Goal: Task Accomplishment & Management: Complete application form

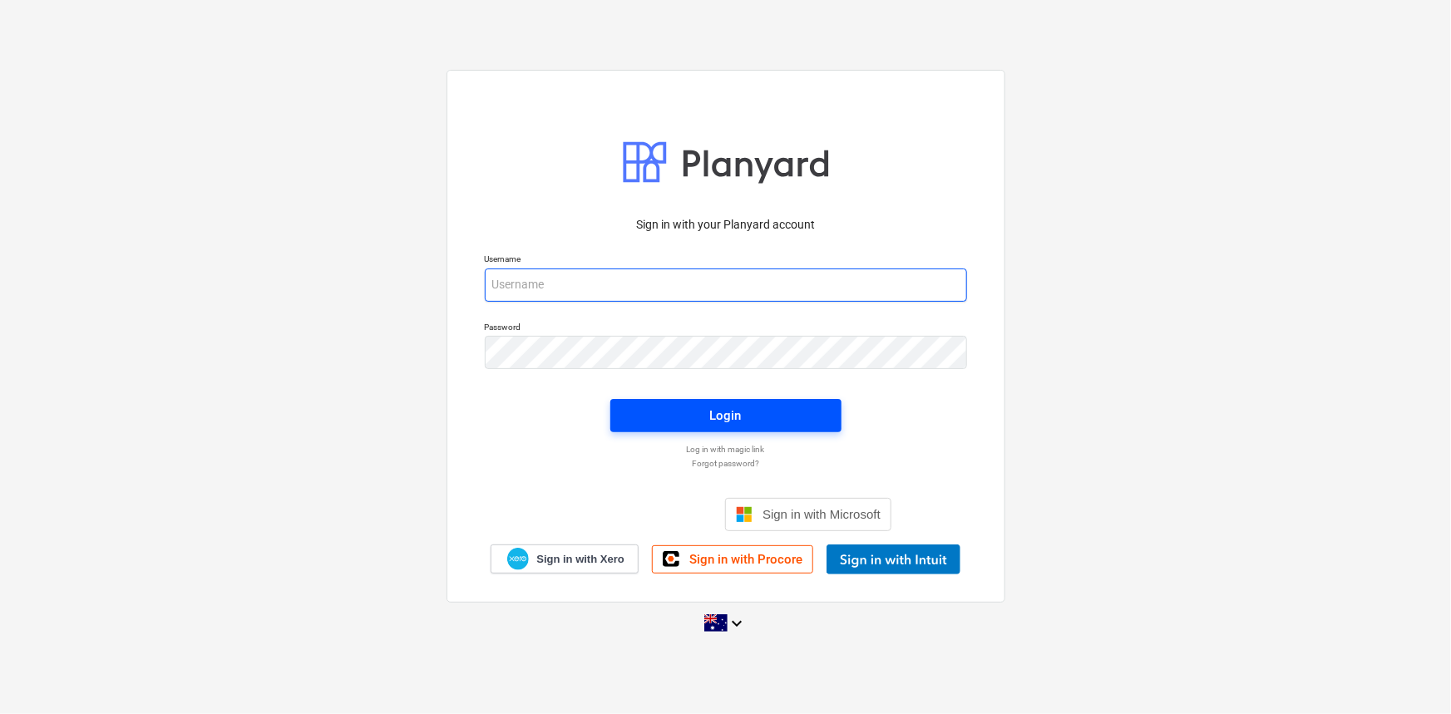
type input "[EMAIL_ADDRESS][DOMAIN_NAME]"
click at [651, 408] on span "Login" at bounding box center [725, 416] width 191 height 22
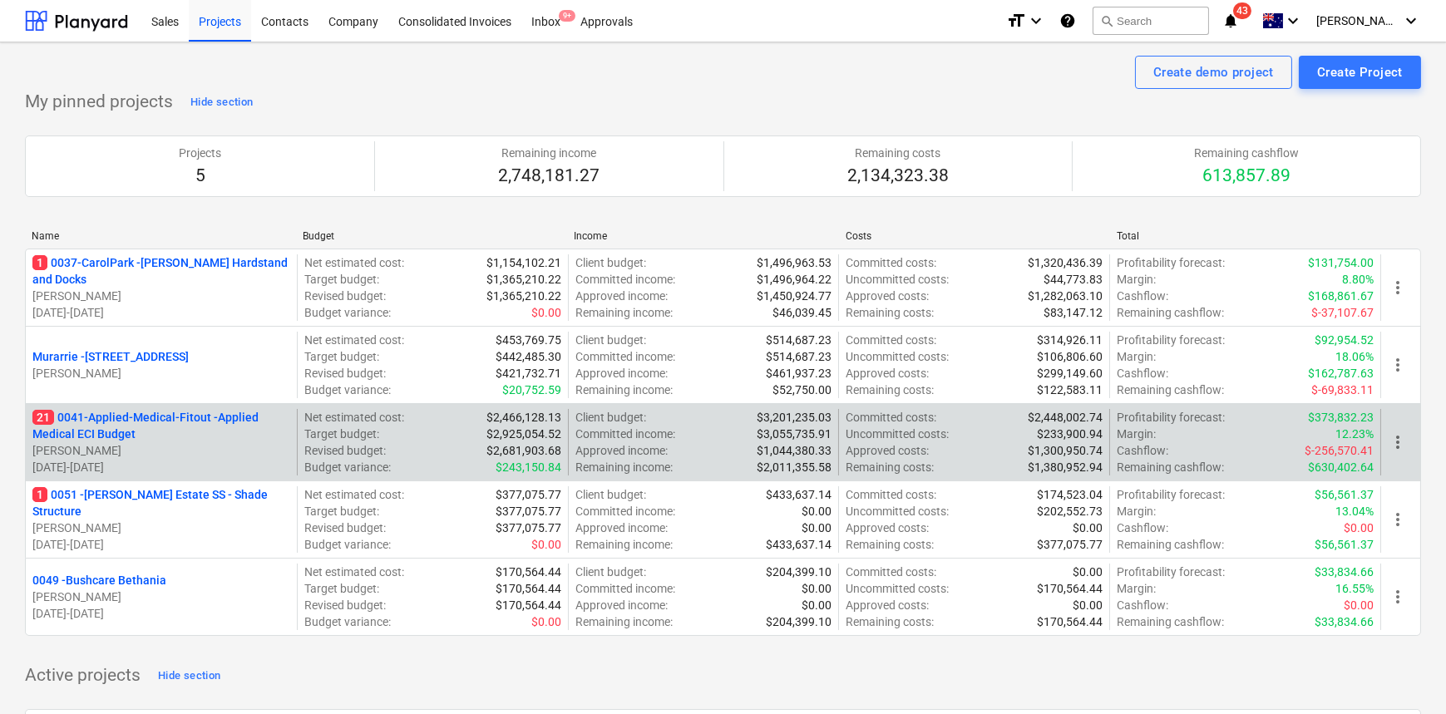
click at [143, 420] on p "21 0041-Applied-Medical-Fitout - Applied Medical ECI Budget" at bounding box center [161, 425] width 258 height 33
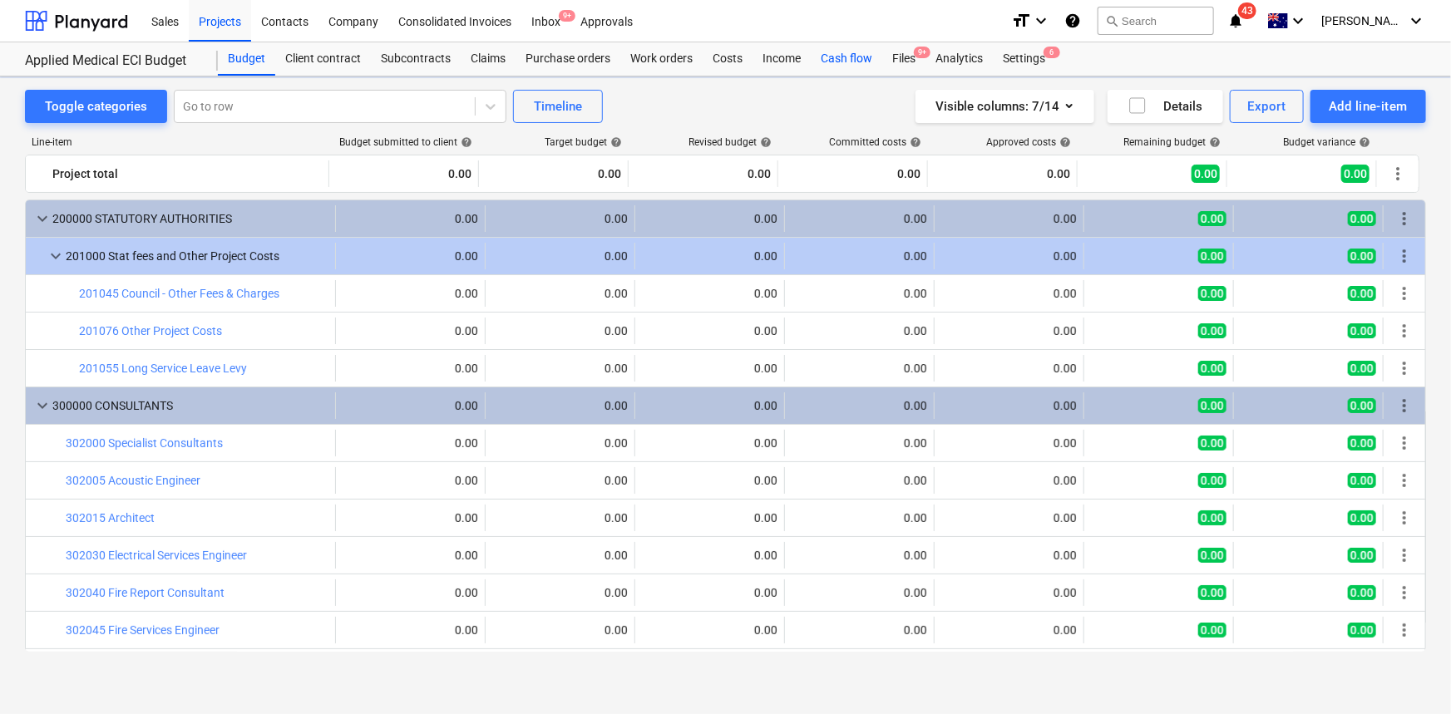
click at [838, 59] on div "Cash flow" at bounding box center [845, 58] width 71 height 33
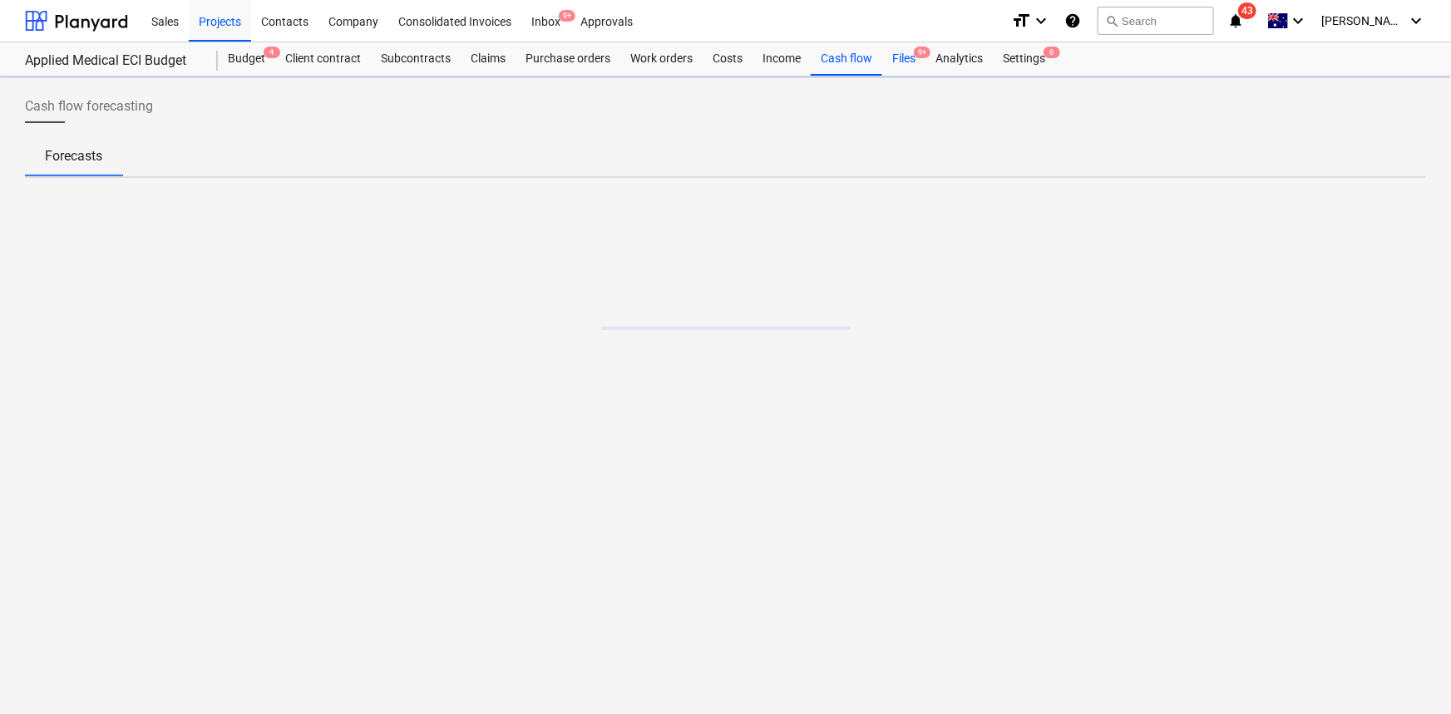
click at [902, 56] on div "Files 9+" at bounding box center [903, 58] width 43 height 33
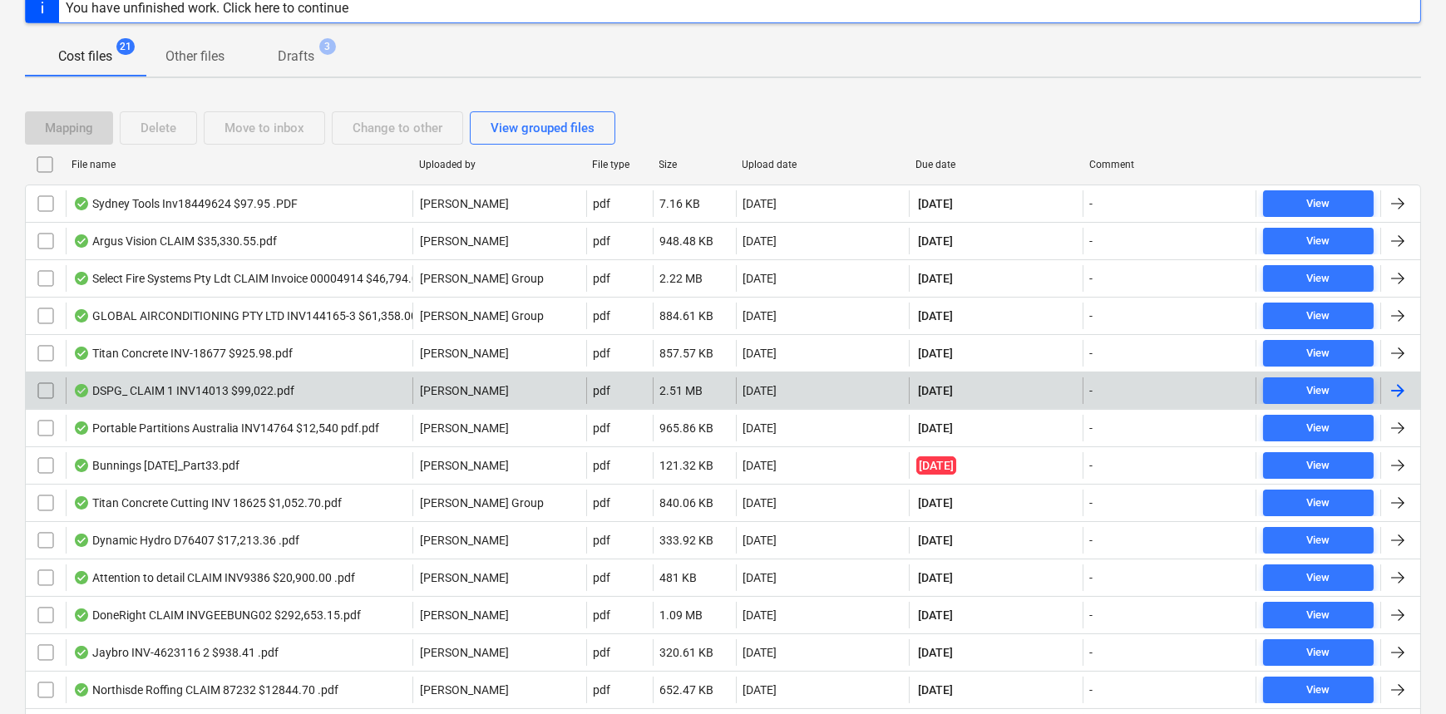
scroll to position [226, 0]
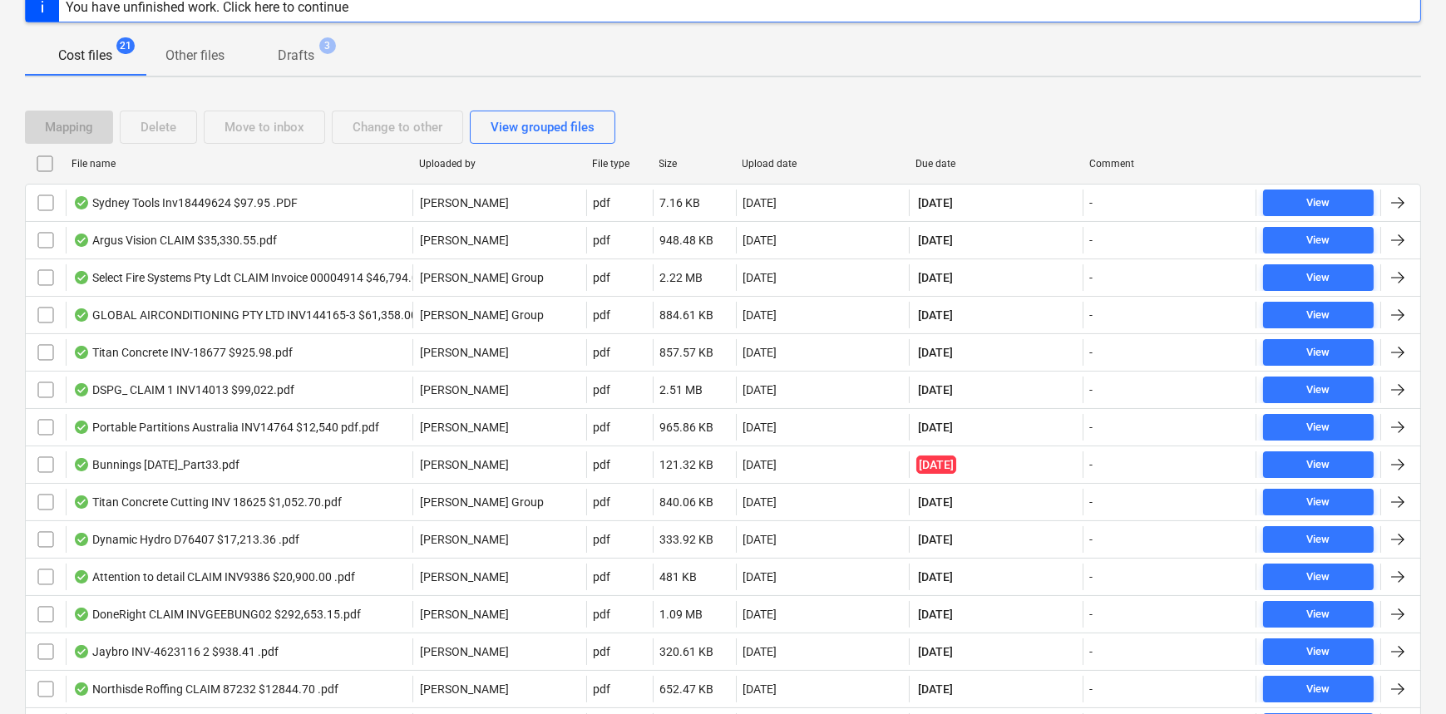
click at [936, 165] on div "Due date" at bounding box center [995, 164] width 160 height 12
checkbox input "false"
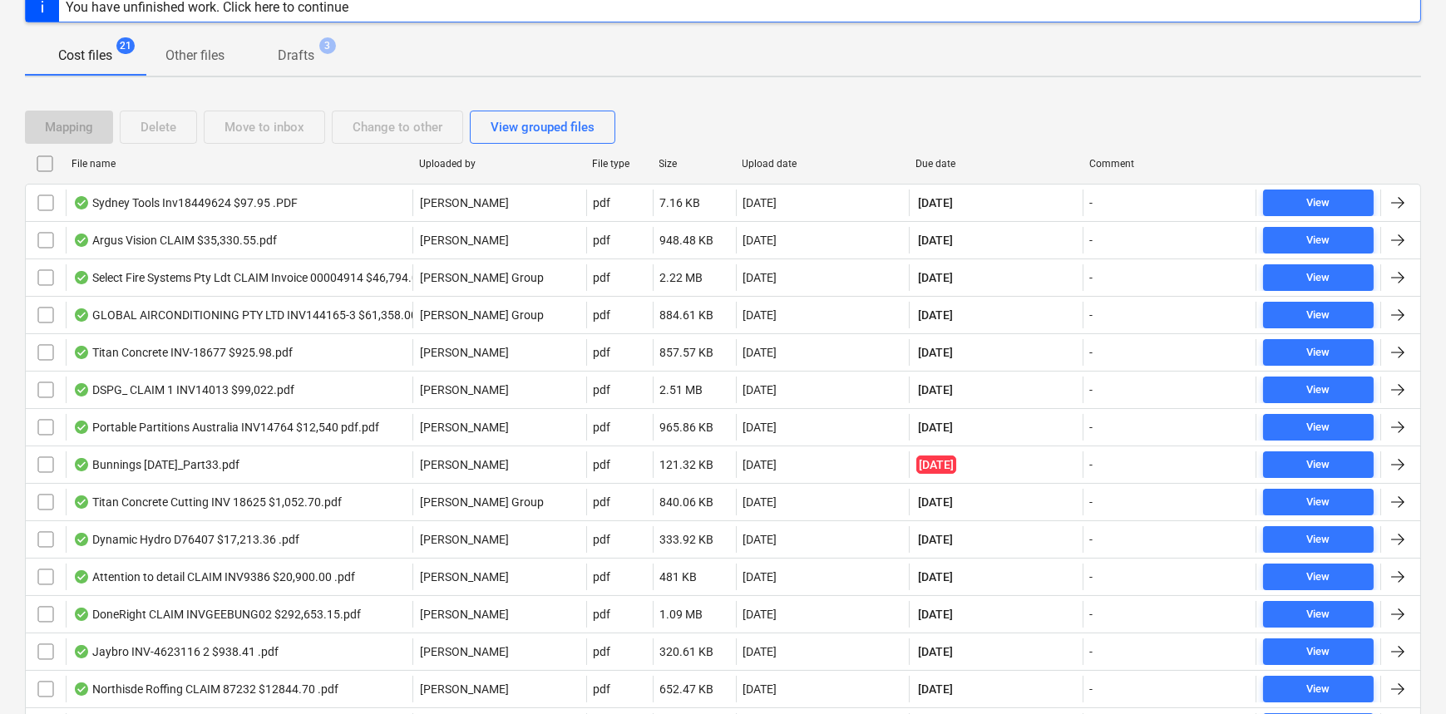
checkbox input "false"
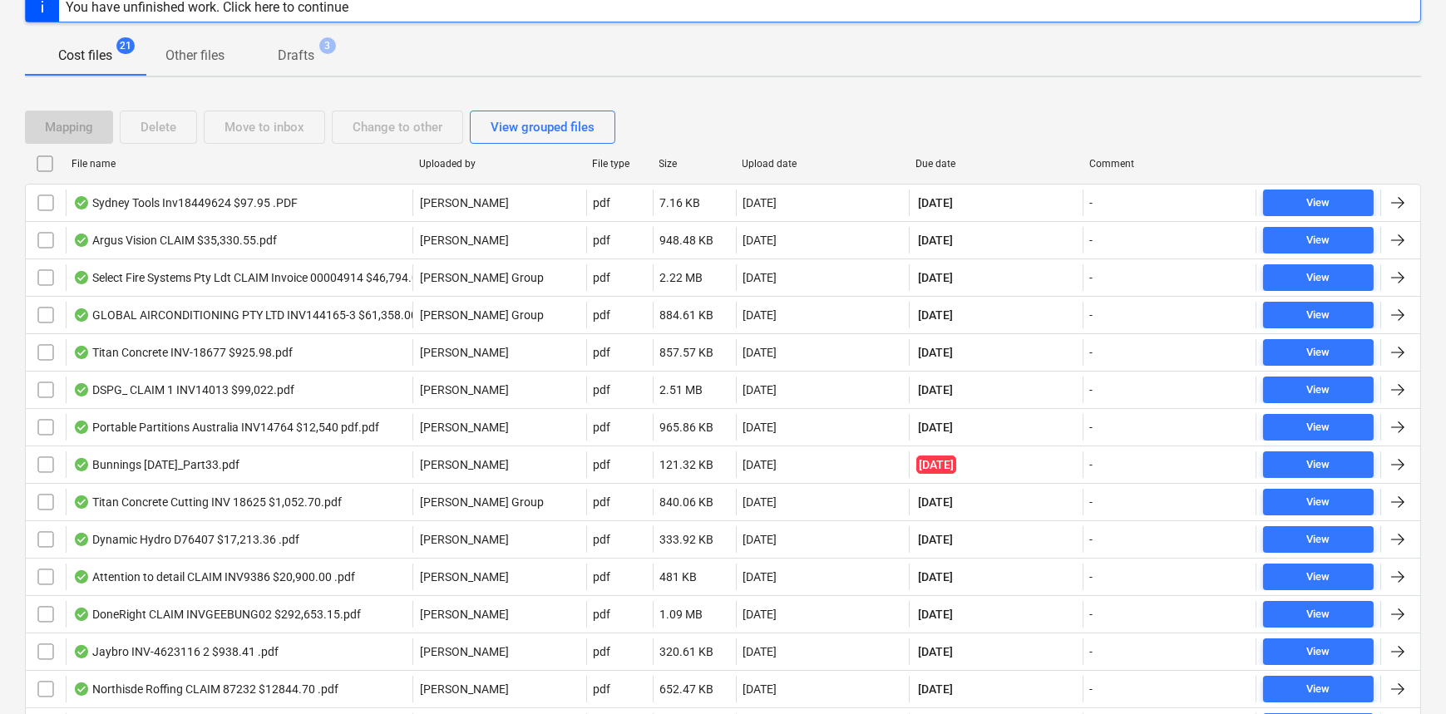
checkbox input "false"
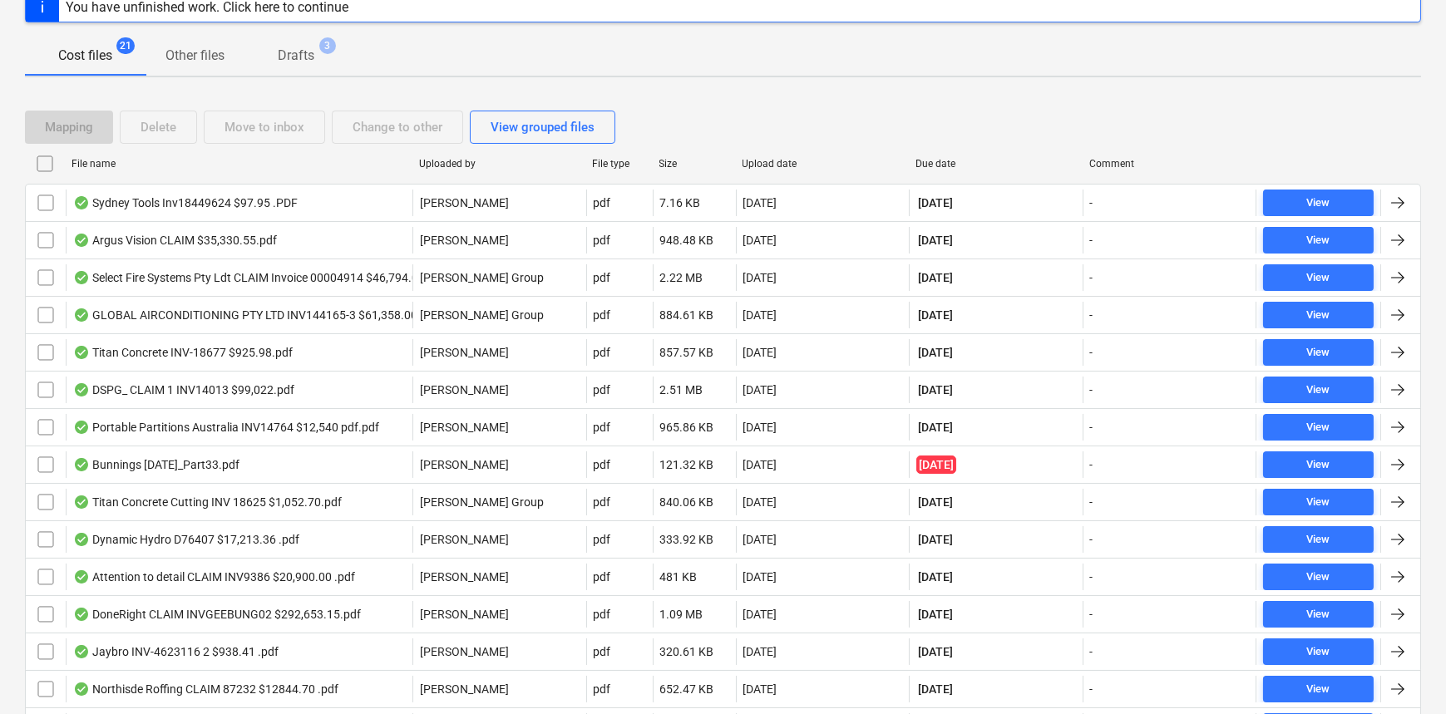
checkbox input "false"
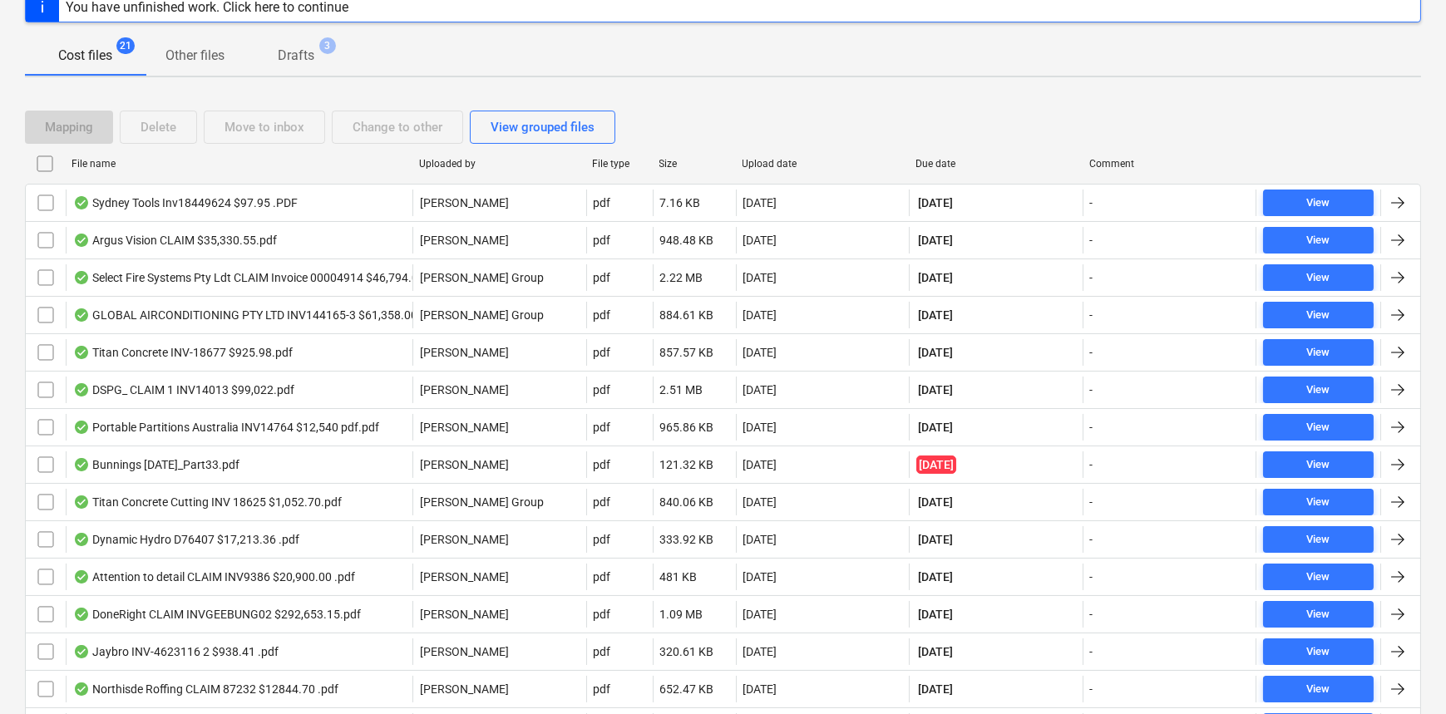
checkbox input "false"
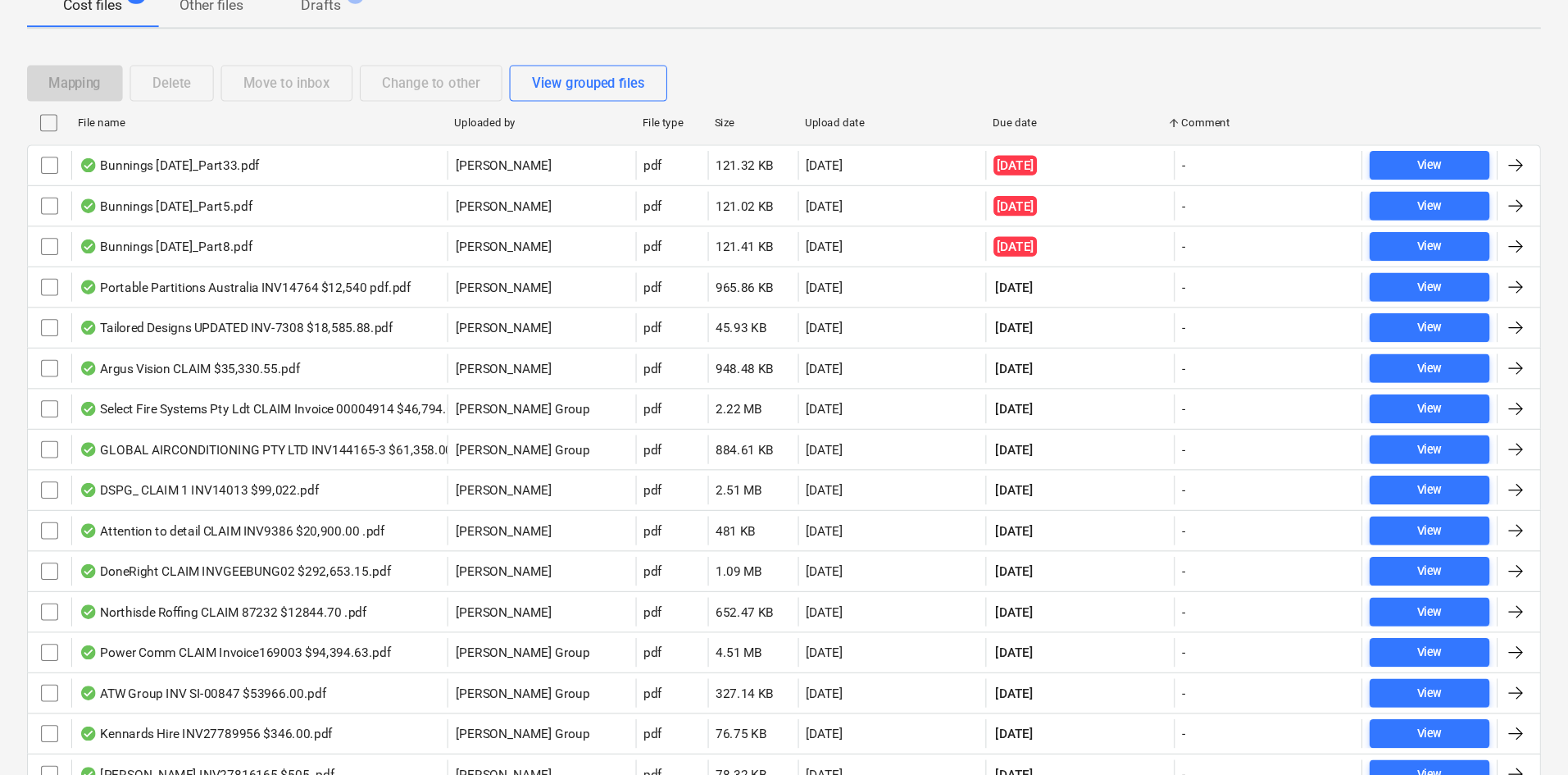
scroll to position [0, 0]
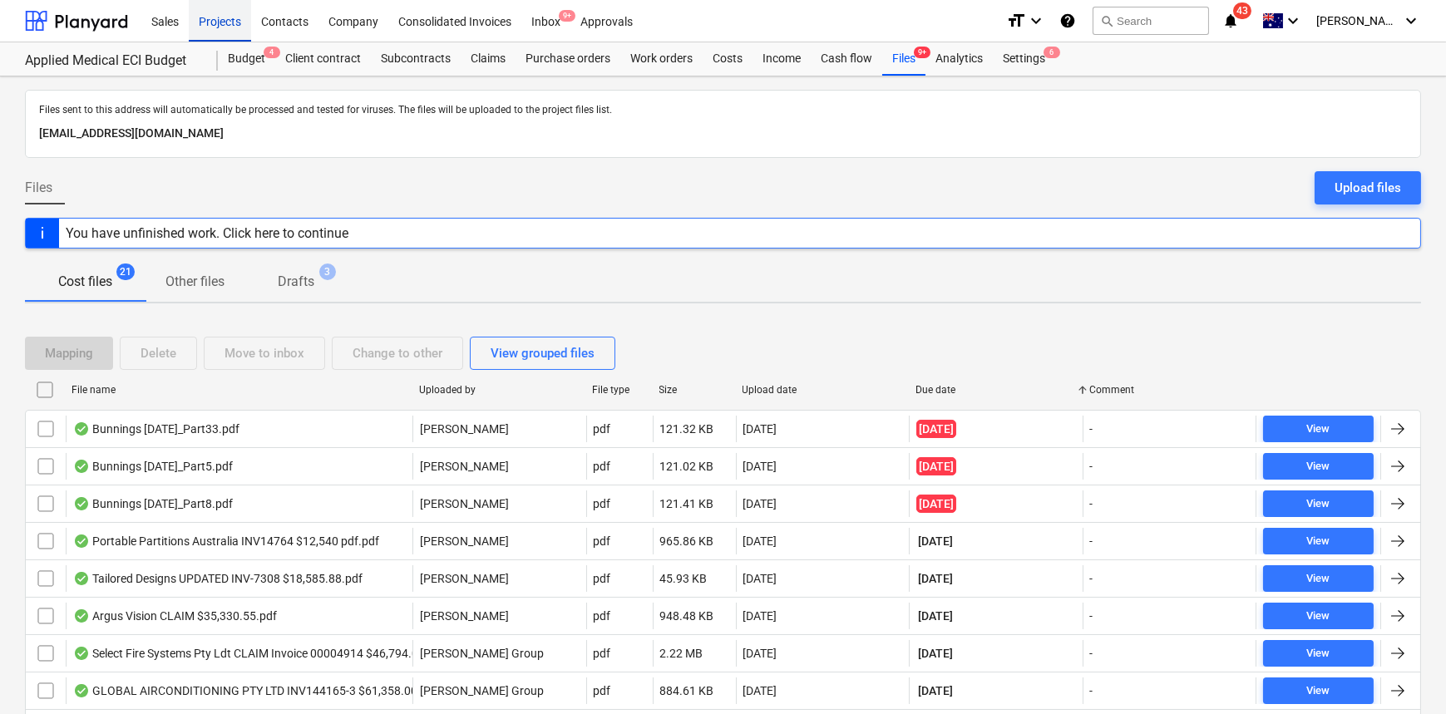
click at [221, 26] on div "Projects" at bounding box center [220, 20] width 62 height 42
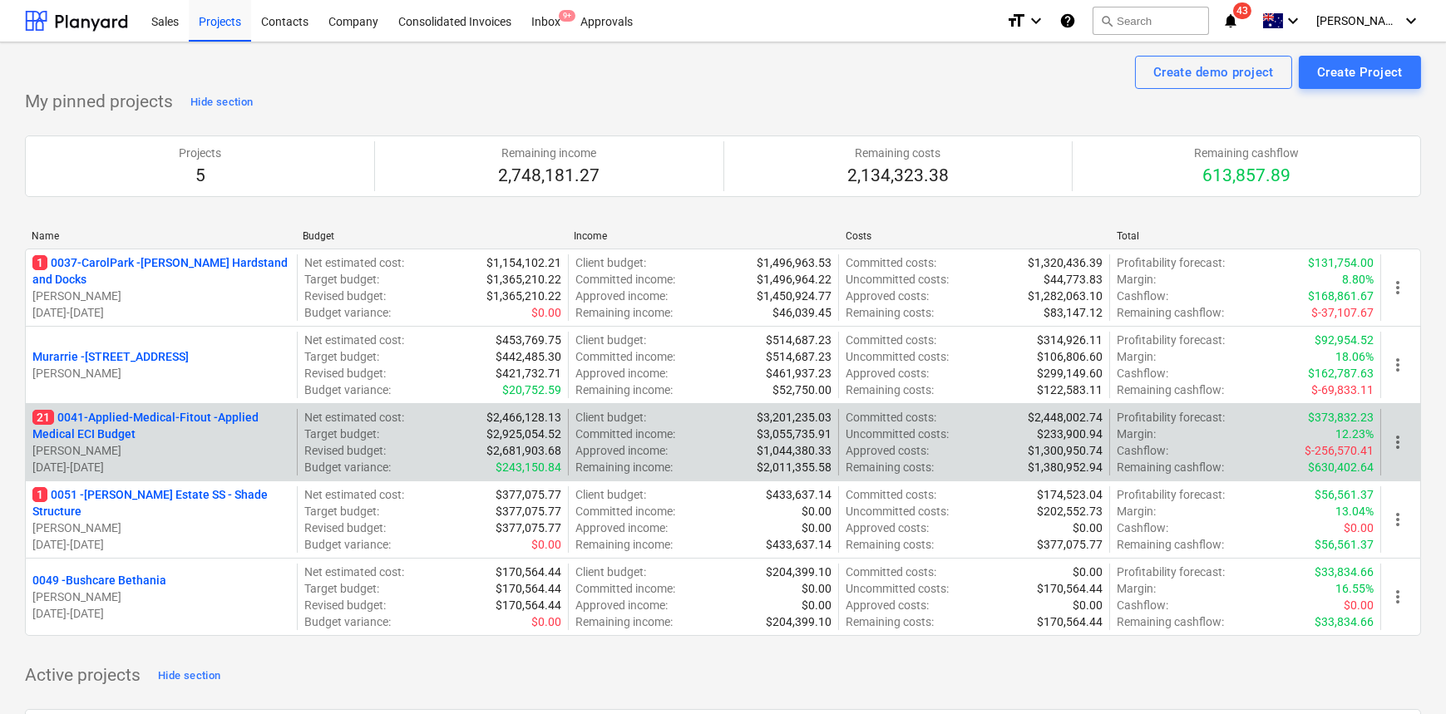
click at [98, 416] on p "21 0041-Applied-Medical-Fitout - Applied Medical ECI Budget" at bounding box center [161, 425] width 258 height 33
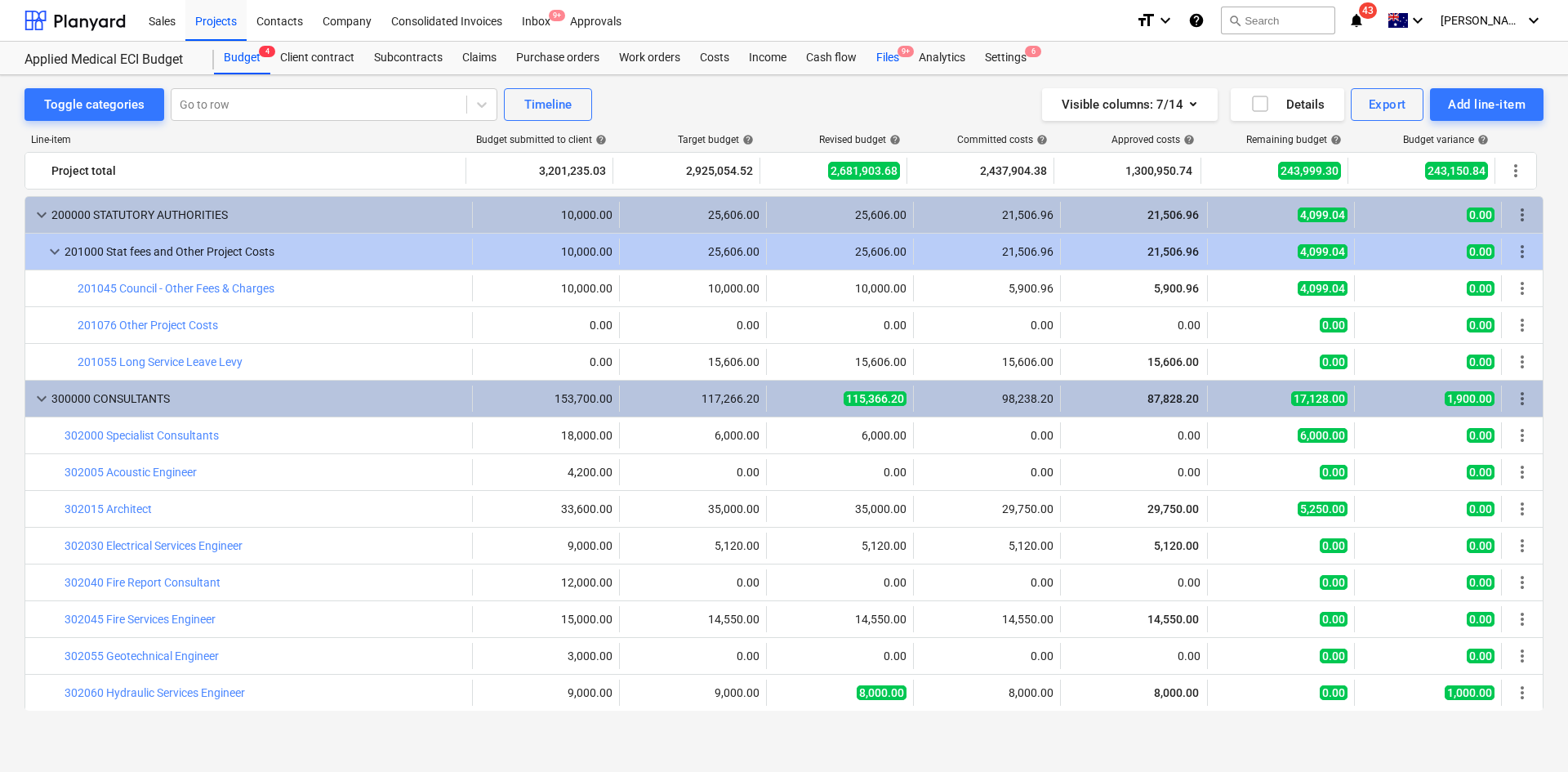
drag, startPoint x: 907, startPoint y: 61, endPoint x: 898, endPoint y: 63, distance: 9.2
click at [907, 61] on div "Files 9+" at bounding box center [887, 57] width 42 height 32
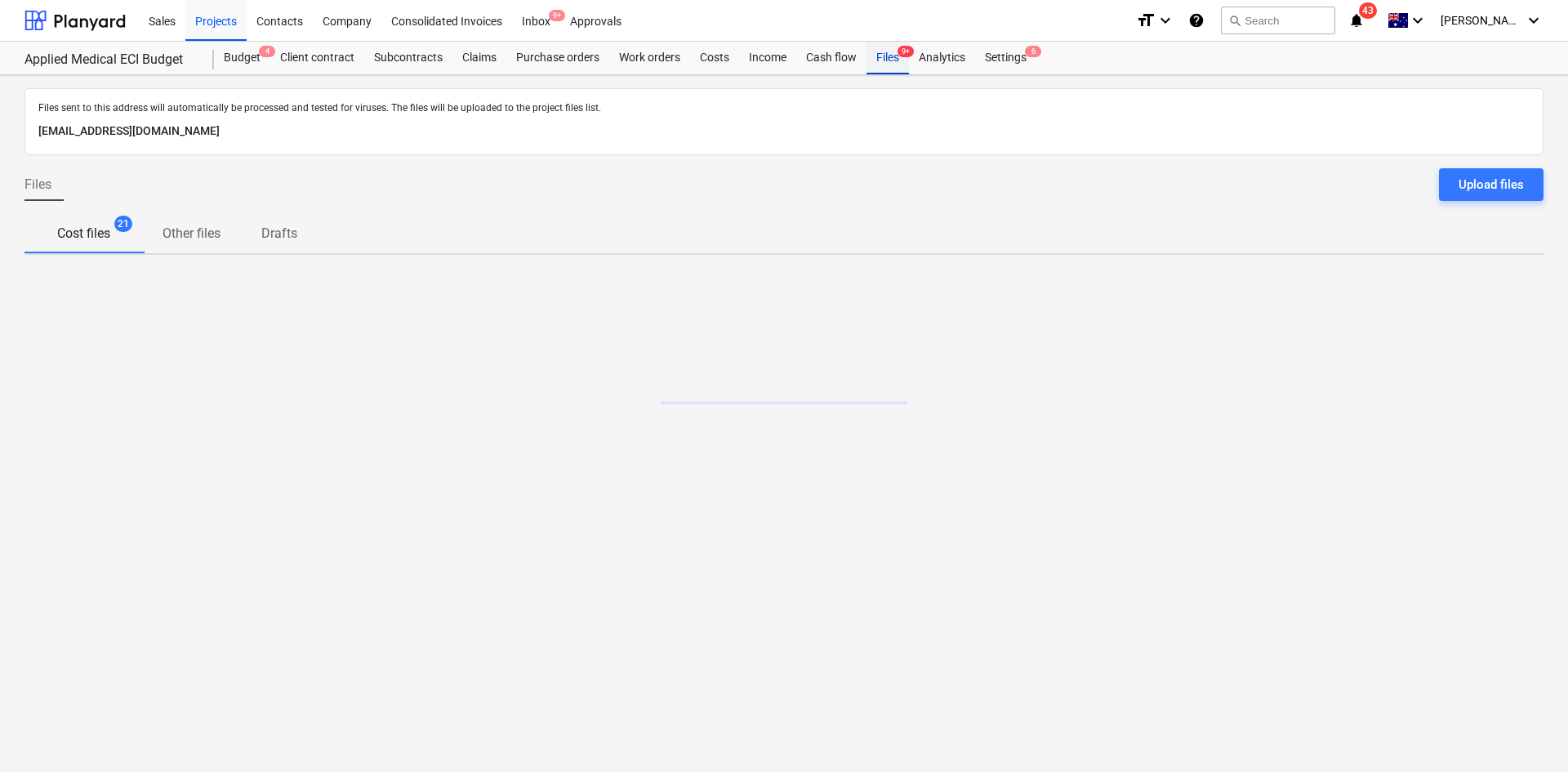
click at [893, 63] on div "Files 9+" at bounding box center [887, 57] width 42 height 32
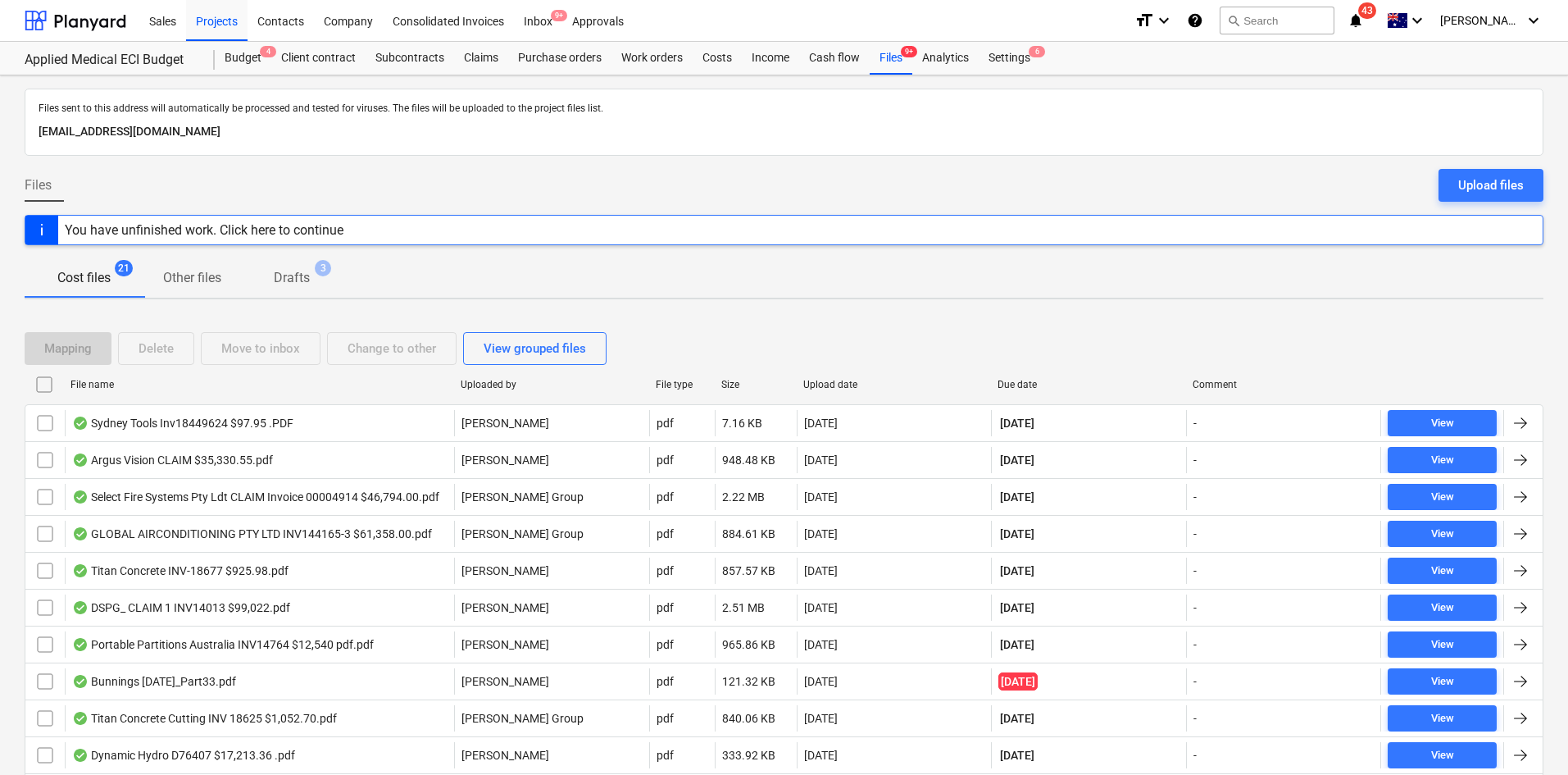
click at [1027, 375] on div "Due date" at bounding box center [1089, 385] width 195 height 27
checkbox input "false"
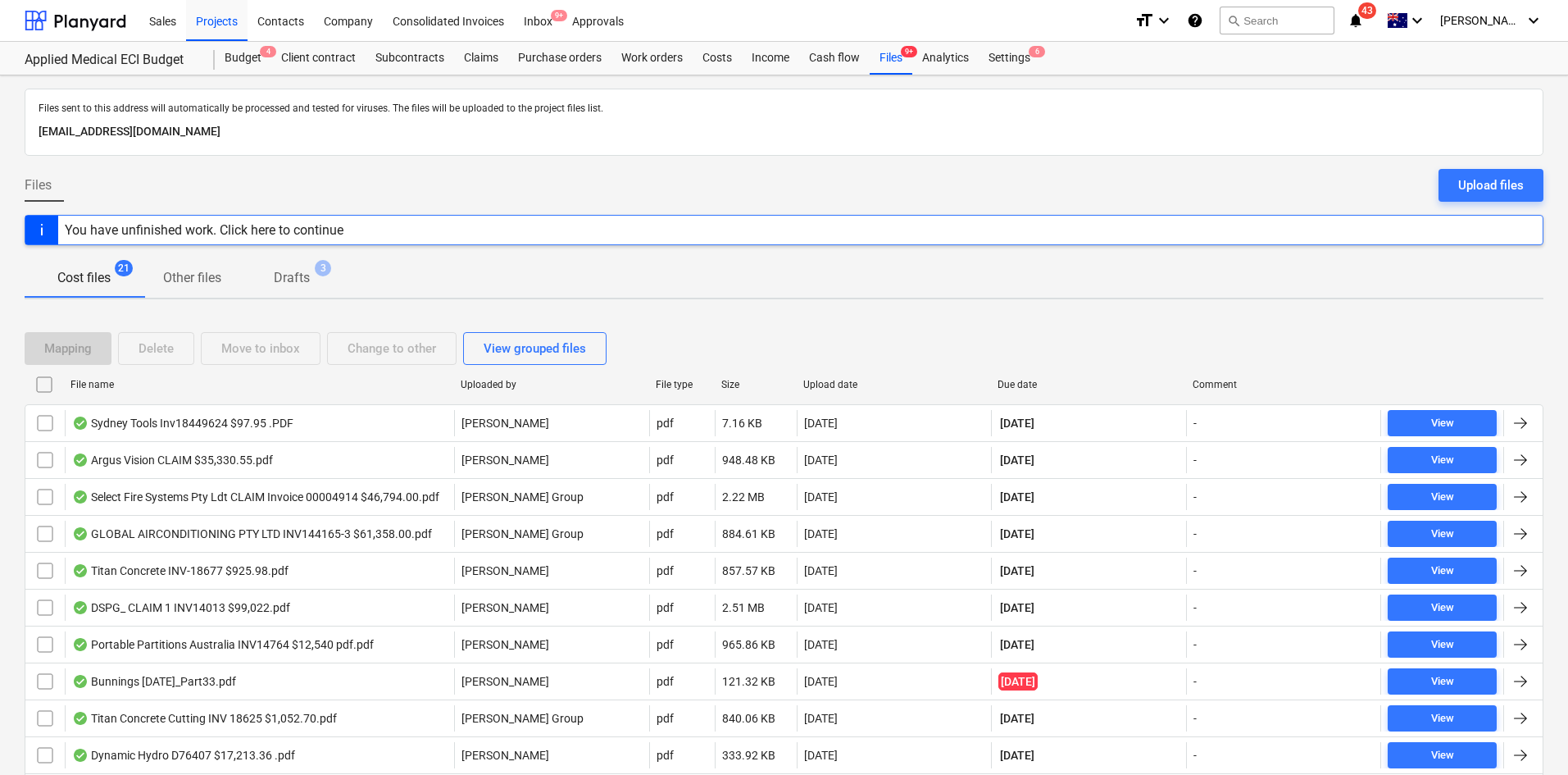
checkbox input "false"
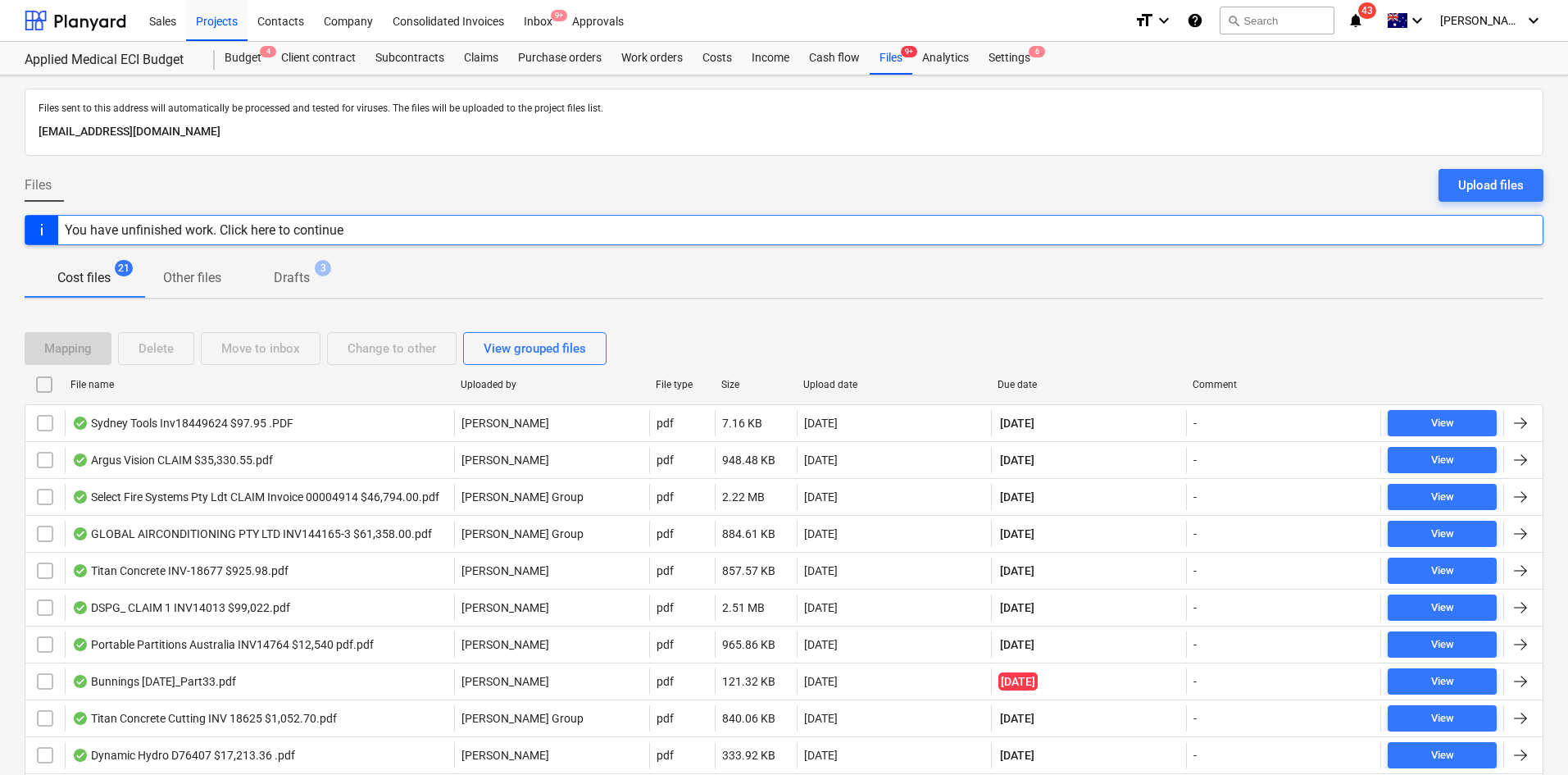
checkbox input "false"
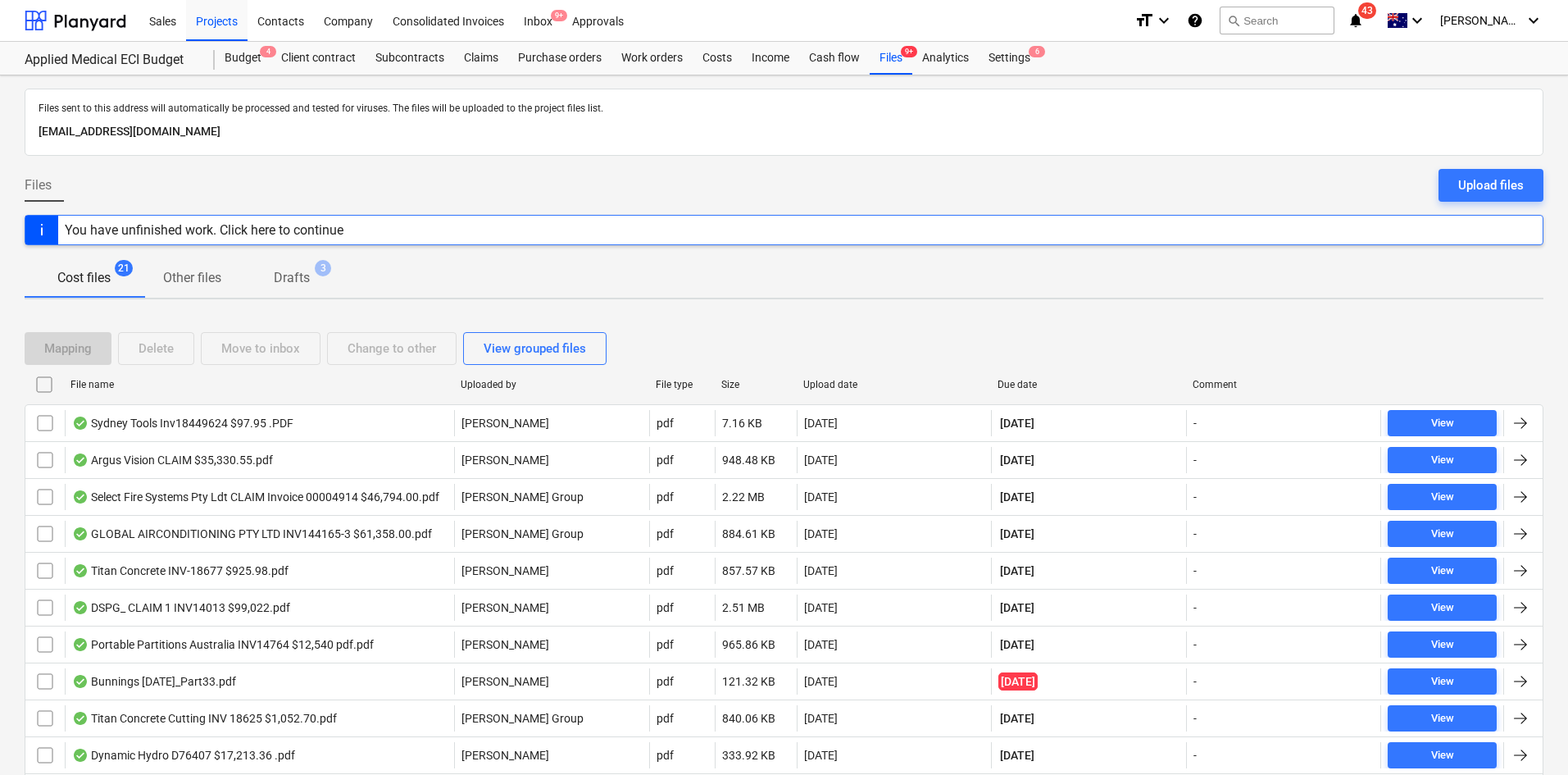
checkbox input "false"
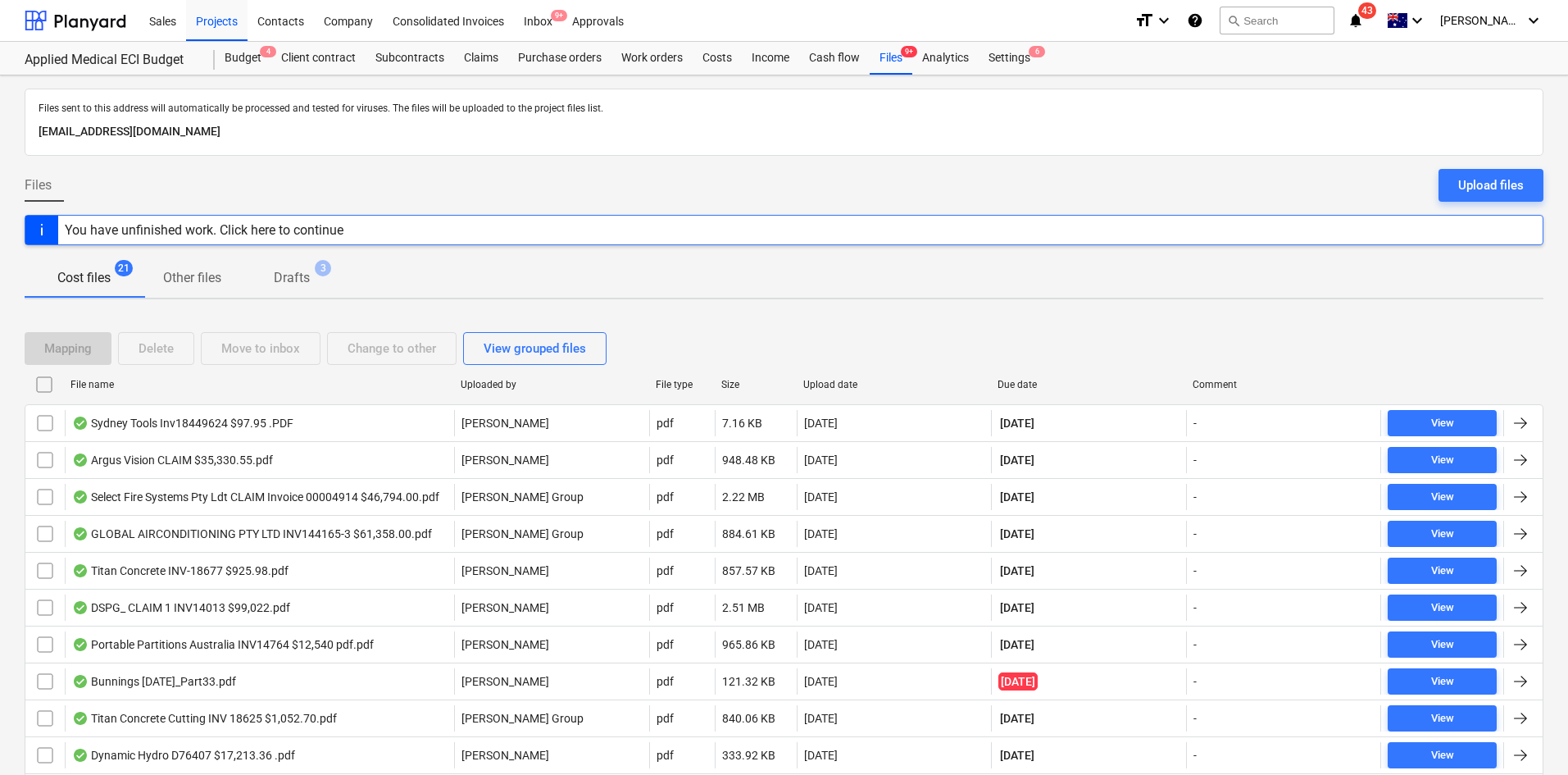
checkbox input "false"
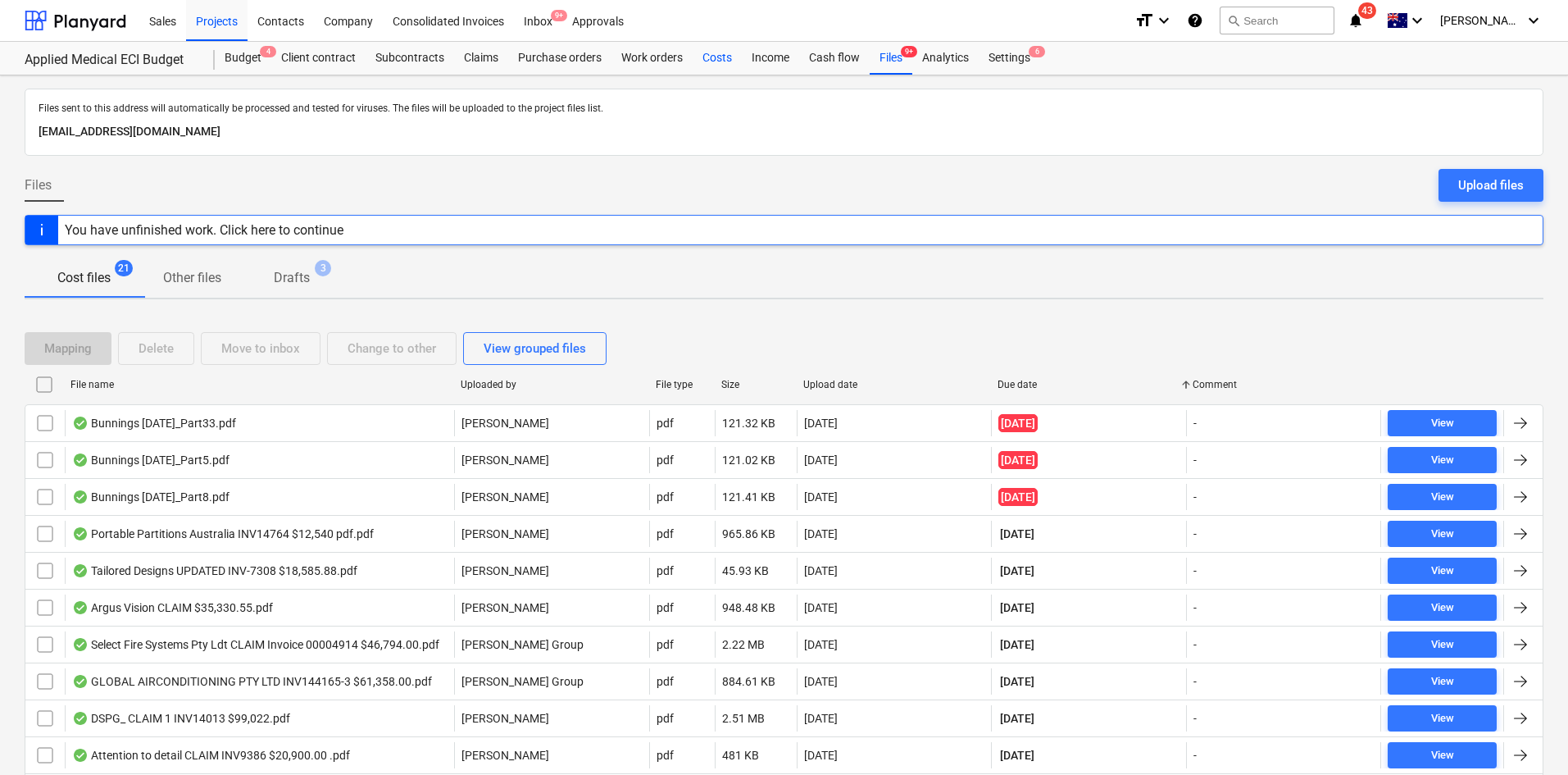
click at [705, 57] on div "Costs" at bounding box center [717, 57] width 49 height 33
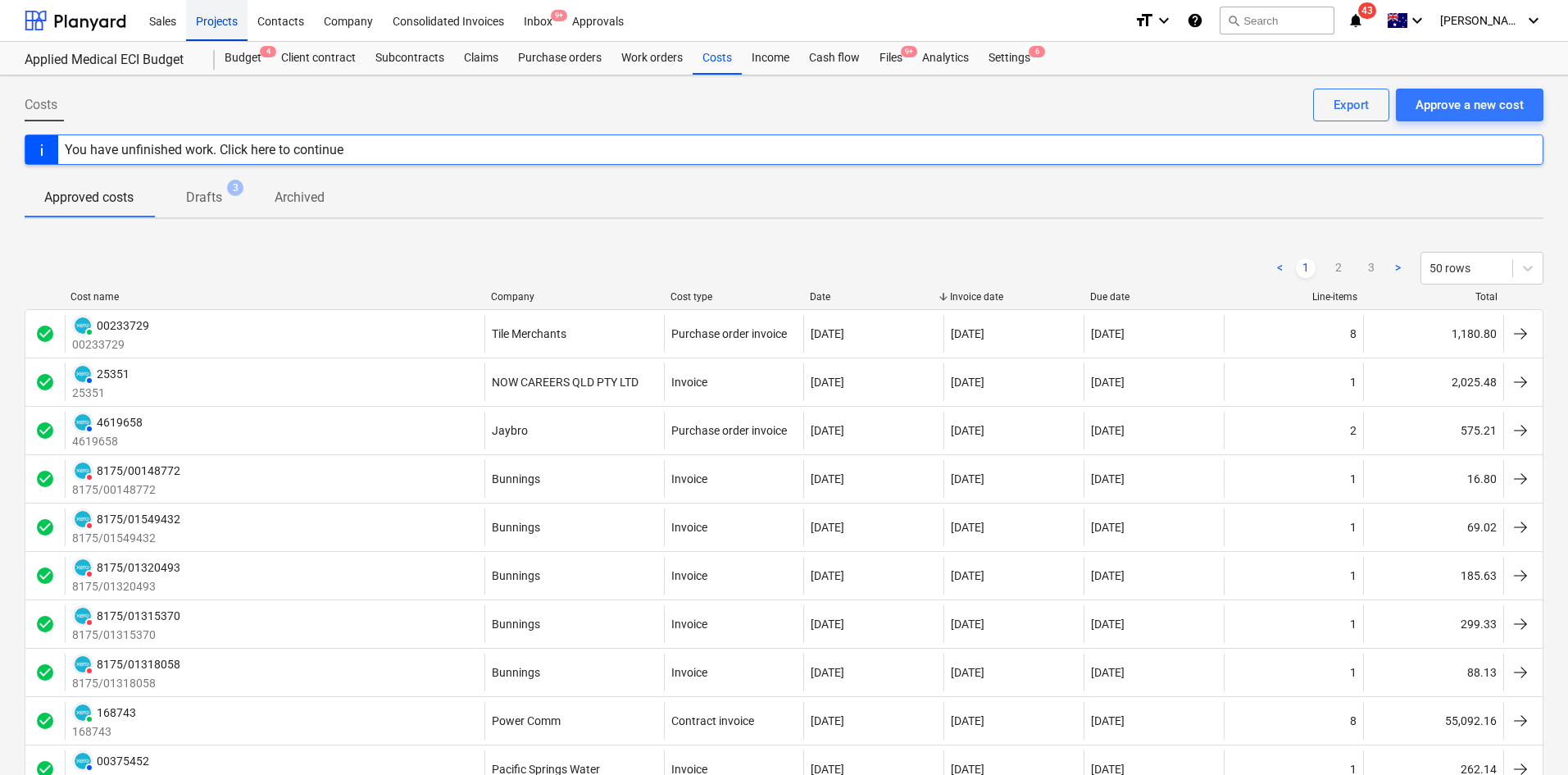
click at [212, 22] on div "Projects" at bounding box center [217, 20] width 61 height 41
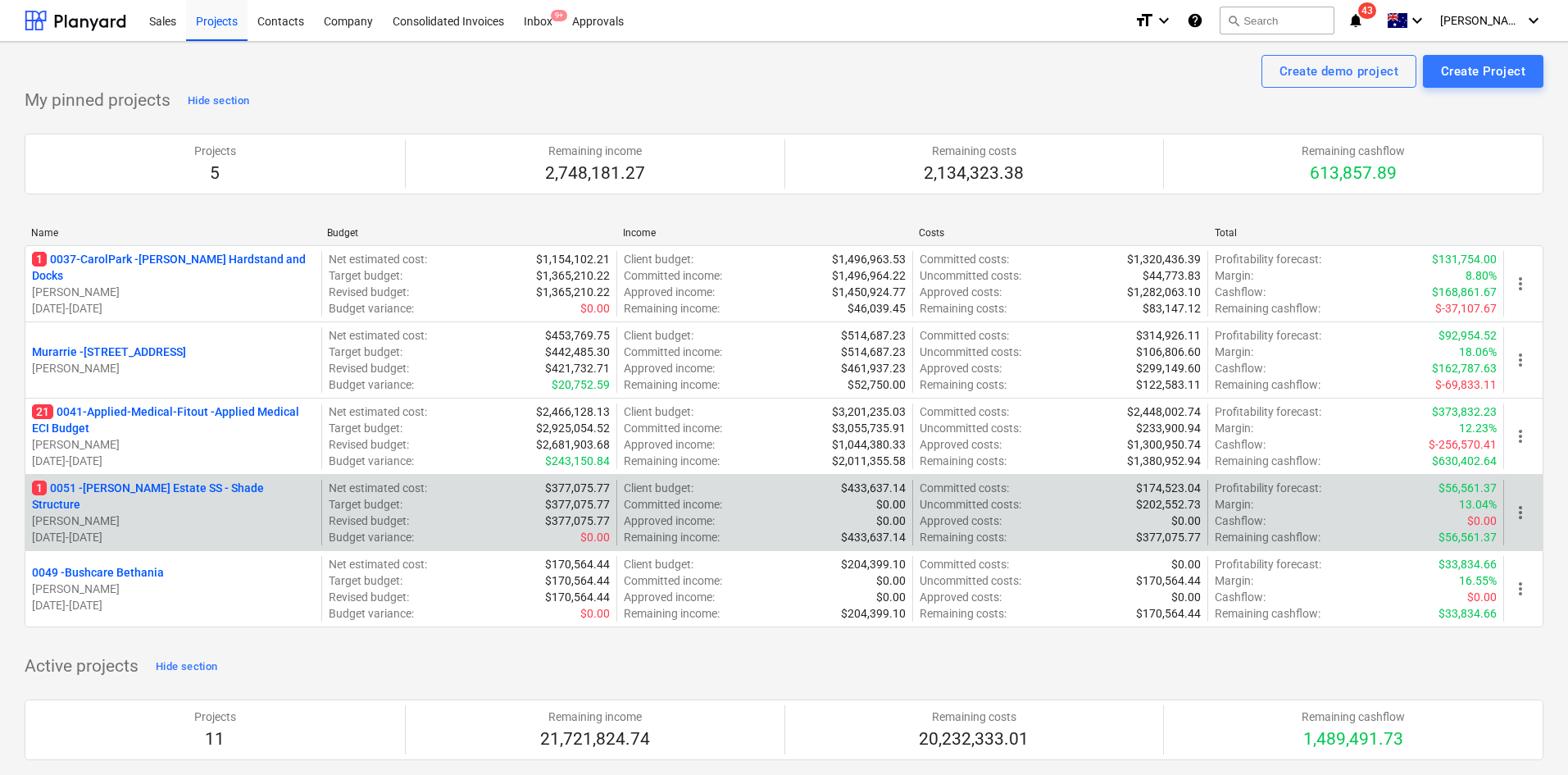
click at [151, 496] on p "1 0051 - [PERSON_NAME] Estate SS - Shade Structure" at bounding box center [173, 495] width 283 height 33
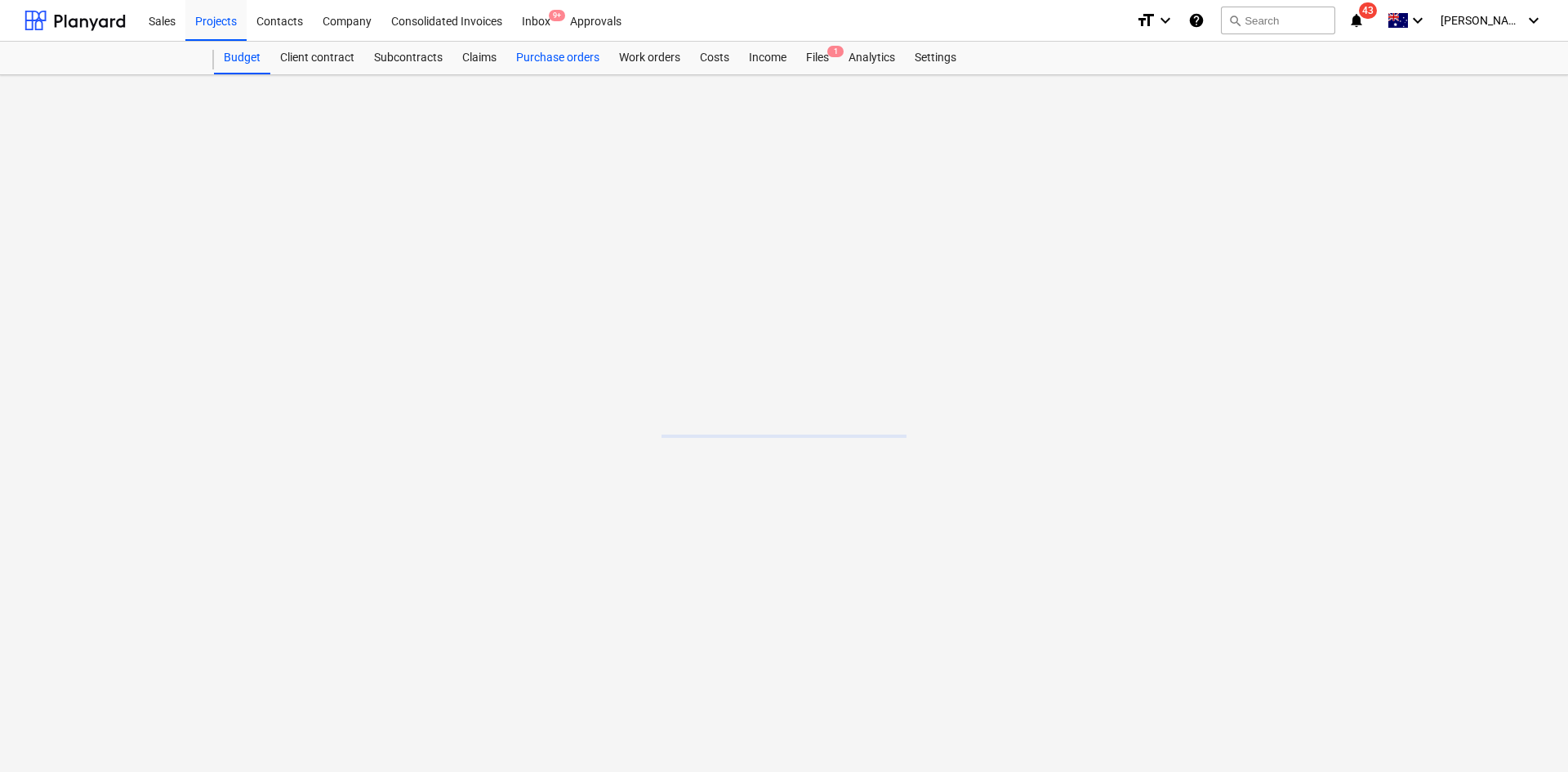
click at [559, 62] on div "Purchase orders" at bounding box center [557, 57] width 103 height 32
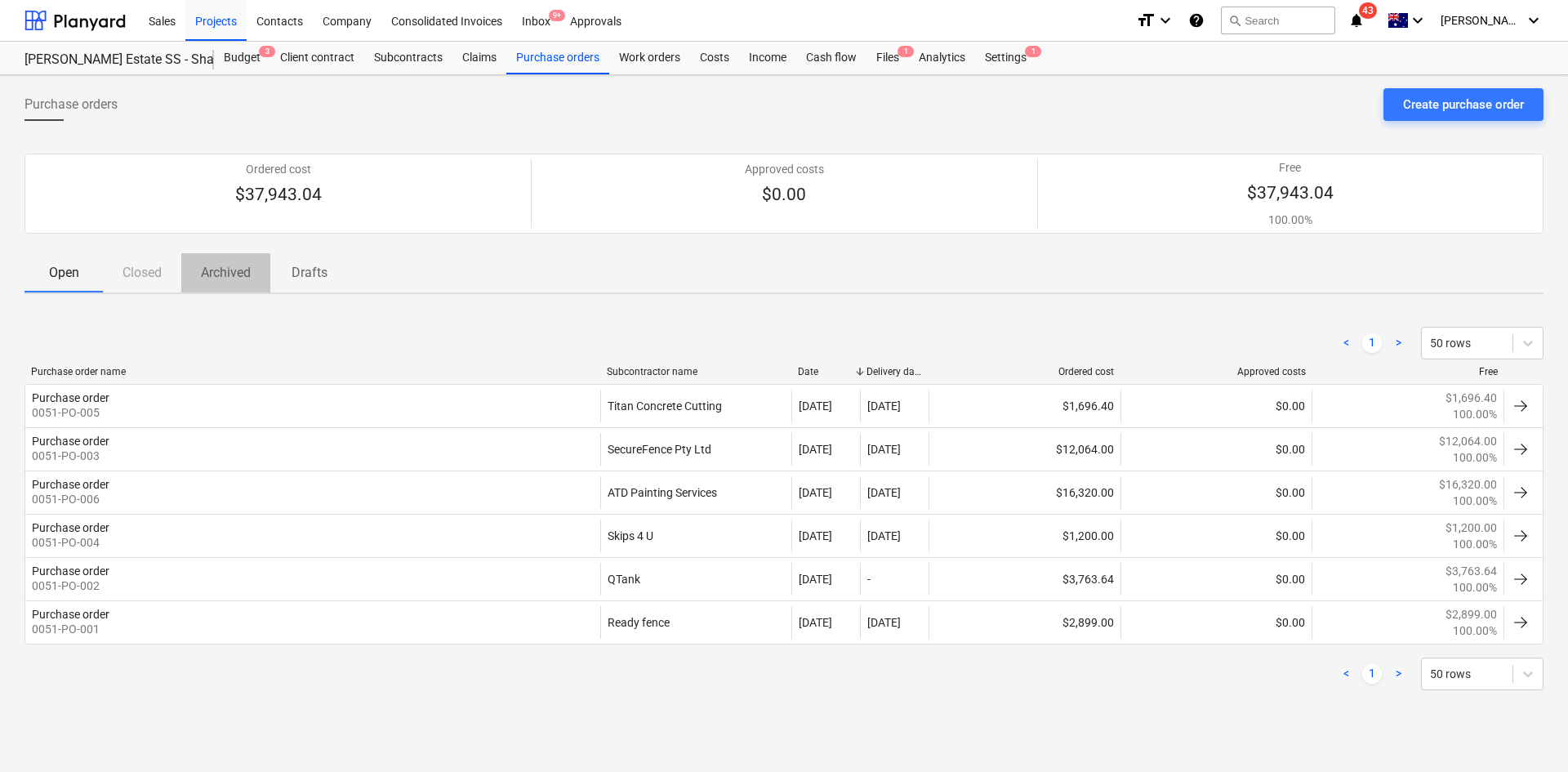
click at [215, 287] on span "Archived" at bounding box center [226, 273] width 89 height 29
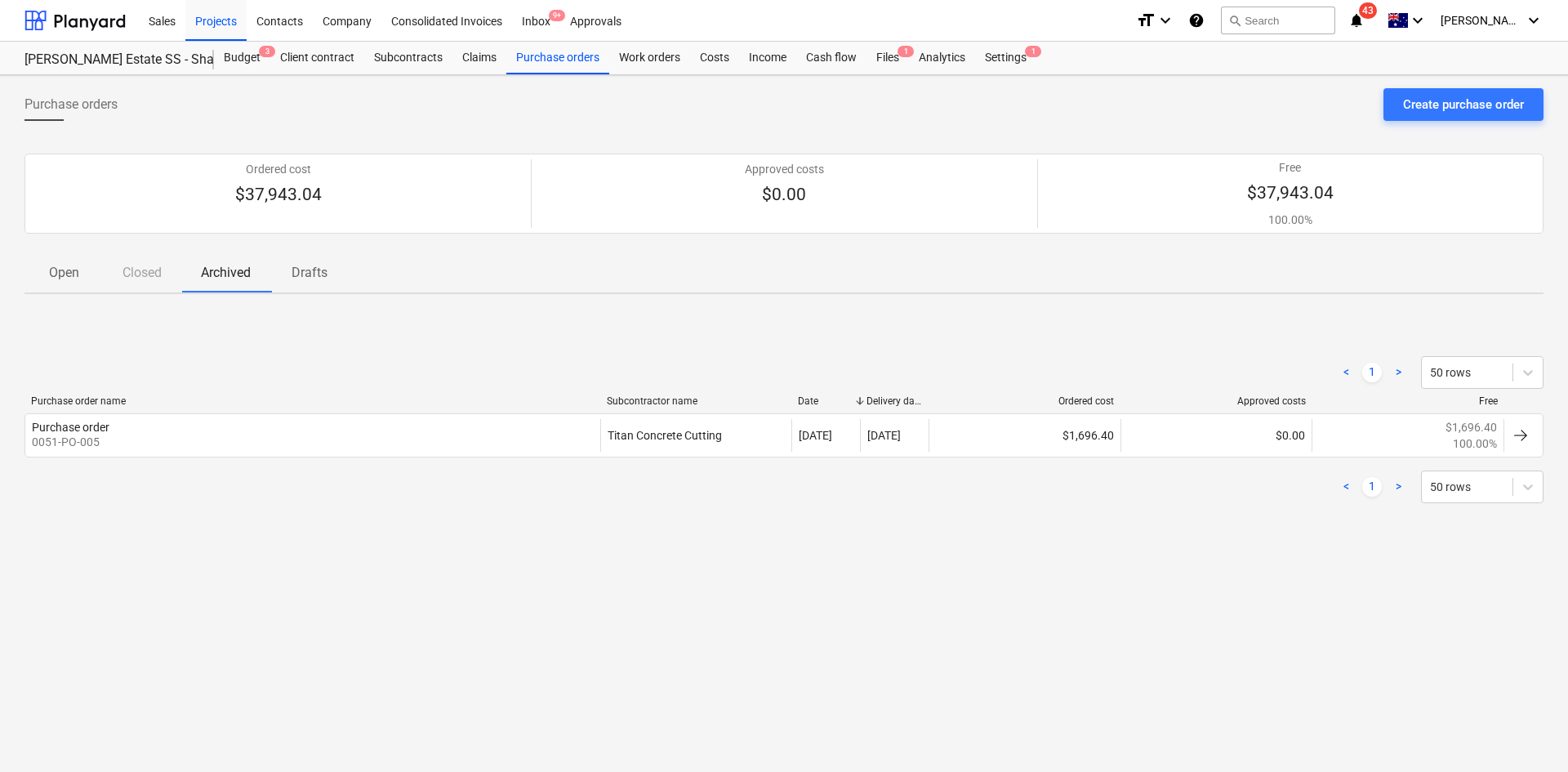
click at [310, 277] on p "Drafts" at bounding box center [309, 273] width 39 height 20
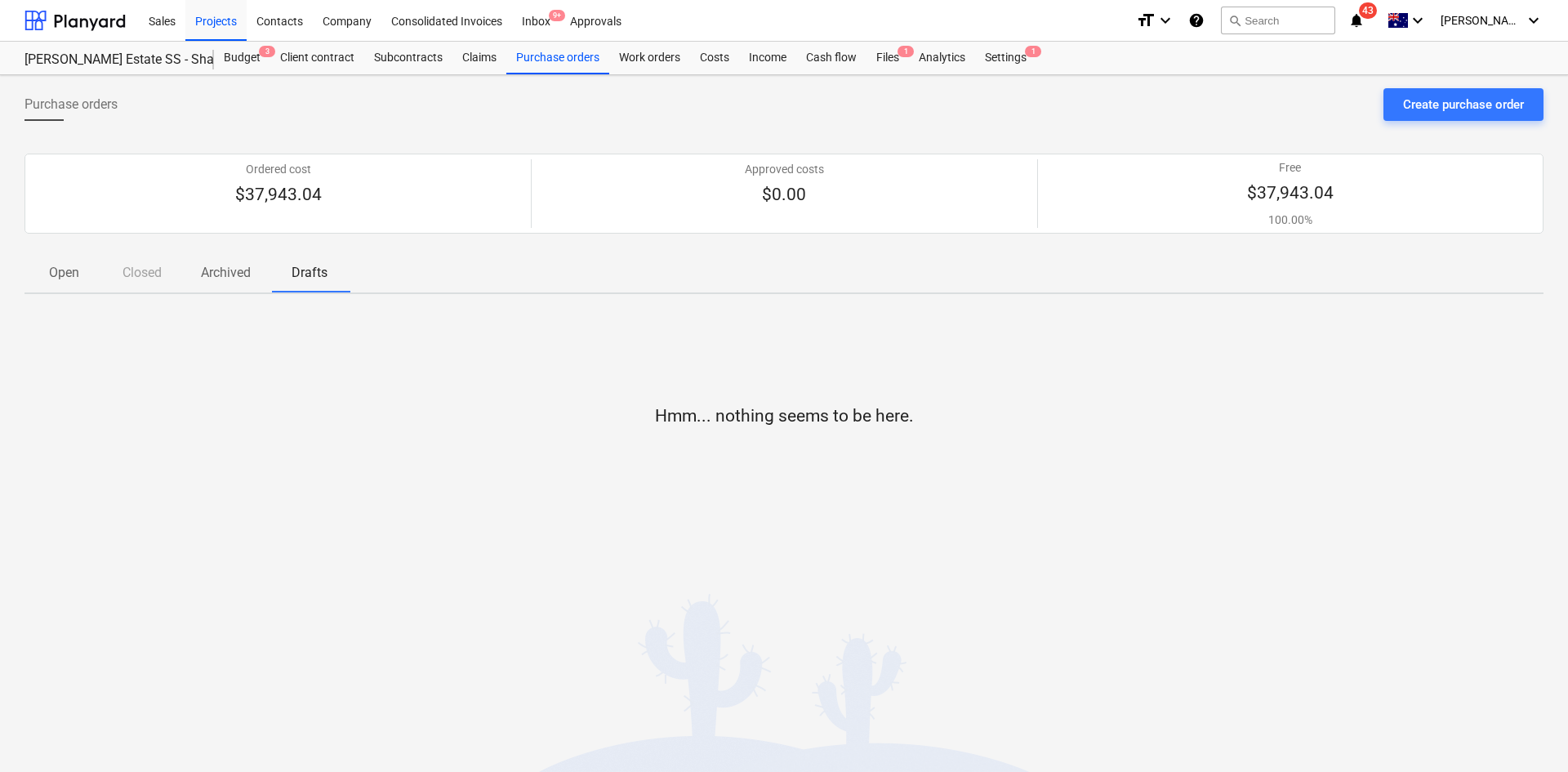
click at [61, 280] on p "Open" at bounding box center [64, 273] width 39 height 20
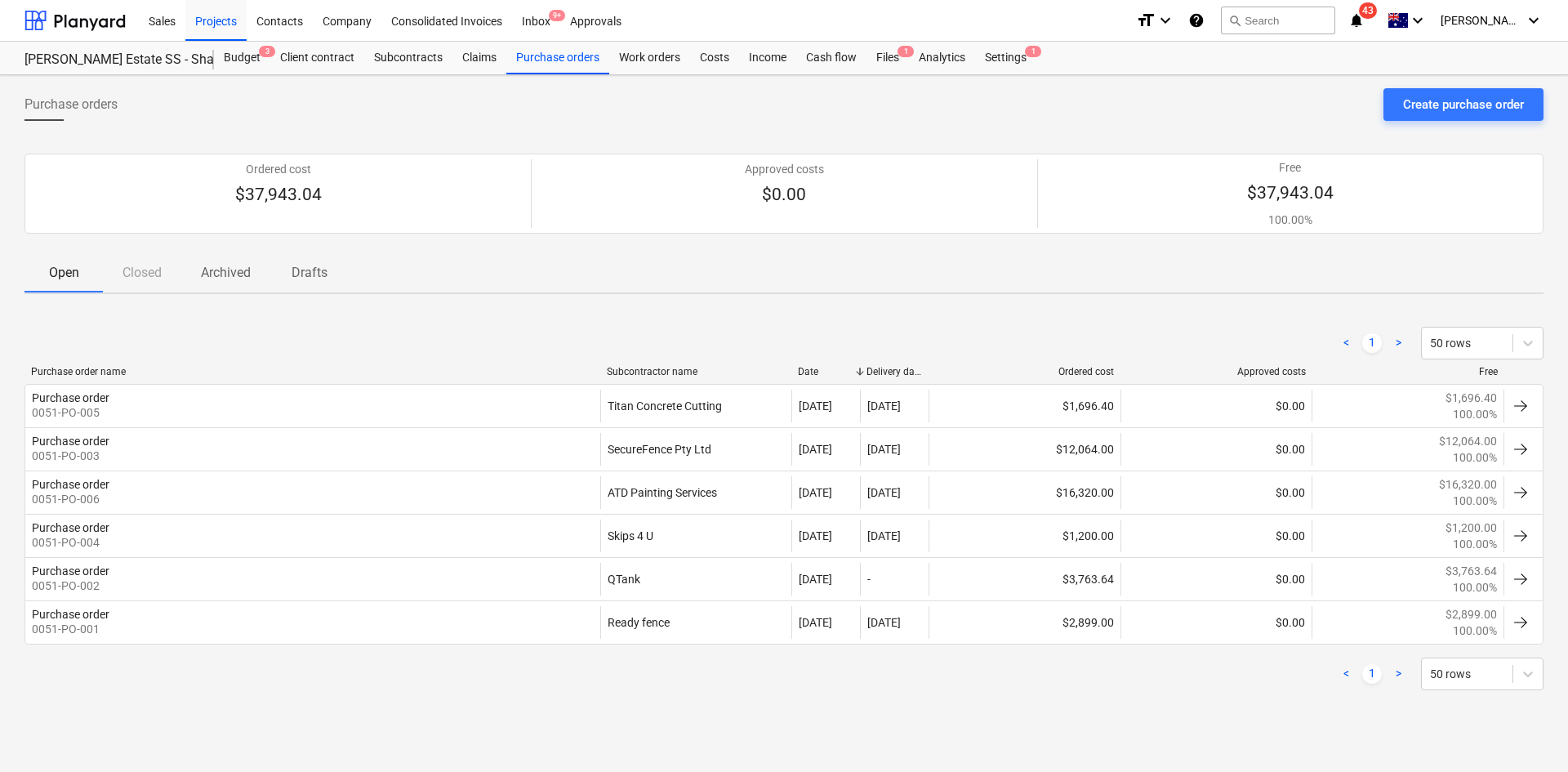
click at [339, 363] on div "< 1 > 50 rows" at bounding box center [784, 343] width 1519 height 46
click at [385, 322] on div "< 1 > 50 rows" at bounding box center [784, 343] width 1519 height 46
drag, startPoint x: 337, startPoint y: 265, endPoint x: 197, endPoint y: 270, distance: 140.1
click at [338, 265] on span "Drafts" at bounding box center [309, 273] width 79 height 29
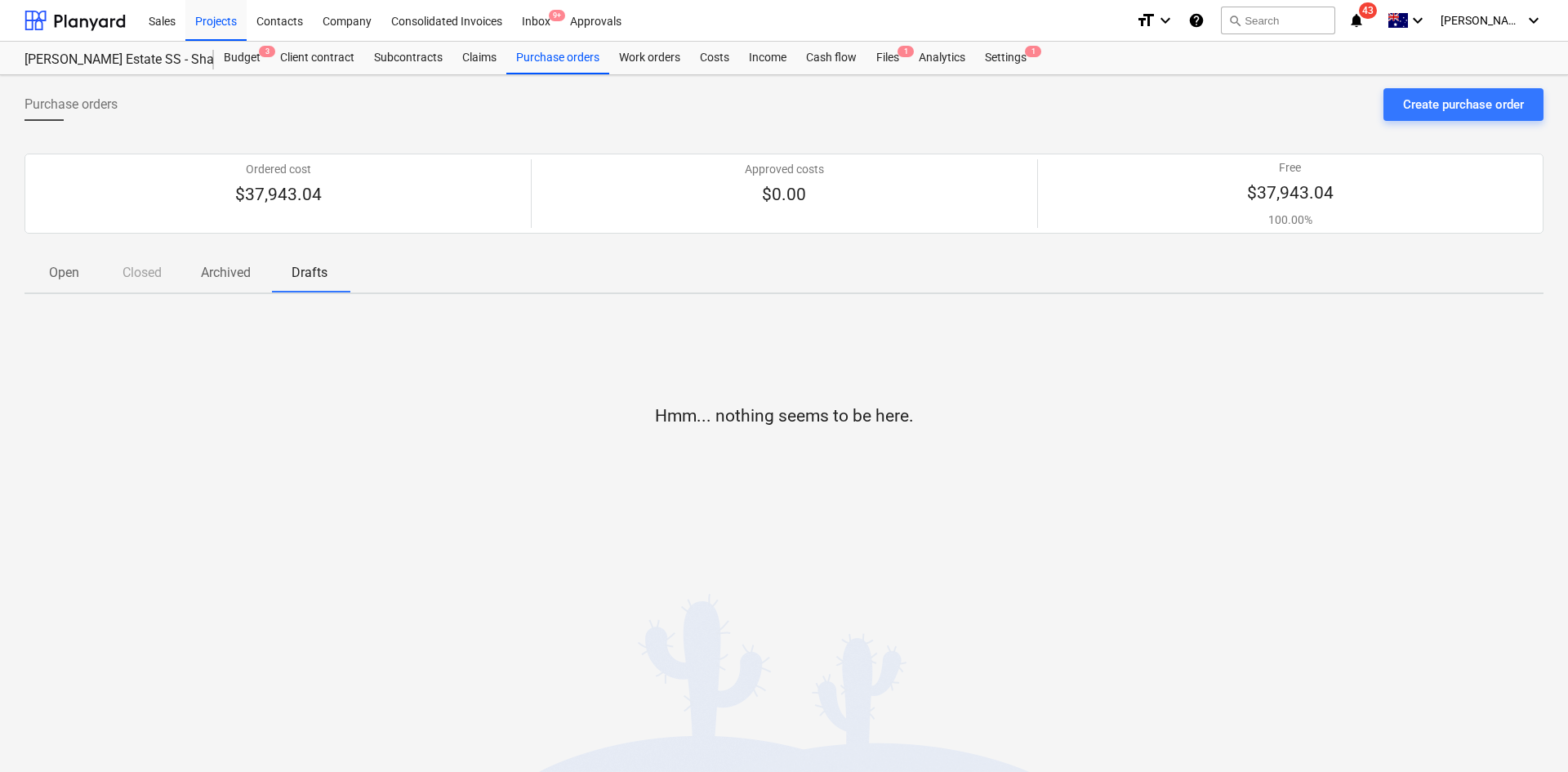
click at [72, 265] on p "Open" at bounding box center [64, 273] width 39 height 20
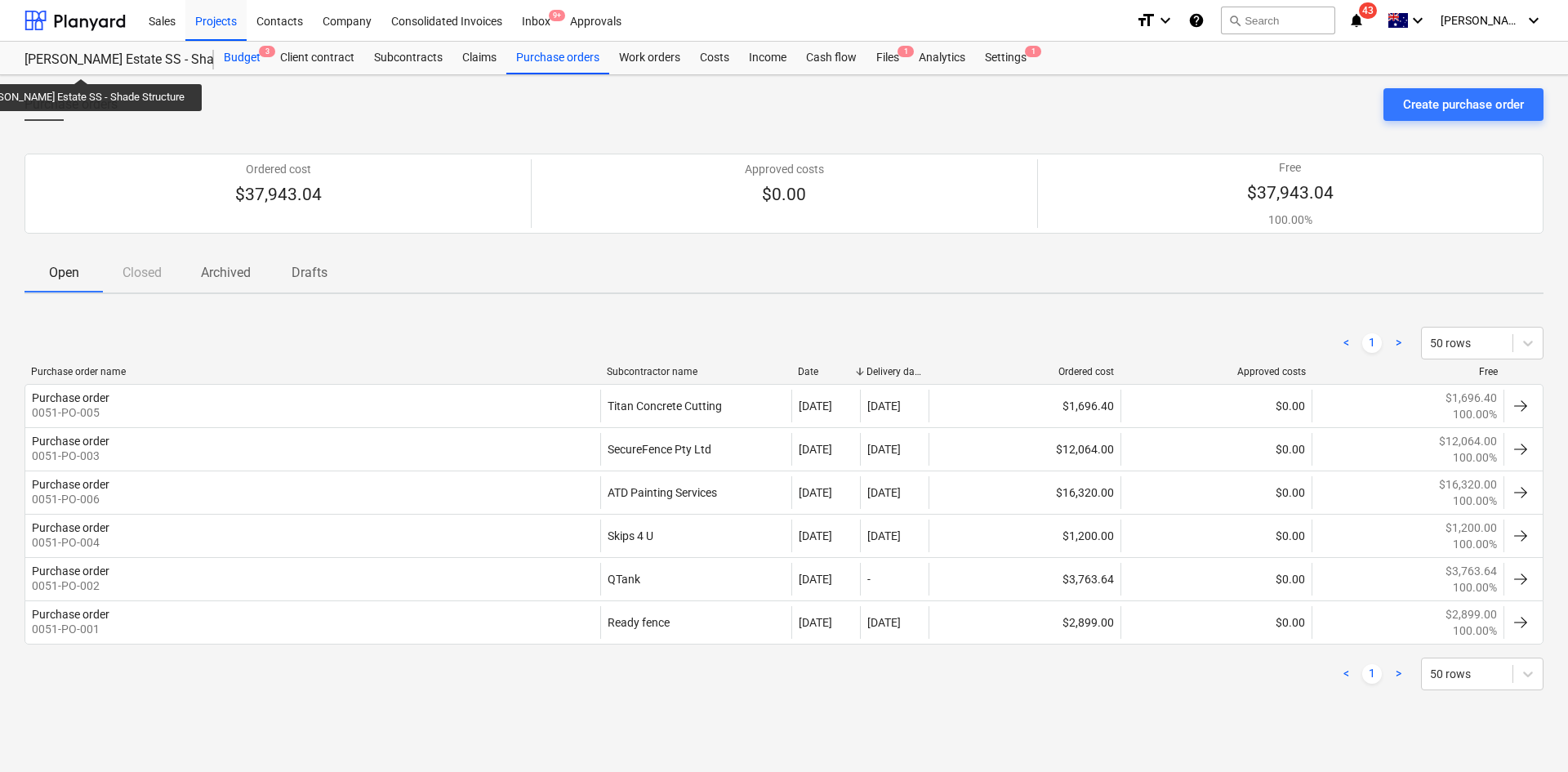
click at [238, 48] on div "Budget 3" at bounding box center [242, 57] width 56 height 32
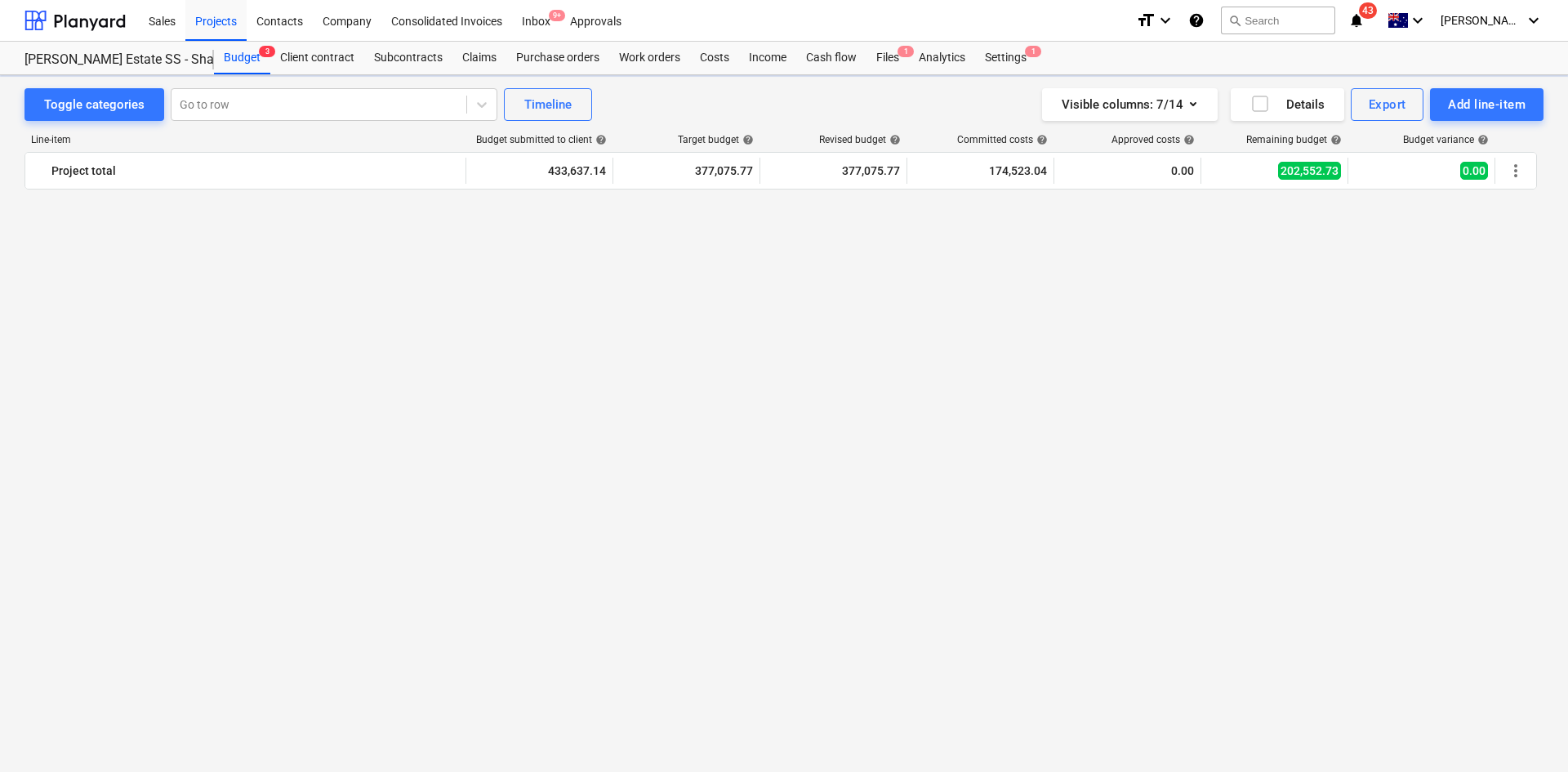
scroll to position [2963, 0]
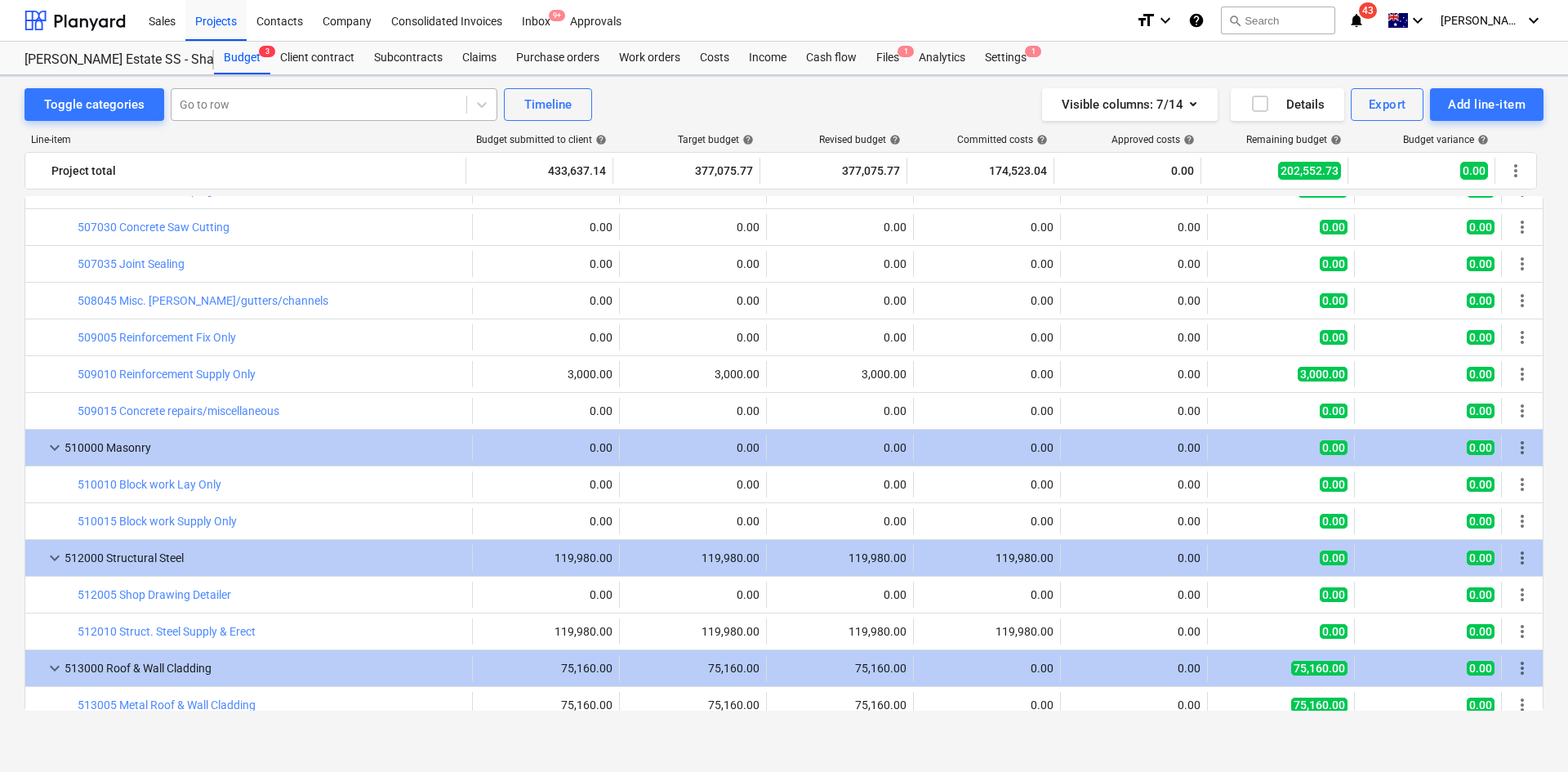
click at [276, 94] on div "Go to row" at bounding box center [319, 104] width 295 height 23
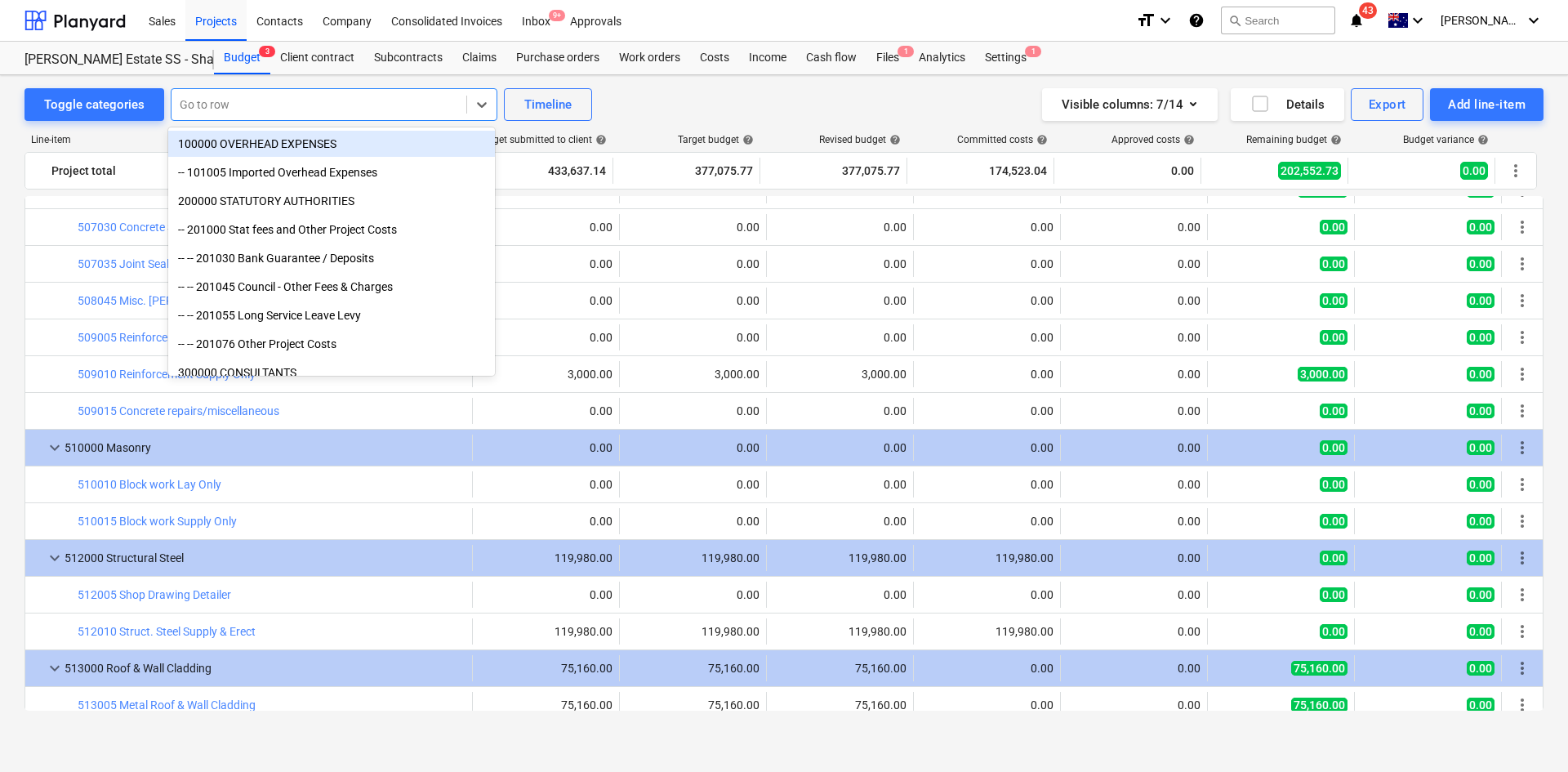
click at [690, 102] on div "Toggle categories option 100000 OVERHEAD EXPENSES focused, 1 of 128. 128 result…" at bounding box center [784, 104] width 1519 height 32
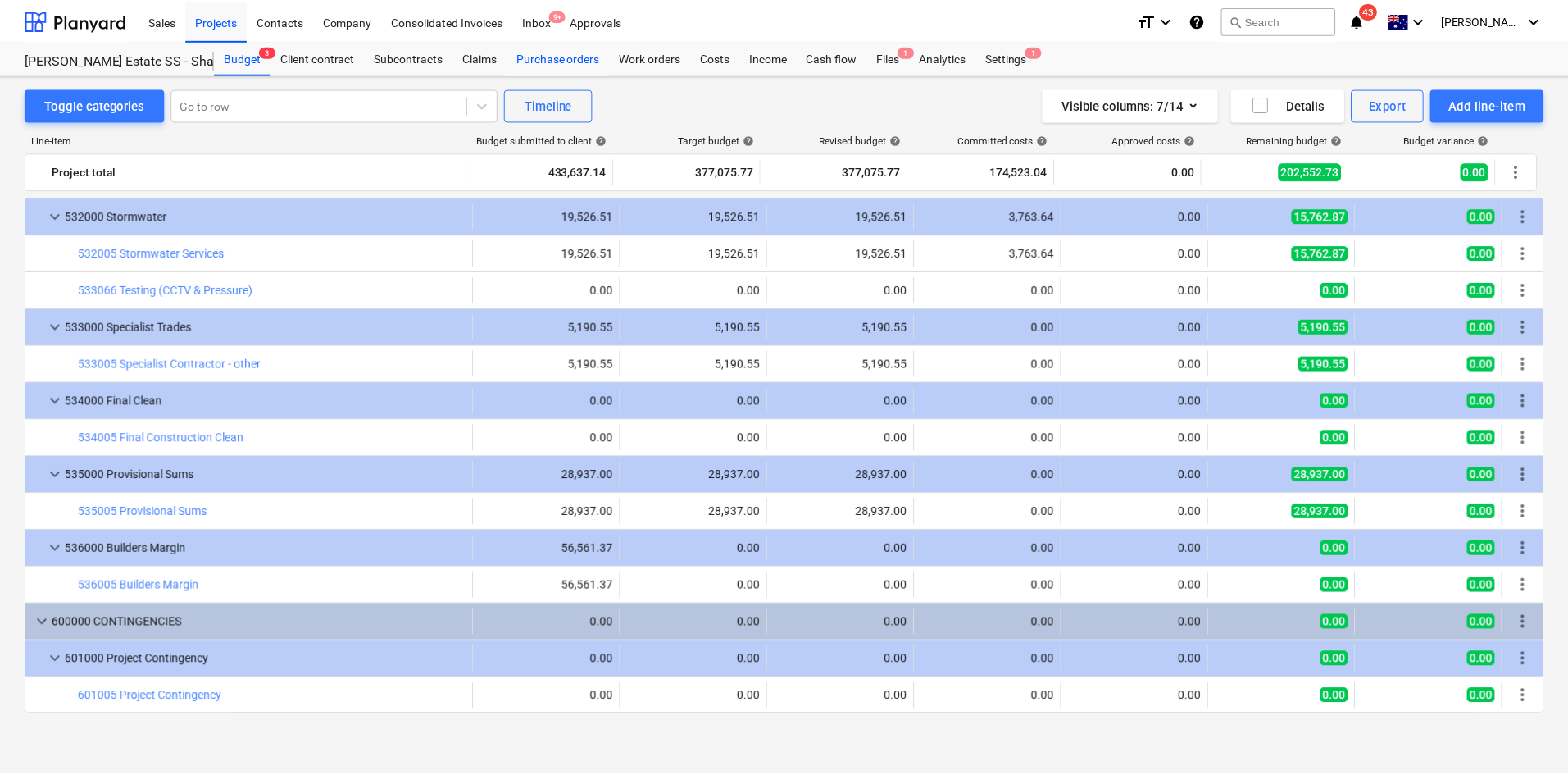
scroll to position [3549, 0]
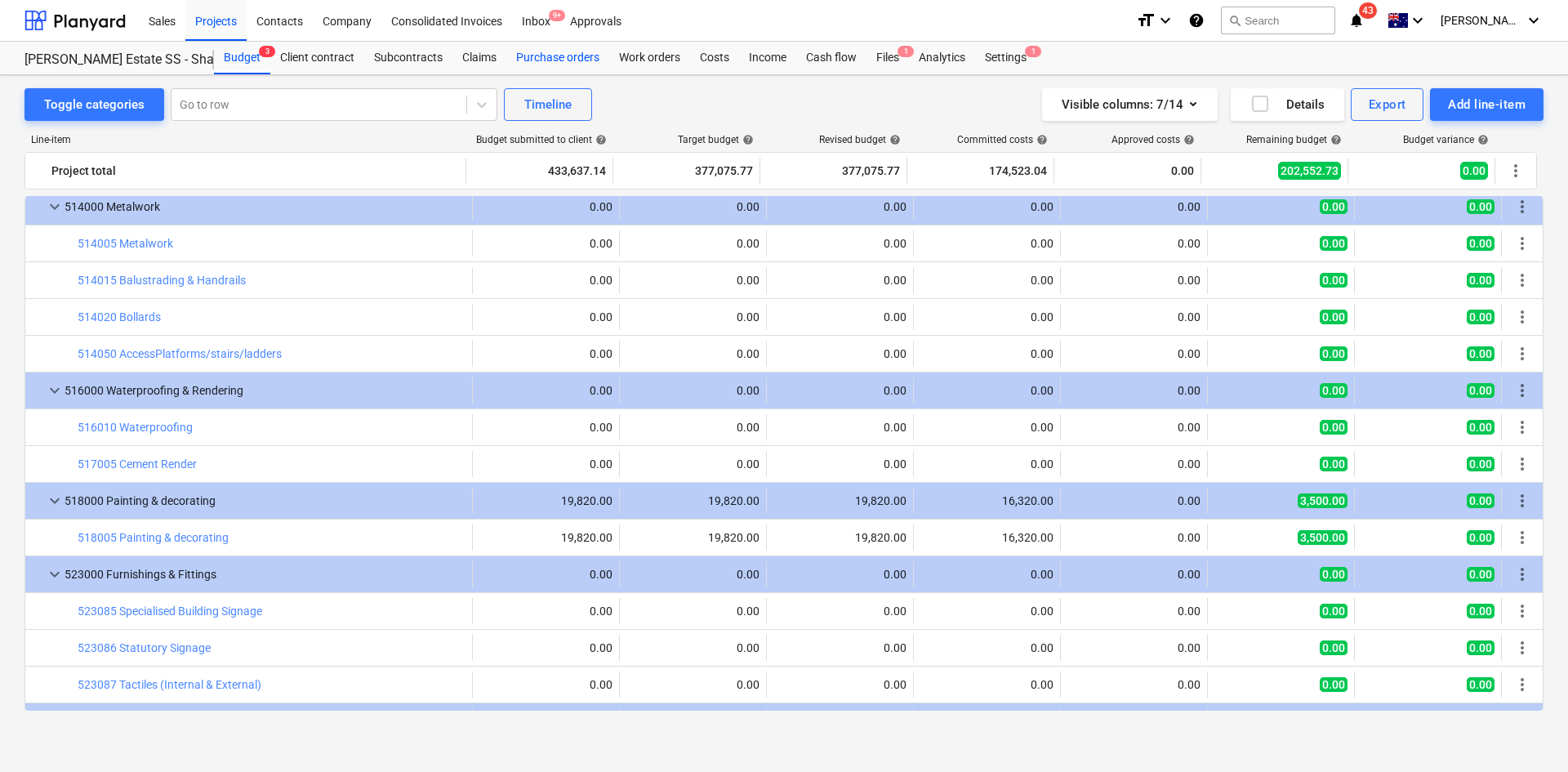
click at [581, 61] on div "Purchase orders" at bounding box center [557, 57] width 103 height 32
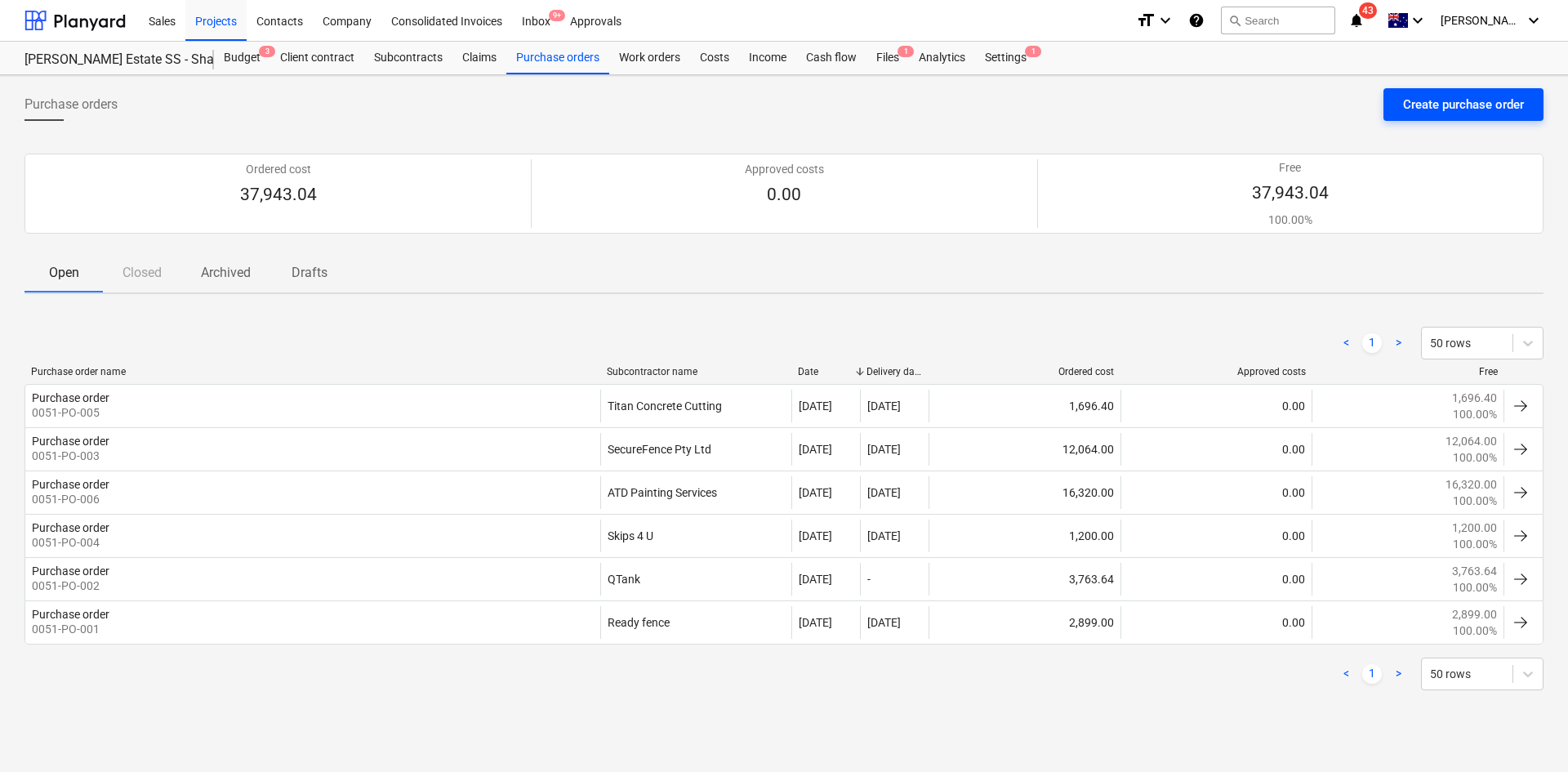
click at [1425, 90] on button "Create purchase order" at bounding box center [1463, 104] width 160 height 32
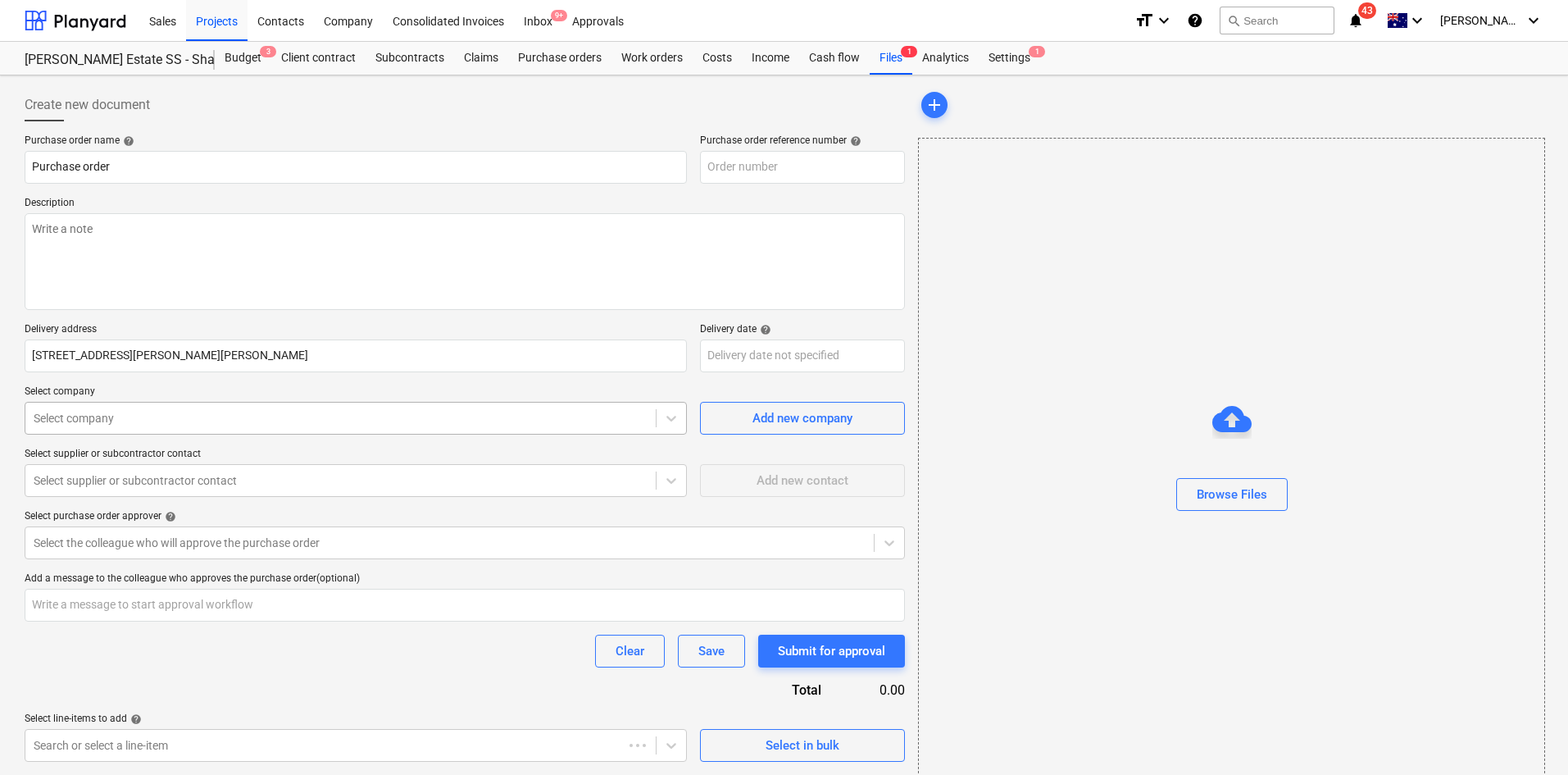
type textarea "x"
type input "0051-PO-008"
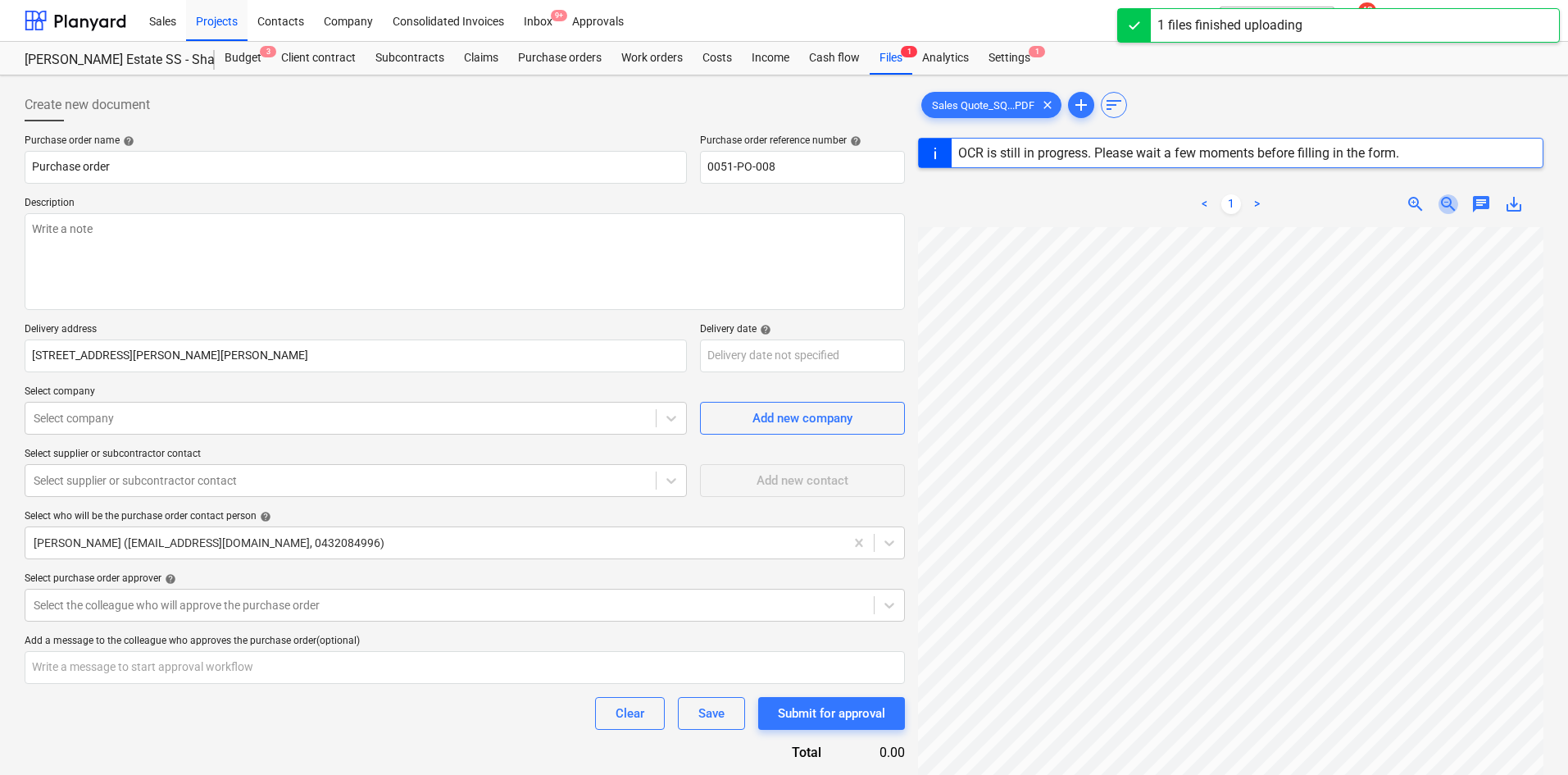
click at [1430, 206] on span "zoom_out" at bounding box center [1449, 204] width 20 height 20
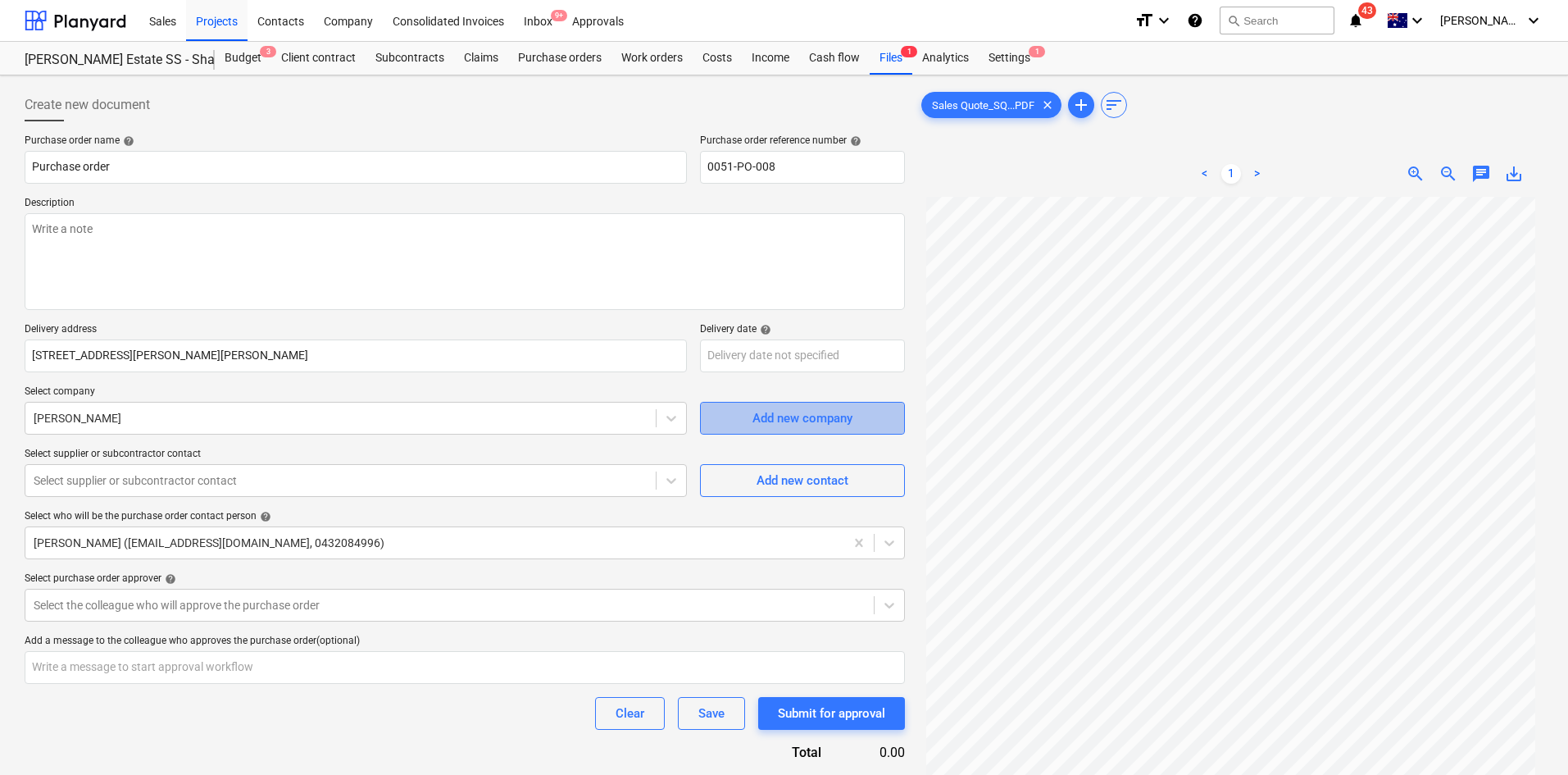
click at [748, 408] on span "Add new company" at bounding box center [803, 418] width 164 height 22
type textarea "x"
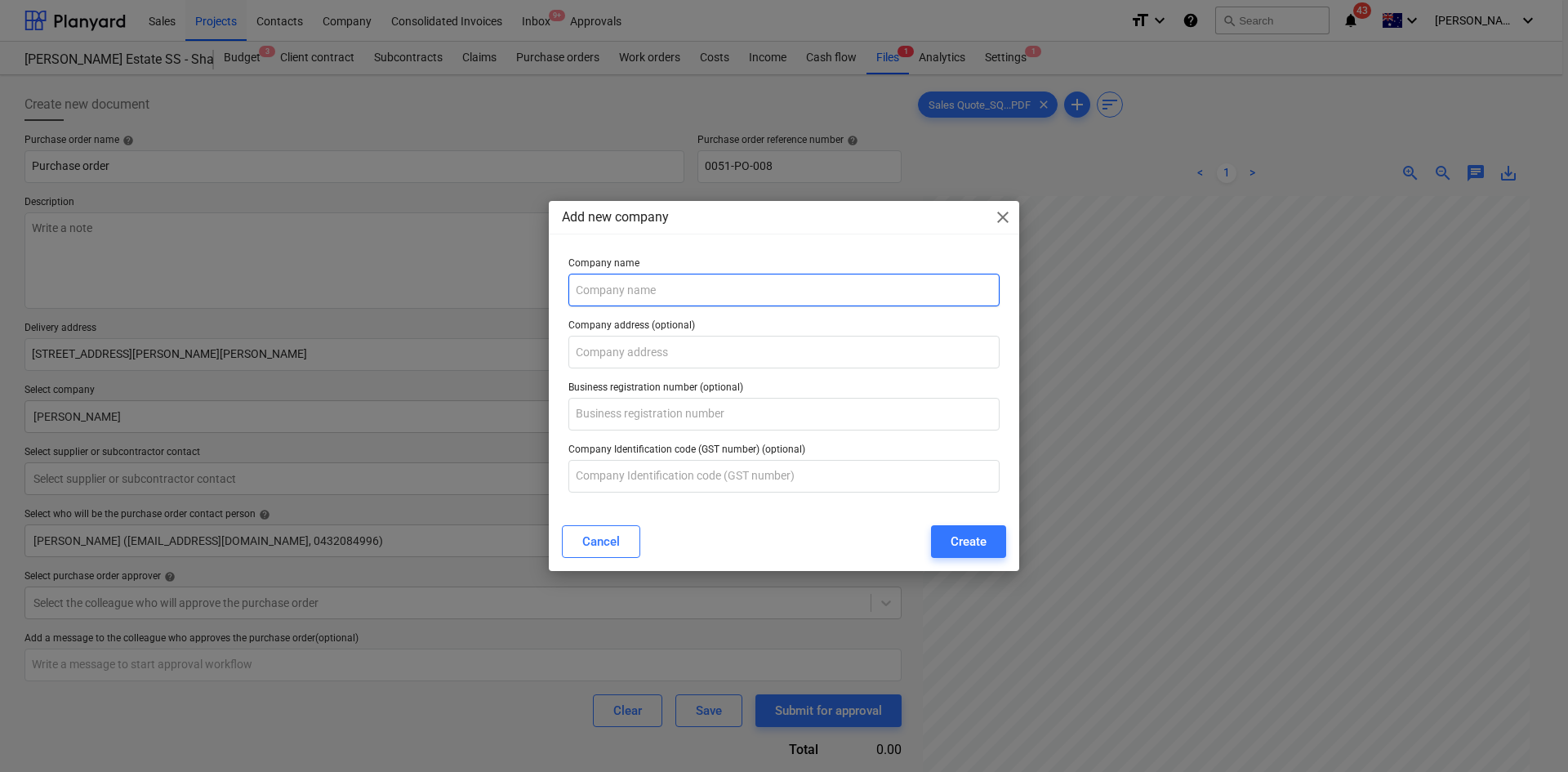
click at [642, 298] on input "text" at bounding box center [784, 289] width 431 height 32
type input "Madison Sport"
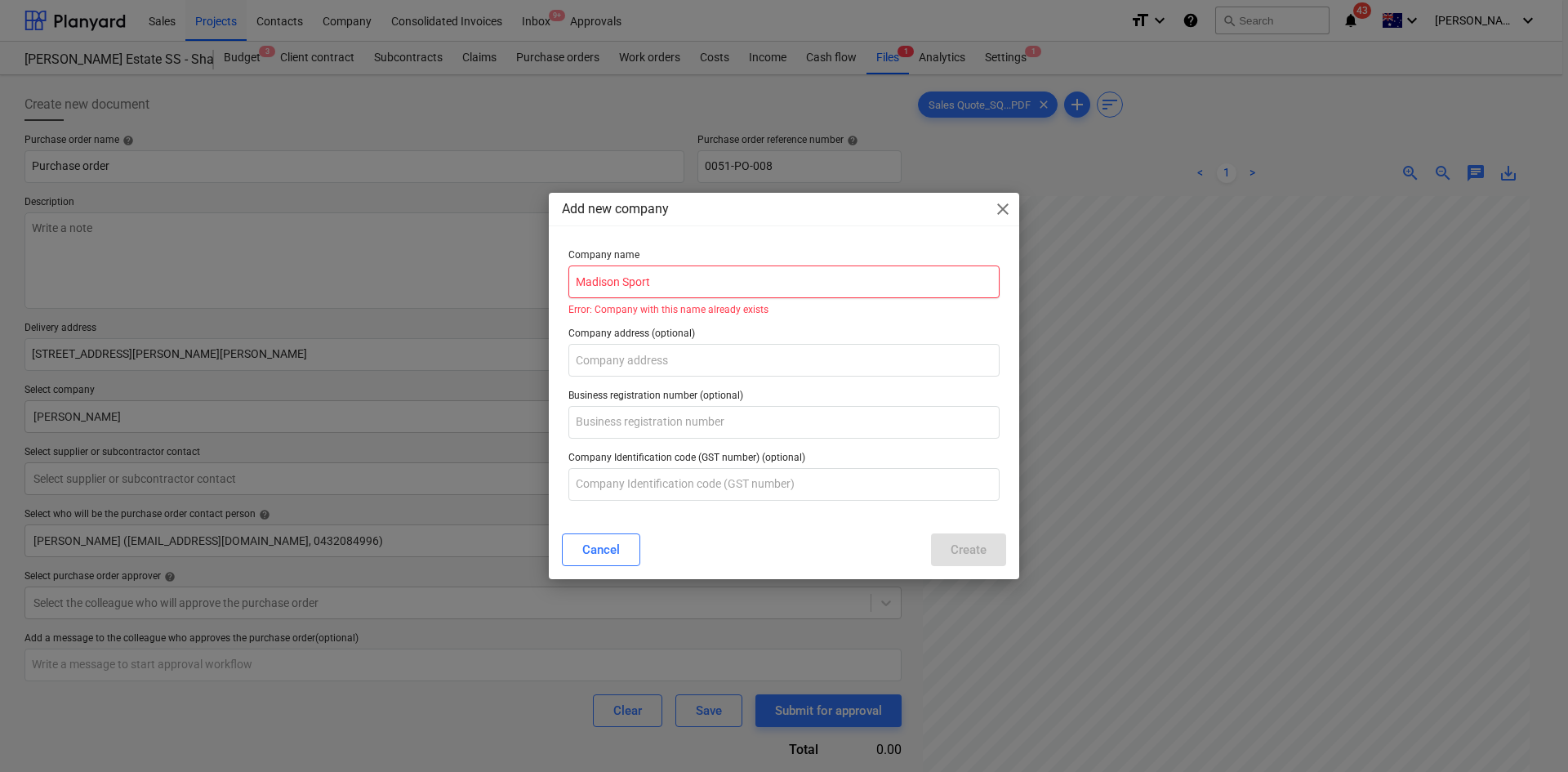
drag, startPoint x: 676, startPoint y: 293, endPoint x: 453, endPoint y: 283, distance: 223.2
click at [454, 283] on div "Add new company close Company name Madison Sport Error: Company with this name …" at bounding box center [784, 386] width 1568 height 772
click at [1003, 216] on span "close" at bounding box center [1003, 209] width 20 height 20
type textarea "x"
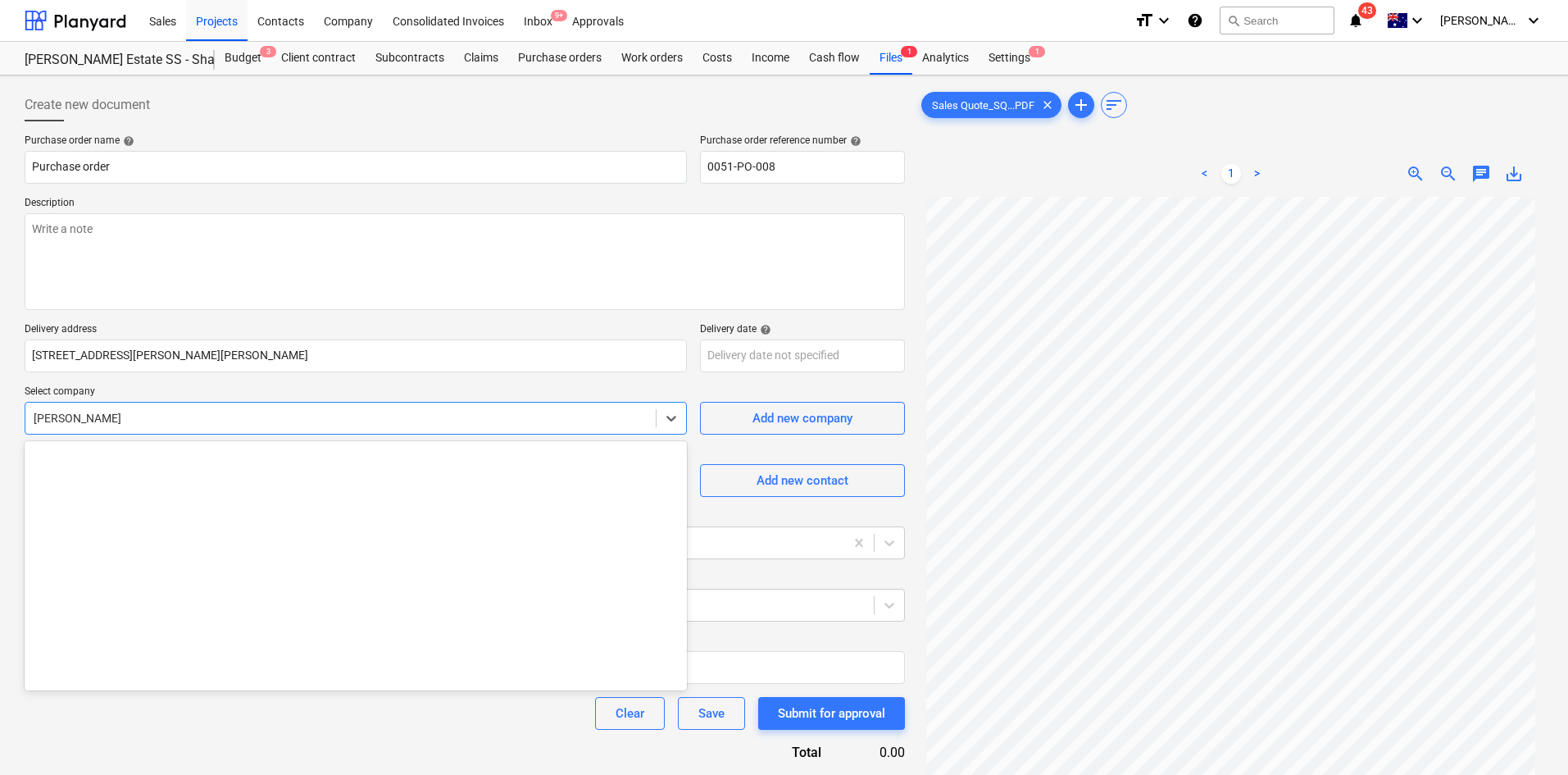
click at [536, 423] on div at bounding box center [340, 418] width 614 height 17
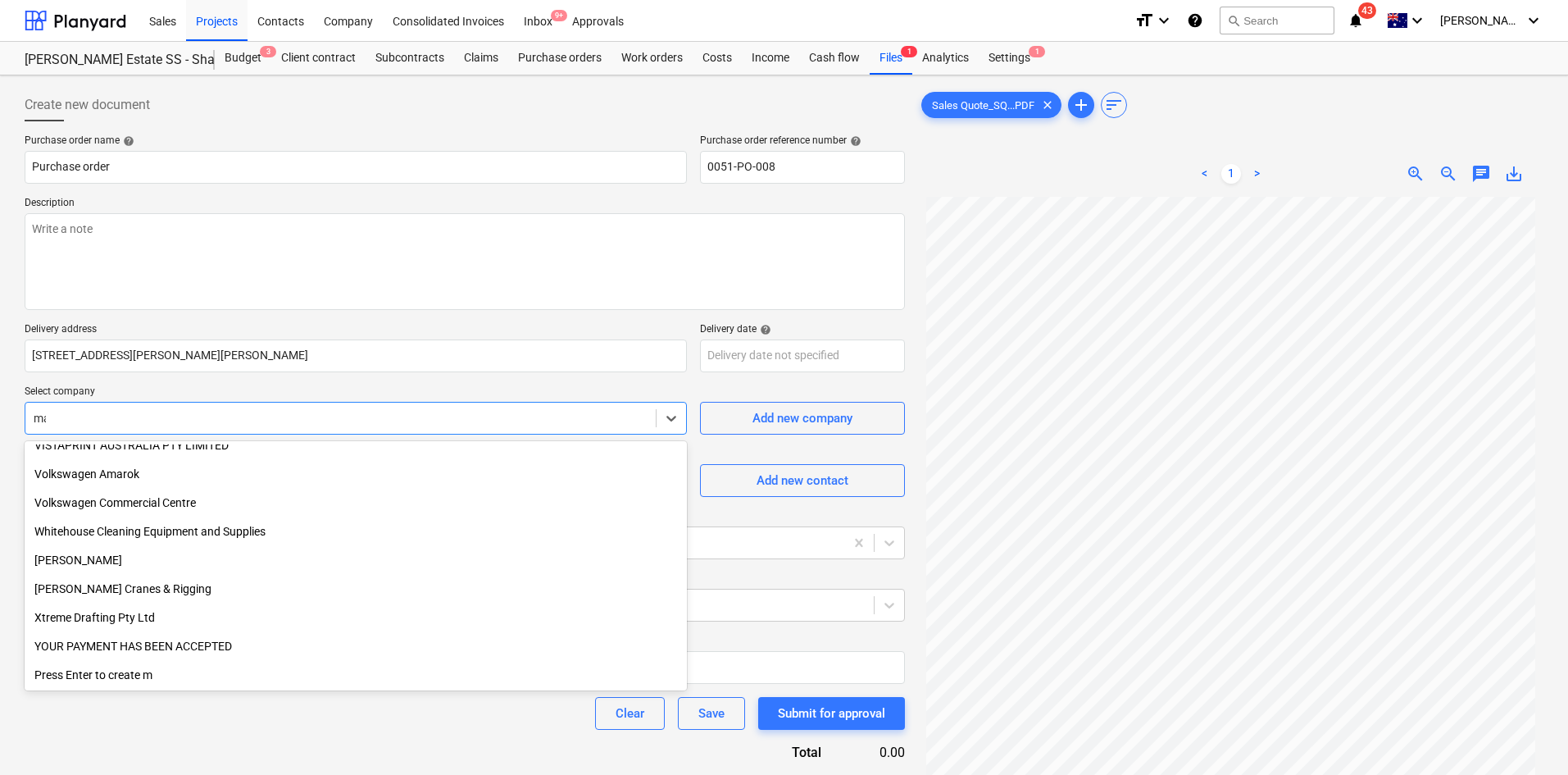
scroll to position [1906, 0]
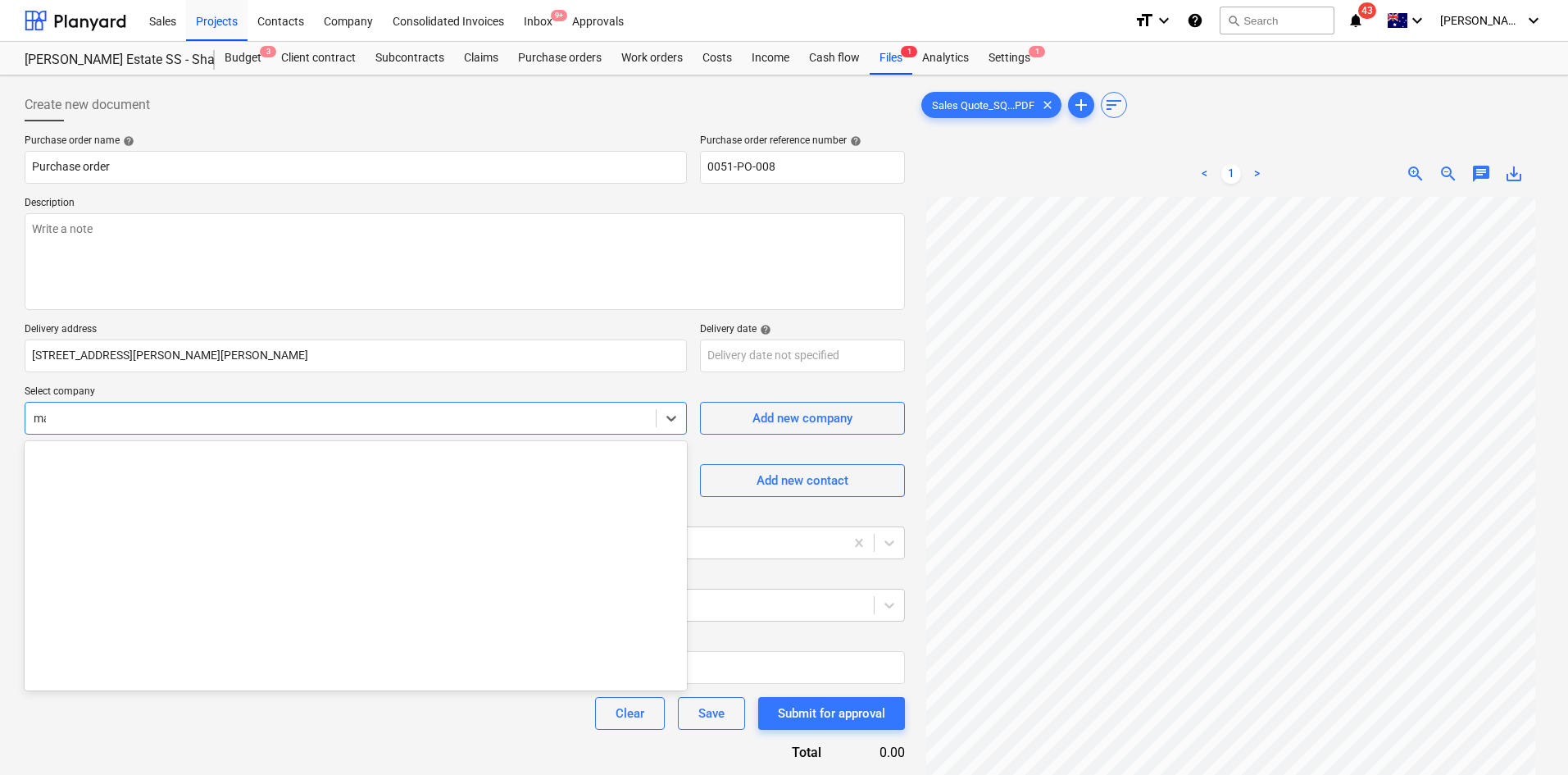
type input "mad"
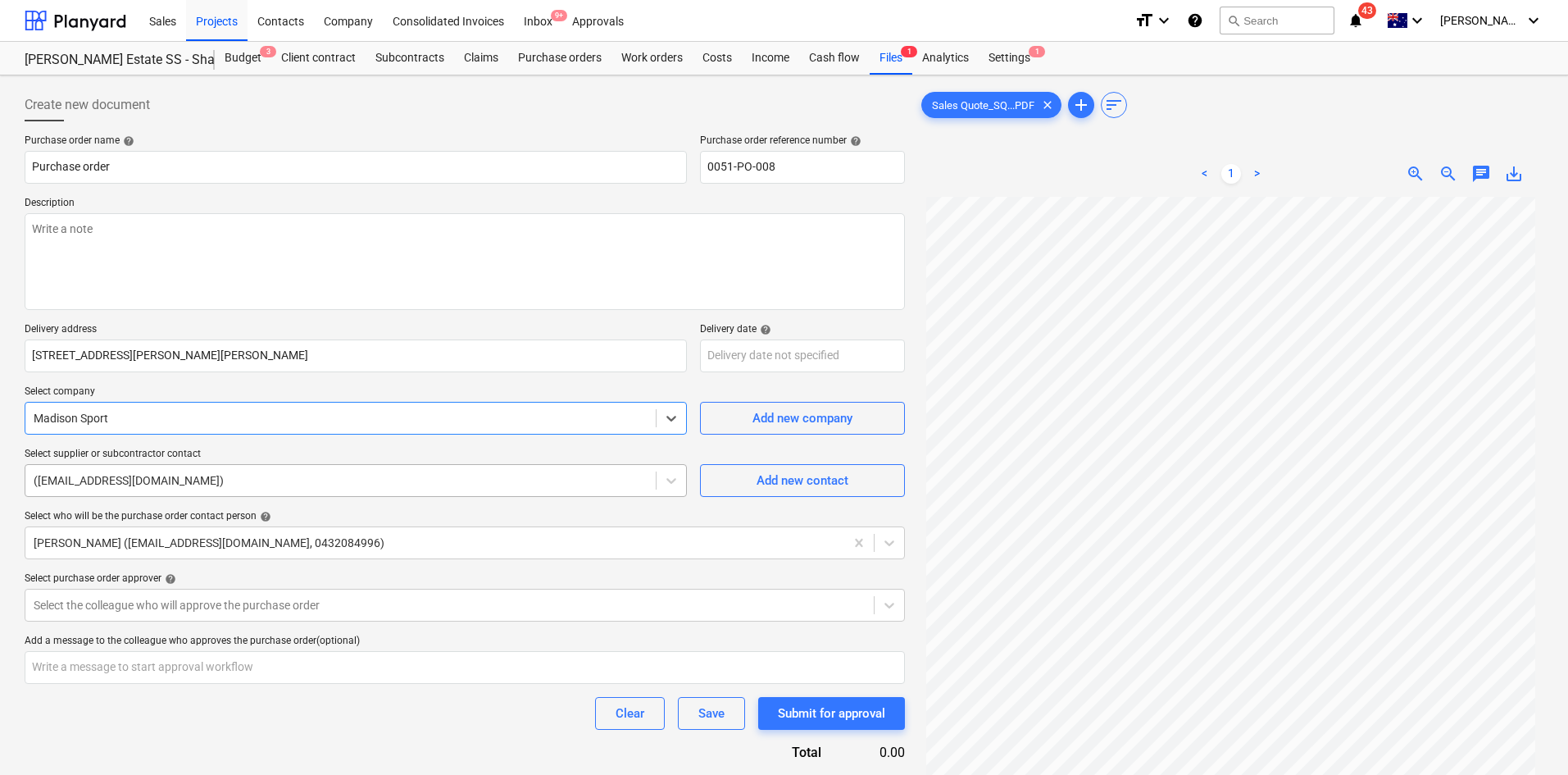
click at [499, 488] on div at bounding box center [340, 480] width 614 height 17
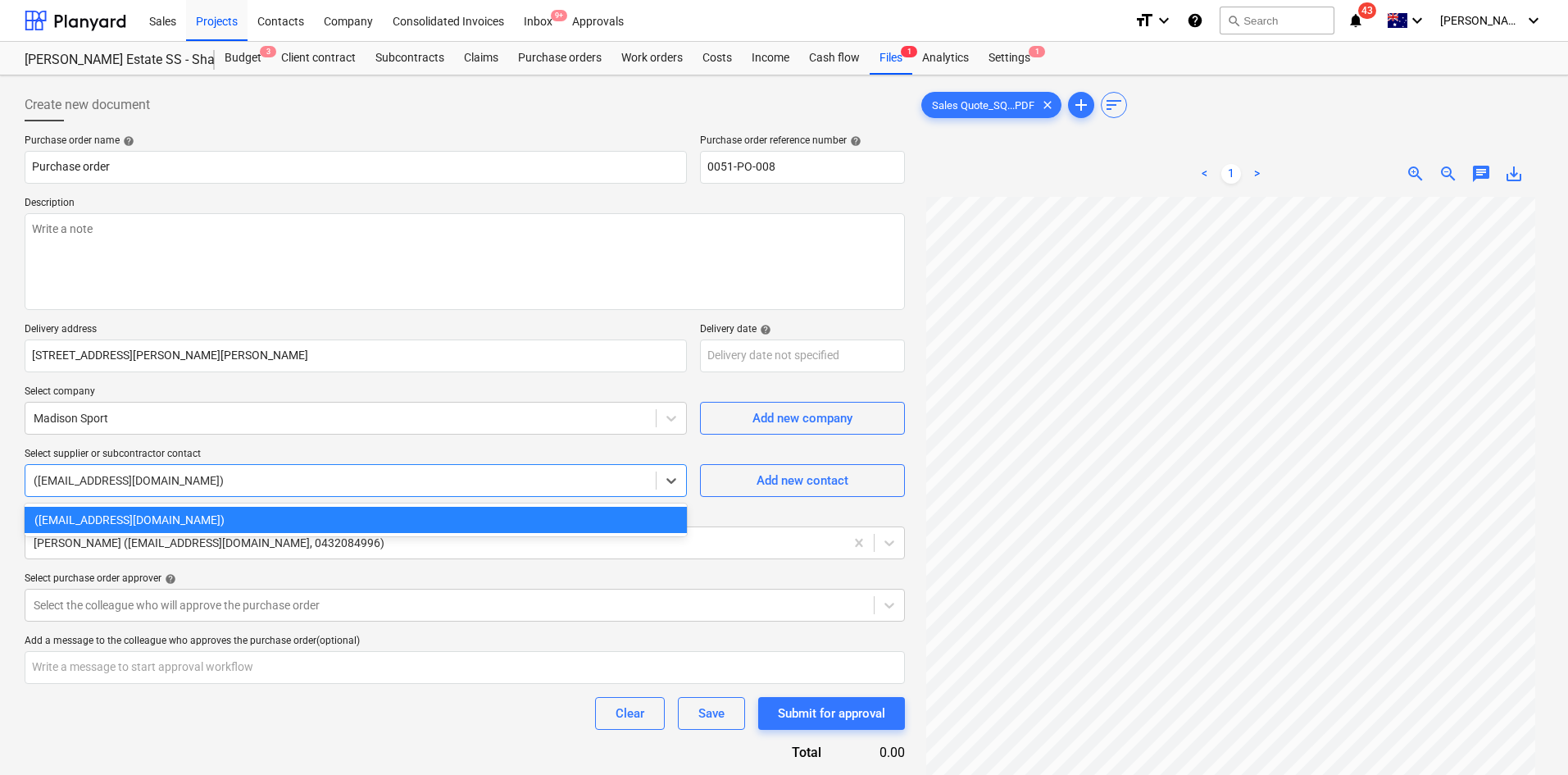
click at [495, 451] on p "Select supplier or subcontractor contact" at bounding box center [356, 456] width 663 height 17
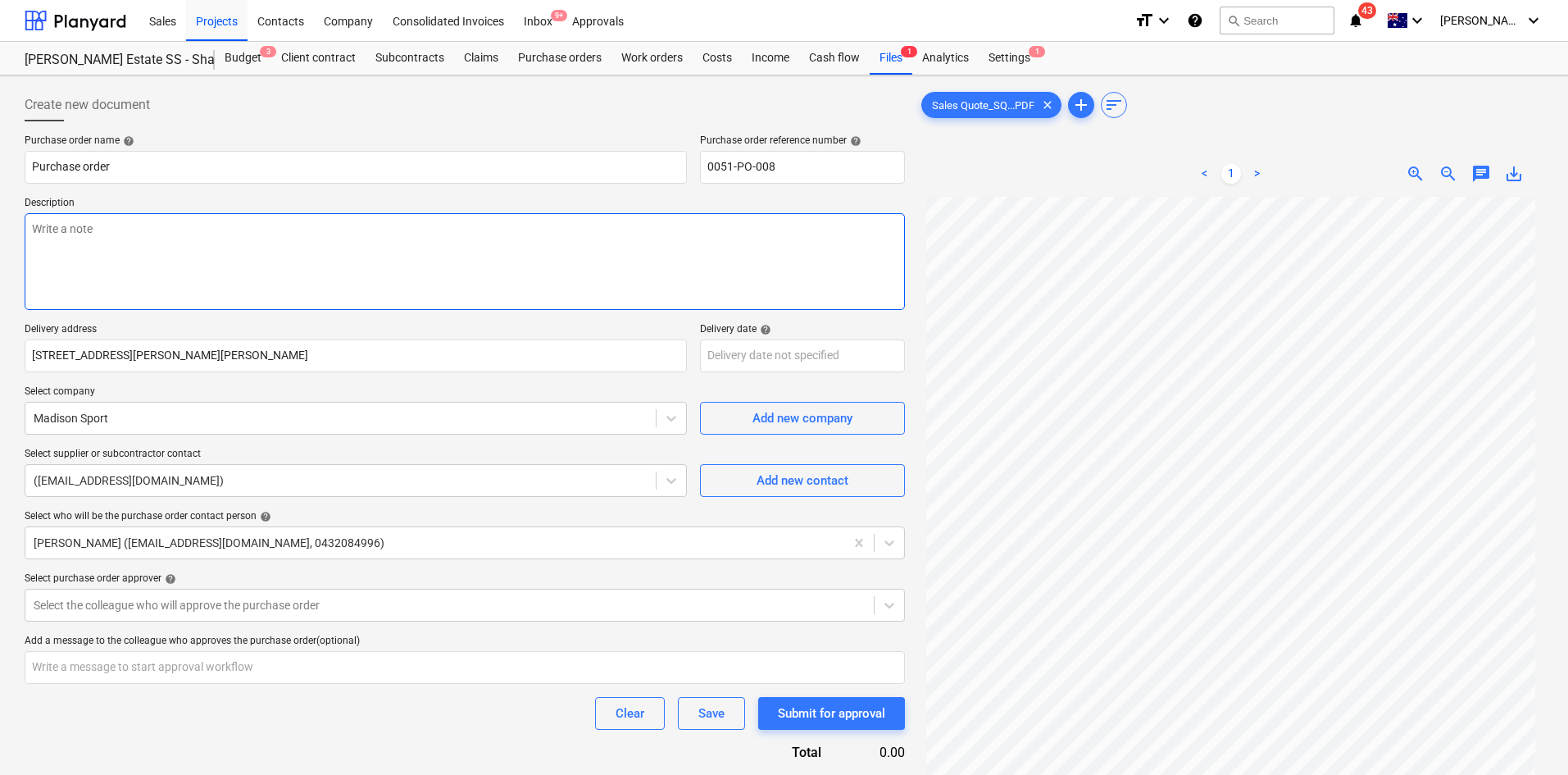
click at [206, 238] on textarea at bounding box center [464, 261] width 881 height 97
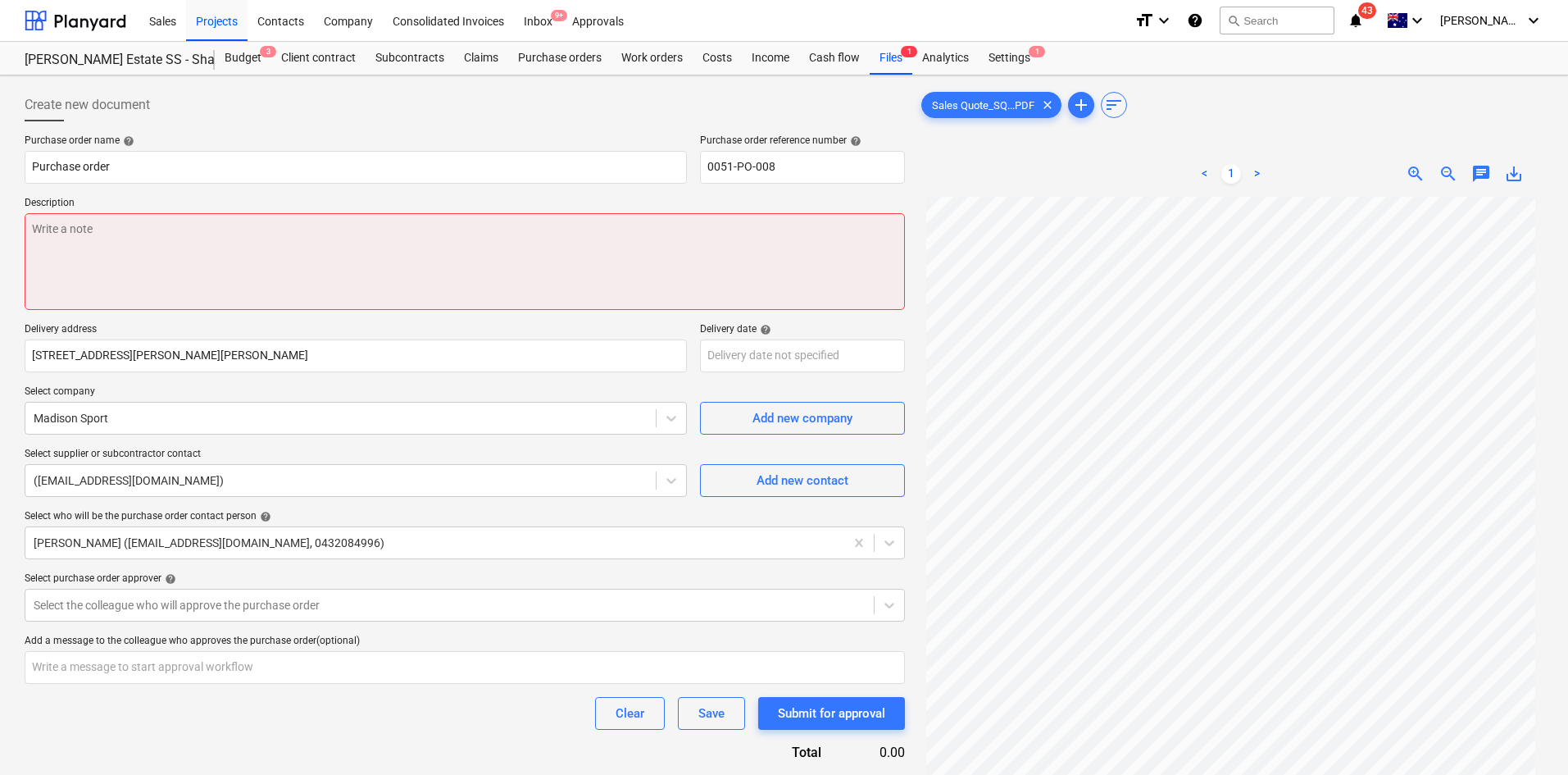
click at [512, 271] on textarea at bounding box center [464, 261] width 881 height 97
paste textarea "Site contact : [PERSON_NAME] - [PHONE_NUMBER]"
type textarea "x"
type textarea "Site contact : [PERSON_NAME] - [PHONE_NUMBER]"
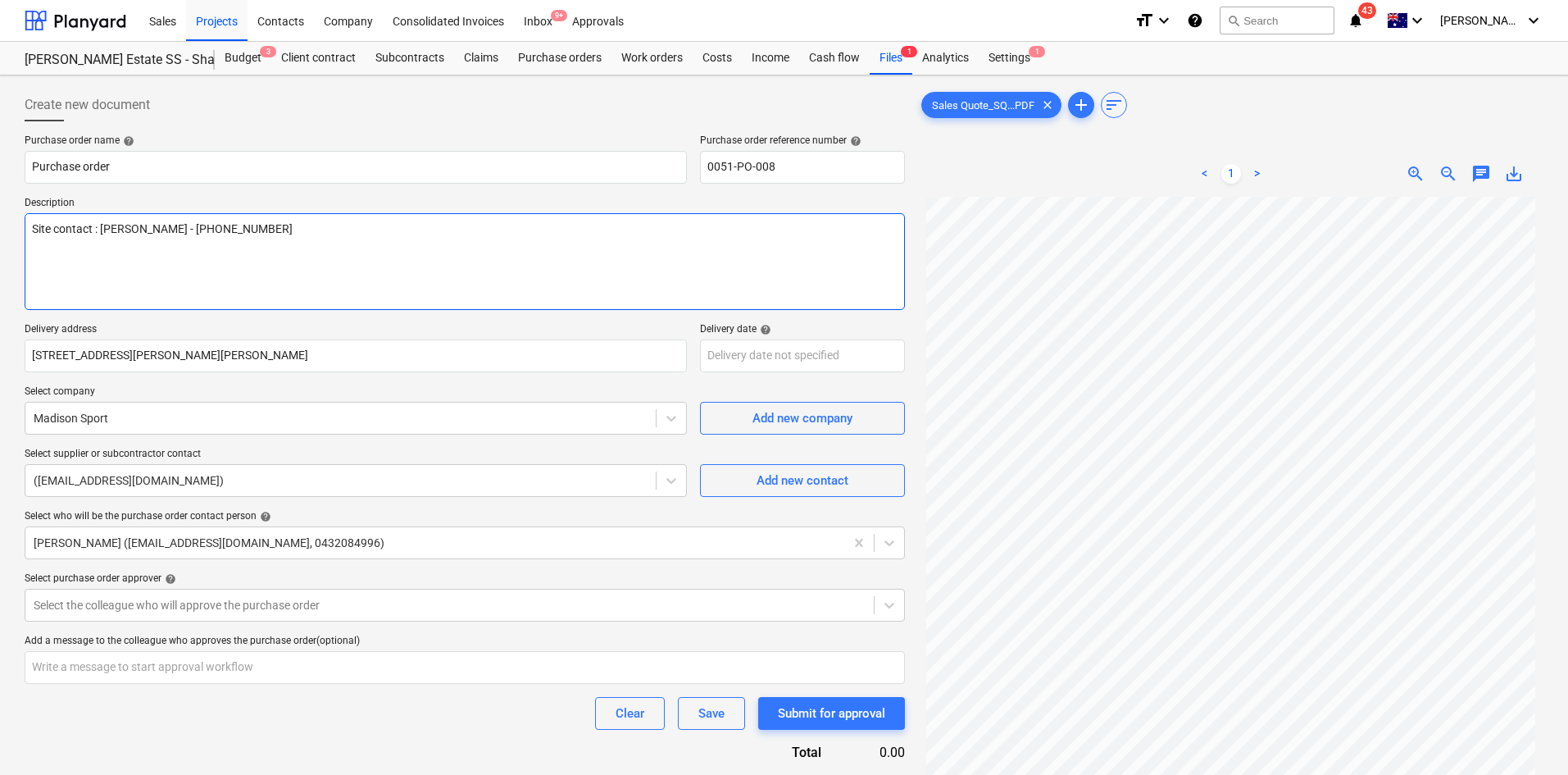
type textarea "x"
type textarea "Site contact : [PERSON_NAME] - [PHONE_NUMBER]"
type textarea "x"
type textarea "Site contact : [PERSON_NAME] - [PHONE_NUMBER]"
type textarea "x"
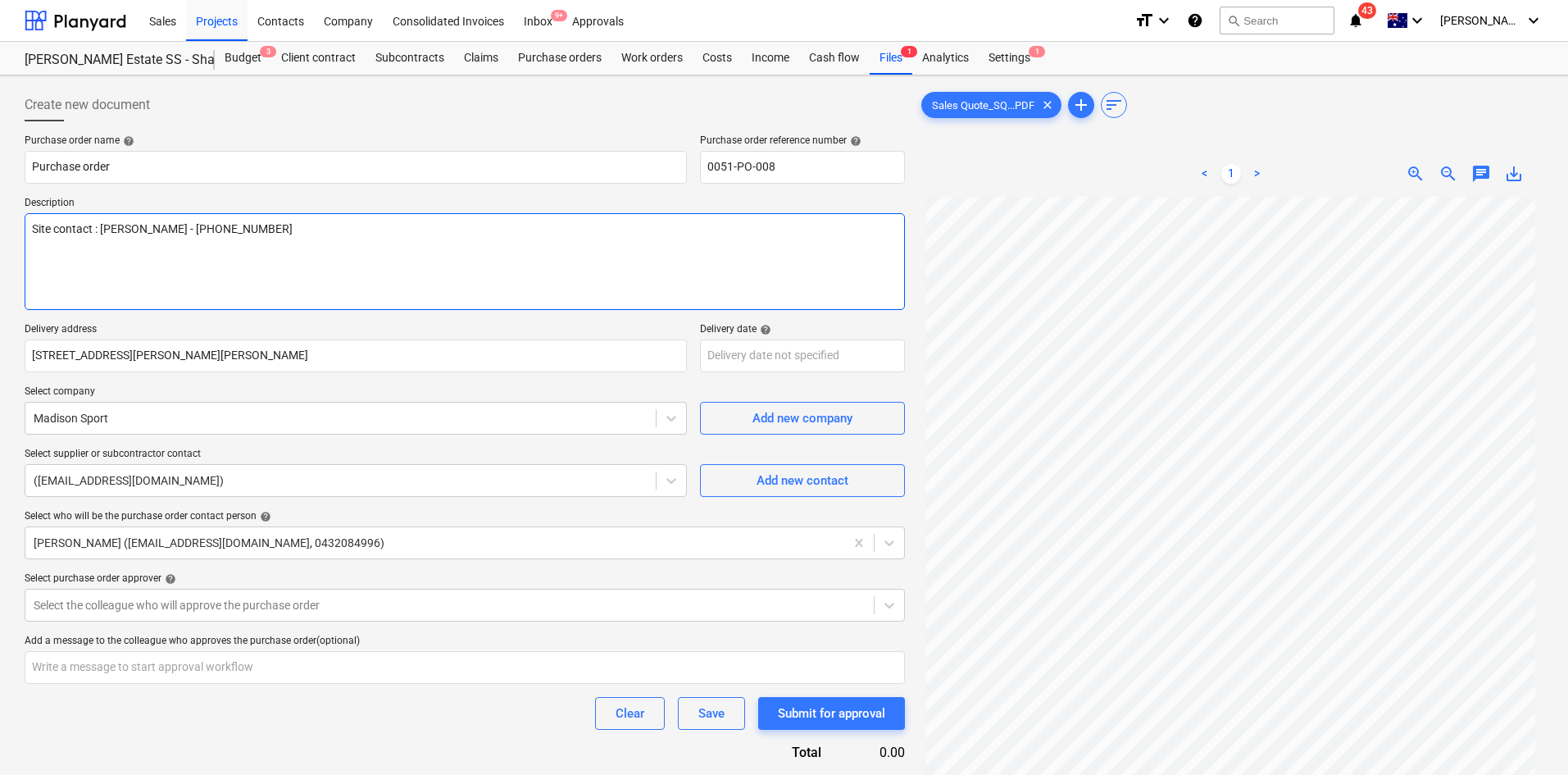
type textarea "Site contact : [PERSON_NAME] - [PHONE_NUMBER] A"
type textarea "x"
type textarea "Site contact : [PERSON_NAME] - [PHONE_NUMBER] As"
type textarea "x"
type textarea "Site contact : [PERSON_NAME] - [PHONE_NUMBER] Asp"
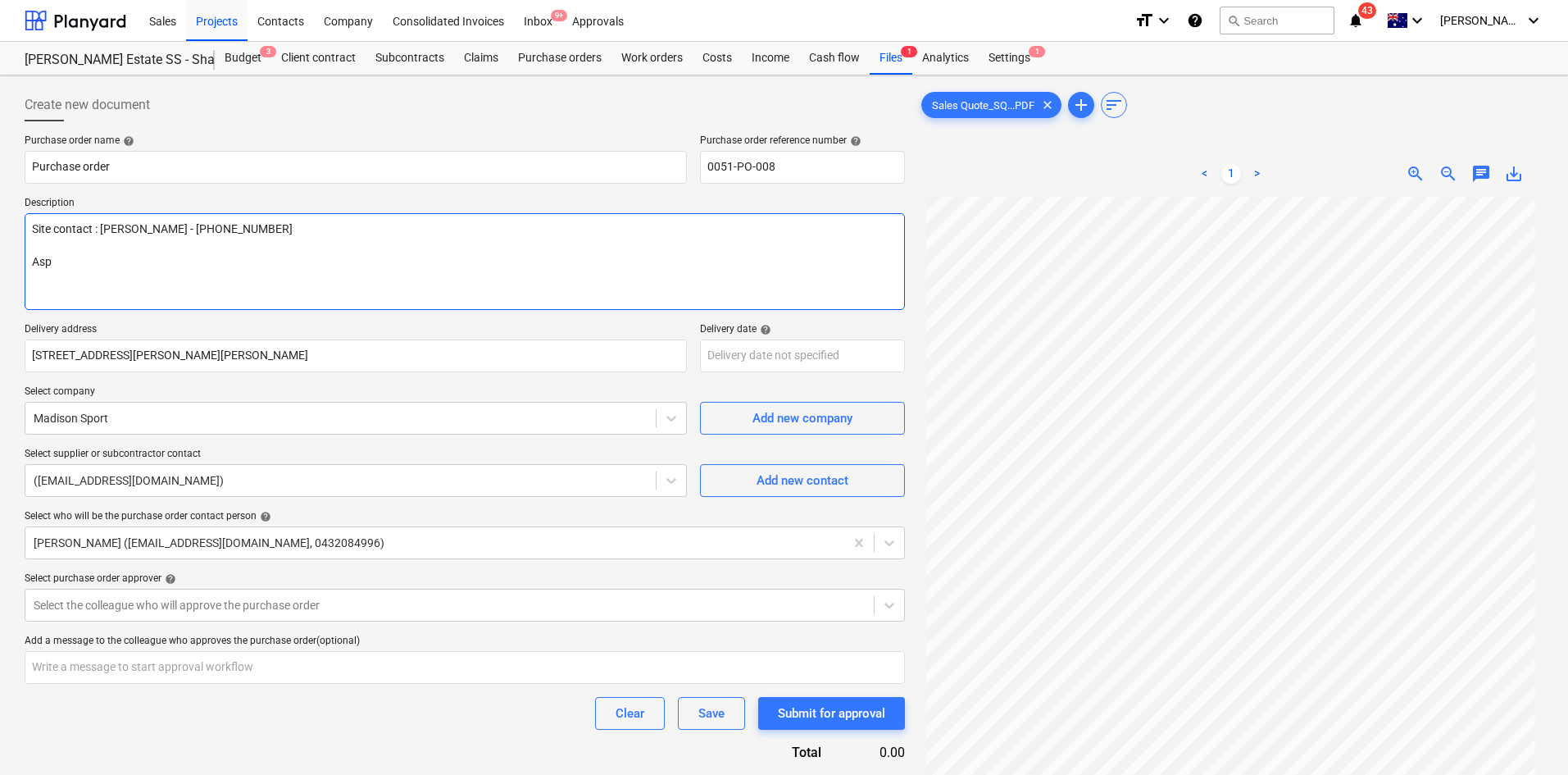
type textarea "x"
type textarea "Site contact : [PERSON_NAME] - [PHONE_NUMBER] Aspr"
type textarea "x"
type textarea "Site contact : [PERSON_NAME] - [PHONE_NUMBER] Asp"
type textarea "x"
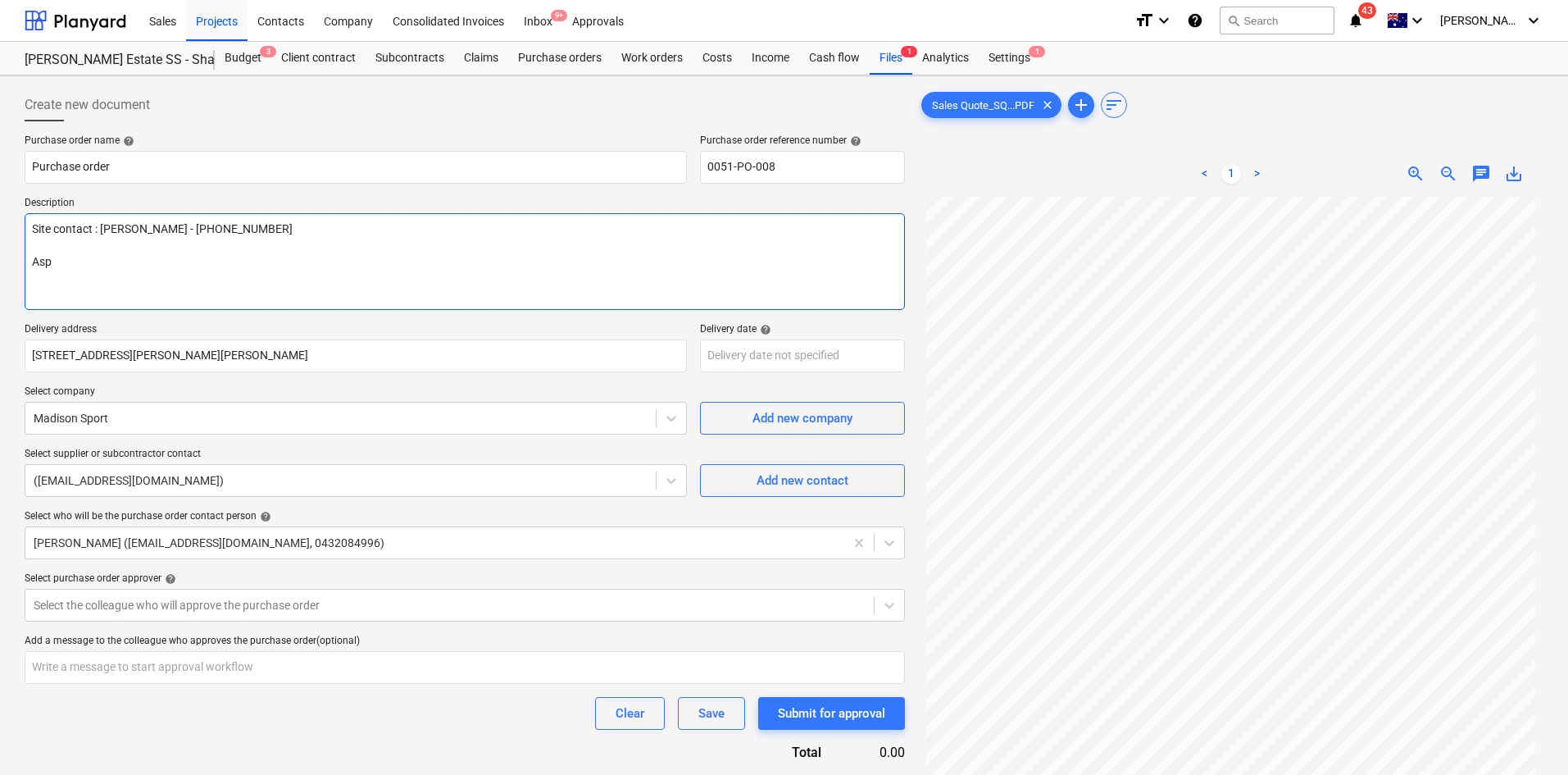
type textarea "Site contact : [PERSON_NAME] - [PHONE_NUMBER] Aspe"
type textarea "x"
type textarea "Site contact : [PERSON_NAME] - [PHONE_NUMBER] [PERSON_NAME]"
type textarea "x"
type textarea "Site contact : [PERSON_NAME] - [PHONE_NUMBER] [PERSON_NAME]"
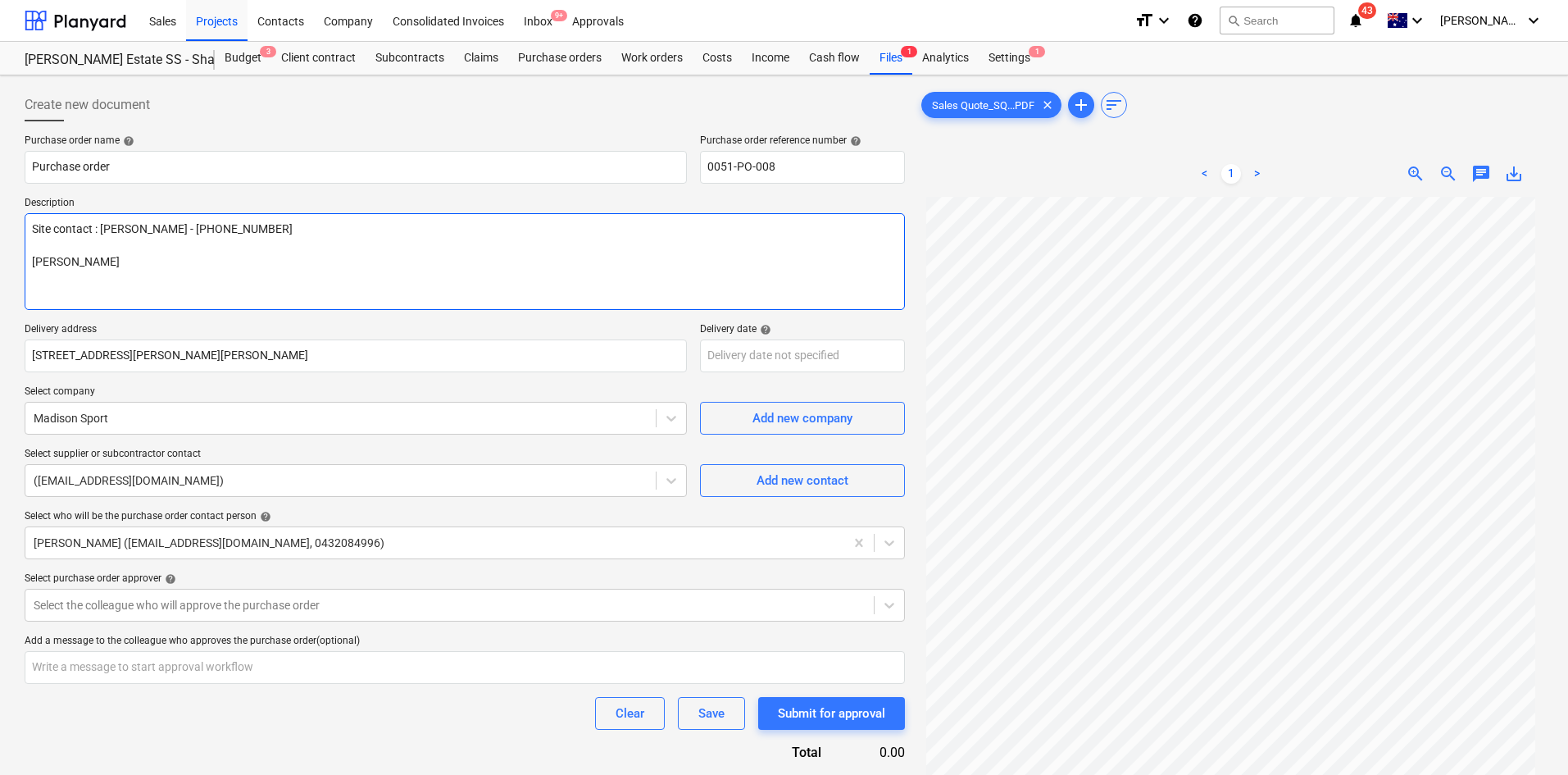
type textarea "x"
type textarea "Site contact : [PERSON_NAME] - [PHONE_NUMBER] [PERSON_NAME]"
type textarea "x"
type textarea "Site contact : [PERSON_NAME] - [PHONE_NUMBER] Aspe"
type textarea "x"
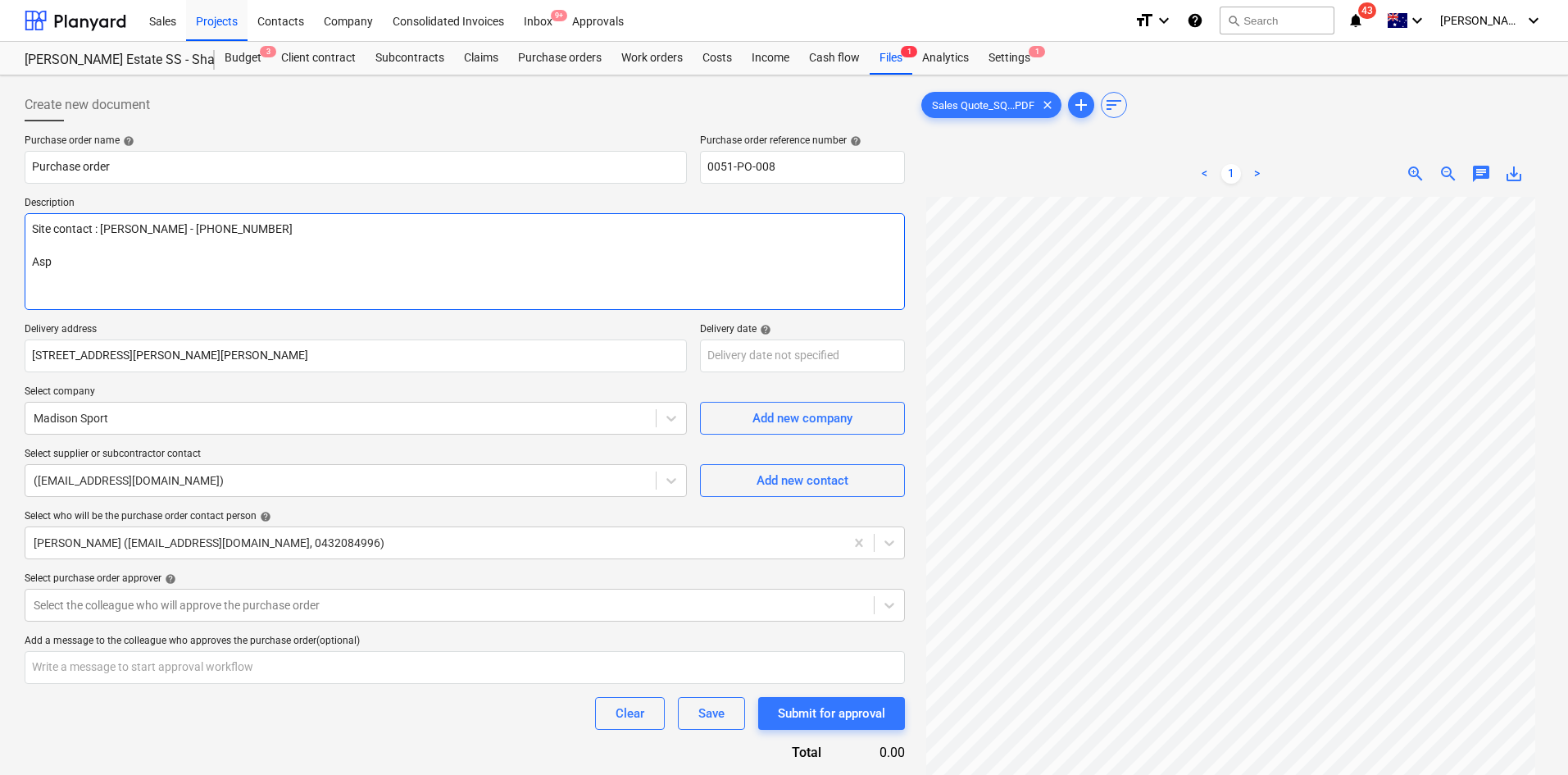
type textarea "Site contact : [PERSON_NAME] - [PHONE_NUMBER] As"
type textarea "x"
type textarea "Site contact : [PERSON_NAME] - [PHONE_NUMBER] As"
type textarea "x"
type textarea "Site contact : [PERSON_NAME] - [PHONE_NUMBER] As"
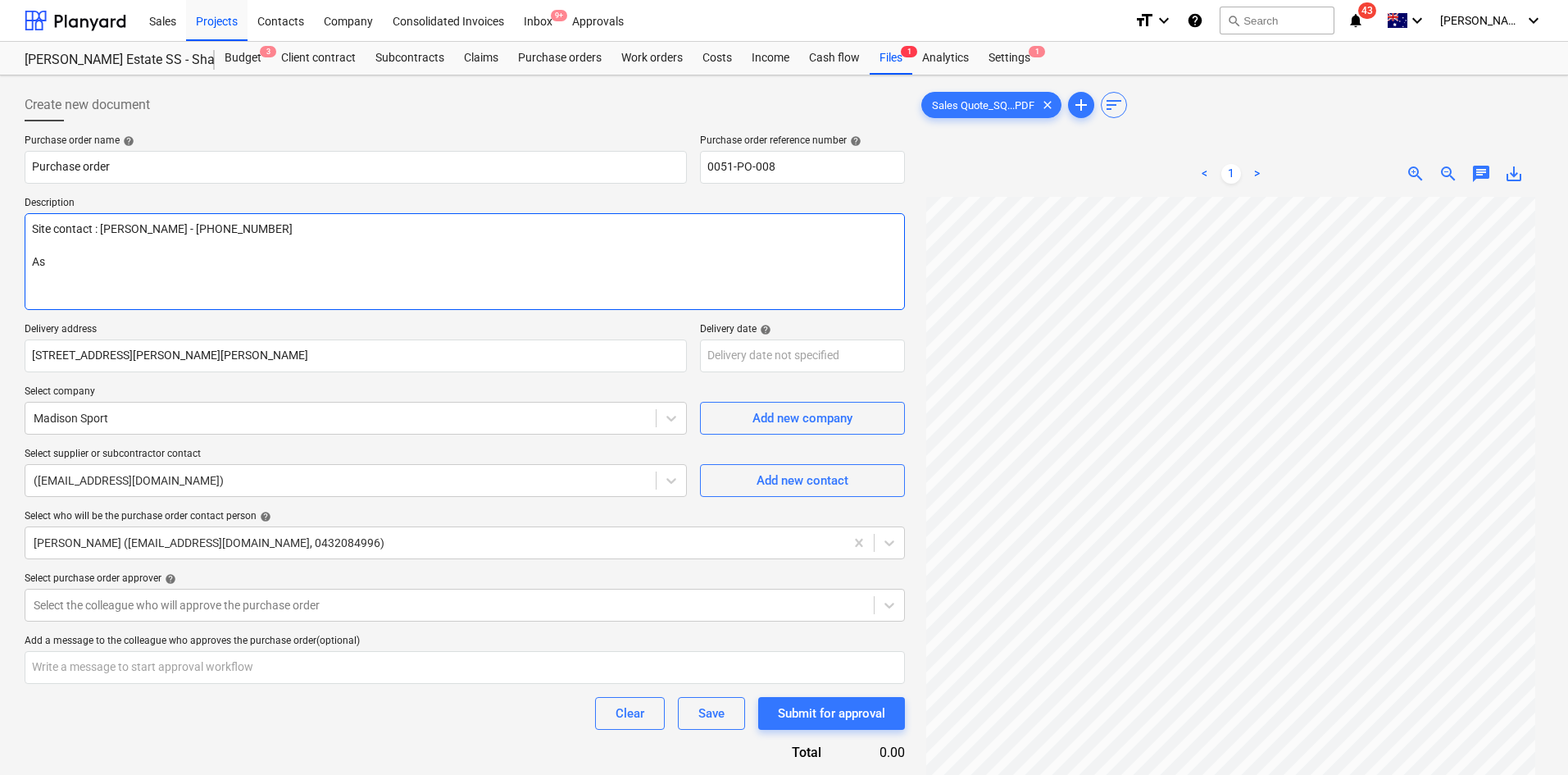
type textarea "x"
type textarea "Site contact : [PERSON_NAME] - [PHONE_NUMBER] As pe"
type textarea "x"
type textarea "Site contact : [PERSON_NAME] - [PHONE_NUMBER] As per"
type textarea "x"
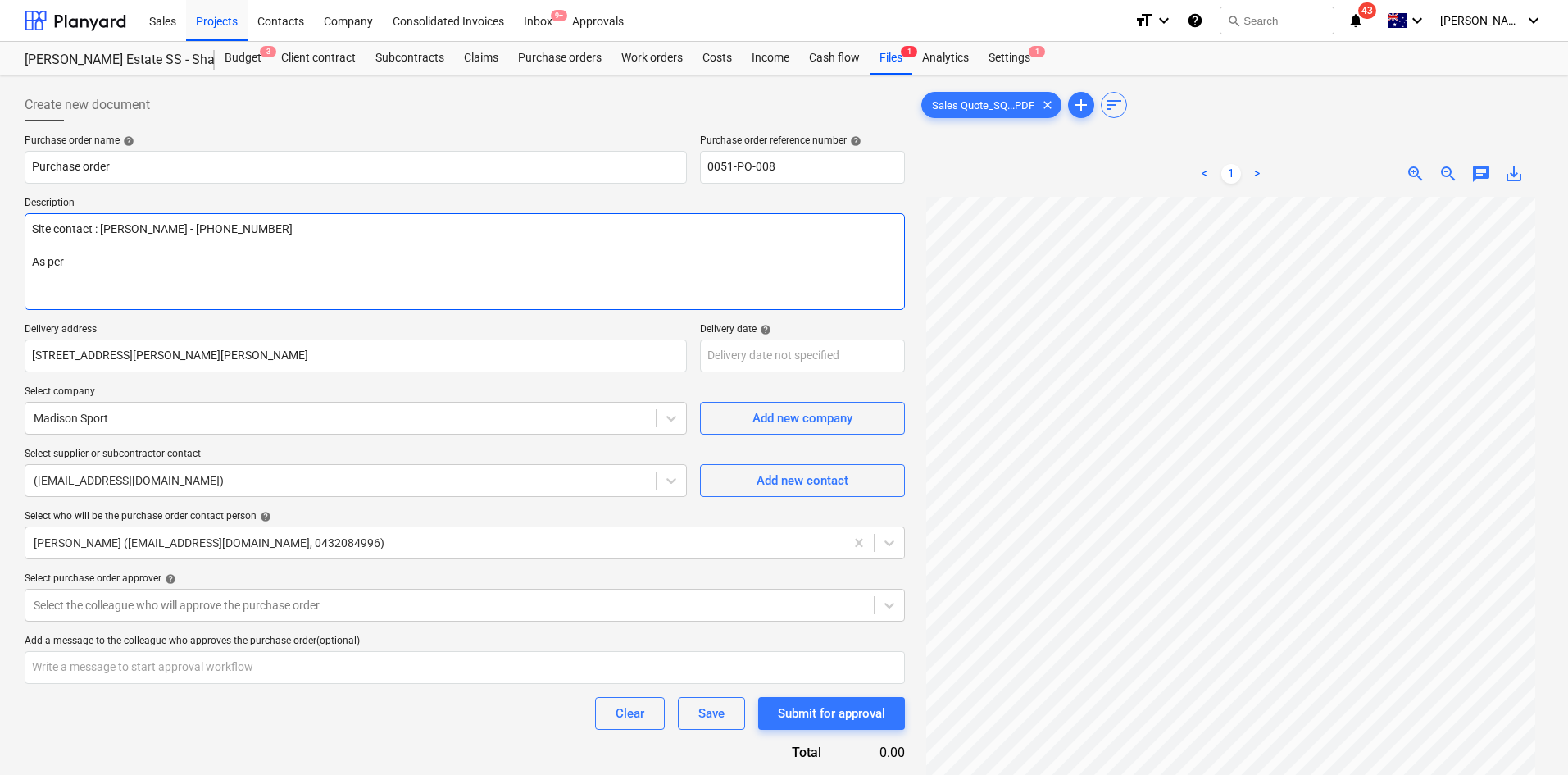
type textarea "Site contact : [PERSON_NAME] - [PHONE_NUMBER] As per"
type textarea "x"
type textarea "Site contact : [PERSON_NAME] - [PHONE_NUMBER] As per q"
type textarea "x"
type textarea "Site contact : [PERSON_NAME] - [PHONE_NUMBER] As per qu"
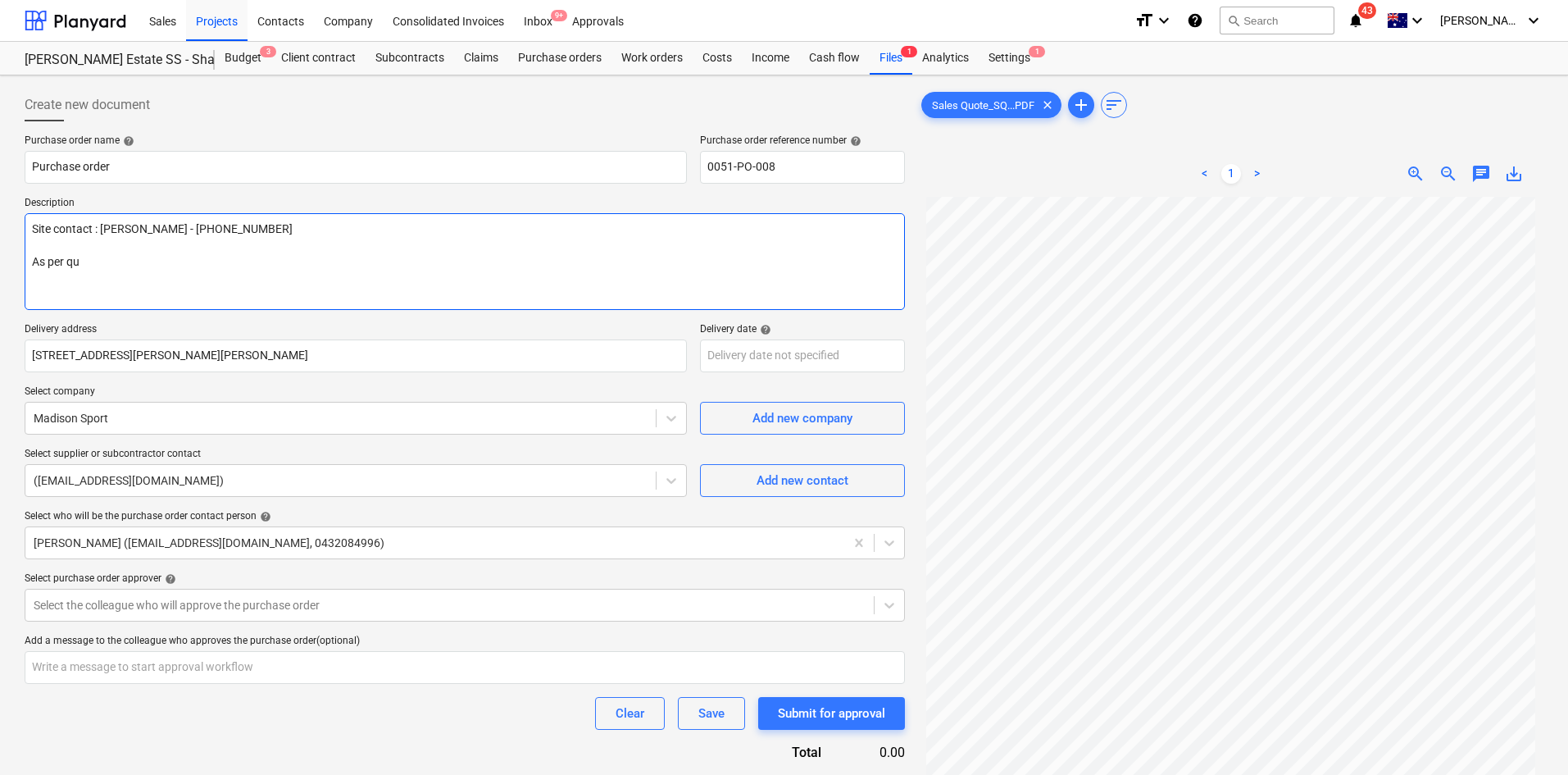
type textarea "x"
type textarea "Site contact : [PERSON_NAME] - [PHONE_NUMBER] As per qup"
type textarea "x"
type textarea "Site contact : [PERSON_NAME] - [PHONE_NUMBER] As per qupt"
type textarea "x"
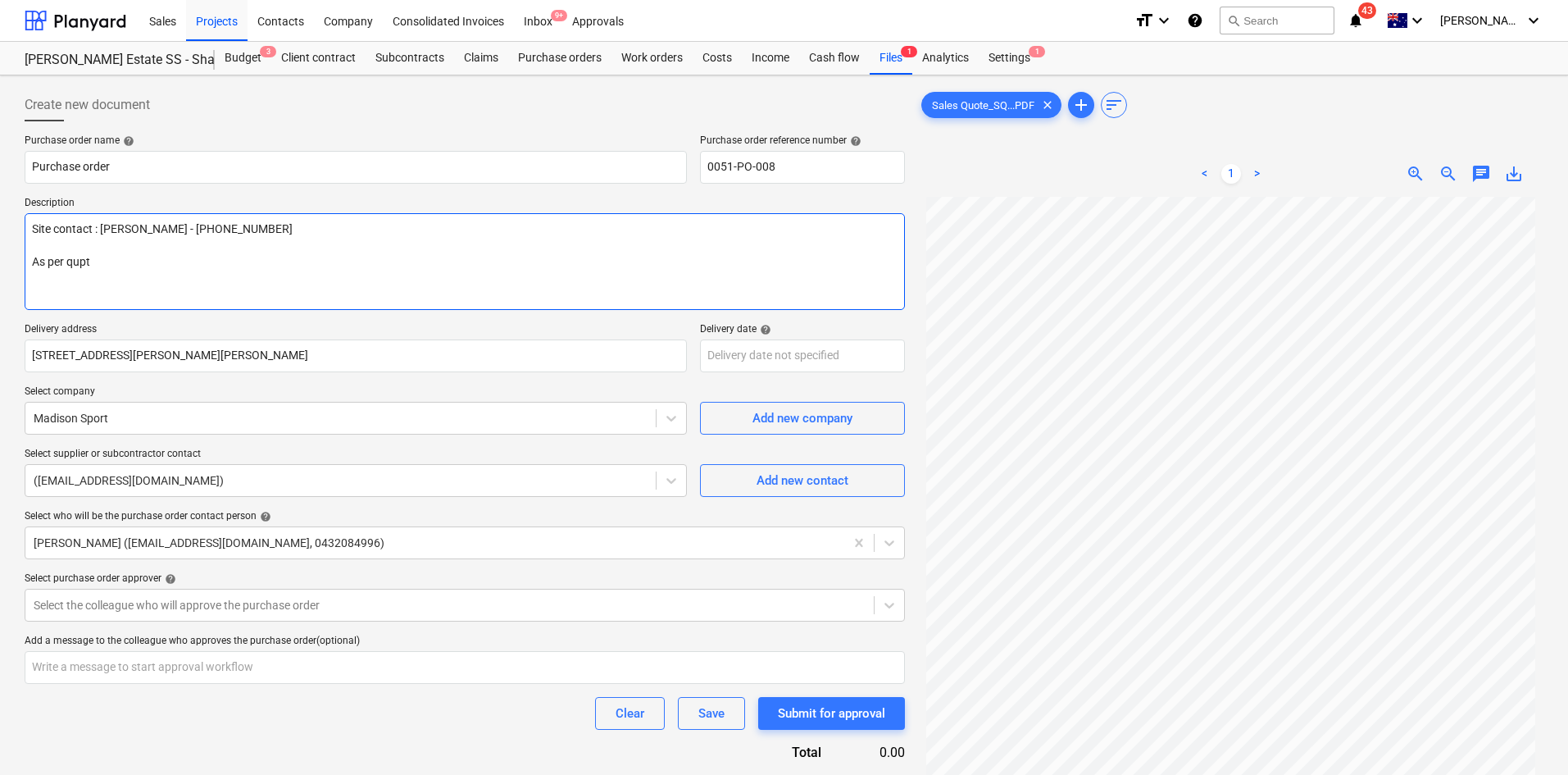
type textarea "Site contact : [PERSON_NAME] - [PHONE_NUMBER] As per qupte"
type textarea "x"
type textarea "Site contact : [PERSON_NAME] - [PHONE_NUMBER] As per qupte"
type textarea "x"
type textarea "Site contact : [PERSON_NAME] - [PHONE_NUMBER] As per qupte -"
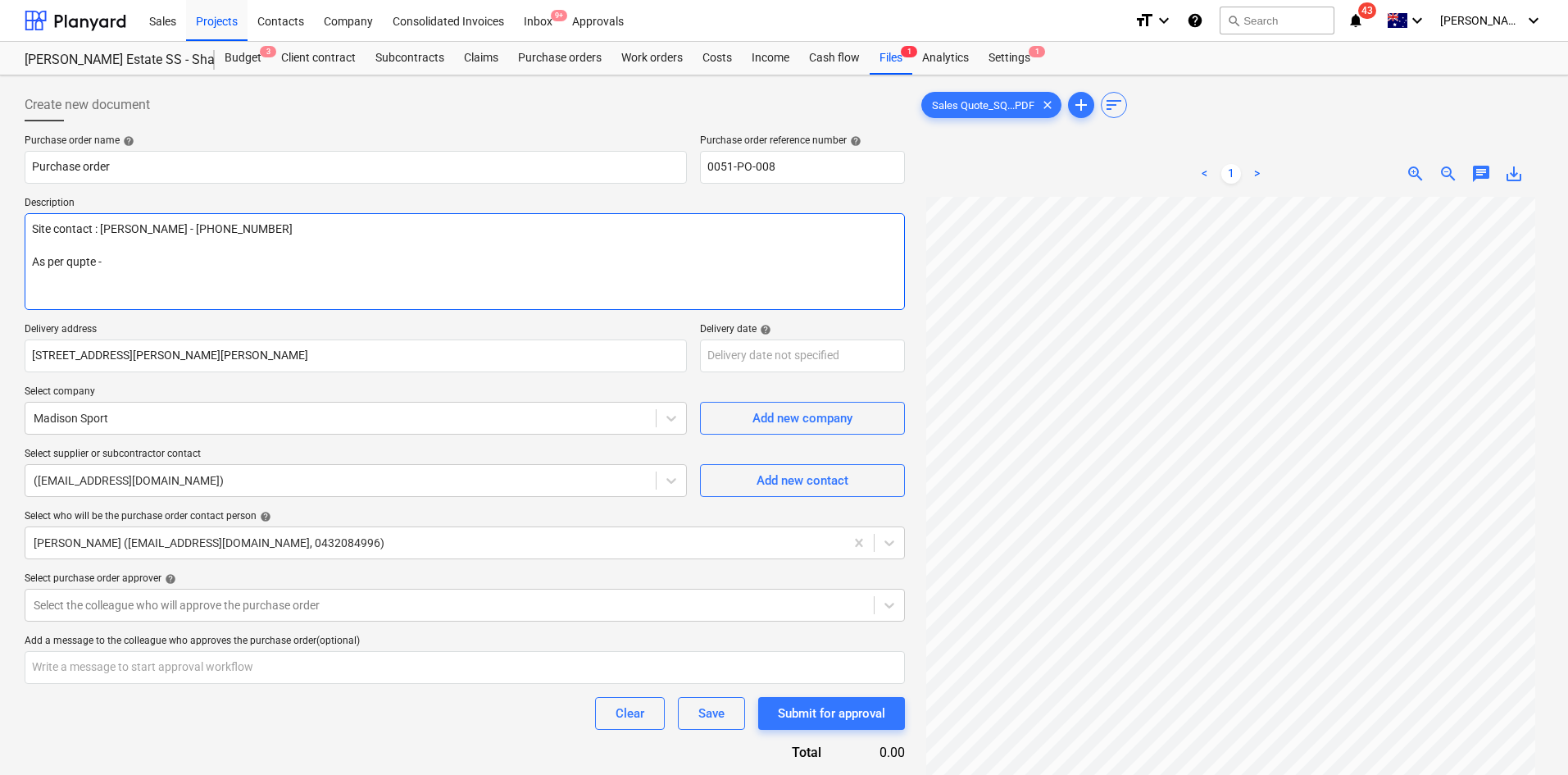
type textarea "x"
type textarea "Site contact : [PERSON_NAME] - [PHONE_NUMBER] As per qupte -"
type textarea "x"
type textarea "Site contact : [PERSON_NAME] - [PHONE_NUMBER] As per qupte -"
type textarea "x"
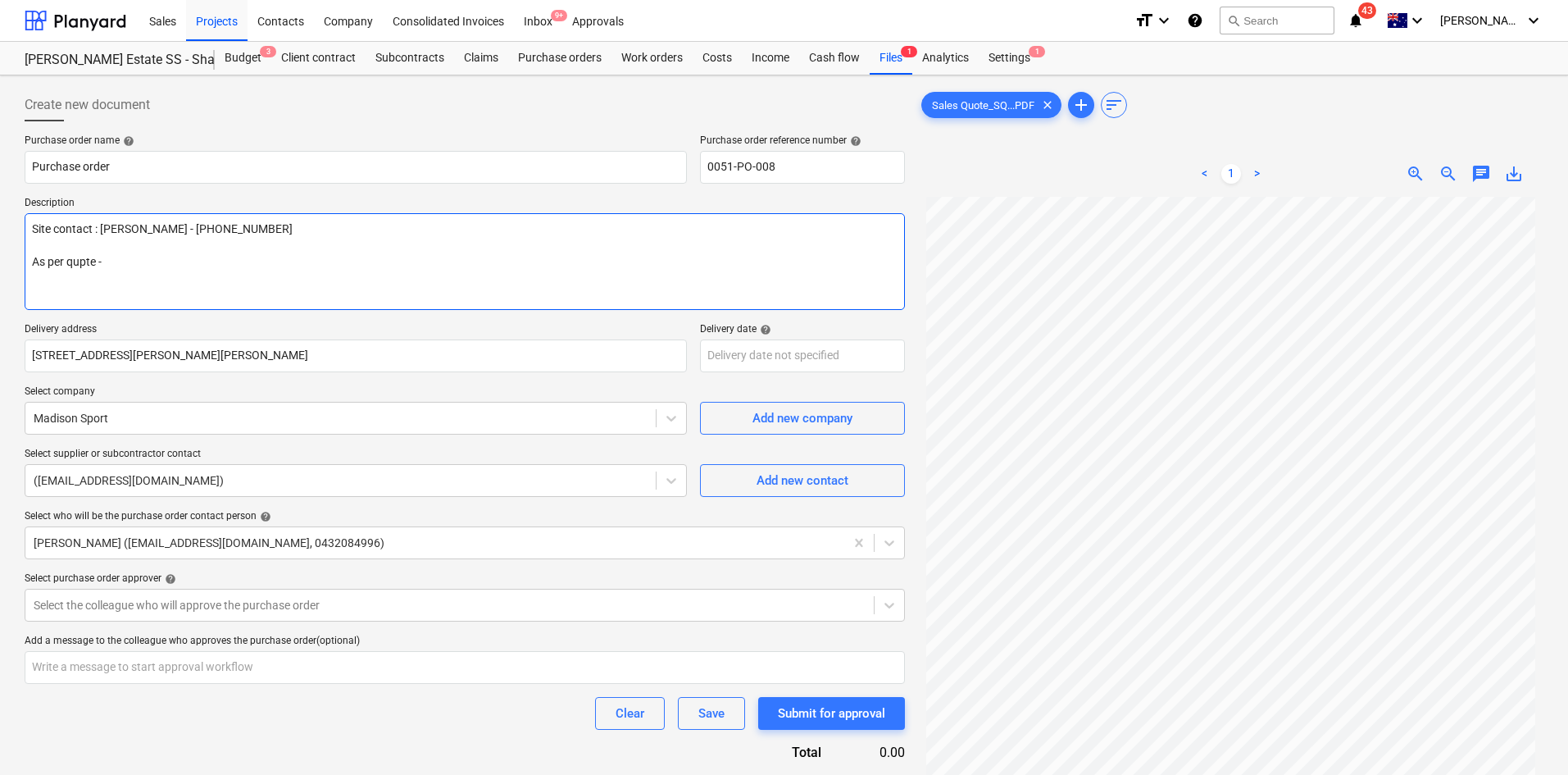
type textarea "Site contact : [PERSON_NAME] - [PHONE_NUMBER] As per qupte"
type textarea "x"
type textarea "Site contact : [PERSON_NAME] - [PHONE_NUMBER] As per qupte"
type textarea "x"
type textarea "Site contact : [PERSON_NAME] - [PHONE_NUMBER] As per qupt"
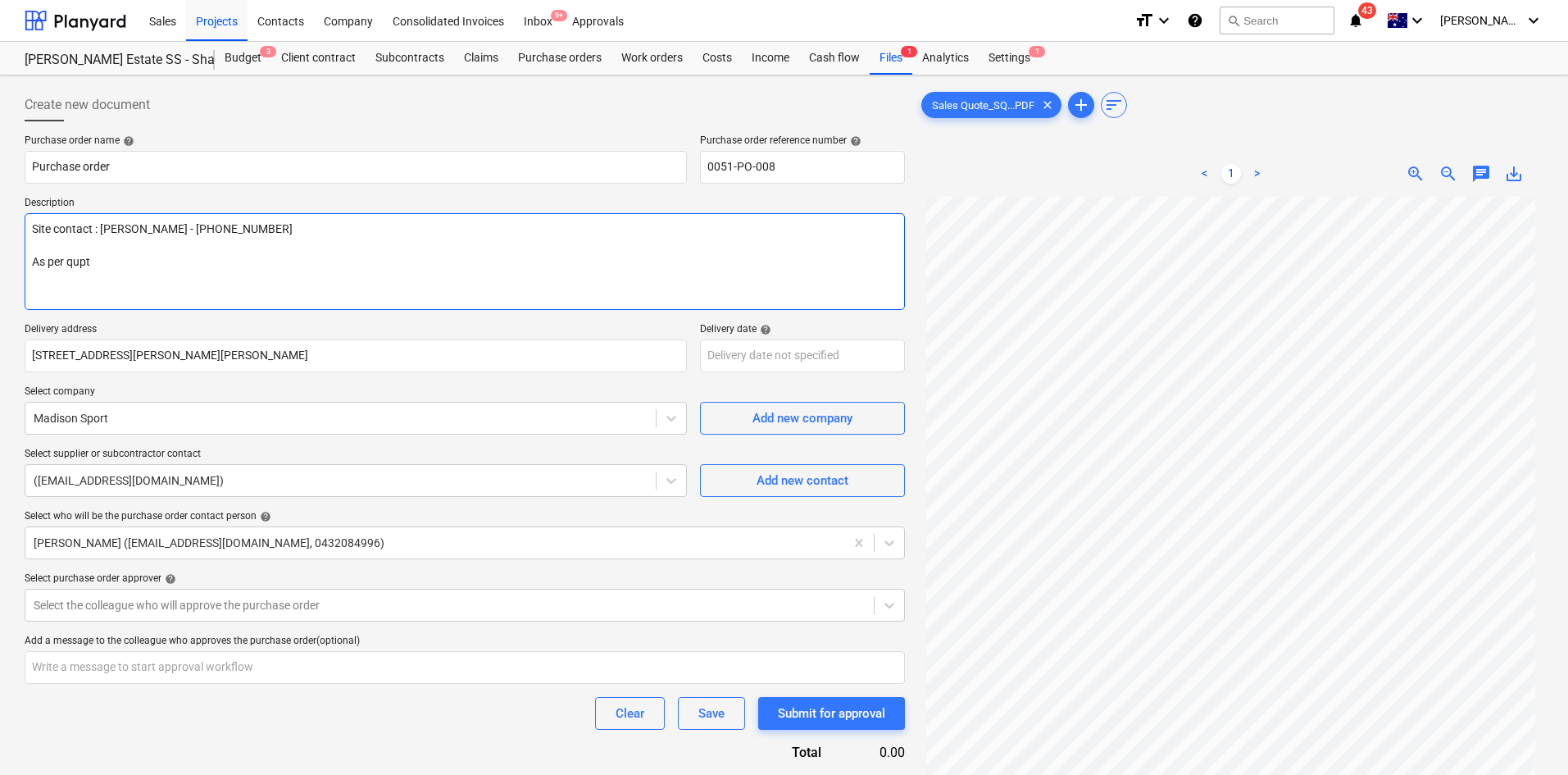
type textarea "x"
type textarea "Site contact : [PERSON_NAME] - [PHONE_NUMBER] As per qup"
type textarea "x"
type textarea "Site contact : [PERSON_NAME] - [PHONE_NUMBER] As per qu"
type textarea "x"
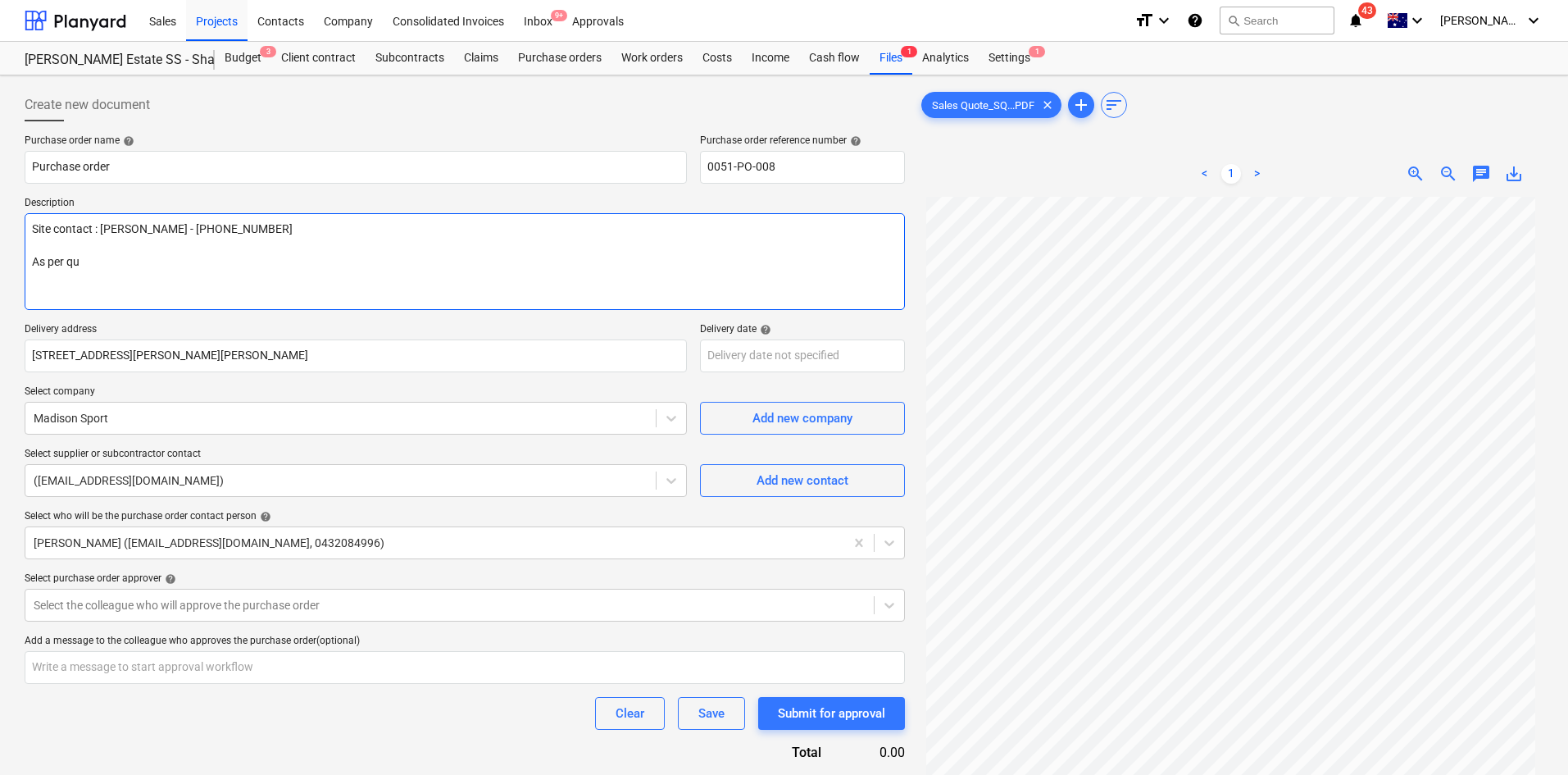
type textarea "Site contact : [PERSON_NAME] - [PHONE_NUMBER] As per quo"
type textarea "x"
type textarea "Site contact : [PERSON_NAME] - [PHONE_NUMBER] As per quot"
type textarea "x"
type textarea "Site contact : [PERSON_NAME] - [PHONE_NUMBER] As per quote"
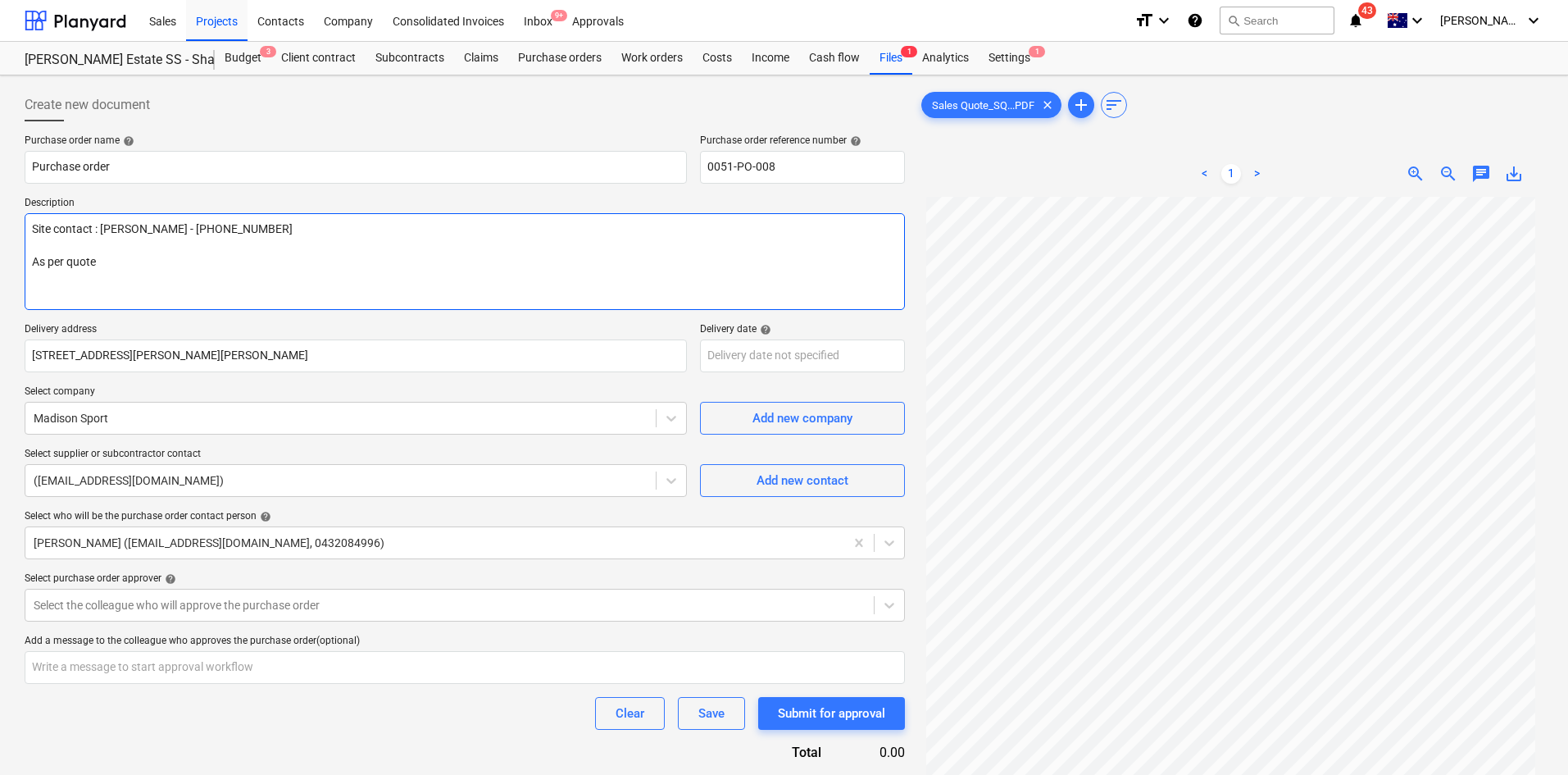
type textarea "x"
type textarea "Site contact : [PERSON_NAME] - [PHONE_NUMBER] As per quote -"
type textarea "x"
type textarea "Site contact : [PERSON_NAME] - [PHONE_NUMBER] As per quote -"
type textarea "x"
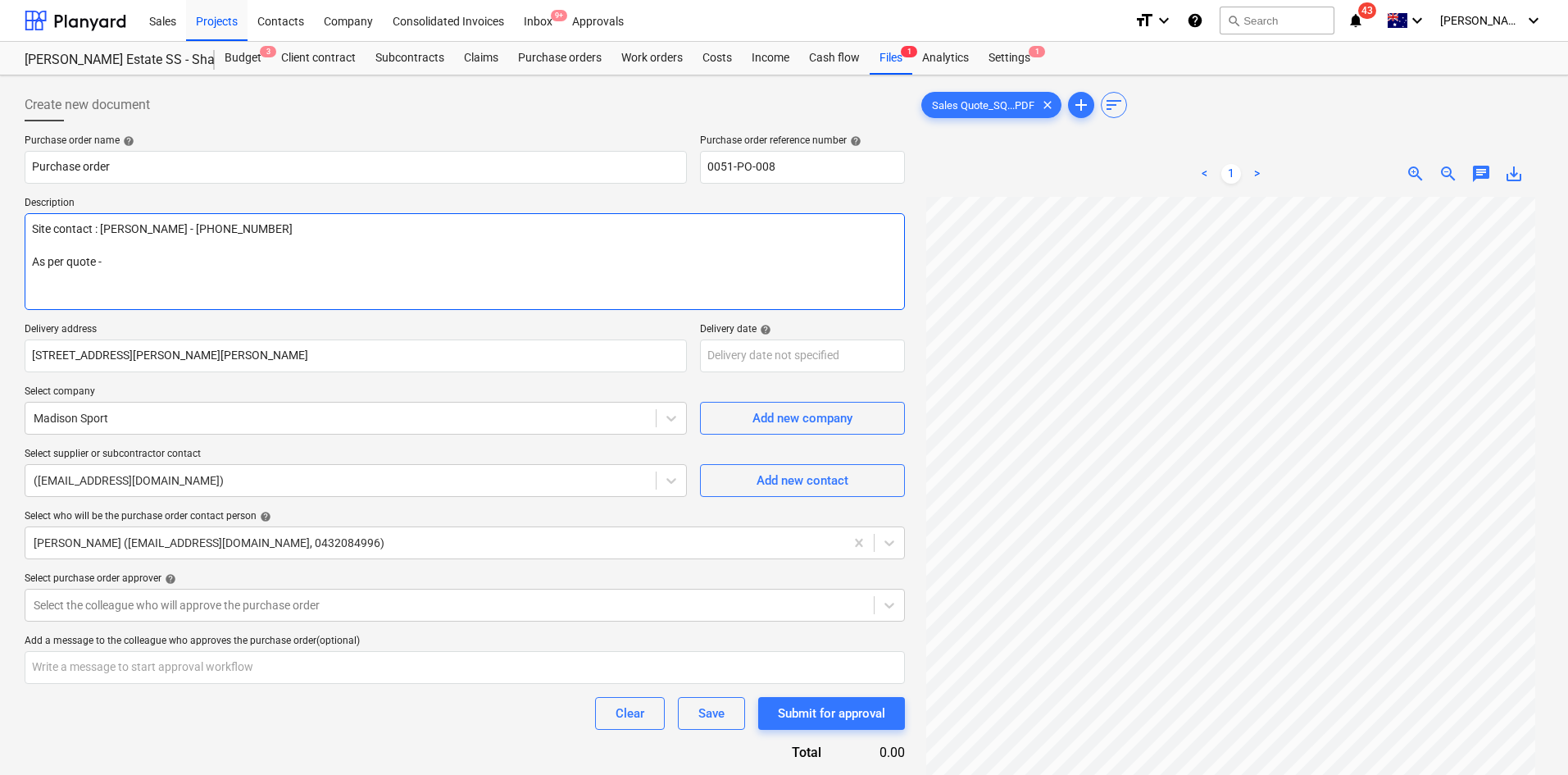
type textarea "Site contact : [PERSON_NAME] - [PHONE_NUMBER] As per quote - S"
type textarea "x"
type textarea "Site contact : [PERSON_NAME] - [PHONE_NUMBER] As per quote - SQ"
type textarea "x"
type textarea "Site contact : [PERSON_NAME] - [PHONE_NUMBER] As per quote - SQ-"
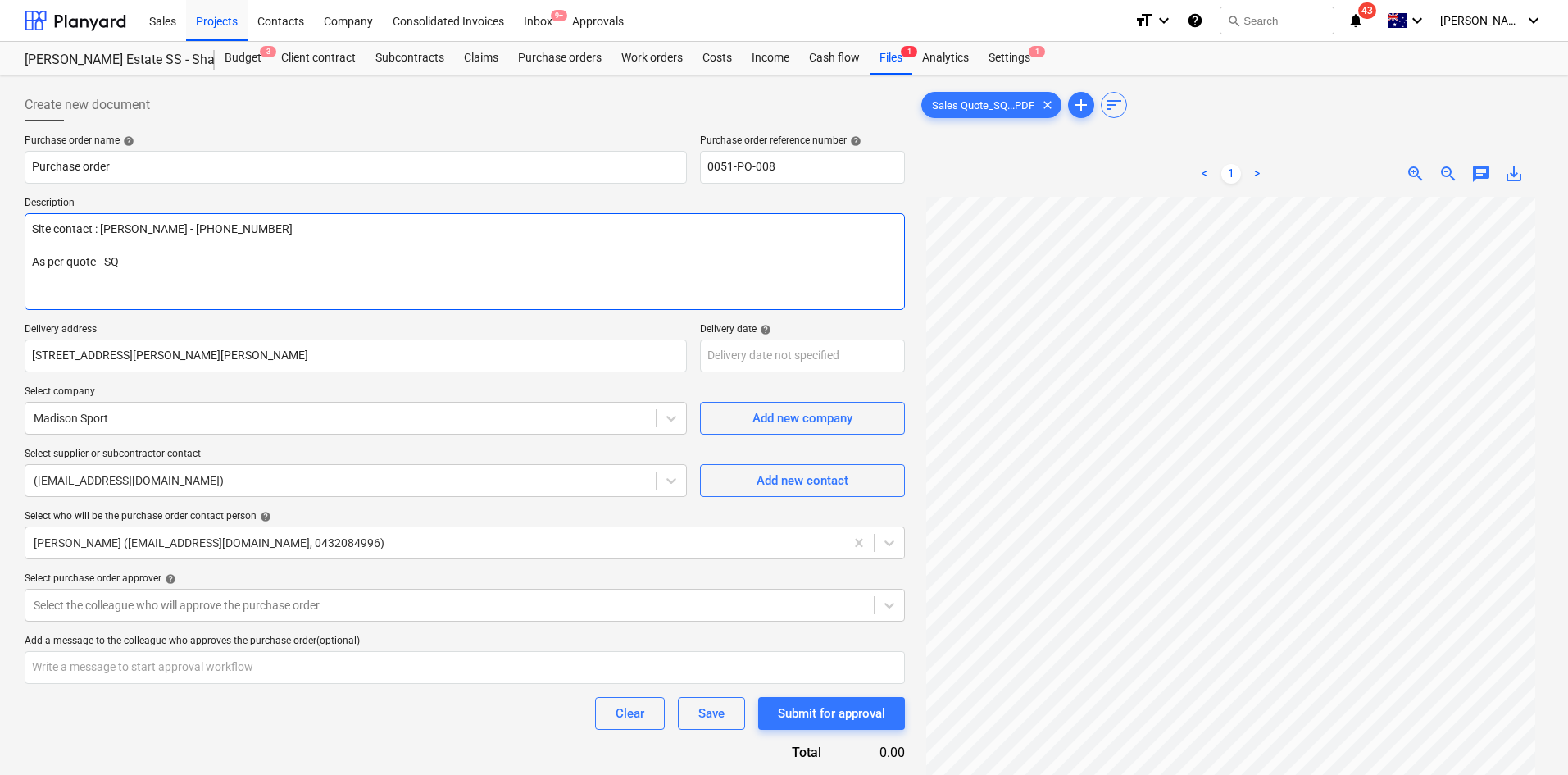
type textarea "x"
type textarea "Site contact : [PERSON_NAME] - [PHONE_NUMBER] As per quote - SQ-"
type textarea "x"
type textarea "Site contact : [PERSON_NAME] - [PHONE_NUMBER] As per quote - SQ-"
type textarea "x"
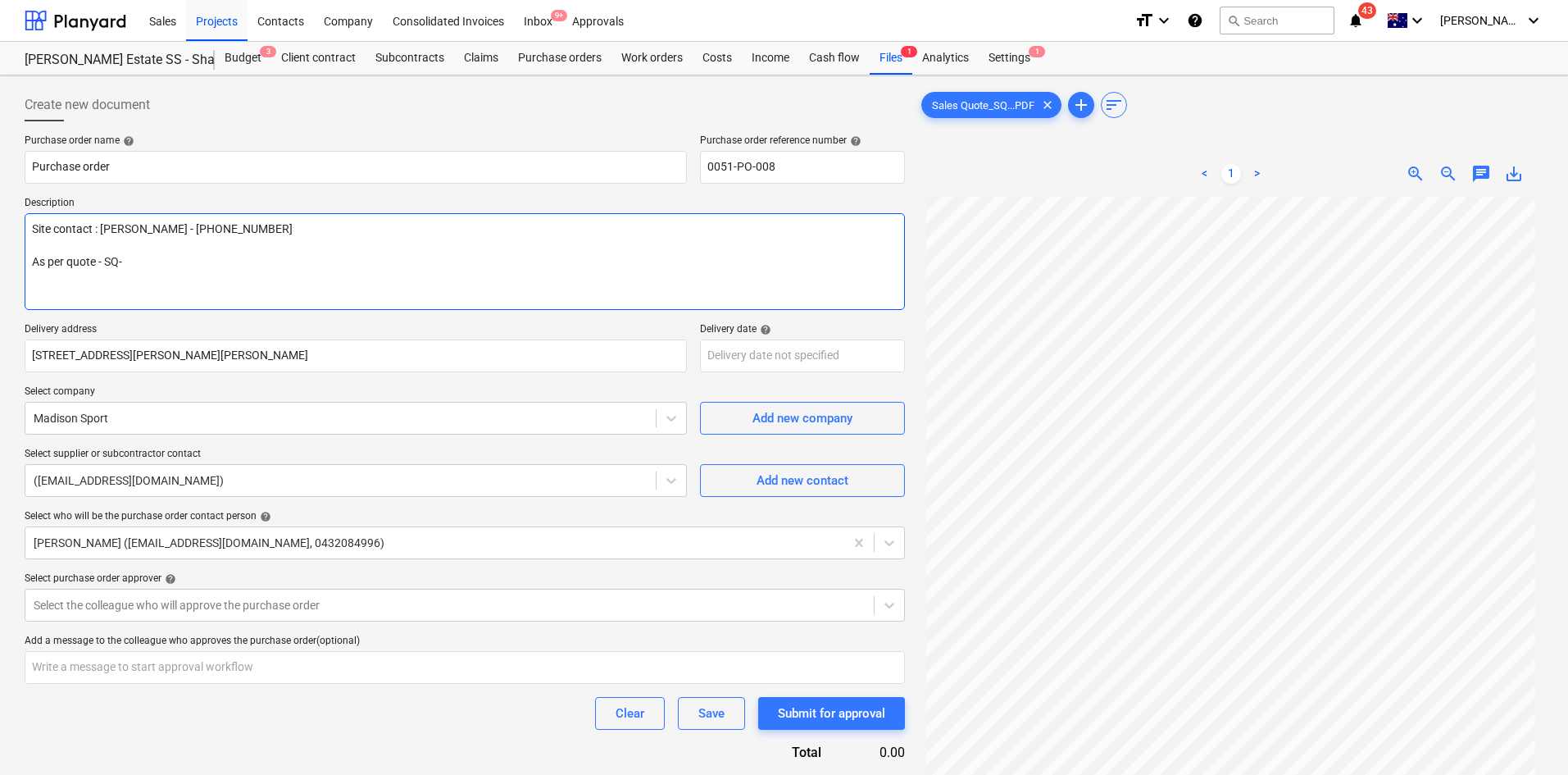
type textarea "Site contact : [PERSON_NAME] - [PHONE_NUMBER] As per quote - SQ-0"
type textarea "x"
type textarea "Site contact : [PERSON_NAME] - [PHONE_NUMBER] As per quote - SQ-00"
type textarea "x"
type textarea "Site contact : [PERSON_NAME] - [PHONE_NUMBER] As per quote - SQ-000"
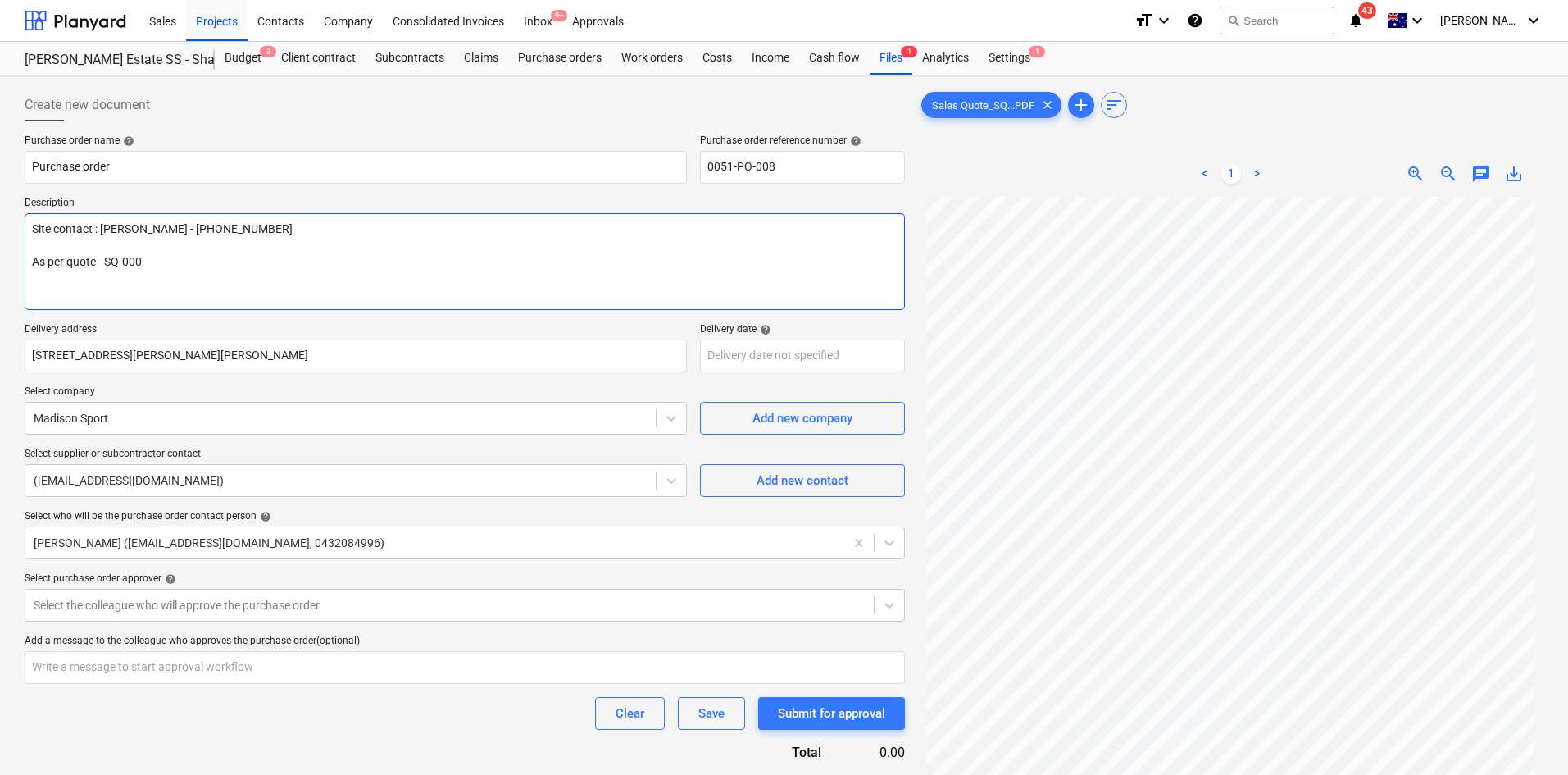
type textarea "x"
type textarea "Site contact : [PERSON_NAME] - [PHONE_NUMBER] As per quote - SQ-0000"
type textarea "x"
type textarea "Site contact : [PERSON_NAME] - [PHONE_NUMBER] As per quote - SQ-00002"
type textarea "x"
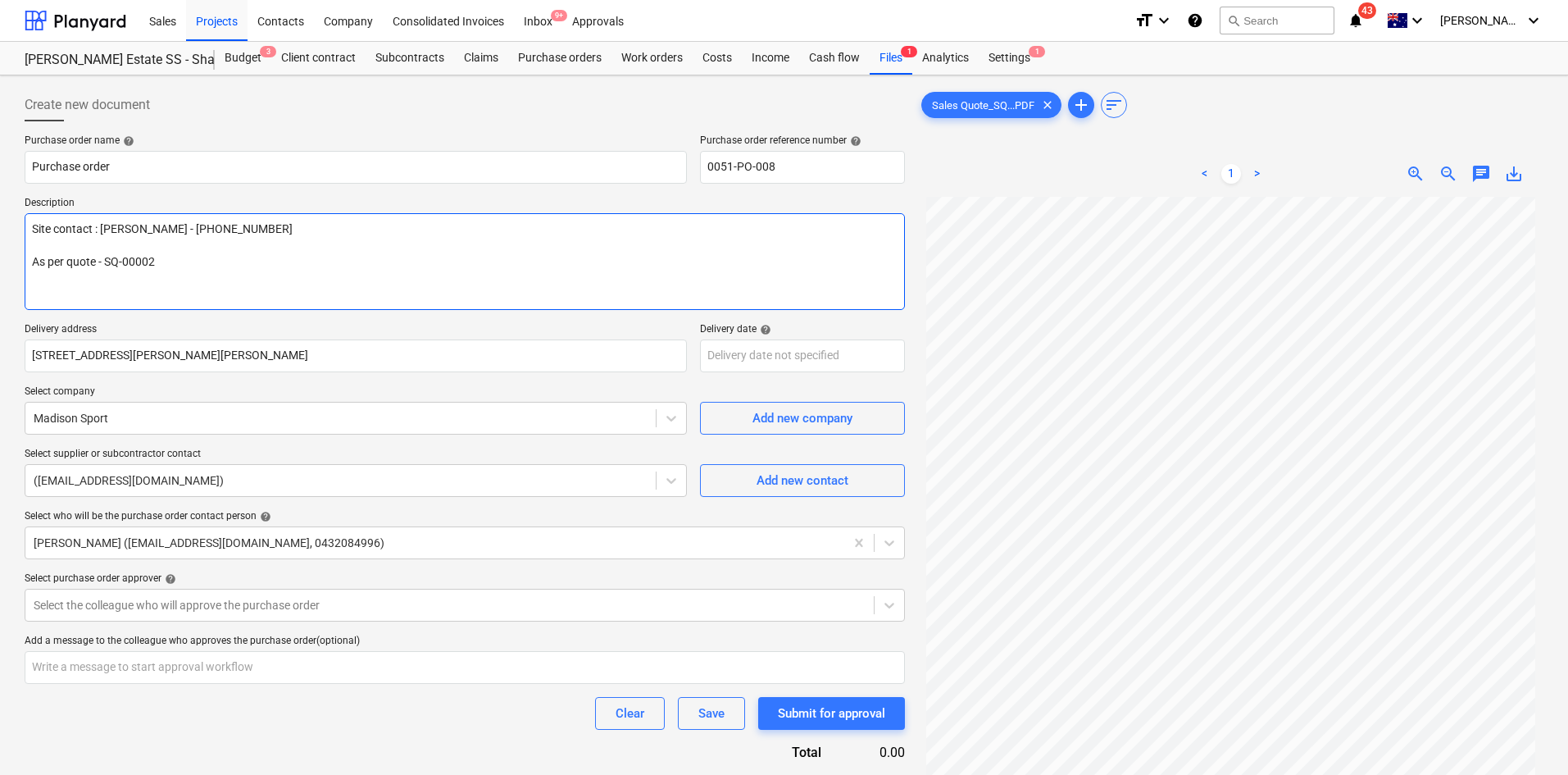
type textarea "Site contact : [PERSON_NAME] - [PHONE_NUMBER] As per quote - SQ-000020"
type textarea "x"
type textarea "Site contact : [PERSON_NAME] - [PHONE_NUMBER] As per quote - SQ-0000202"
type textarea "x"
type textarea "Site contact : [PERSON_NAME] - [PHONE_NUMBER] As per quote - SQ-00002023"
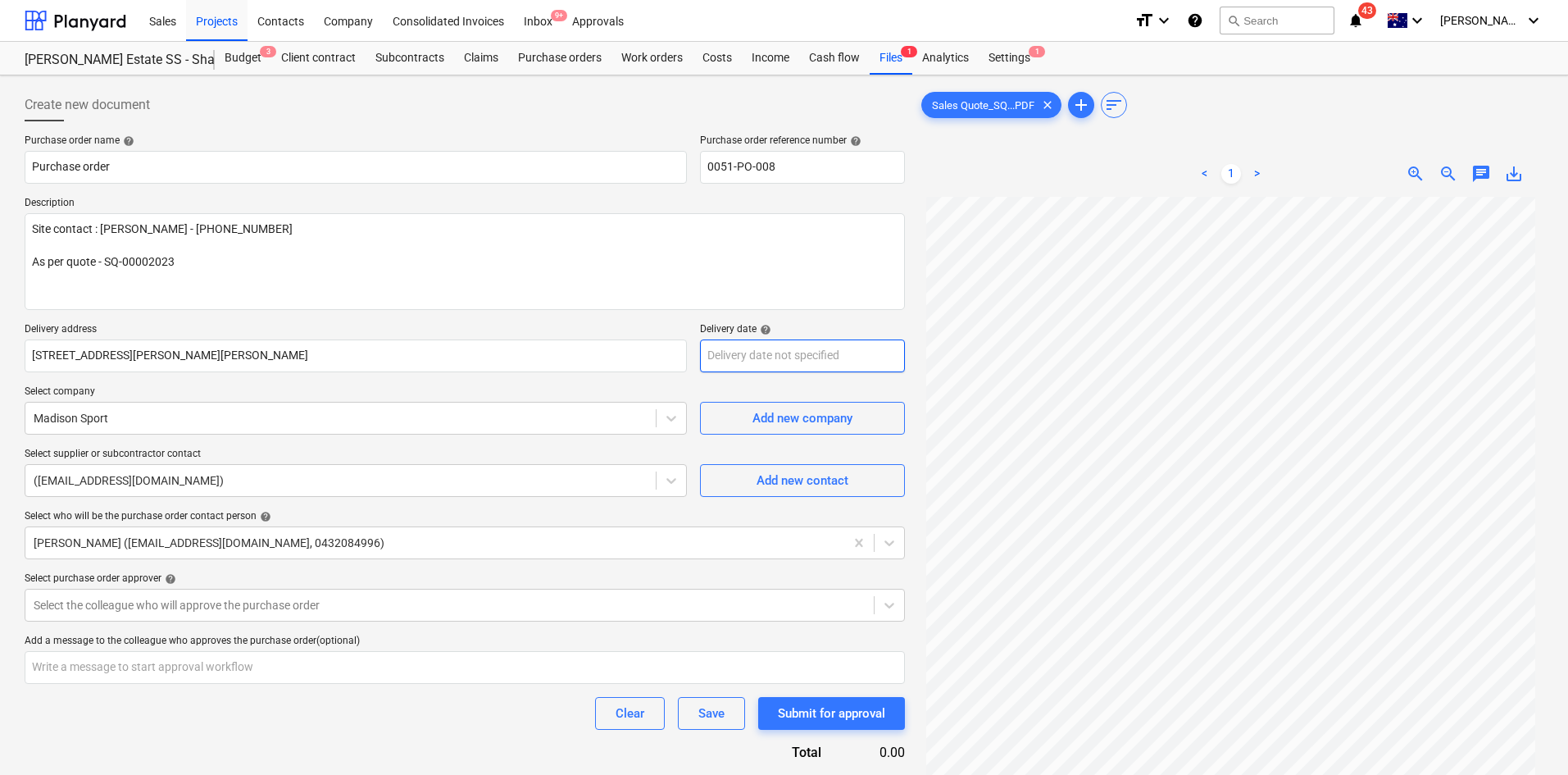
click at [773, 361] on body "Sales Projects Contacts Company Consolidated Invoices Inbox 9+ Approvals format…" at bounding box center [784, 388] width 1568 height 775
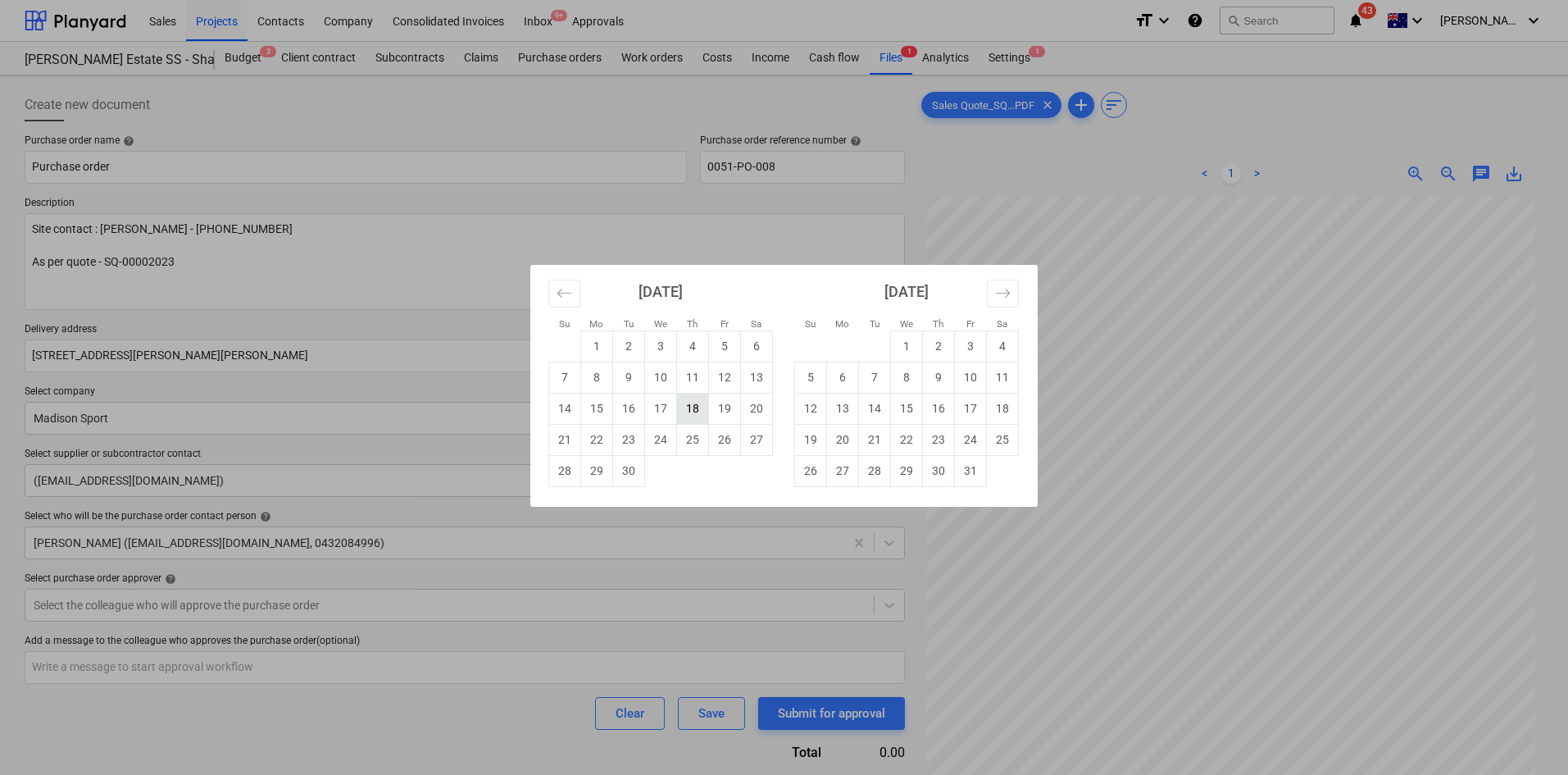
click at [686, 410] on td "18" at bounding box center [693, 408] width 32 height 32
type textarea "x"
type input "[DATE]"
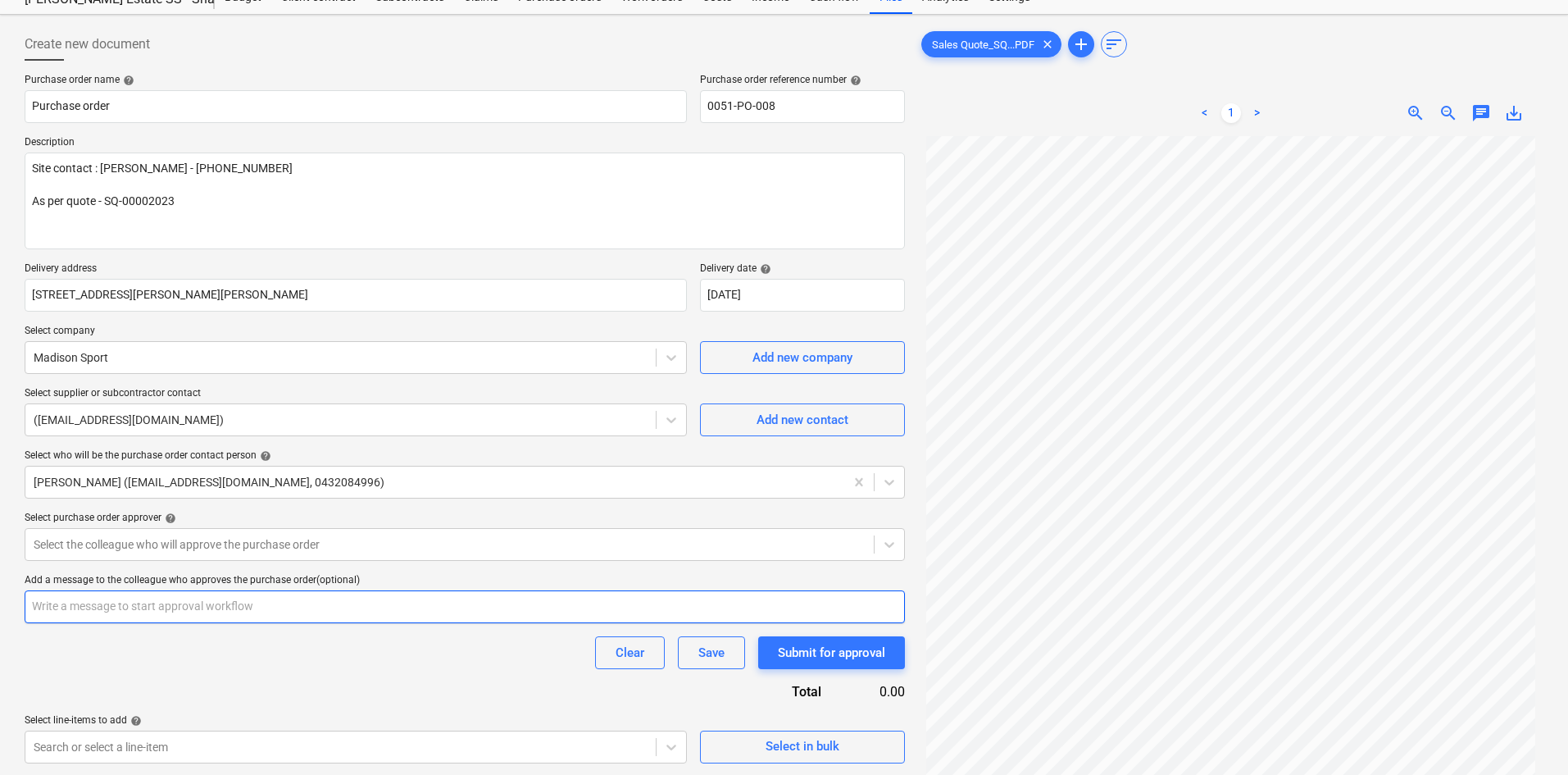
scroll to position [164, 0]
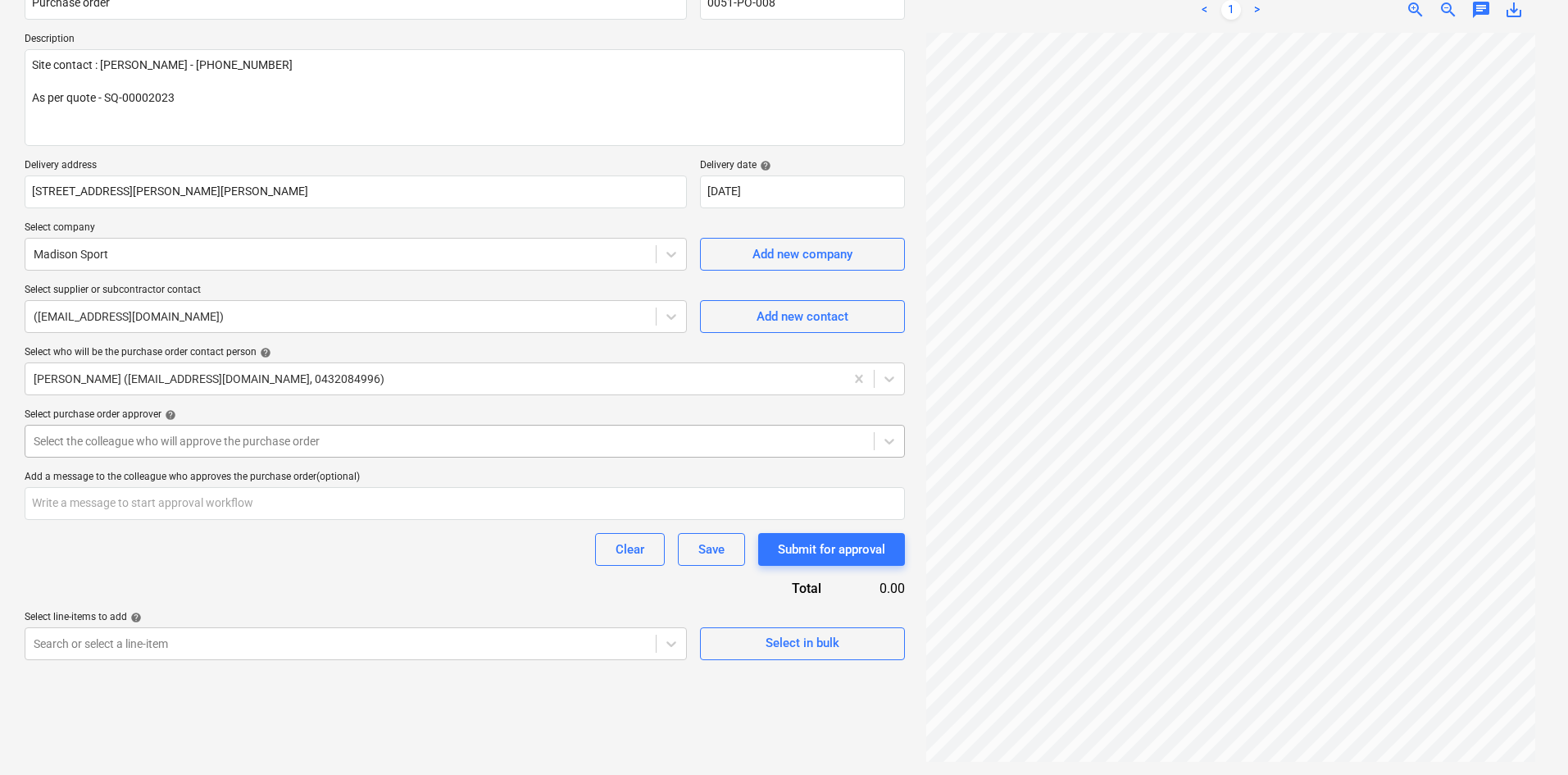
click at [382, 433] on div at bounding box center [450, 441] width 832 height 17
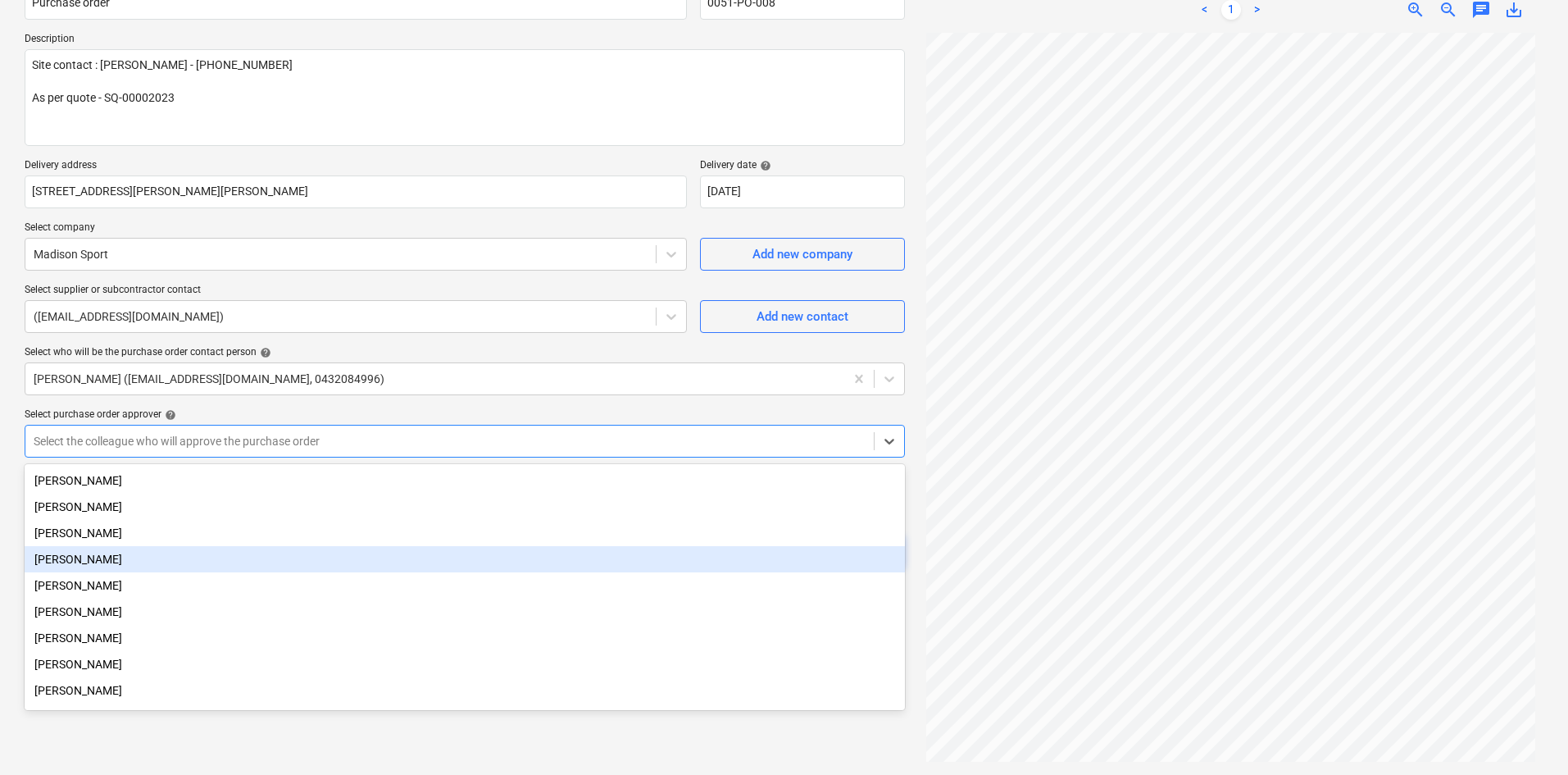
click at [135, 568] on div "[PERSON_NAME]" at bounding box center [464, 559] width 881 height 27
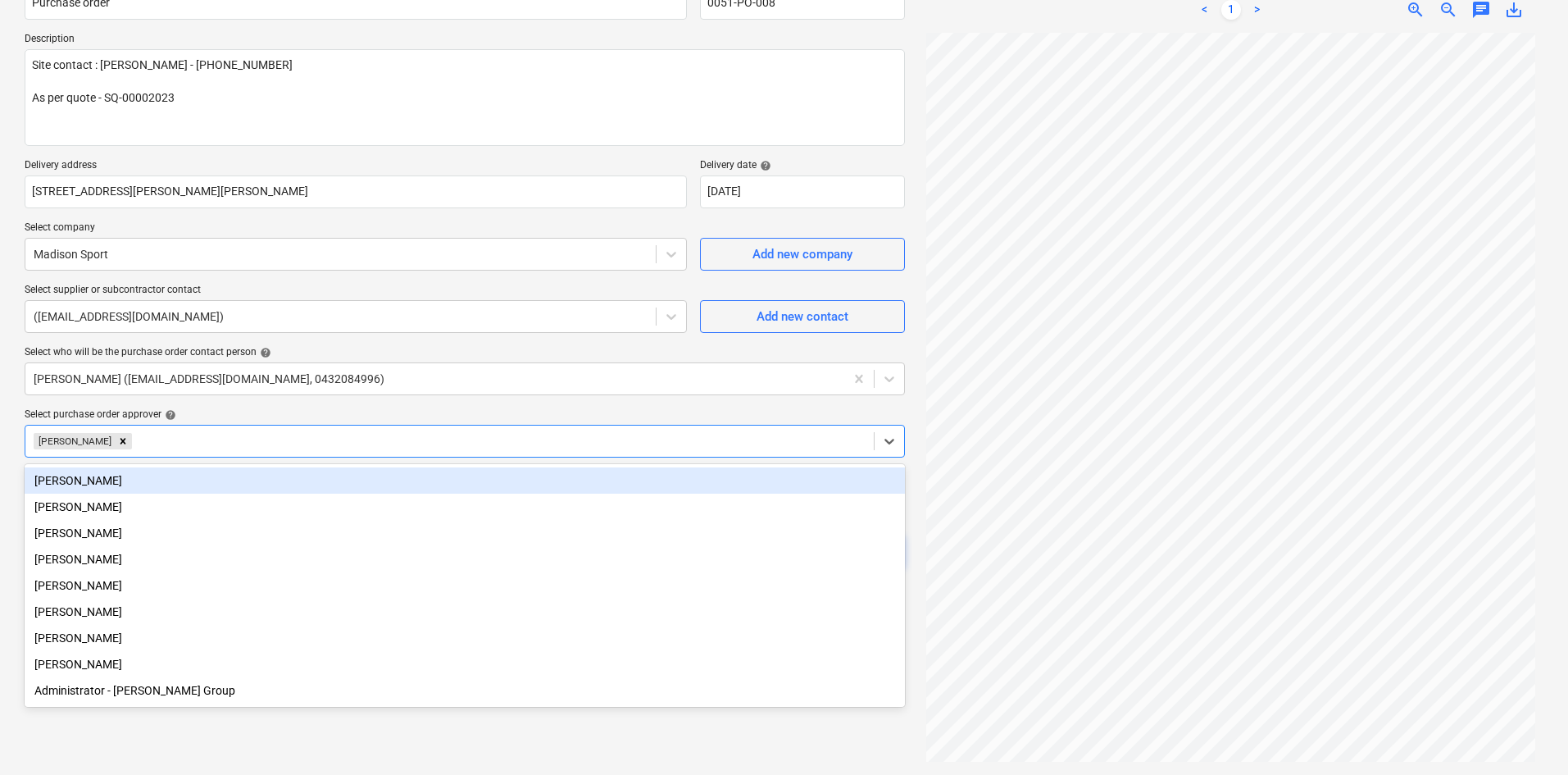
click at [305, 411] on div "Select purchase order approver help" at bounding box center [464, 414] width 881 height 13
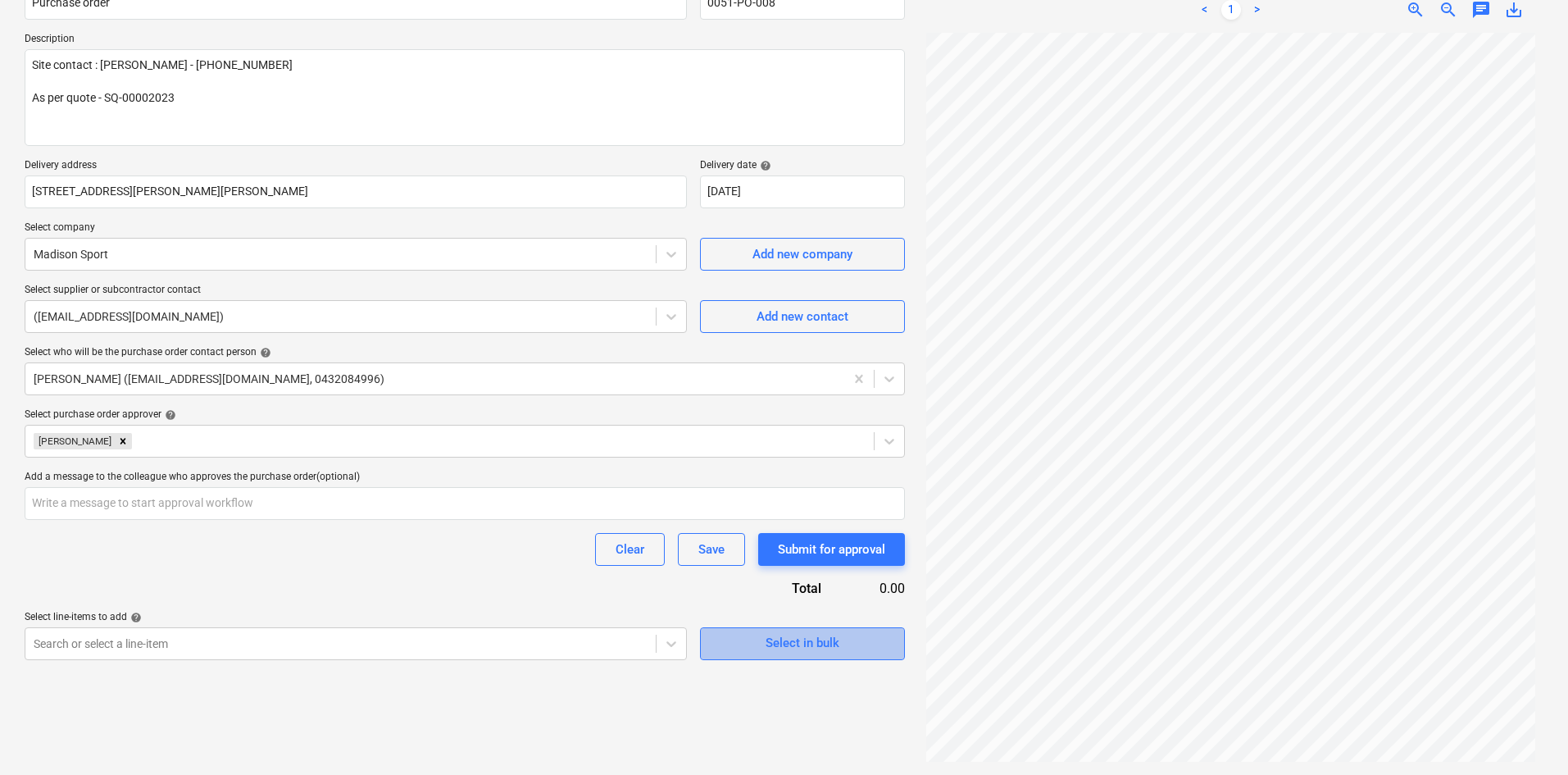
click at [789, 647] on div "Select in bulk" at bounding box center [802, 643] width 74 height 22
type textarea "x"
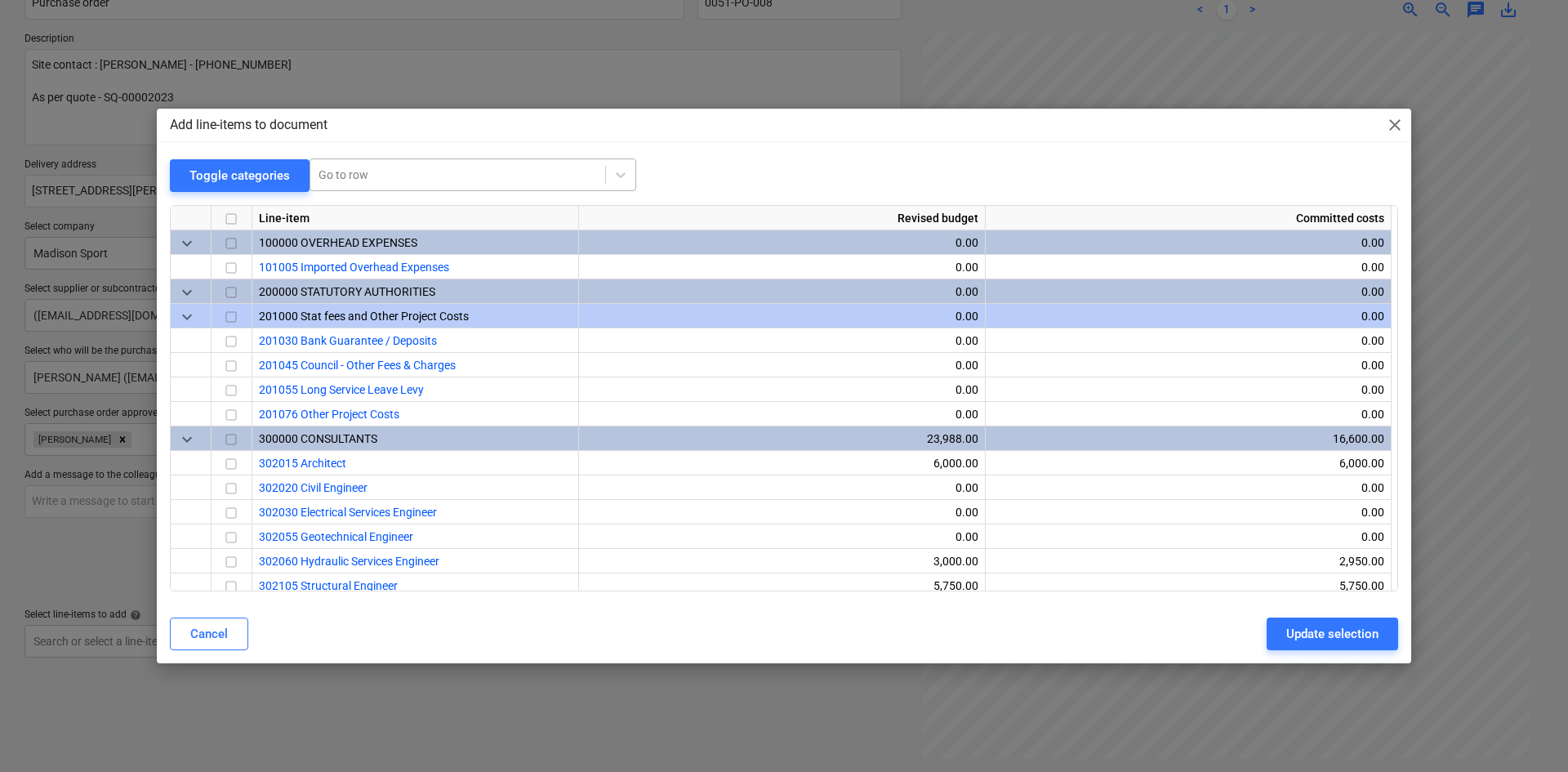
click at [398, 174] on div at bounding box center [457, 175] width 278 height 17
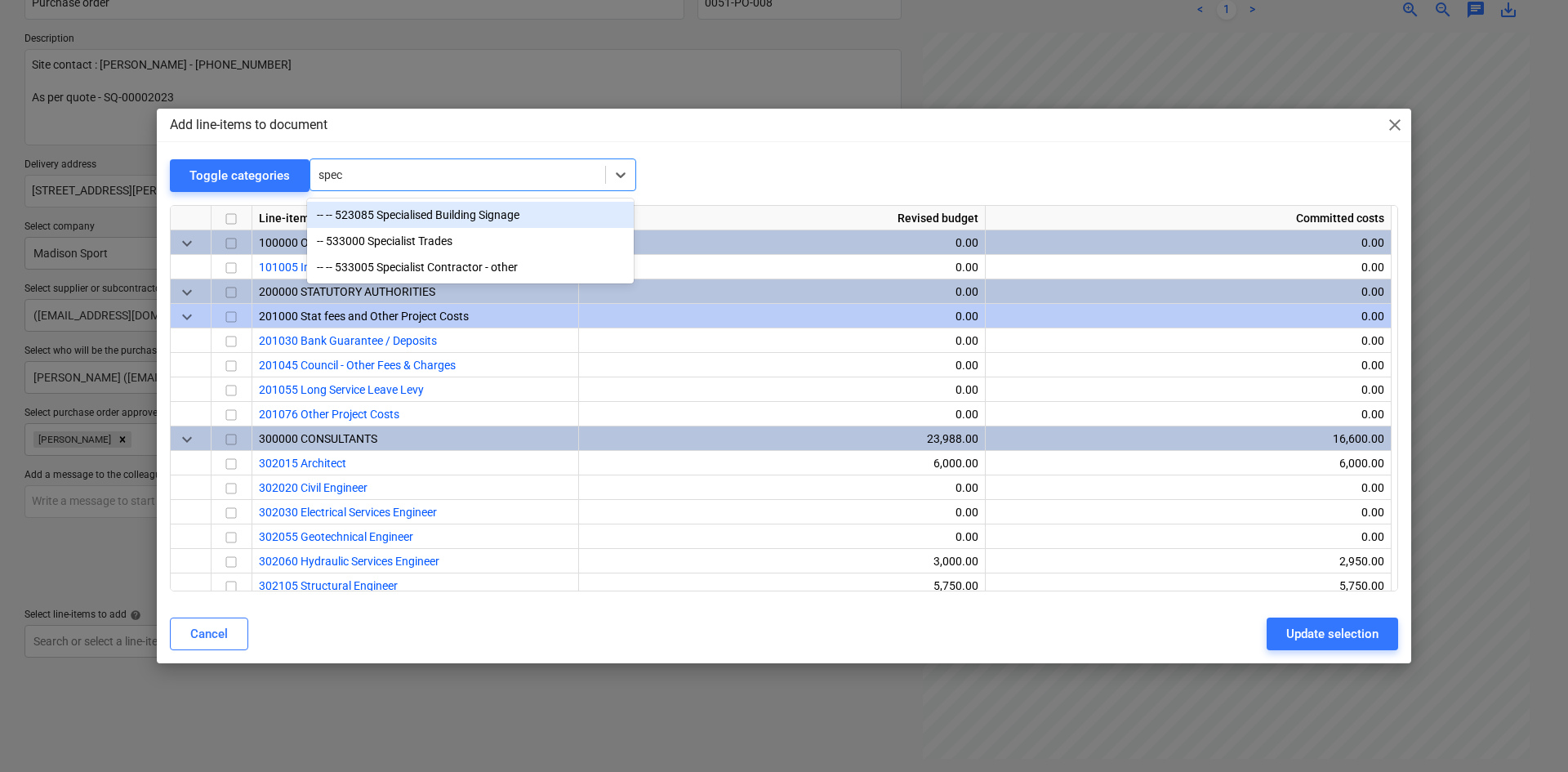
type input "speci"
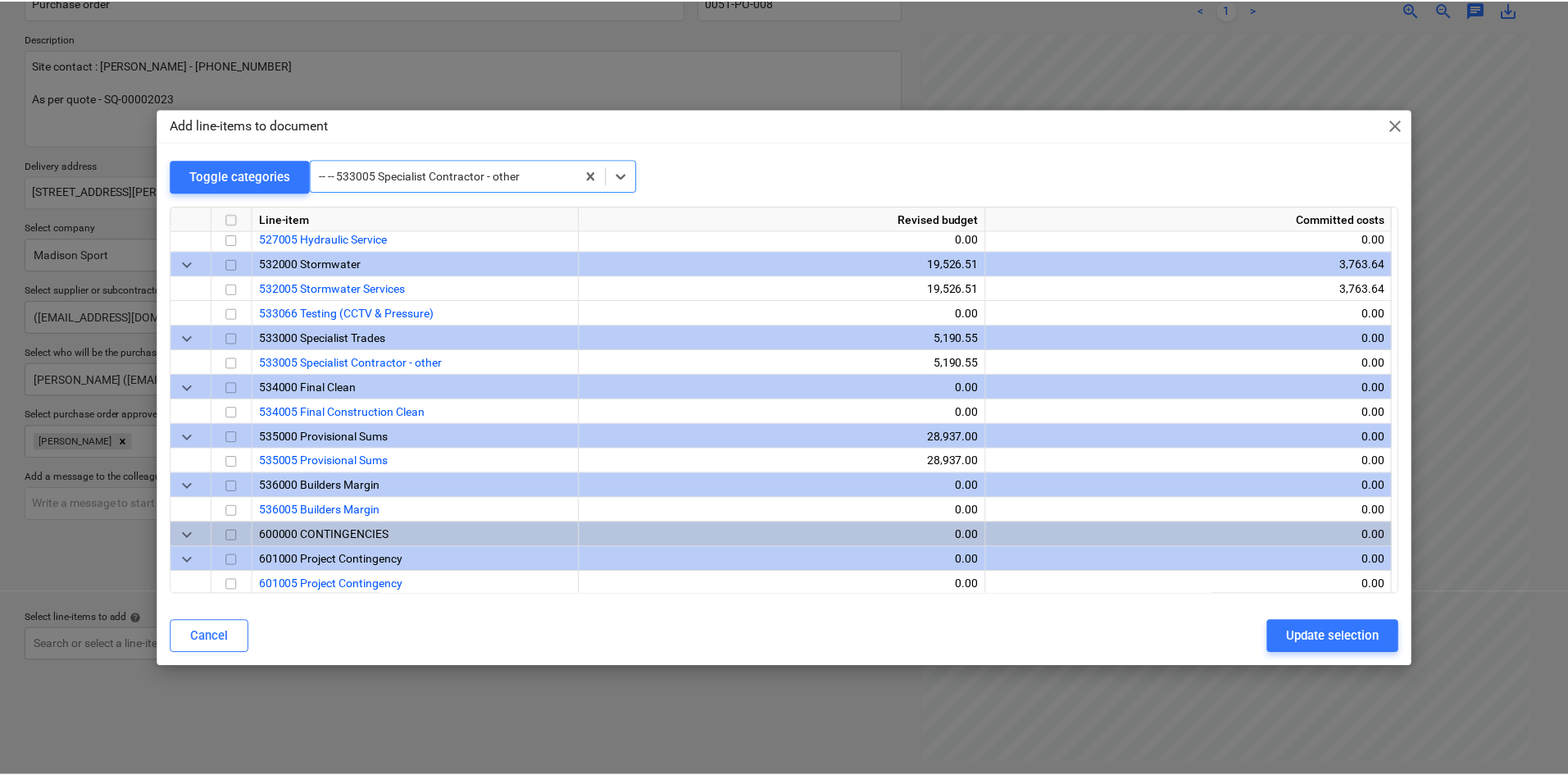
scroll to position [2785, 0]
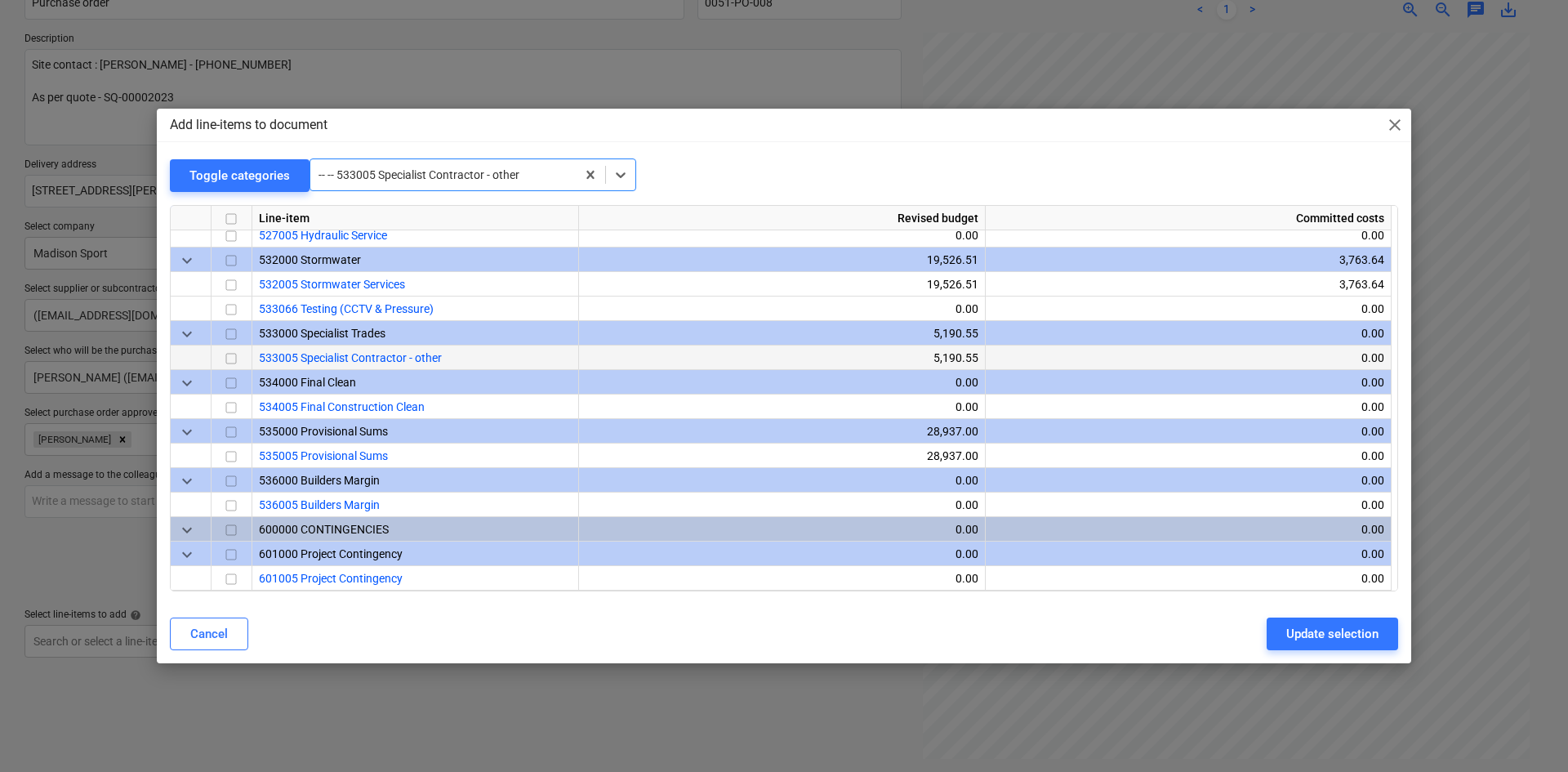
click at [227, 351] on input "checkbox" at bounding box center [231, 358] width 20 height 20
click at [1337, 634] on div "Update selection" at bounding box center [1332, 634] width 92 height 22
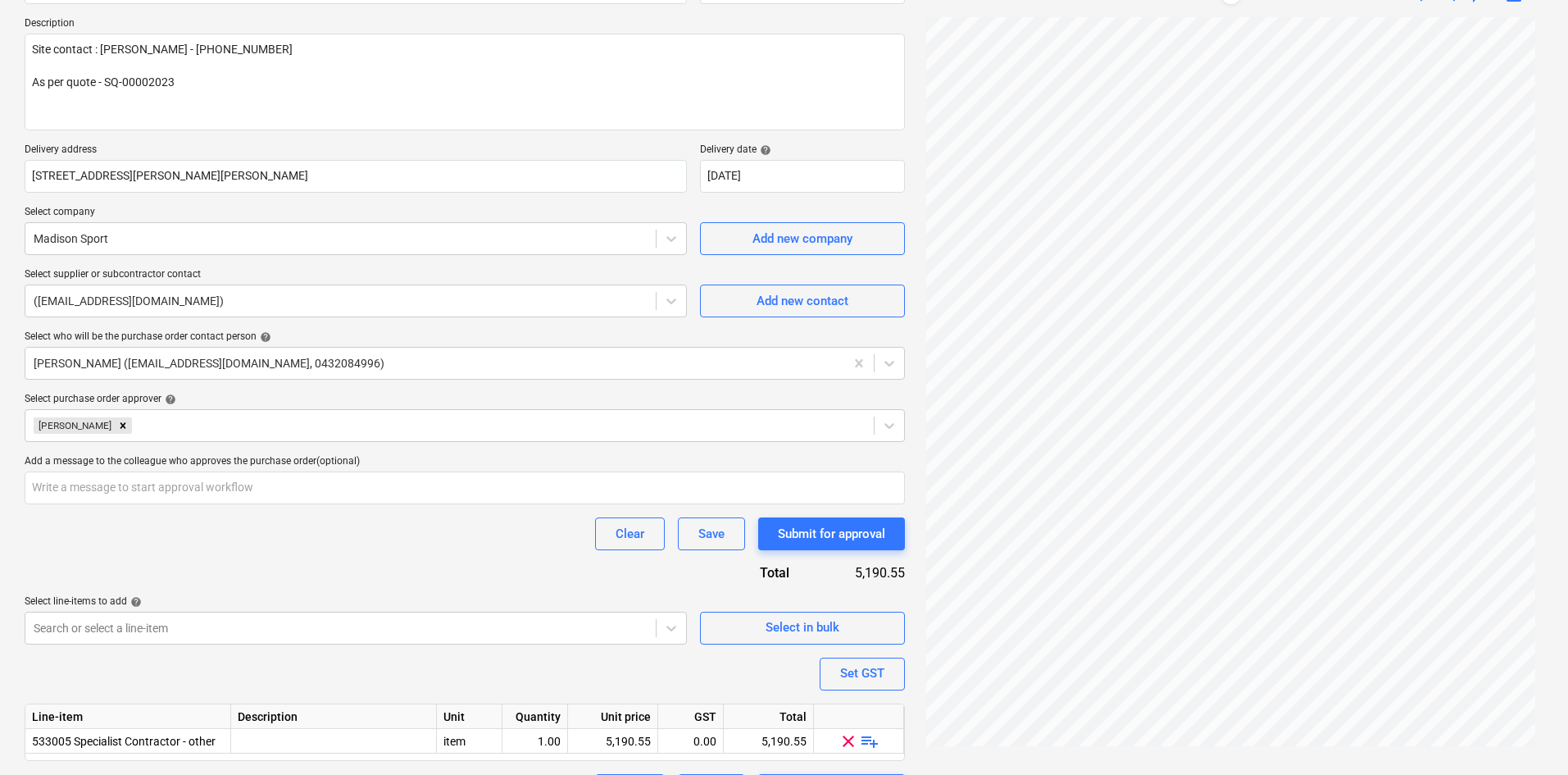
scroll to position [225, 0]
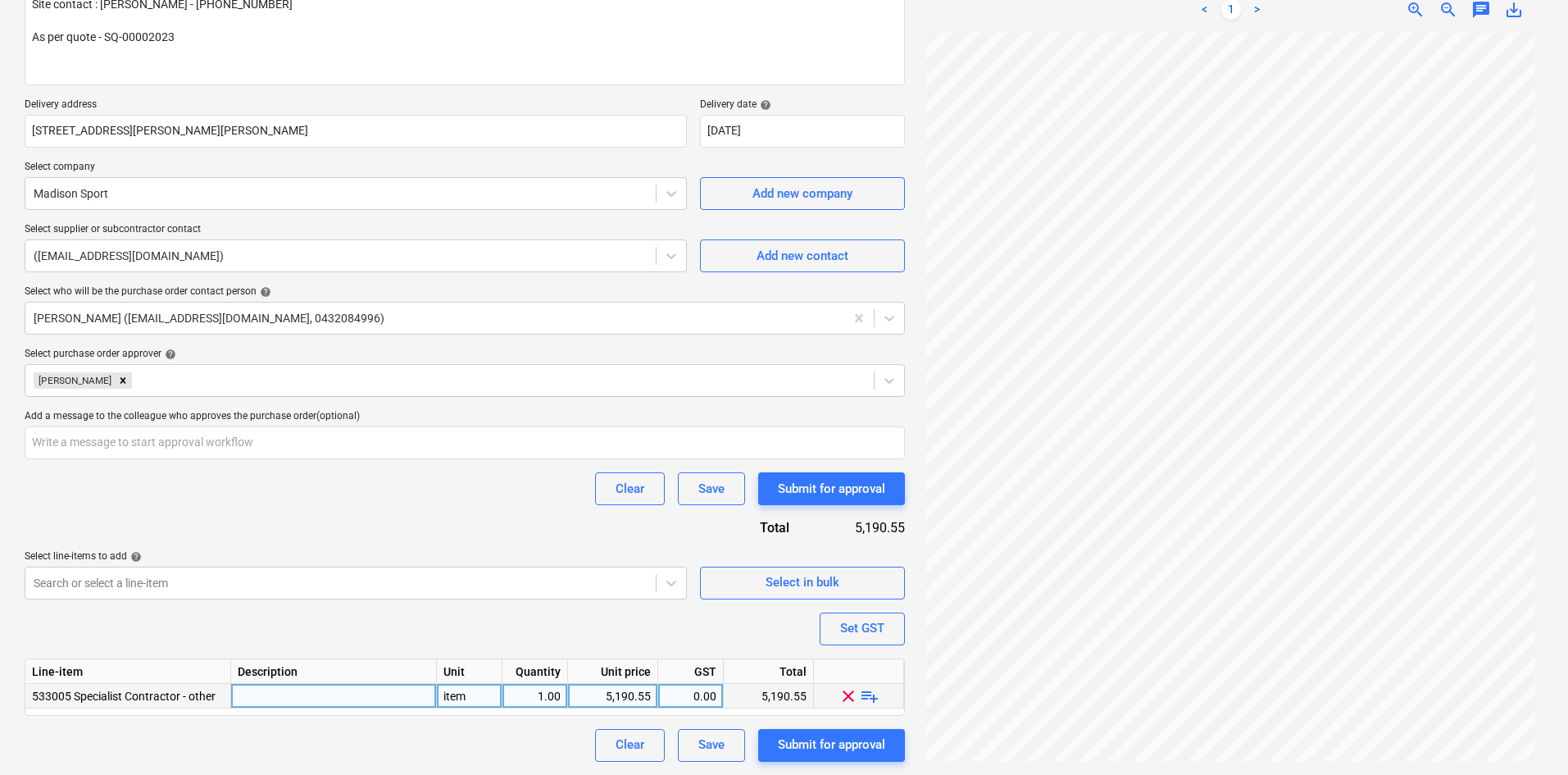
click at [865, 692] on span "playlist_add" at bounding box center [870, 695] width 20 height 20
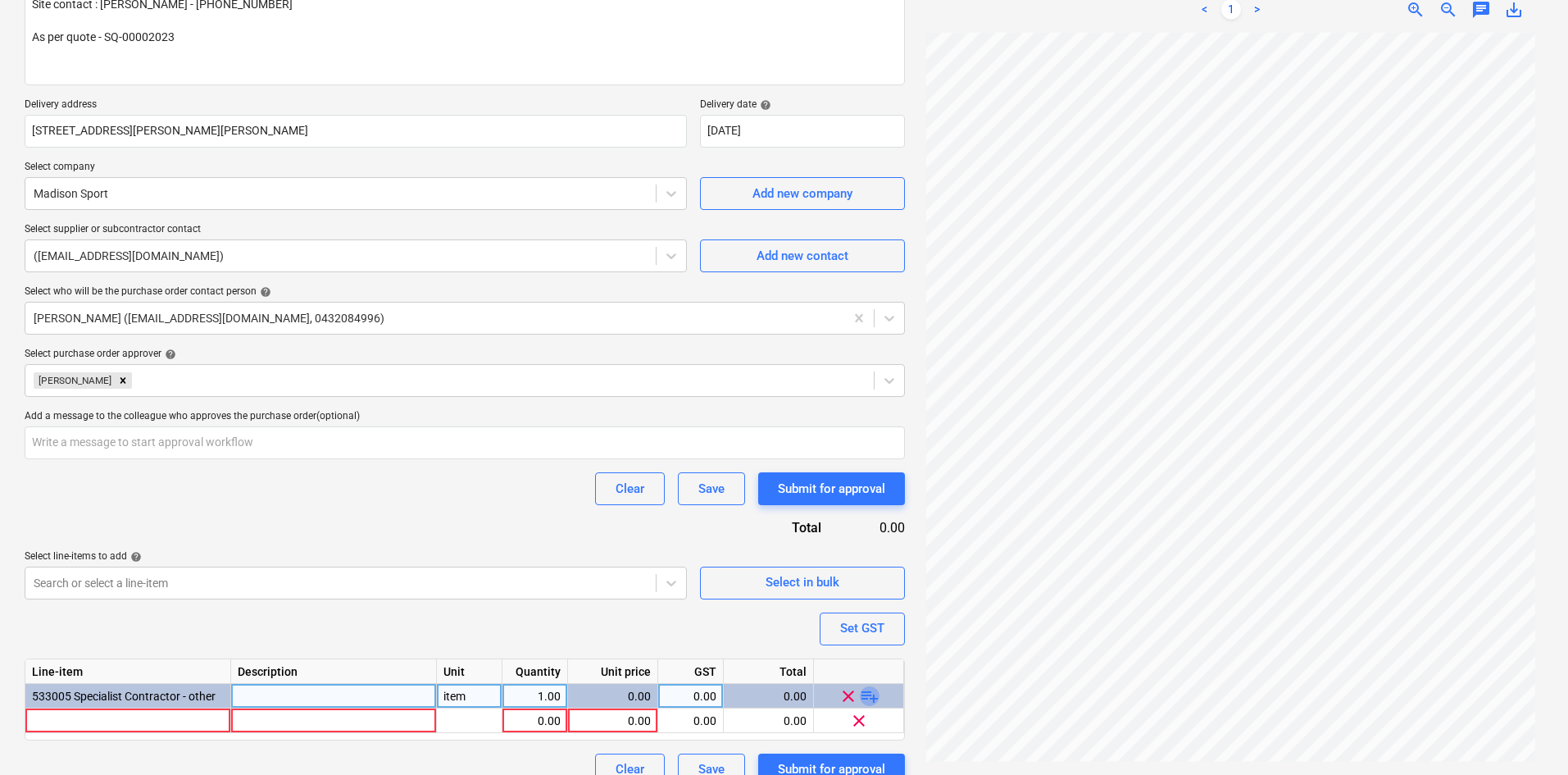
click at [871, 699] on span "playlist_add" at bounding box center [870, 695] width 20 height 20
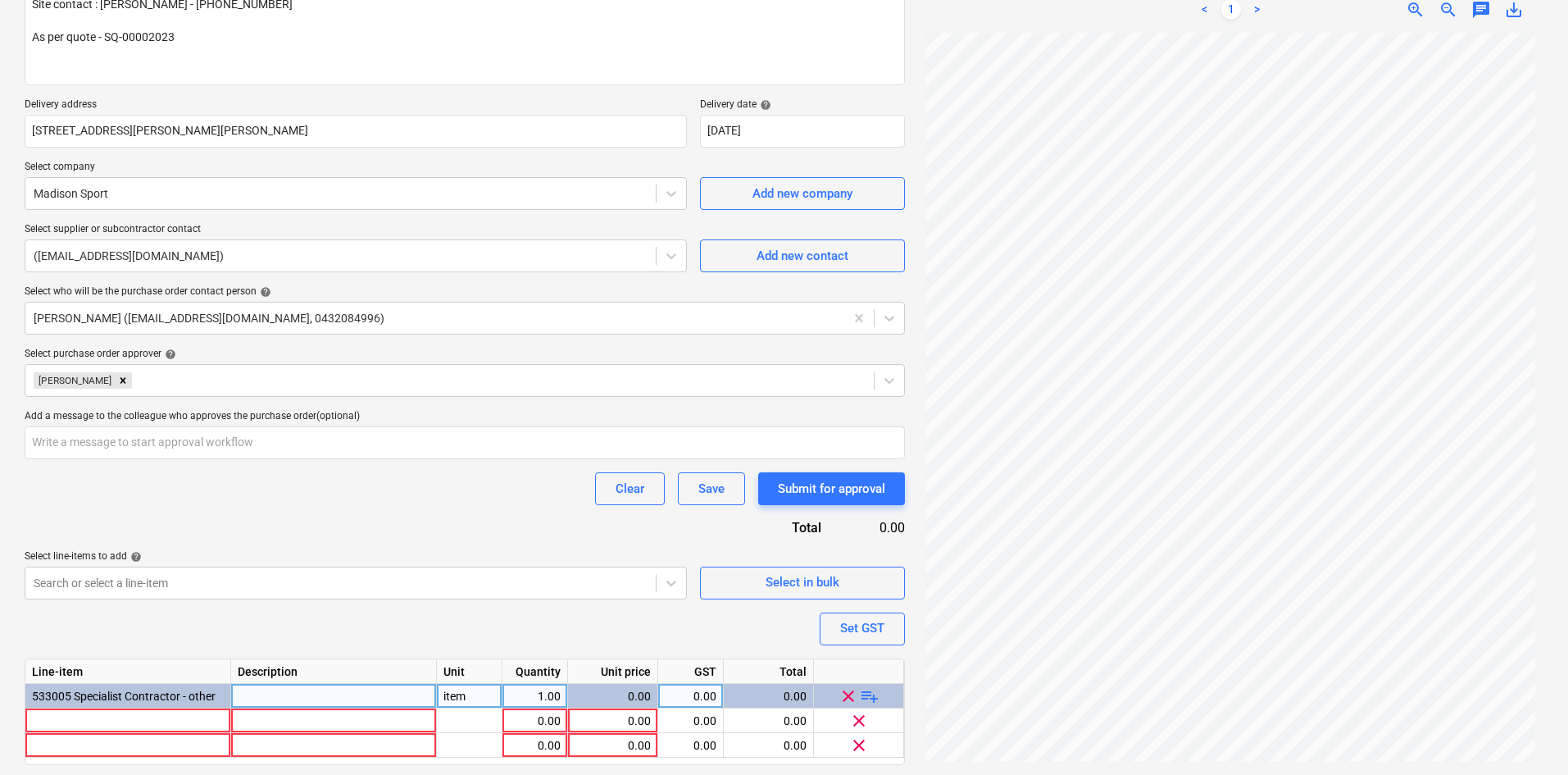
click at [871, 699] on span "playlist_add" at bounding box center [870, 695] width 20 height 20
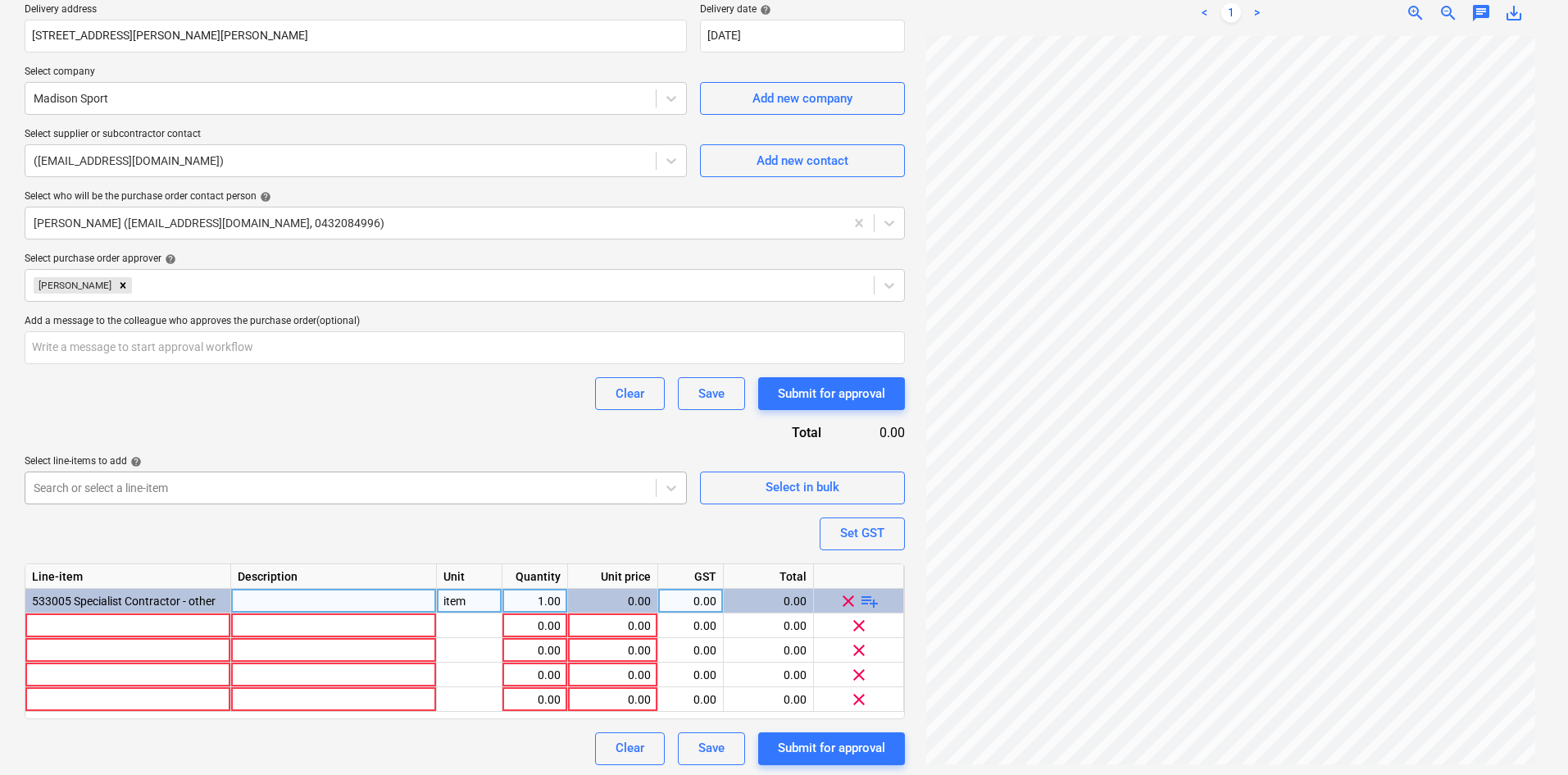
scroll to position [323, 0]
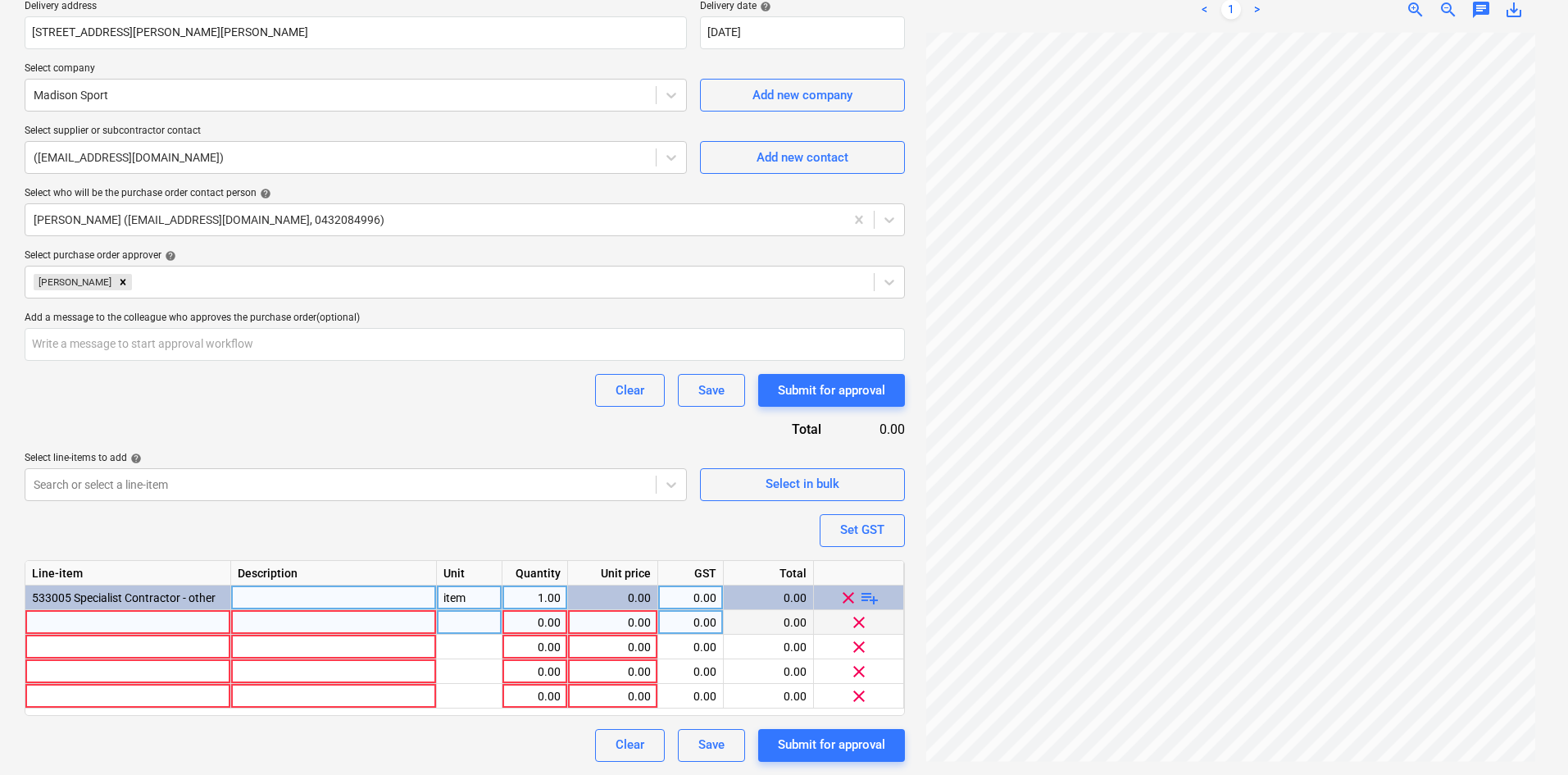
click at [125, 616] on div at bounding box center [128, 621] width 206 height 25
click at [96, 622] on div at bounding box center [128, 621] width 206 height 25
type textarea "x"
type input "Basketball tower"
click at [215, 513] on div "Purchase order name help Purchase order Purchase order reference number help 00…" at bounding box center [464, 286] width 881 height 950
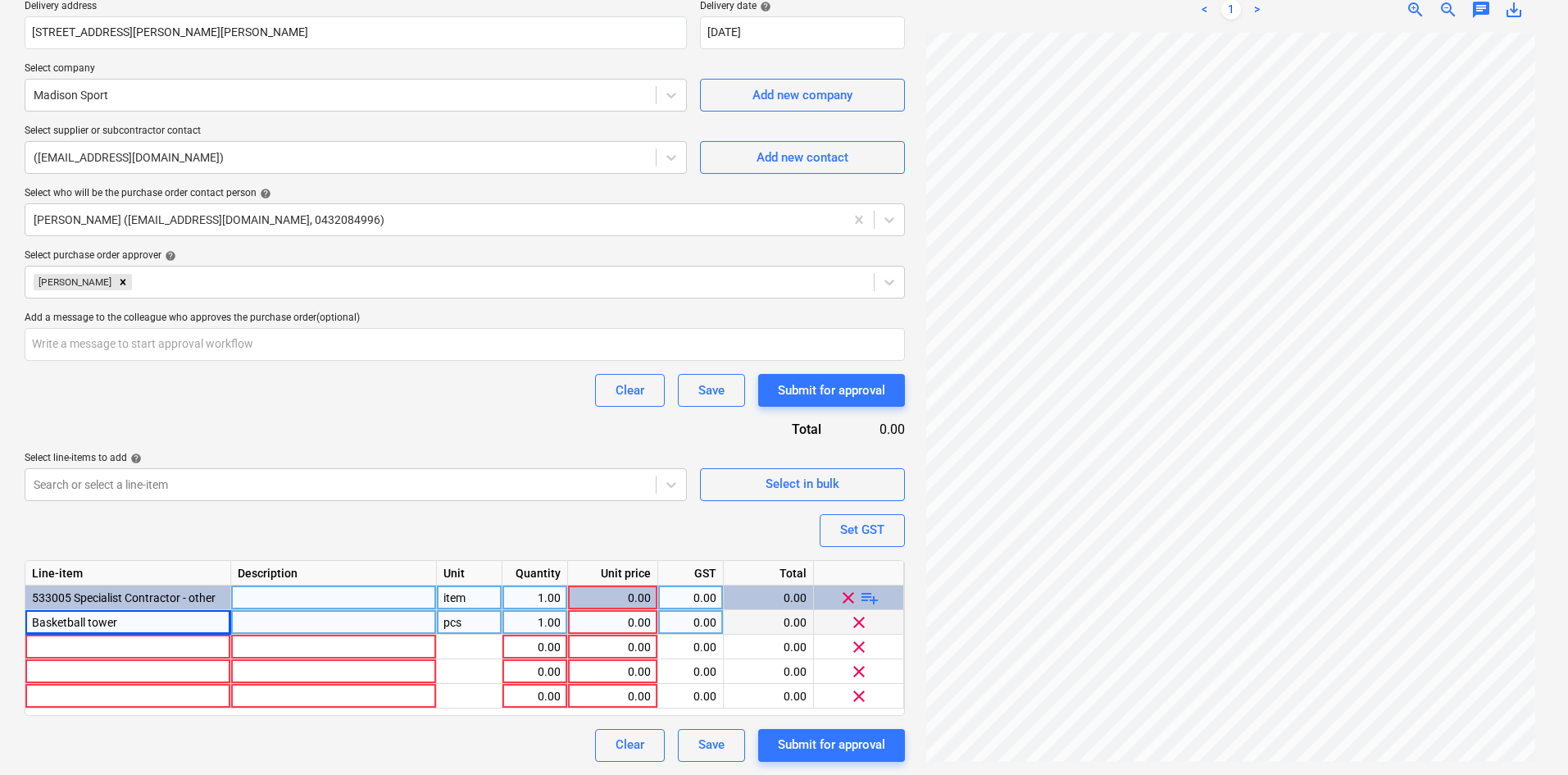
click at [282, 627] on div at bounding box center [333, 621] width 206 height 25
click at [79, 648] on div at bounding box center [128, 646] width 206 height 25
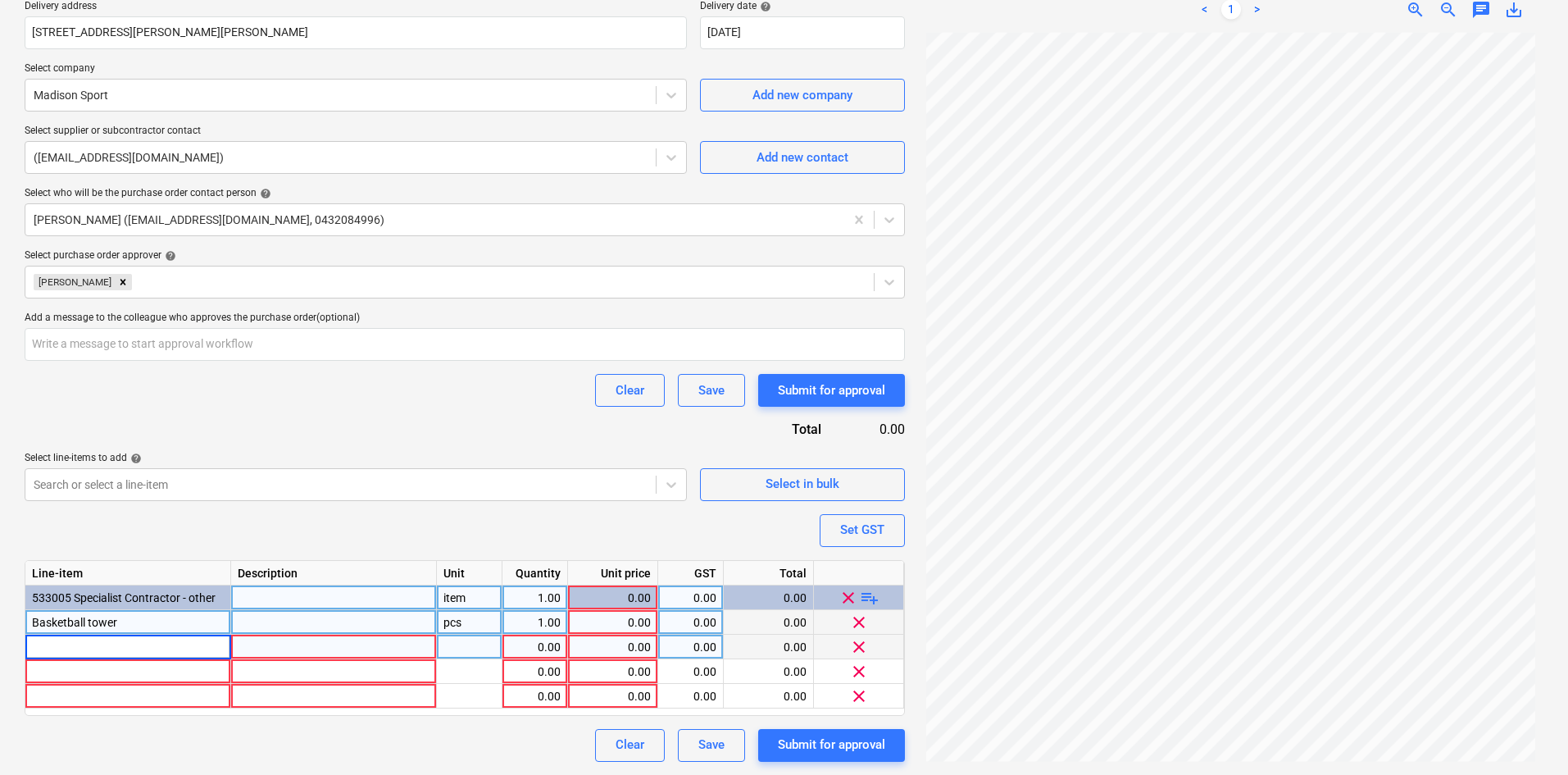
type textarea "x"
type input "Basketball padding"
type textarea "x"
click at [277, 644] on div at bounding box center [333, 646] width 206 height 25
type input "C"
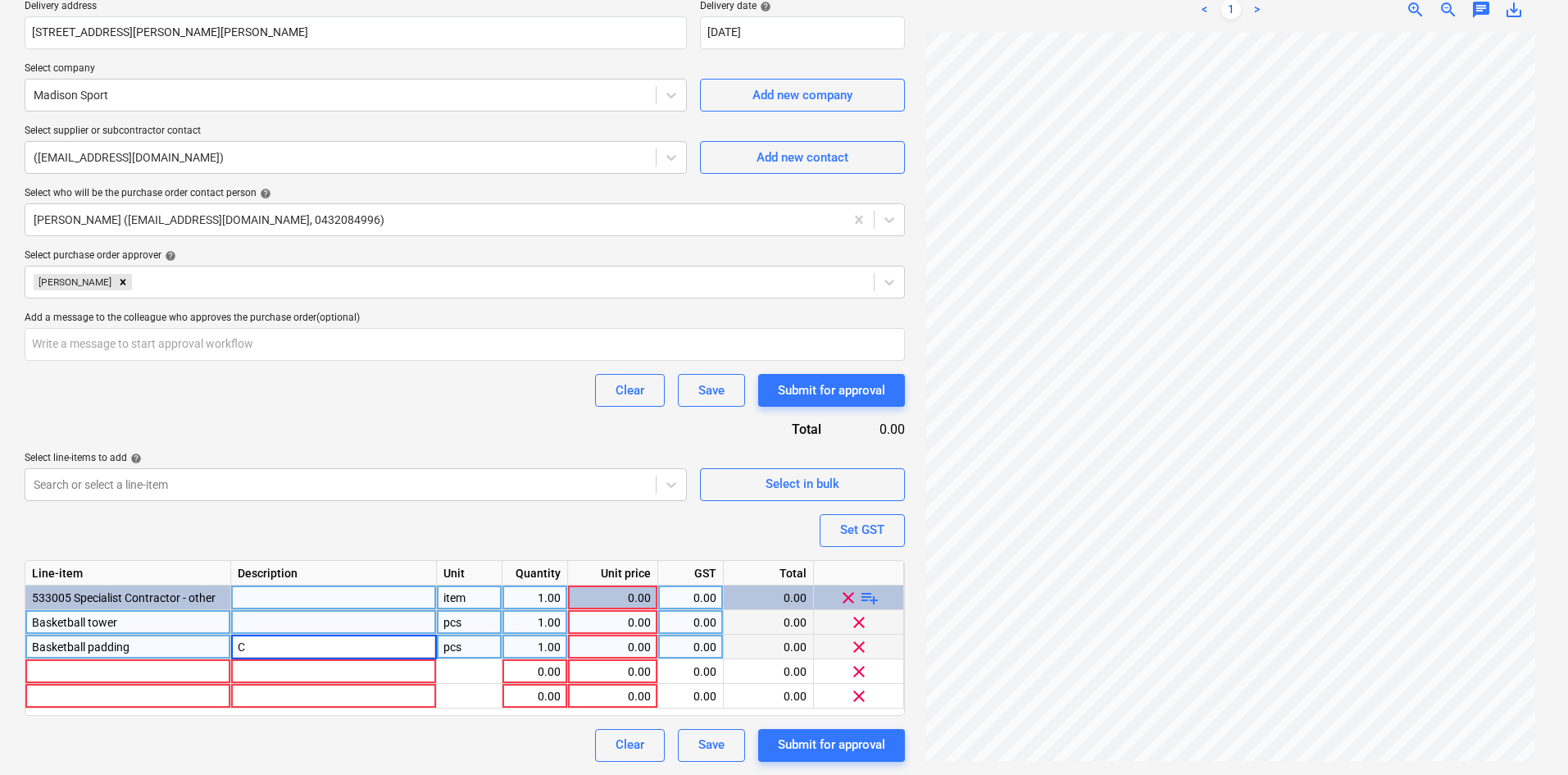
type textarea "x"
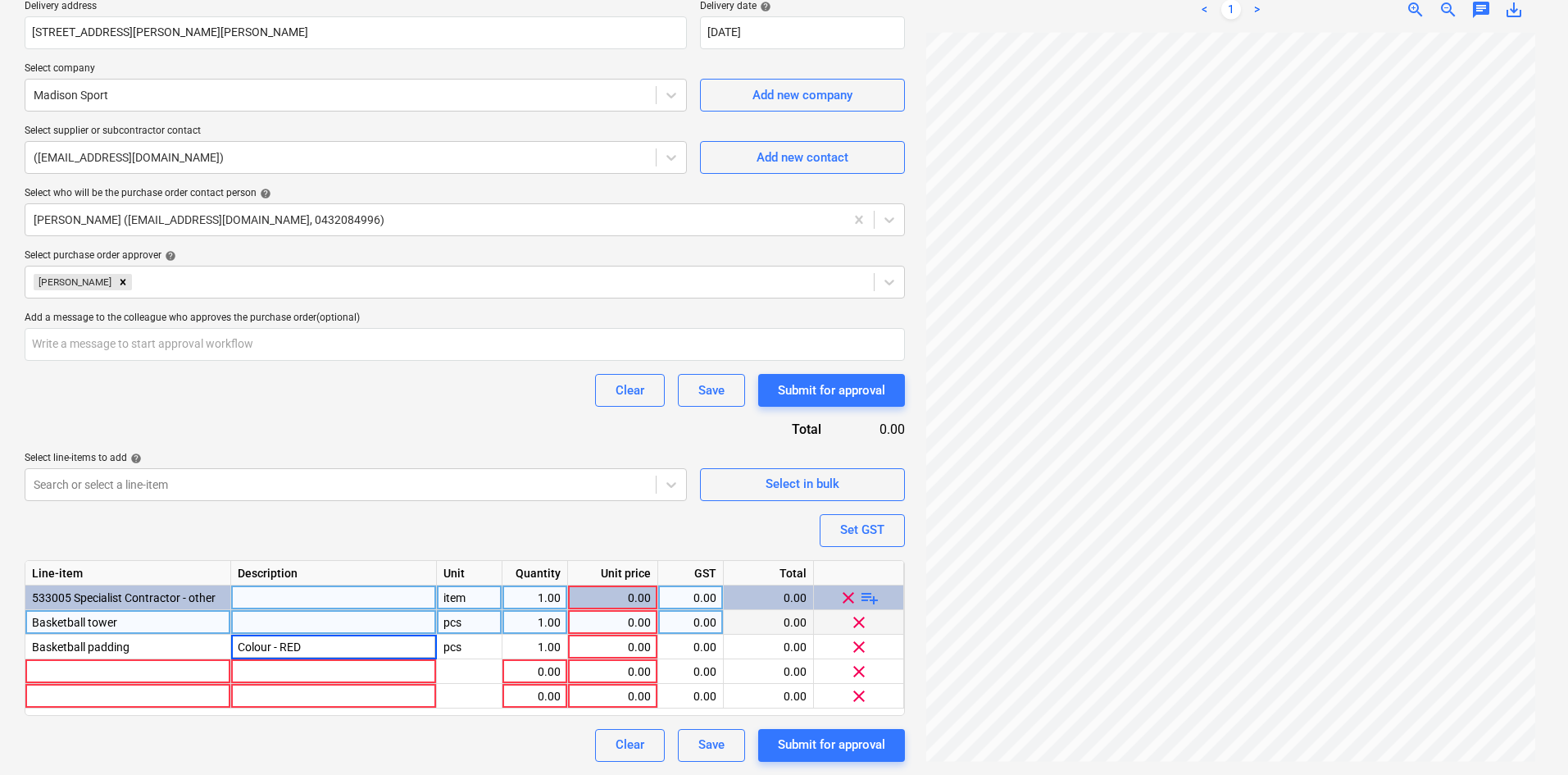
type input "Color - RED"
click at [133, 669] on div at bounding box center [128, 670] width 206 height 25
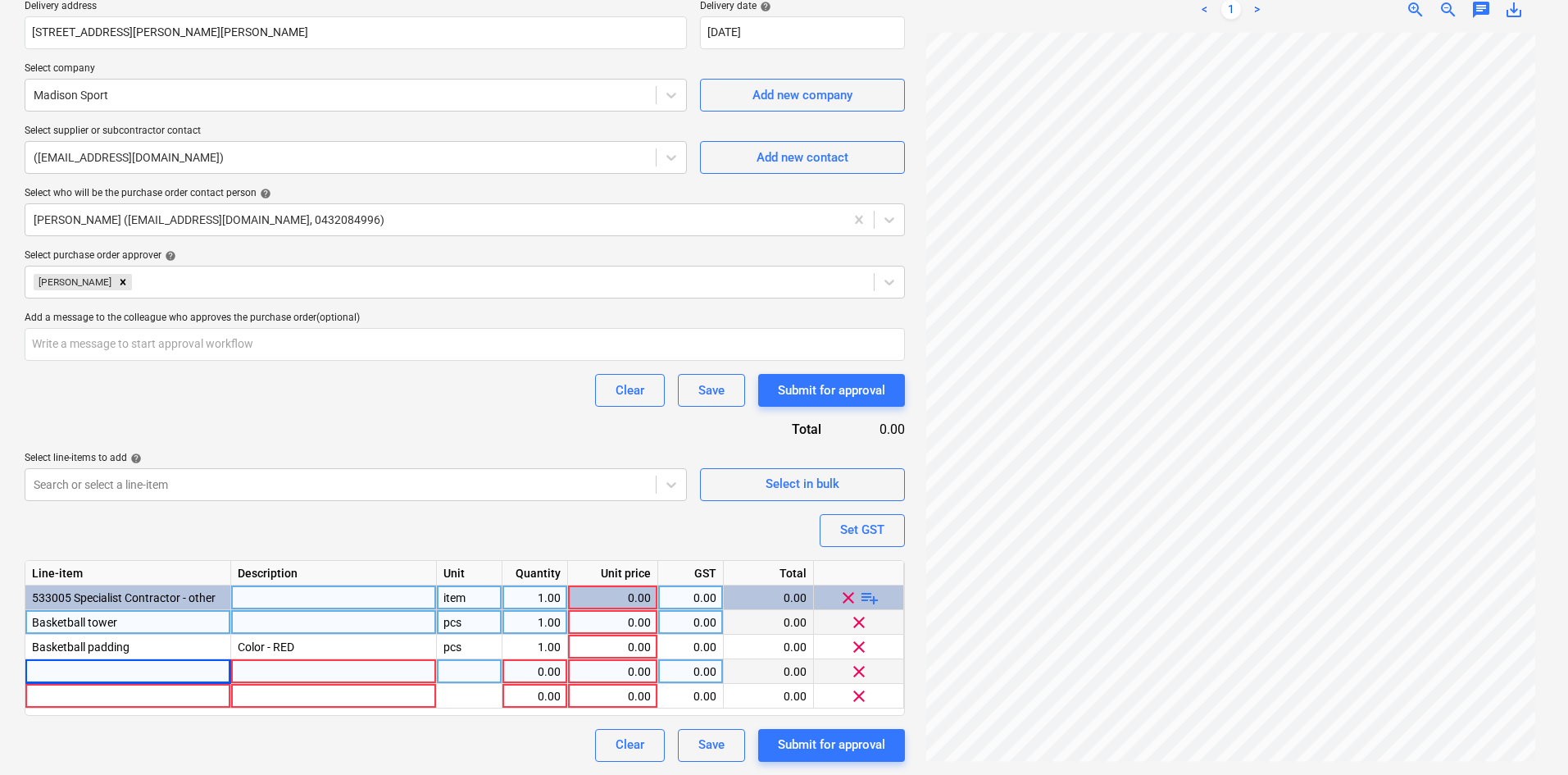
click at [116, 668] on div at bounding box center [128, 670] width 206 height 25
type textarea "x"
type input "Shipping and delivery"
click at [454, 603] on div "item" at bounding box center [469, 597] width 65 height 25
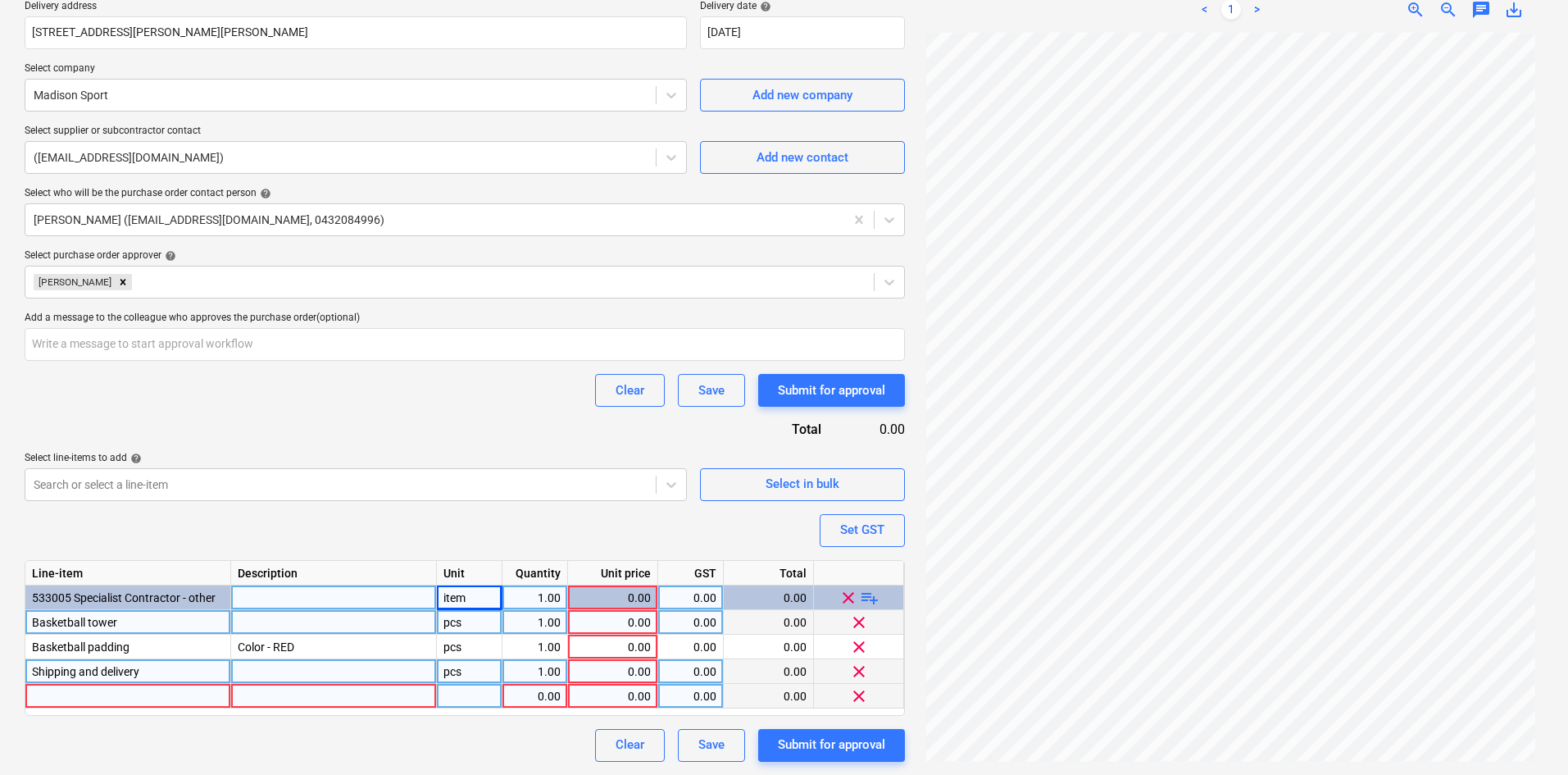
click at [473, 616] on div "pcs" at bounding box center [469, 621] width 65 height 25
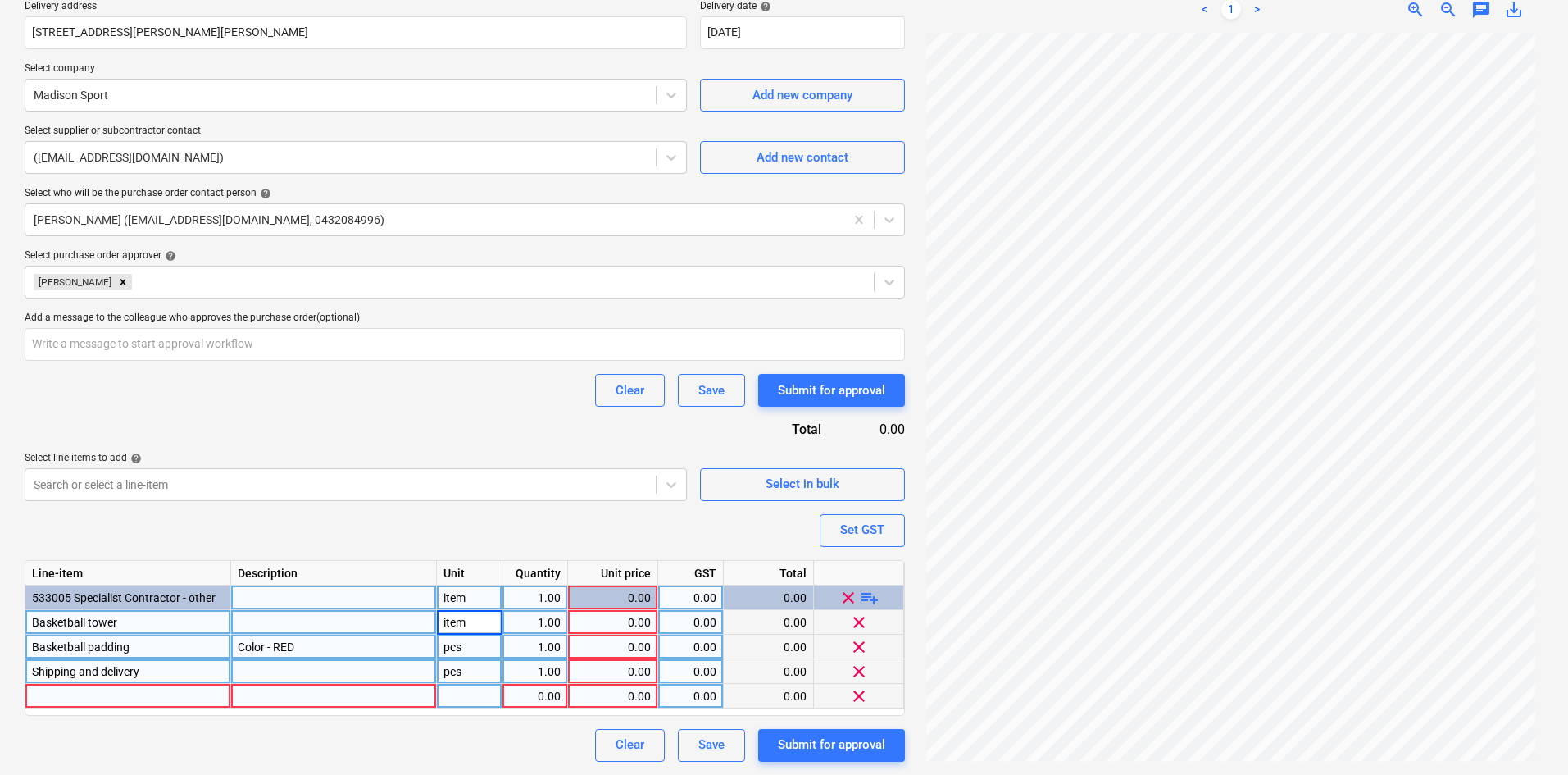
click at [471, 644] on div "pcs" at bounding box center [469, 646] width 65 height 25
click at [463, 668] on div "pcs" at bounding box center [469, 670] width 65 height 25
click at [350, 506] on div "Purchase order name help Purchase order Purchase order reference number help 00…" at bounding box center [464, 286] width 881 height 950
click at [859, 696] on span "clear" at bounding box center [859, 695] width 20 height 20
type textarea "x"
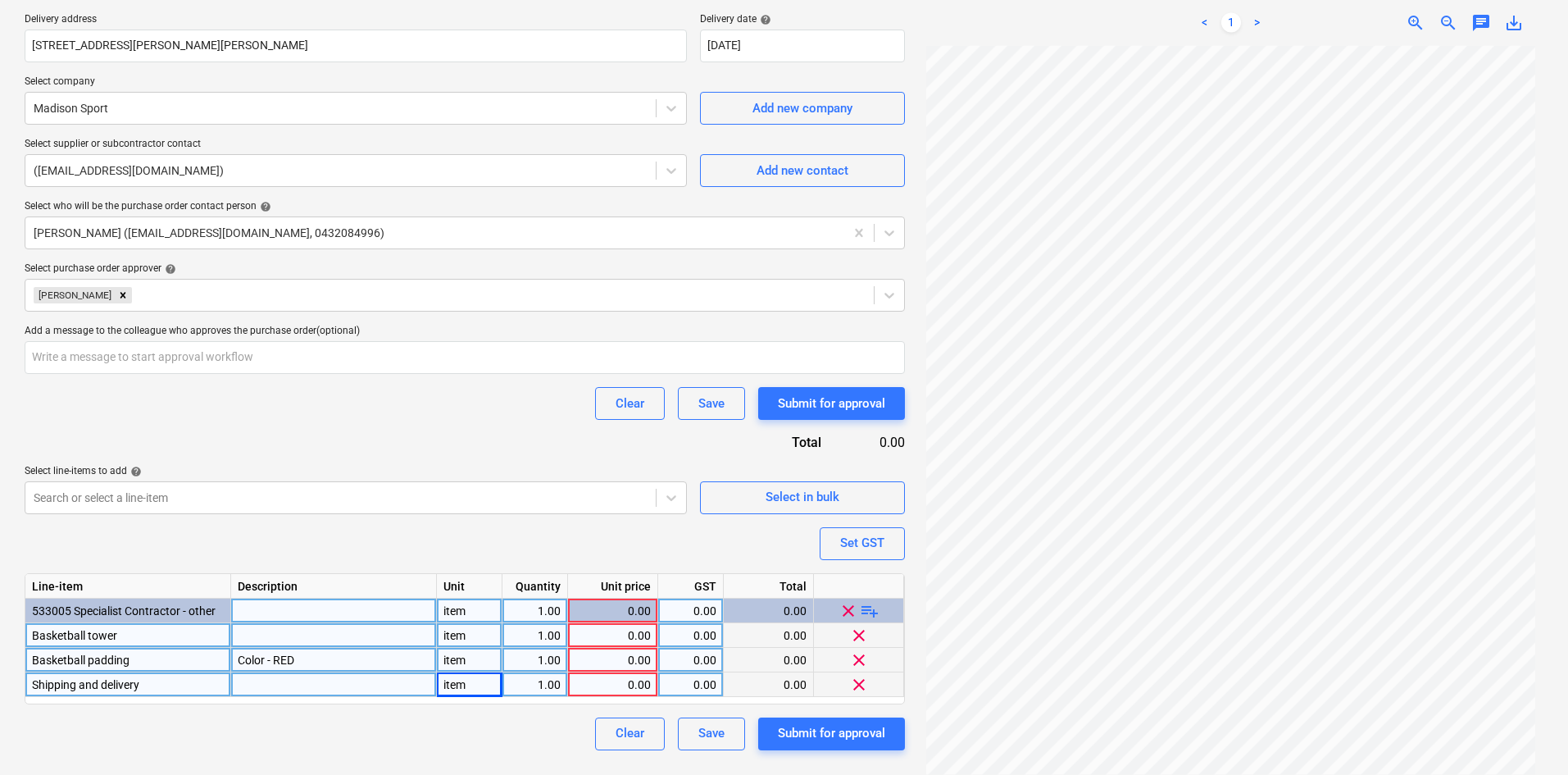
scroll to position [310, 0]
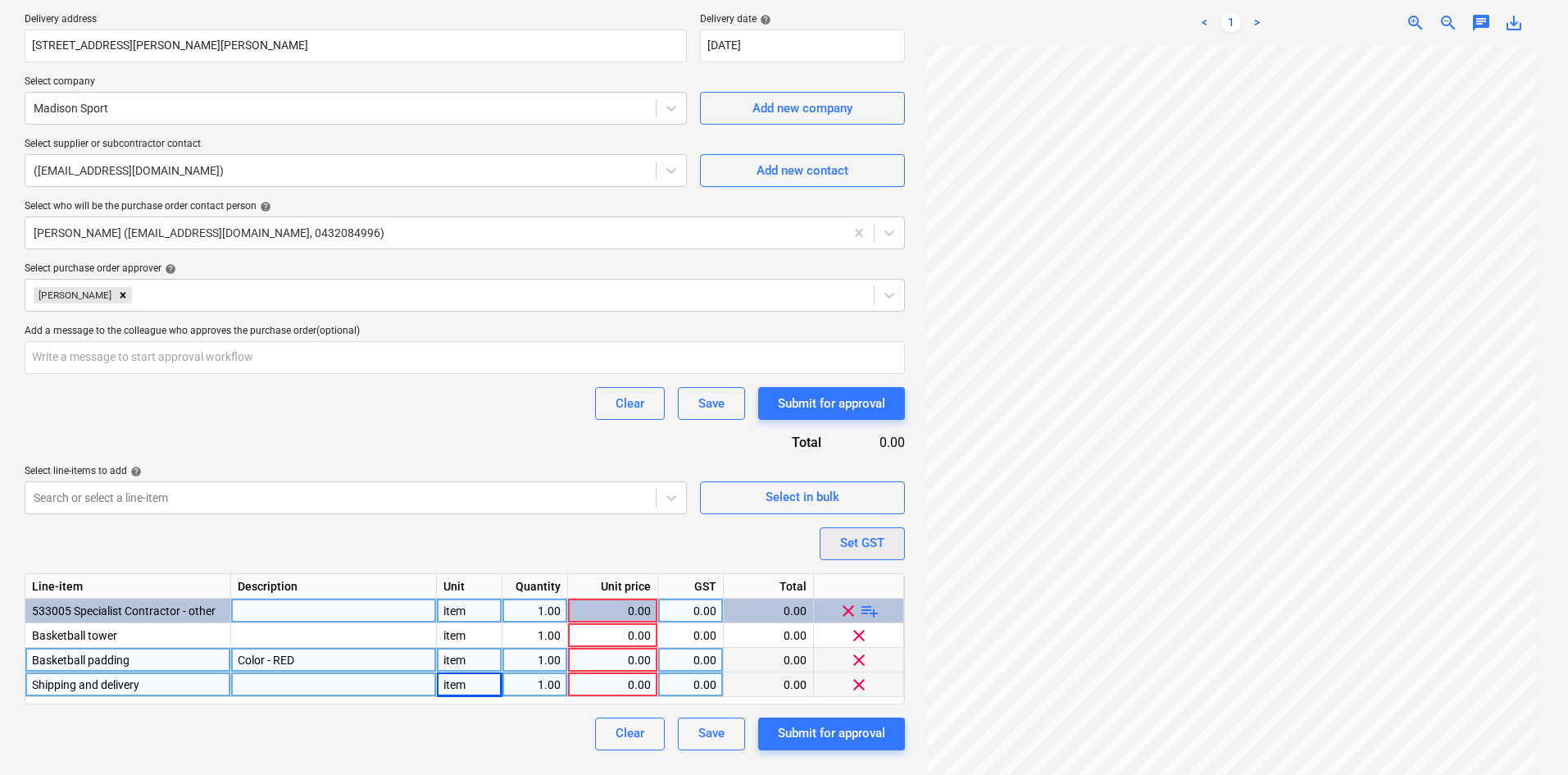
click at [842, 543] on div "Set GST" at bounding box center [862, 542] width 44 height 22
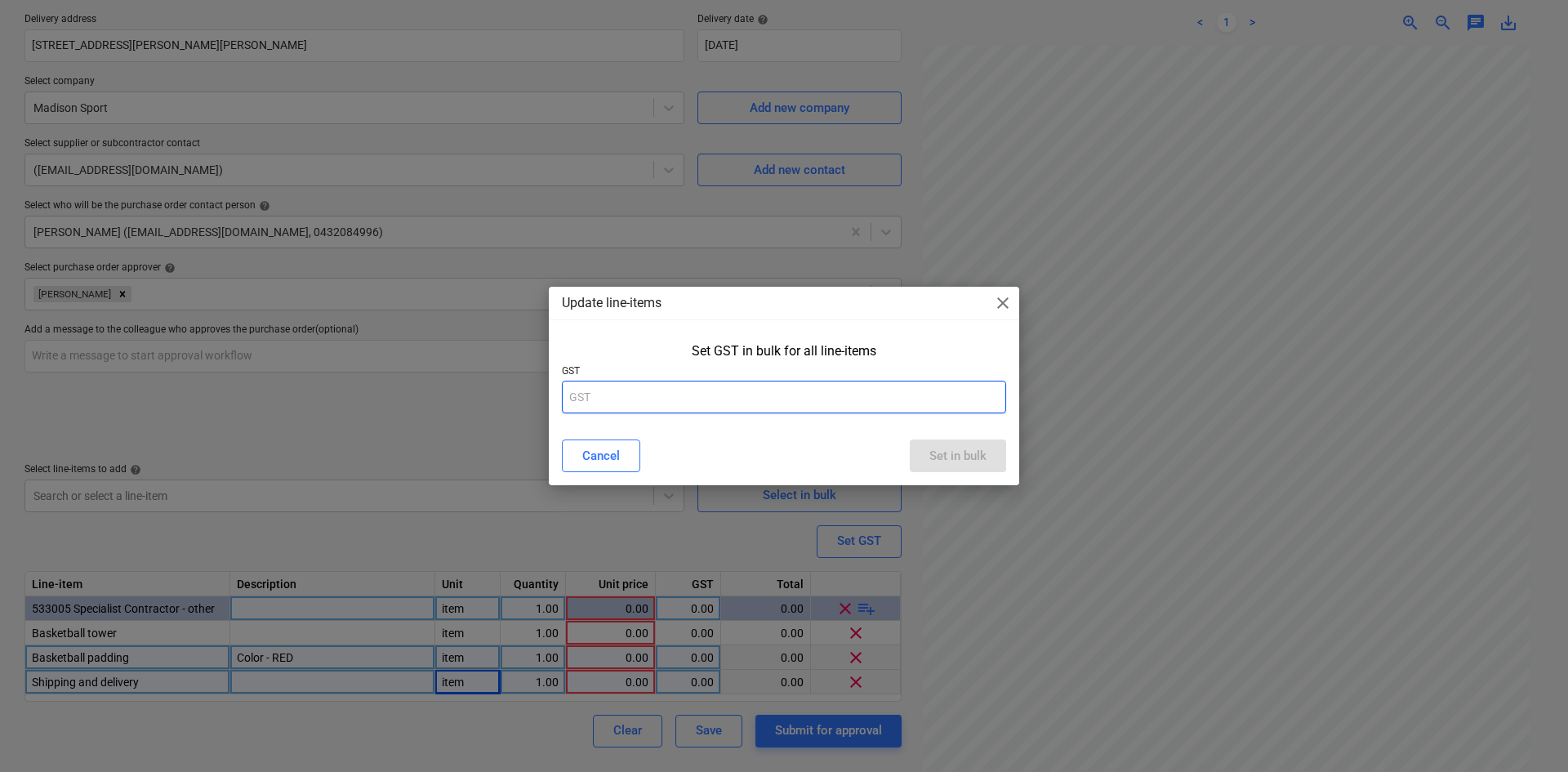
click at [746, 401] on input "text" at bounding box center [784, 396] width 444 height 32
type input "10"
click at [974, 460] on div "Set in bulk" at bounding box center [958, 456] width 57 height 22
type textarea "x"
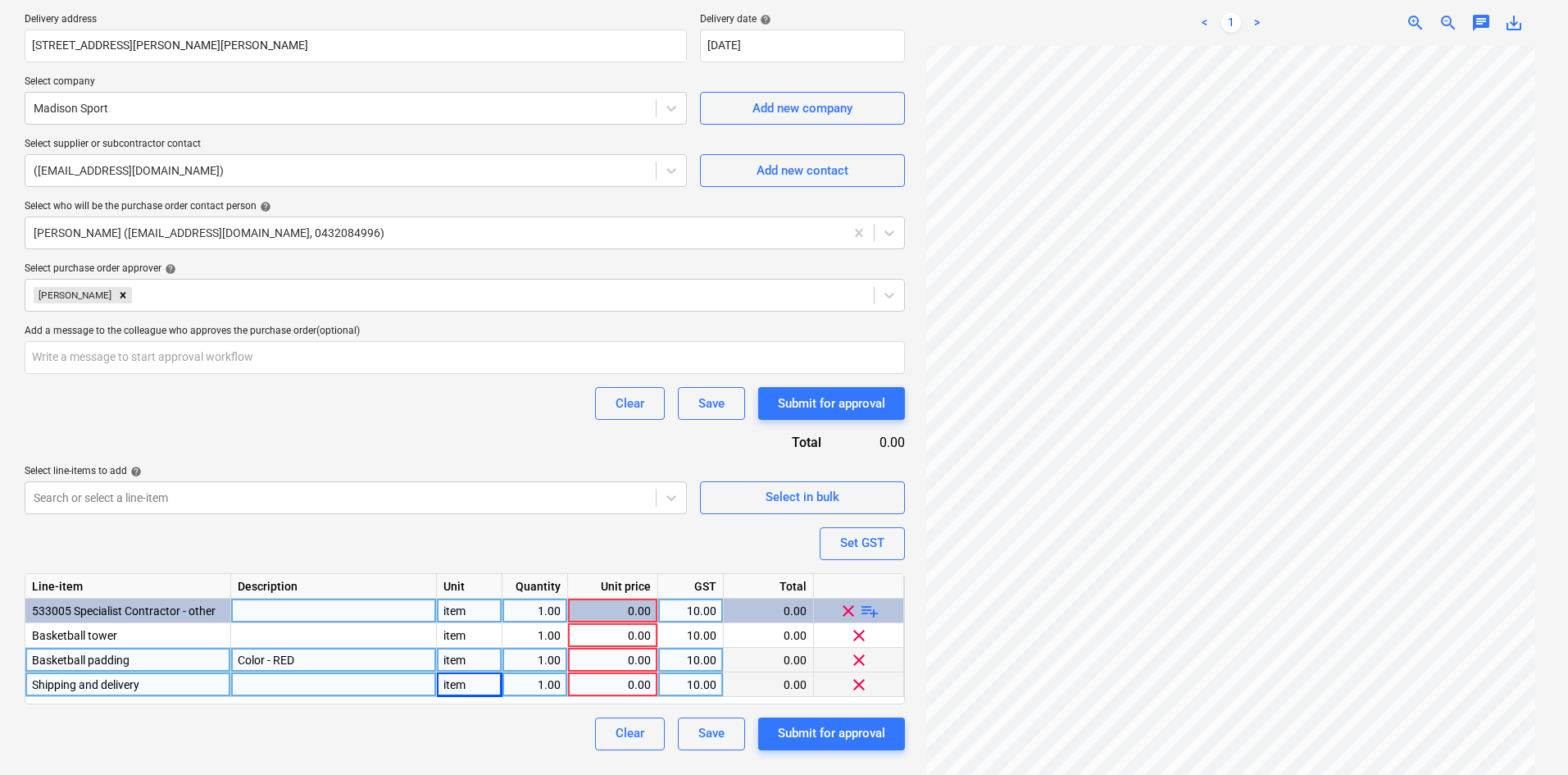
click at [472, 445] on div "Purchase order name help Purchase order Purchase order reference number help 00…" at bounding box center [464, 287] width 881 height 925
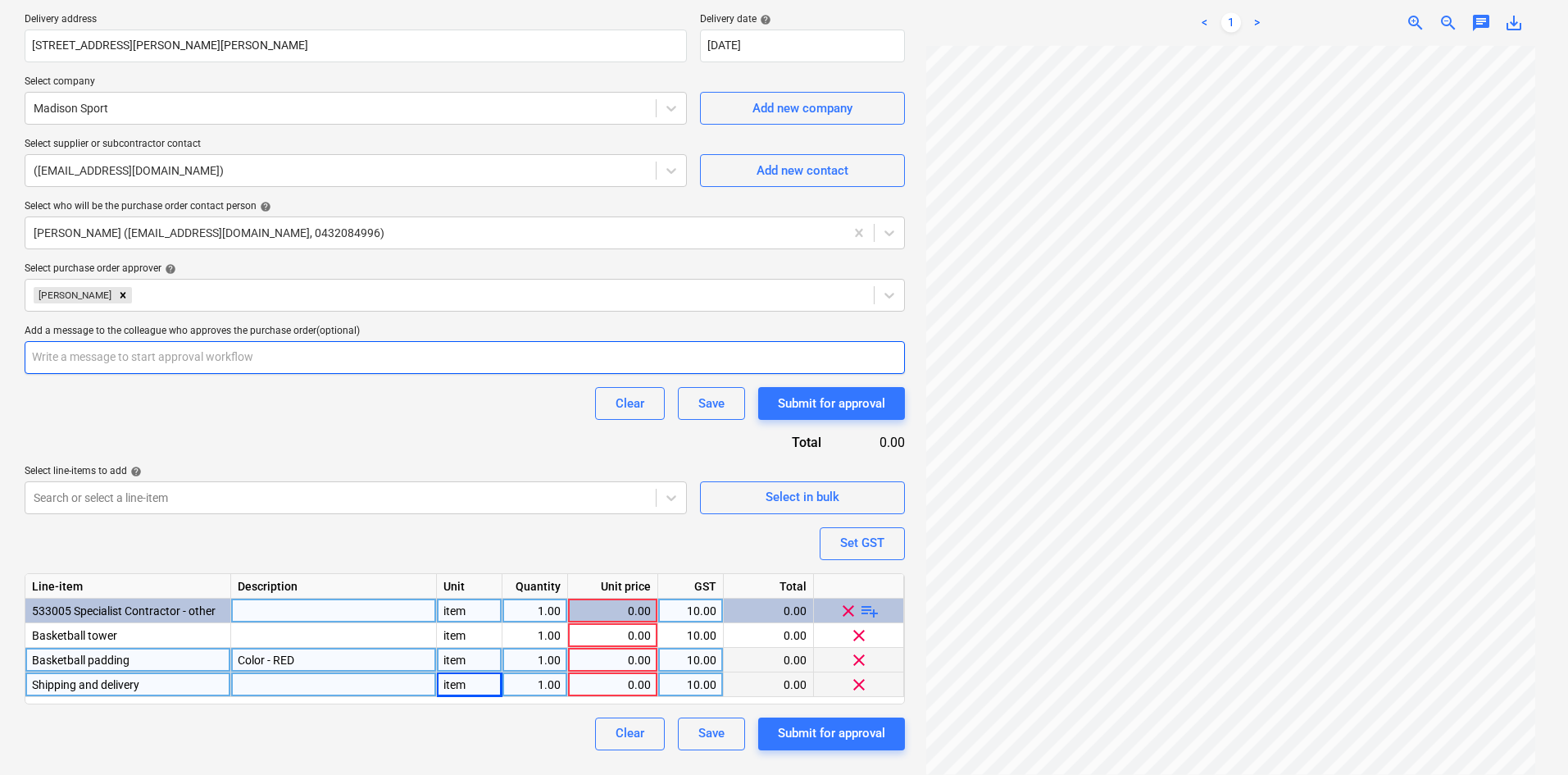
click at [147, 353] on input "text" at bounding box center [464, 357] width 881 height 33
type input "N"
type textarea "x"
type input "No"
type textarea "x"
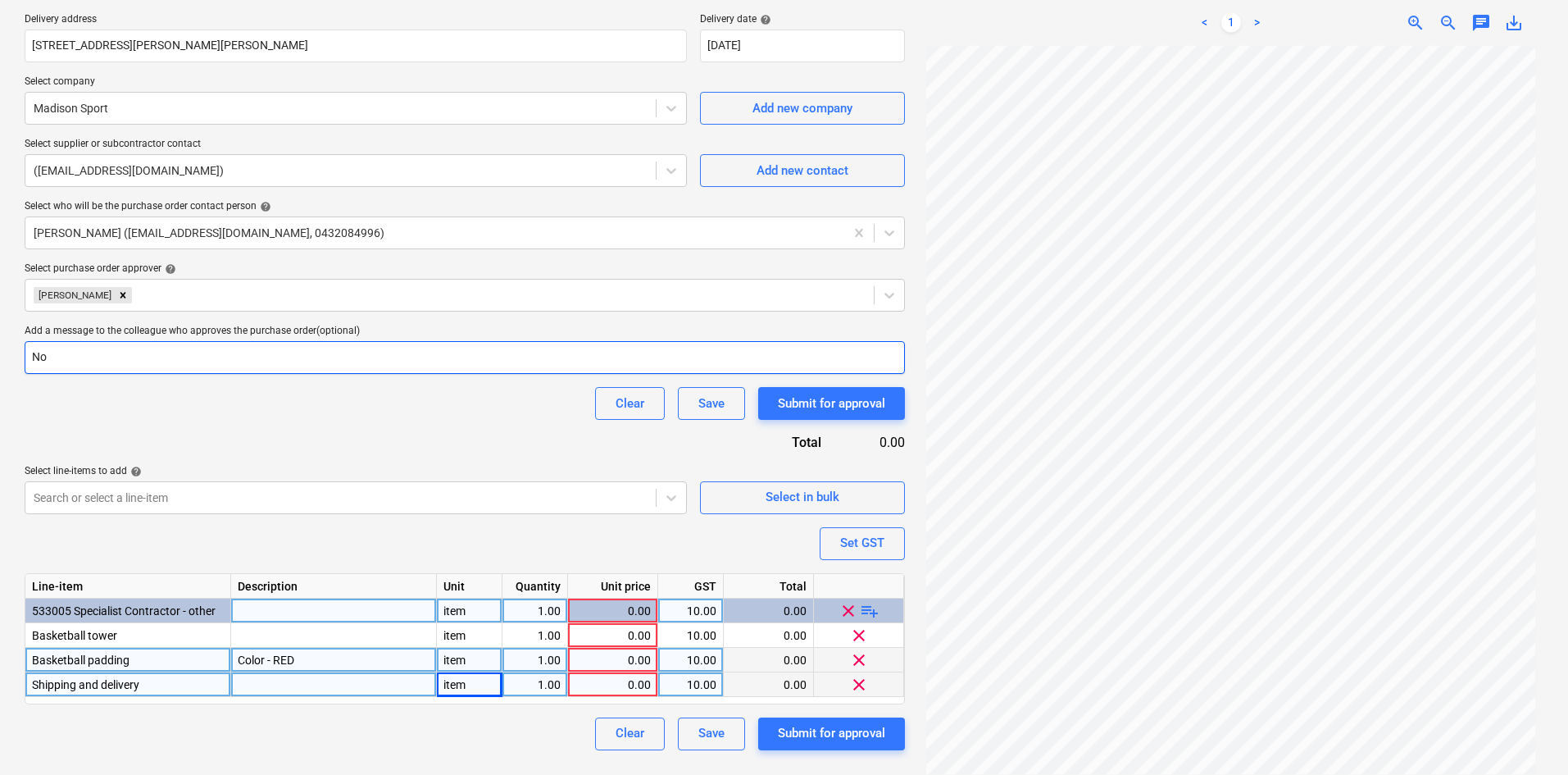
type input "Not"
type textarea "x"
type input "Note"
type textarea "x"
type input "Note"
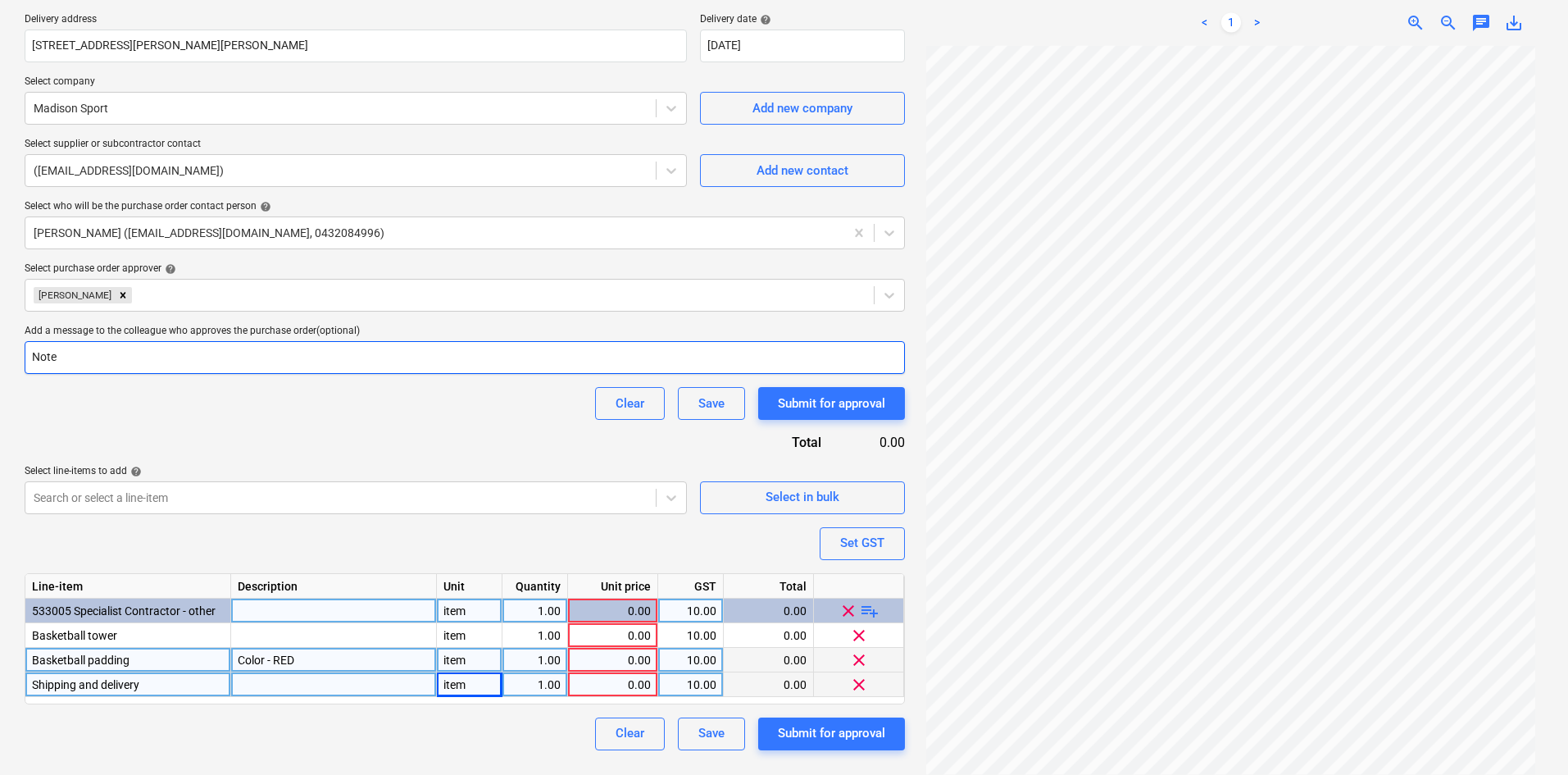
type textarea "x"
type input "Note -"
type textarea "x"
type input "Note -"
type textarea "x"
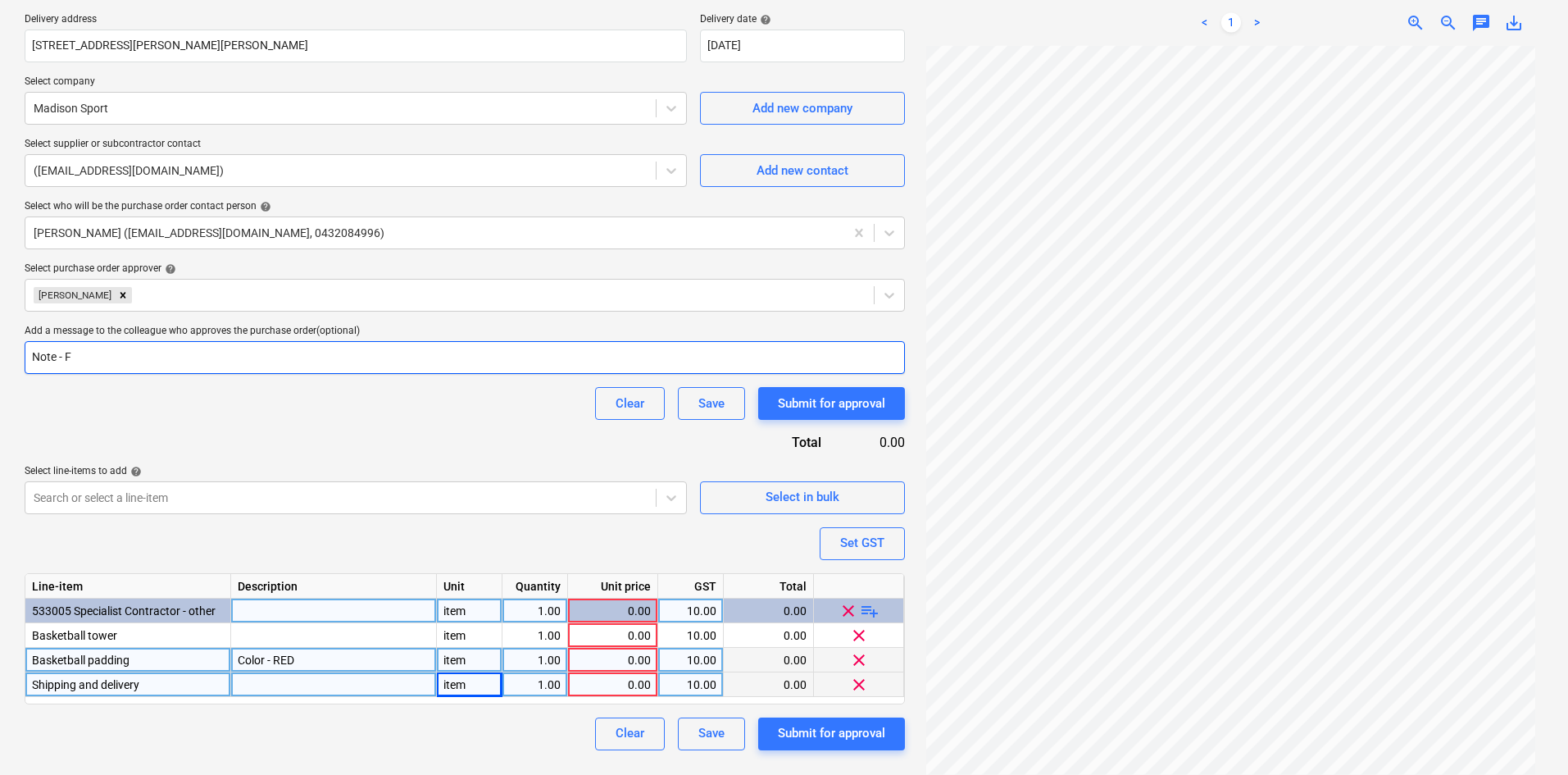
type input "Note - FO"
type textarea "x"
type input "Note - FOr"
type textarea "x"
type input "Note - FOrm"
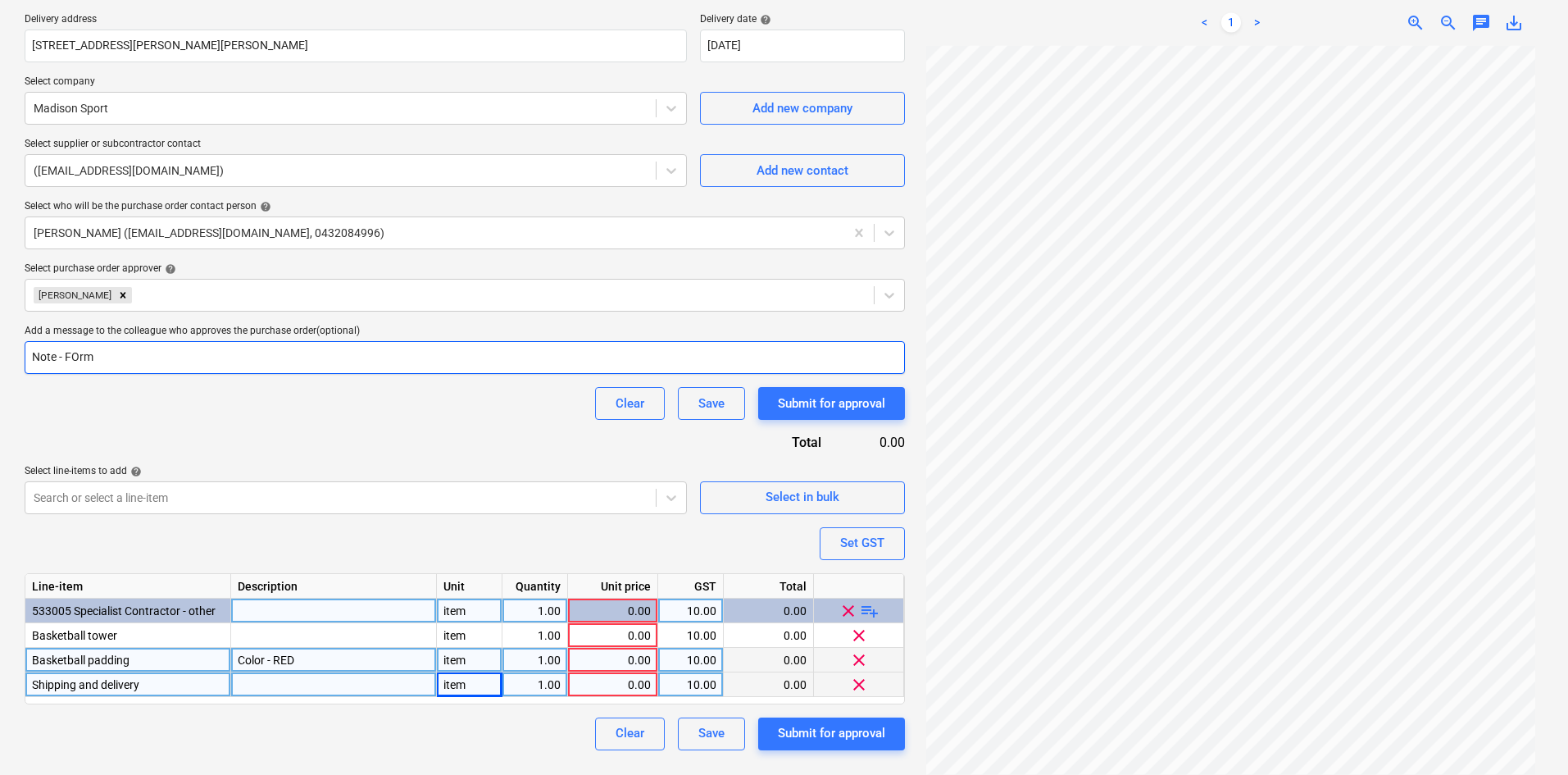
type textarea "x"
type input "Note - FOrm"
type textarea "x"
type input "Note - FOrm"
type textarea "x"
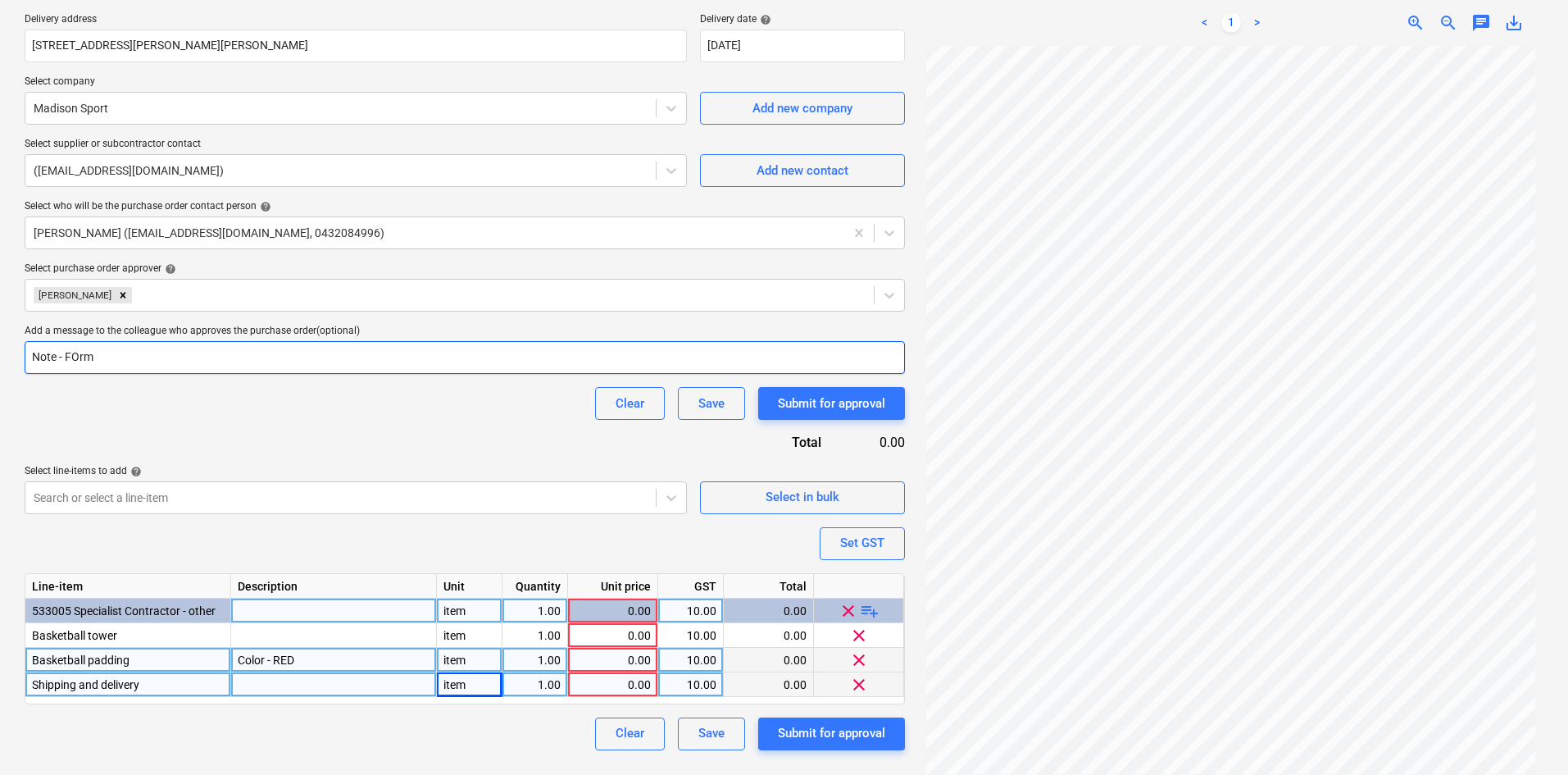
type input "Note - FOr"
type textarea "x"
type input "Note - FO"
type textarea "x"
type input "Note - F"
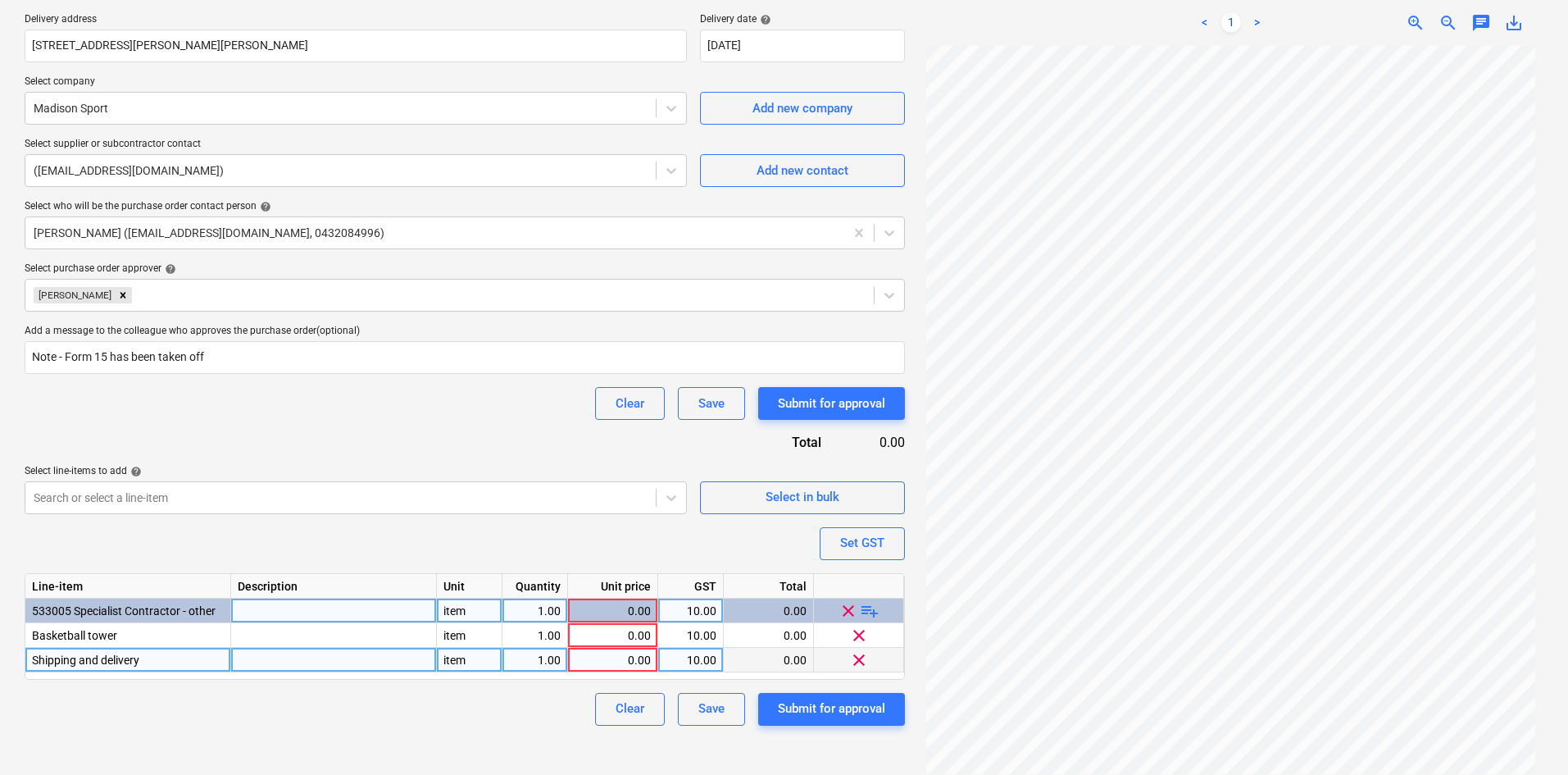
click at [860, 660] on span "clear" at bounding box center [859, 659] width 20 height 20
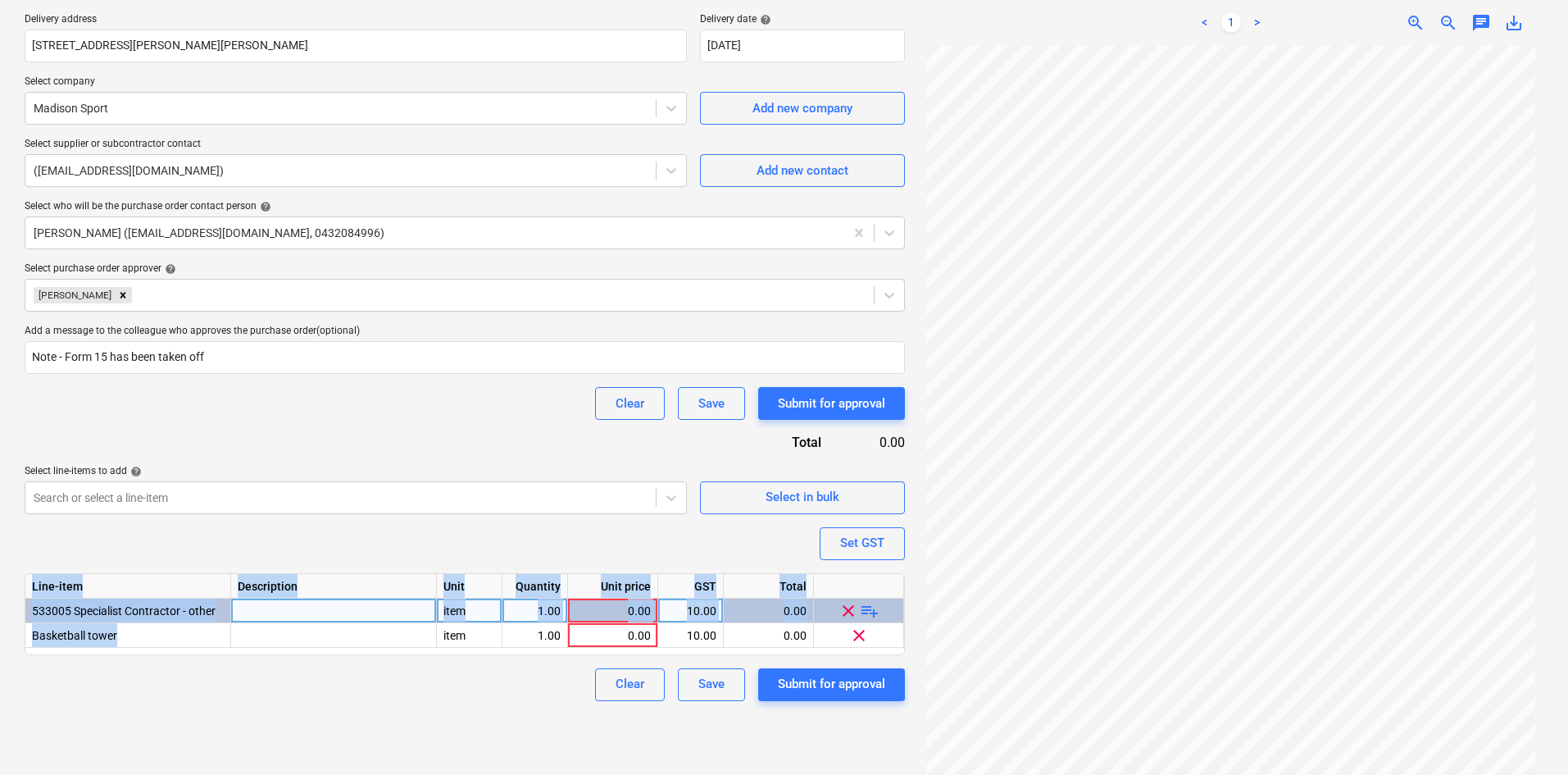
drag, startPoint x: 148, startPoint y: 633, endPoint x: -19, endPoint y: 623, distance: 167.3
click at [0, 464] on html "Sales Projects Contacts Company Consolidated Invoices Inbox 9+ Approvals format…" at bounding box center [784, 78] width 1568 height 775
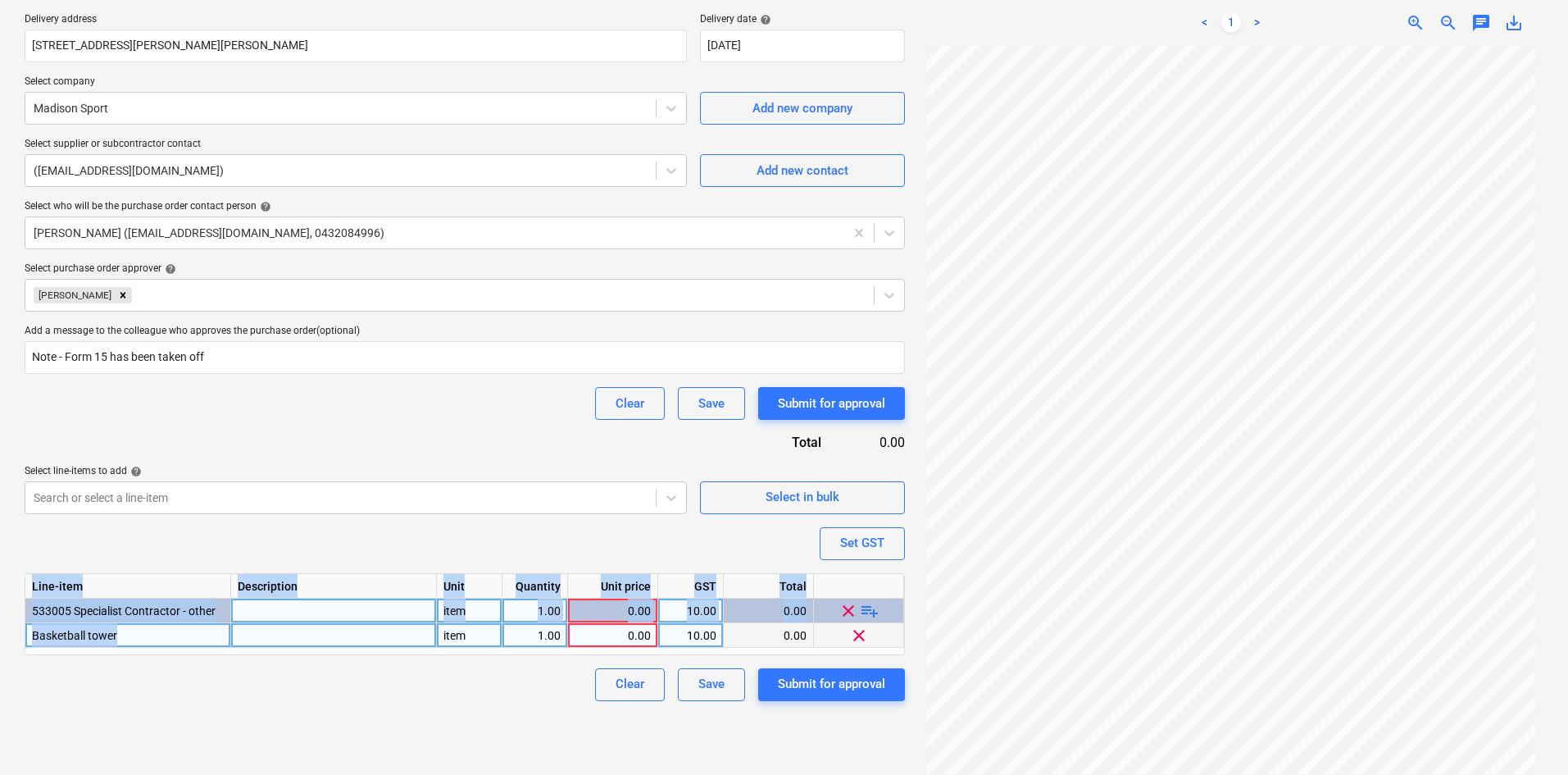
click at [145, 639] on div "Basketball tower" at bounding box center [128, 635] width 206 height 25
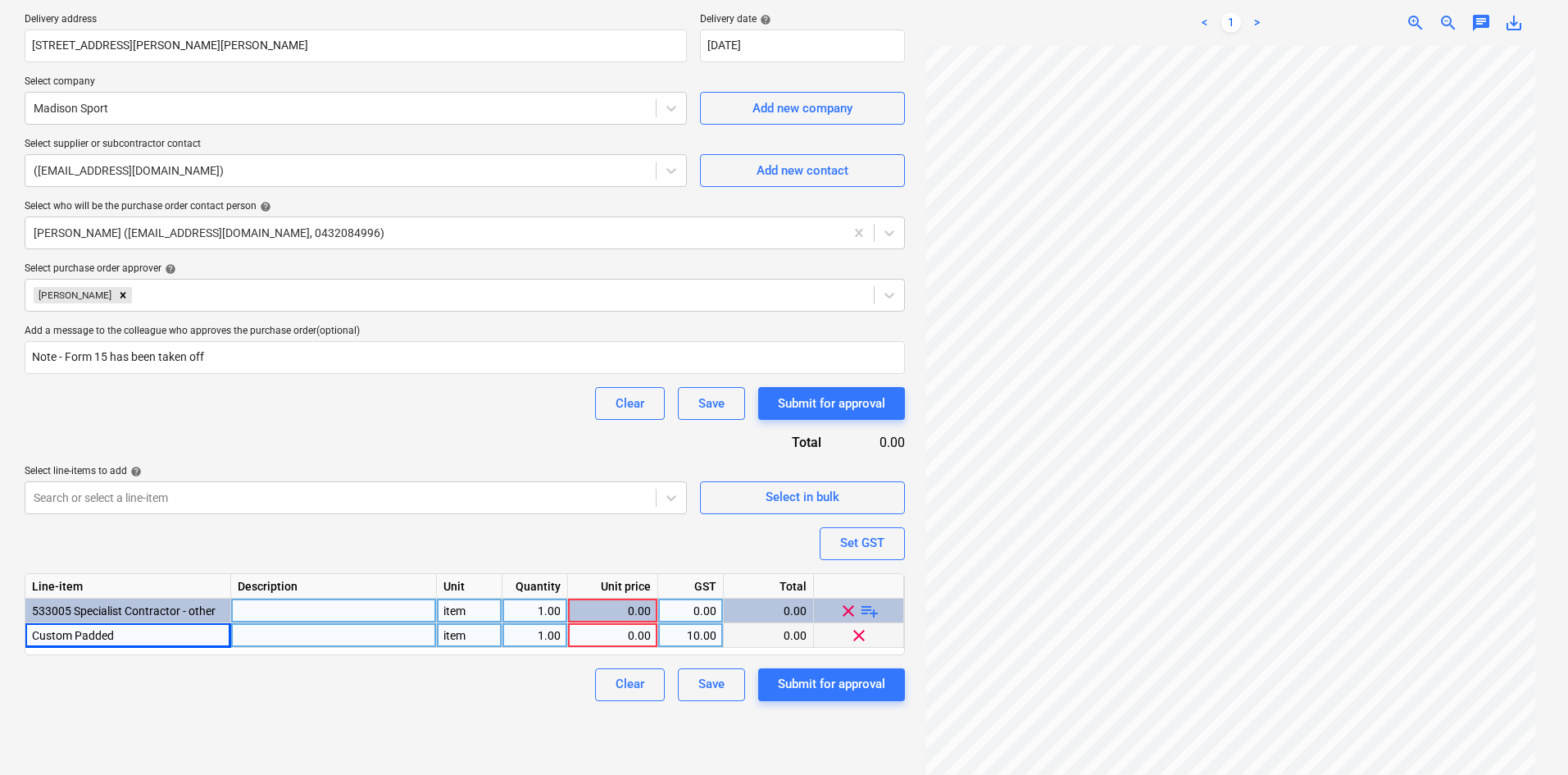
click at [142, 639] on div "Custom Padded" at bounding box center [128, 635] width 206 height 25
click at [139, 632] on input "Custom Padded" at bounding box center [128, 635] width 205 height 24
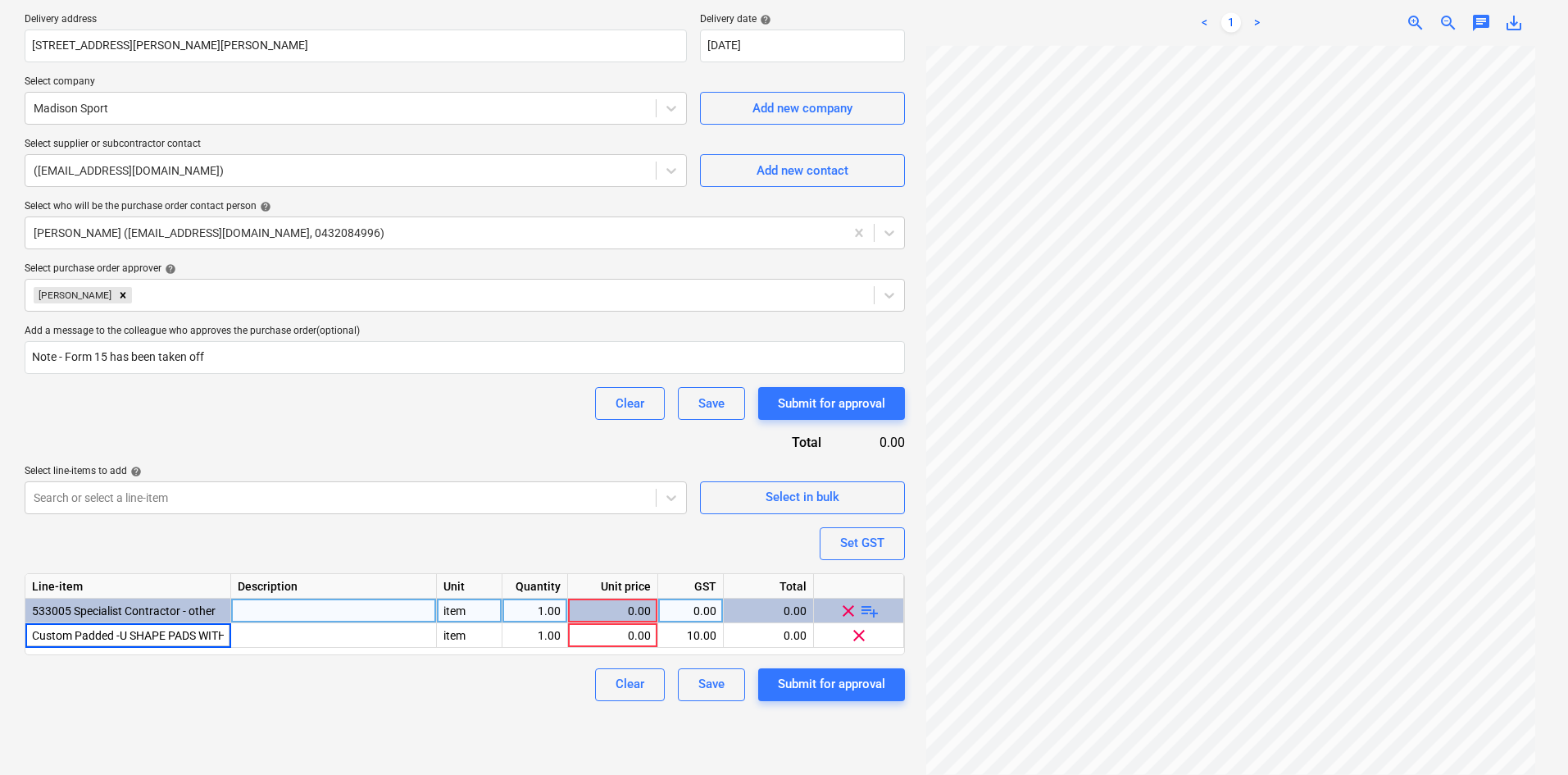
scroll to position [0, 125]
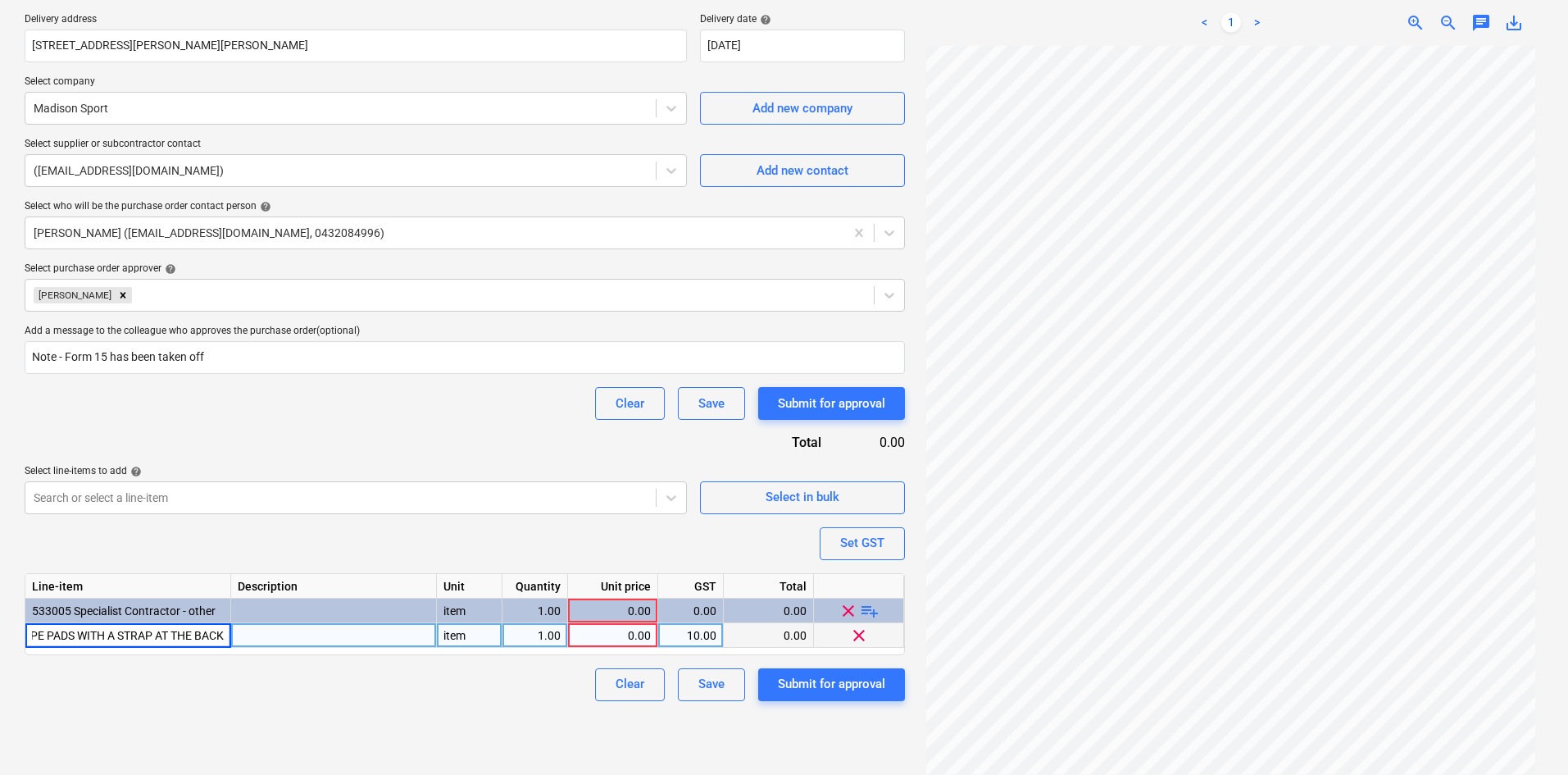
click at [291, 625] on div at bounding box center [333, 635] width 206 height 25
click at [269, 637] on div at bounding box center [333, 635] width 206 height 25
click at [482, 689] on div "Clear Save Submit for approval" at bounding box center [464, 683] width 881 height 33
click at [614, 639] on div "0.00" at bounding box center [612, 635] width 76 height 25
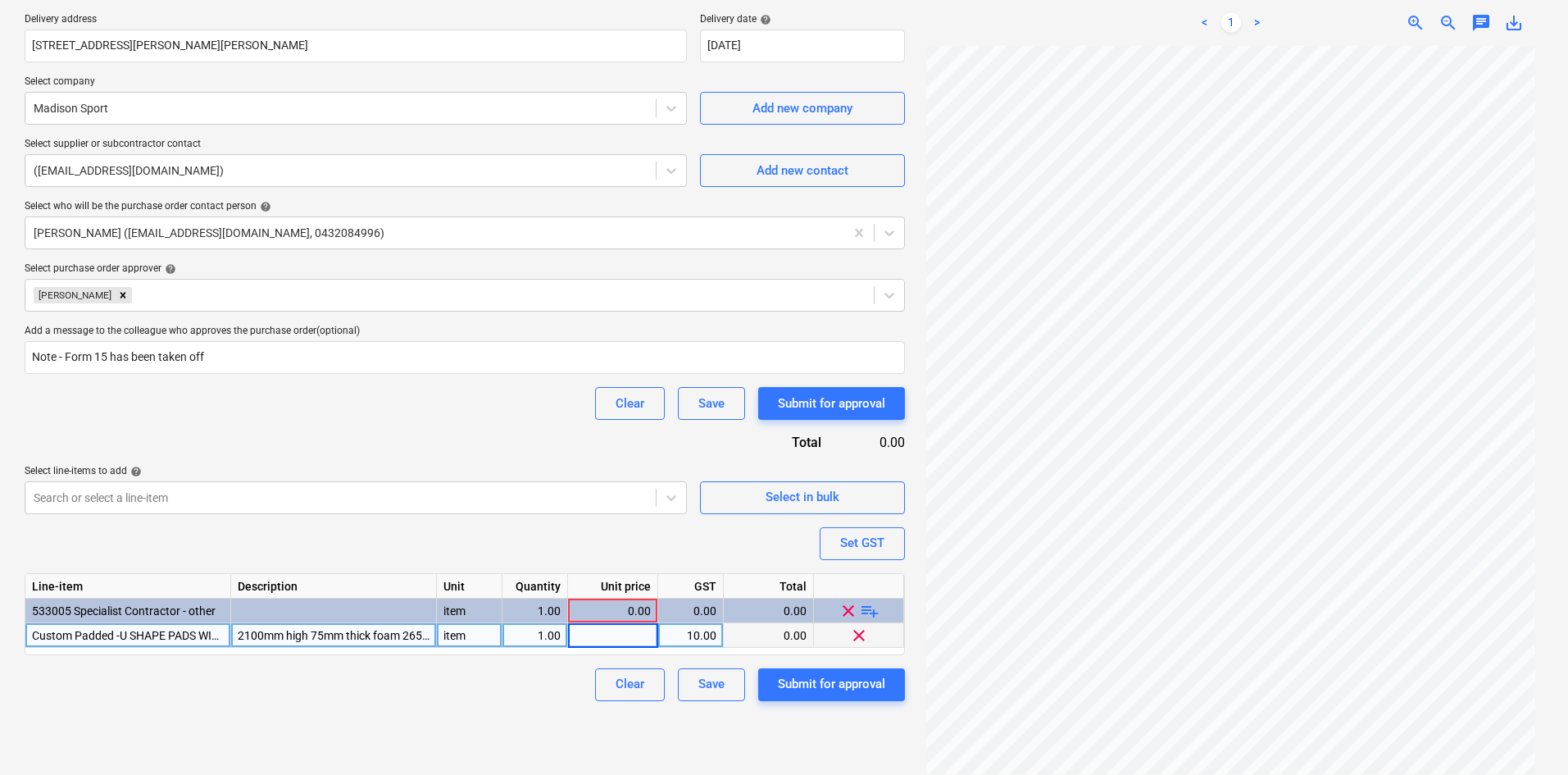
click at [528, 637] on div "1.00" at bounding box center [535, 635] width 51 height 25
click at [594, 634] on div "0.00" at bounding box center [612, 635] width 76 height 25
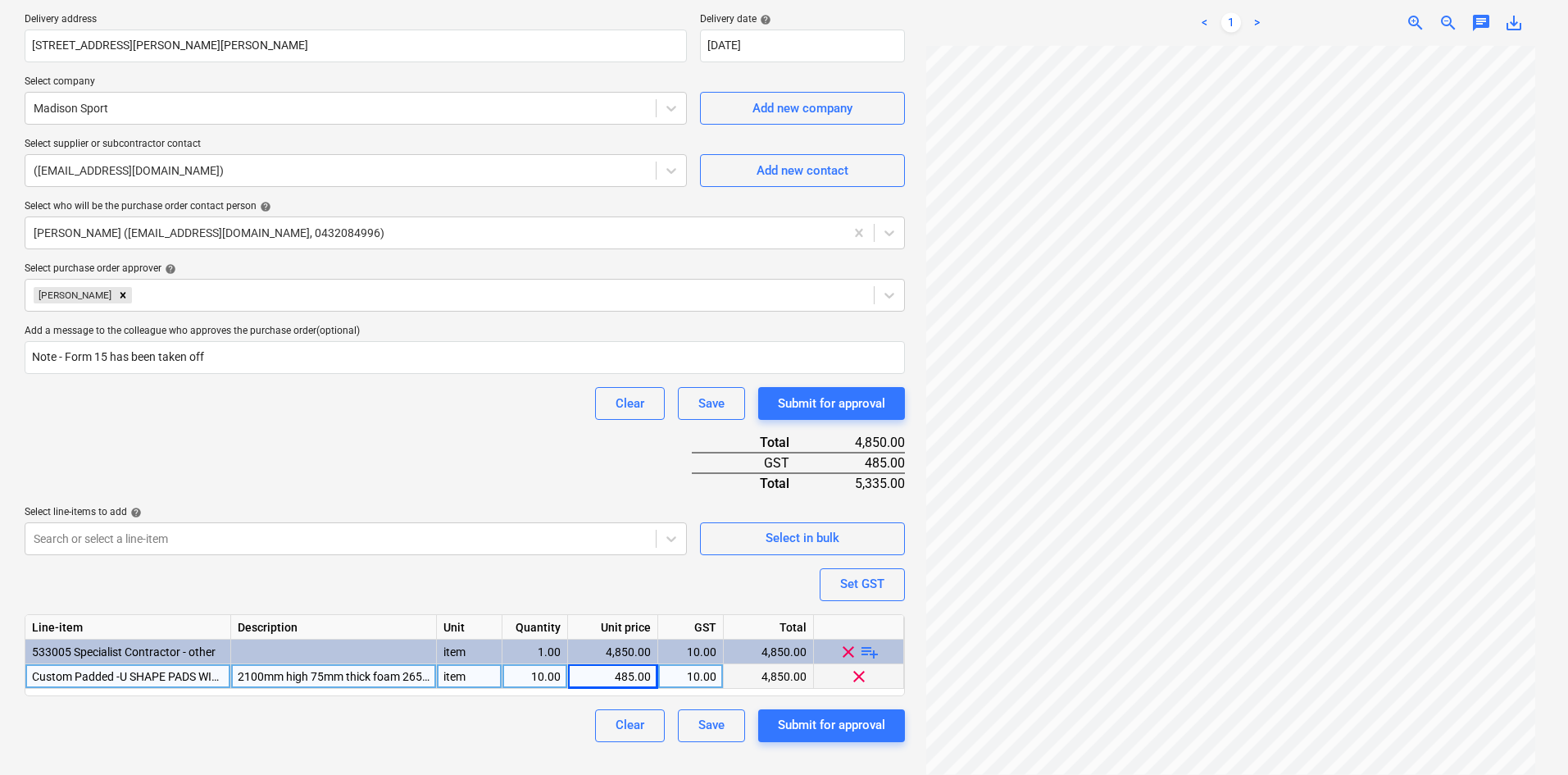
click at [382, 426] on div "Purchase order name help Purchase order Purchase order reference number help 00…" at bounding box center [464, 283] width 881 height 917
click at [629, 672] on div "485.00" at bounding box center [612, 675] width 76 height 25
drag, startPoint x: 629, startPoint y: 672, endPoint x: 644, endPoint y: 675, distance: 15.3
click at [644, 675] on input "485" at bounding box center [612, 675] width 90 height 24
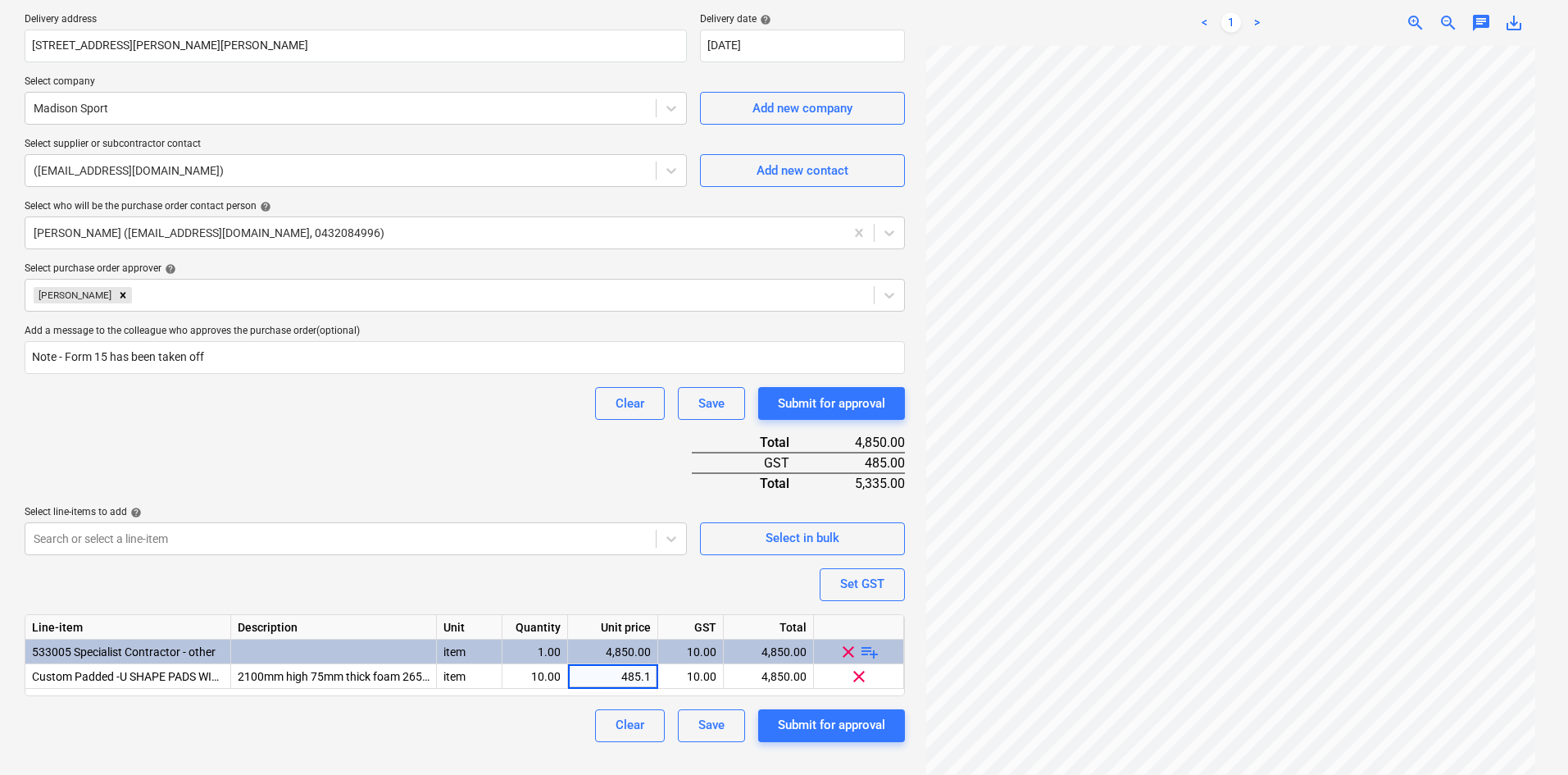
click at [478, 436] on div "Purchase order name help Purchase order Purchase order reference number help 00…" at bounding box center [464, 283] width 881 height 917
click at [872, 653] on span "playlist_add" at bounding box center [870, 651] width 20 height 20
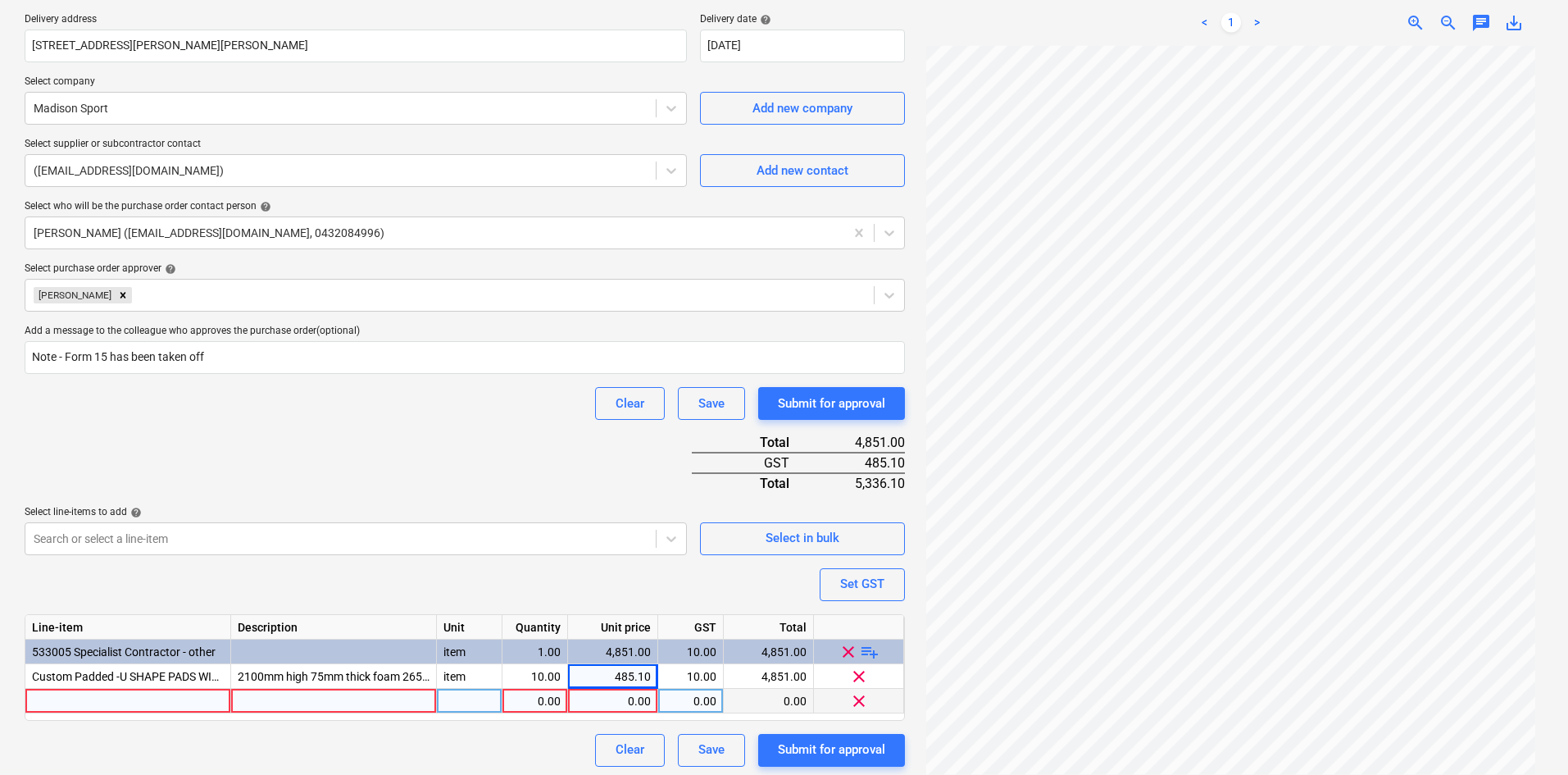
click at [147, 697] on div at bounding box center [128, 700] width 206 height 25
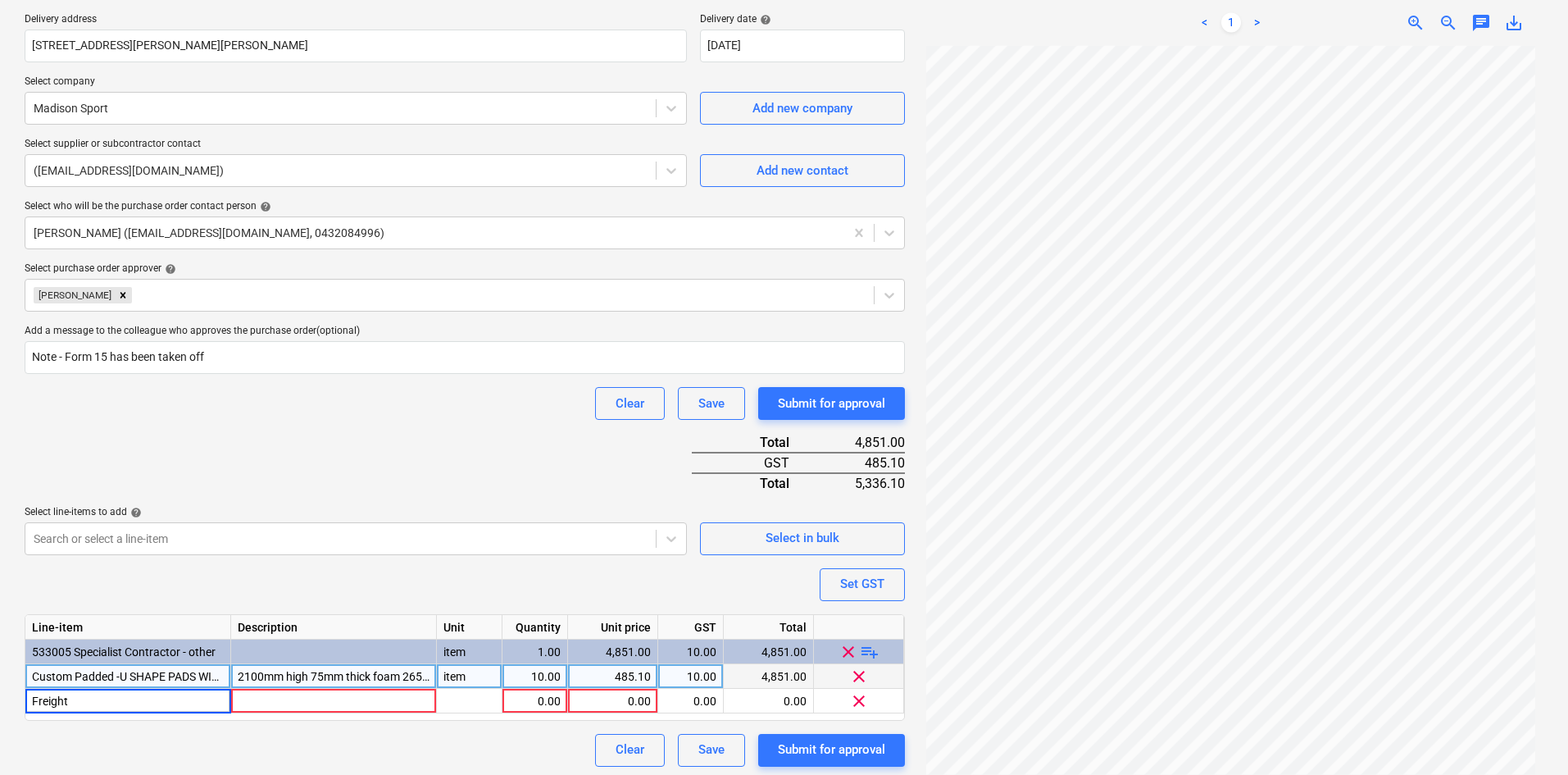
click at [484, 675] on div "item" at bounding box center [469, 675] width 65 height 25
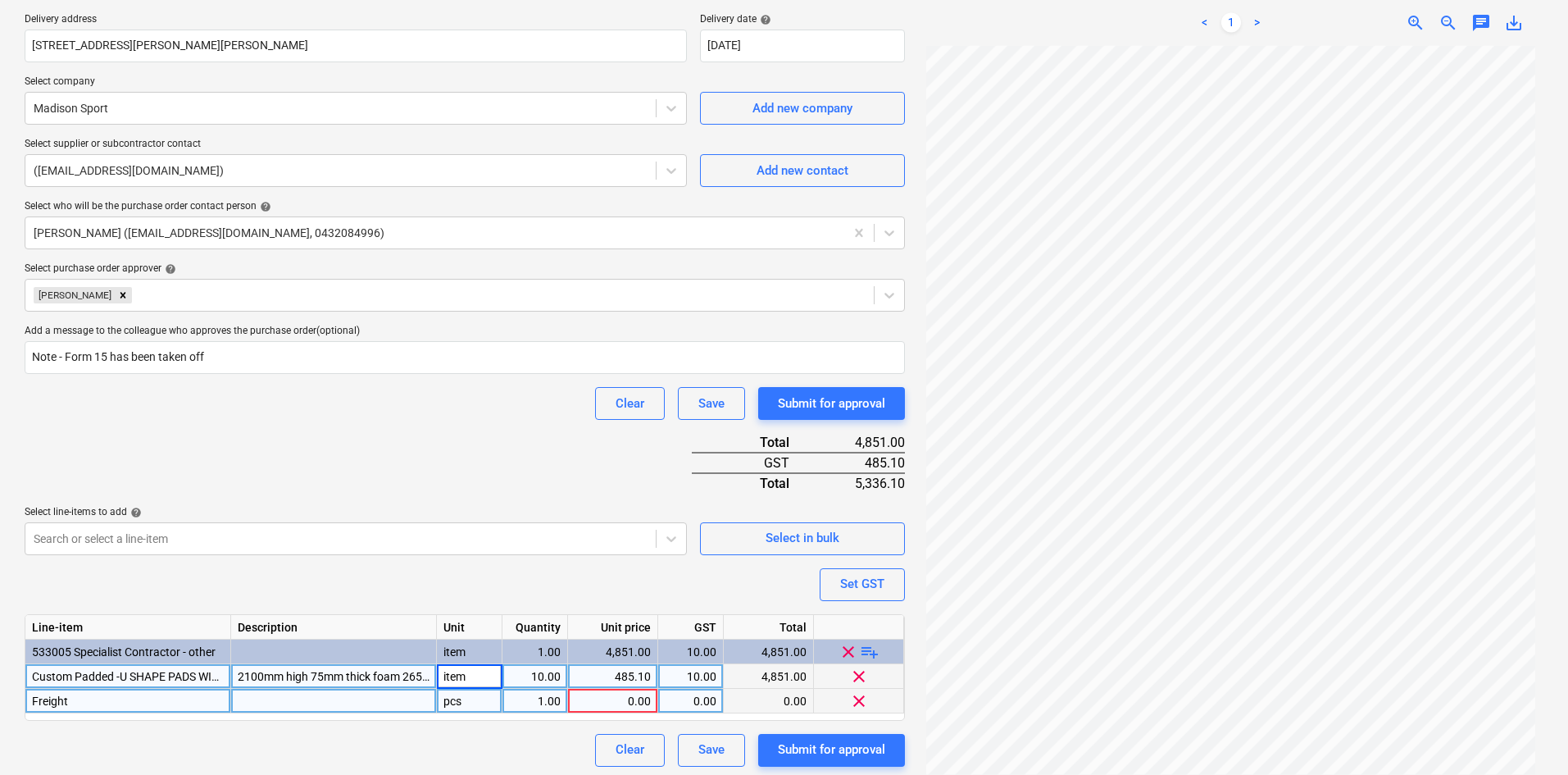
click at [474, 703] on div "pcs" at bounding box center [469, 700] width 65 height 25
click at [617, 695] on div "0.00" at bounding box center [612, 700] width 76 height 25
click at [461, 581] on div "Purchase order name help Purchase order Purchase order reference number help 00…" at bounding box center [464, 295] width 881 height 942
click at [696, 696] on div "0.00" at bounding box center [690, 700] width 51 height 25
click at [594, 593] on div "Purchase order name help Purchase order Purchase order reference number help 00…" at bounding box center [464, 295] width 881 height 942
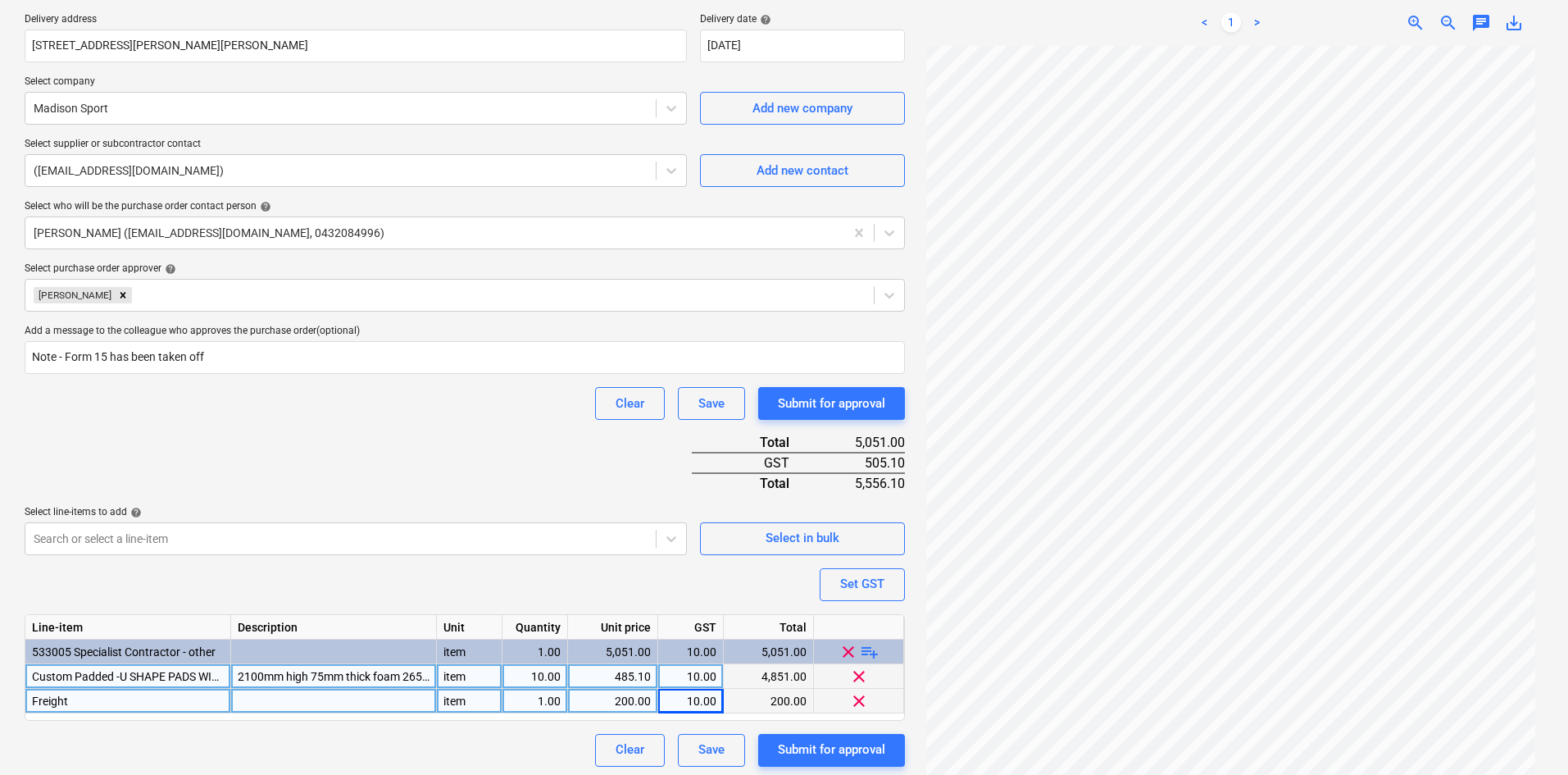
click at [502, 451] on div "Purchase order name help Purchase order Purchase order reference number help 00…" at bounding box center [464, 295] width 881 height 942
click at [498, 435] on div "Purchase order name help Purchase order Purchase order reference number help 00…" at bounding box center [464, 295] width 881 height 942
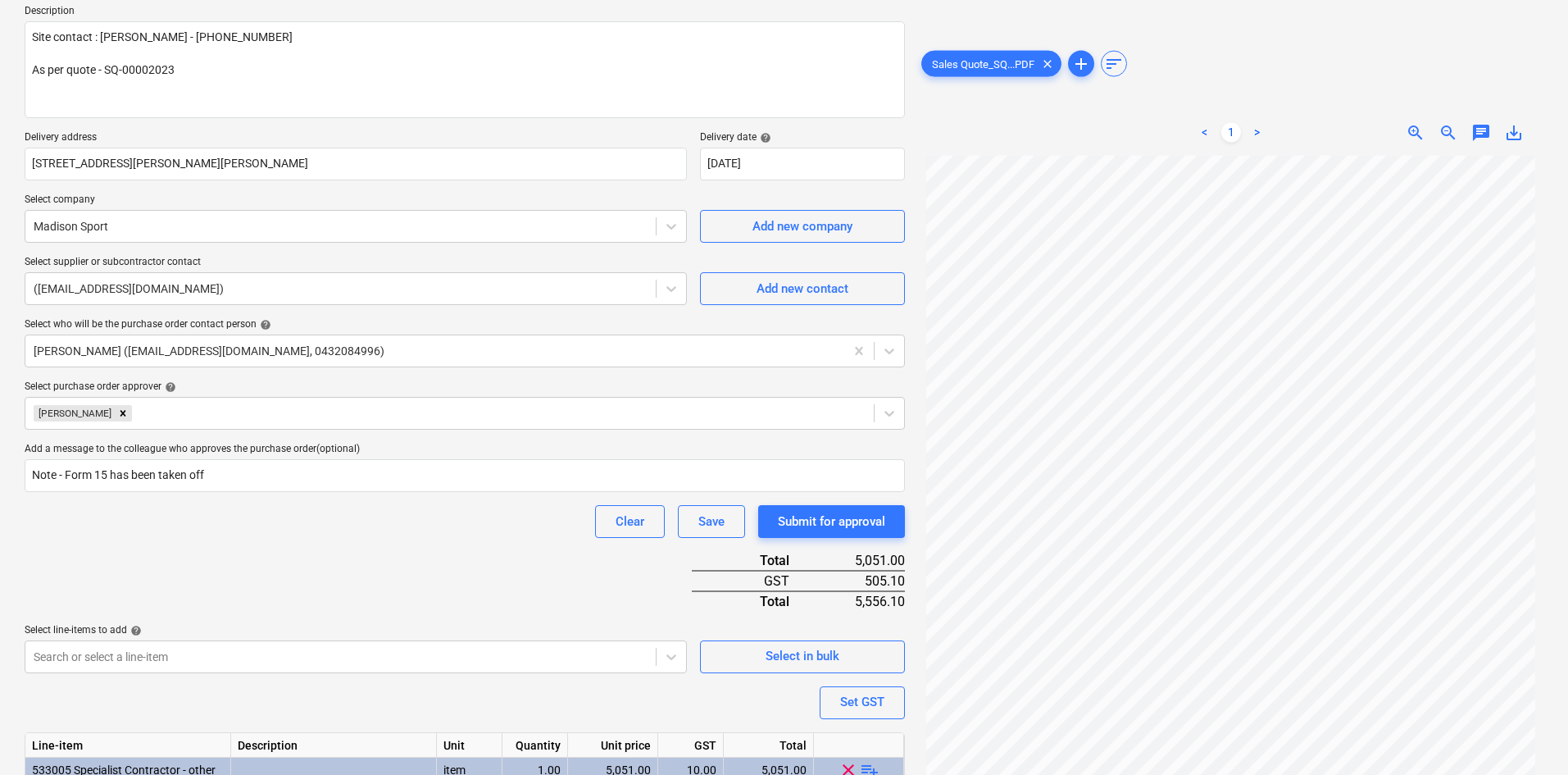
scroll to position [310, 0]
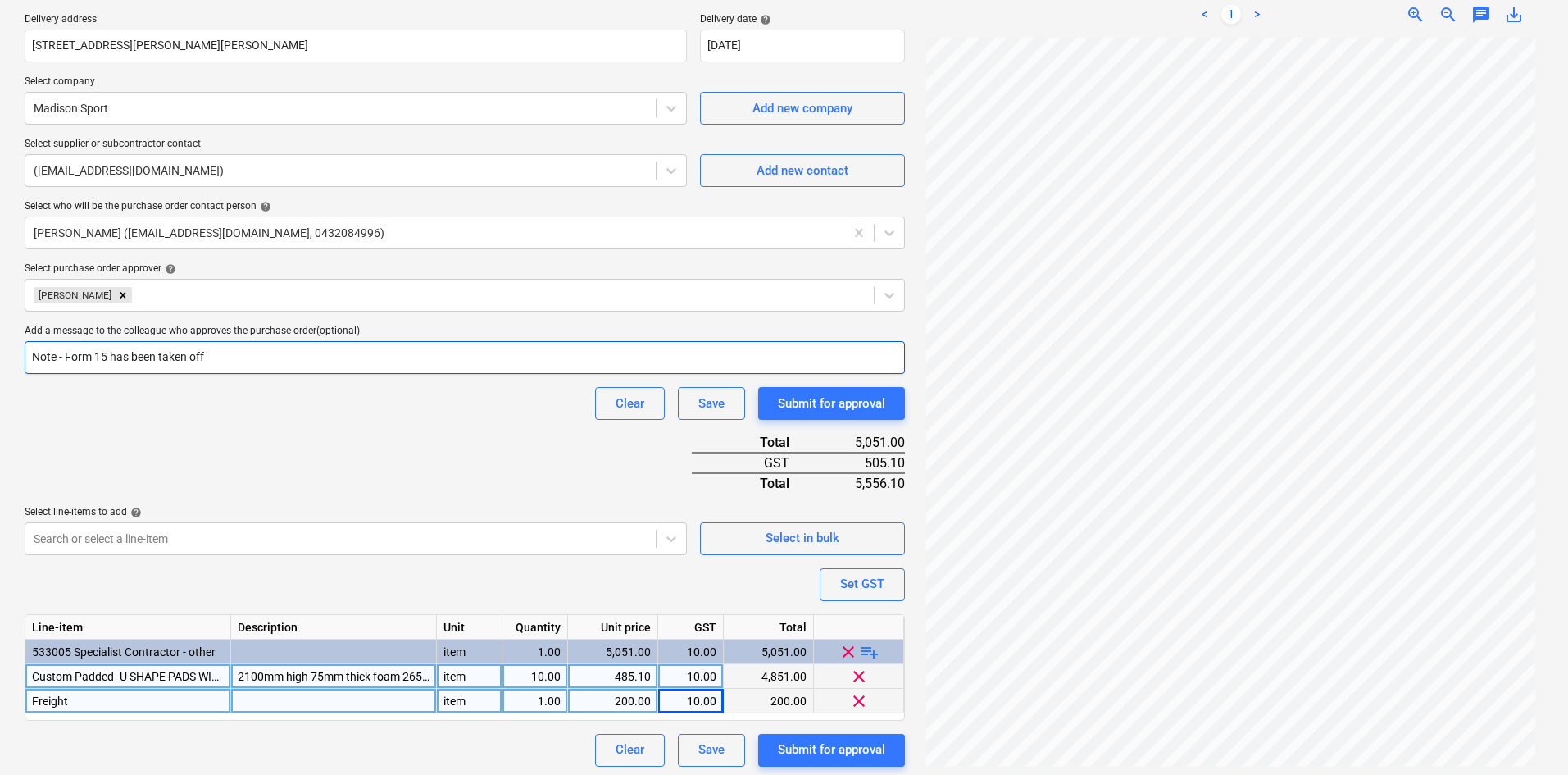
drag, startPoint x: 238, startPoint y: 356, endPoint x: 36, endPoint y: 366, distance: 202.2
click at [36, 366] on input "Note - Form 15 has been taken off" at bounding box center [464, 357] width 881 height 33
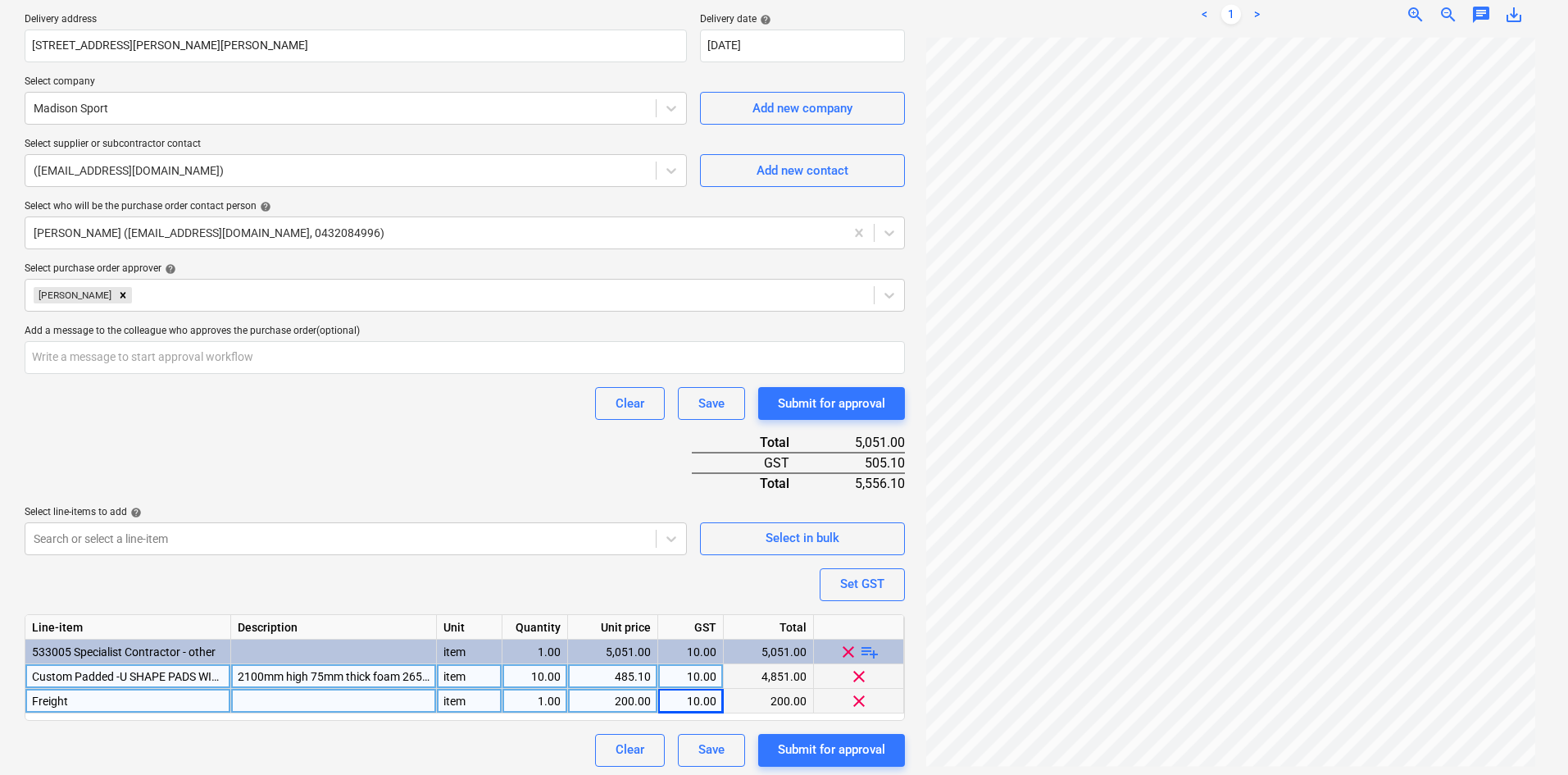
click at [302, 436] on div "Purchase order name help Purchase order Purchase order reference number help 00…" at bounding box center [464, 295] width 881 height 942
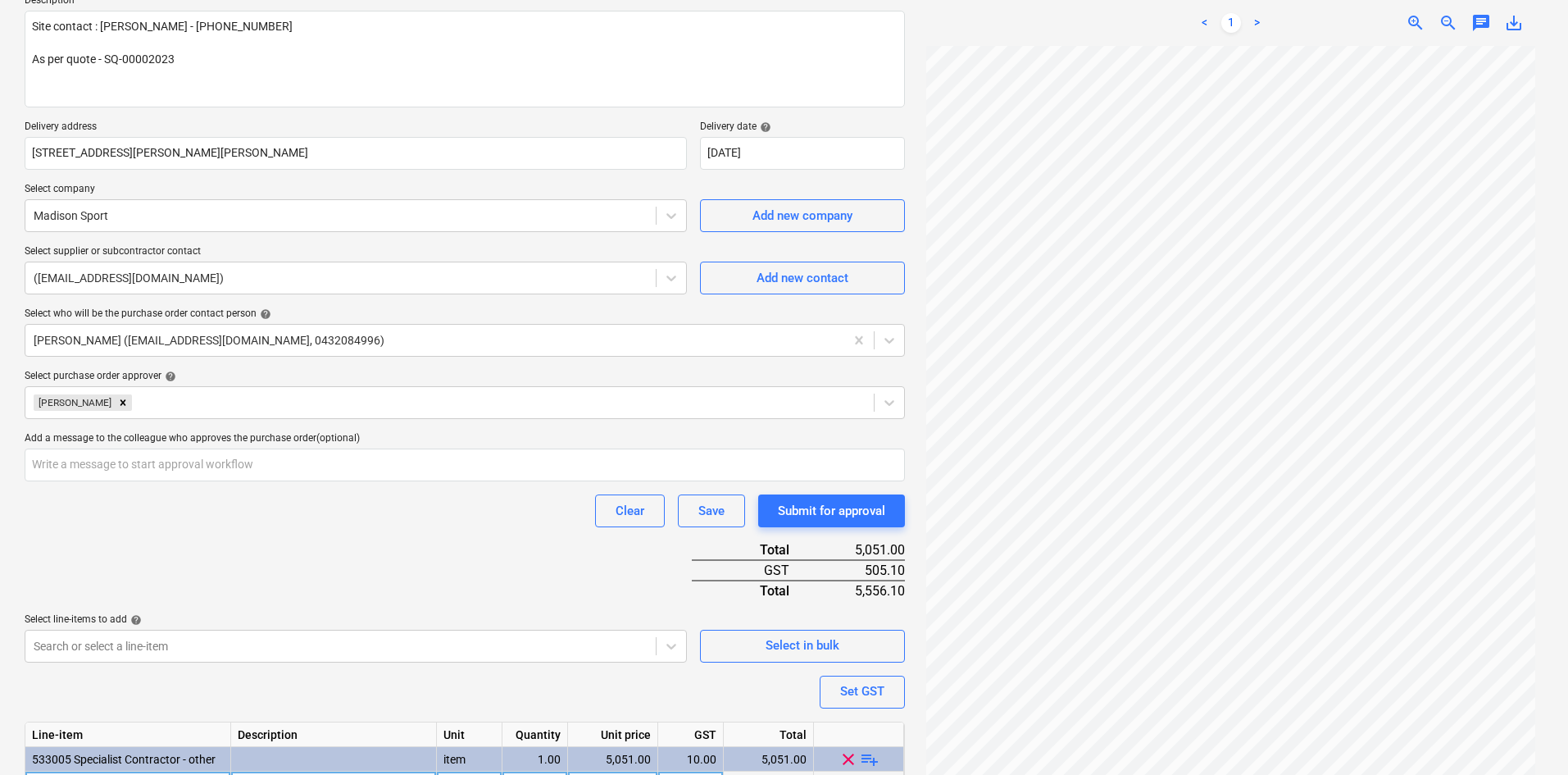
scroll to position [315, 0]
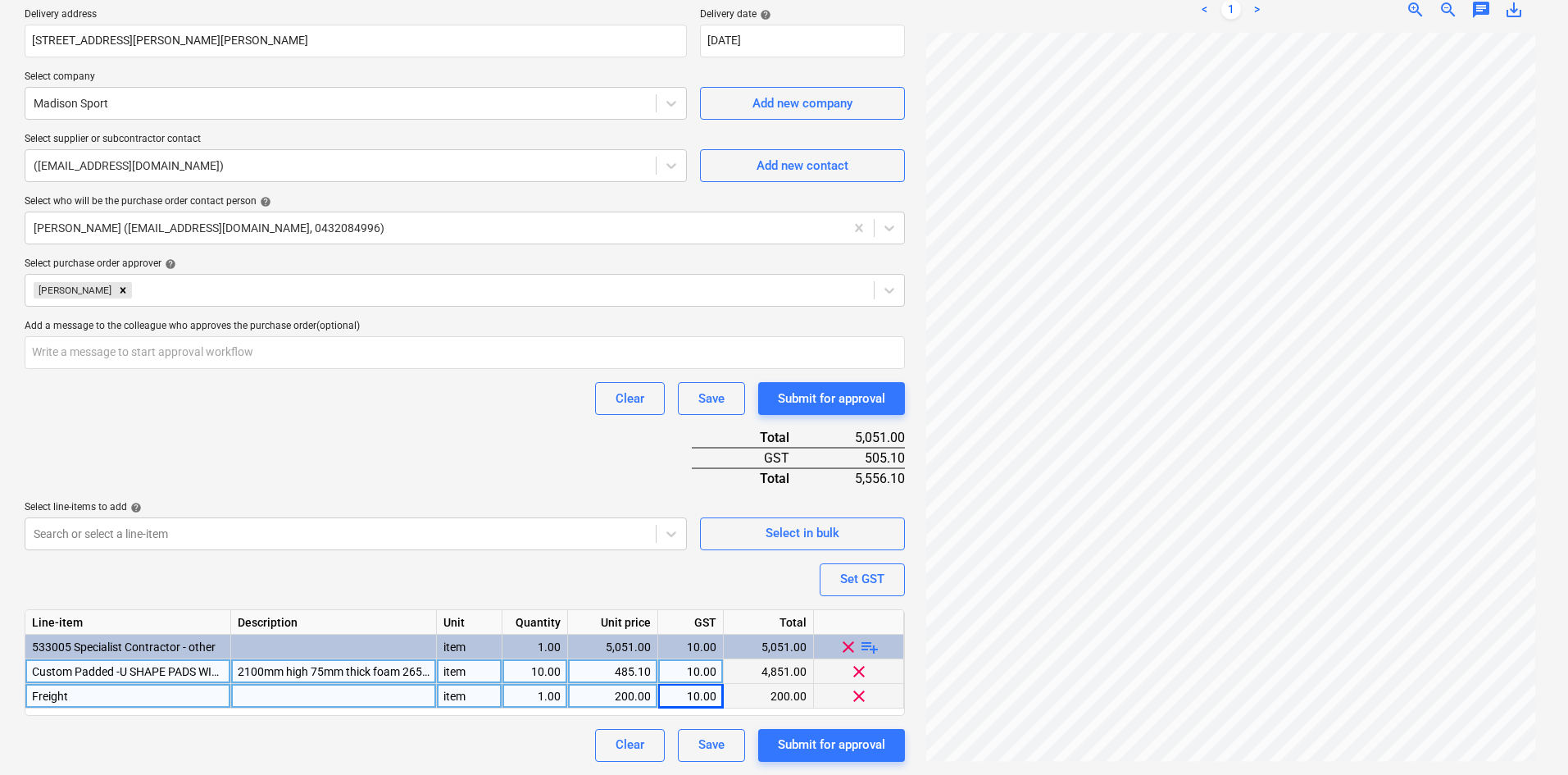
click at [198, 669] on span "Custom Padded -U SHAPE PADS WITH A STRAP AT THE BACK" at bounding box center [188, 670] width 314 height 13
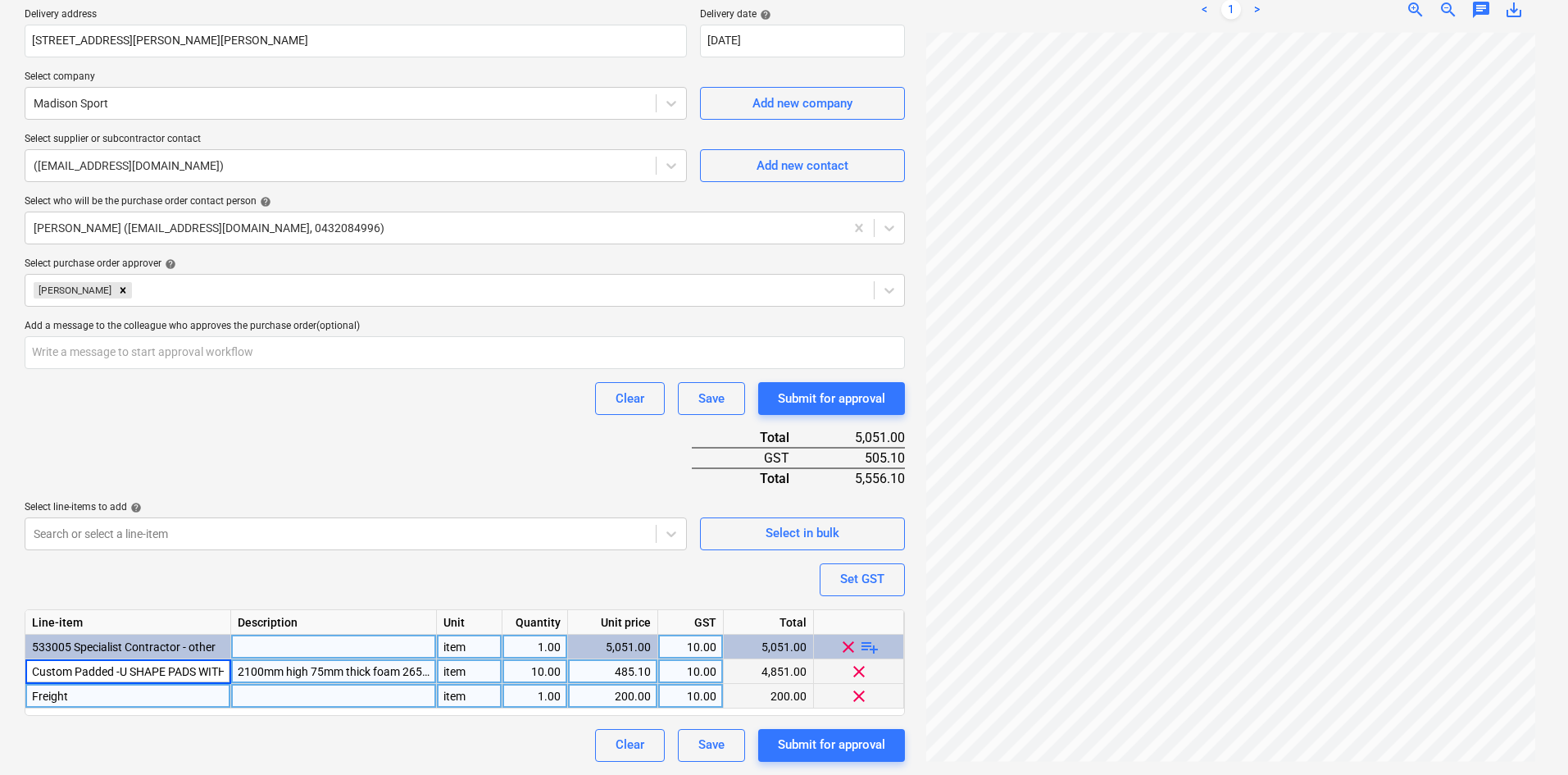
scroll to position [0, 126]
click at [281, 445] on div "Purchase order name help Purchase order Purchase order reference number help 00…" at bounding box center [464, 290] width 881 height 942
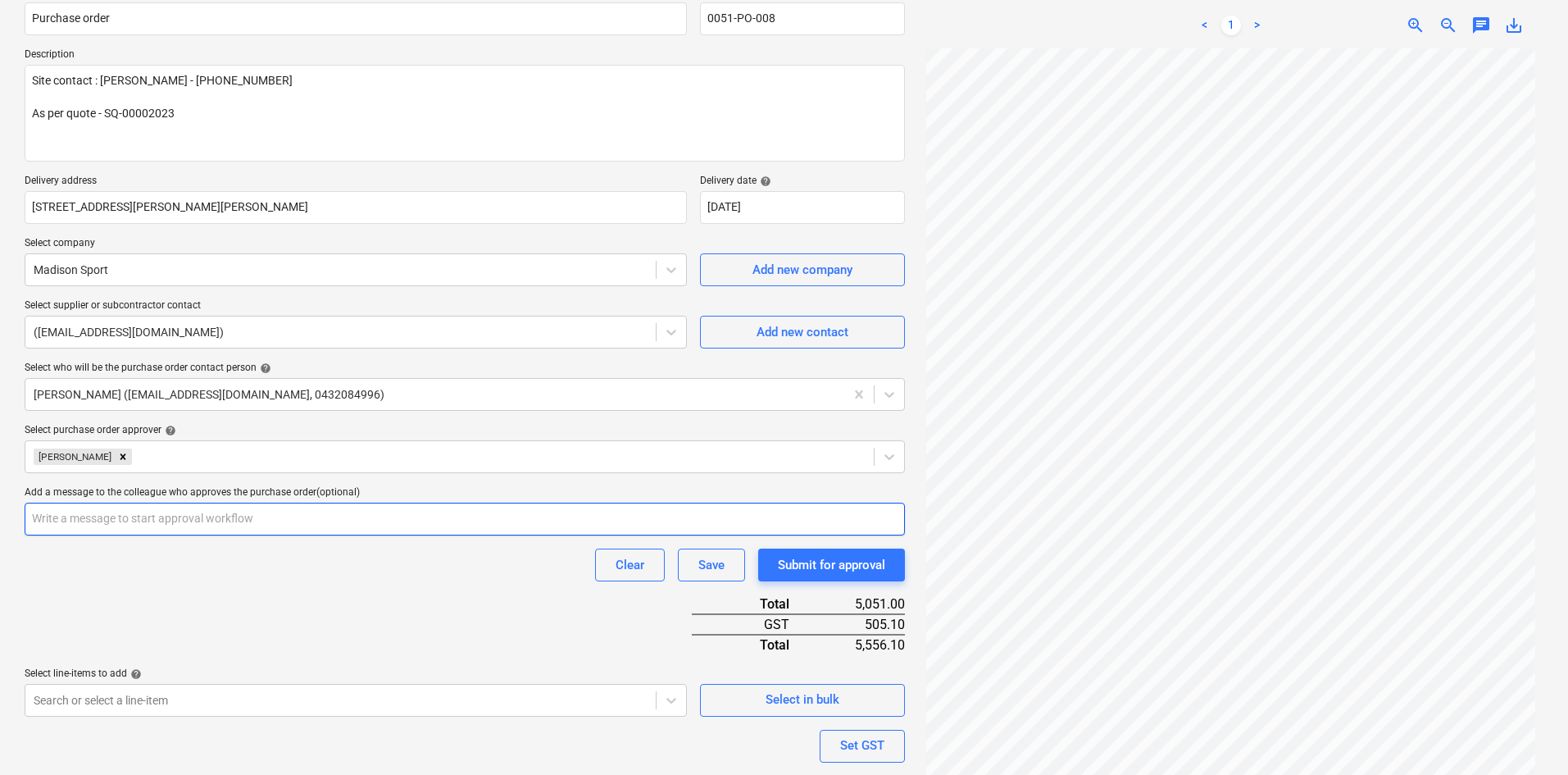
scroll to position [315, 0]
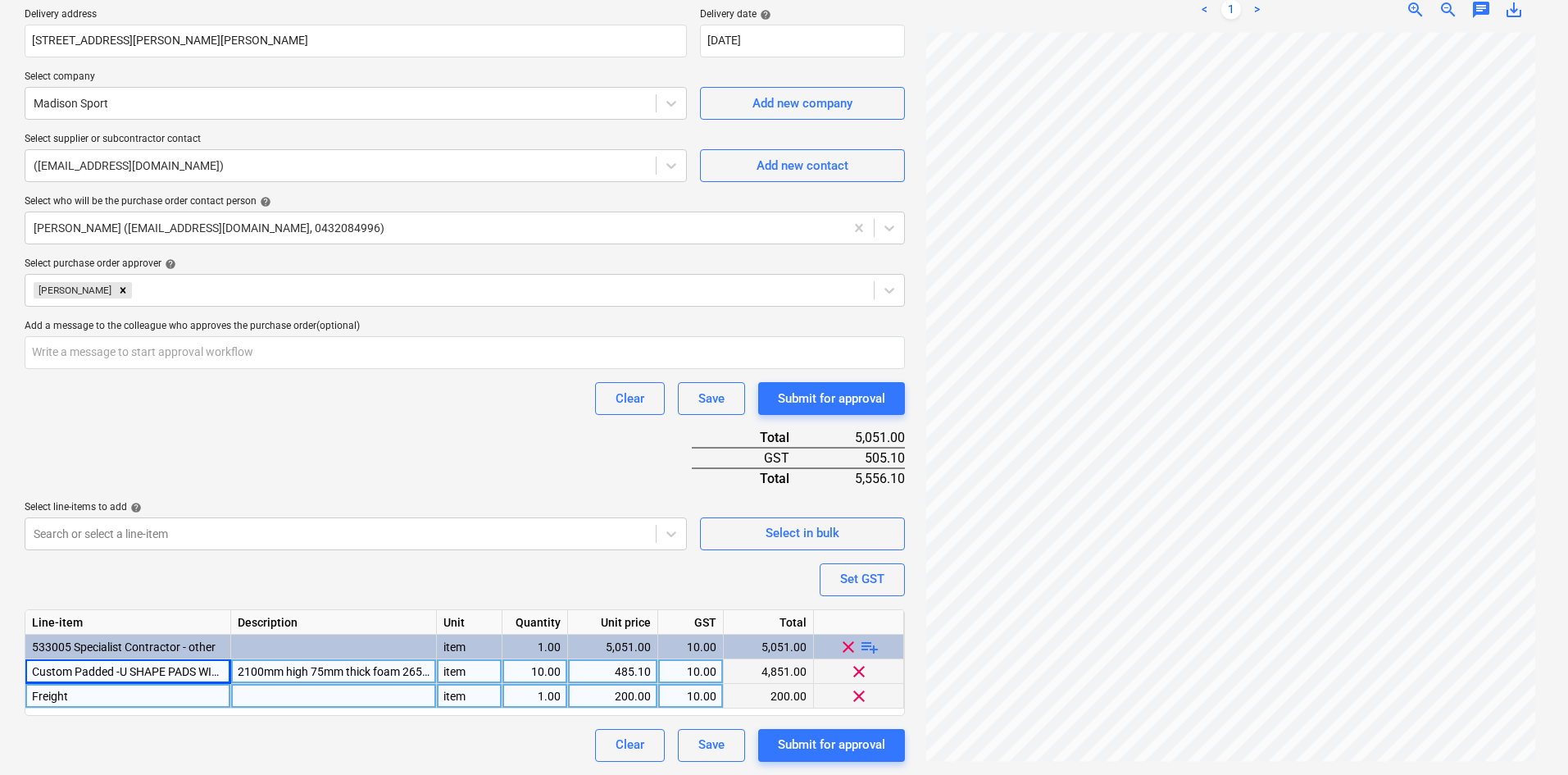
click at [451, 429] on div "Purchase order name help Purchase order Purchase order reference number help 00…" at bounding box center [464, 290] width 881 height 942
click at [265, 667] on div "2100mm high 75mm thick foam 265mm FRONT FLANGE x 270mm" at bounding box center [333, 670] width 206 height 25
click at [242, 668] on input "2100mm high 75mm thick foam 265mm FRONT FLANGE x 270mm" at bounding box center [333, 670] width 205 height 24
click at [305, 669] on input "2100mm high 75mm thick foam 265mm FRONT FLANGE x 270mm" at bounding box center [333, 670] width 205 height 24
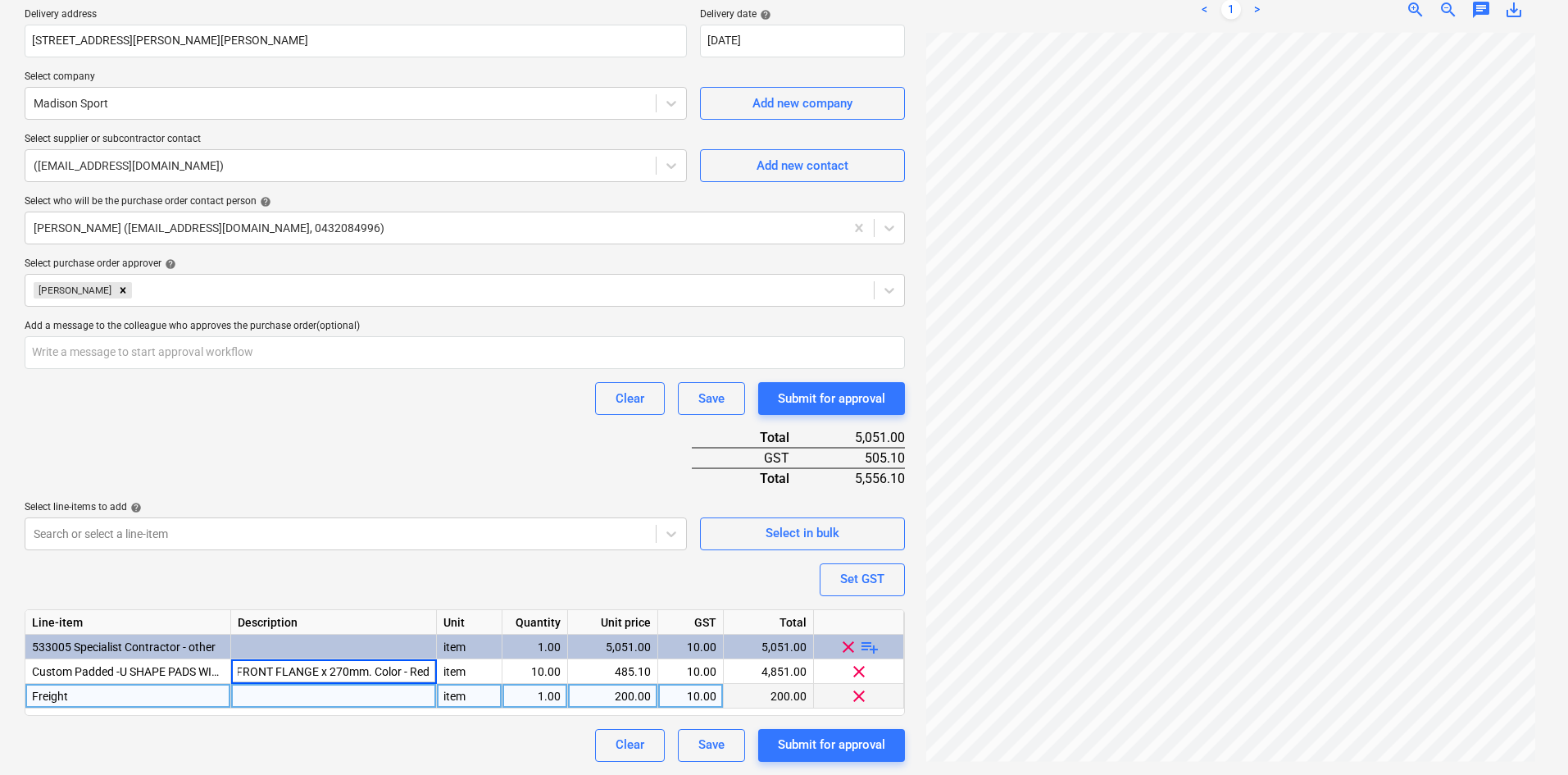
scroll to position [0, 211]
click at [339, 418] on div "Purchase order name help Purchase order Purchase order reference number help 00…" at bounding box center [464, 290] width 881 height 942
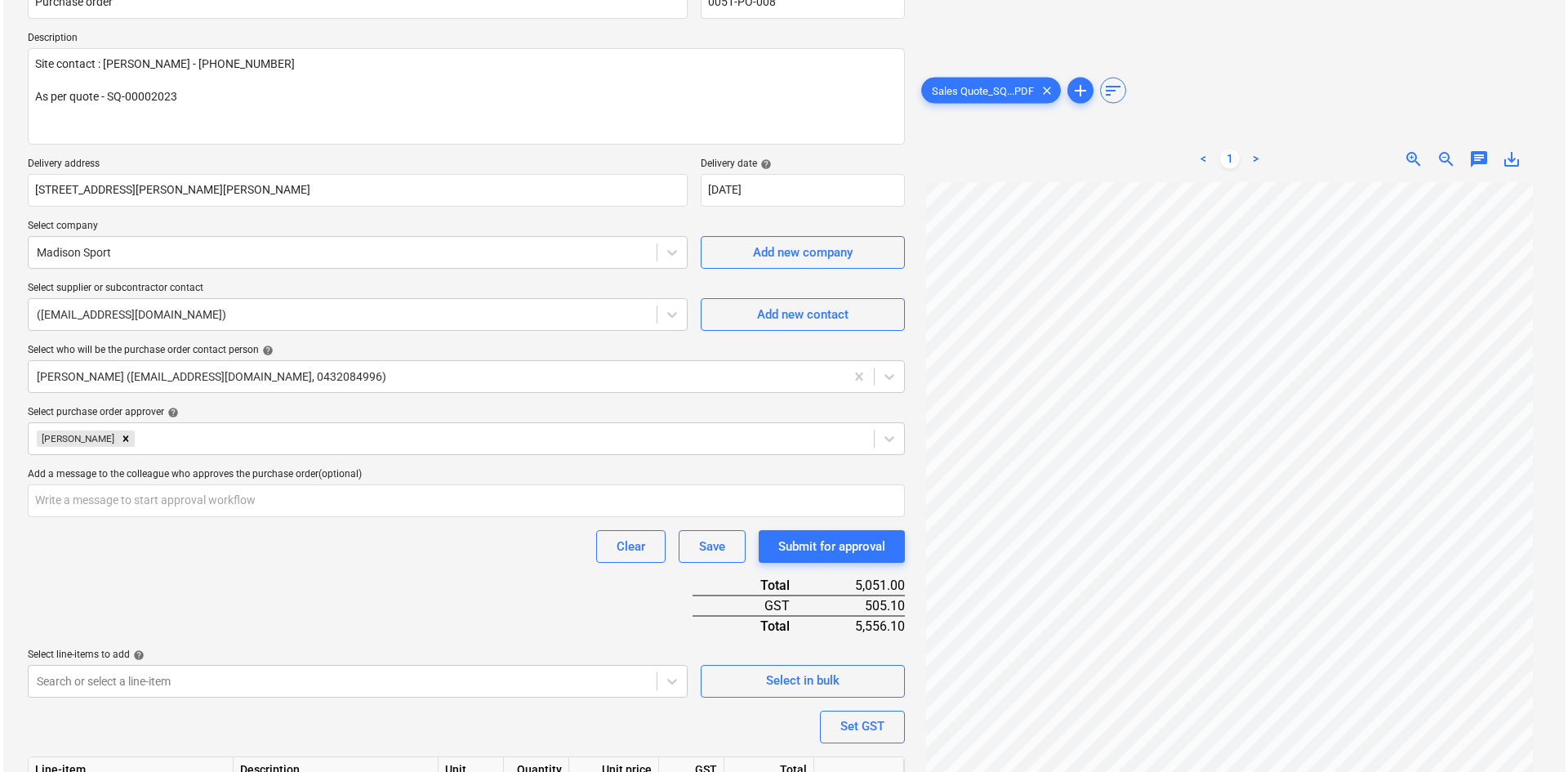
scroll to position [313, 0]
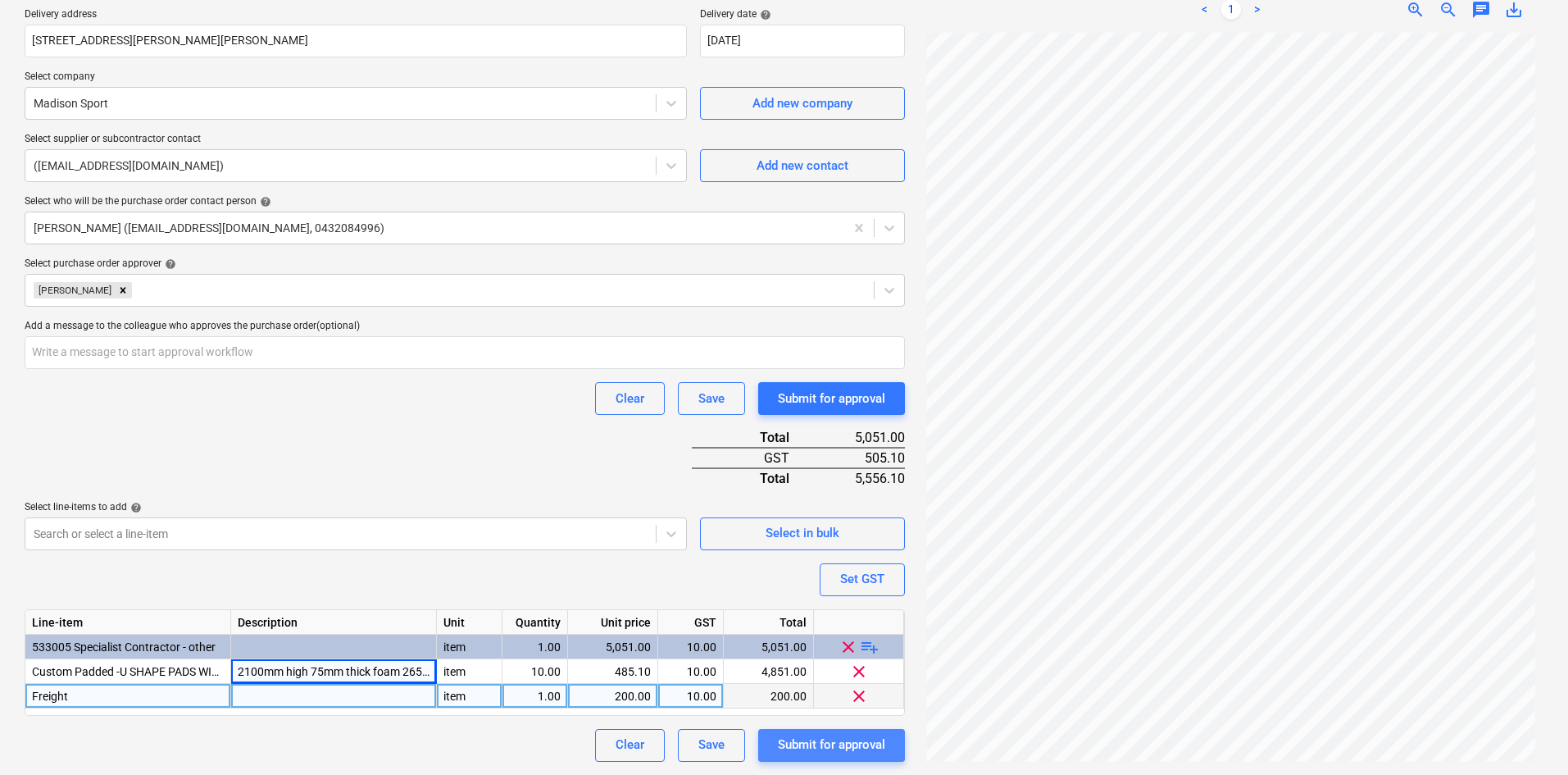
click at [840, 703] on div "Submit for approval" at bounding box center [831, 744] width 107 height 22
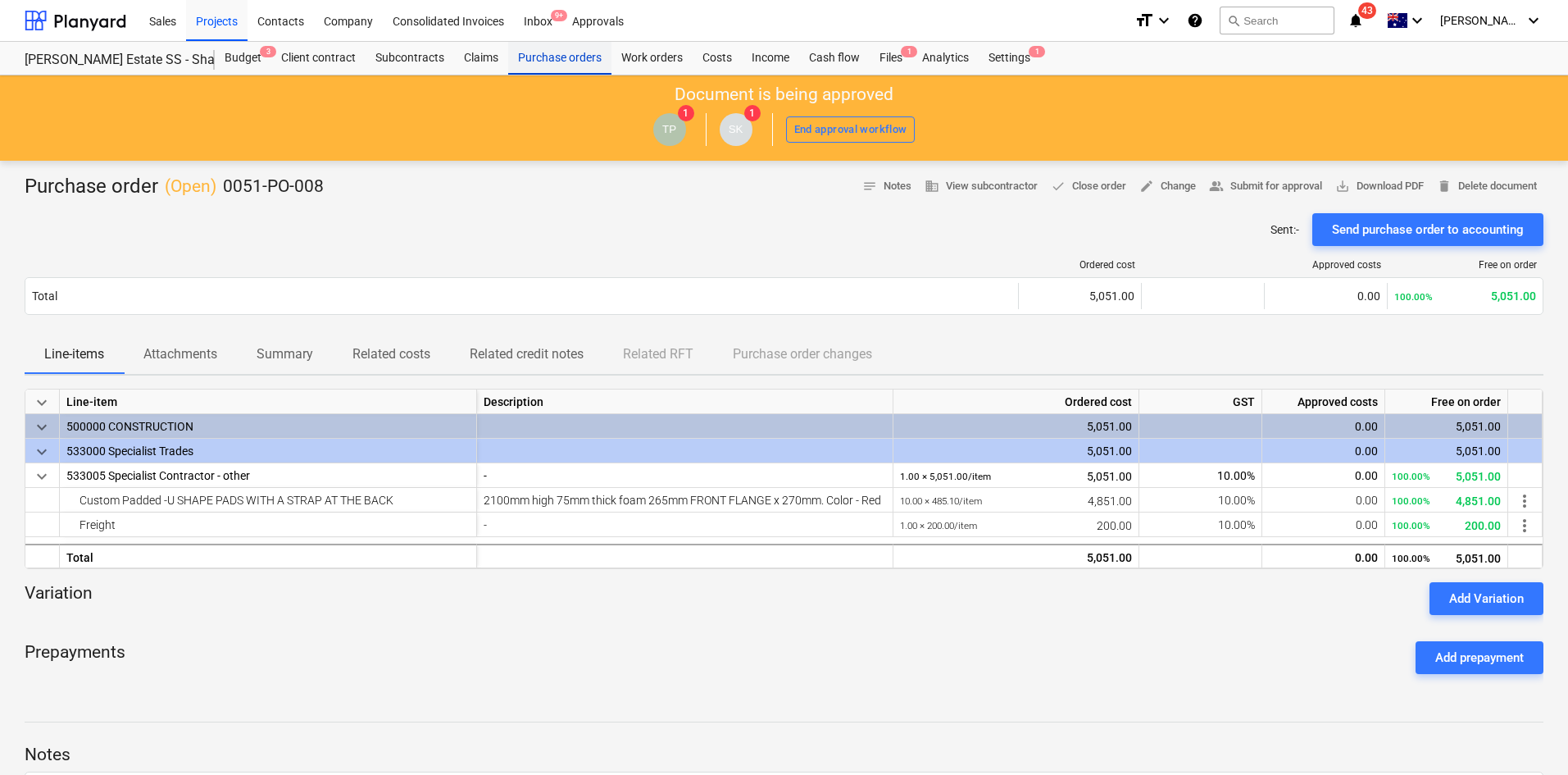
click at [545, 58] on div "Purchase orders" at bounding box center [559, 57] width 104 height 33
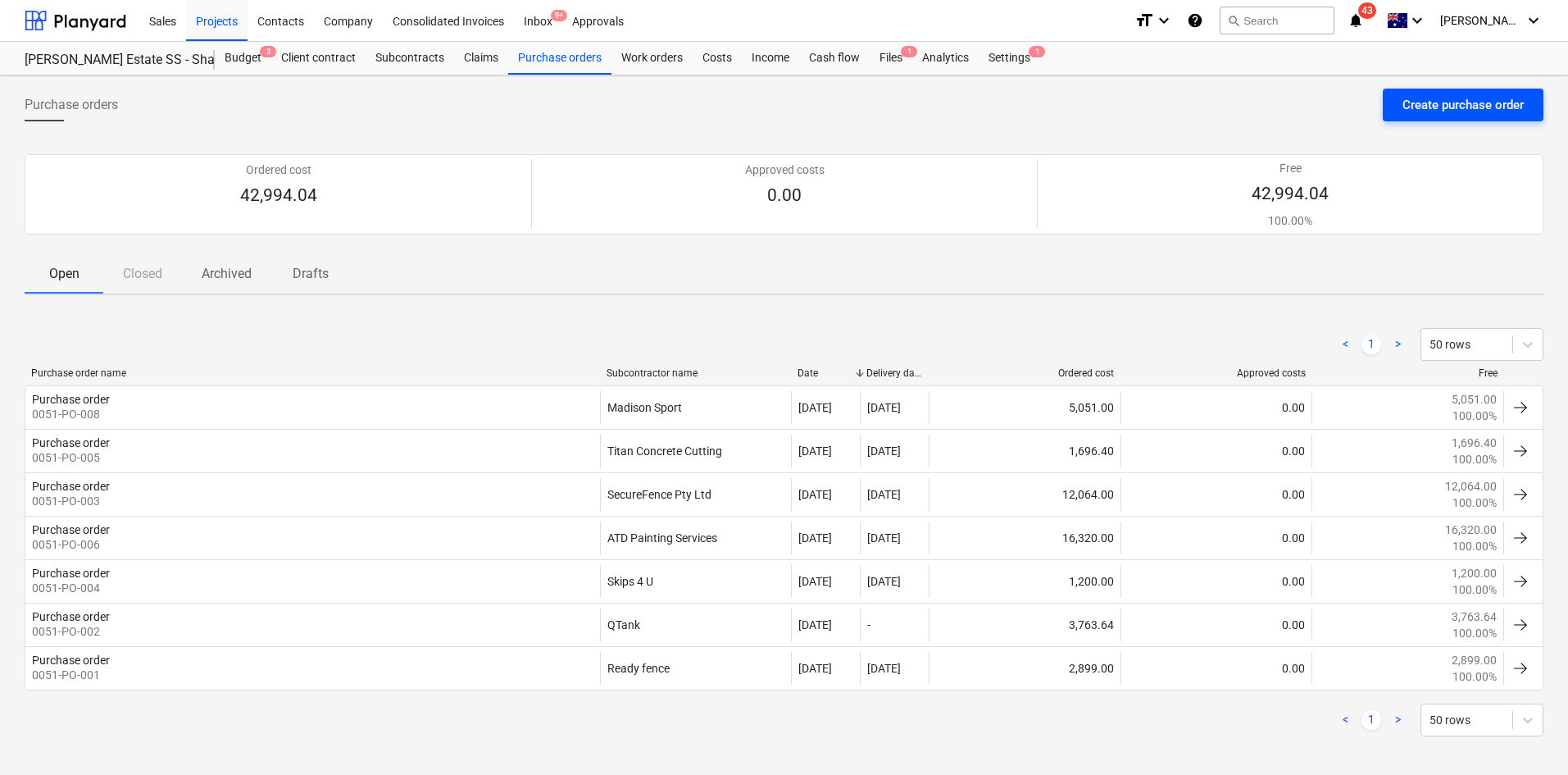
click at [1430, 107] on div "Create purchase order" at bounding box center [1462, 106] width 121 height 22
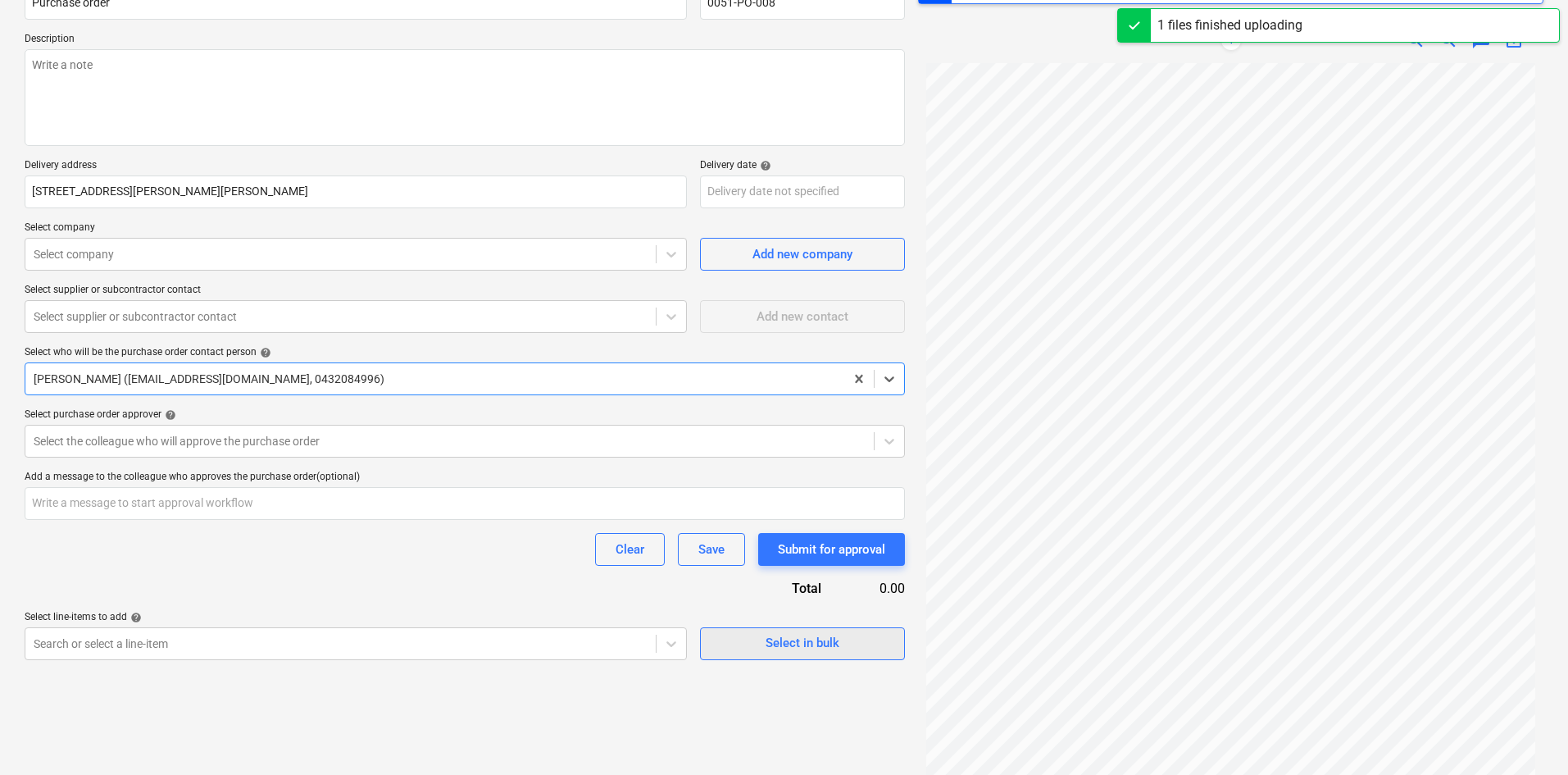
click at [777, 639] on div "Select in bulk" at bounding box center [802, 643] width 74 height 22
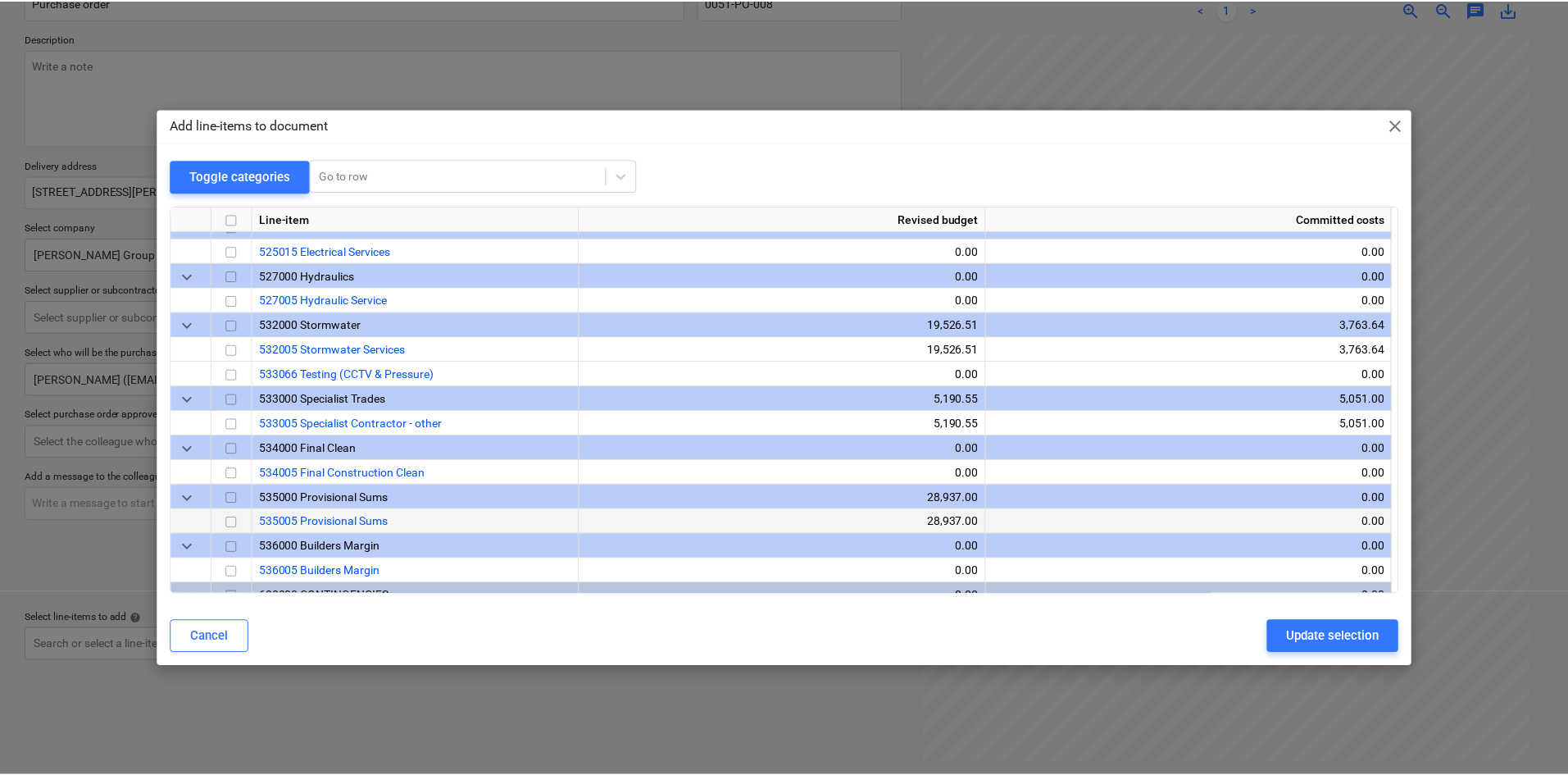
scroll to position [2785, 0]
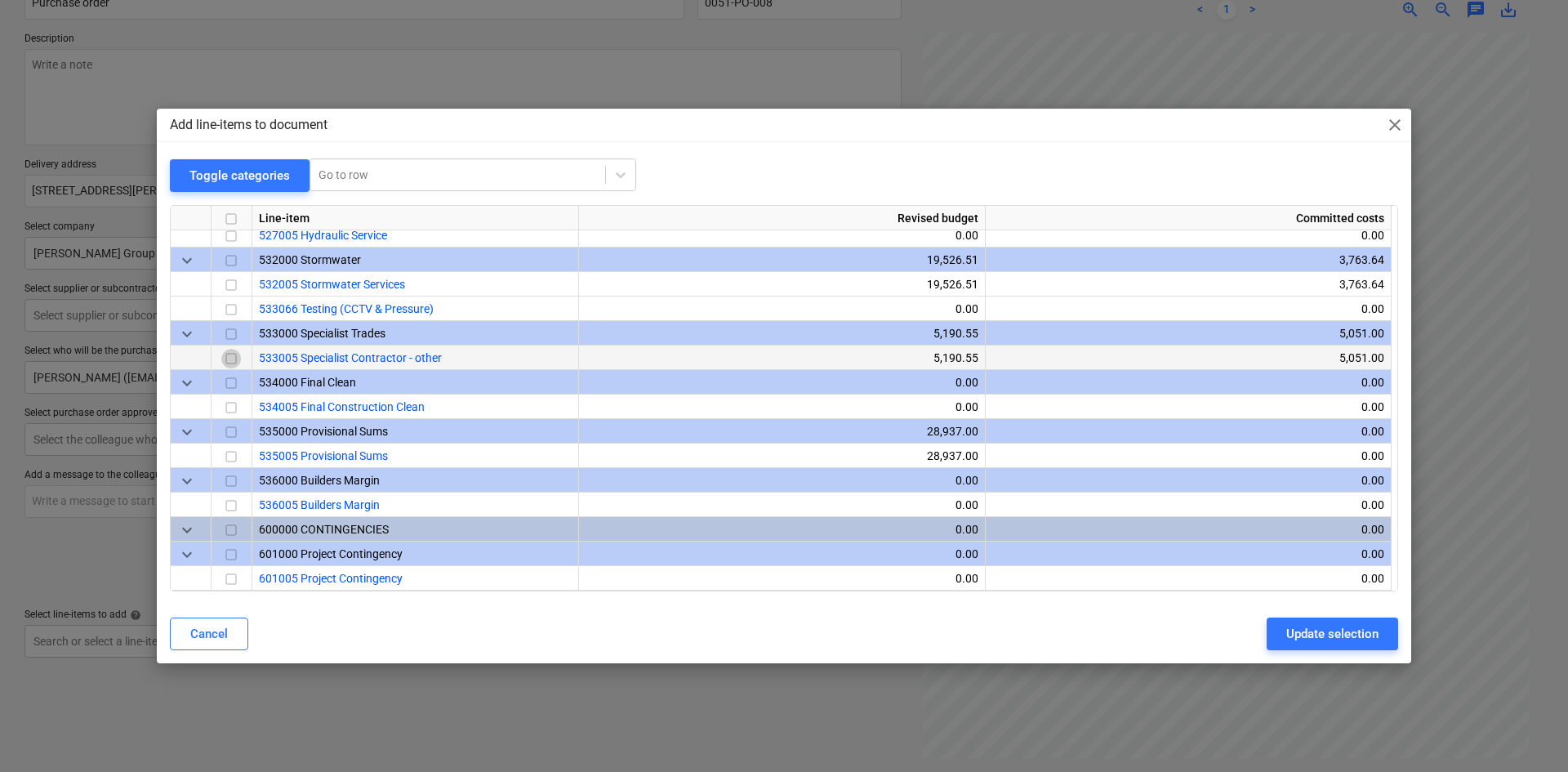
click at [235, 357] on input "checkbox" at bounding box center [231, 358] width 20 height 20
click at [1328, 632] on div "Update selection" at bounding box center [1332, 634] width 92 height 22
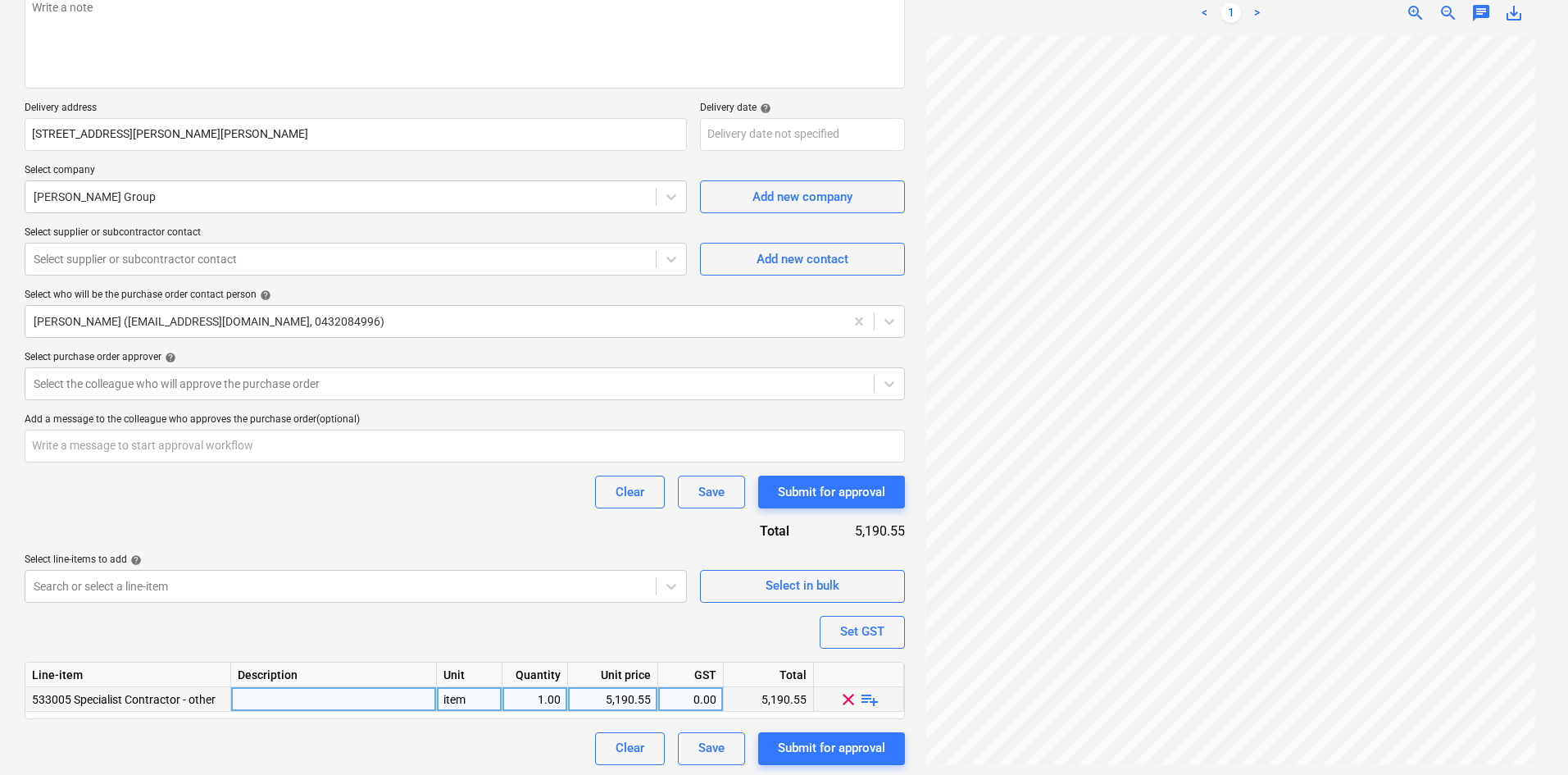
scroll to position [225, 0]
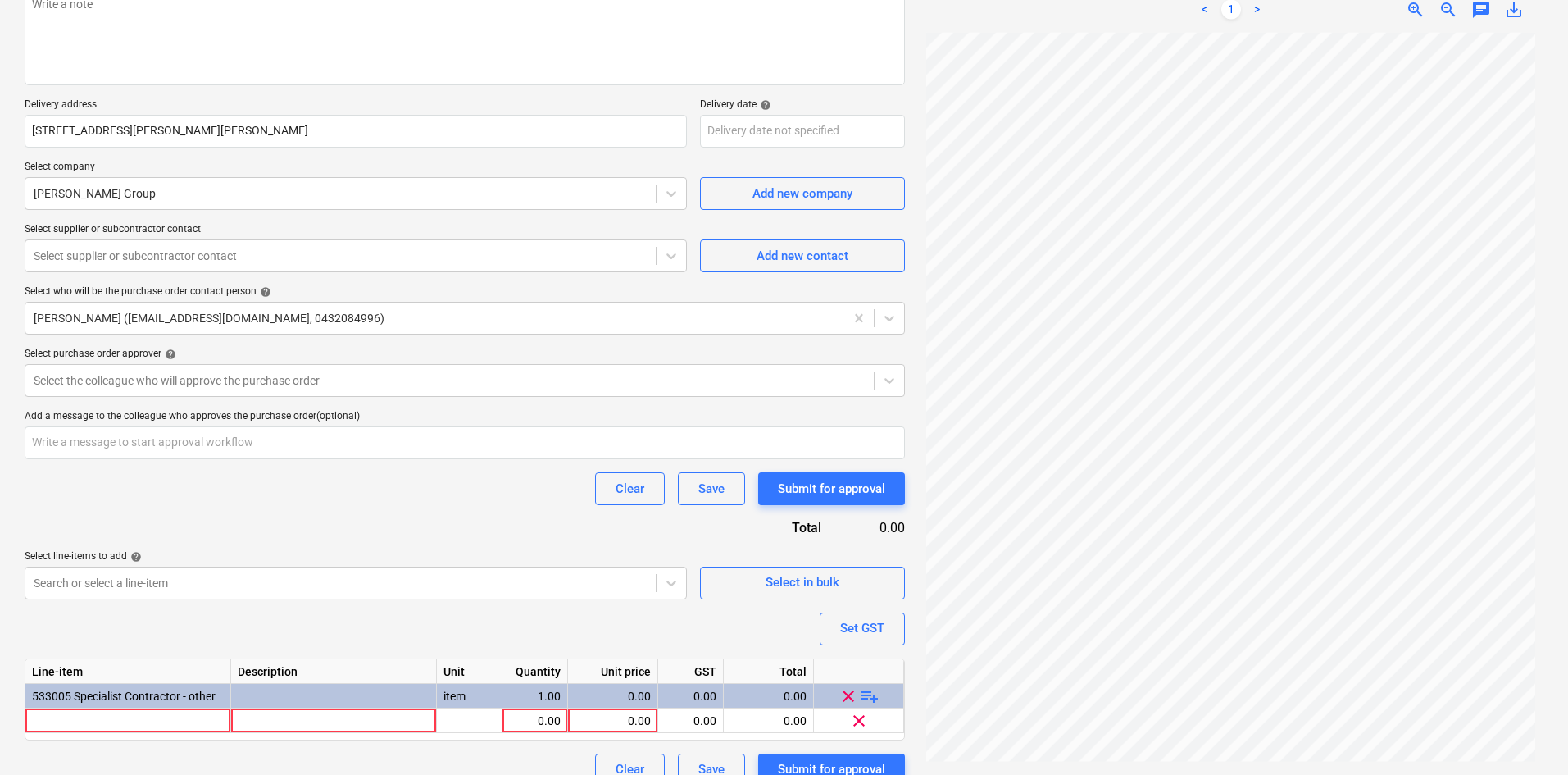
click at [871, 692] on span "playlist_add" at bounding box center [870, 695] width 20 height 20
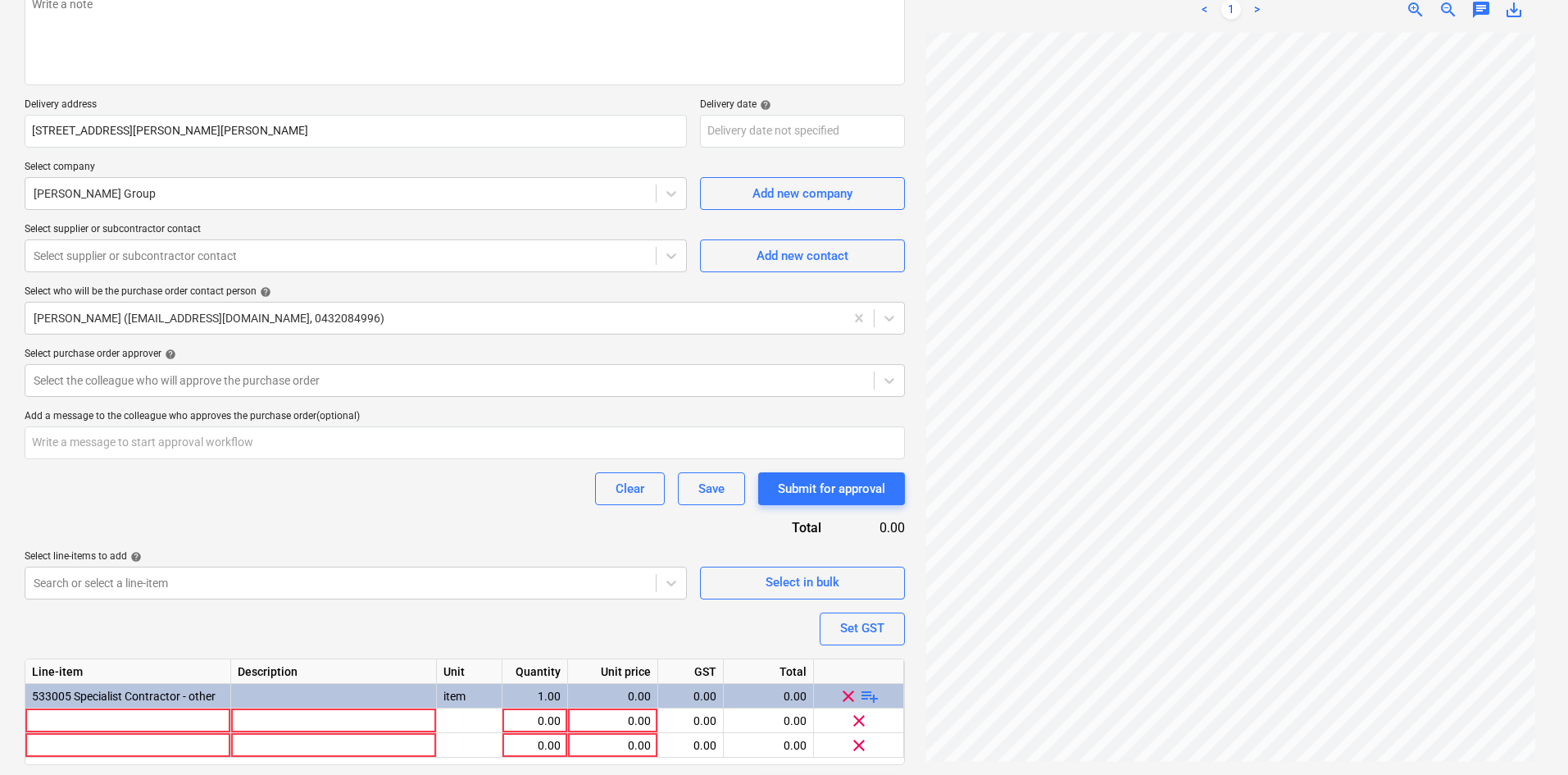
click at [871, 692] on span "playlist_add" at bounding box center [870, 695] width 20 height 20
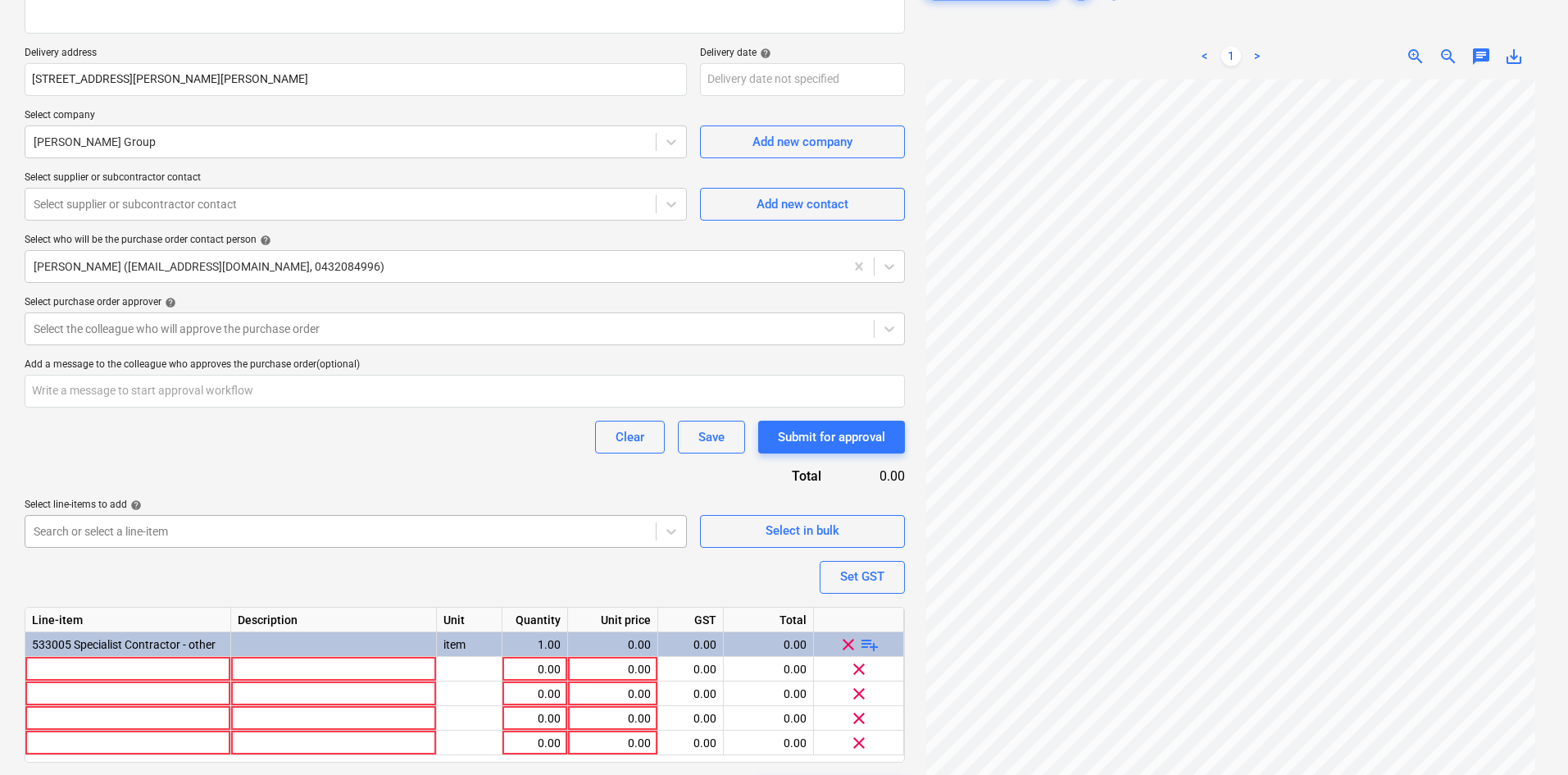
scroll to position [323, 0]
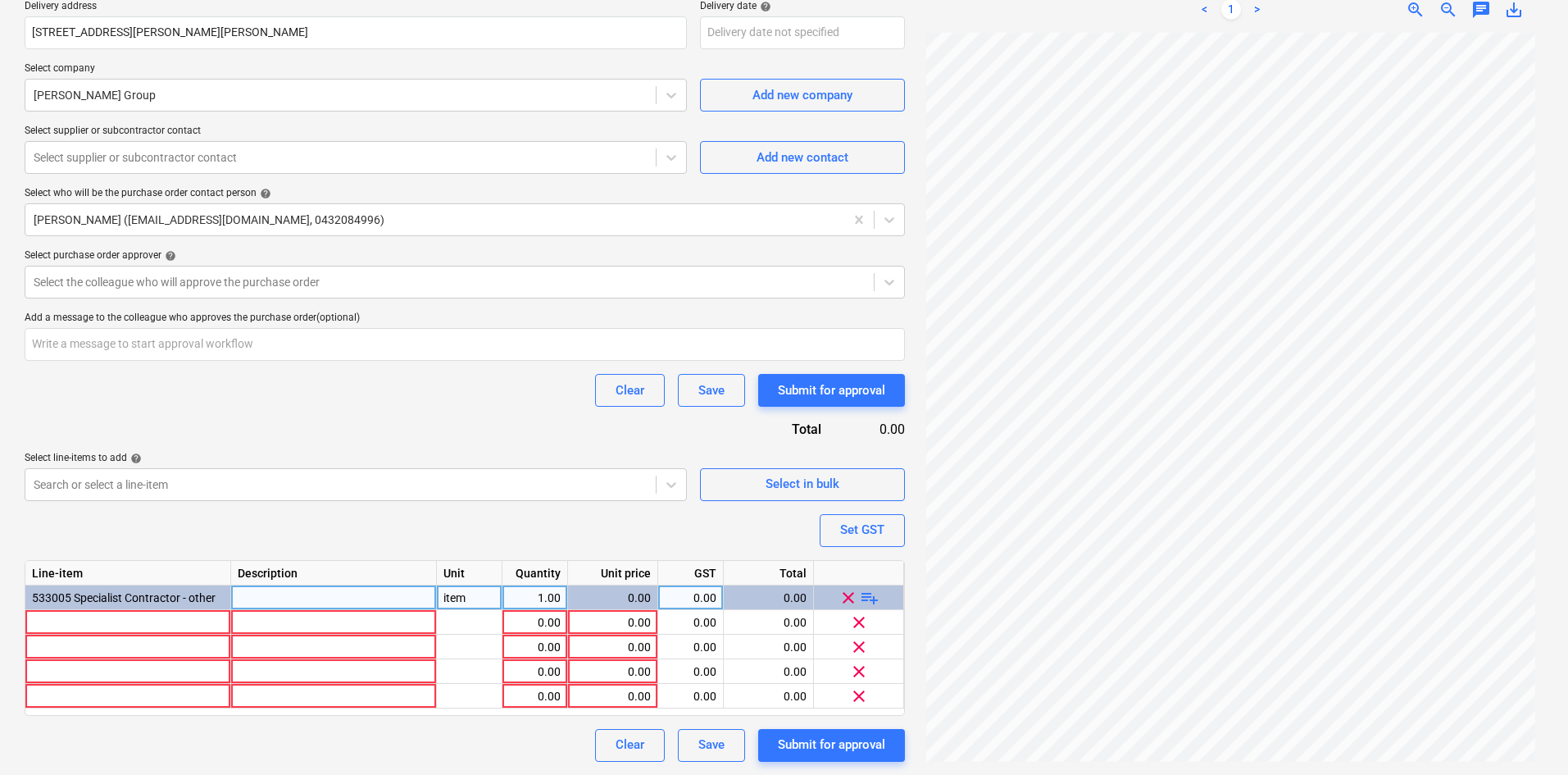
click at [74, 609] on div "533005 Specialist Contractor - other" at bounding box center [128, 597] width 206 height 25
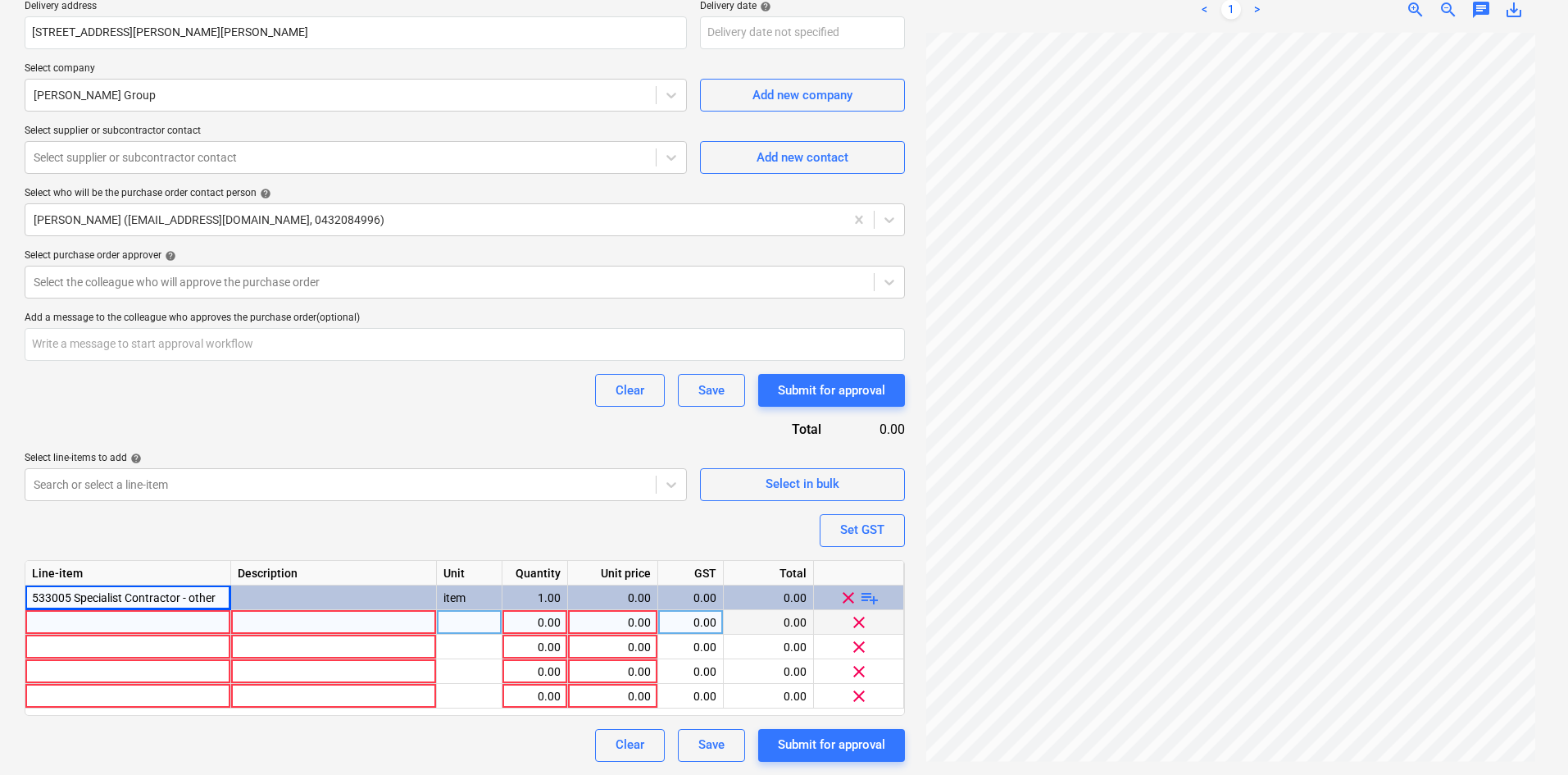
click at [73, 623] on div at bounding box center [128, 621] width 206 height 25
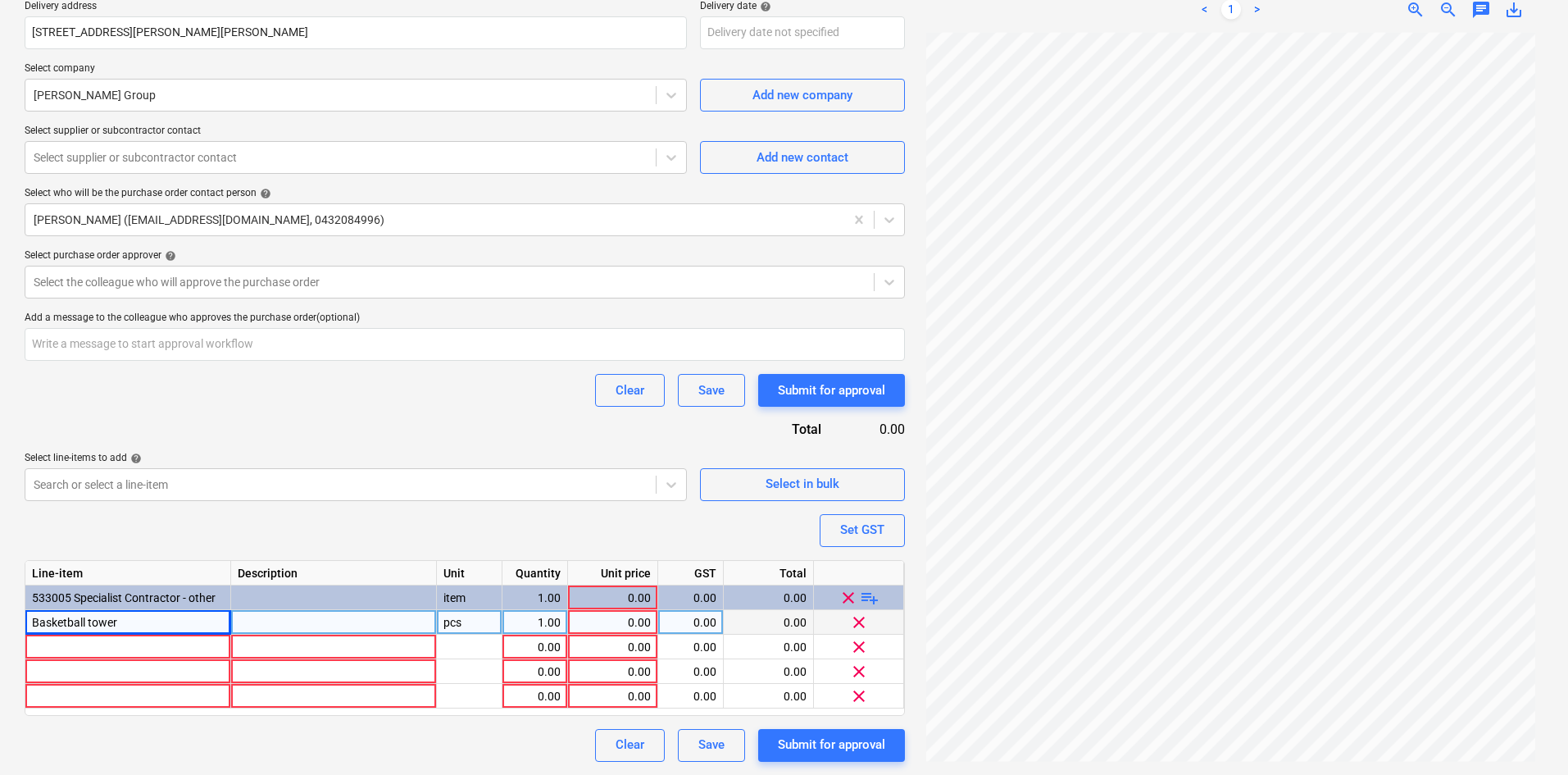
click at [169, 525] on div "Purchase order name help Purchase order Purchase order reference number help 00…" at bounding box center [464, 286] width 881 height 950
click at [138, 610] on div "Basketball tower" at bounding box center [128, 621] width 206 height 25
click at [133, 622] on input "Basketball tower" at bounding box center [128, 621] width 205 height 24
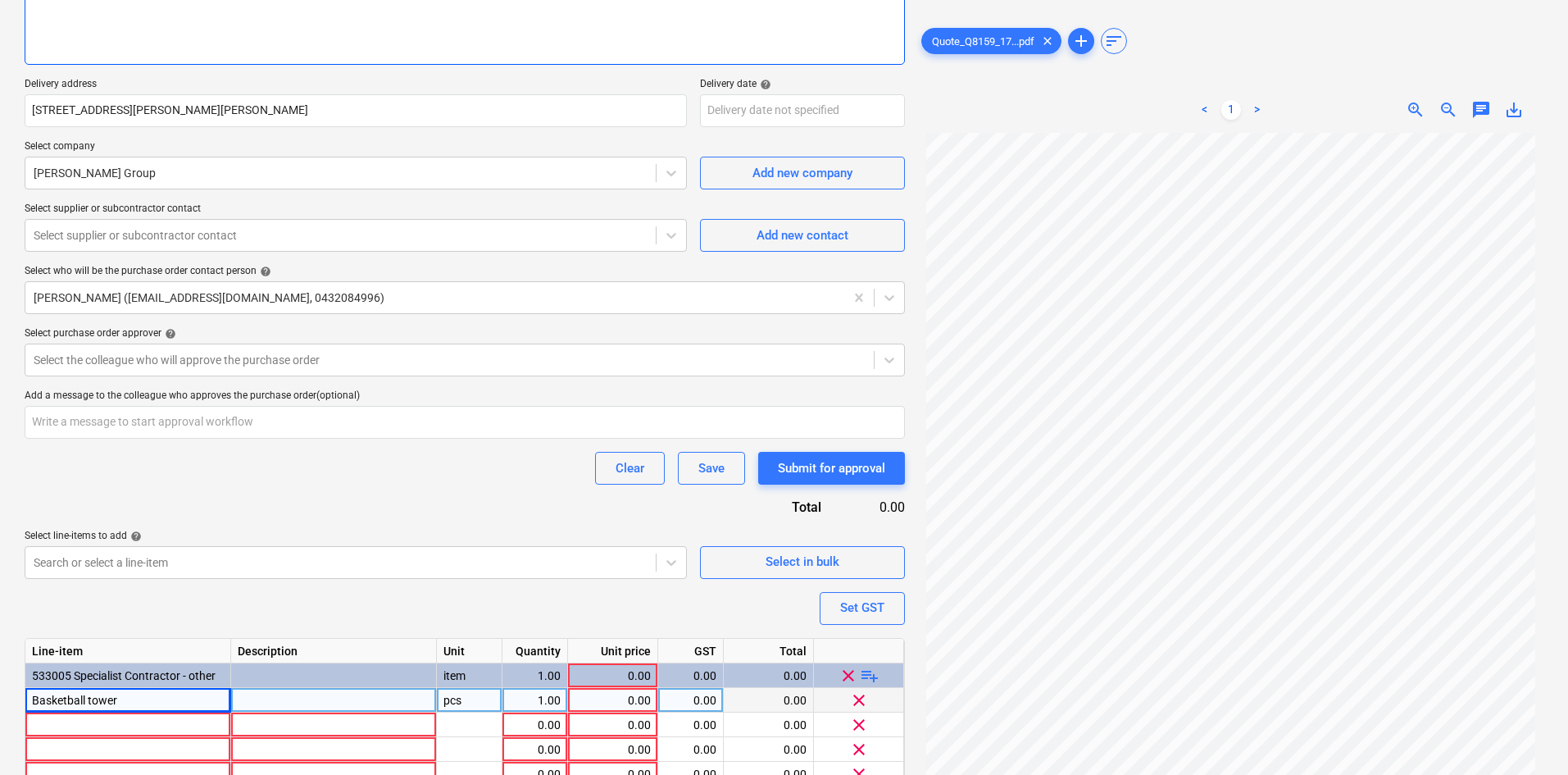
scroll to position [159, 0]
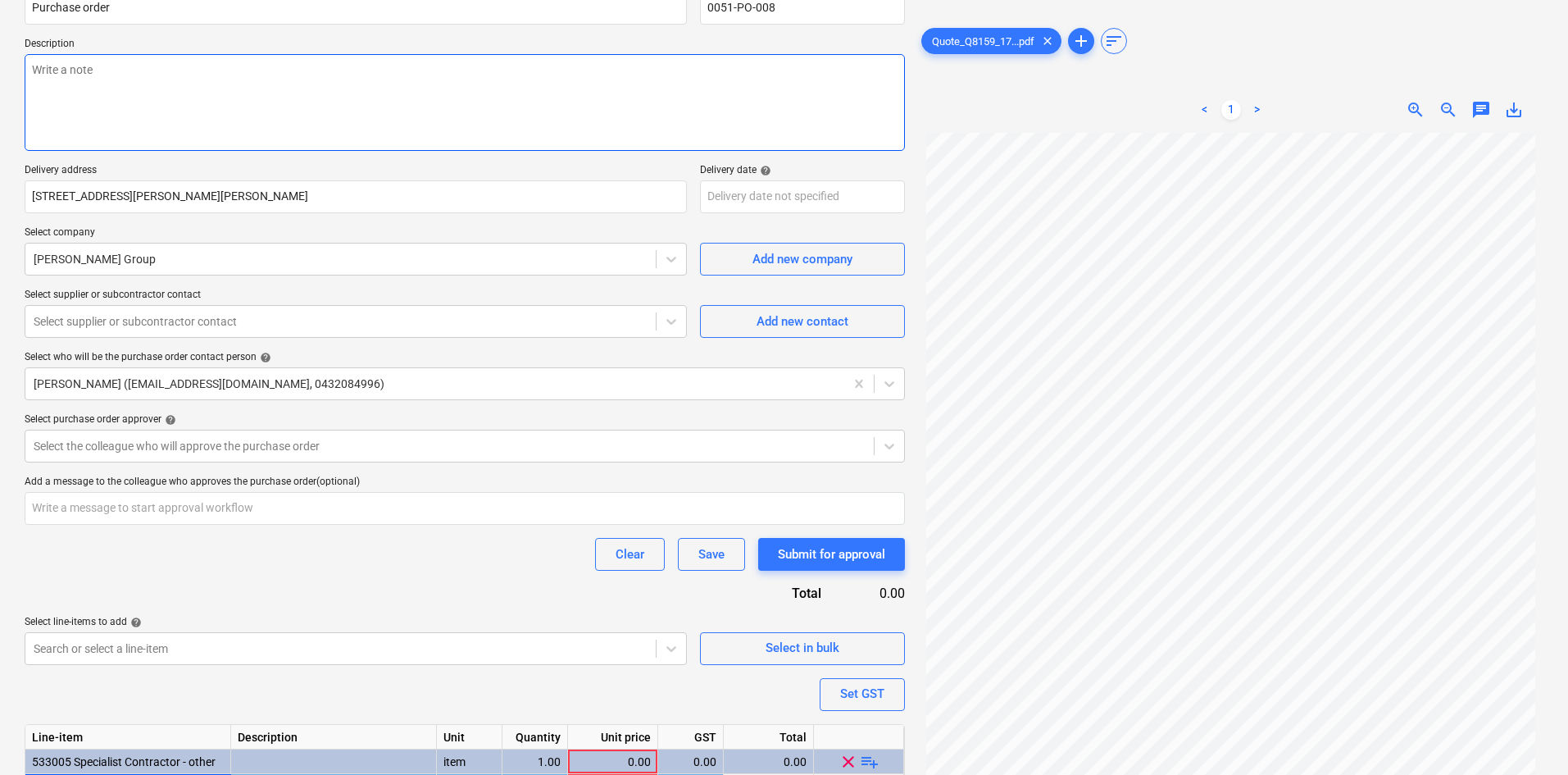
click at [191, 111] on textarea at bounding box center [464, 103] width 881 height 97
paste textarea "Site contact : [PERSON_NAME] - [PHONE_NUMBER]"
click at [179, 104] on textarea "Site contact : [PERSON_NAME] - [PHONE_NUMBER] As per qupte -" at bounding box center [464, 103] width 881 height 97
paste textarea "#Q8159"
click at [176, 111] on textarea "Site contact : [PERSON_NAME] - [PHONE_NUMBER] As per quote - #Q8159" at bounding box center [464, 103] width 881 height 97
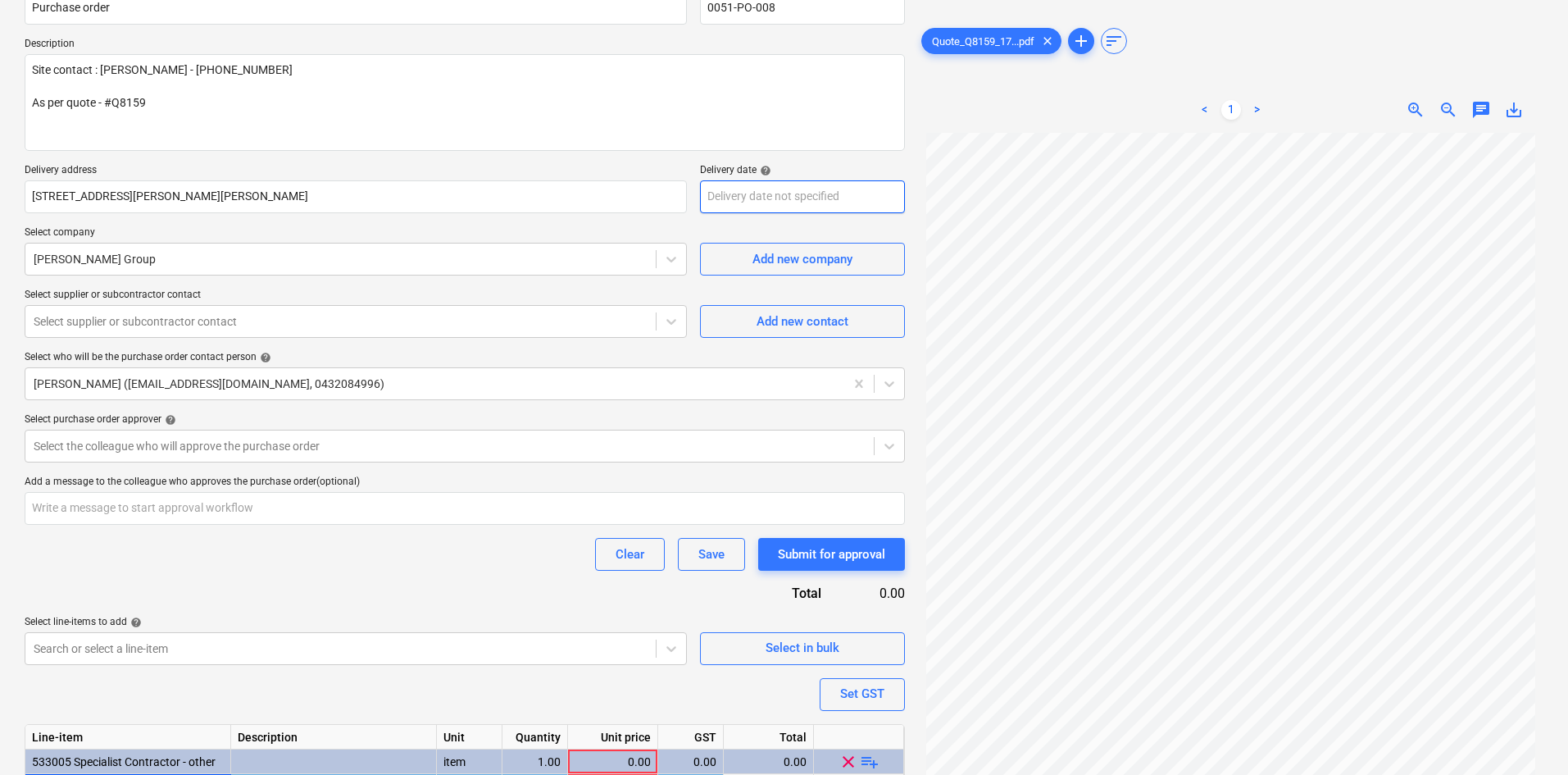
click at [754, 201] on body "Sales Projects Contacts Company Consolidated Invoices Inbox 9+ Approvals format…" at bounding box center [784, 229] width 1568 height 775
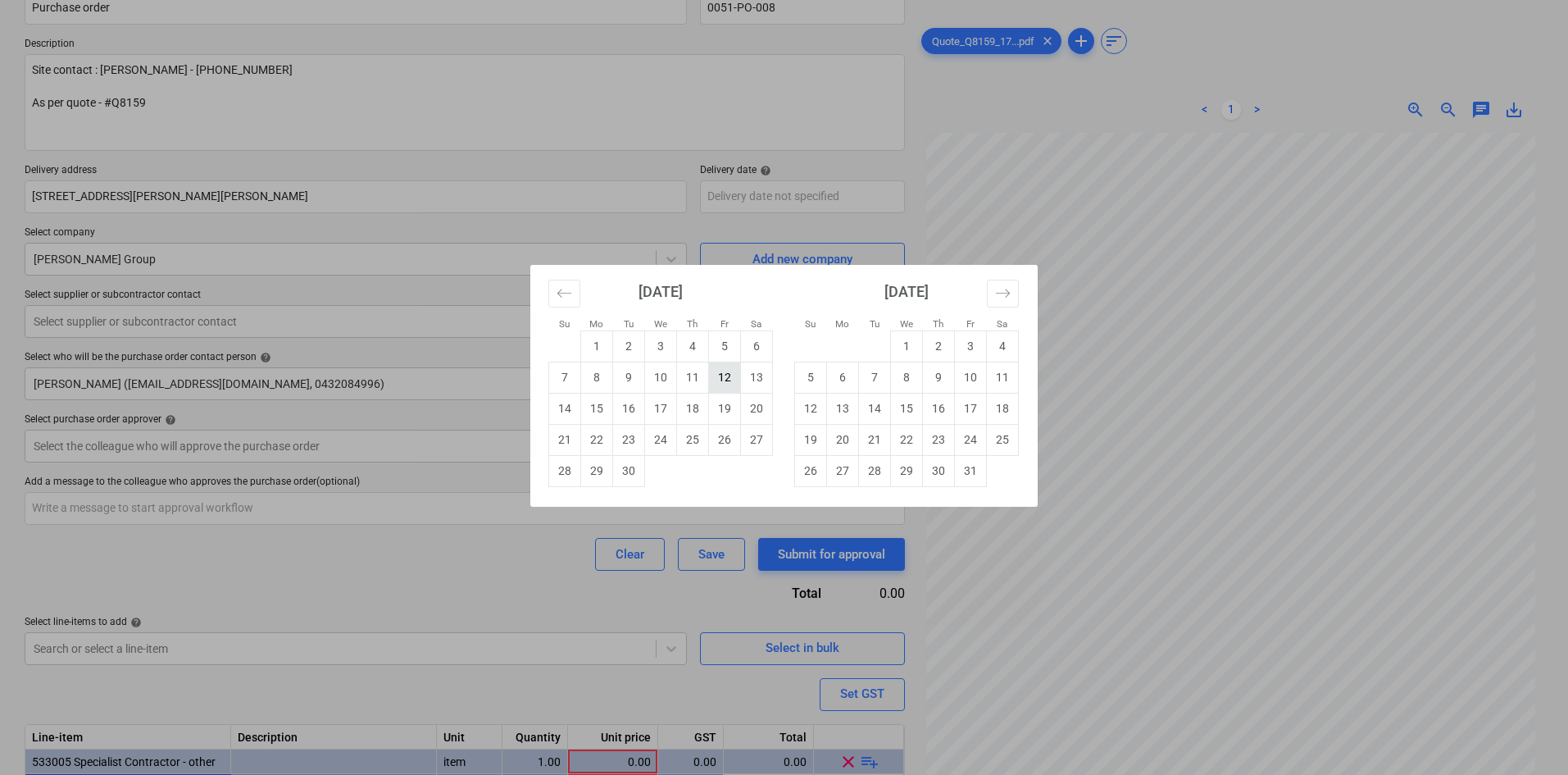
click at [718, 385] on td "12" at bounding box center [725, 378] width 32 height 32
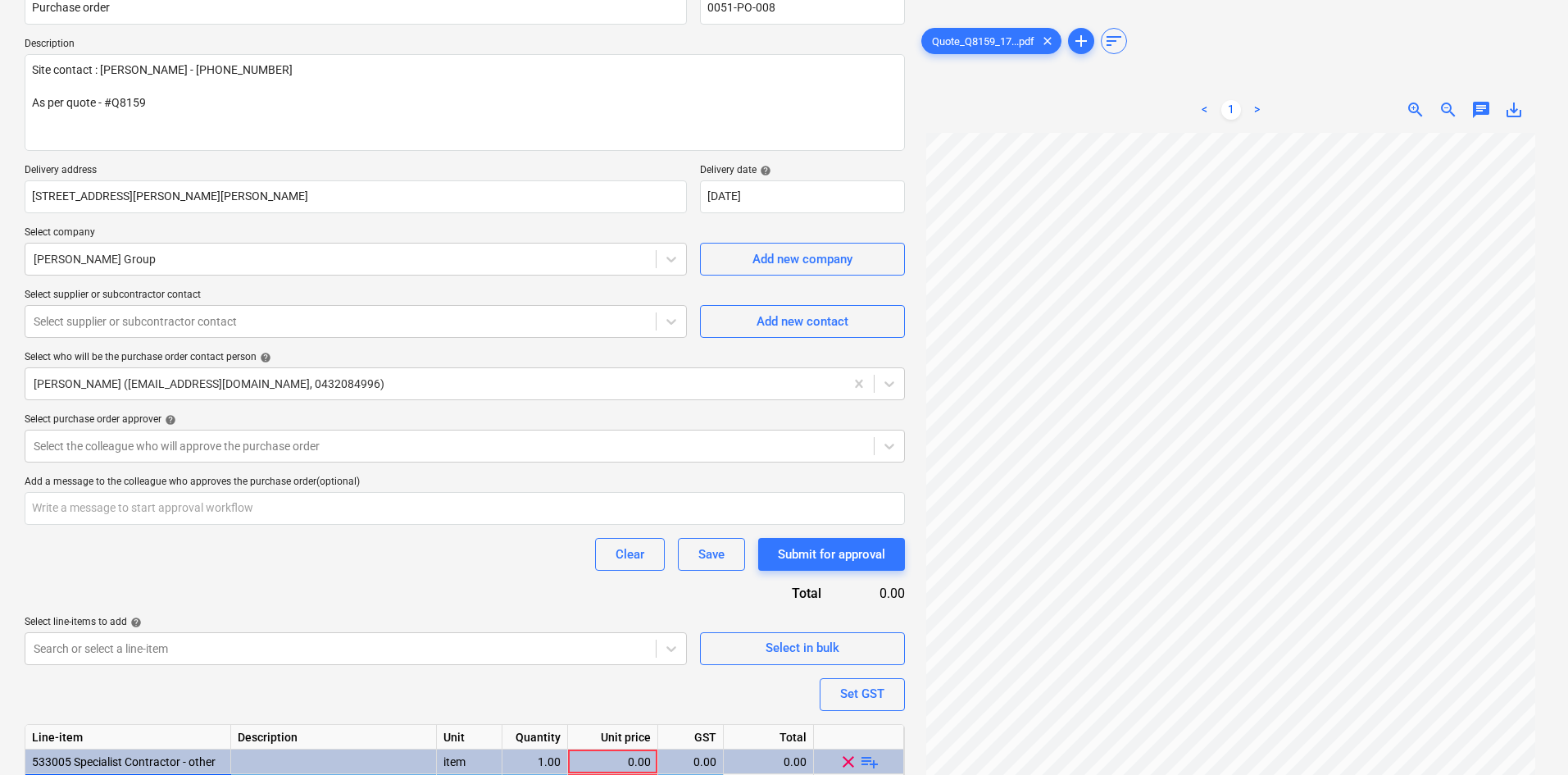
click at [570, 176] on p "Delivery address" at bounding box center [356, 172] width 663 height 17
click at [513, 279] on div "Purchase order name help Purchase order Purchase order reference number help 00…" at bounding box center [464, 450] width 881 height 950
click at [509, 263] on div at bounding box center [340, 258] width 614 height 17
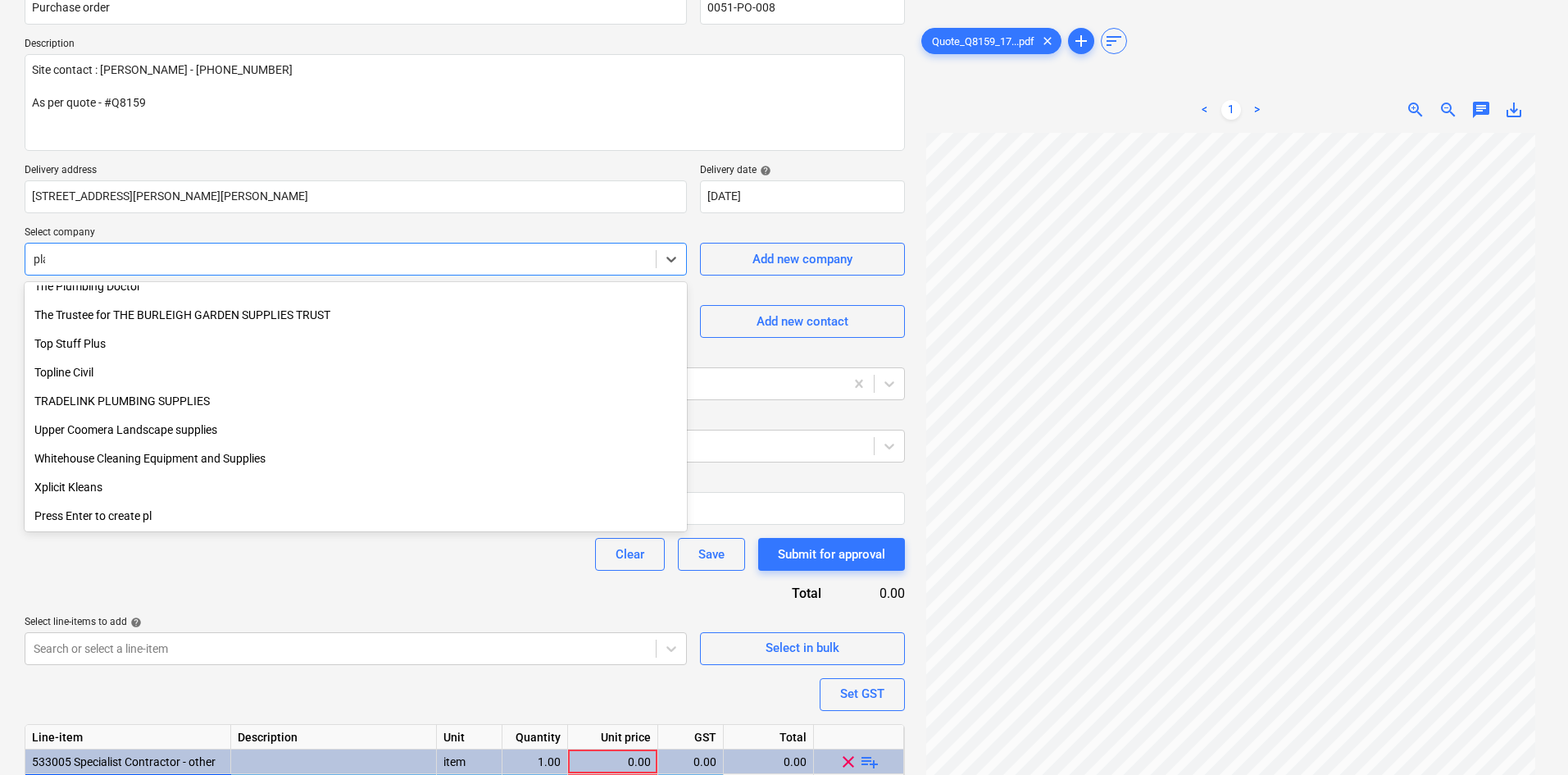
scroll to position [0, 0]
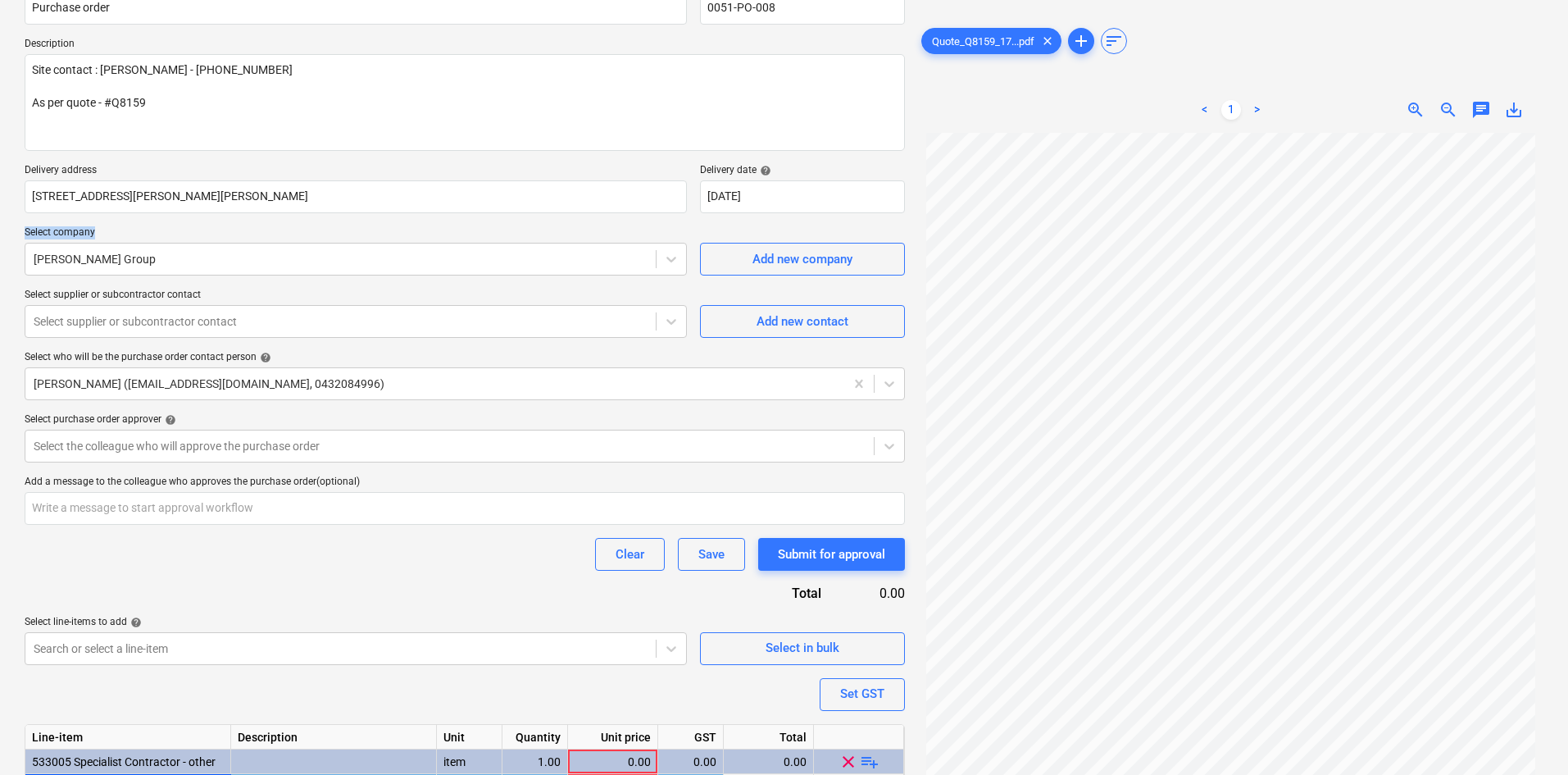
drag, startPoint x: 427, startPoint y: 246, endPoint x: -54, endPoint y: 269, distance: 481.5
click at [0, 269] on html "Sales Projects Contacts Company Consolidated Invoices Inbox 9+ Approvals format…" at bounding box center [784, 229] width 1568 height 775
click at [792, 254] on div "Add new company" at bounding box center [802, 259] width 100 height 22
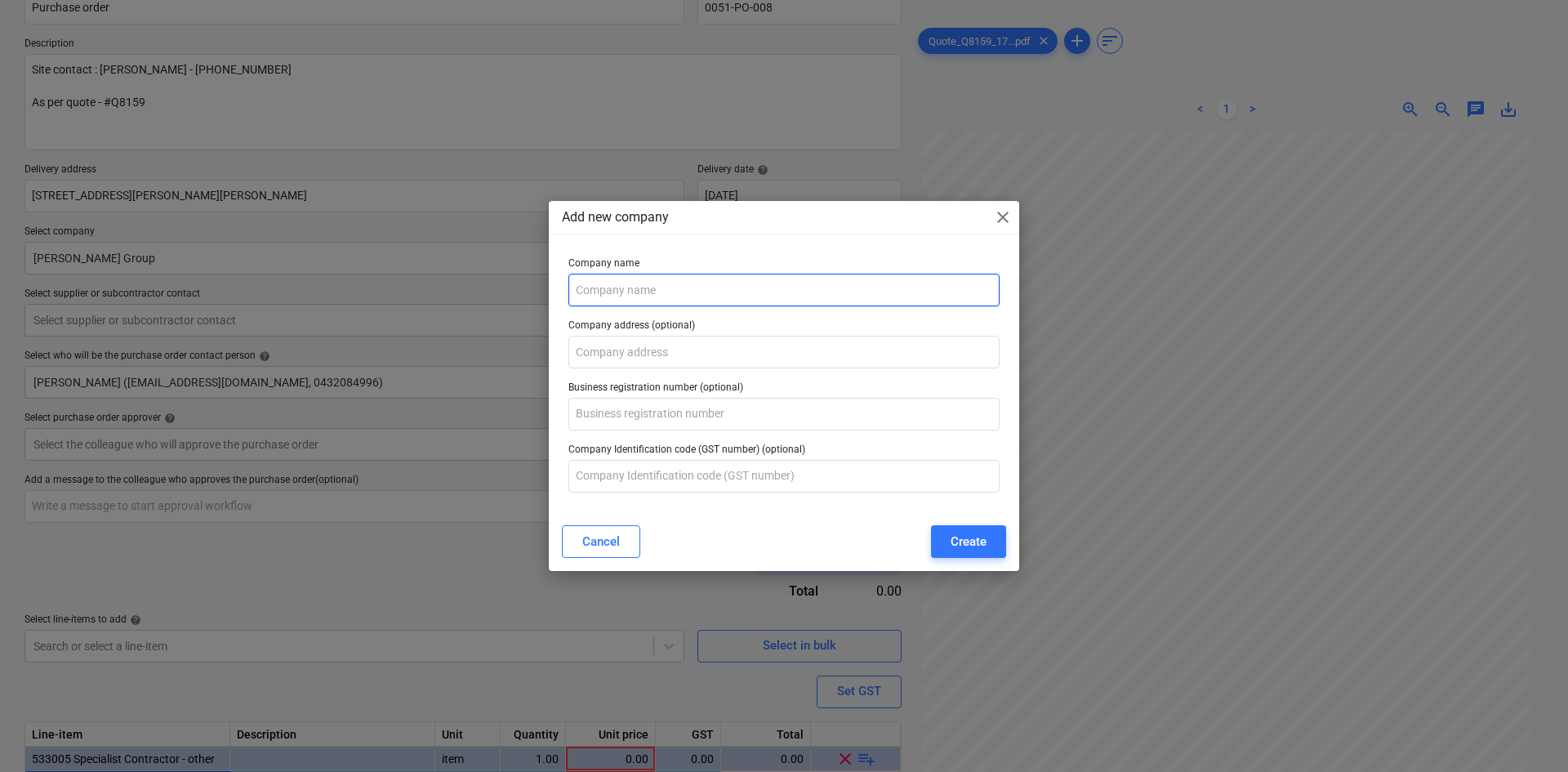
click at [646, 282] on input "text" at bounding box center [784, 289] width 431 height 32
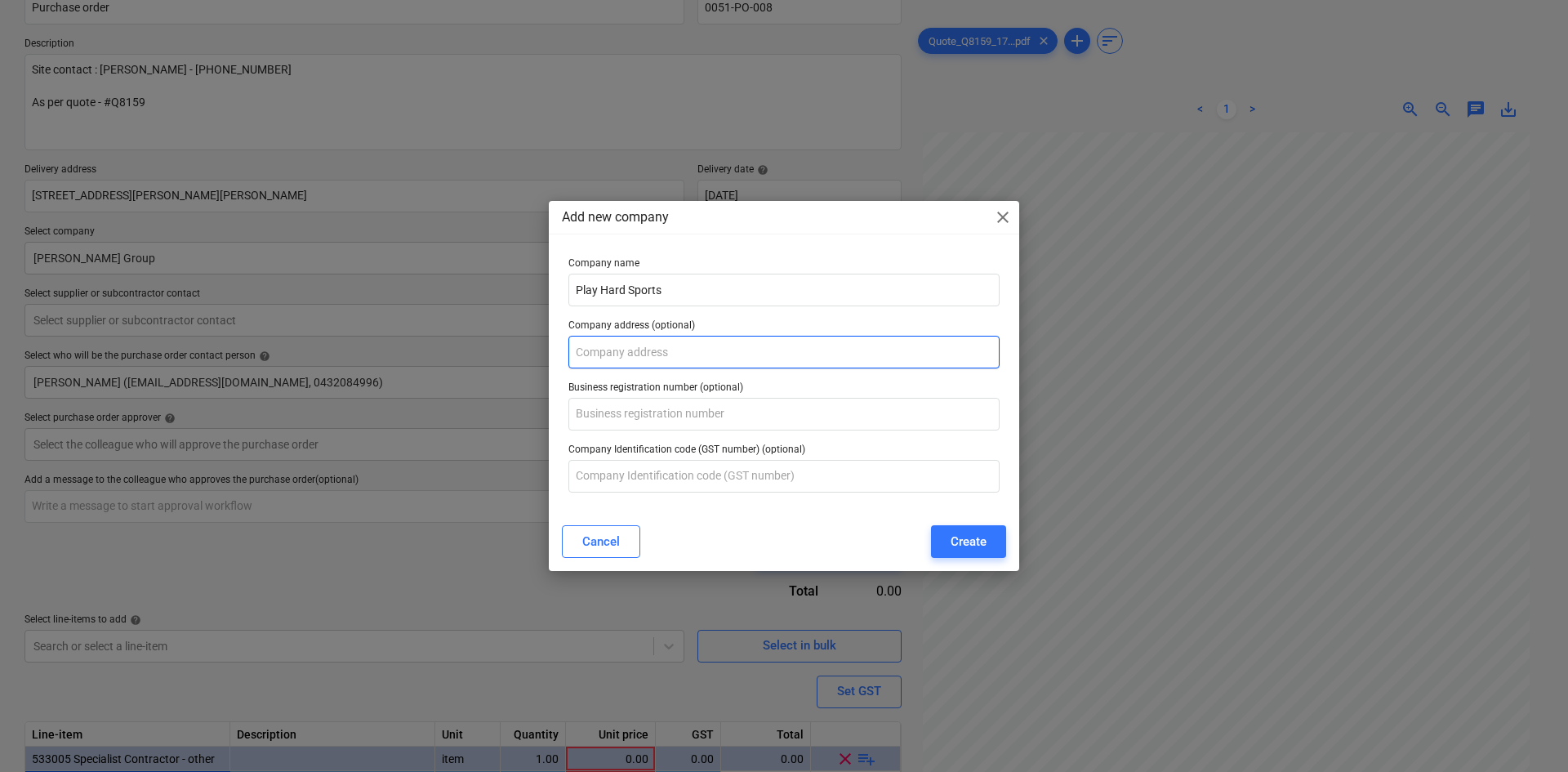
click at [607, 344] on input "text" at bounding box center [784, 352] width 431 height 32
paste input "[STREET_ADDRESS][PERSON_NAME]"
click at [701, 353] on input "[STREET_ADDRESS][PERSON_NAME]" at bounding box center [784, 352] width 431 height 32
paste input "Burleigh QLD 4220"
click at [660, 389] on p "Business registration number (optional)" at bounding box center [784, 389] width 431 height 17
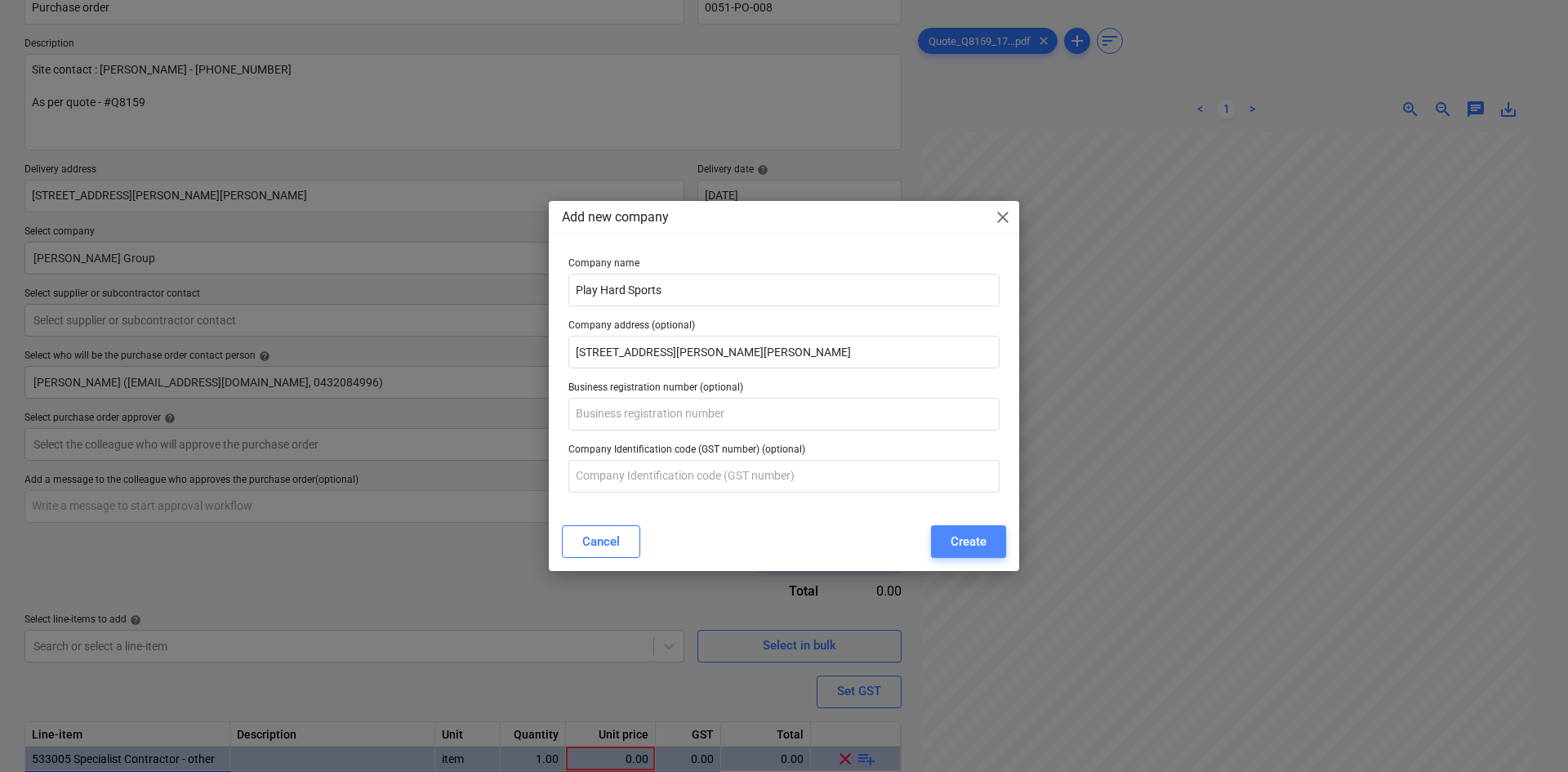
click at [955, 537] on div "Create" at bounding box center [969, 541] width 36 height 22
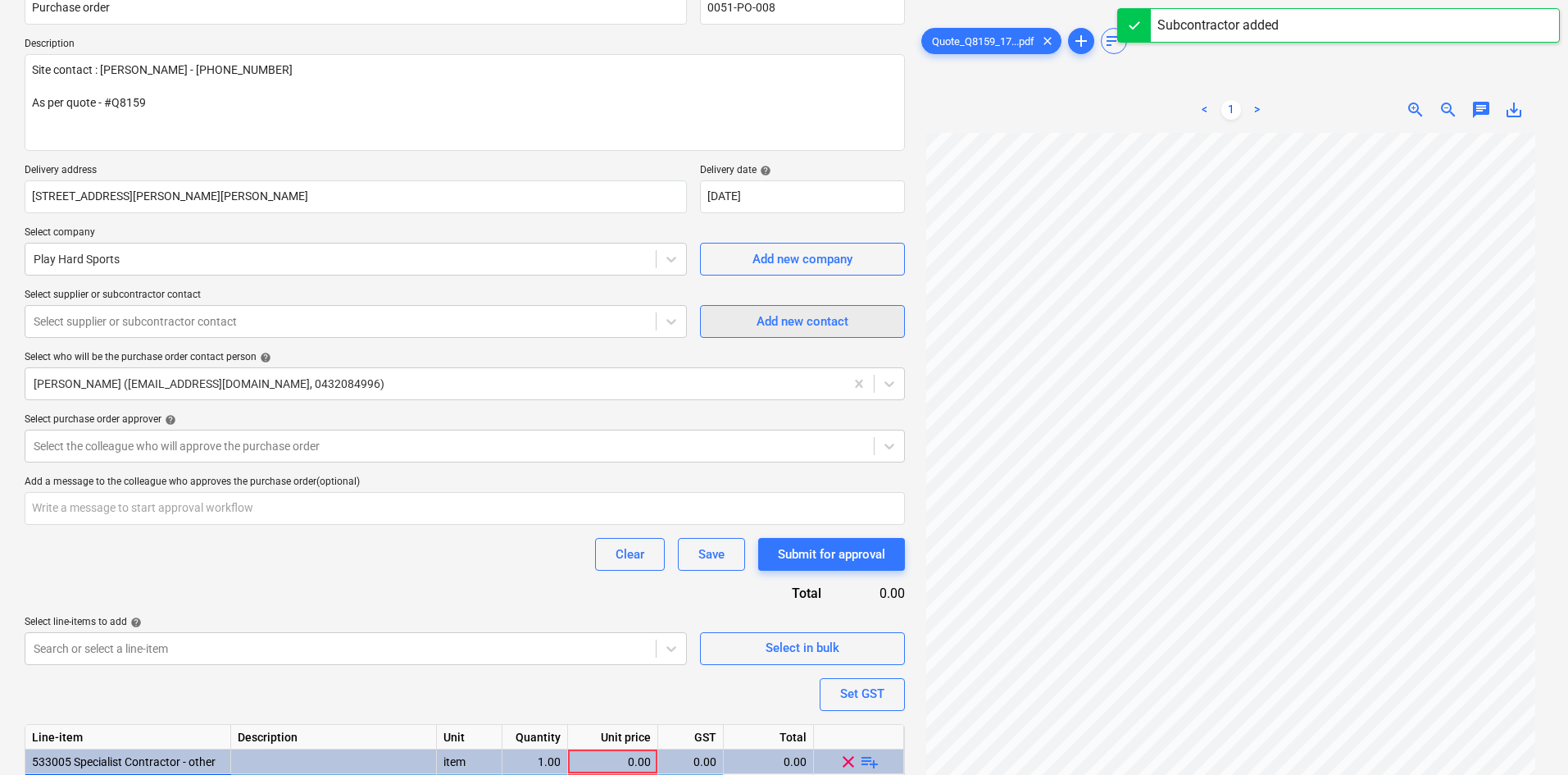
click at [793, 327] on div "Add new contact" at bounding box center [802, 321] width 92 height 22
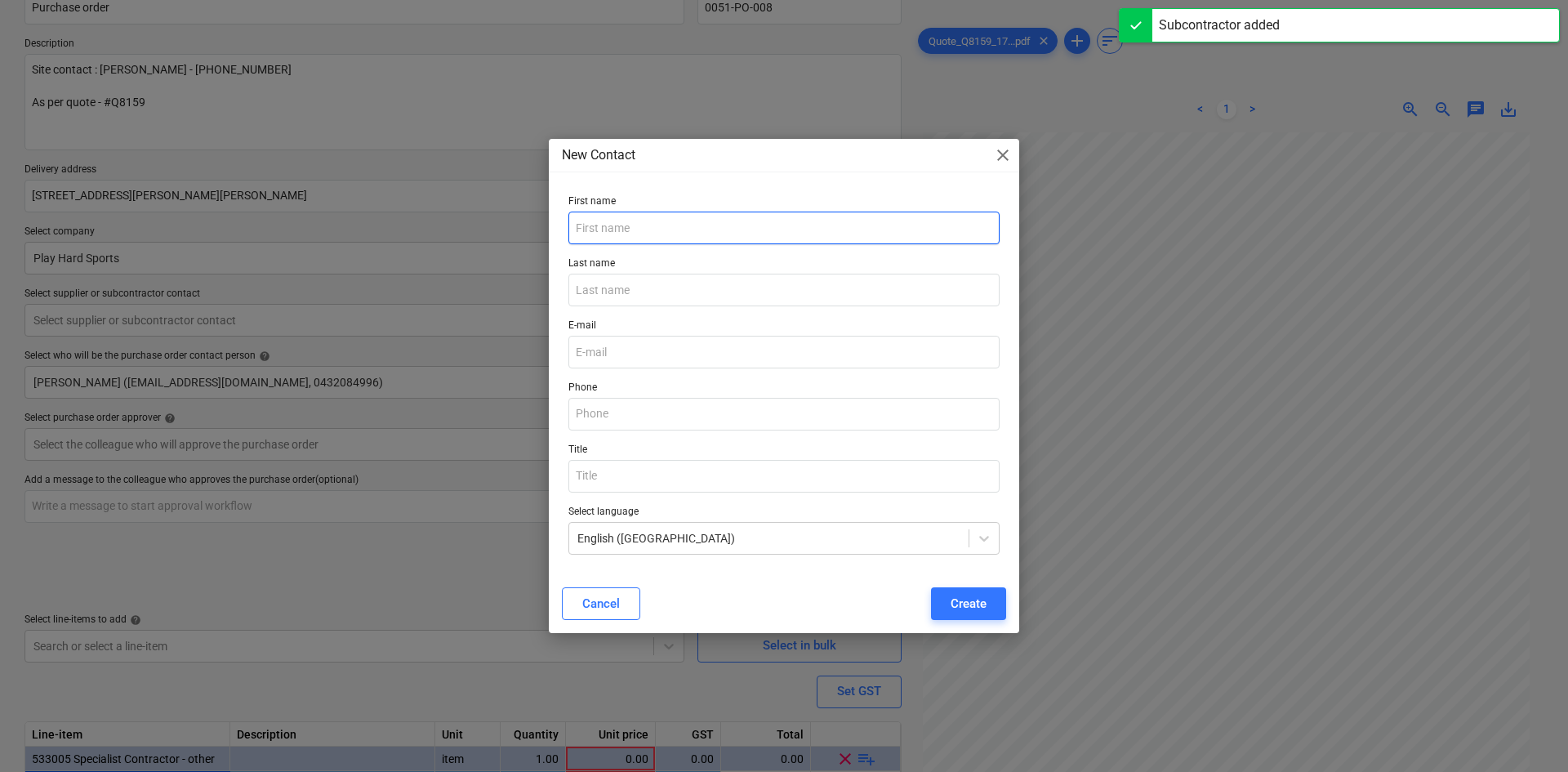
click at [625, 231] on input "text" at bounding box center [784, 227] width 431 height 32
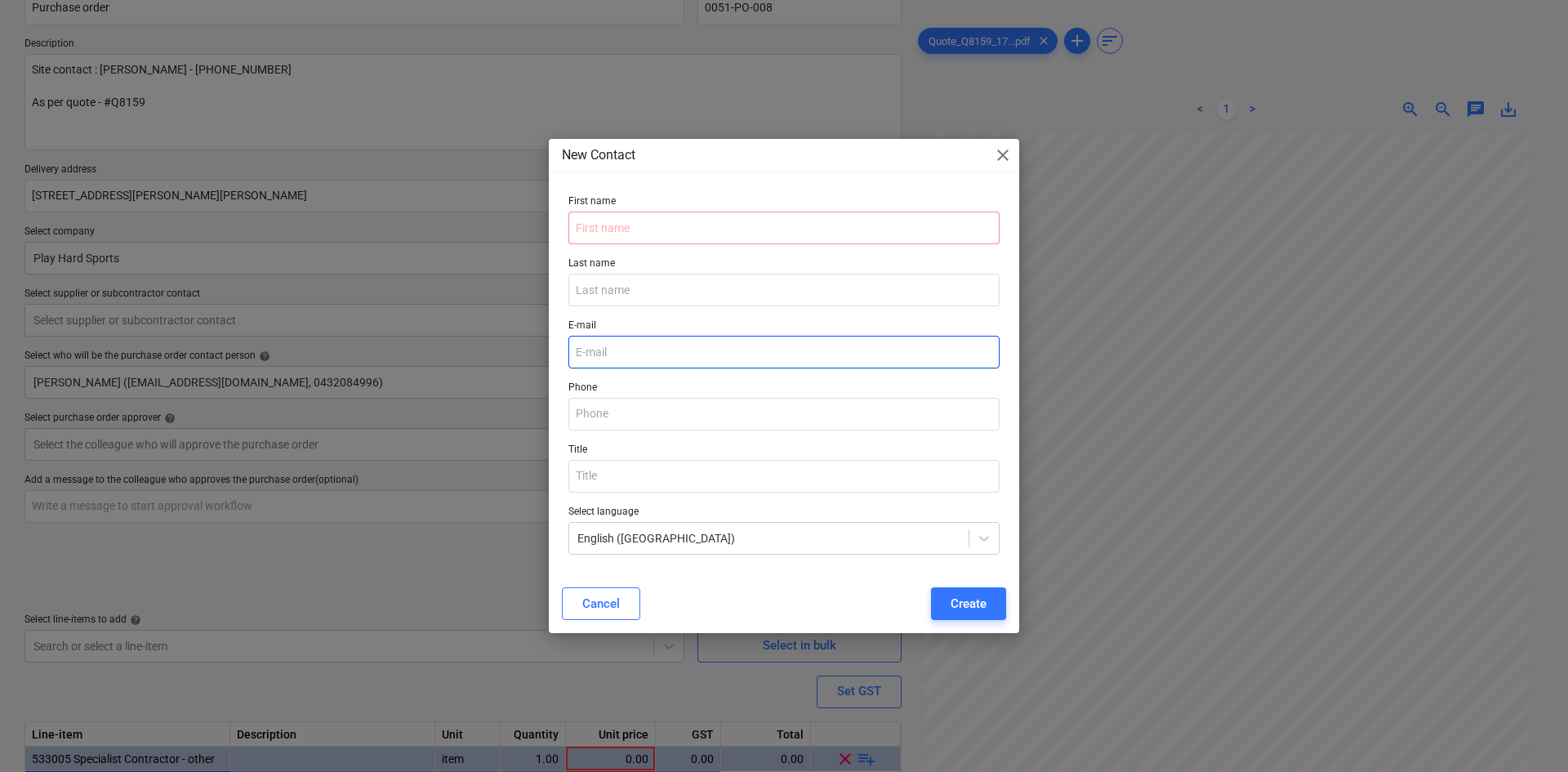
drag, startPoint x: 621, startPoint y: 347, endPoint x: 629, endPoint y: 345, distance: 8.2
click at [621, 347] on input "email" at bounding box center [784, 352] width 431 height 32
paste input "[EMAIL_ADDRESS][DOMAIN_NAME]"
click at [637, 220] on input "text" at bounding box center [784, 227] width 431 height 32
click at [643, 266] on p "Last name" at bounding box center [784, 265] width 431 height 17
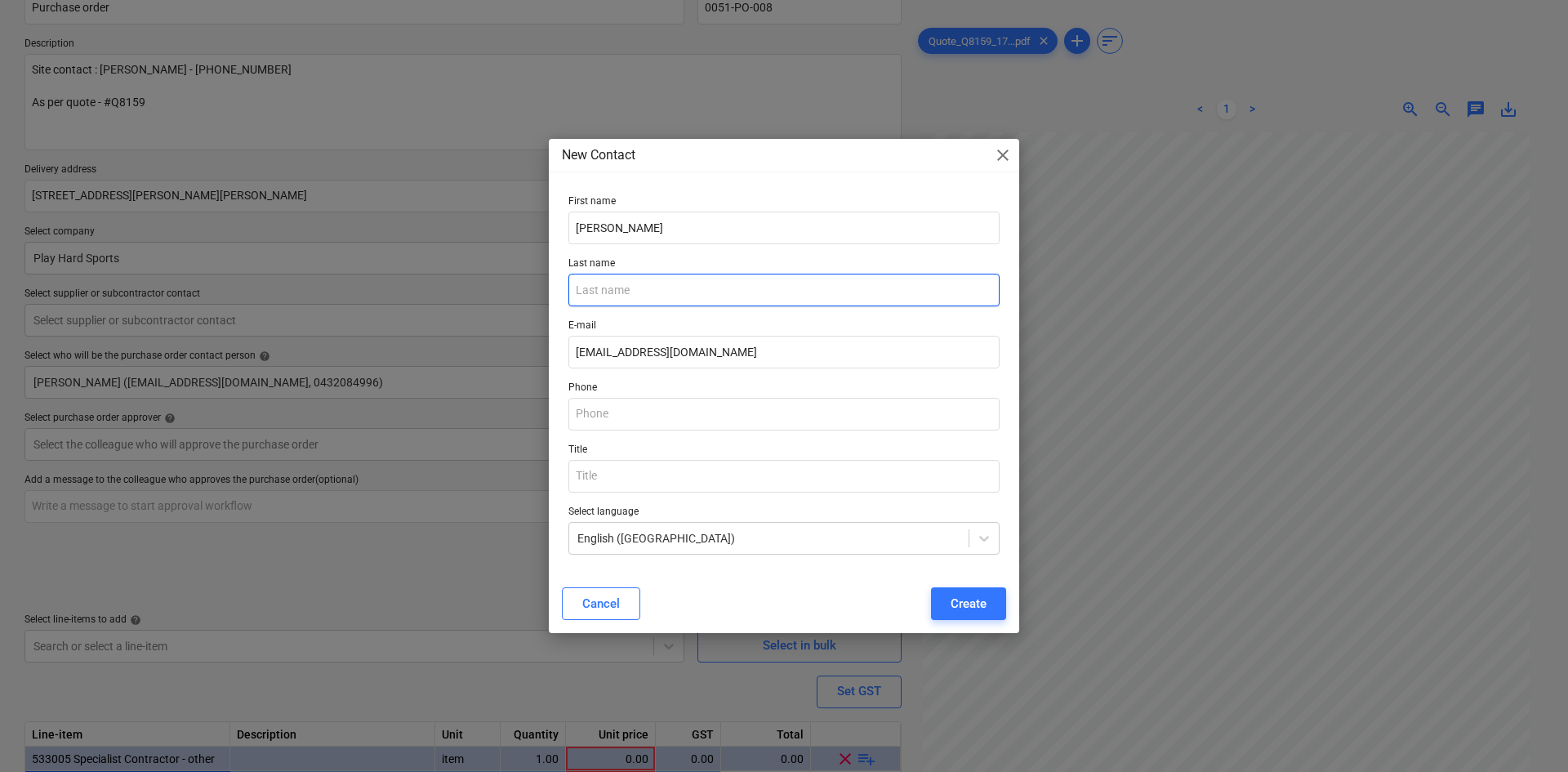
click at [639, 280] on input "text" at bounding box center [784, 289] width 431 height 32
click at [764, 462] on input "text" at bounding box center [784, 475] width 431 height 32
click at [956, 600] on div "Create" at bounding box center [969, 603] width 36 height 22
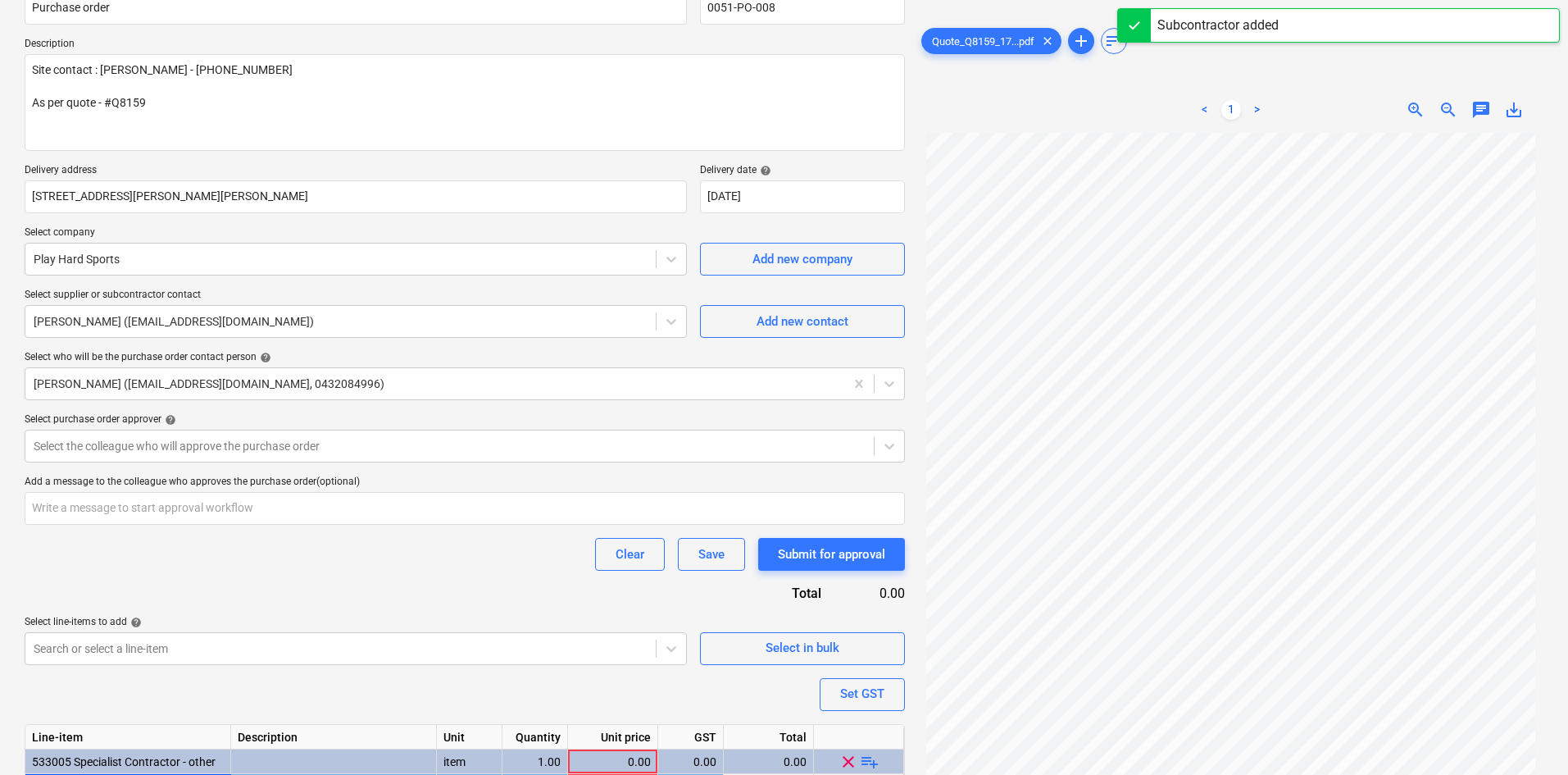
scroll to position [323, 0]
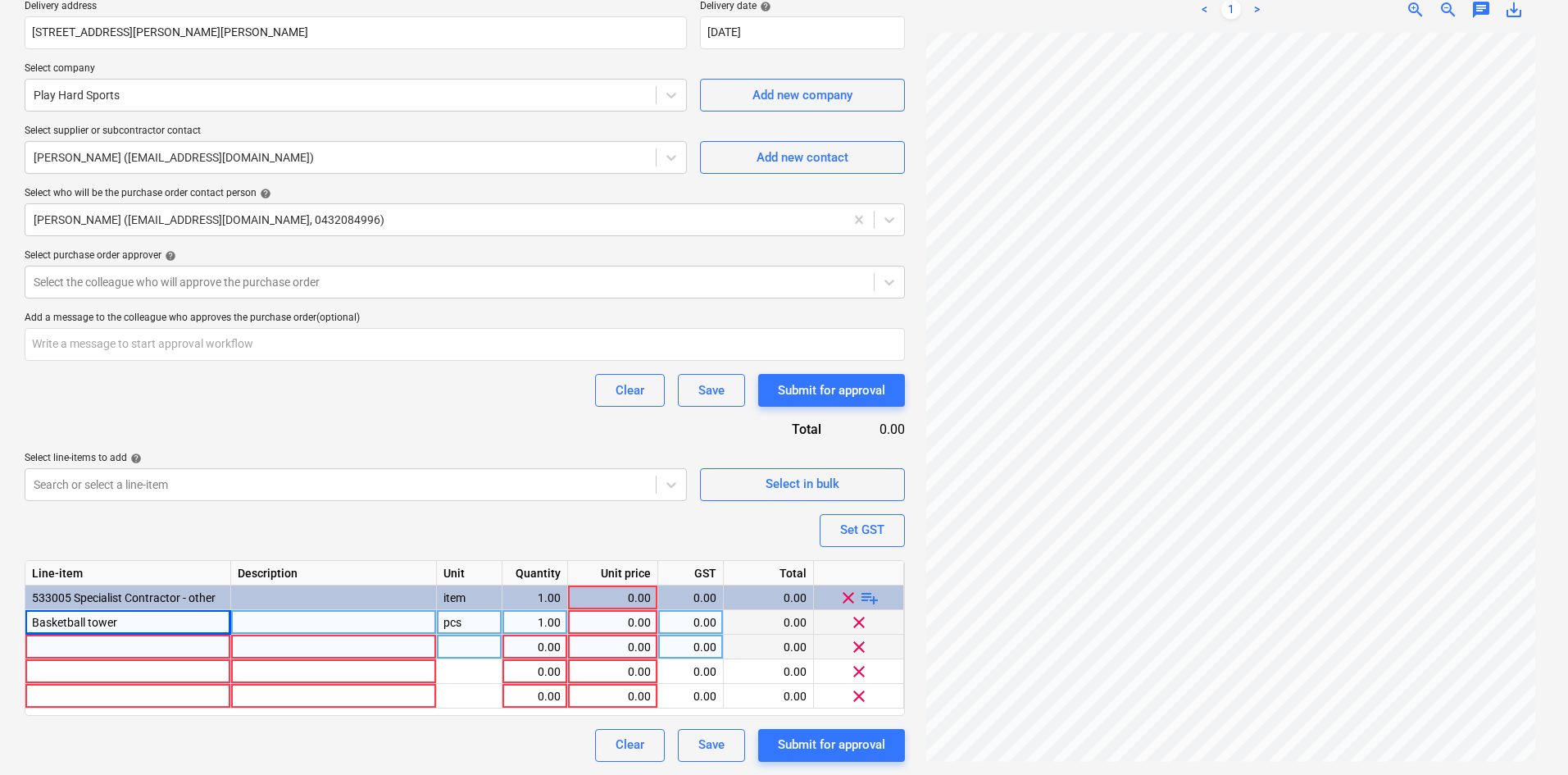
click at [27, 649] on div at bounding box center [128, 646] width 206 height 25
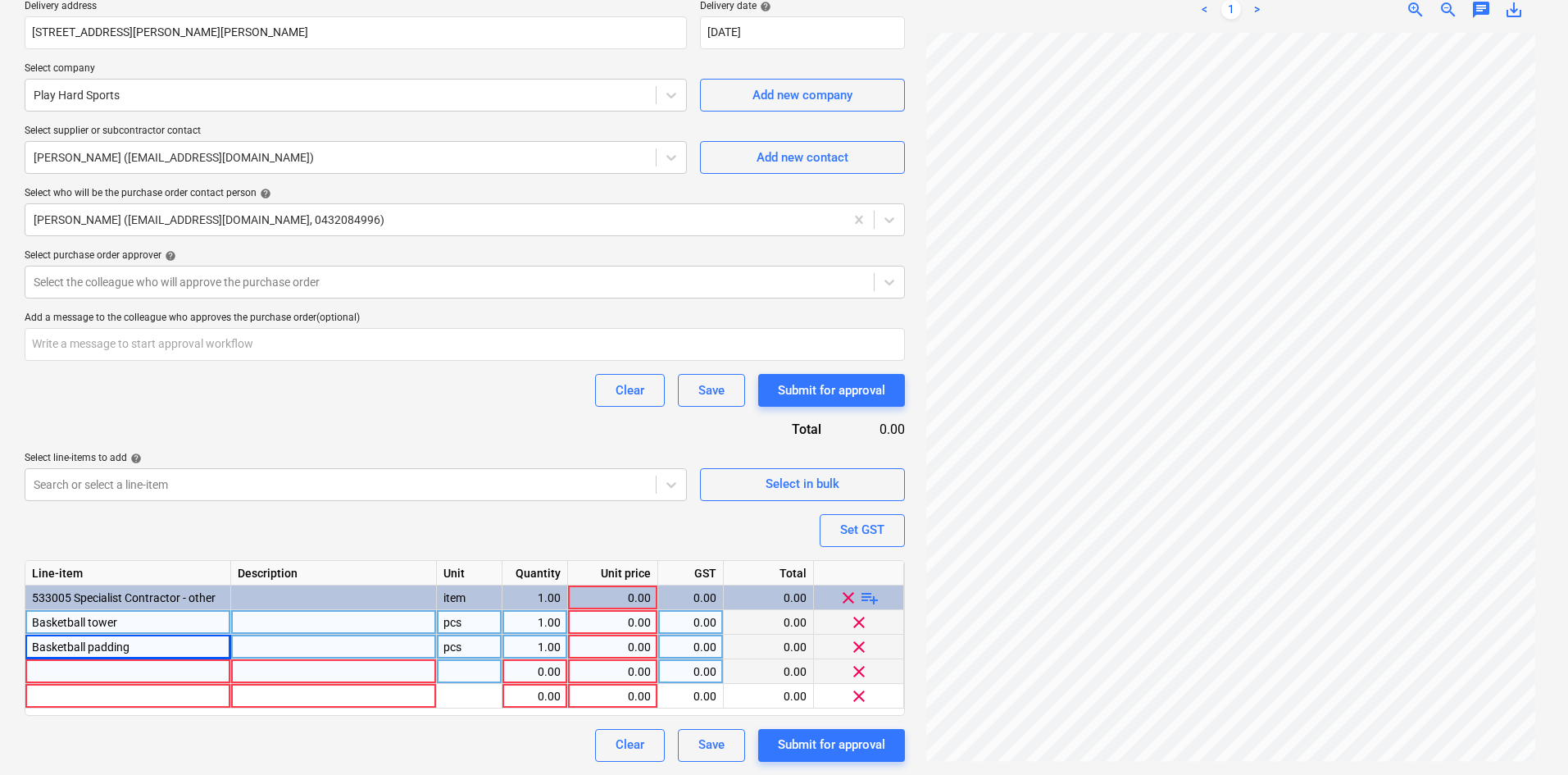
click at [45, 669] on div at bounding box center [128, 670] width 206 height 25
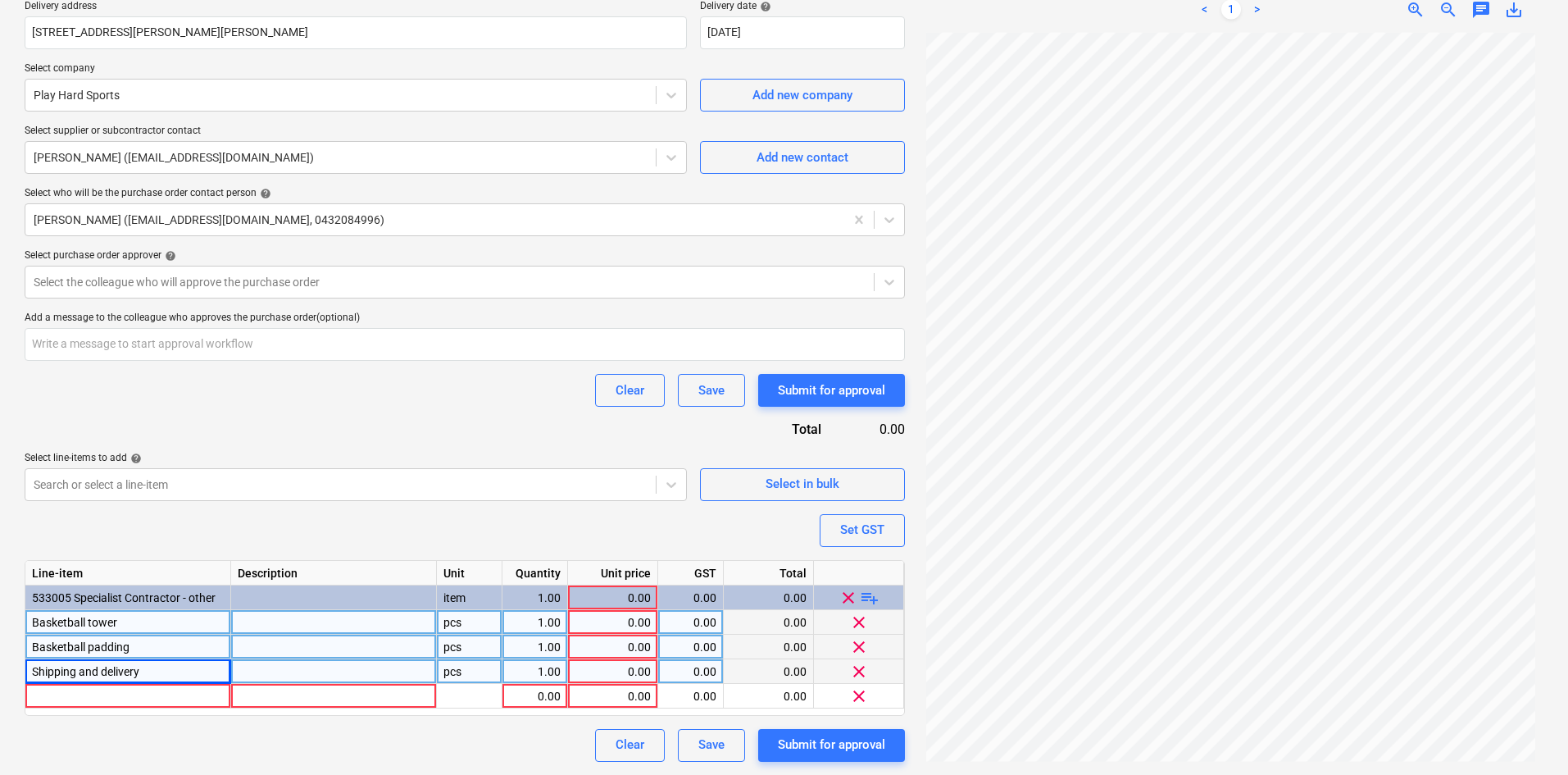
scroll to position [310, 0]
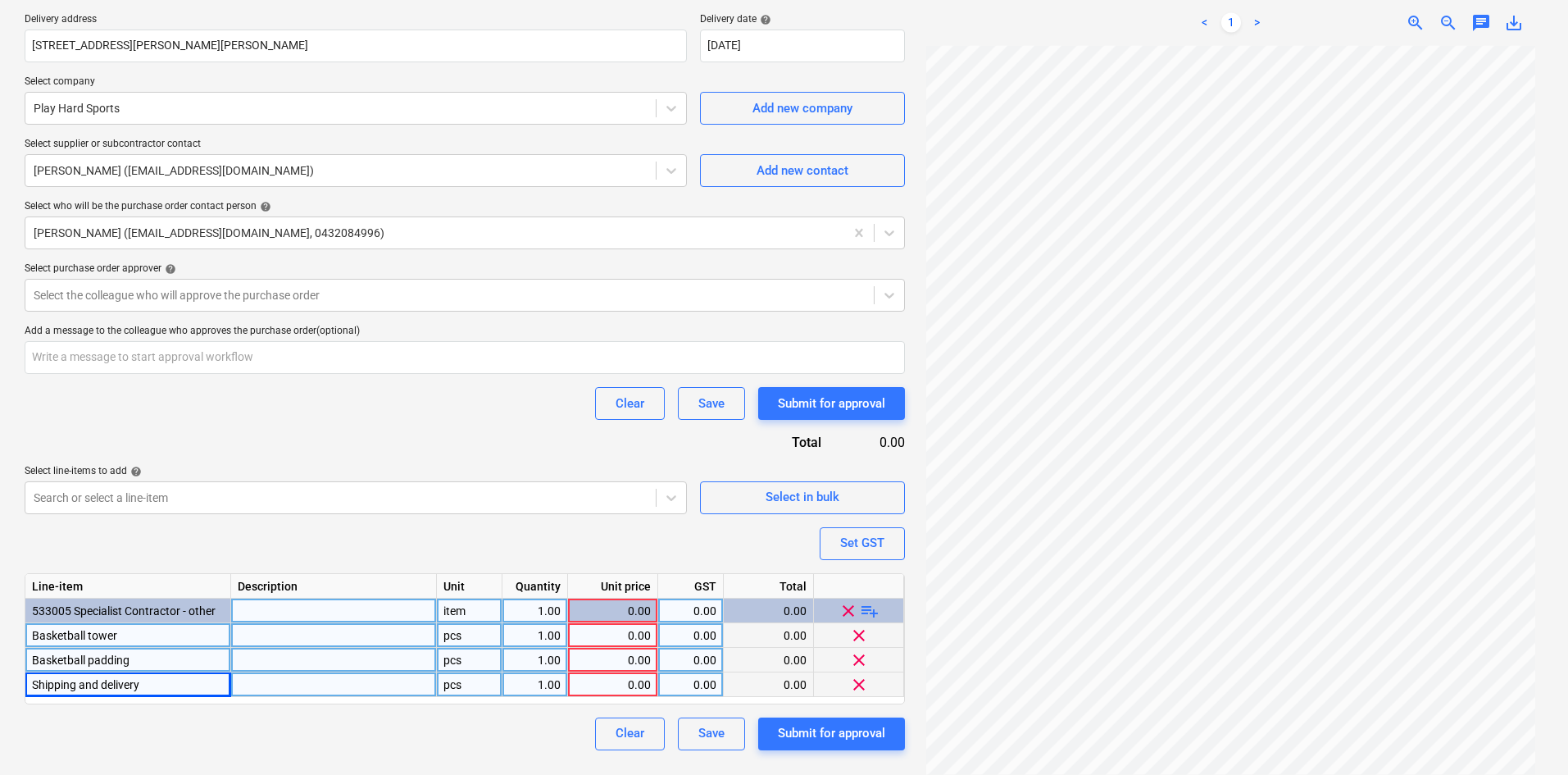
click at [459, 607] on div "item" at bounding box center [469, 610] width 65 height 25
click at [453, 637] on div "pcs" at bounding box center [469, 635] width 65 height 25
click at [470, 655] on div "pcs" at bounding box center [469, 660] width 65 height 25
click at [455, 680] on div "pcs" at bounding box center [469, 684] width 65 height 25
click at [450, 534] on div "Purchase order name help Purchase order Purchase order reference number help 00…" at bounding box center [464, 287] width 881 height 925
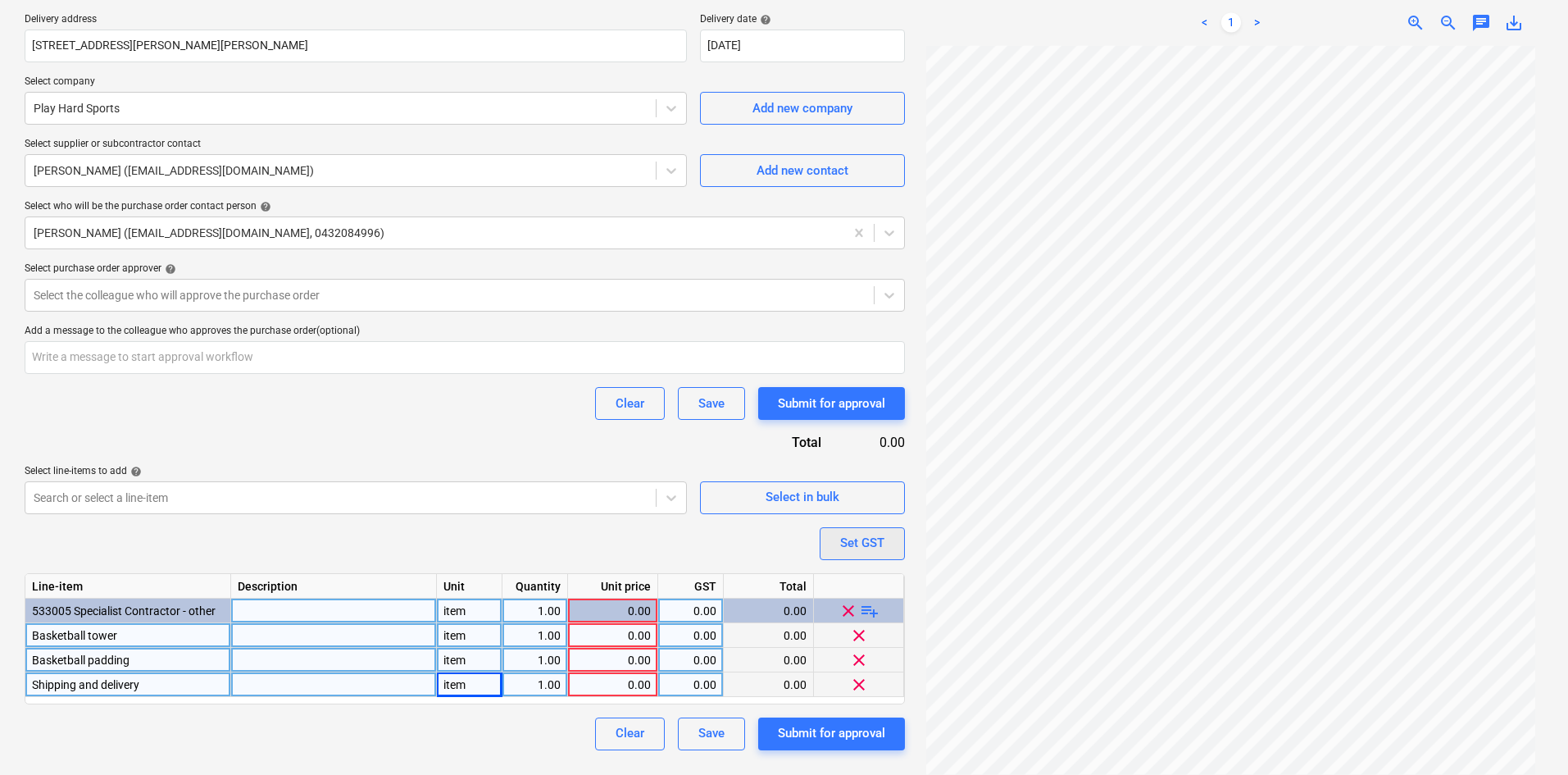
click at [836, 555] on button "Set GST" at bounding box center [862, 542] width 85 height 33
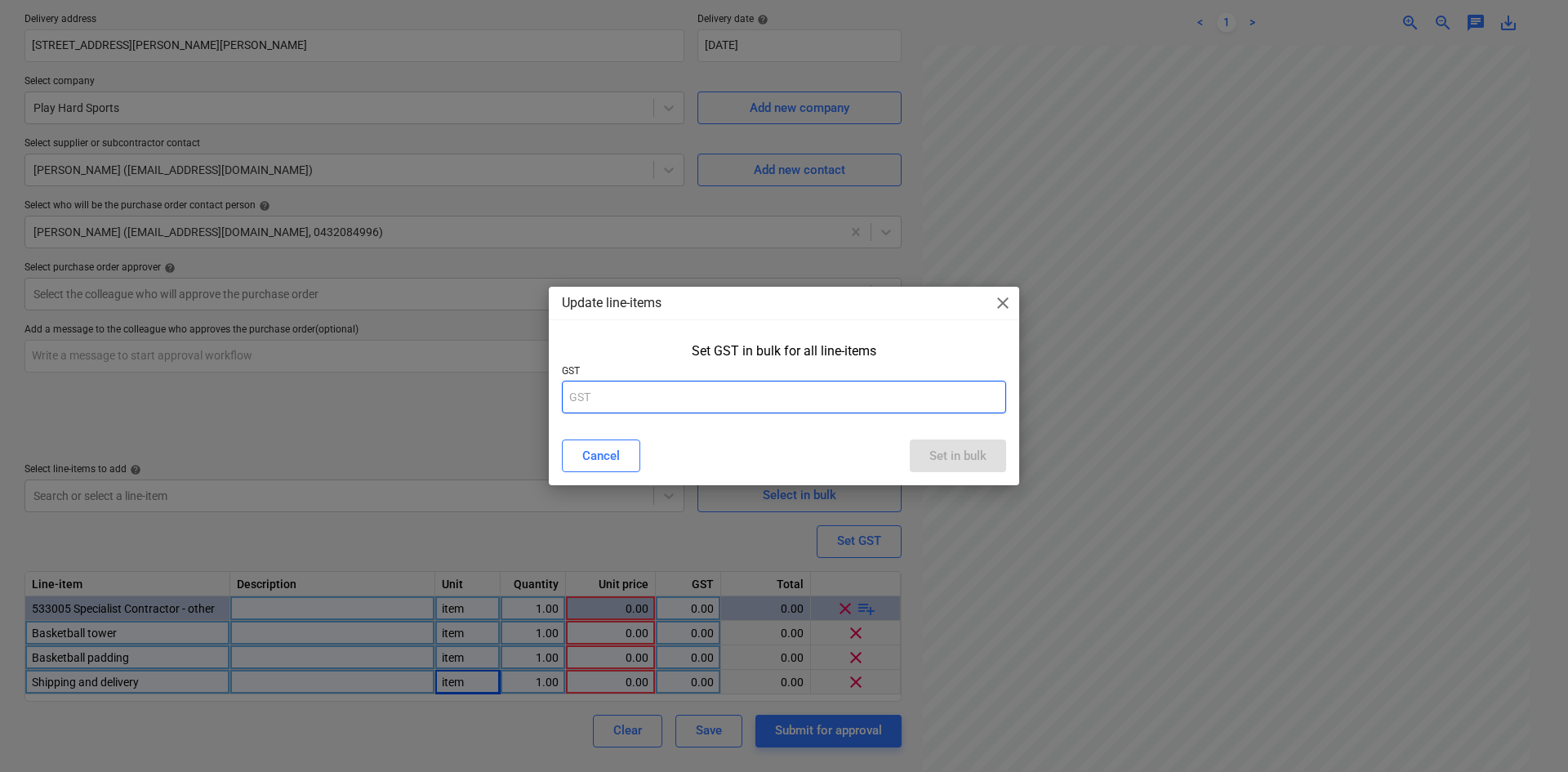
click at [801, 397] on input "text" at bounding box center [784, 396] width 444 height 32
click at [949, 452] on div "Set in bulk" at bounding box center [958, 456] width 57 height 22
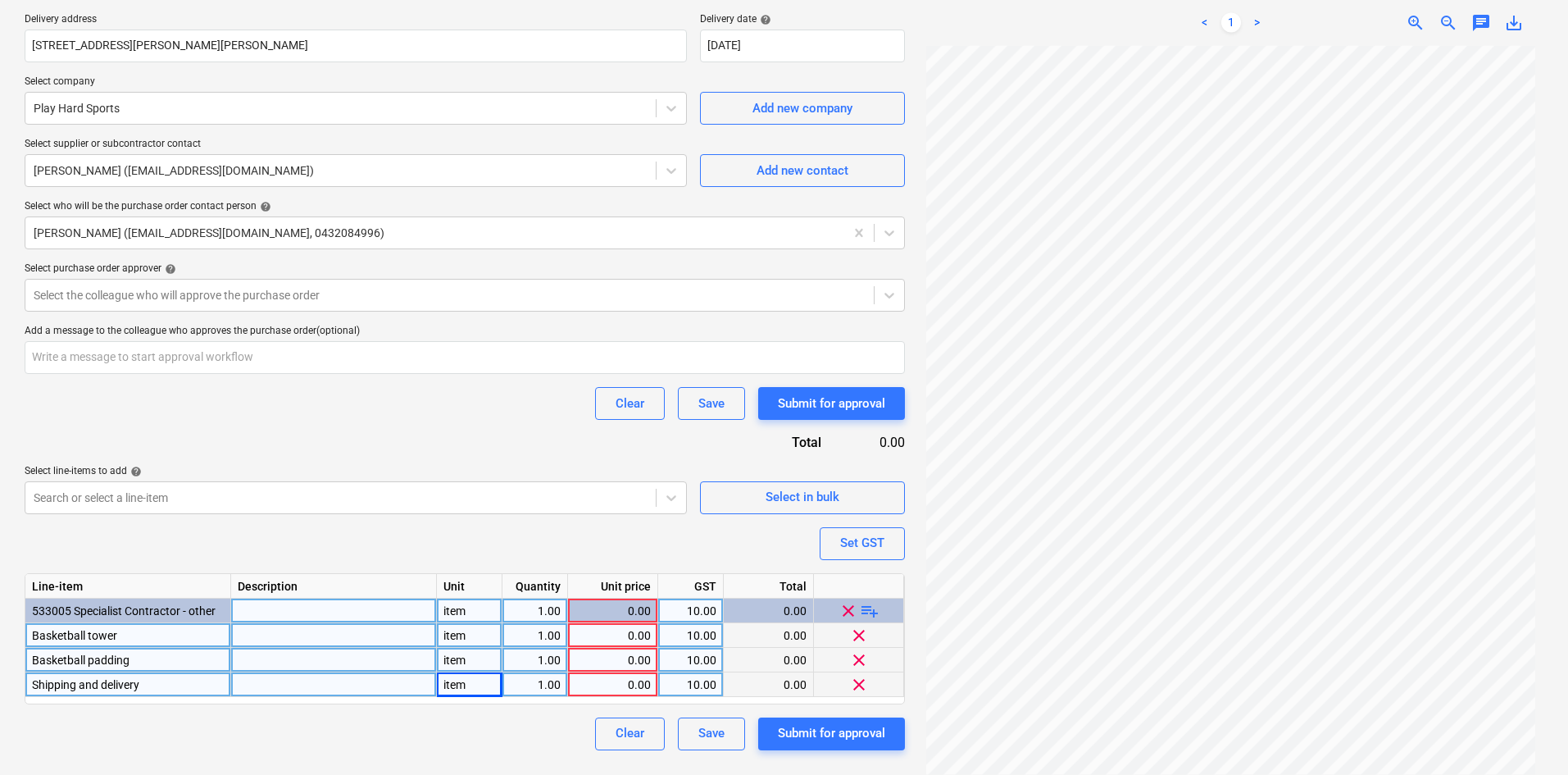
click at [180, 415] on div "Clear Save Submit for approval" at bounding box center [464, 402] width 881 height 33
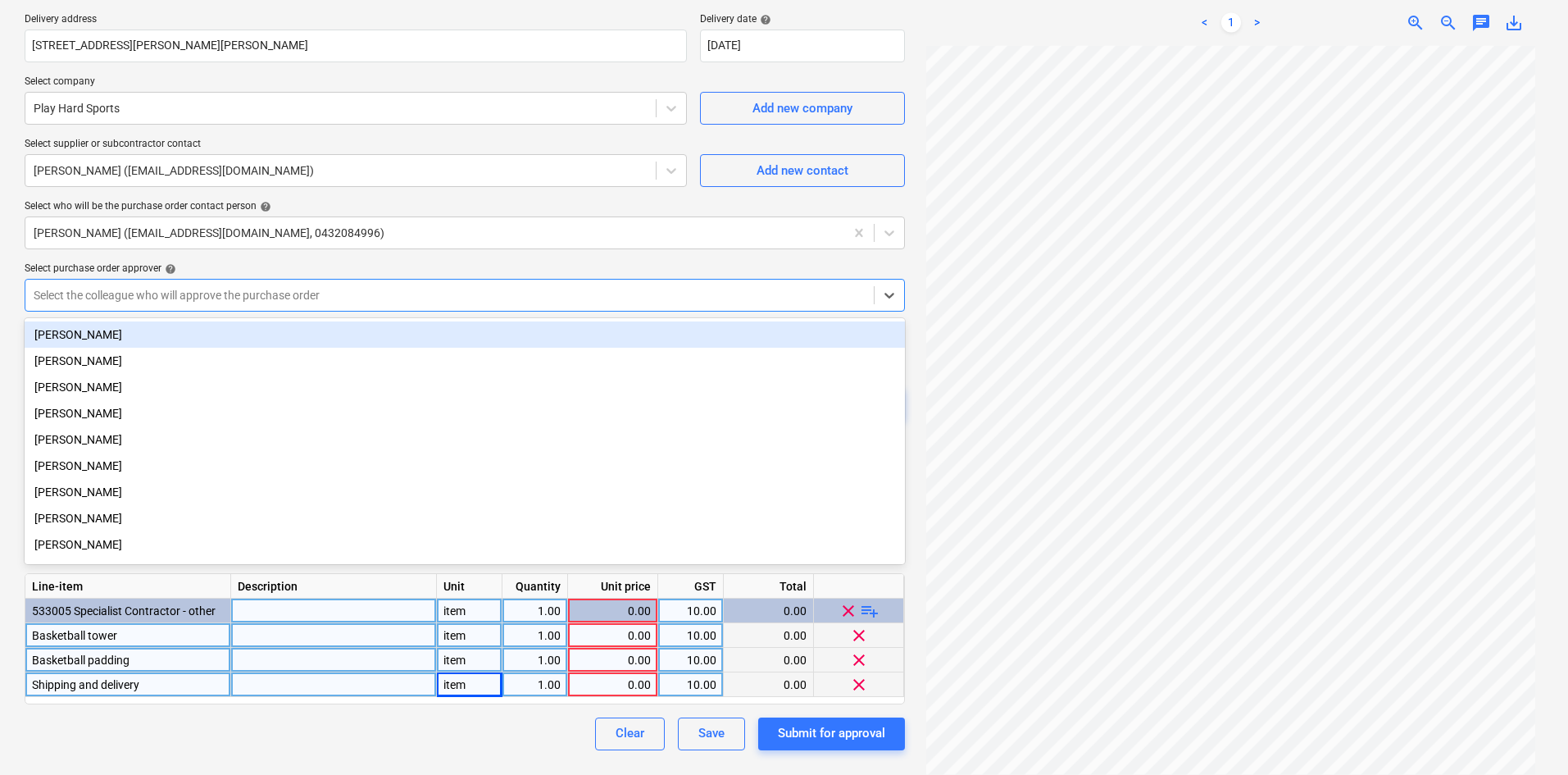
click at [178, 285] on div "Select the colleague who will approve the purchase order" at bounding box center [450, 295] width 848 height 23
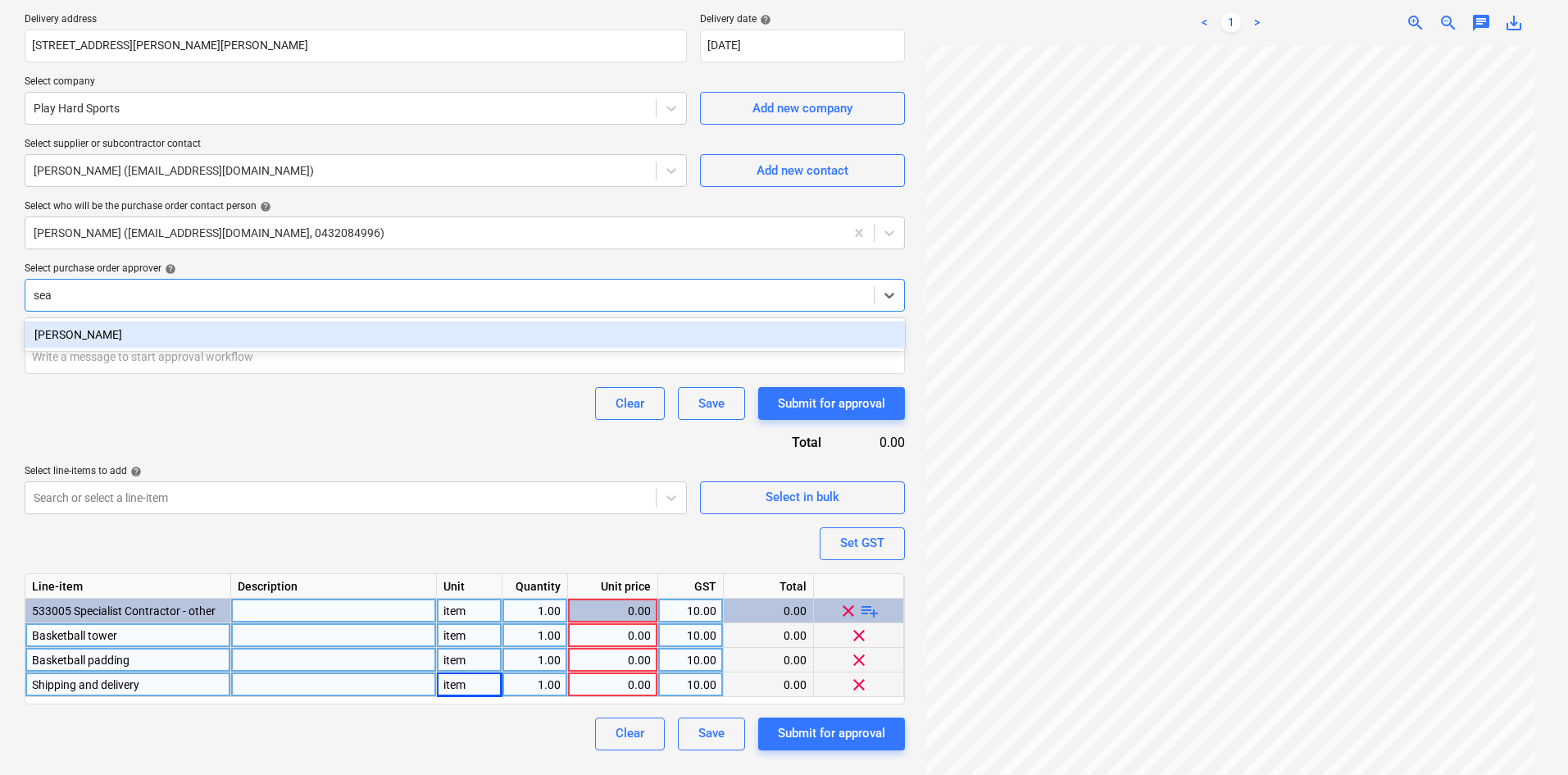
click at [205, 335] on div "[PERSON_NAME]" at bounding box center [464, 334] width 881 height 27
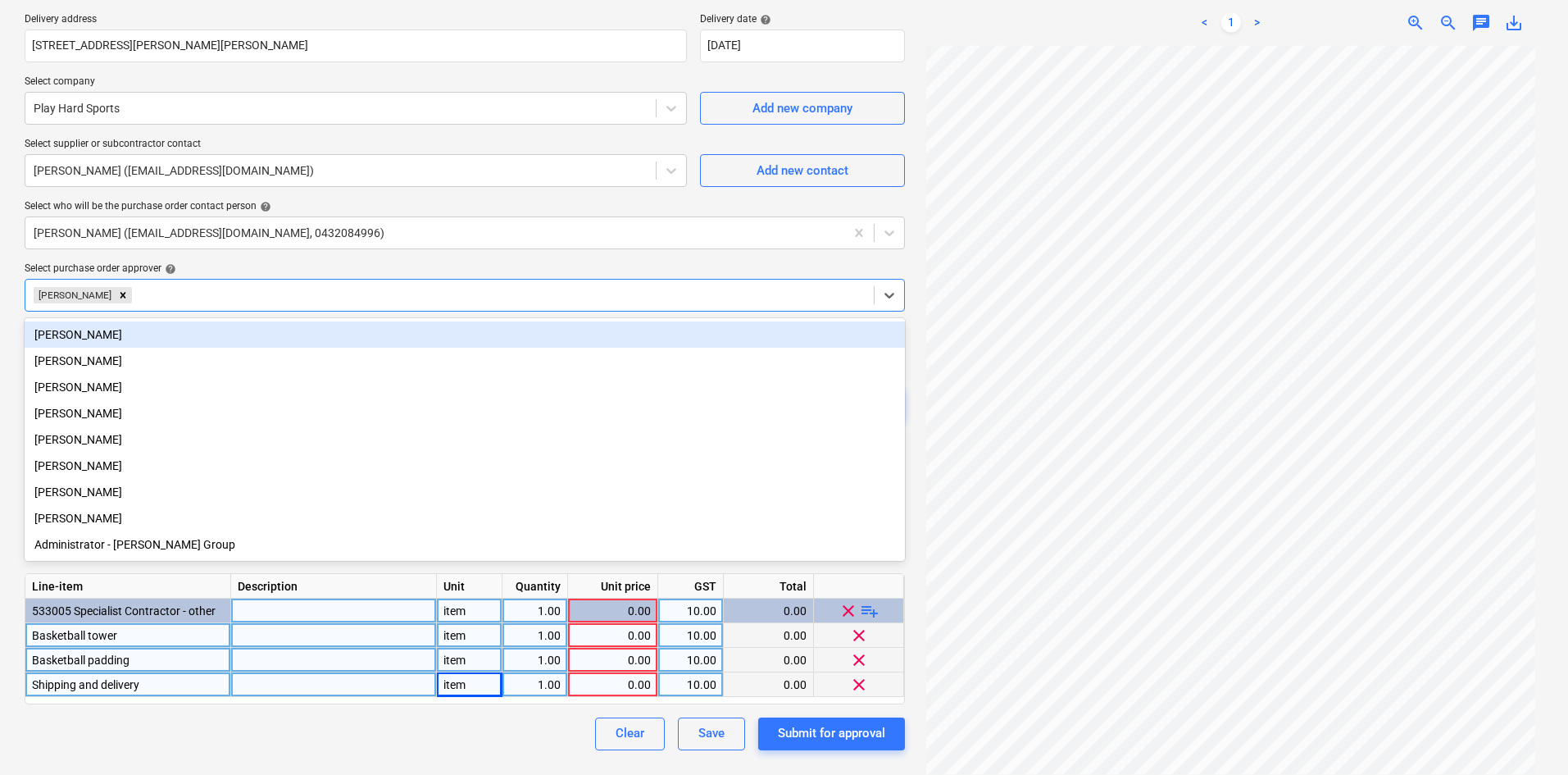
drag, startPoint x: 255, startPoint y: 289, endPoint x: 342, endPoint y: 273, distance: 88.5
click at [255, 289] on div at bounding box center [500, 295] width 731 height 17
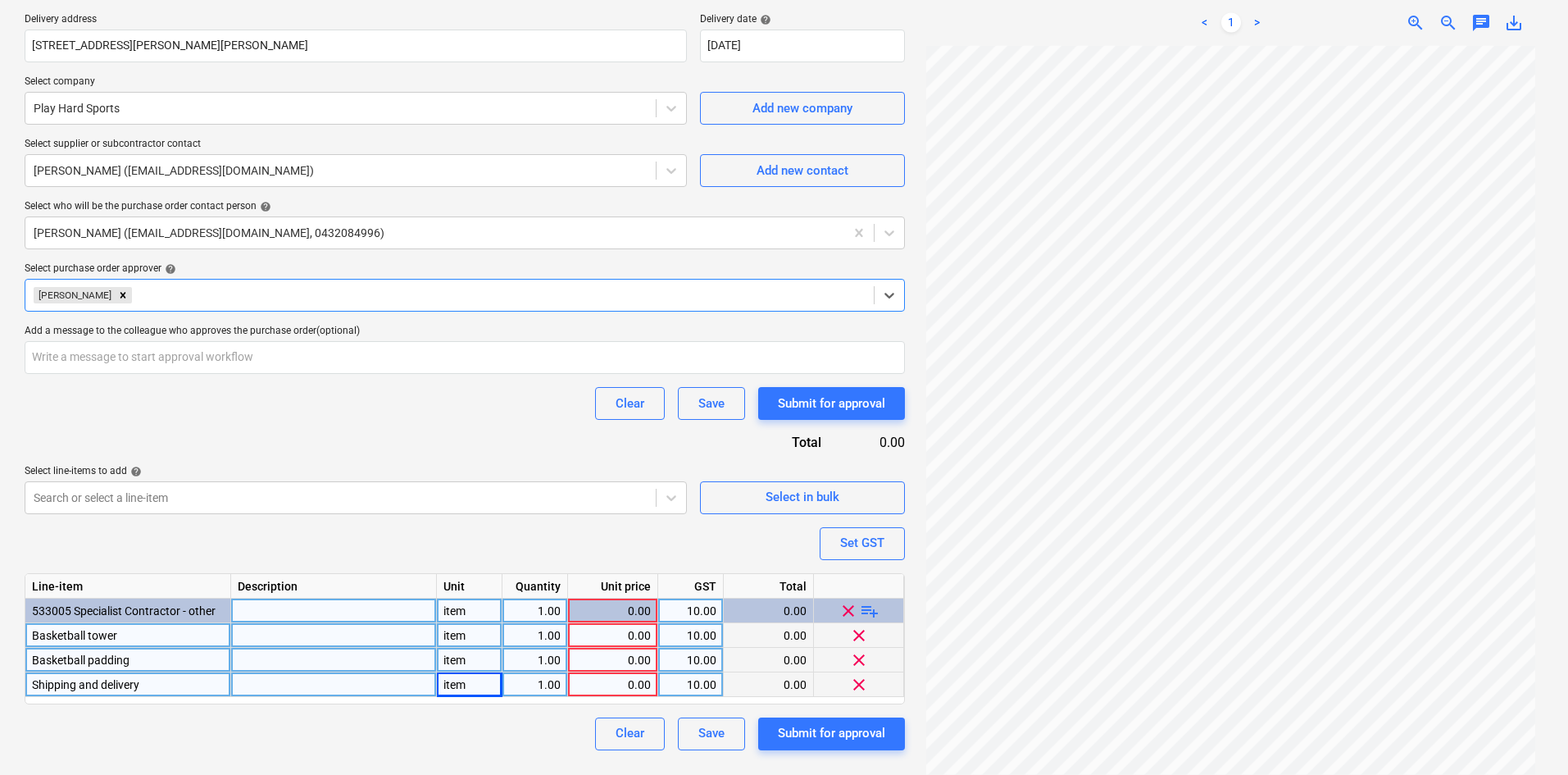
click at [350, 266] on div "Select purchase order approver help" at bounding box center [464, 268] width 881 height 13
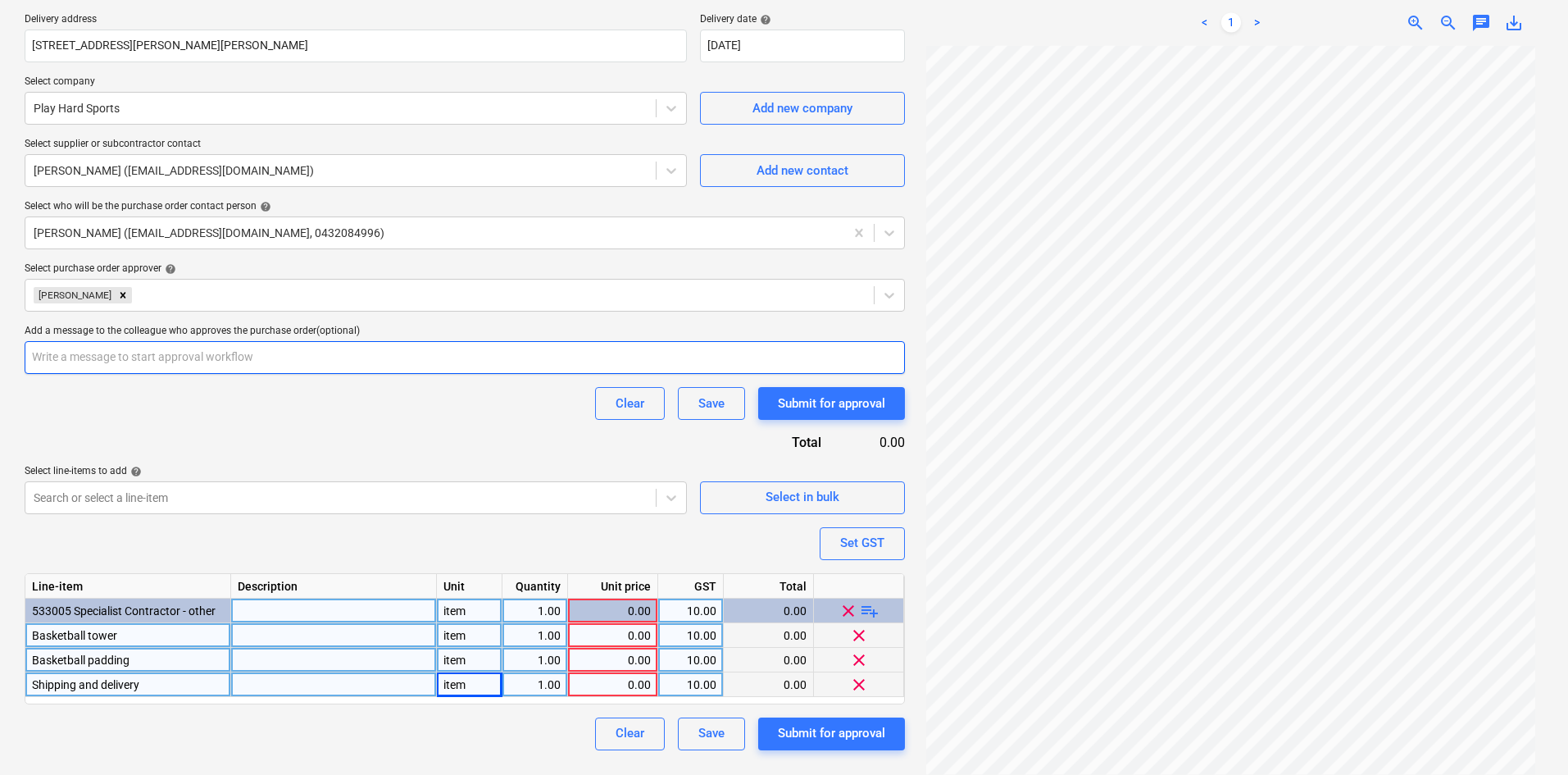
click at [234, 355] on input "text" at bounding box center [464, 357] width 881 height 33
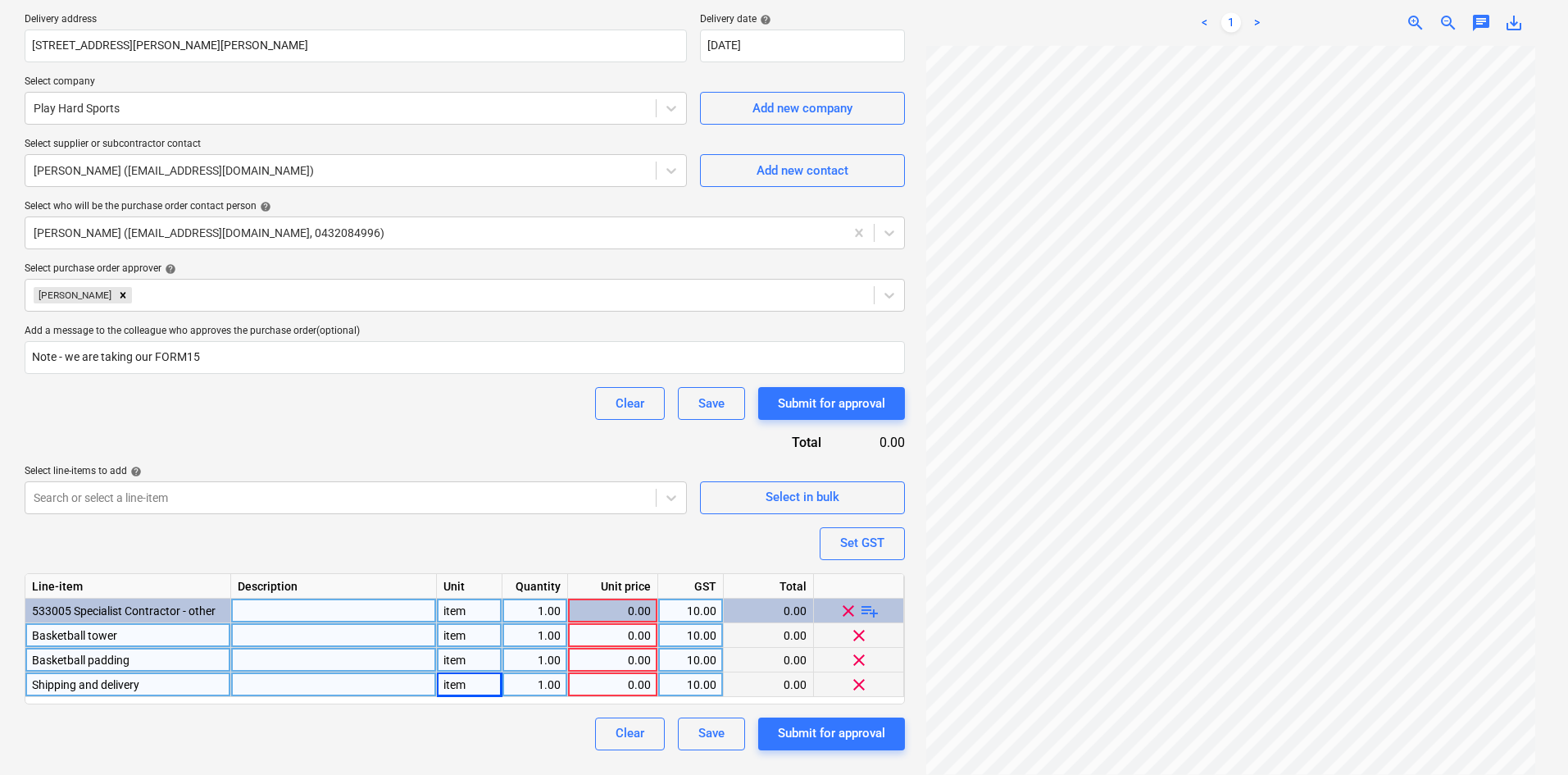
click at [278, 435] on div "Purchase order name help Purchase order Purchase order reference number help 00…" at bounding box center [464, 287] width 881 height 925
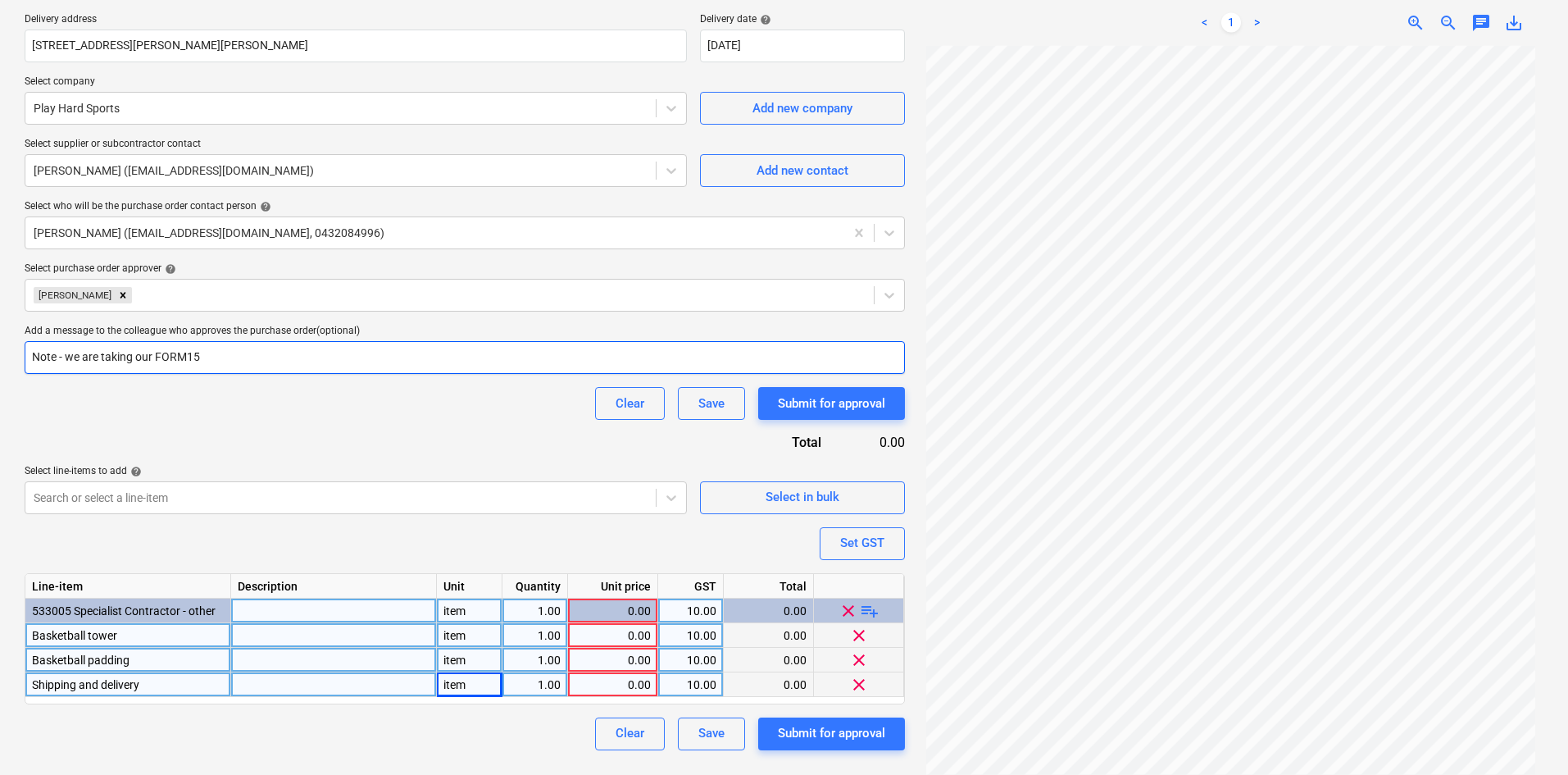
click at [230, 358] on input "Note - we are taking our FORM15" at bounding box center [464, 357] width 881 height 33
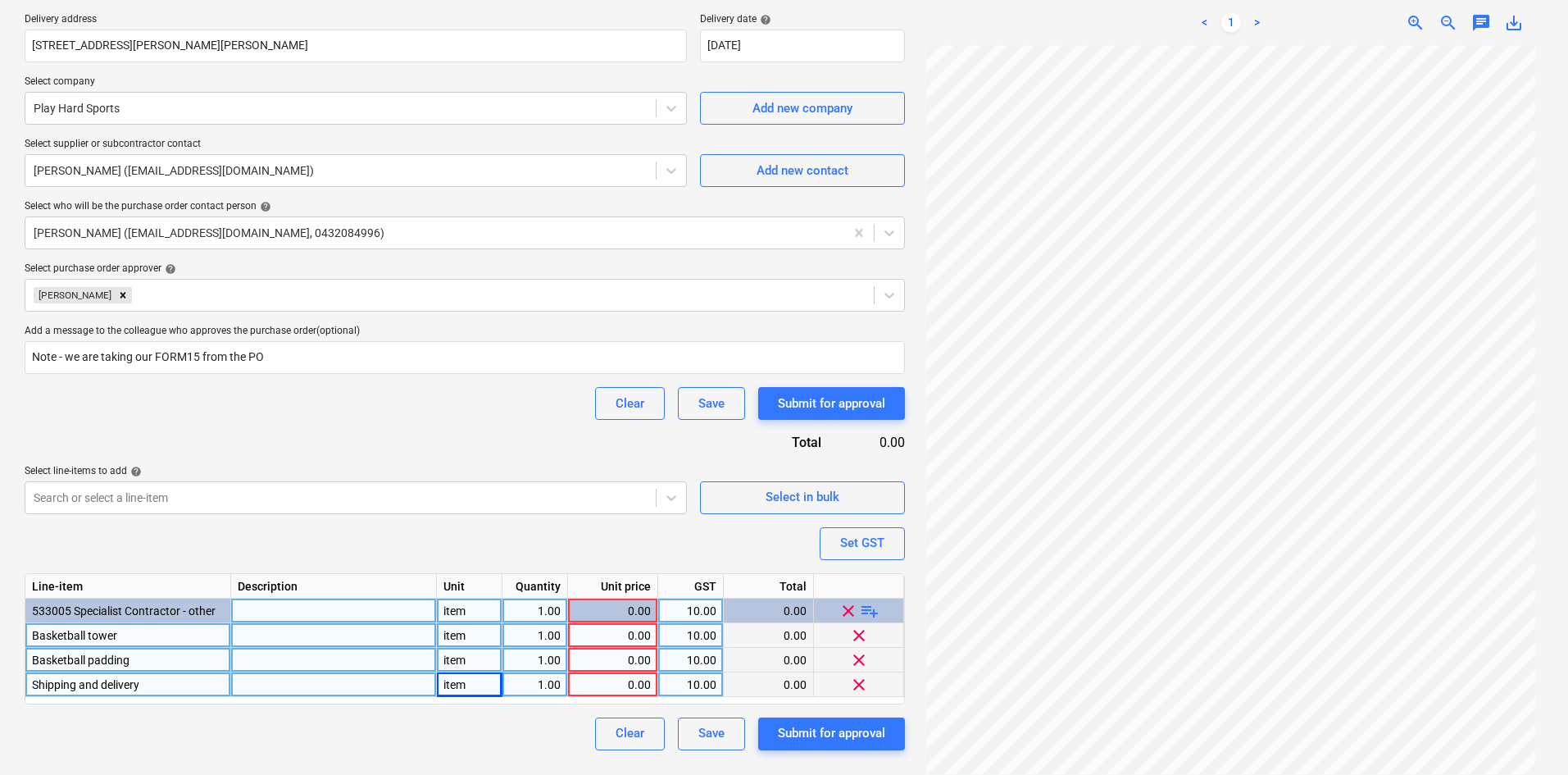
click at [218, 454] on div "Purchase order name help Purchase order Purchase order reference number help 00…" at bounding box center [464, 287] width 881 height 925
click at [400, 382] on div "Purchase order name help Purchase order Purchase order reference number help 00…" at bounding box center [464, 287] width 881 height 925
click at [606, 629] on div "0.00" at bounding box center [612, 635] width 76 height 25
click at [542, 636] on div "1.00" at bounding box center [535, 635] width 51 height 25
drag, startPoint x: 606, startPoint y: 635, endPoint x: 577, endPoint y: 575, distance: 66.6
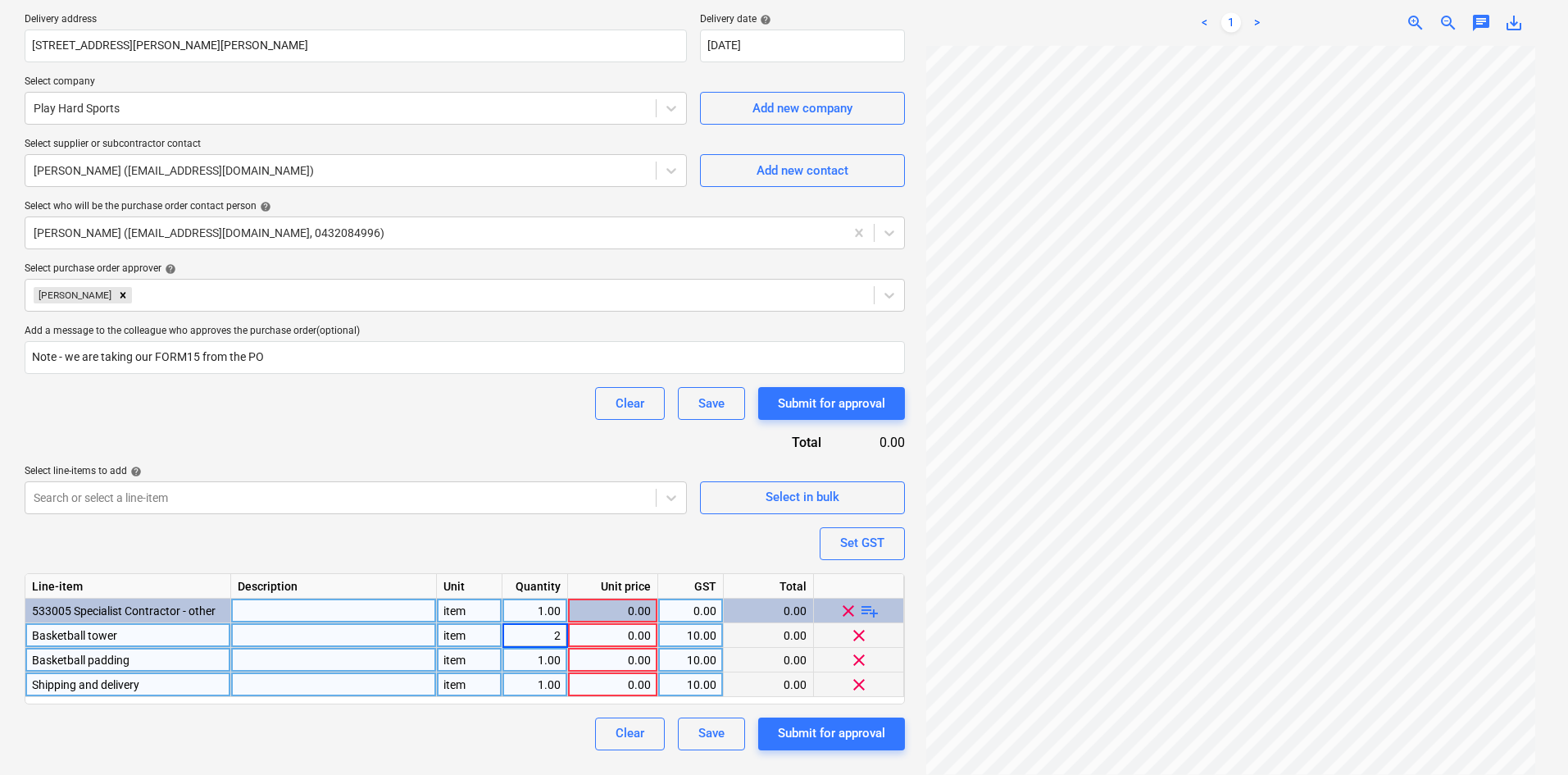
click at [606, 635] on div "0.00" at bounding box center [612, 635] width 76 height 25
click at [558, 522] on div "Purchase order name help Purchase order Purchase order reference number help 00…" at bounding box center [464, 287] width 881 height 925
click at [595, 628] on div "0.00" at bounding box center [612, 635] width 76 height 25
click at [546, 661] on div "Line-item Description Unit Quantity Unit price GST Total 533005 Specialist Cont…" at bounding box center [464, 638] width 881 height 131
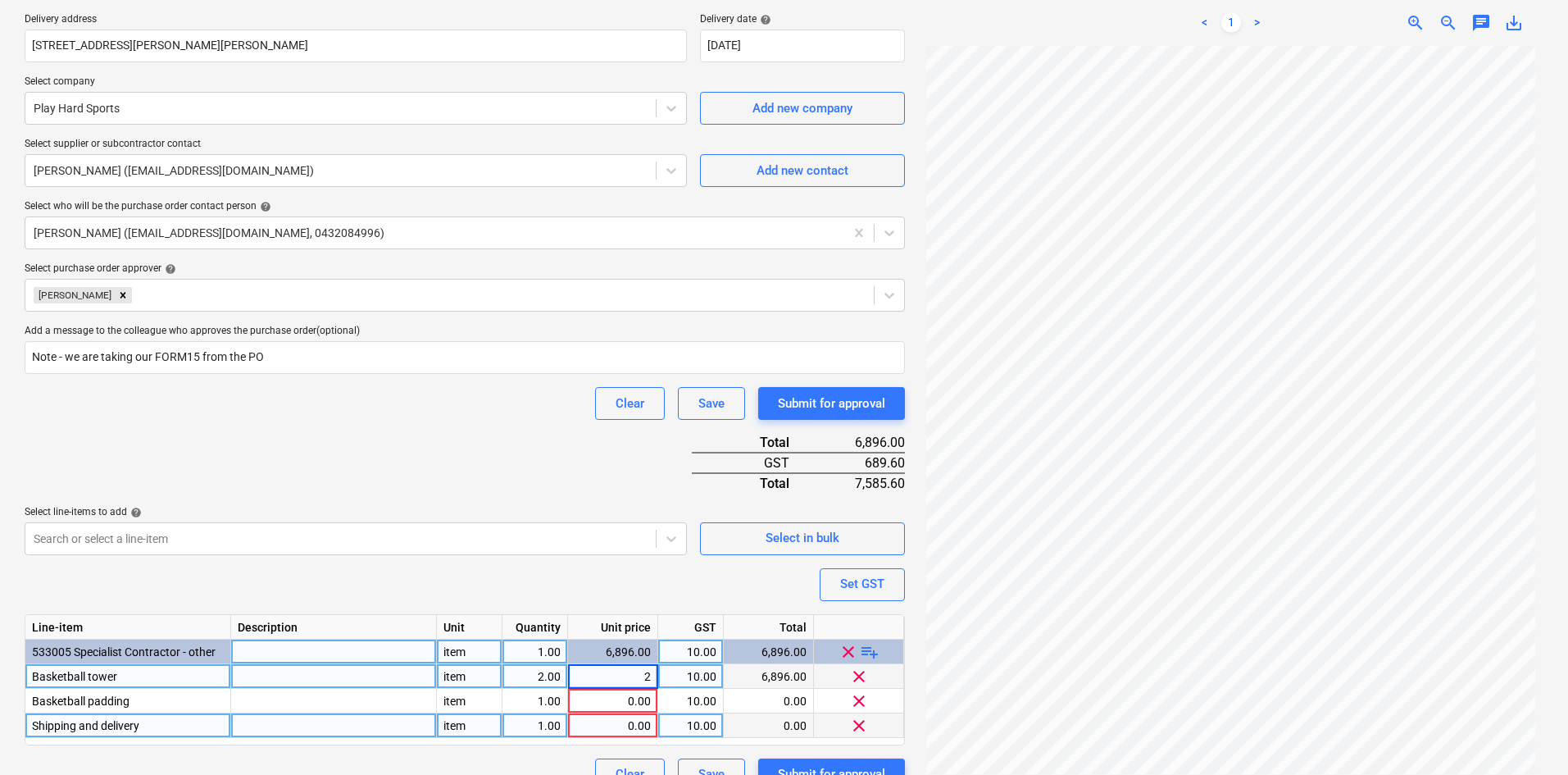
click at [647, 672] on input "2" at bounding box center [612, 675] width 90 height 24
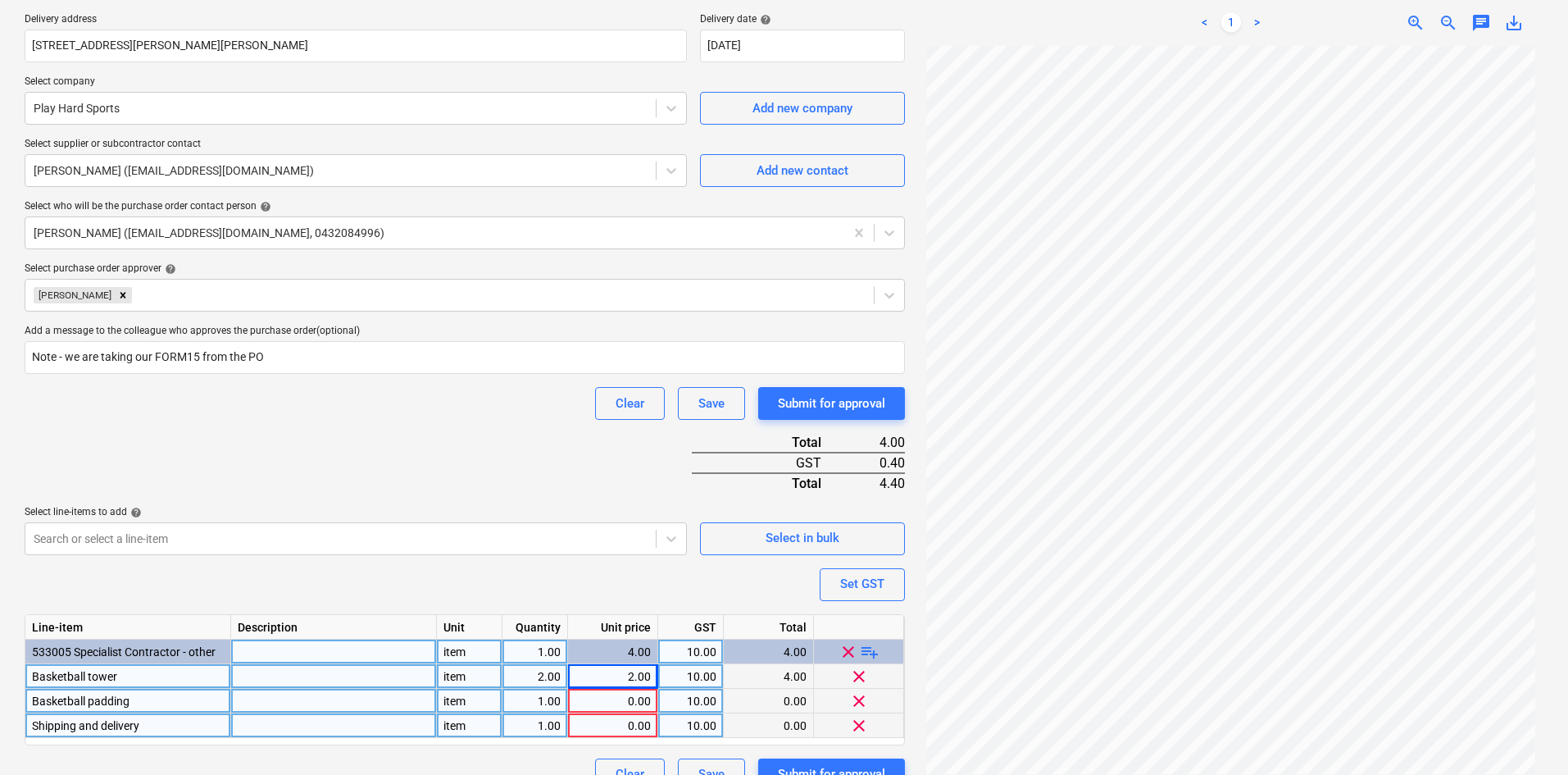
click at [616, 697] on div "0.00" at bounding box center [612, 700] width 76 height 25
click at [635, 670] on div "2.00" at bounding box center [612, 675] width 76 height 25
click at [642, 703] on div "0.00" at bounding box center [612, 700] width 76 height 25
click at [628, 584] on div "Purchase order name help Purchase order Purchase order reference number help 00…" at bounding box center [464, 308] width 881 height 966
click at [600, 703] on div "0.00" at bounding box center [612, 725] width 76 height 25
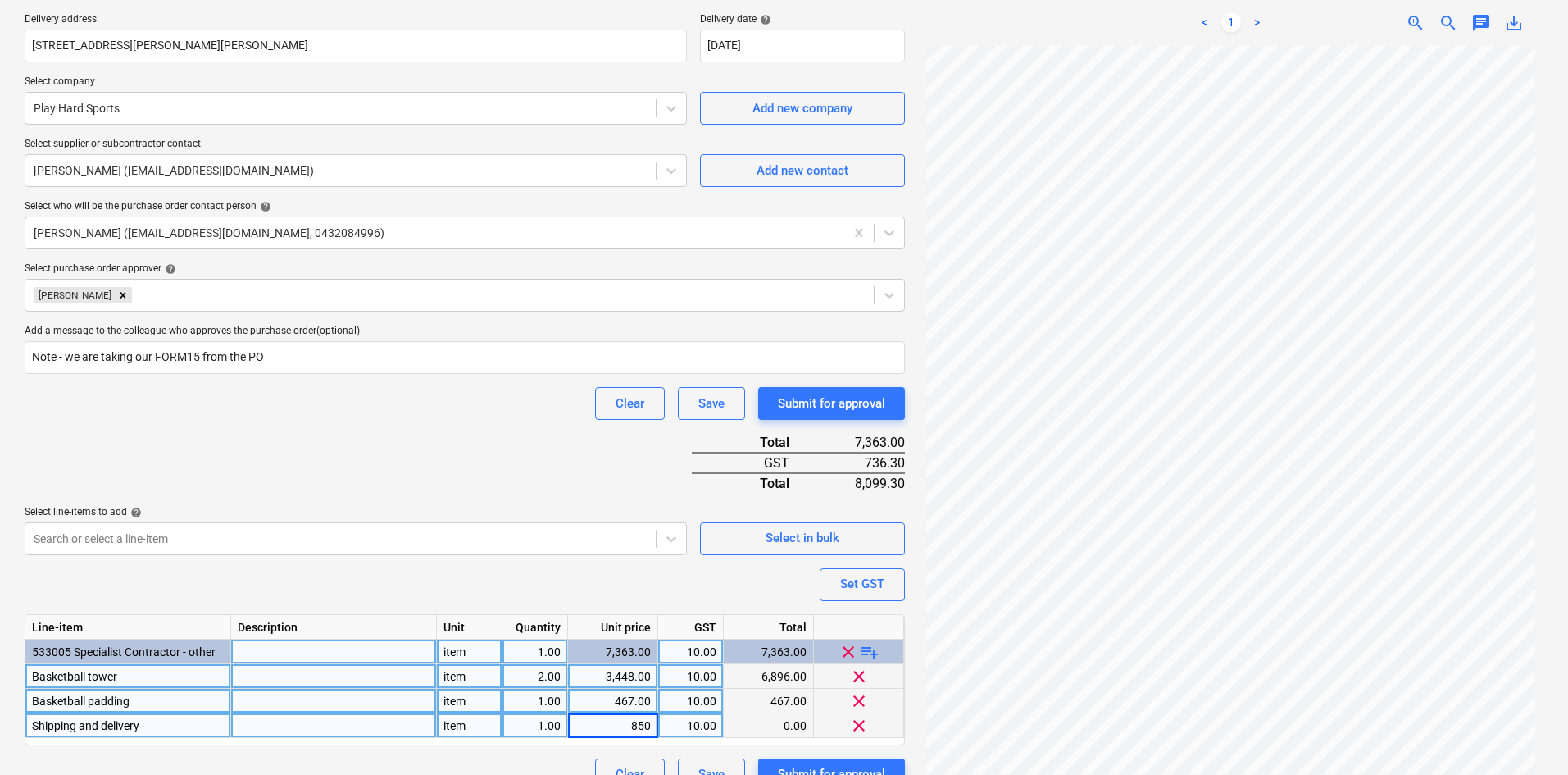
click at [535, 506] on div "Select line-items to add help" at bounding box center [356, 512] width 663 height 13
click at [527, 457] on div "Purchase order name help Purchase order Purchase order reference number help 00…" at bounding box center [464, 308] width 881 height 966
click at [280, 668] on div at bounding box center [333, 675] width 206 height 25
click at [351, 579] on div "Purchase order name help Purchase order Purchase order reference number help 00…" at bounding box center [464, 308] width 881 height 966
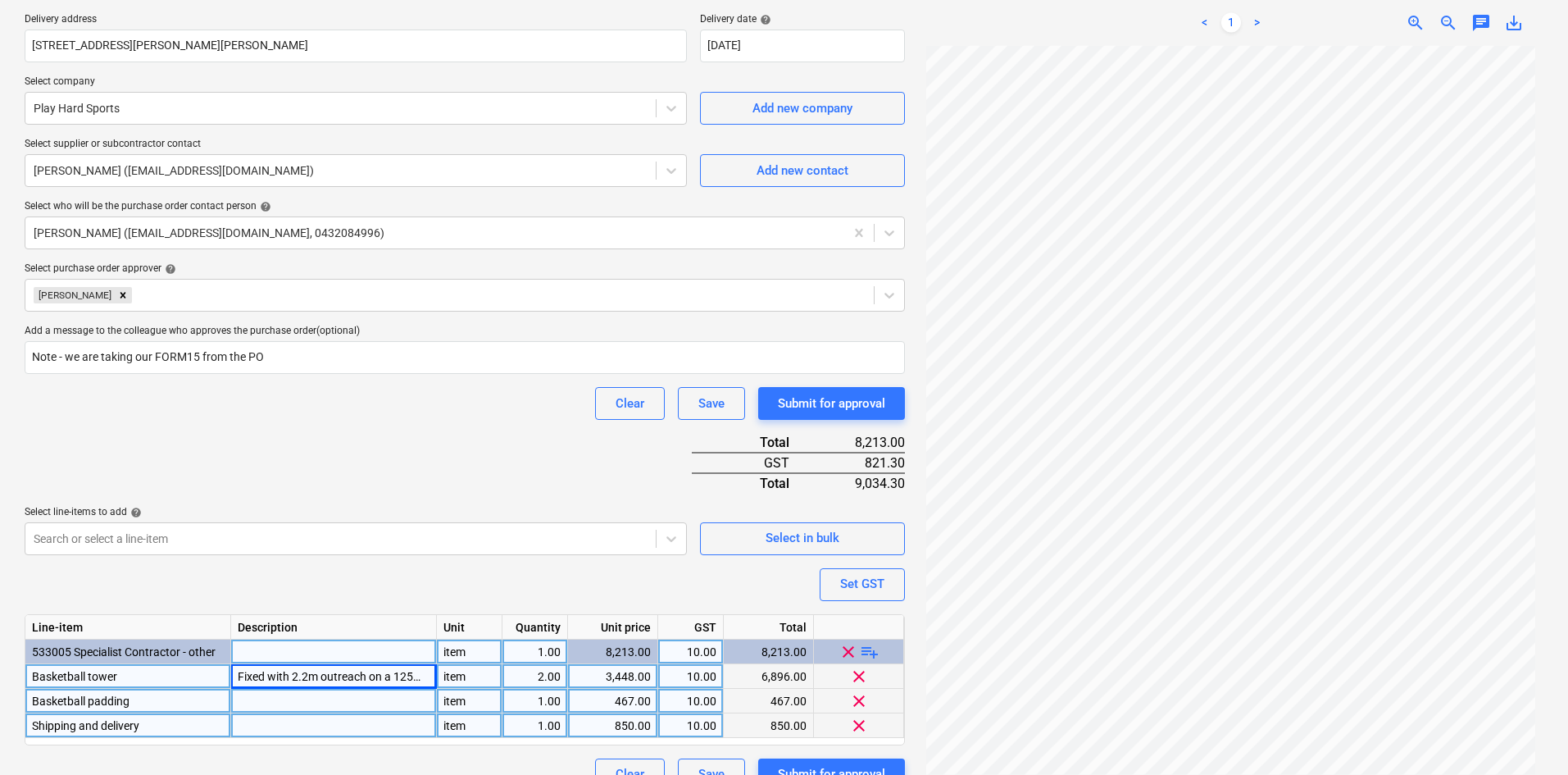
click at [265, 699] on div at bounding box center [333, 700] width 206 height 25
click at [329, 570] on div "Purchase order name help Purchase order Purchase order reference number help 00…" at bounding box center [464, 308] width 881 height 966
click at [332, 461] on div "Purchase order name help Purchase order Purchase order reference number help 00…" at bounding box center [464, 308] width 881 height 966
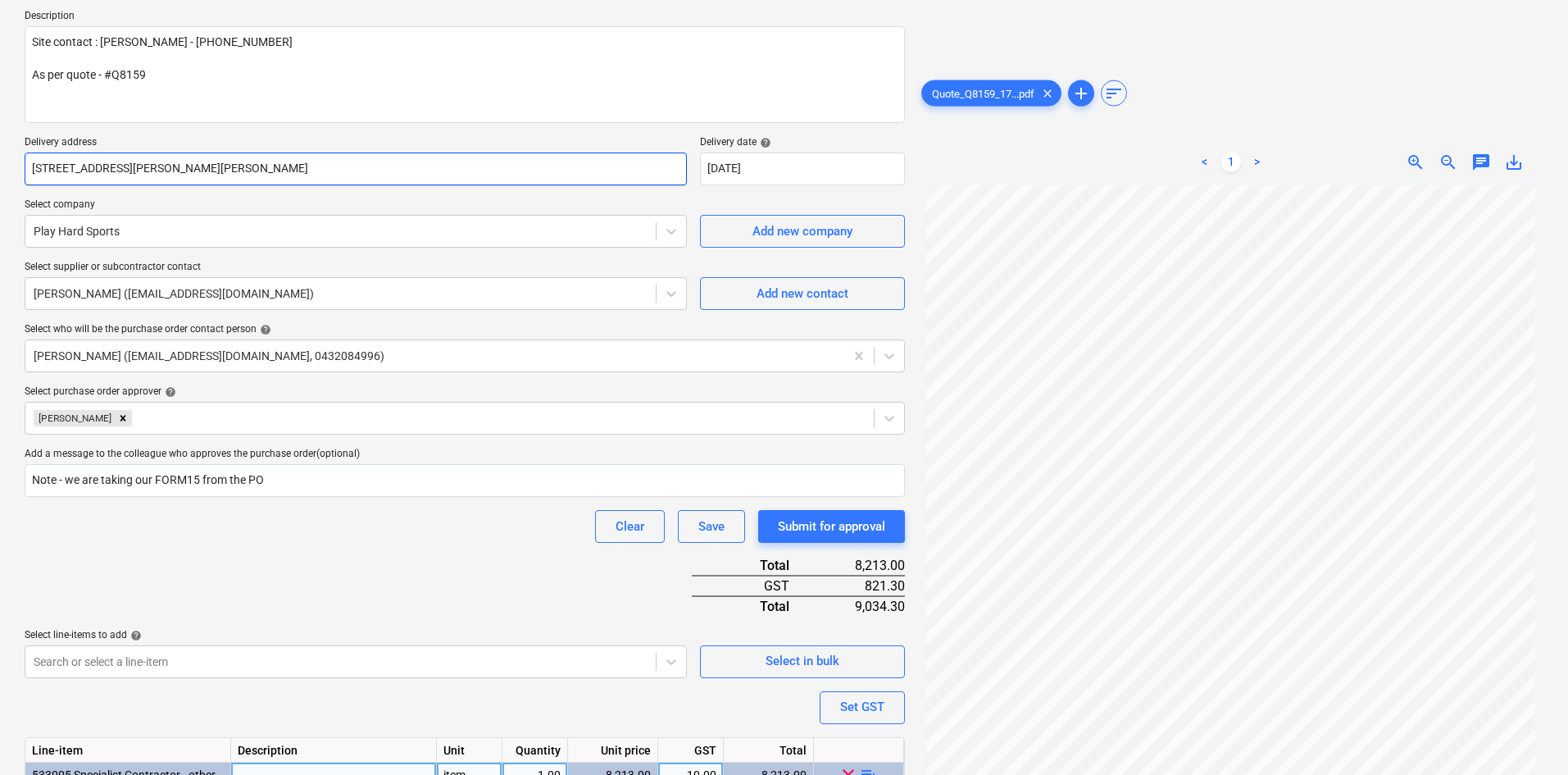
scroll to position [0, 0]
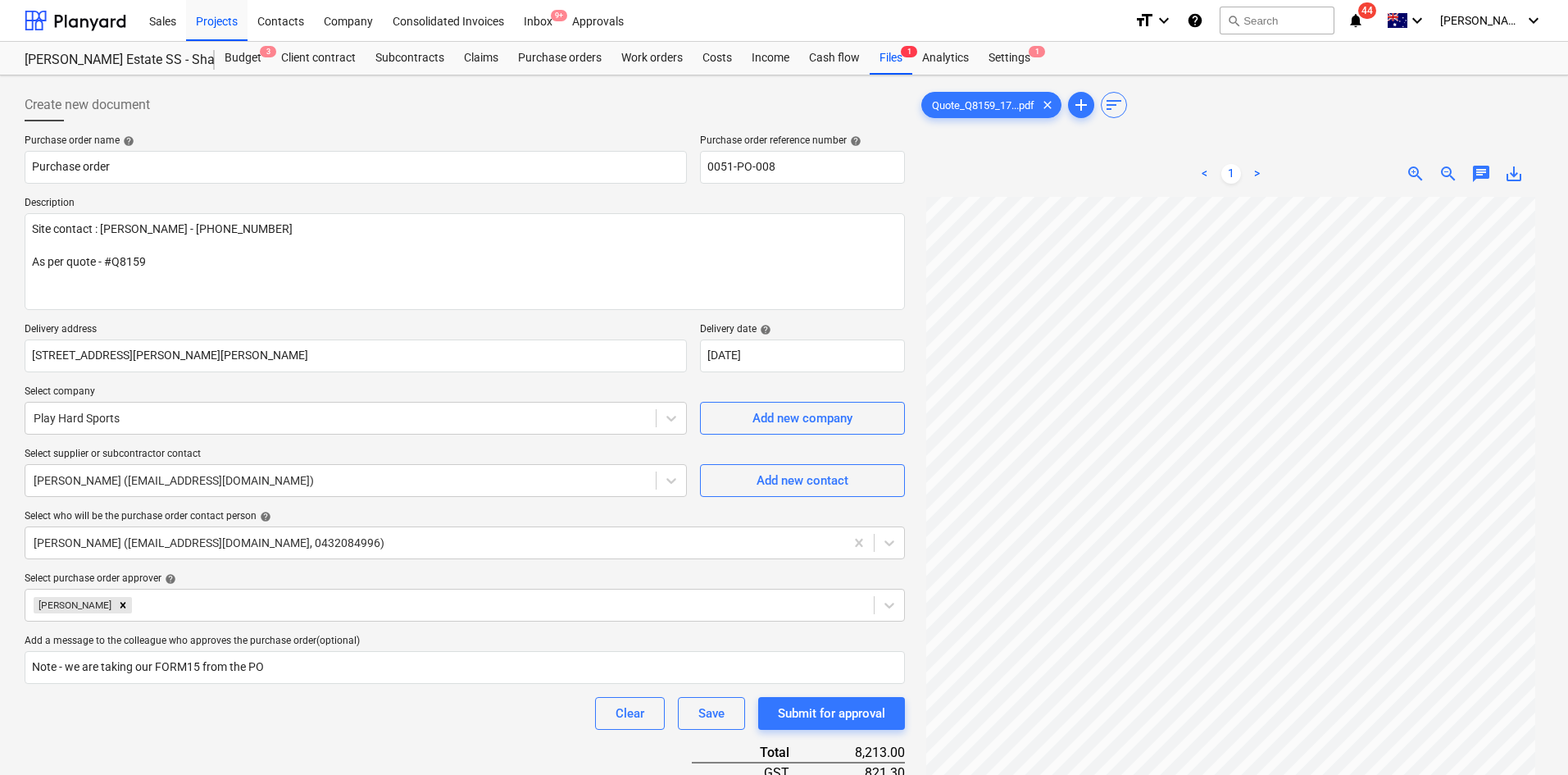
click at [377, 323] on p "Delivery address" at bounding box center [356, 331] width 663 height 17
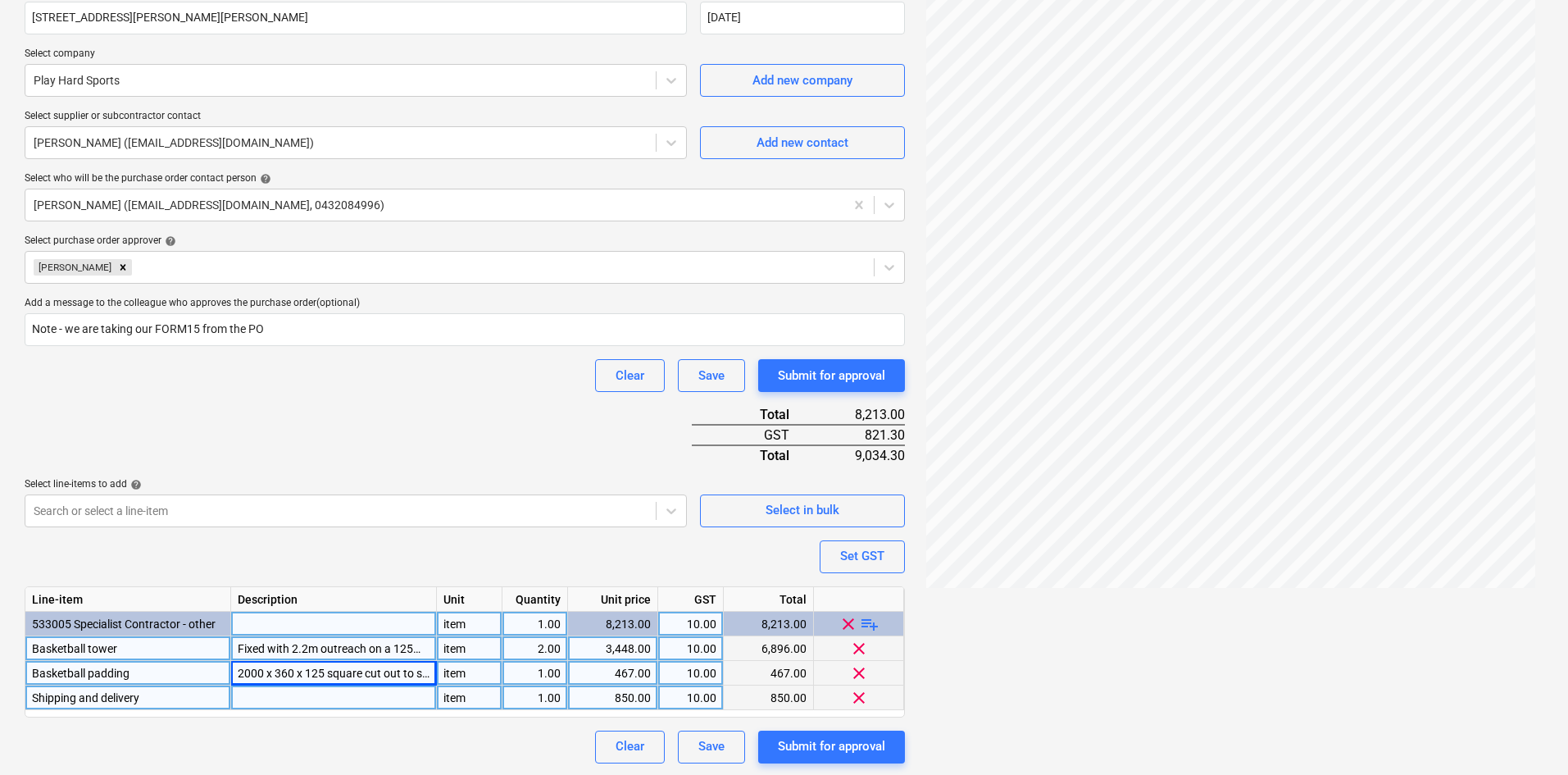
scroll to position [339, 0]
click at [413, 405] on div "Purchase order name help Purchase order Purchase order reference number help 00…" at bounding box center [464, 278] width 881 height 966
click at [540, 663] on div "1.00" at bounding box center [535, 670] width 51 height 25
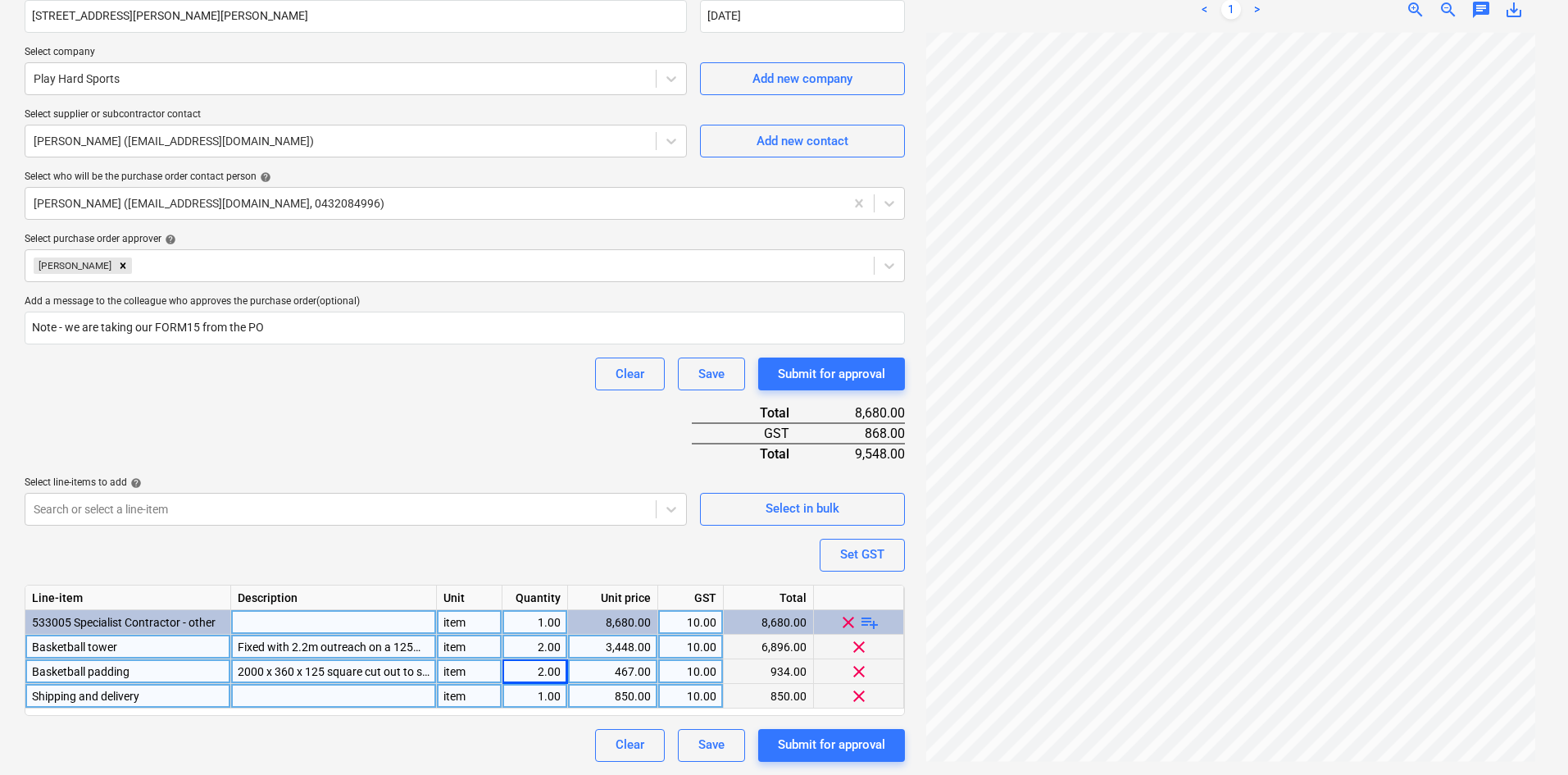
click at [524, 549] on div "Purchase order name help Purchase order Purchase order reference number help 00…" at bounding box center [464, 278] width 881 height 966
click at [707, 554] on div "Purchase order name help Purchase order Purchase order reference number help 00…" at bounding box center [464, 278] width 881 height 966
click at [485, 410] on div "Purchase order name help Purchase order Purchase order reference number help 00…" at bounding box center [464, 278] width 881 height 966
click at [537, 436] on div "Purchase order name help Purchase order Purchase order reference number help 00…" at bounding box center [464, 278] width 881 height 966
click at [519, 400] on div "Purchase order name help Purchase order Purchase order reference number help 00…" at bounding box center [464, 278] width 881 height 966
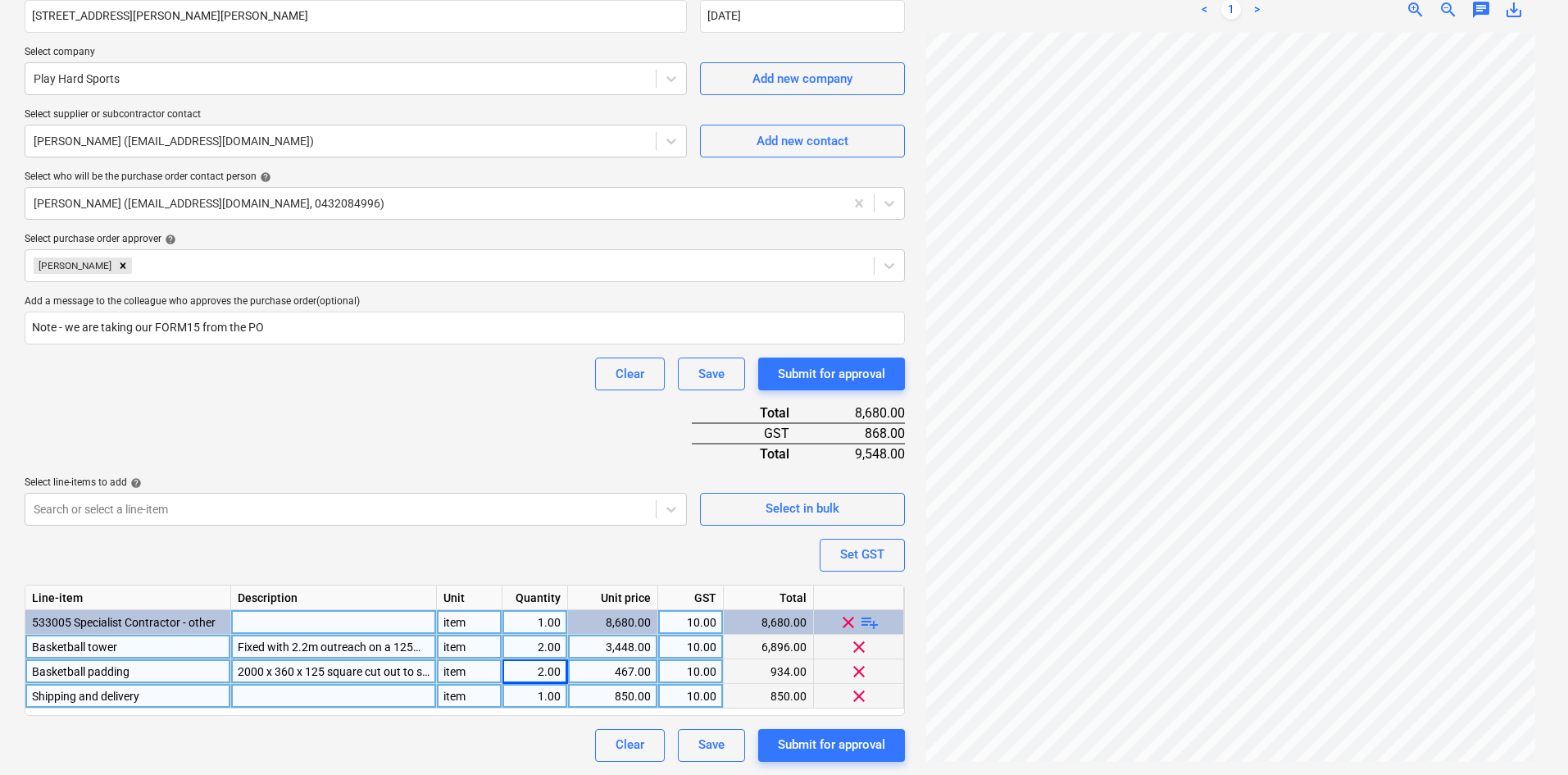
click at [507, 703] on div "Purchase order name help Purchase order Purchase order reference number help 00…" at bounding box center [464, 278] width 881 height 966
click at [531, 690] on div "1.00" at bounding box center [535, 695] width 51 height 25
click at [535, 671] on div "2.00" at bounding box center [535, 670] width 51 height 25
click at [537, 644] on div "2.00" at bounding box center [535, 646] width 51 height 25
click at [513, 437] on div "Purchase order name help Purchase order Purchase order reference number help 00…" at bounding box center [464, 278] width 881 height 966
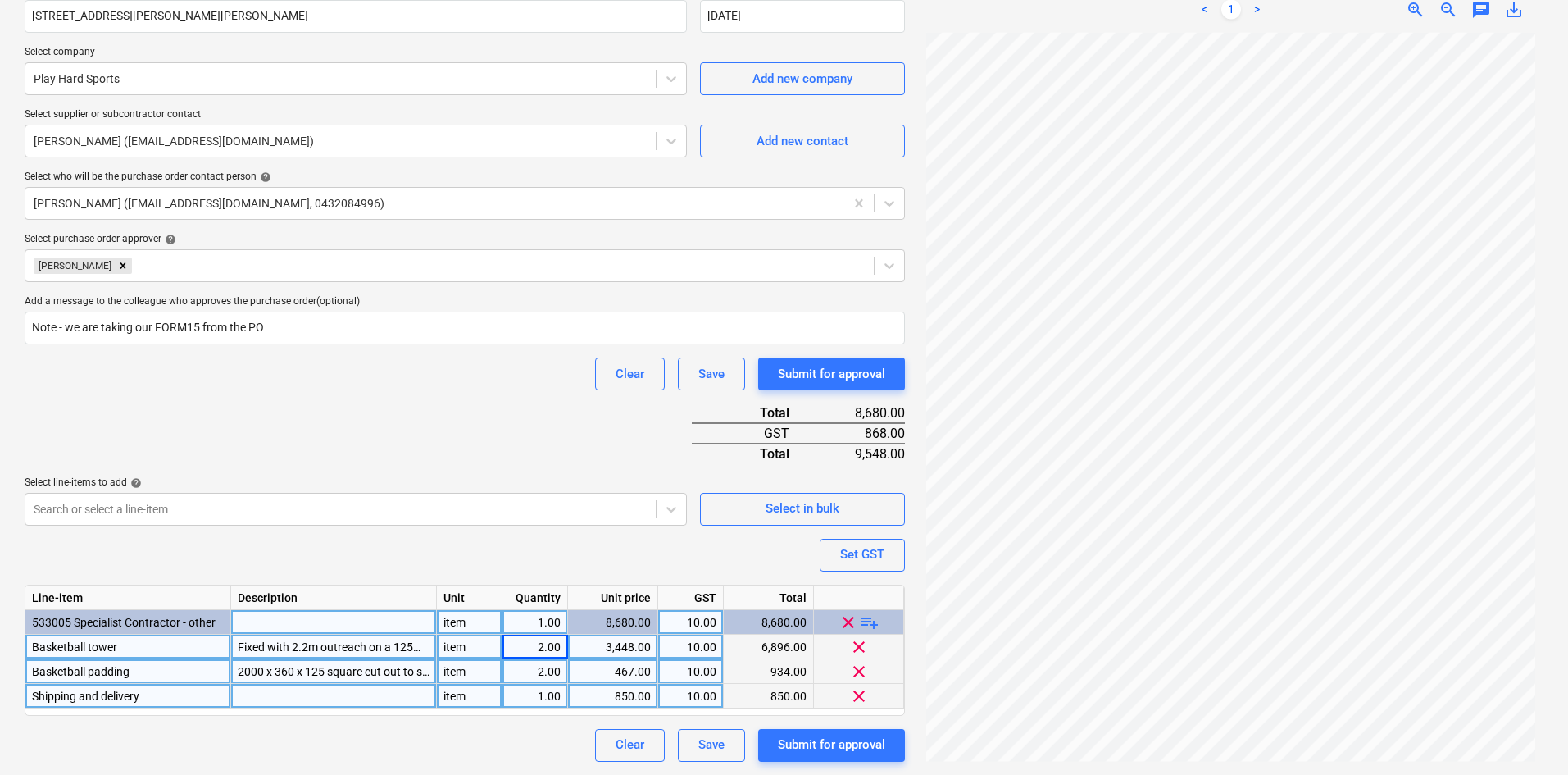
click at [523, 476] on div "Select line-items to add help" at bounding box center [356, 482] width 663 height 13
click at [289, 697] on div at bounding box center [333, 695] width 206 height 25
click at [285, 703] on div "Clear Save Submit for approval" at bounding box center [464, 744] width 881 height 33
click at [532, 432] on div "Purchase order name help Purchase order Purchase order reference number help 00…" at bounding box center [464, 278] width 881 height 966
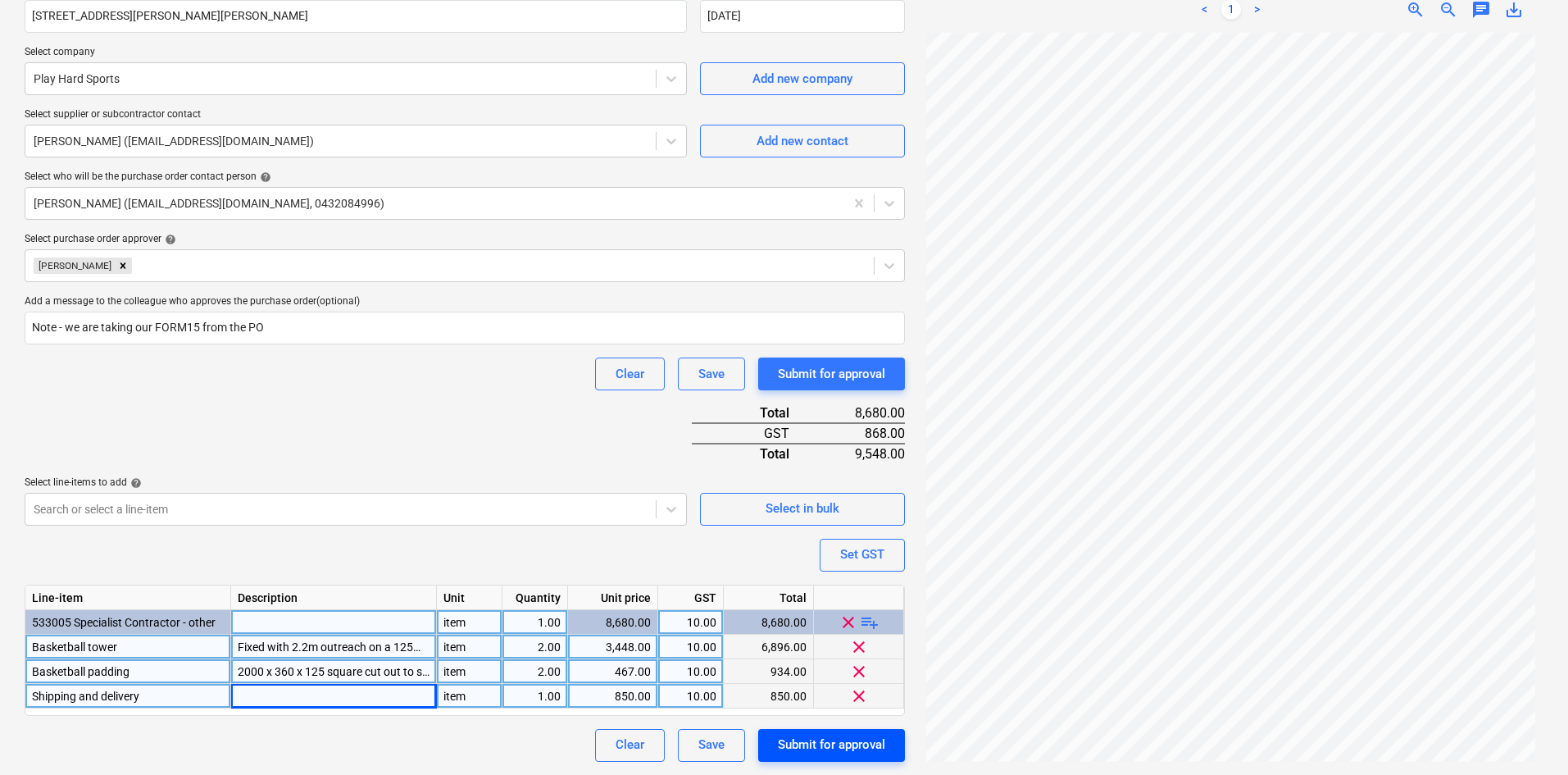
click at [825, 703] on div "Submit for approval" at bounding box center [831, 744] width 107 height 22
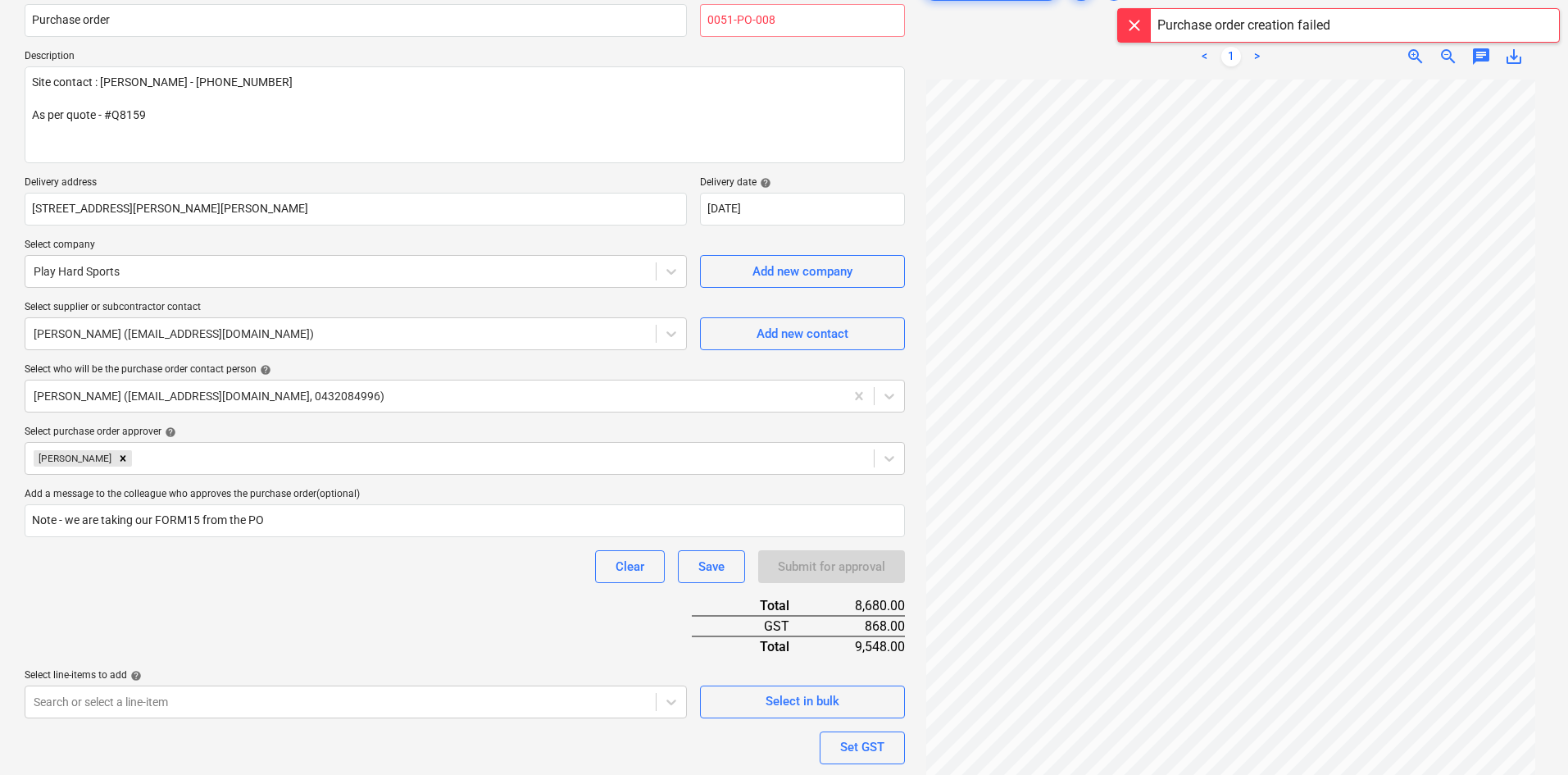
scroll to position [176, 0]
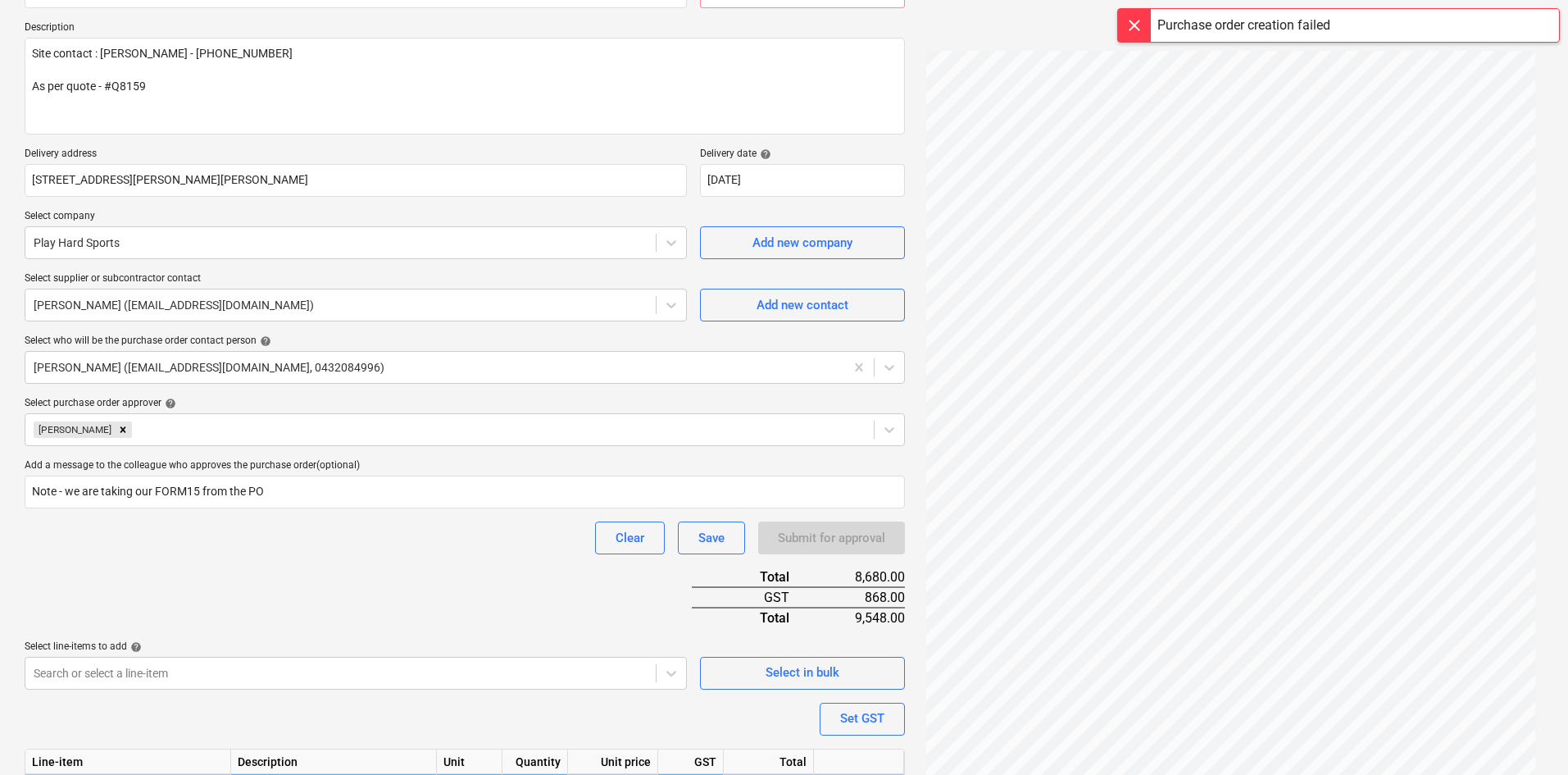
click at [498, 581] on div "Purchase order name help Purchase order Purchase order reference number help 00…" at bounding box center [464, 442] width 881 height 966
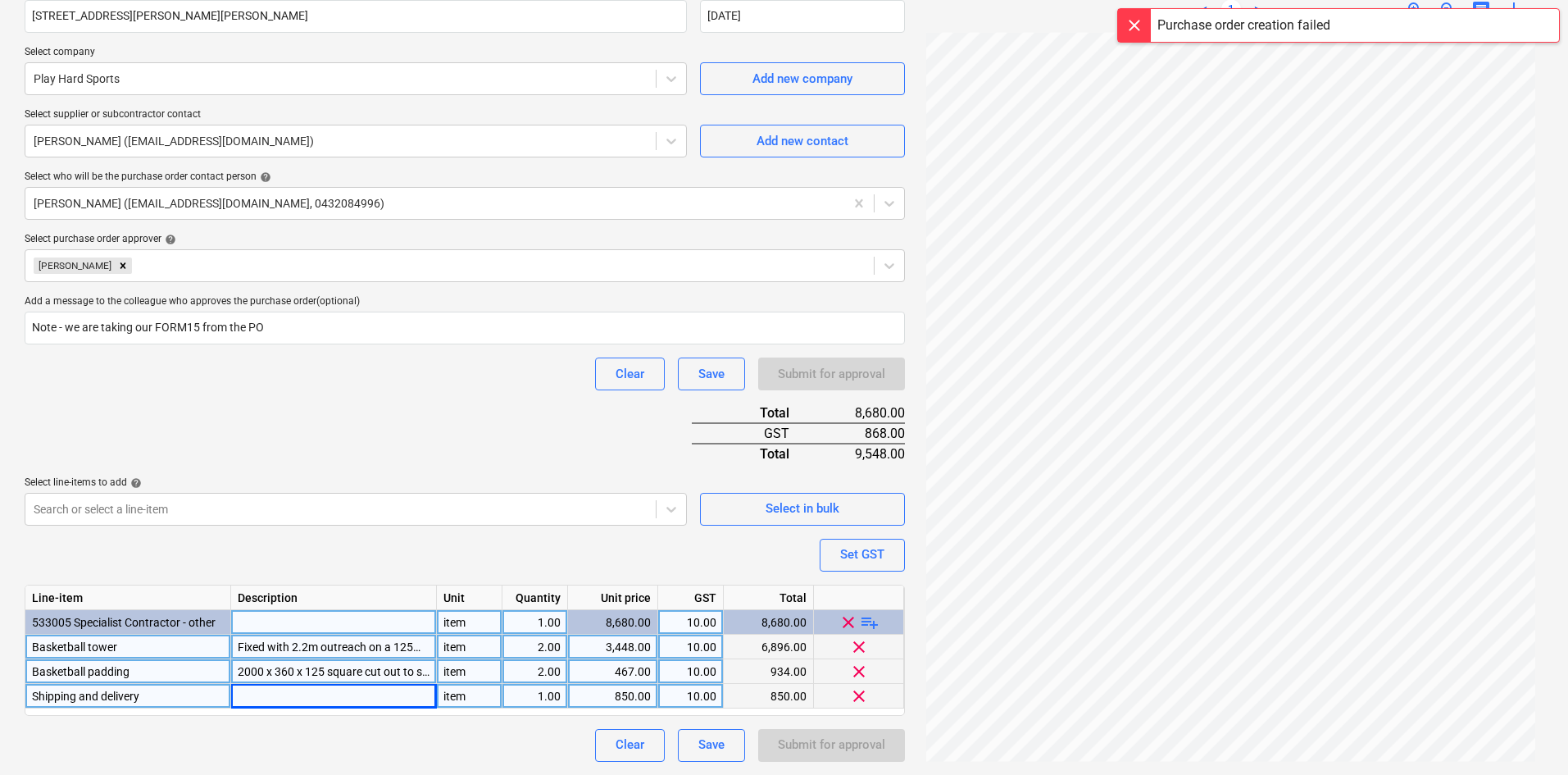
click at [809, 703] on div "Submit for approval" at bounding box center [831, 744] width 147 height 33
click at [521, 490] on p "Select line-items to add help" at bounding box center [356, 484] width 663 height 17
click at [297, 241] on div "Select purchase order approver help" at bounding box center [464, 239] width 881 height 13
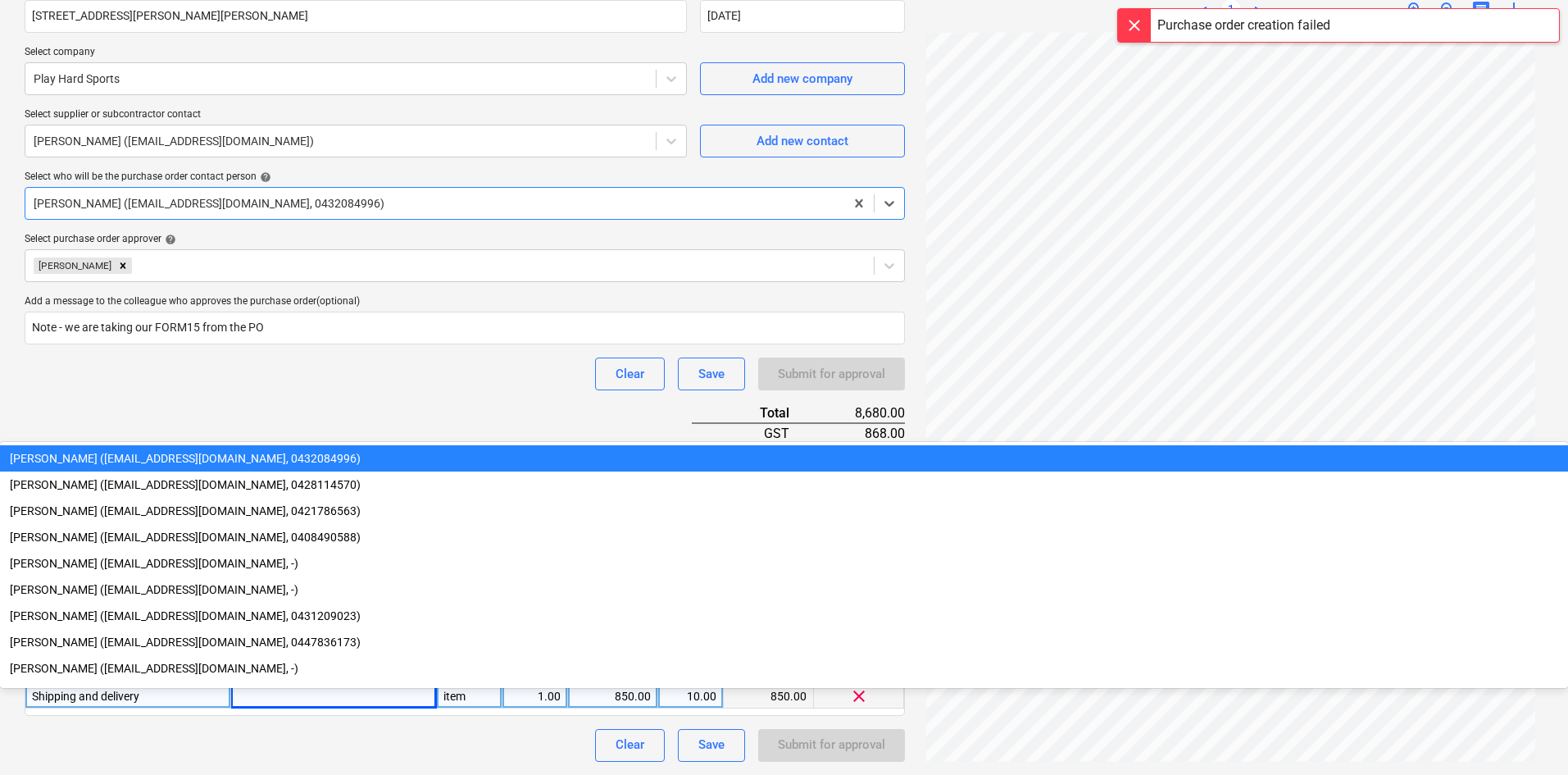
click at [294, 192] on div "[PERSON_NAME] ([EMAIL_ADDRESS][DOMAIN_NAME], 0432084996)" at bounding box center [435, 203] width 819 height 23
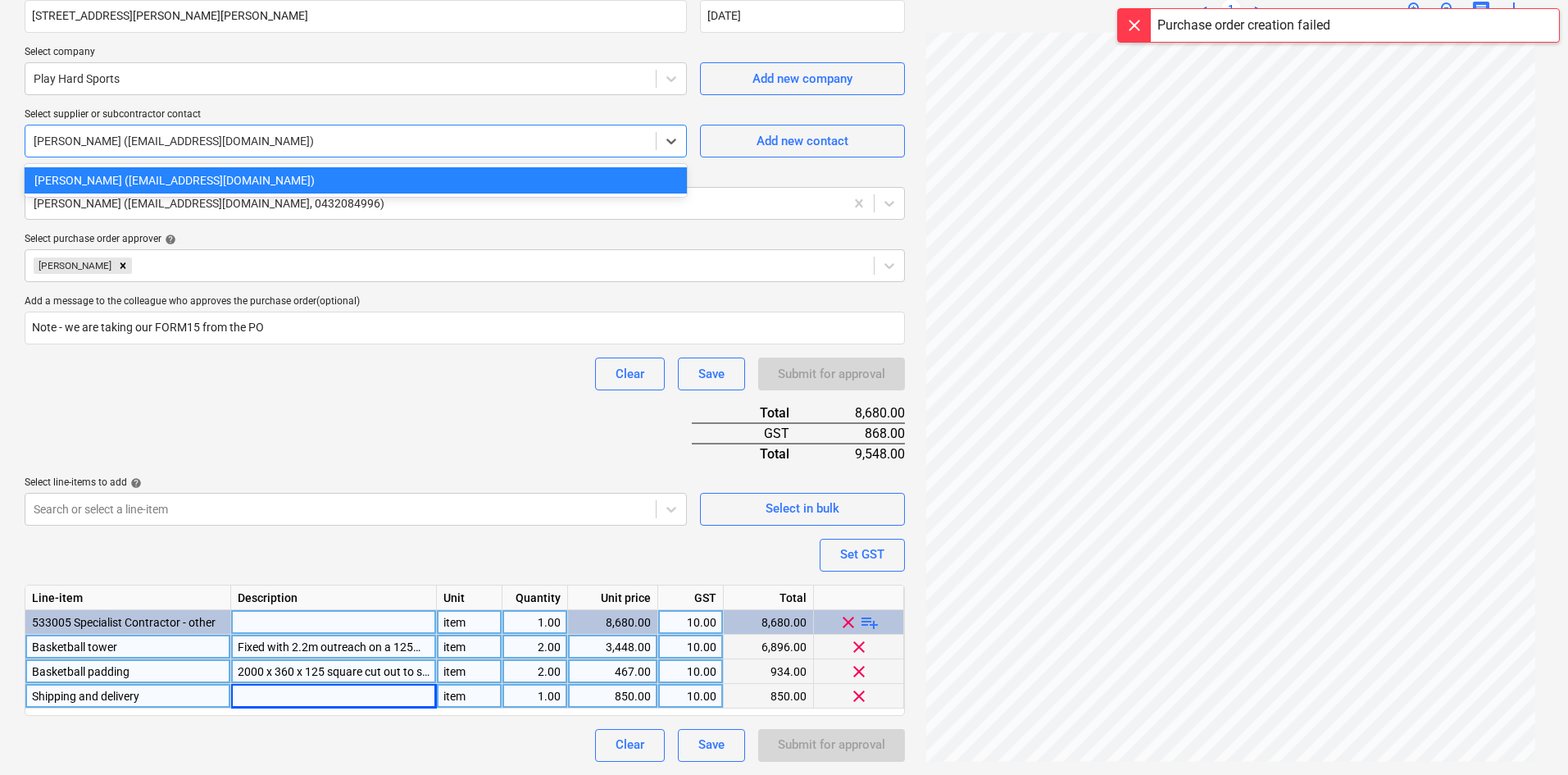
click at [284, 146] on div at bounding box center [340, 141] width 614 height 17
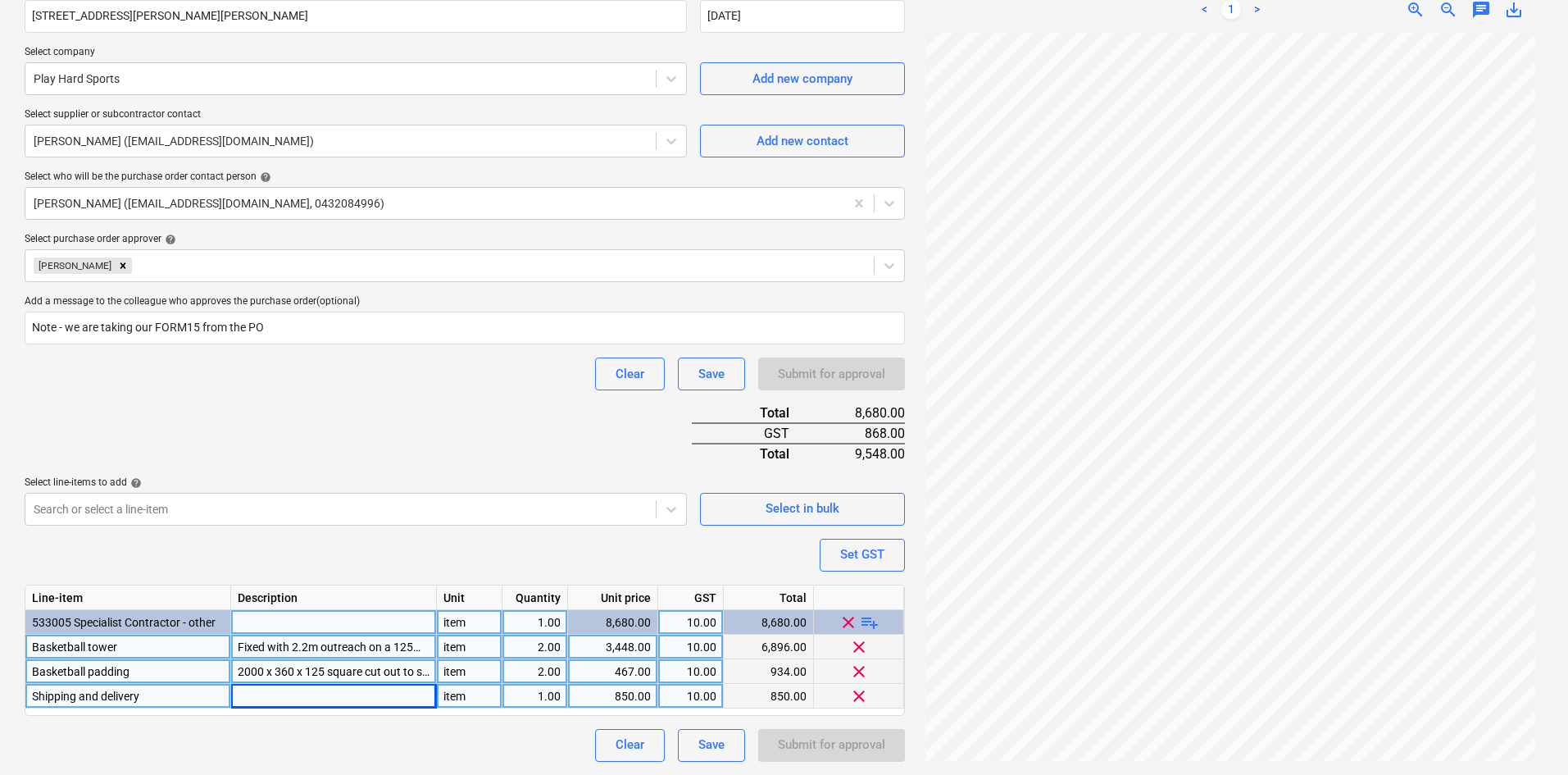
click at [289, 462] on div "Purchase order name help Purchase order Purchase order reference number help 00…" at bounding box center [464, 278] width 881 height 966
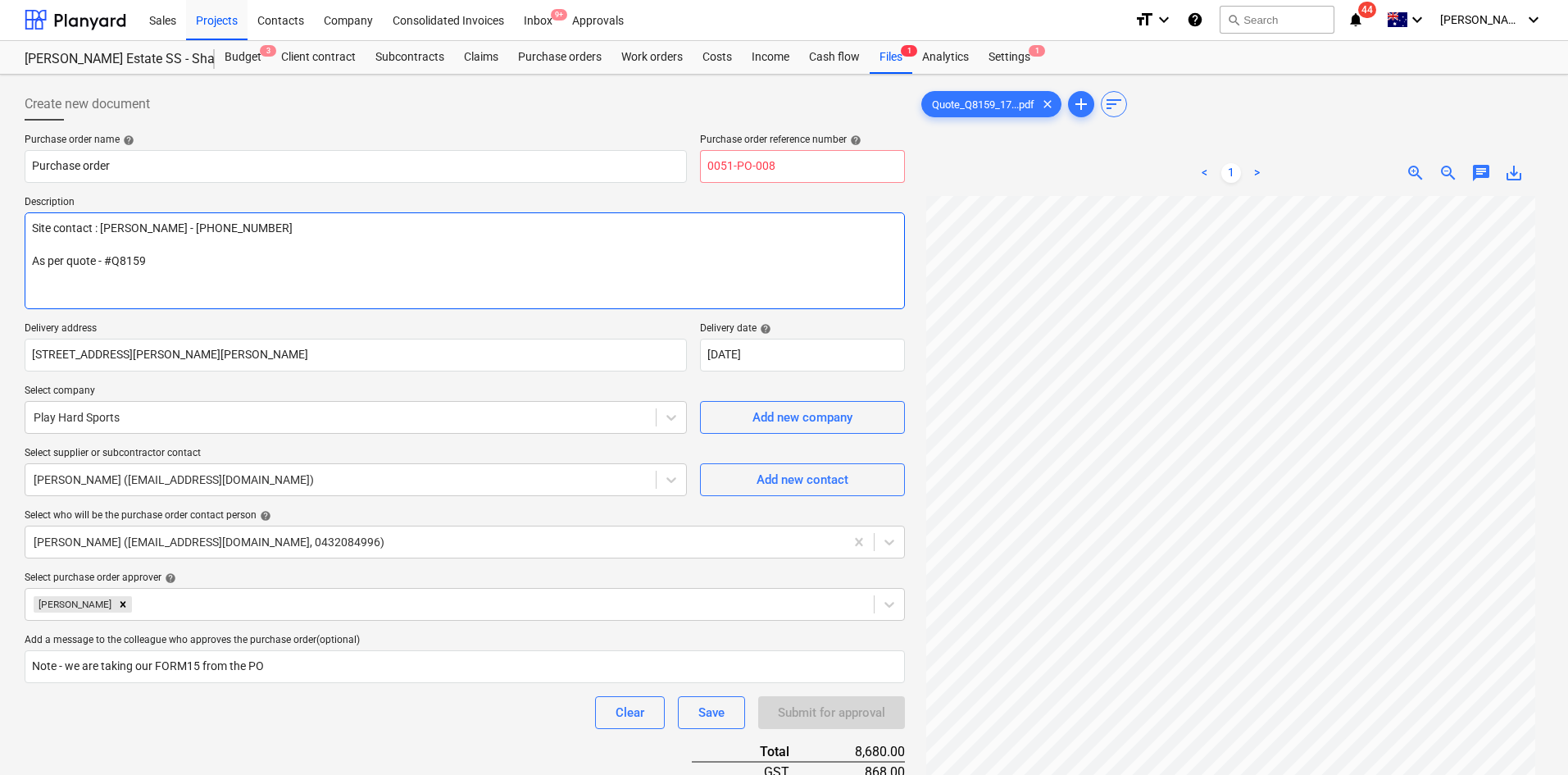
scroll to position [0, 0]
click at [367, 223] on textarea "Site contact : [PERSON_NAME] - [PHONE_NUMBER] As per quote - #Q8159" at bounding box center [464, 261] width 881 height 97
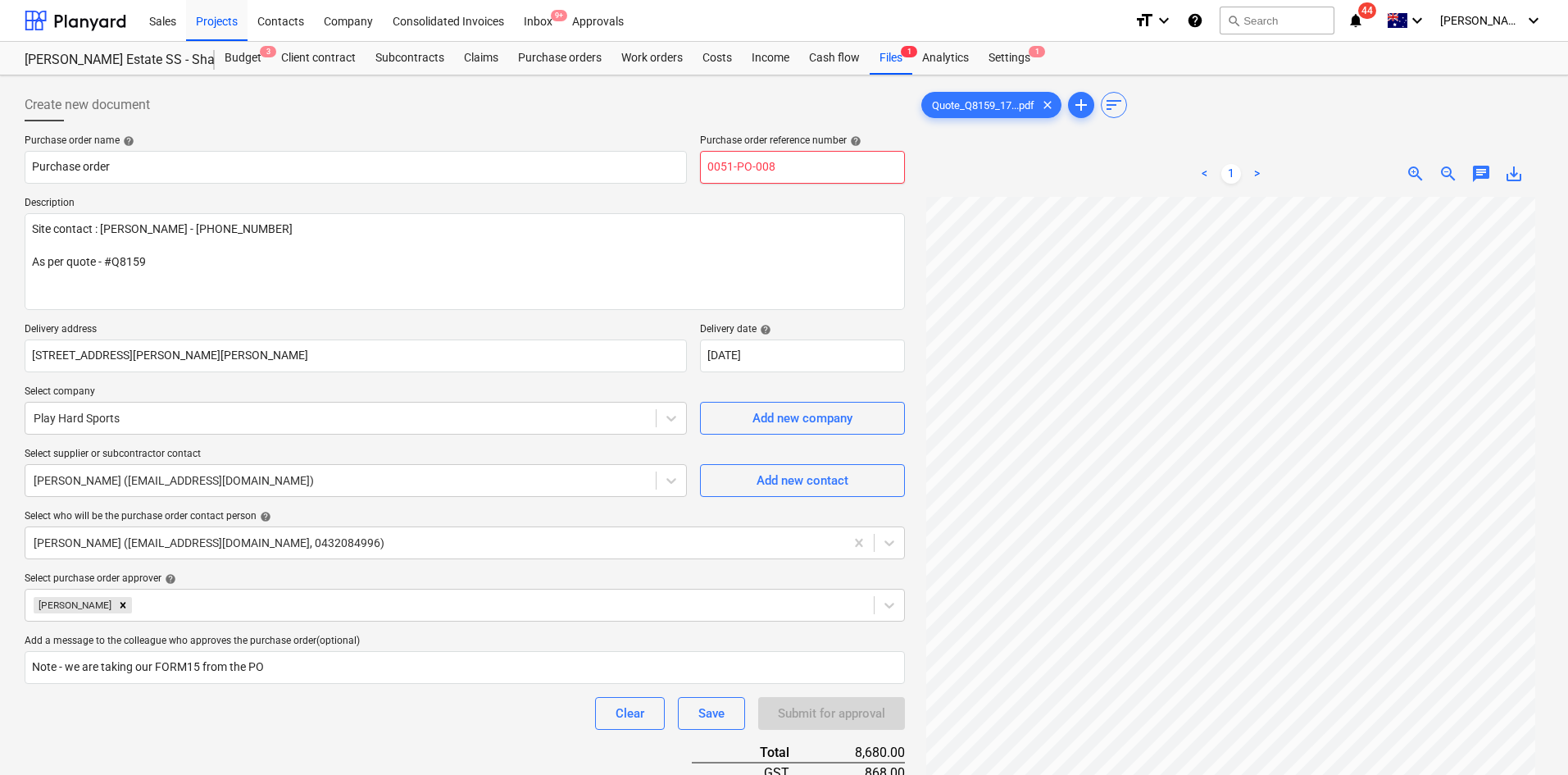
click at [794, 173] on input "0051-PO-008" at bounding box center [803, 167] width 205 height 33
click at [808, 203] on p "Description" at bounding box center [464, 204] width 881 height 17
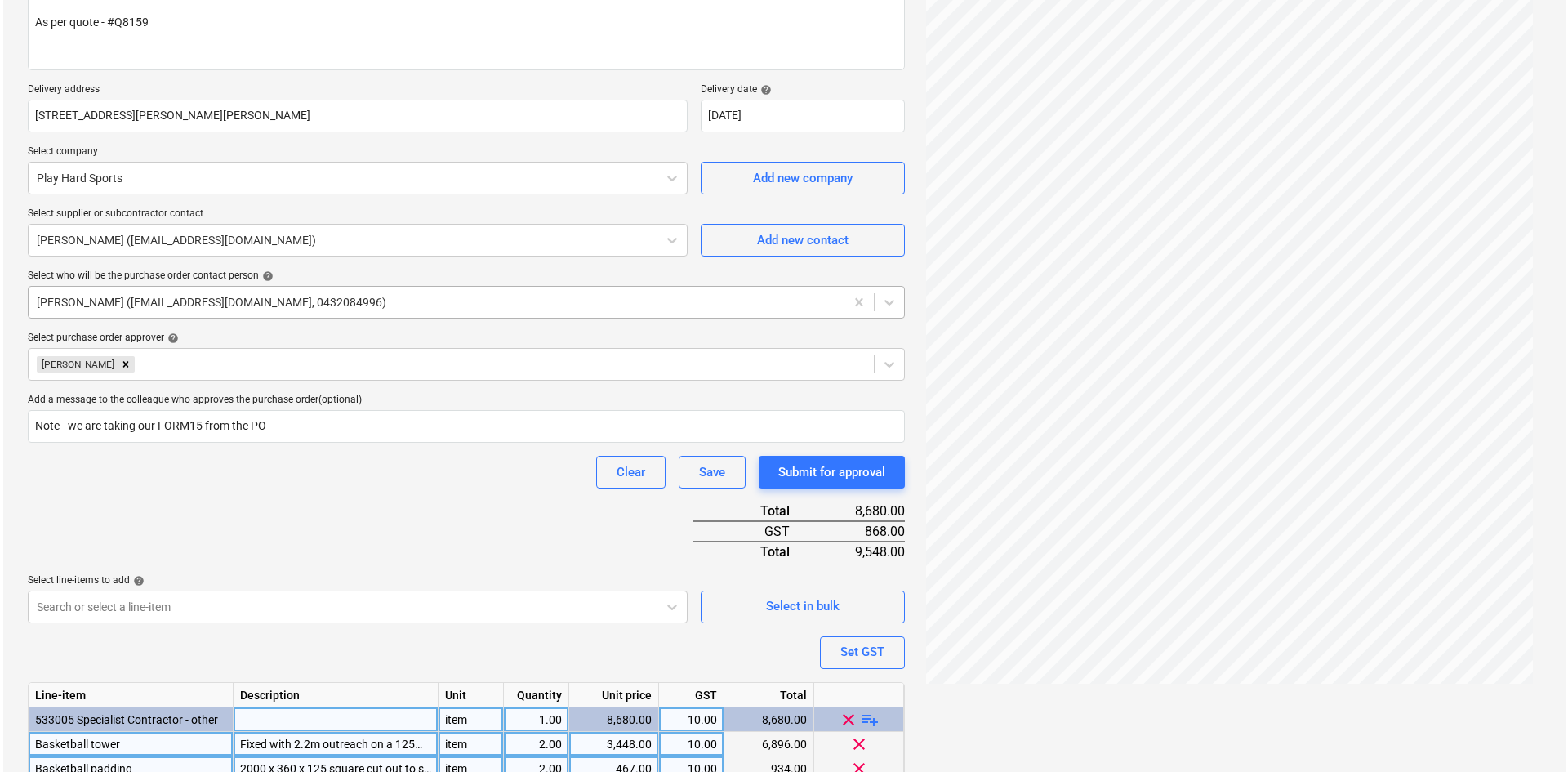
scroll to position [338, 0]
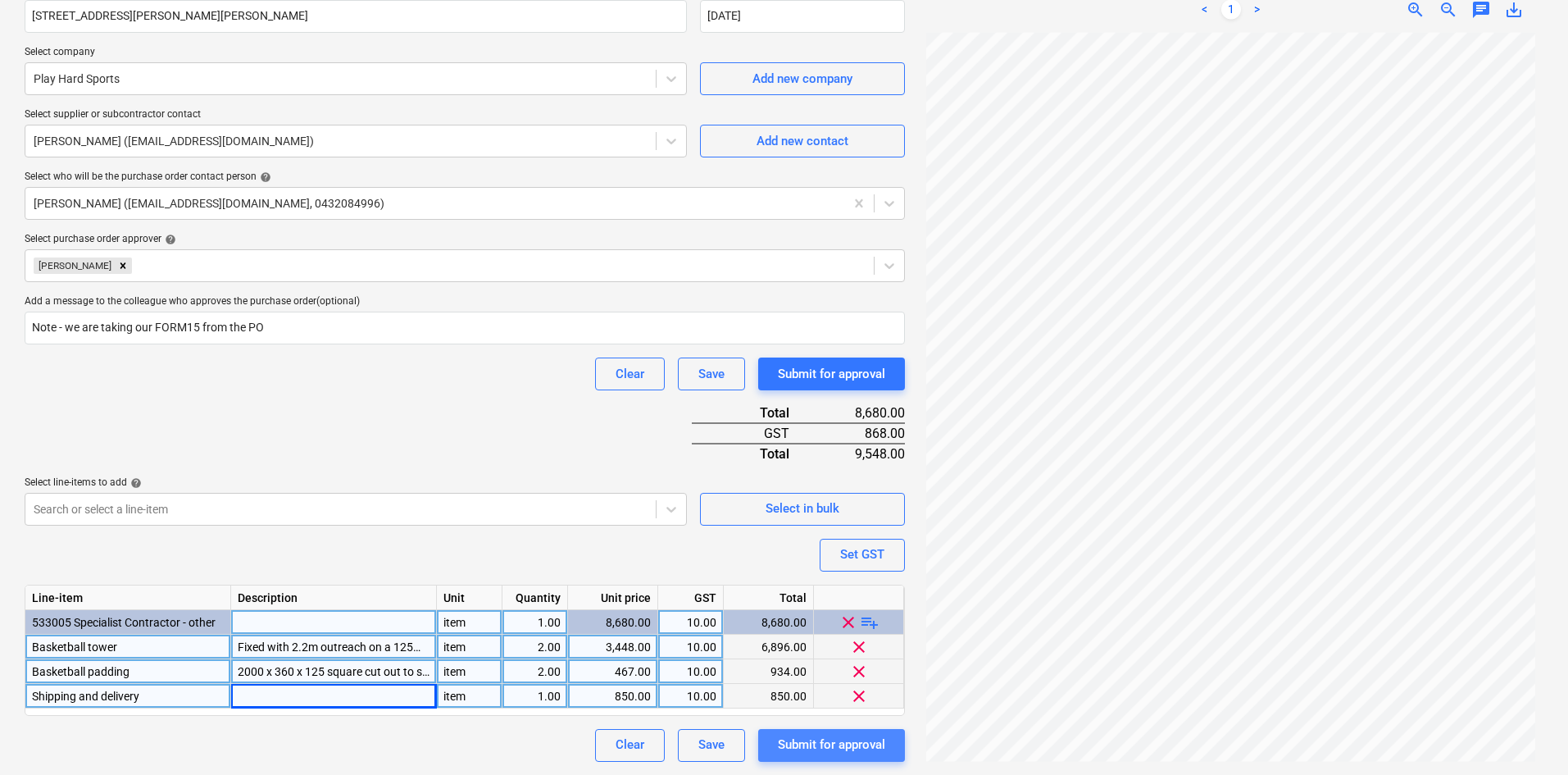
click at [857, 703] on div "Submit for approval" at bounding box center [831, 744] width 107 height 22
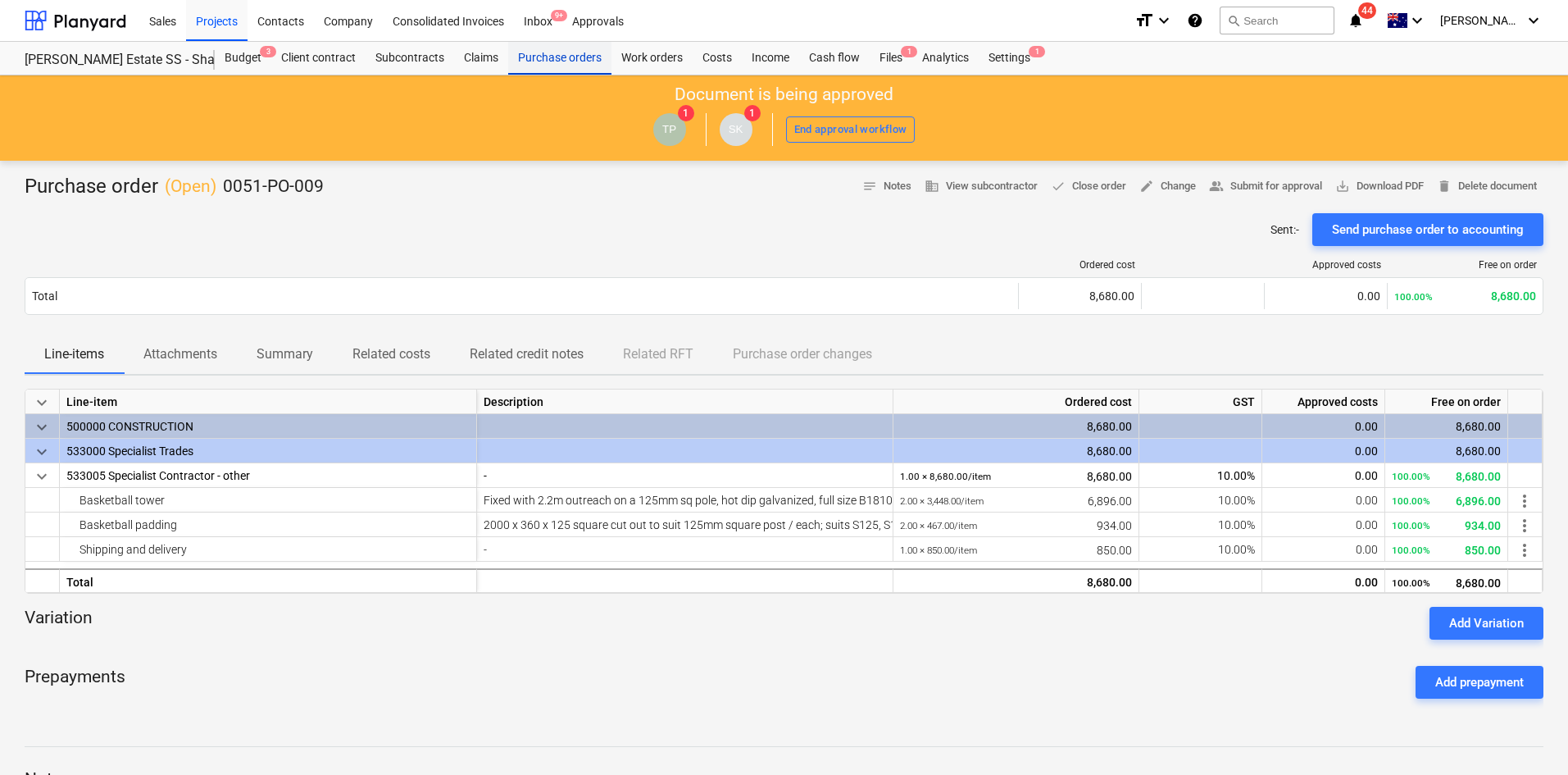
click at [554, 58] on div "Purchase orders" at bounding box center [559, 57] width 104 height 33
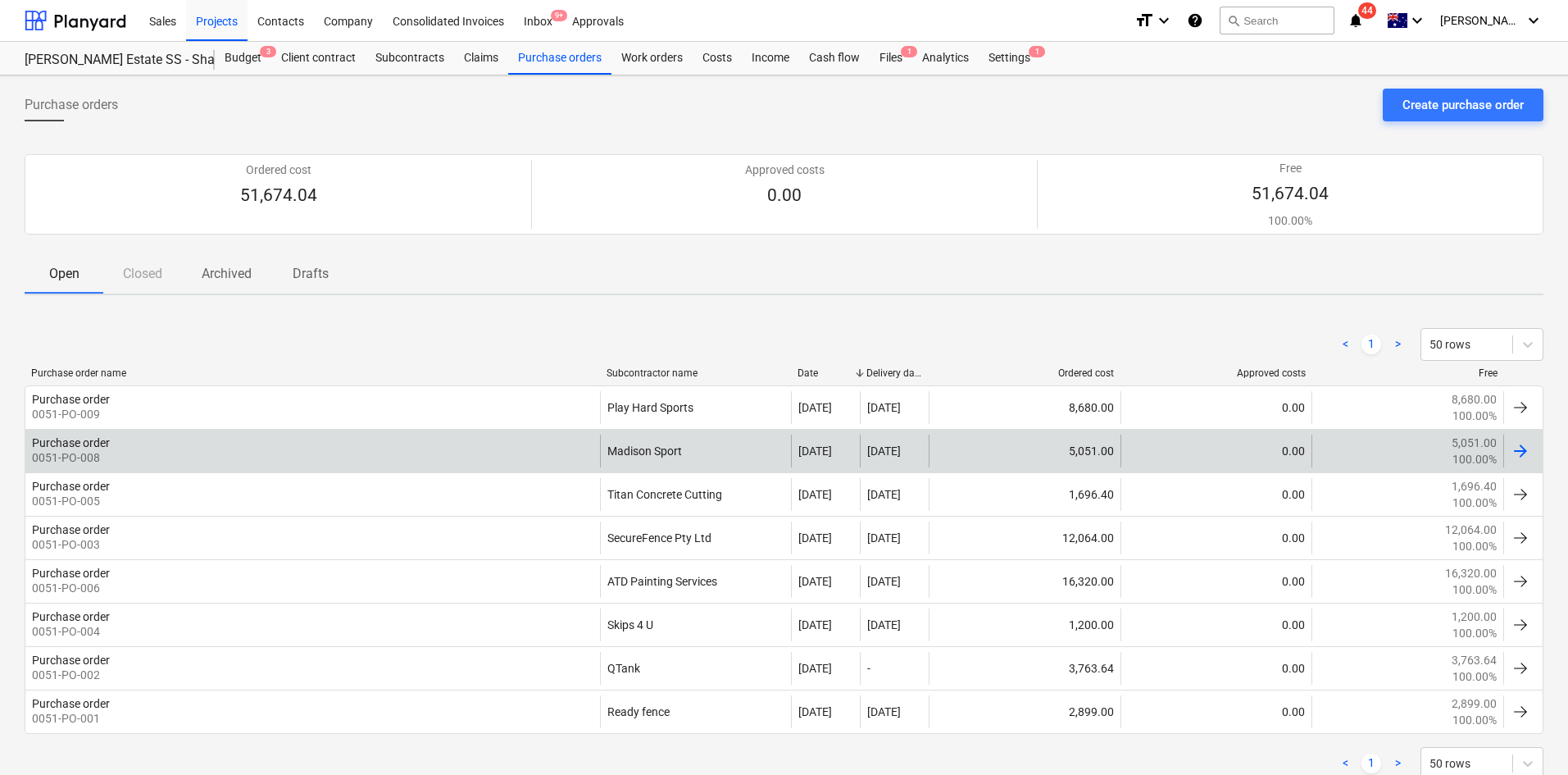
click at [305, 443] on div "Purchase order 0051-PO-008" at bounding box center [313, 451] width 575 height 33
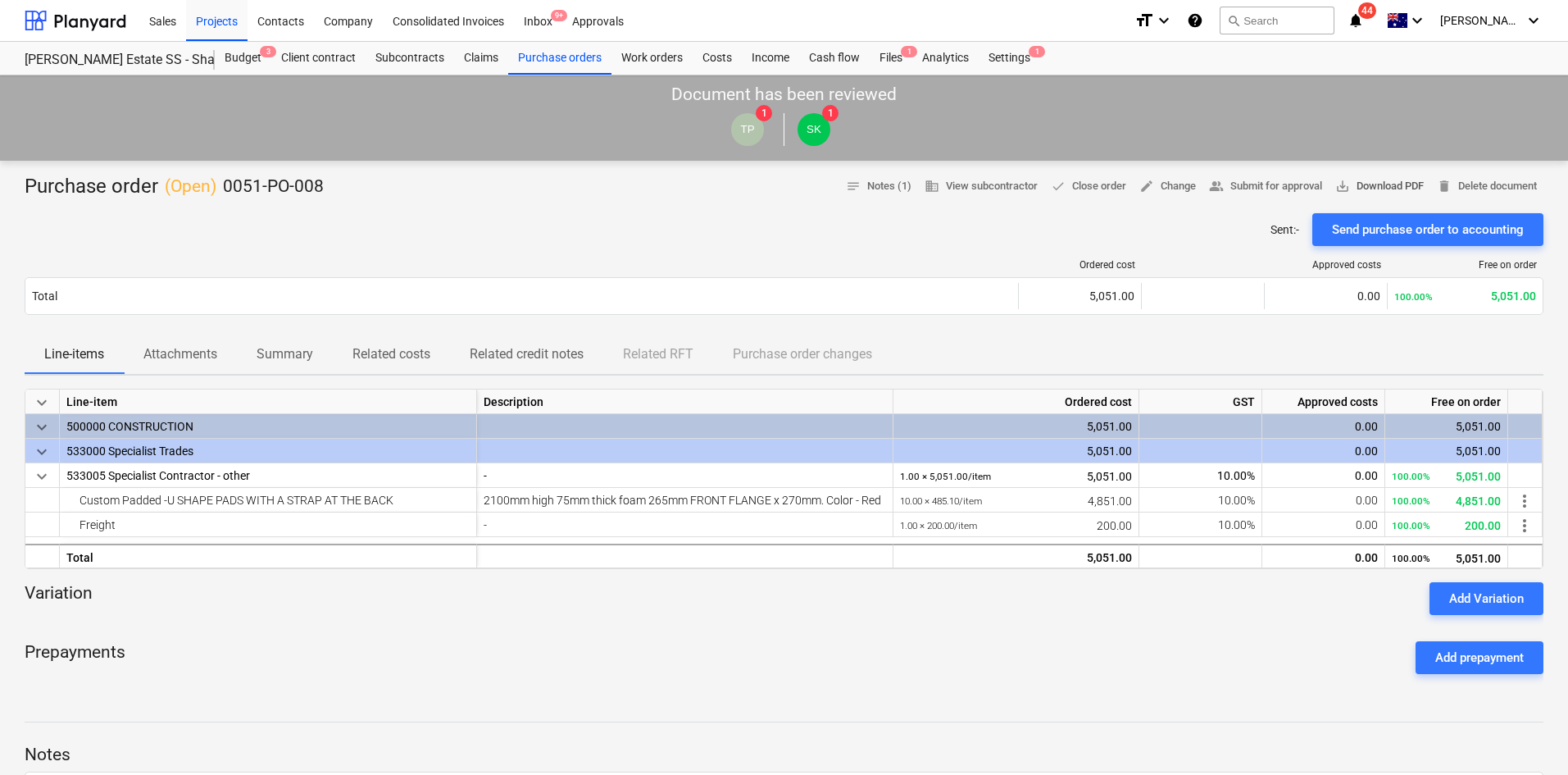
click at [1367, 187] on span "save_alt Download PDF" at bounding box center [1380, 186] width 89 height 19
click at [546, 67] on div "Purchase orders" at bounding box center [559, 57] width 104 height 33
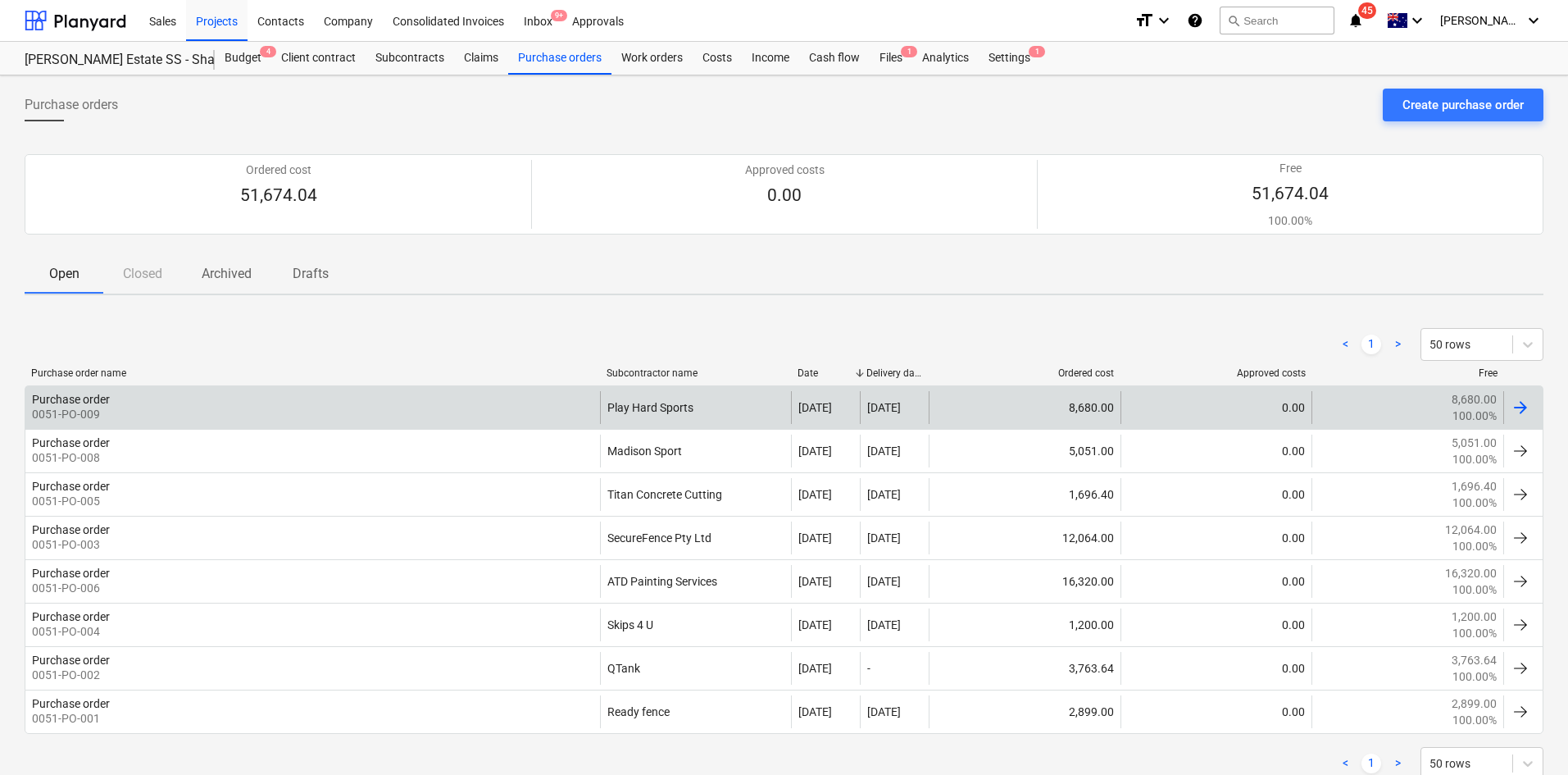
click at [372, 391] on div "Purchase order 0051-PO-009" at bounding box center [313, 406] width 575 height 33
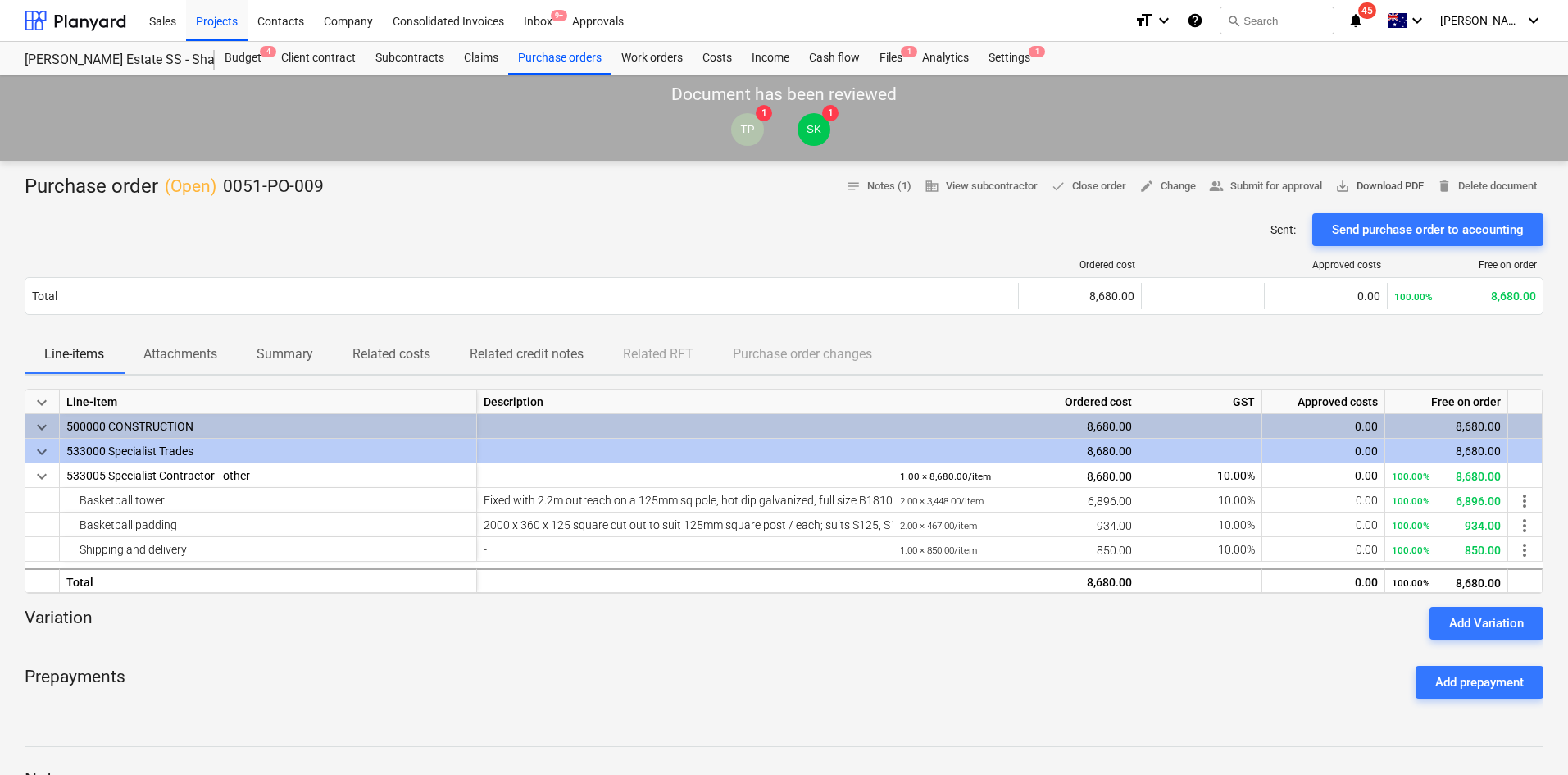
click at [1368, 182] on span "save_alt Download PDF" at bounding box center [1380, 186] width 89 height 19
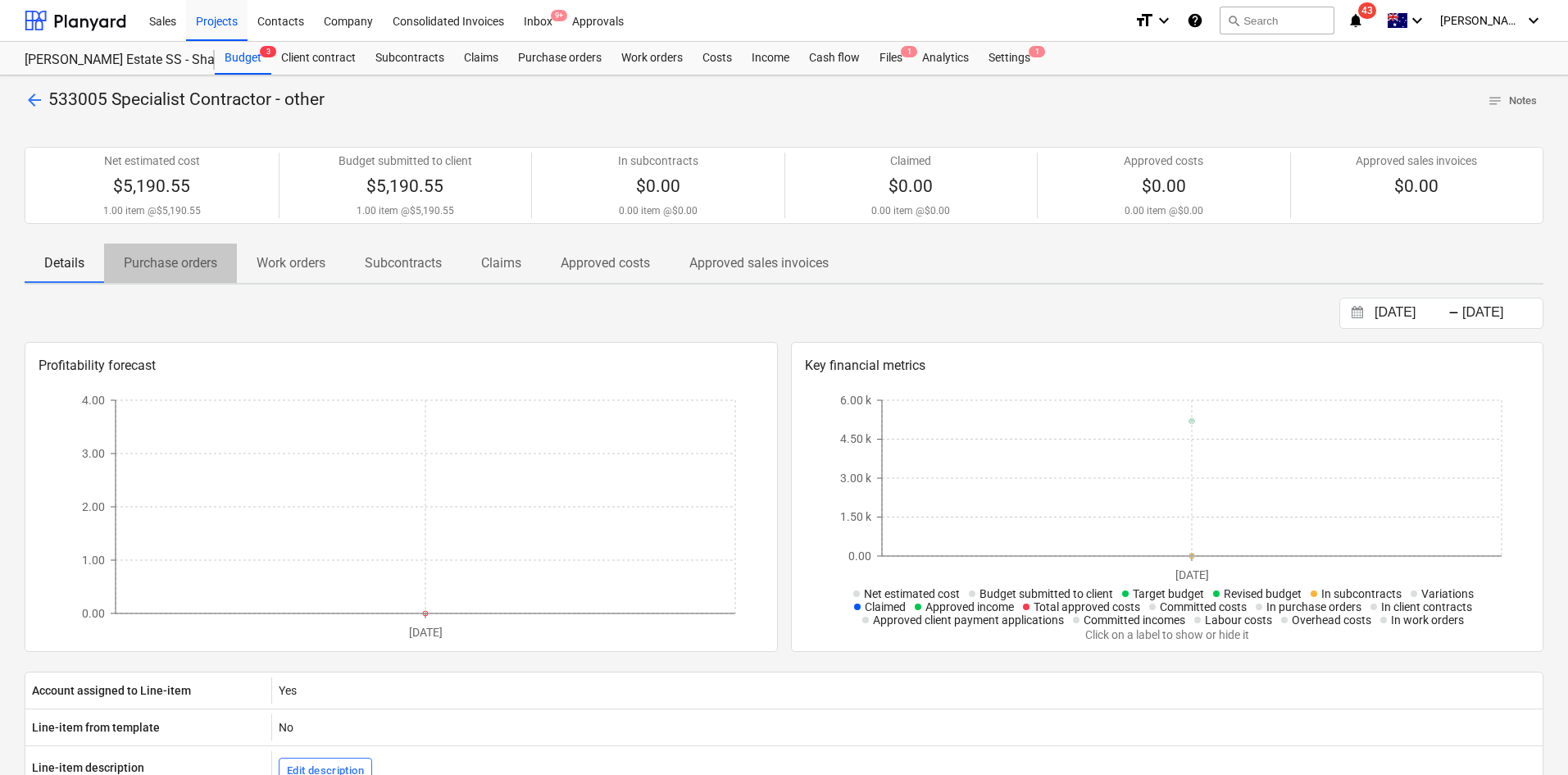
click at [158, 272] on p "Purchase orders" at bounding box center [171, 263] width 94 height 20
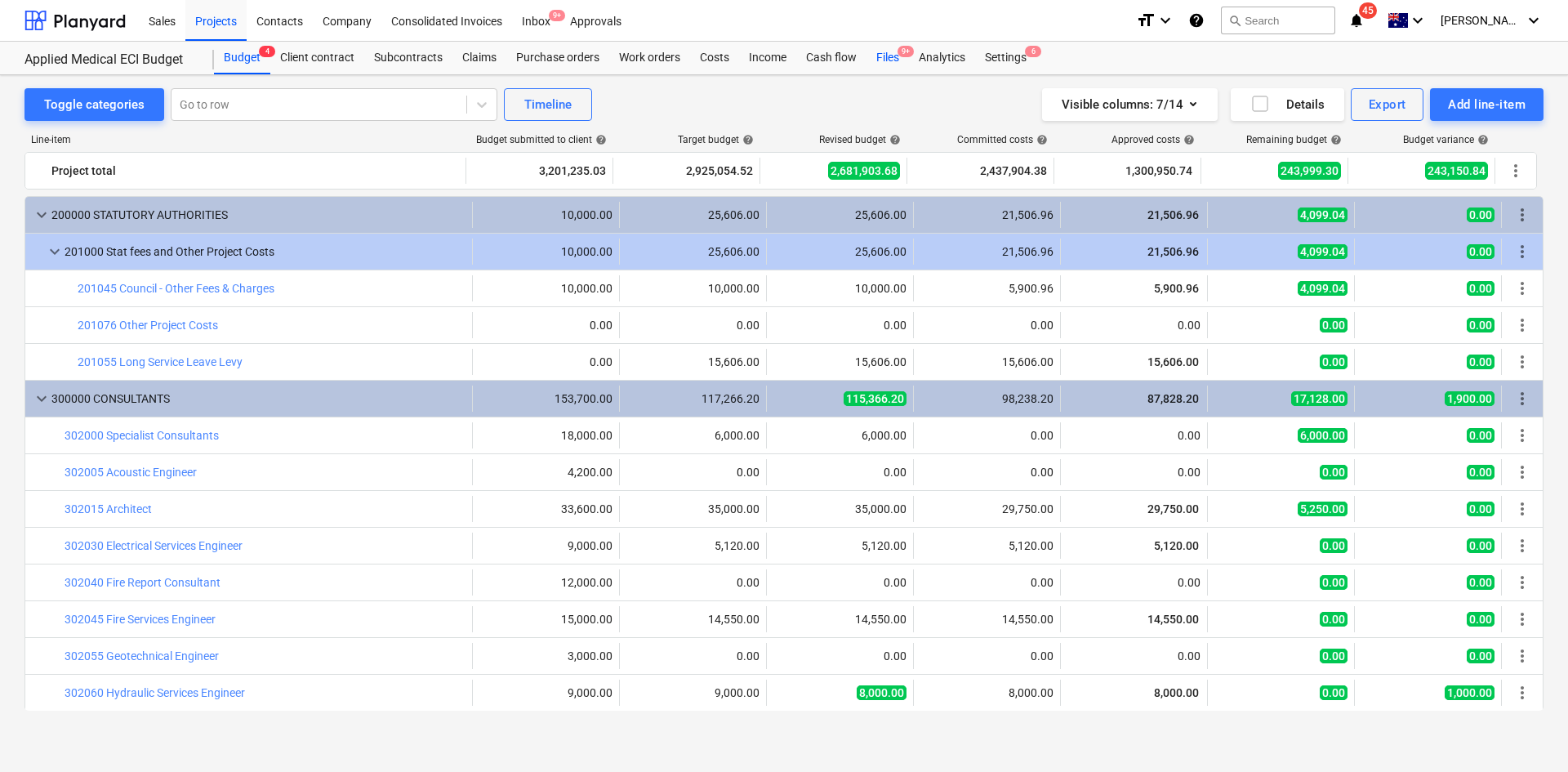
click at [888, 57] on div "Files 9+" at bounding box center [887, 57] width 42 height 32
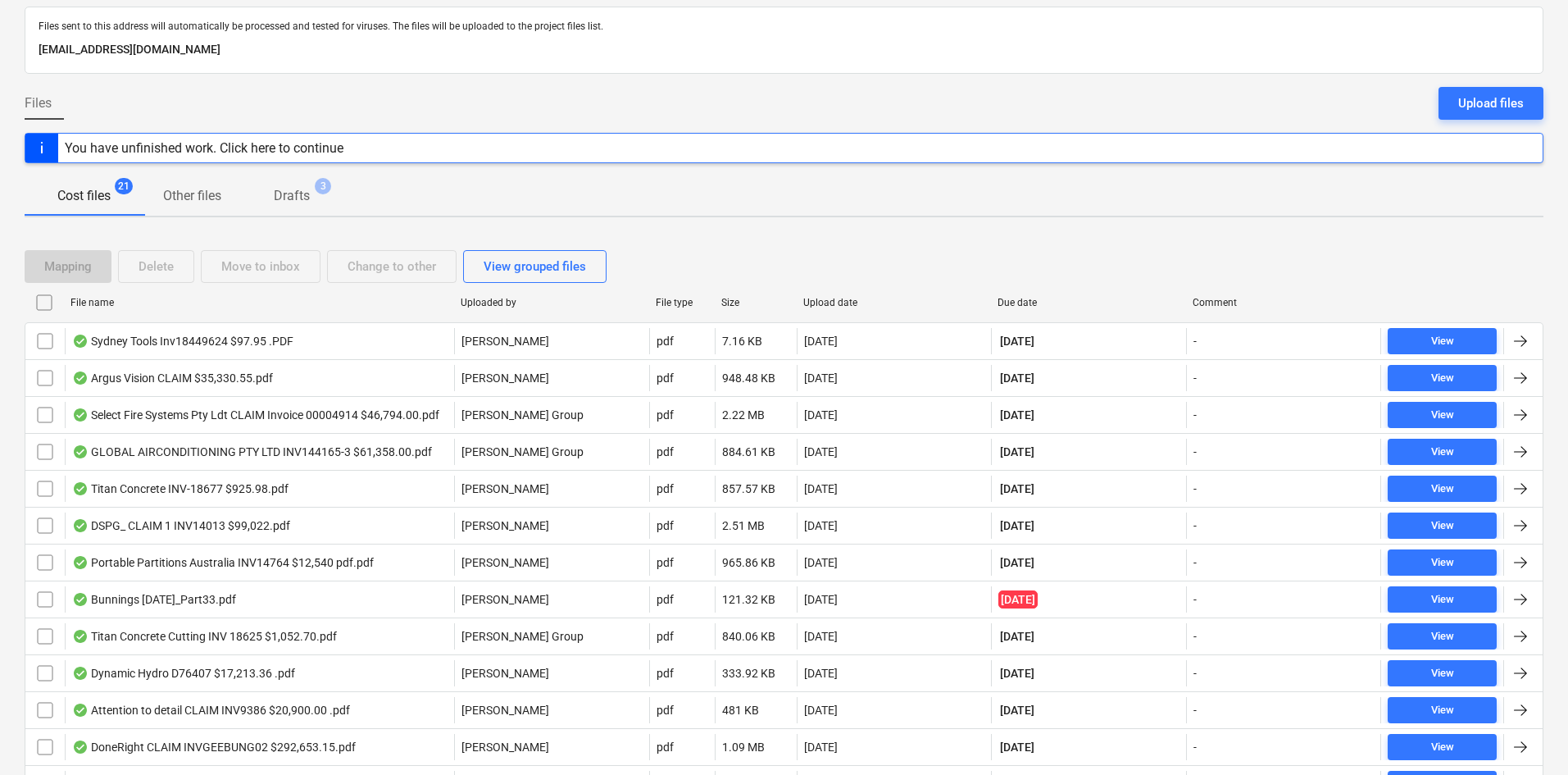
click at [1018, 298] on div "Due date" at bounding box center [1089, 302] width 195 height 27
checkbox input "false"
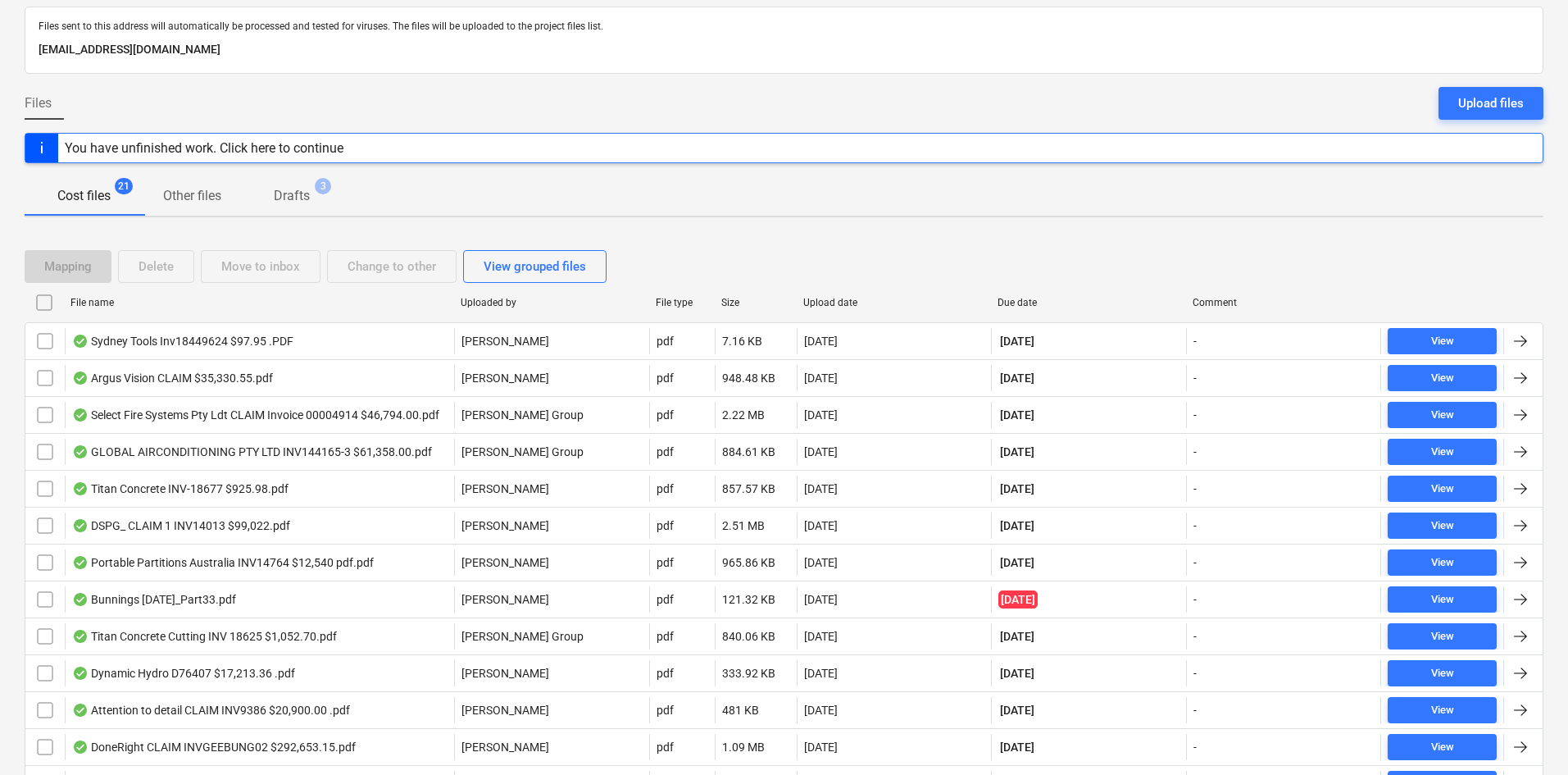
checkbox input "false"
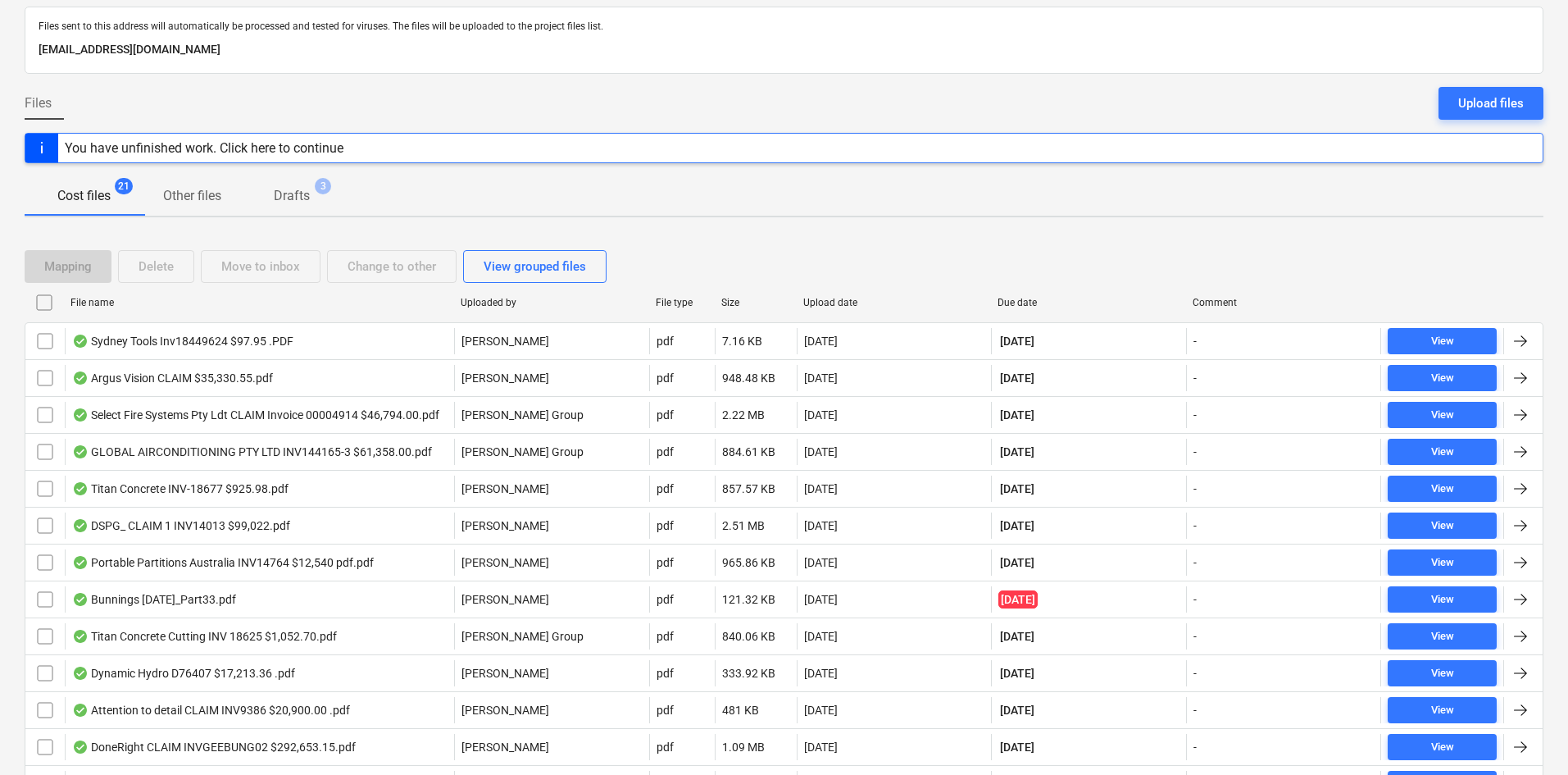
checkbox input "false"
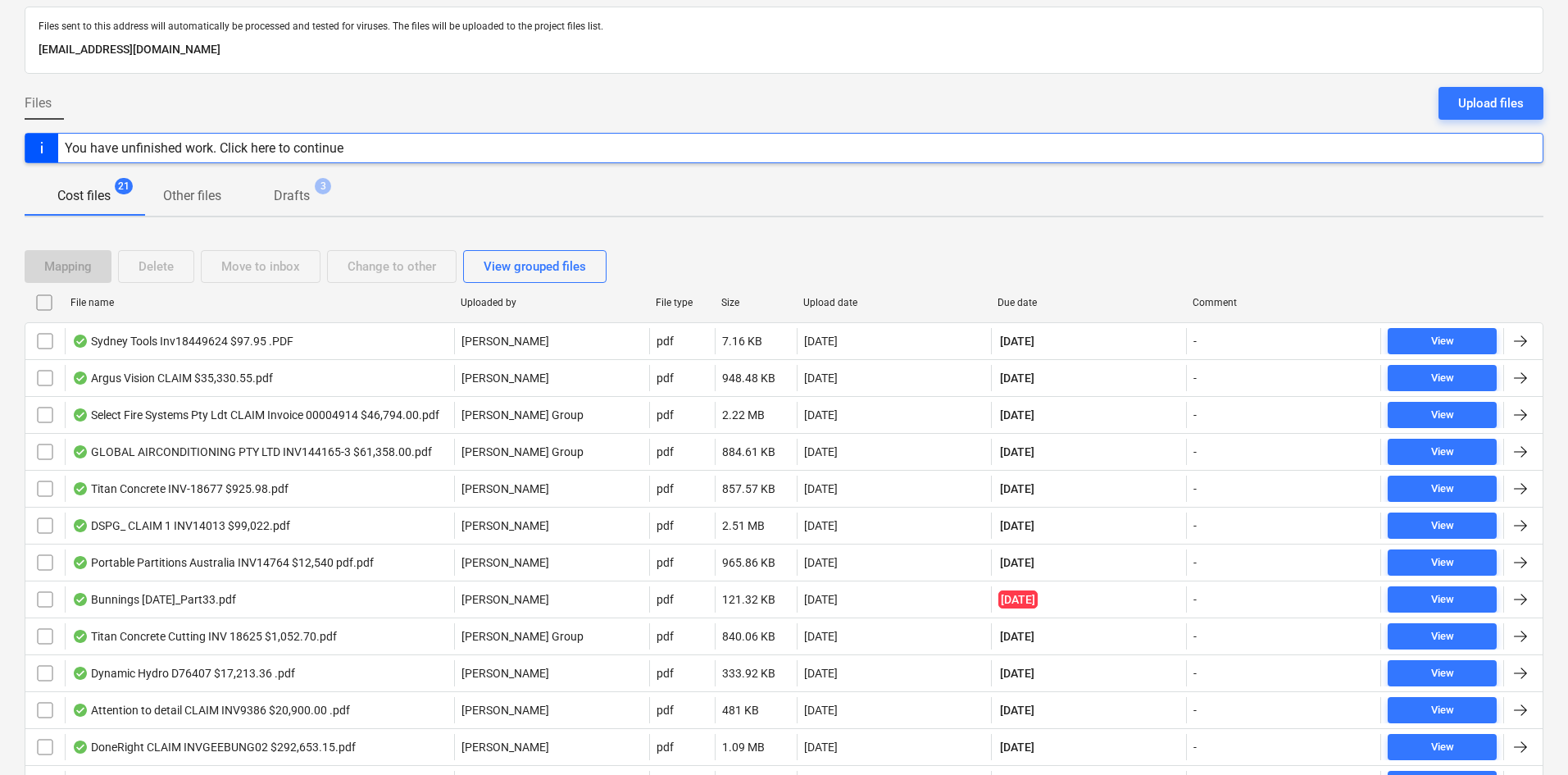
checkbox input "false"
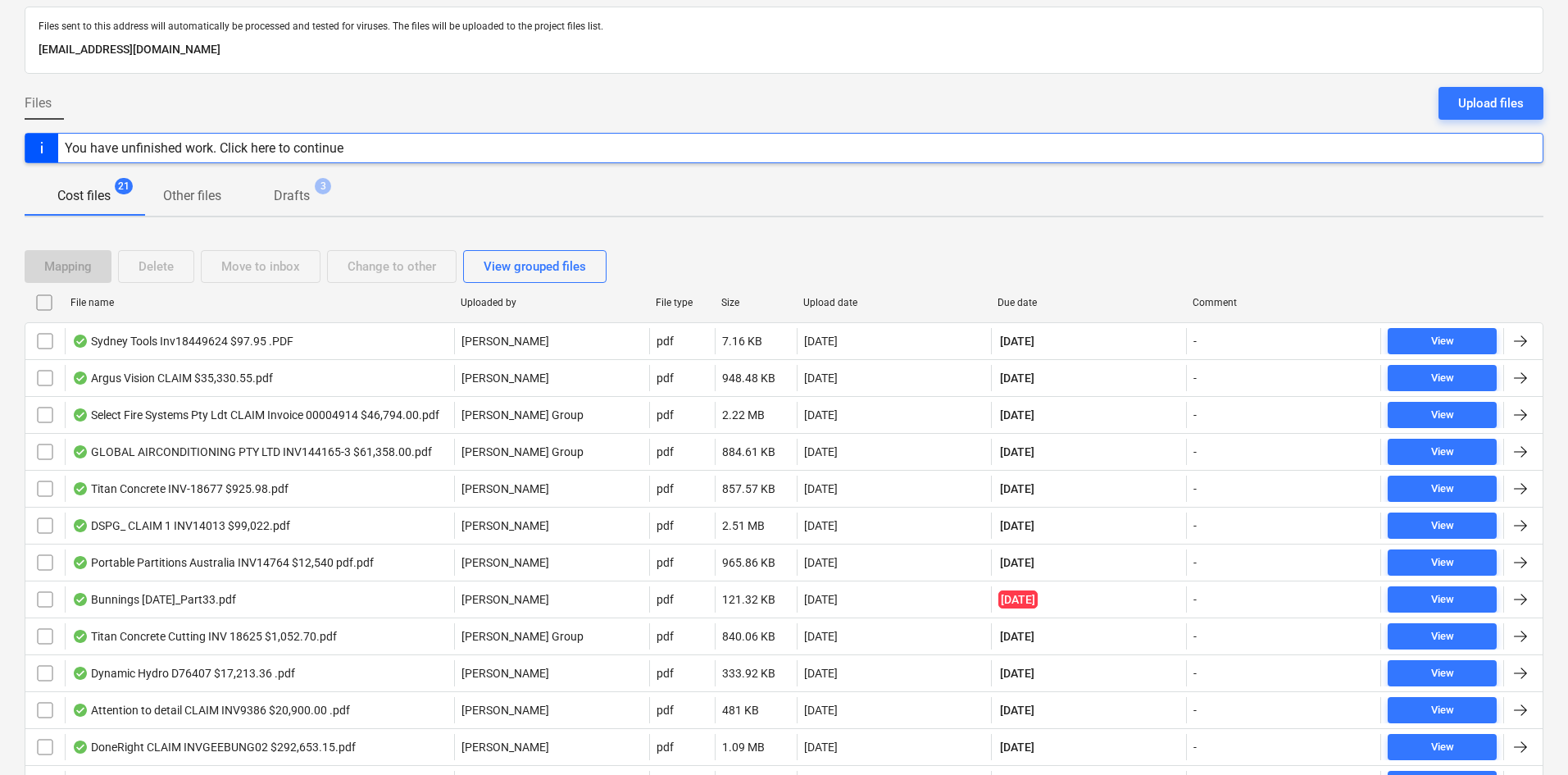
checkbox input "false"
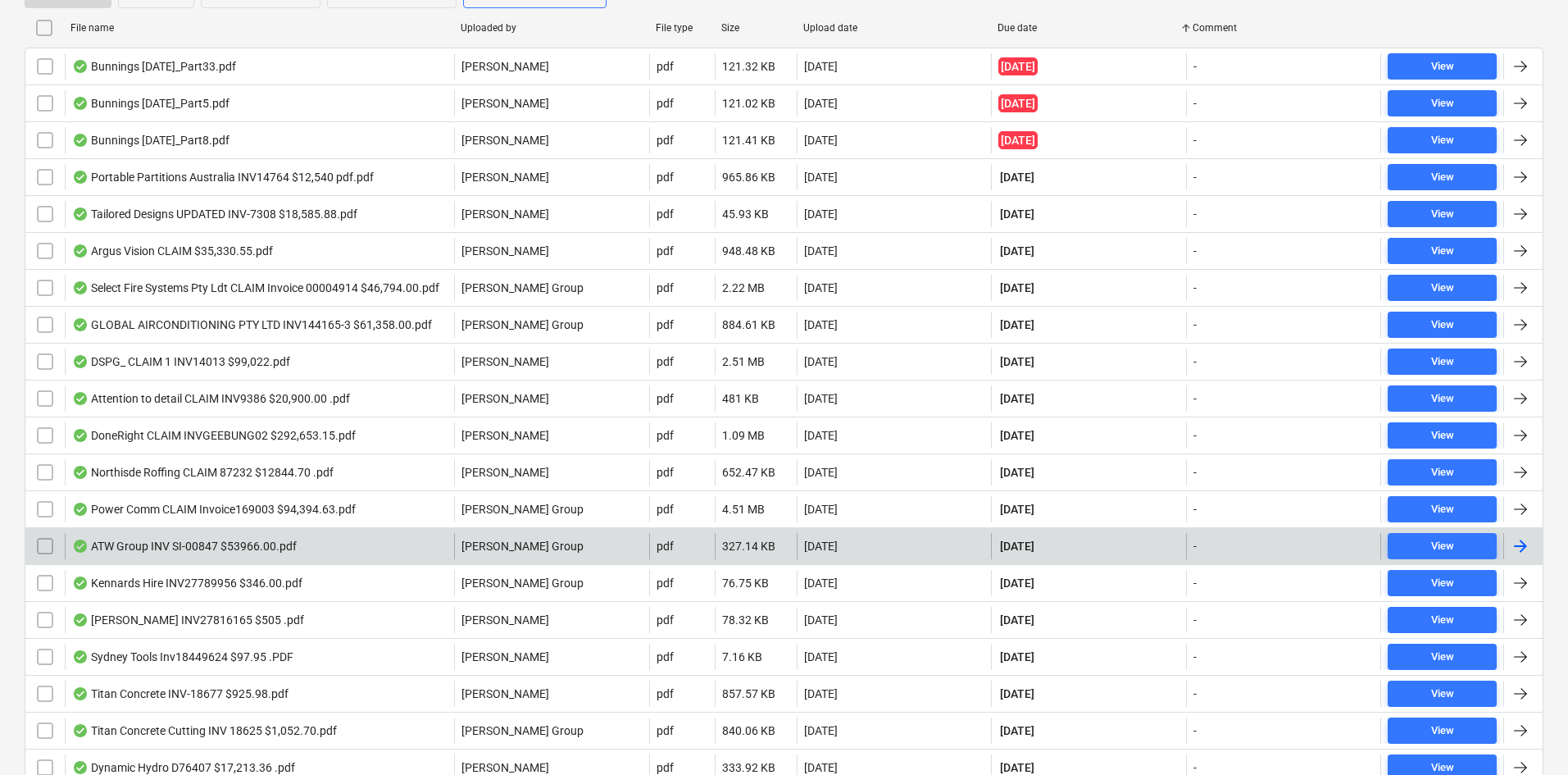
scroll to position [218, 0]
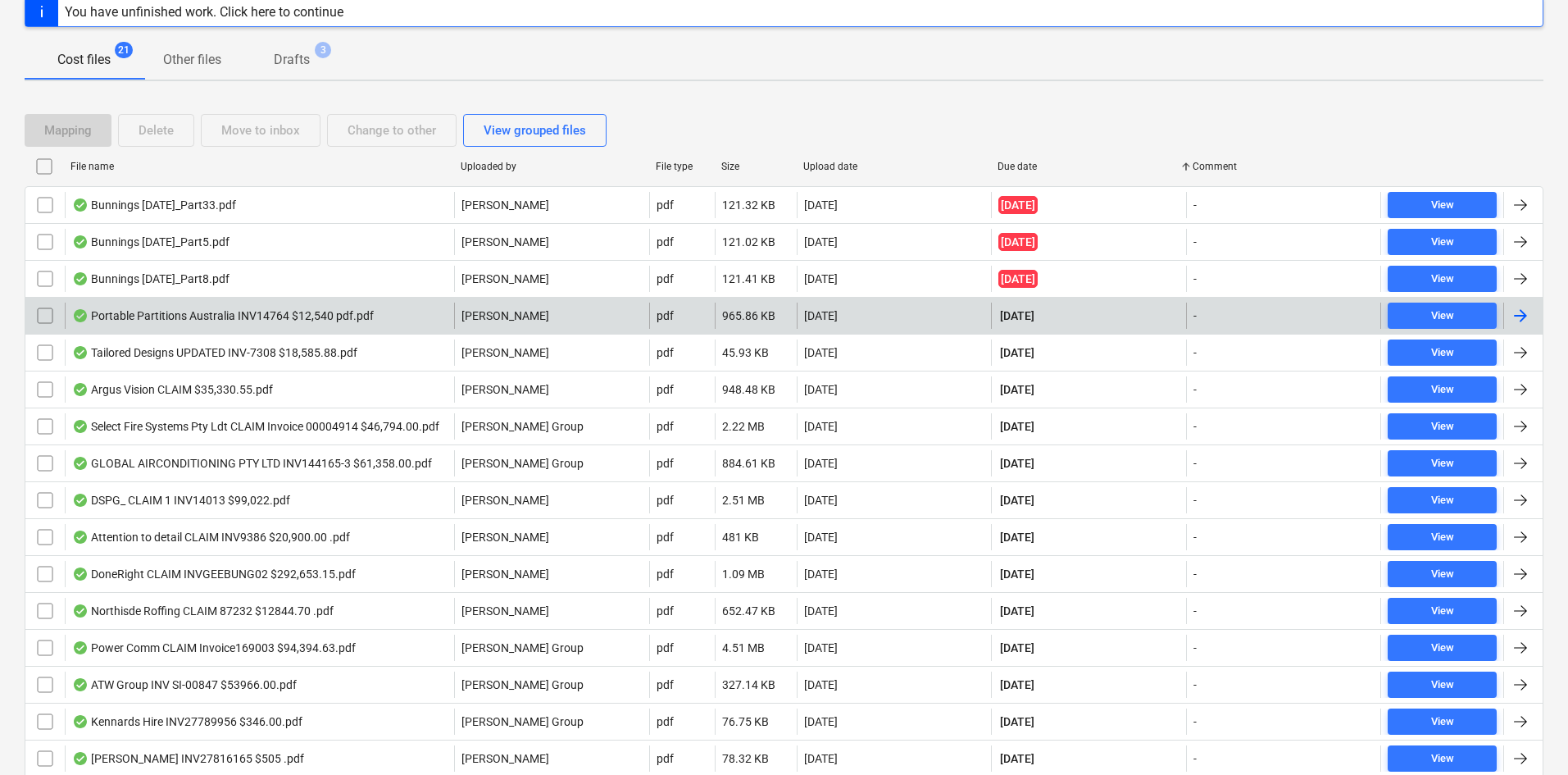
click at [251, 318] on div "Portable Partitions Australia INV14764 $12,540 pdf.pdf" at bounding box center [223, 315] width 302 height 13
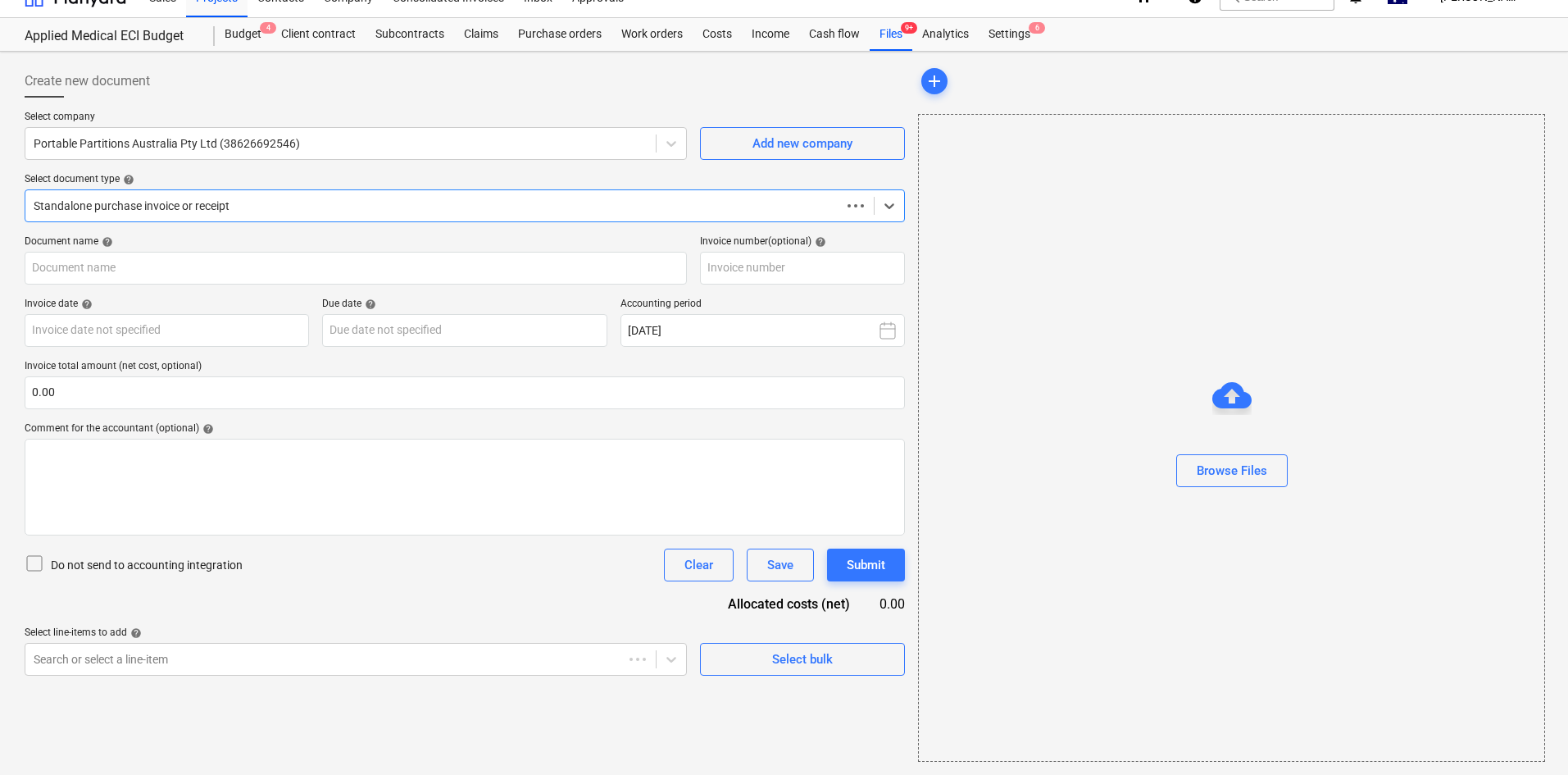
scroll to position [24, 0]
type input "14764"
type input "[DATE]"
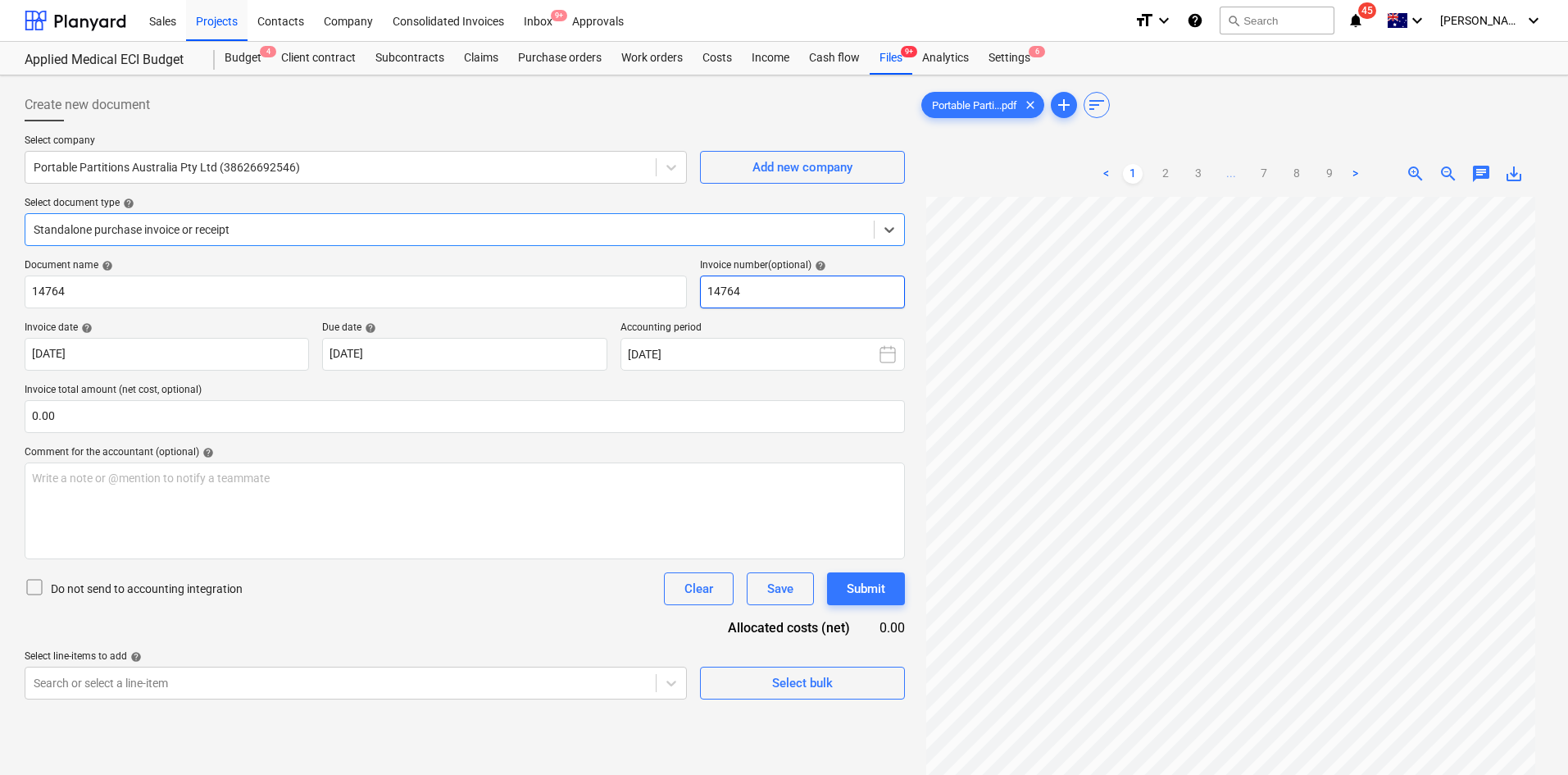
scroll to position [0, 0]
click at [1163, 175] on link "2" at bounding box center [1166, 174] width 20 height 20
click at [1134, 175] on link "1" at bounding box center [1133, 174] width 20 height 20
click at [1196, 173] on link "3" at bounding box center [1198, 174] width 20 height 20
click at [1124, 176] on link "1" at bounding box center [1116, 174] width 20 height 20
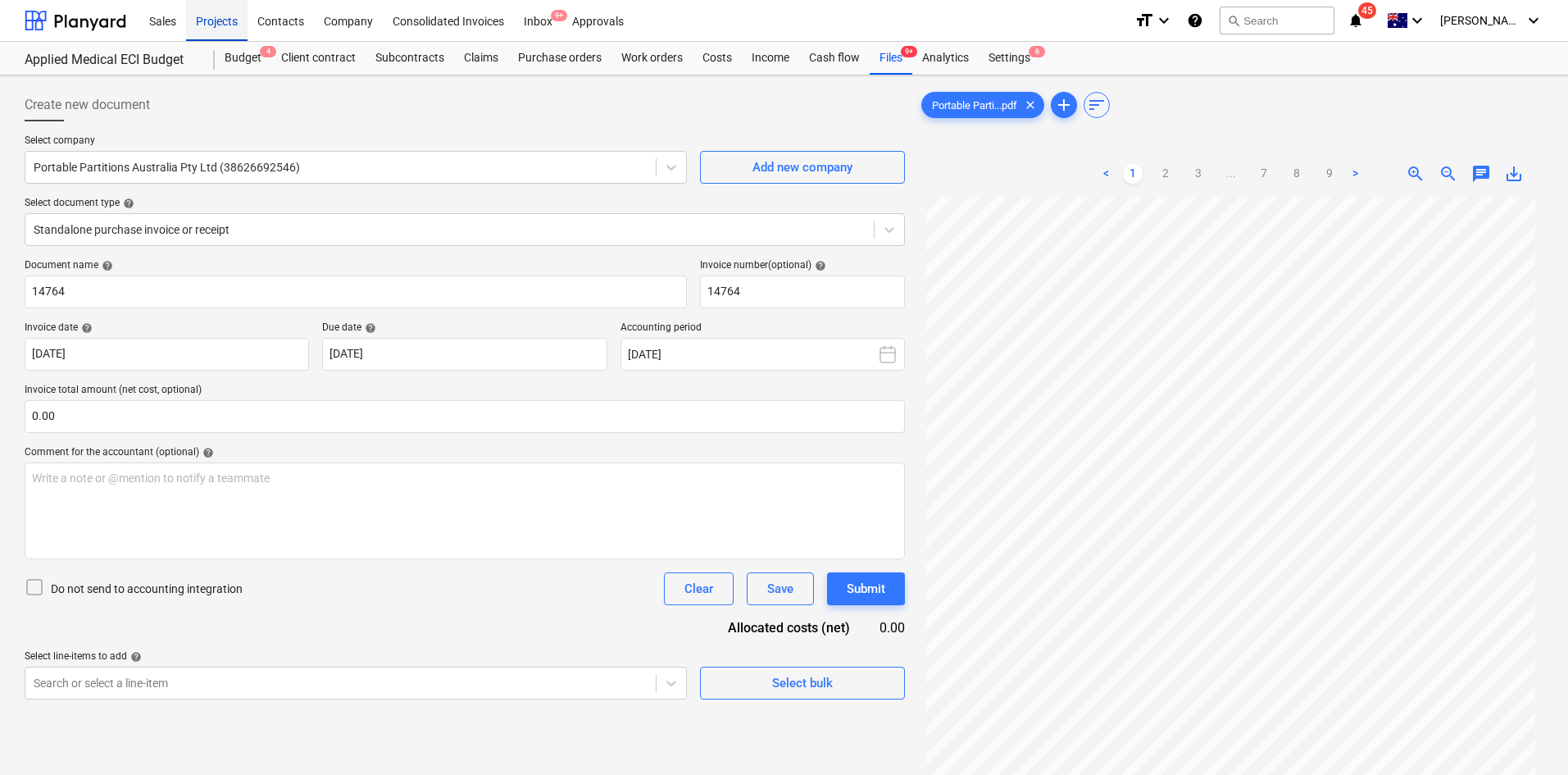
click at [221, 5] on div "Projects" at bounding box center [217, 20] width 61 height 41
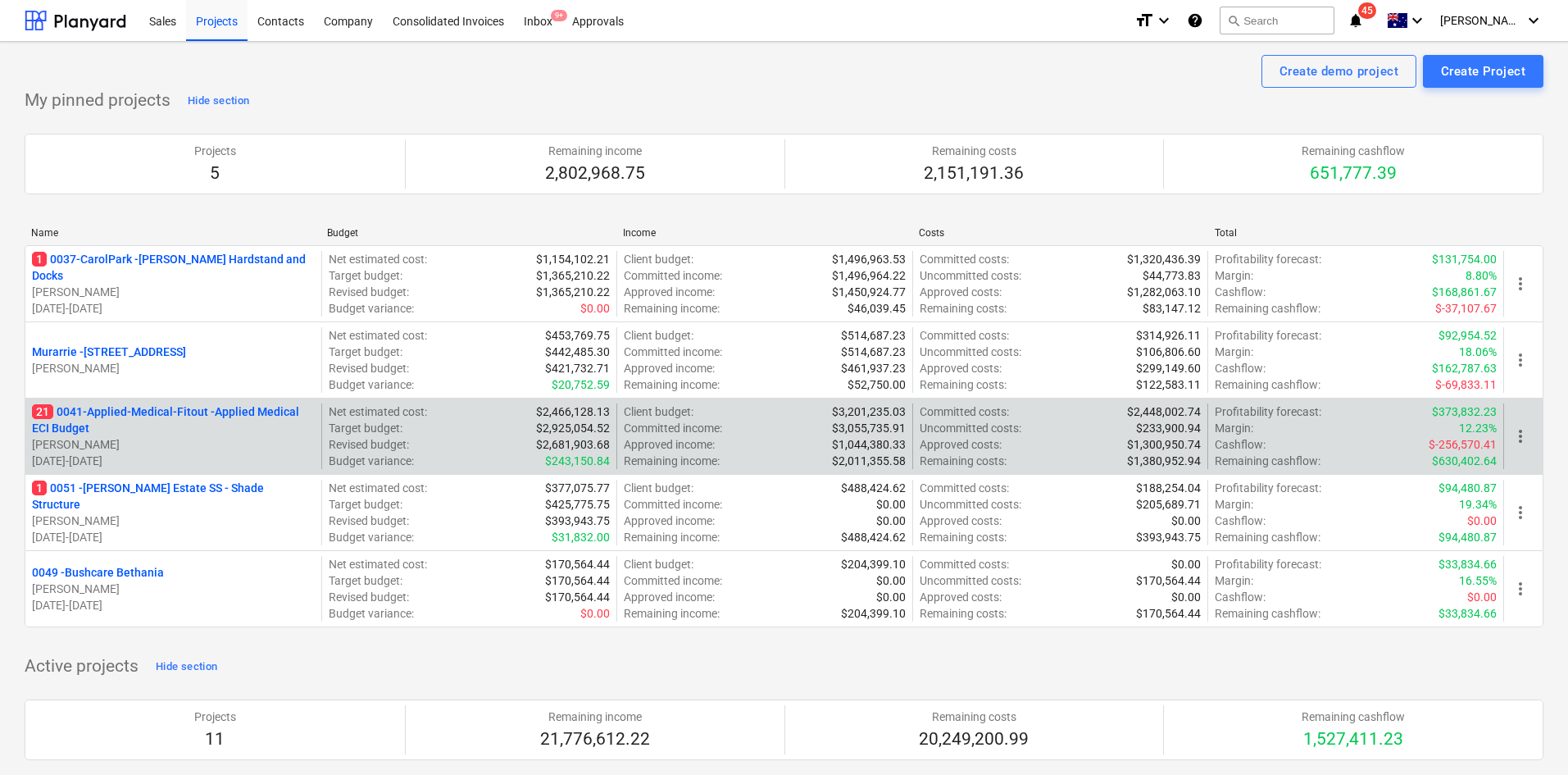
click at [143, 421] on p "21 0041-Applied-Medical-Fitout - Applied Medical ECI Budget" at bounding box center [173, 419] width 283 height 33
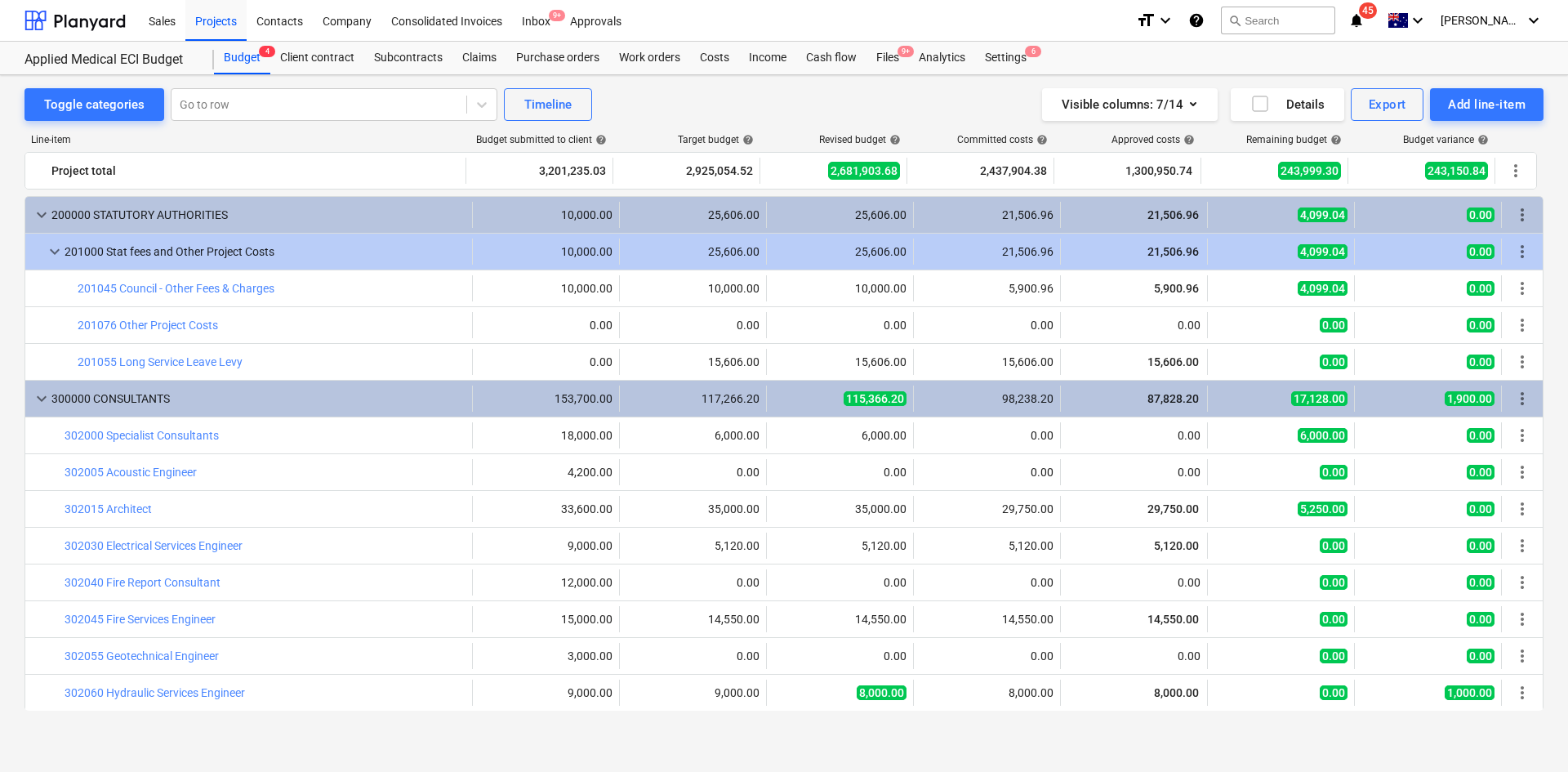
click at [1365, 22] on icon "notifications" at bounding box center [1356, 21] width 17 height 20
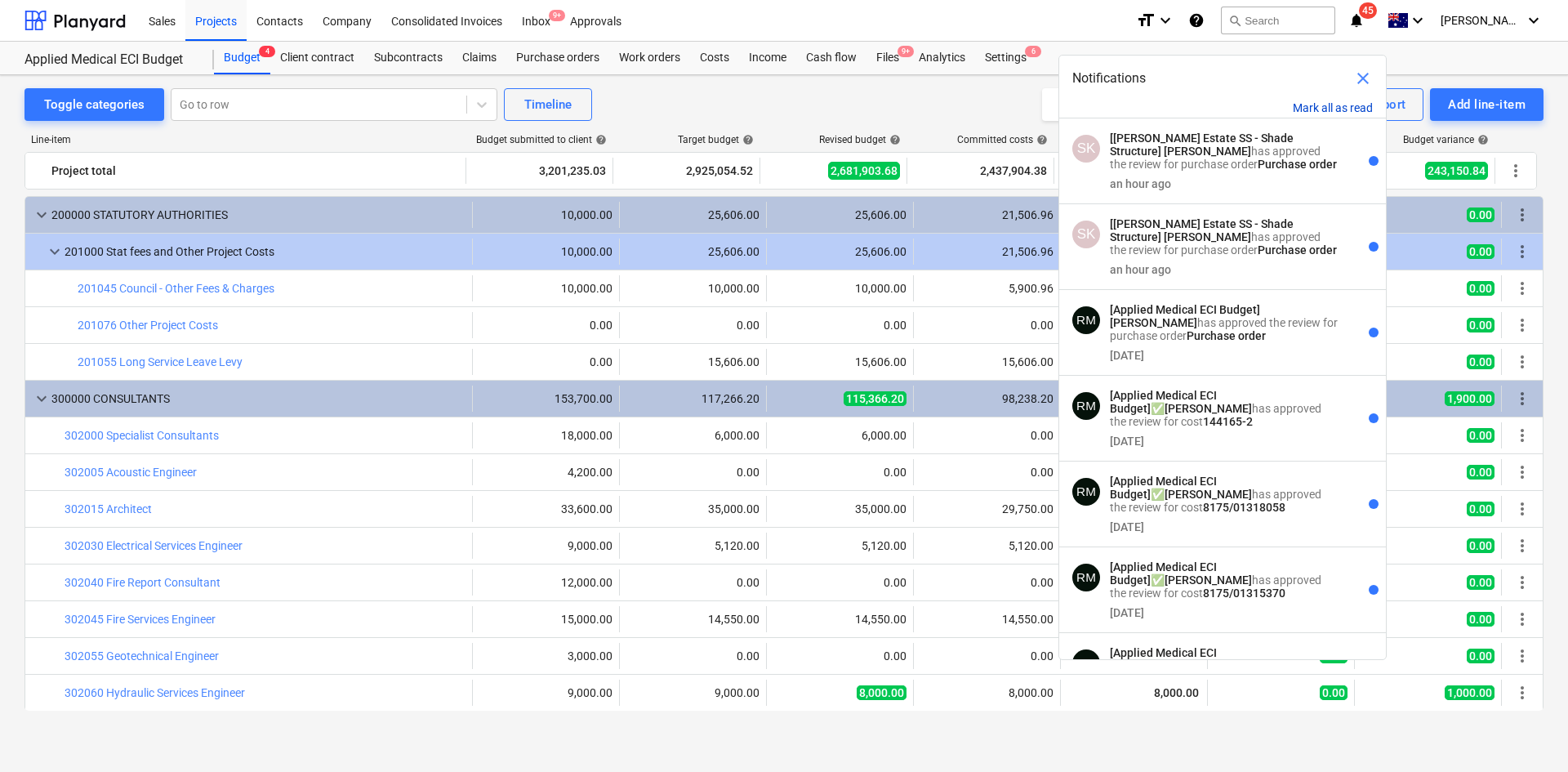
click at [1338, 106] on button "Mark all as read" at bounding box center [1332, 107] width 80 height 13
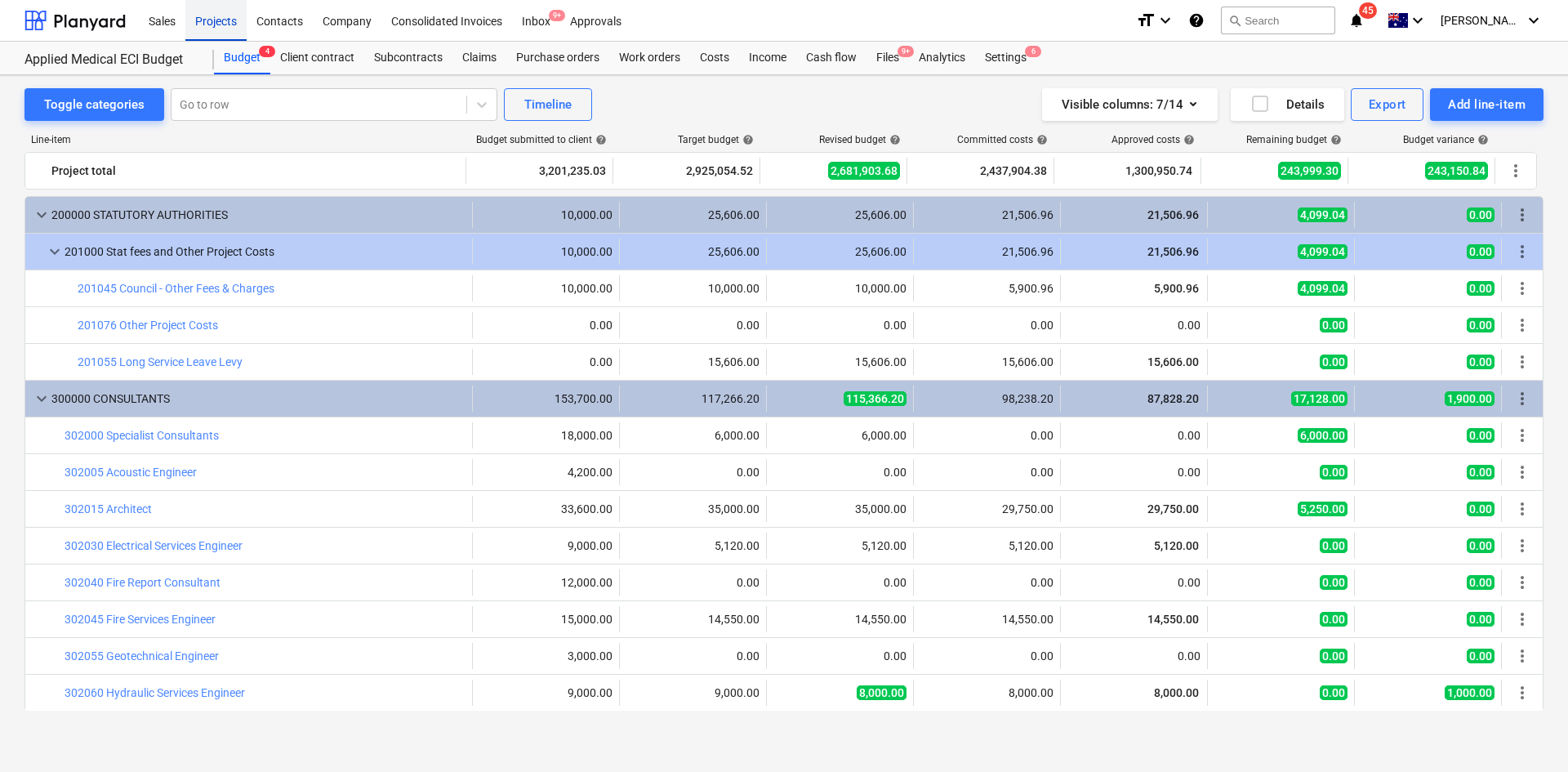
click at [221, 21] on div "Projects" at bounding box center [216, 20] width 61 height 41
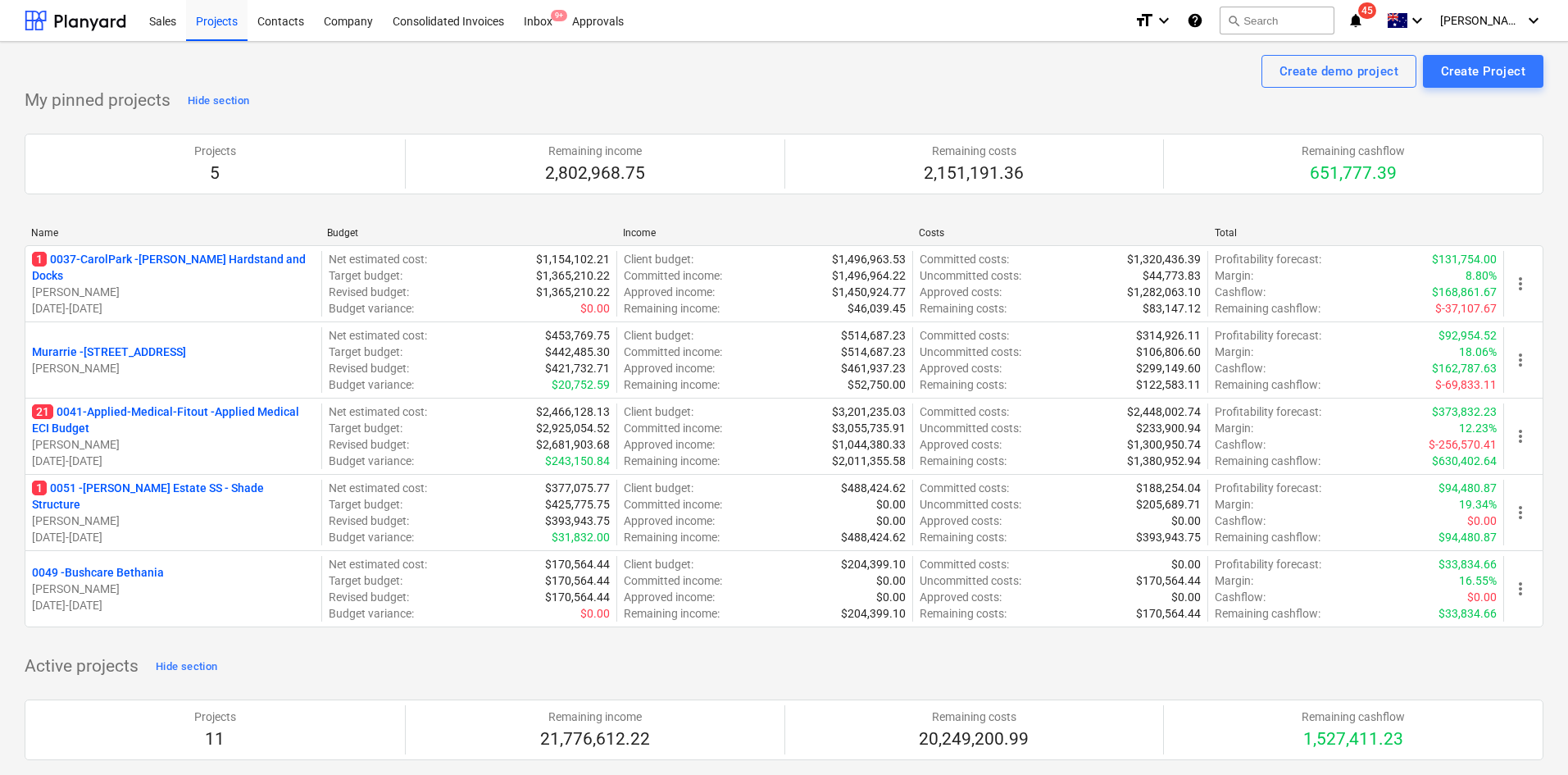
click at [959, 63] on div "Create demo project Create Project" at bounding box center [784, 71] width 1519 height 33
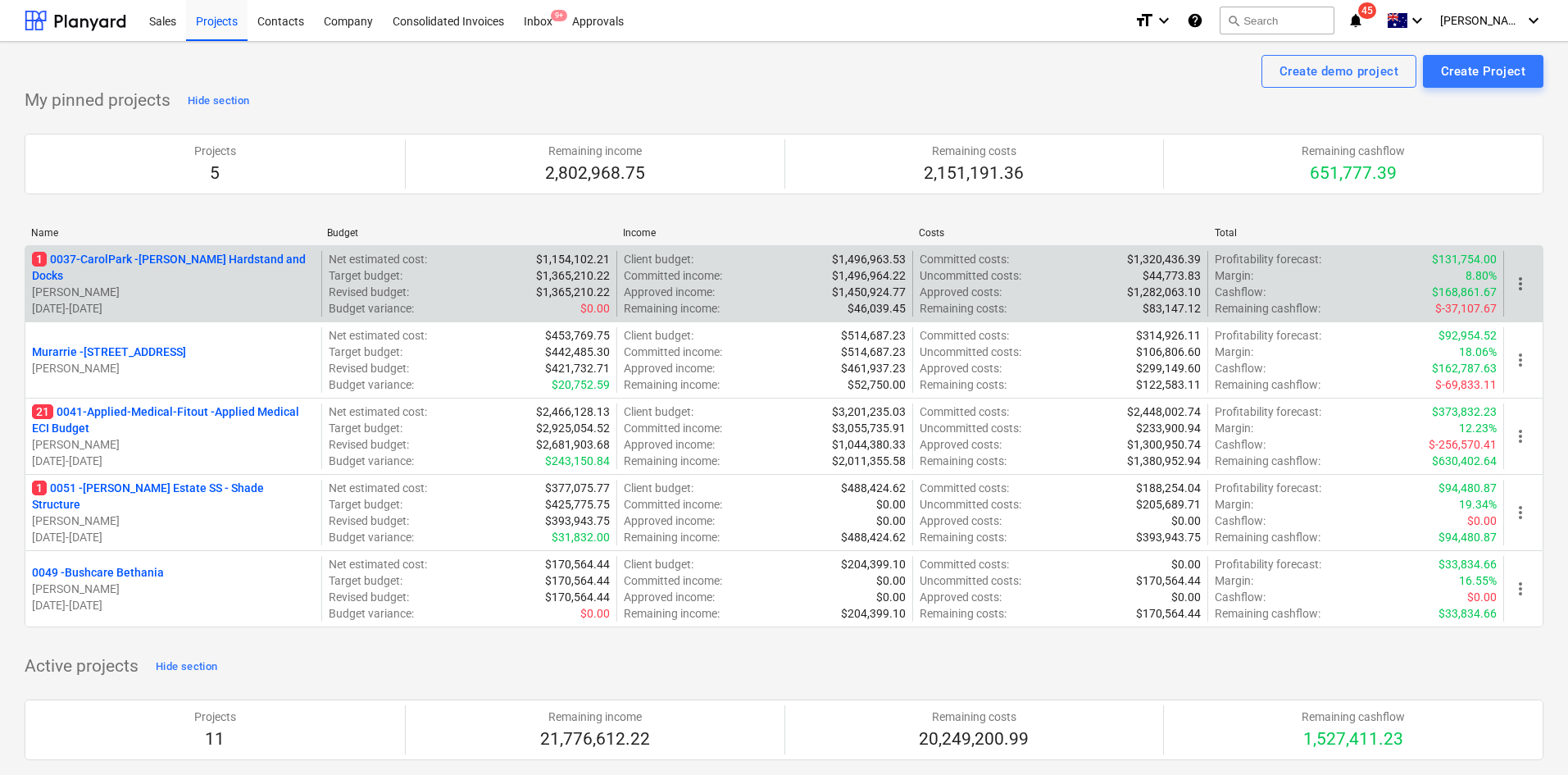
click at [258, 264] on p "1 0037-CarolPark - Carole Park Hardstand and Docks" at bounding box center [173, 266] width 283 height 33
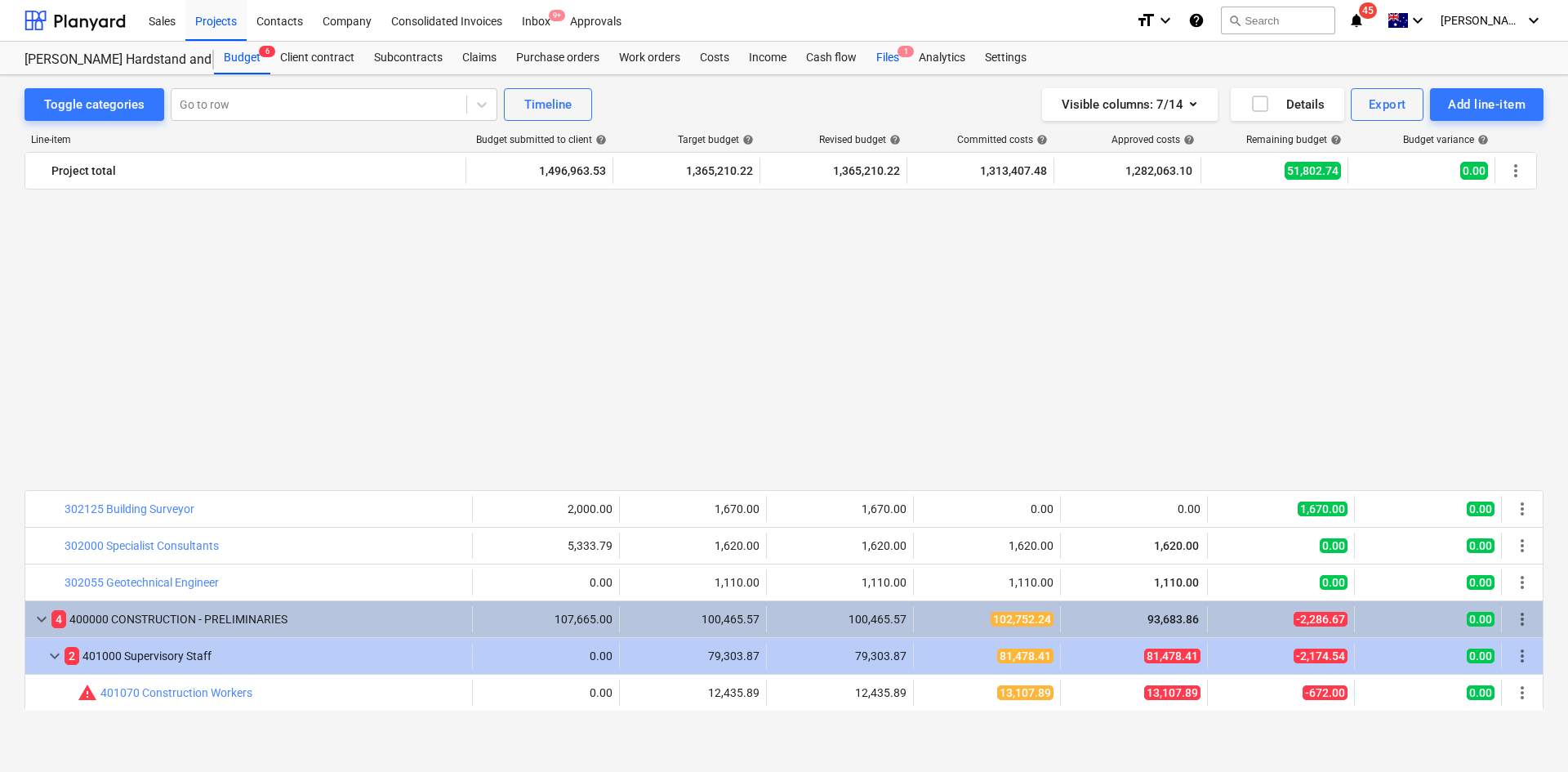
click at [903, 56] on span "1" at bounding box center [906, 52] width 17 height 12
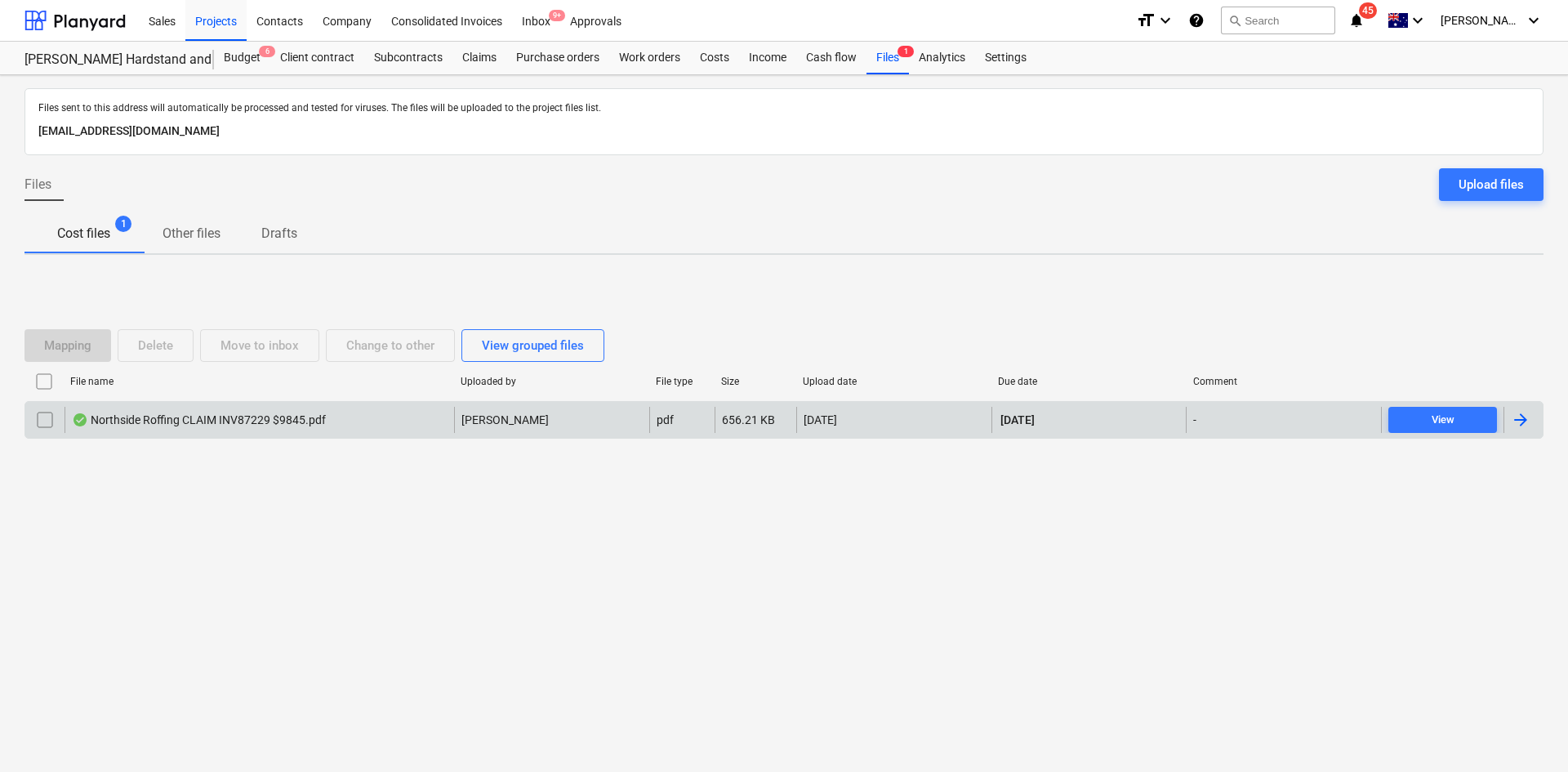
click at [286, 419] on div "Northside Roffing CLAIM INV87229 $9845.pdf" at bounding box center [198, 419] width 254 height 13
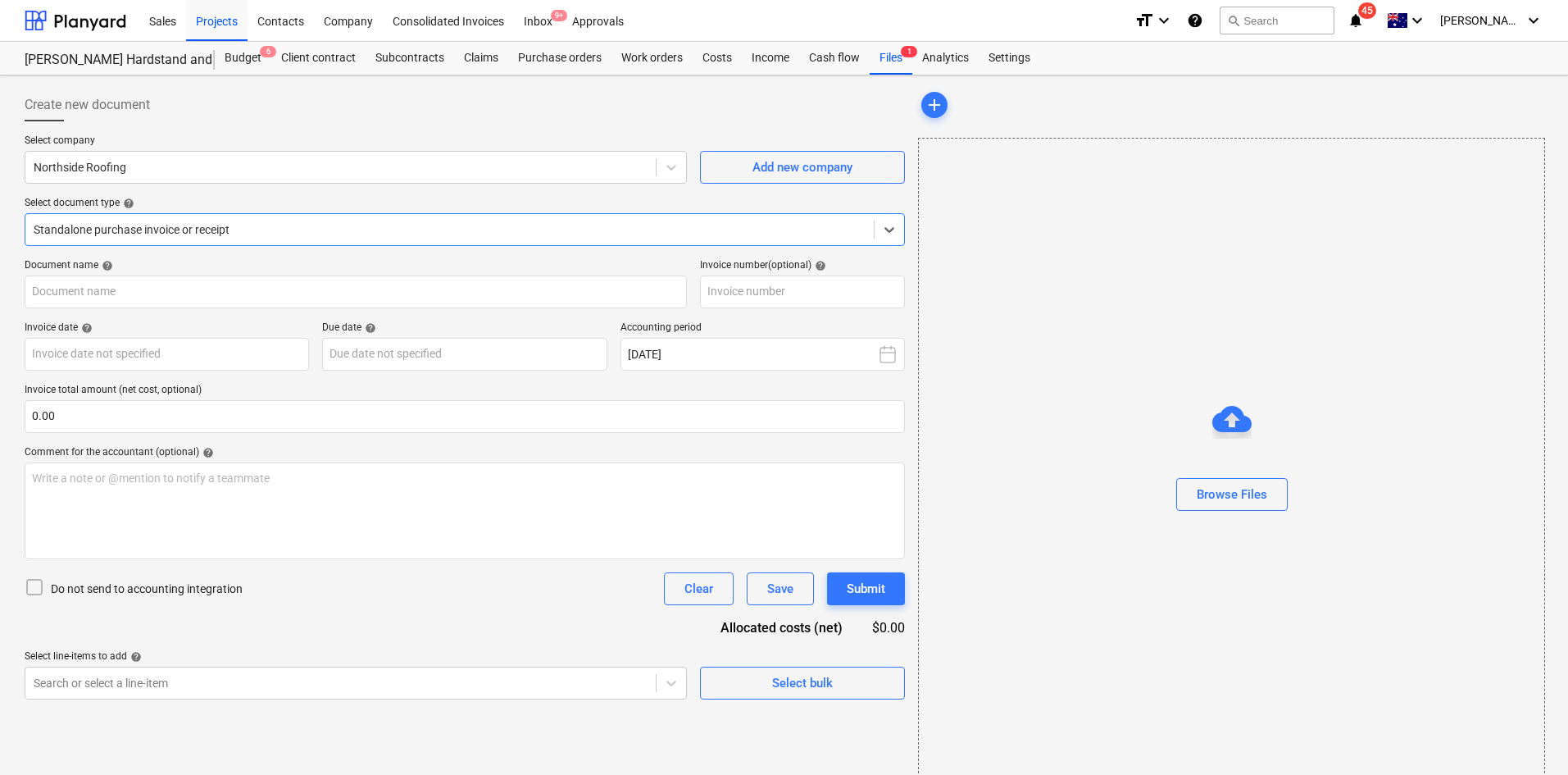
type input "87229"
type input "[DATE]"
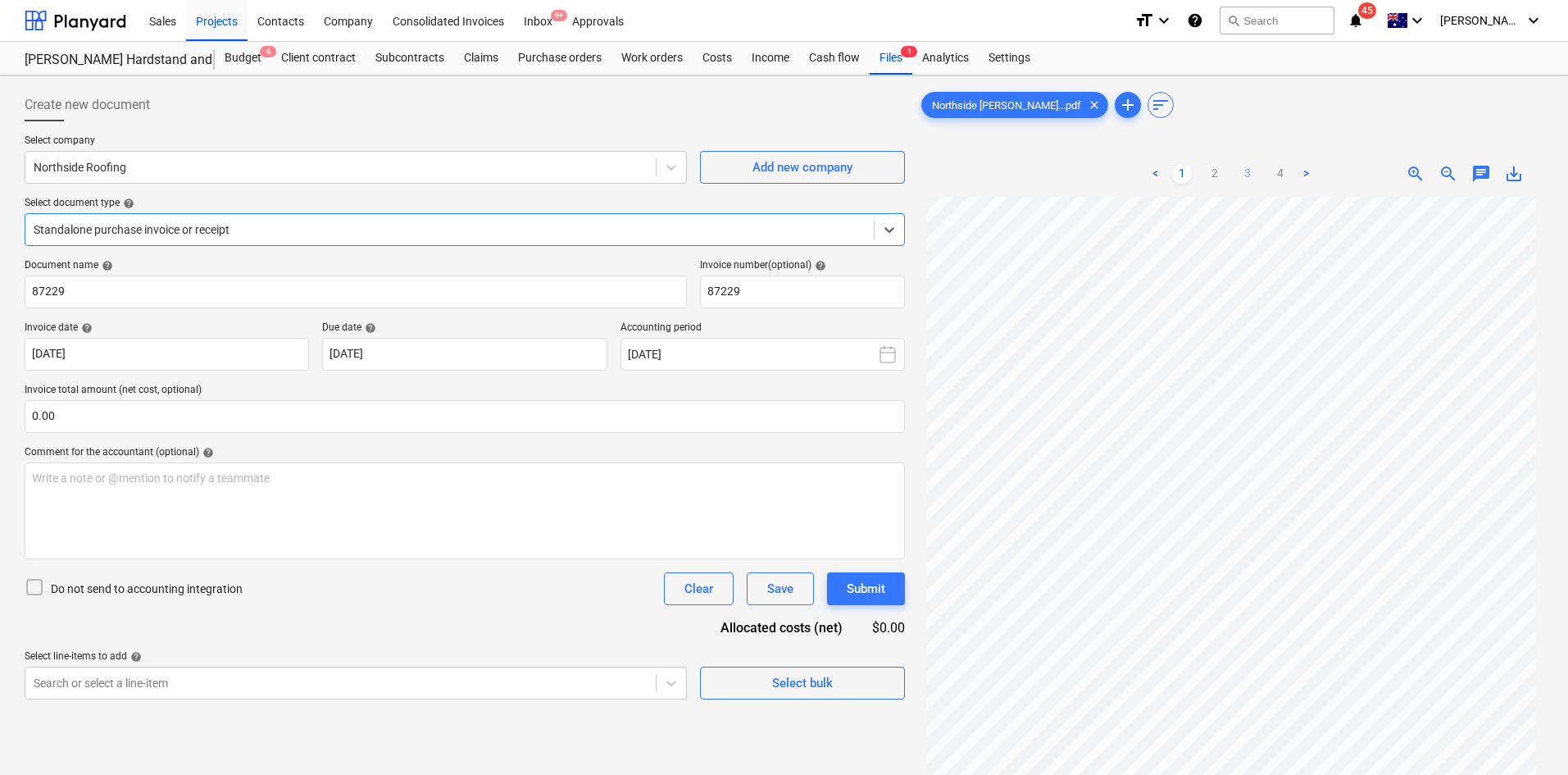
click at [1250, 175] on link "3" at bounding box center [1247, 174] width 20 height 20
click at [1272, 174] on link "4" at bounding box center [1280, 174] width 20 height 20
click at [1206, 173] on link "2" at bounding box center [1215, 174] width 20 height 20
click at [1181, 173] on link "1" at bounding box center [1182, 174] width 20 height 20
click at [400, 60] on div "Subcontracts" at bounding box center [410, 57] width 89 height 33
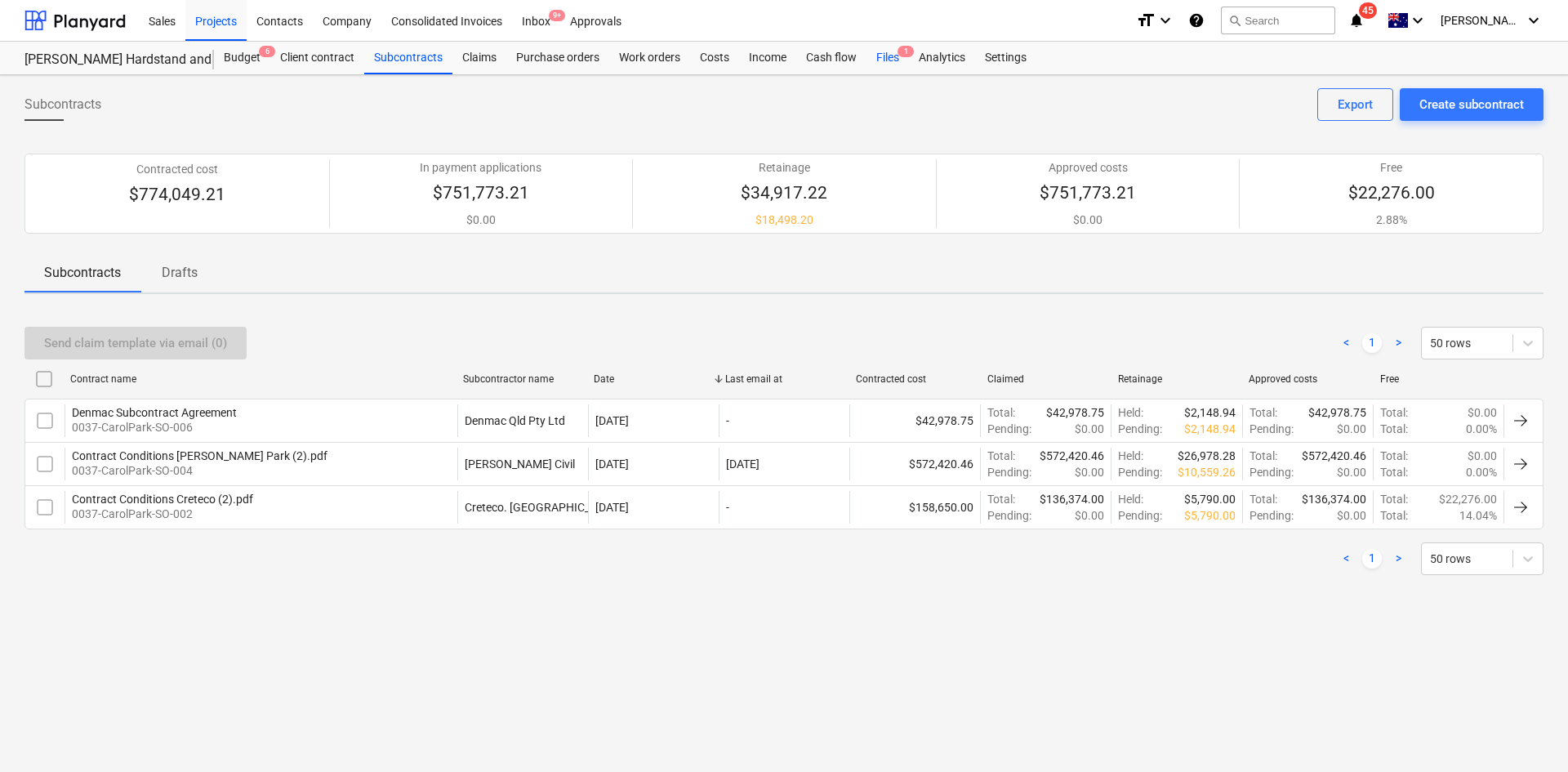
click at [897, 59] on div "Files 1" at bounding box center [887, 57] width 42 height 32
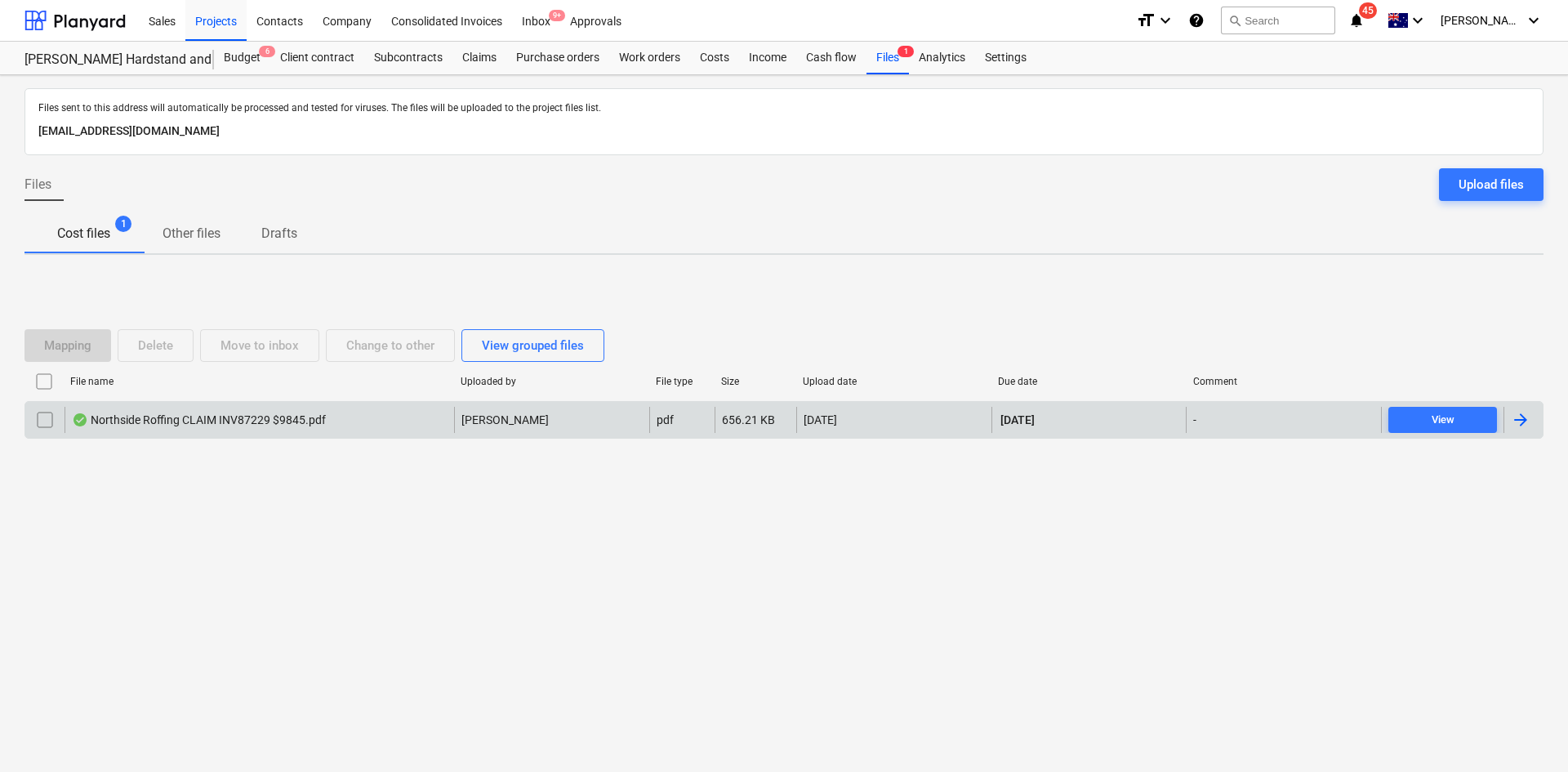
click at [698, 426] on div "pdf" at bounding box center [682, 419] width 65 height 27
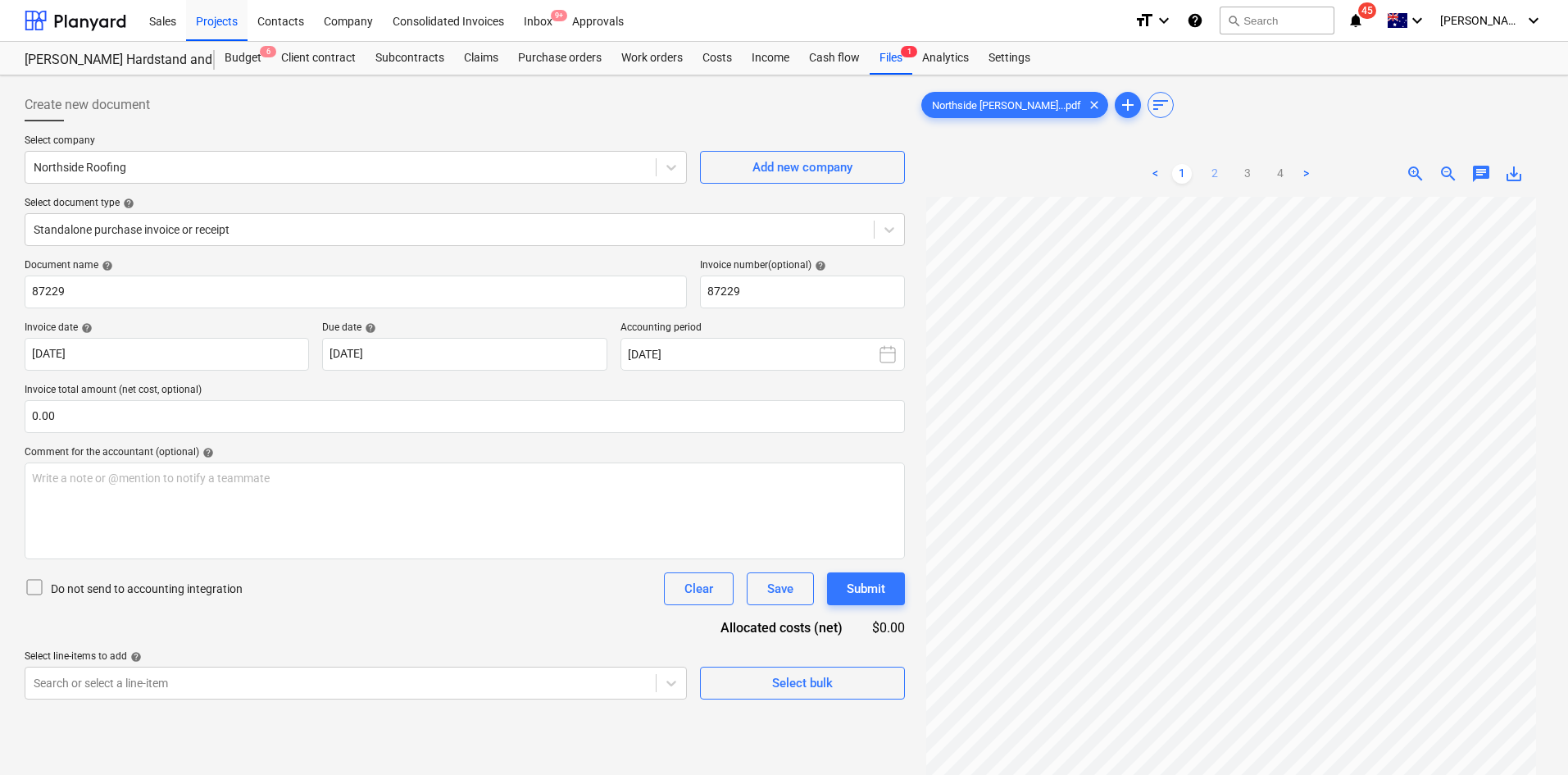
click at [1219, 168] on link "2" at bounding box center [1215, 174] width 20 height 20
click at [1252, 176] on link "3" at bounding box center [1247, 174] width 20 height 20
click at [1187, 171] on link "1" at bounding box center [1182, 174] width 20 height 20
click at [379, 57] on div "Subcontracts" at bounding box center [410, 57] width 89 height 33
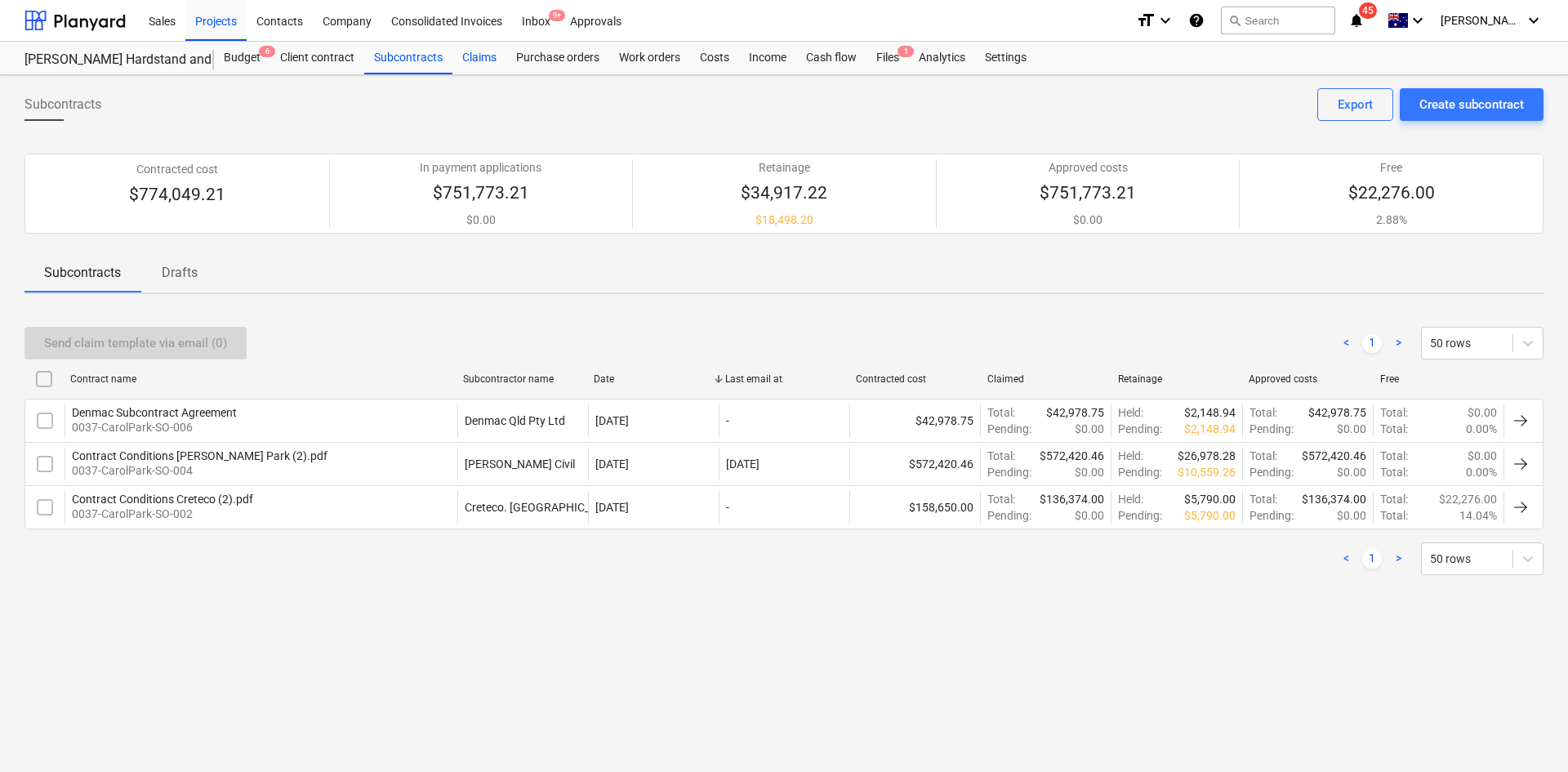
click at [476, 56] on div "Claims" at bounding box center [479, 57] width 54 height 32
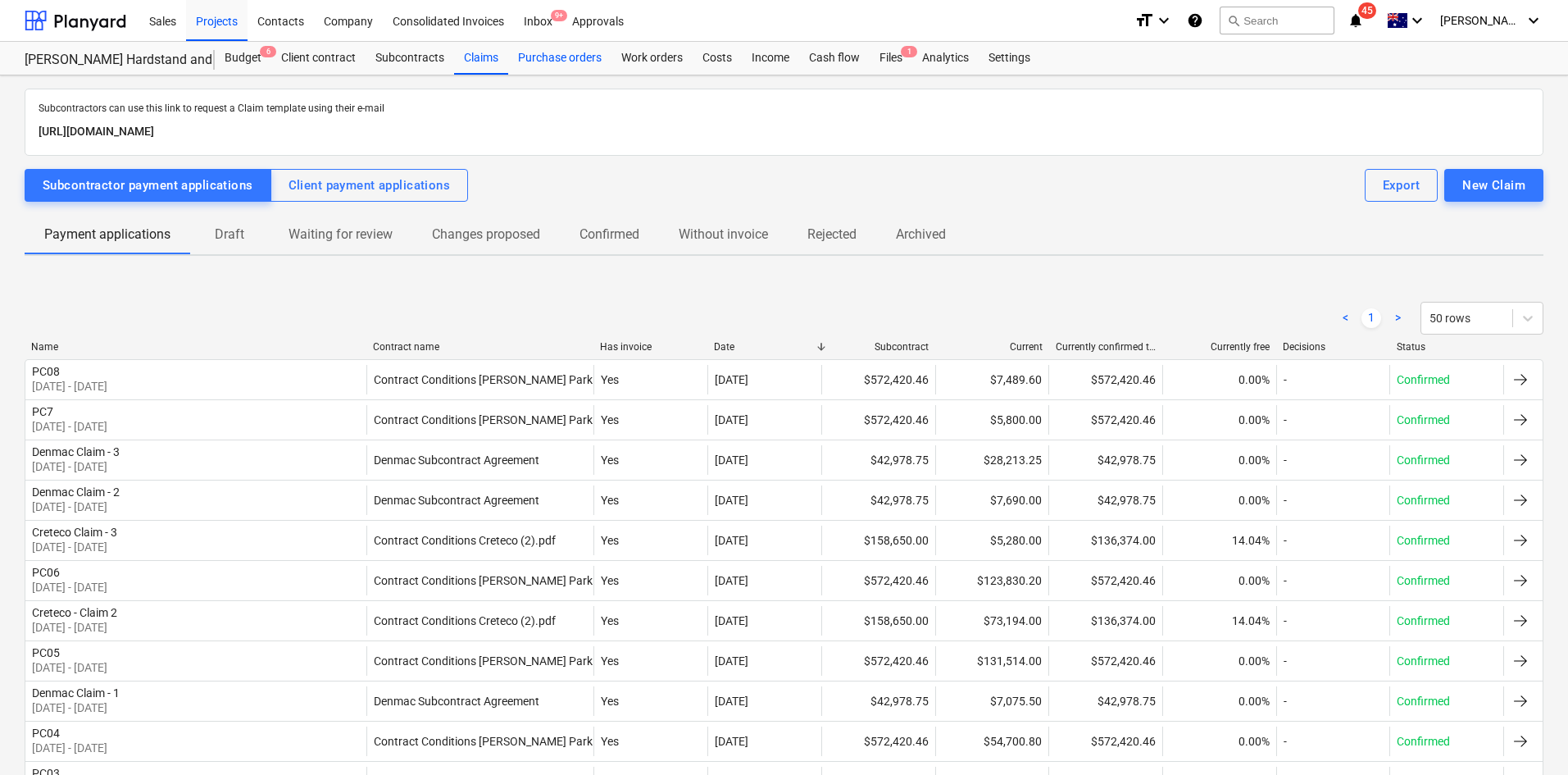
click at [561, 57] on div "Purchase orders" at bounding box center [559, 57] width 104 height 33
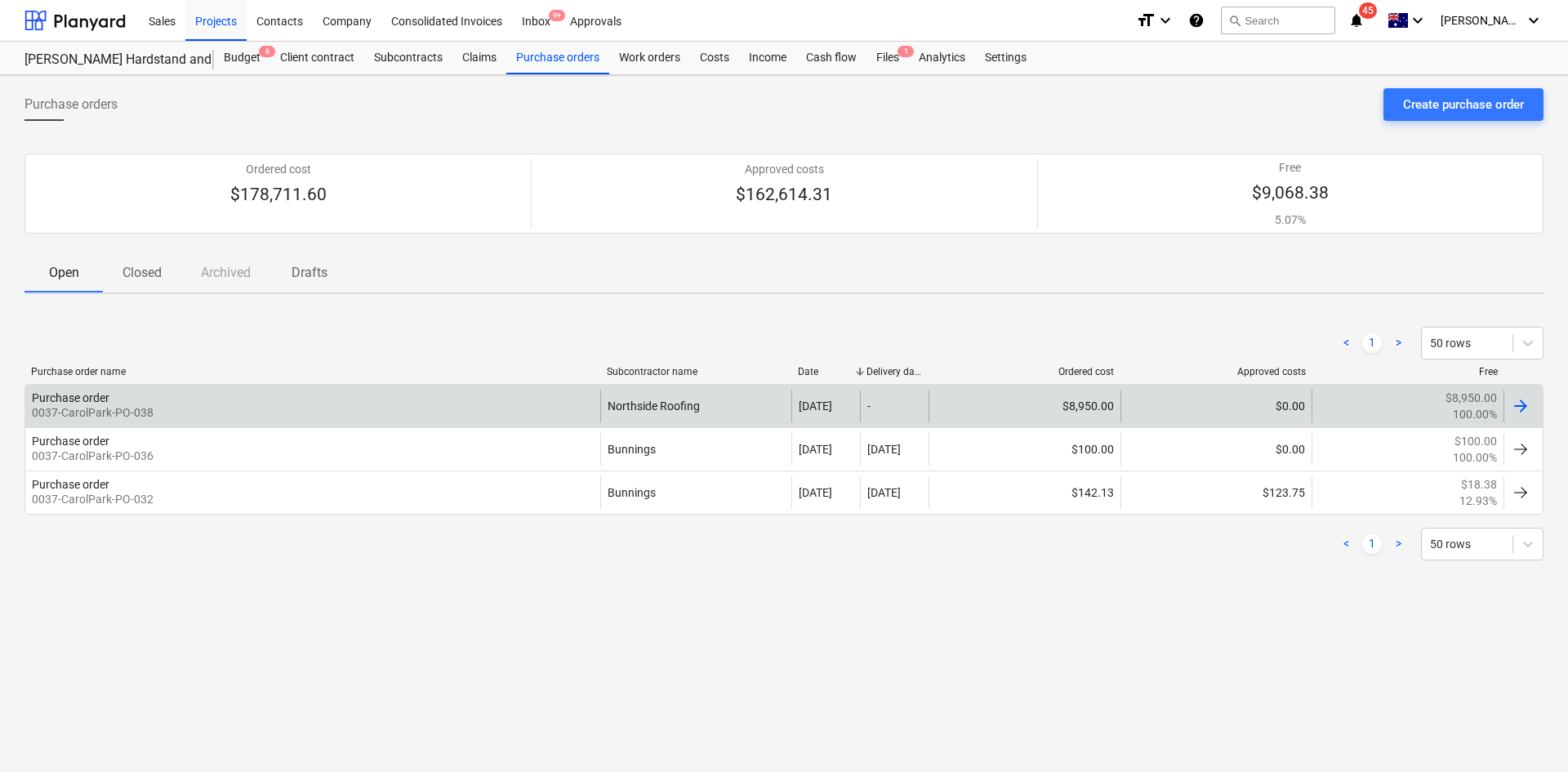
click at [524, 394] on div "Purchase order 0037-CarolPark-PO-038" at bounding box center [312, 405] width 575 height 32
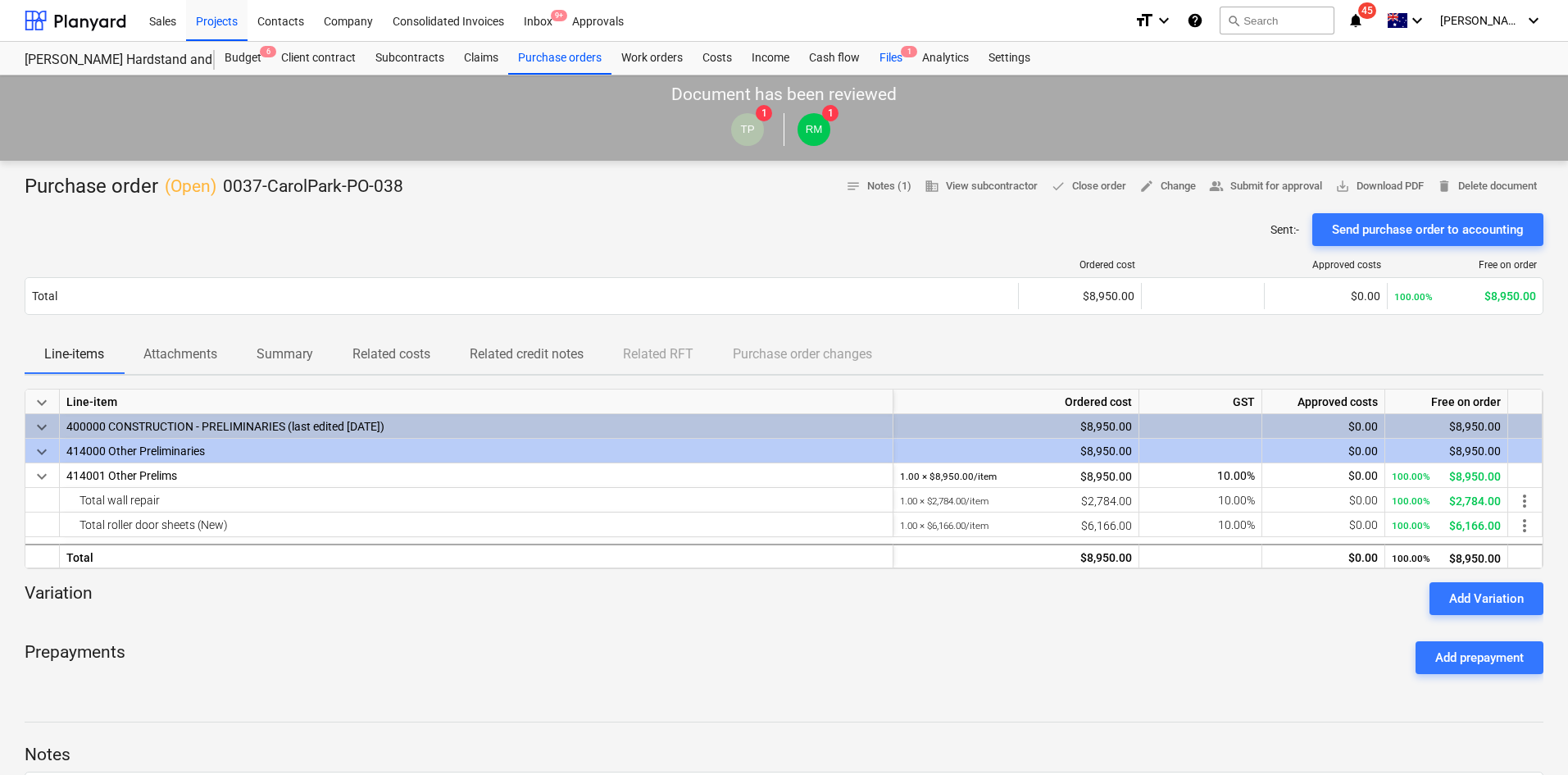
click at [890, 59] on div "Files 1" at bounding box center [891, 57] width 42 height 33
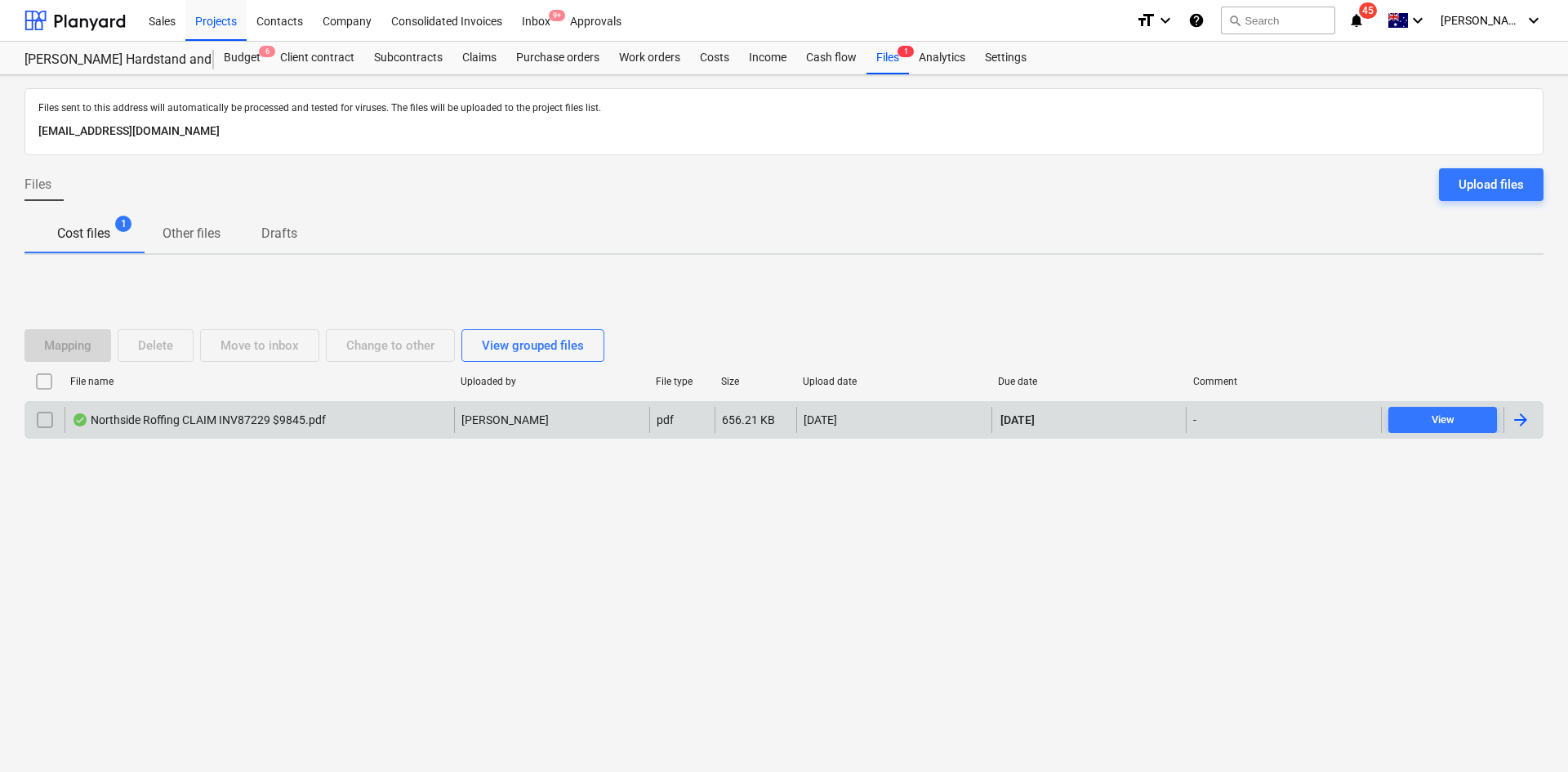
click at [294, 411] on div "Northside Roffing CLAIM INV87229 $9845.pdf" at bounding box center [259, 419] width 389 height 27
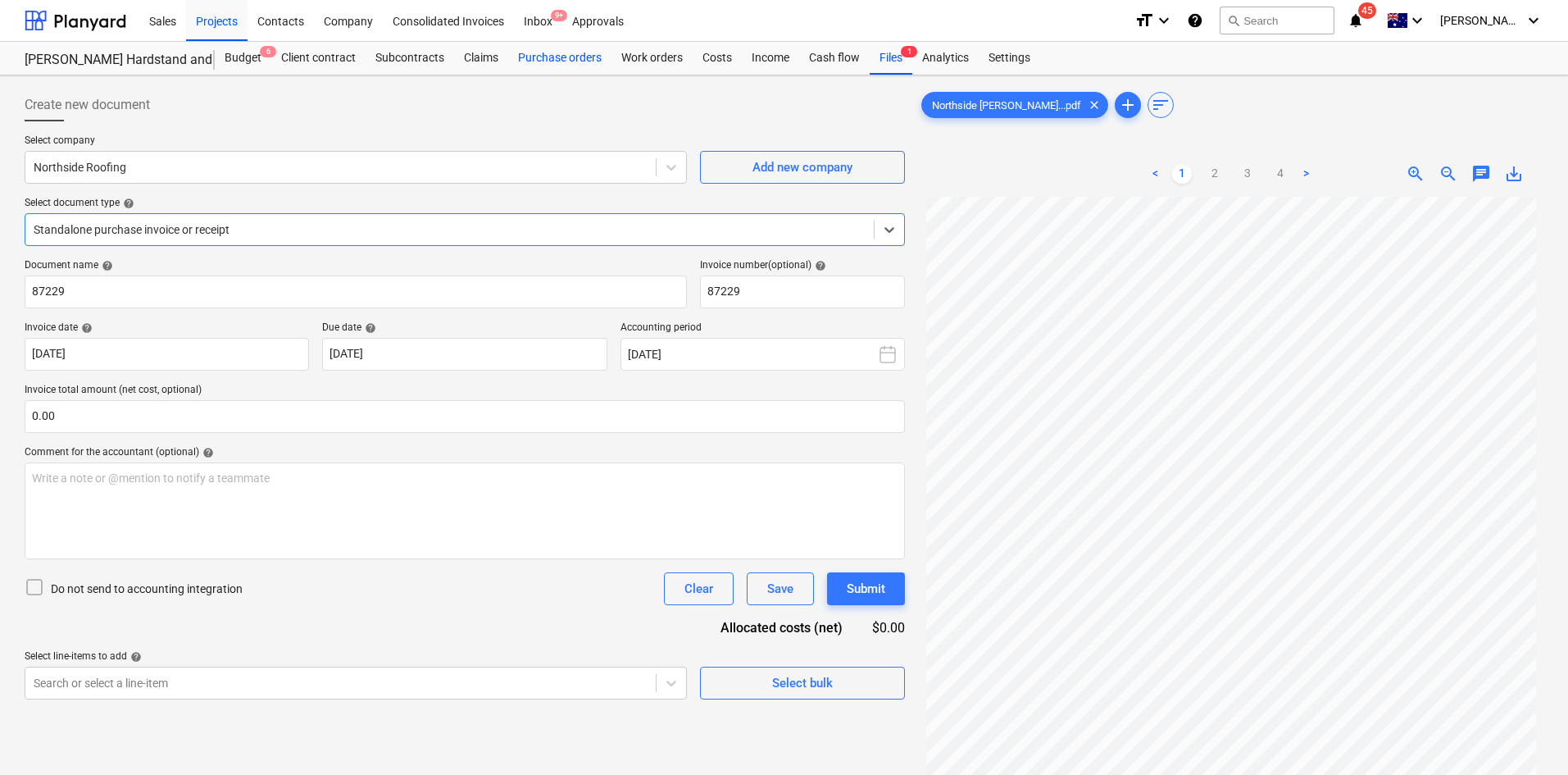
click at [543, 49] on div "Purchase orders" at bounding box center [559, 57] width 104 height 33
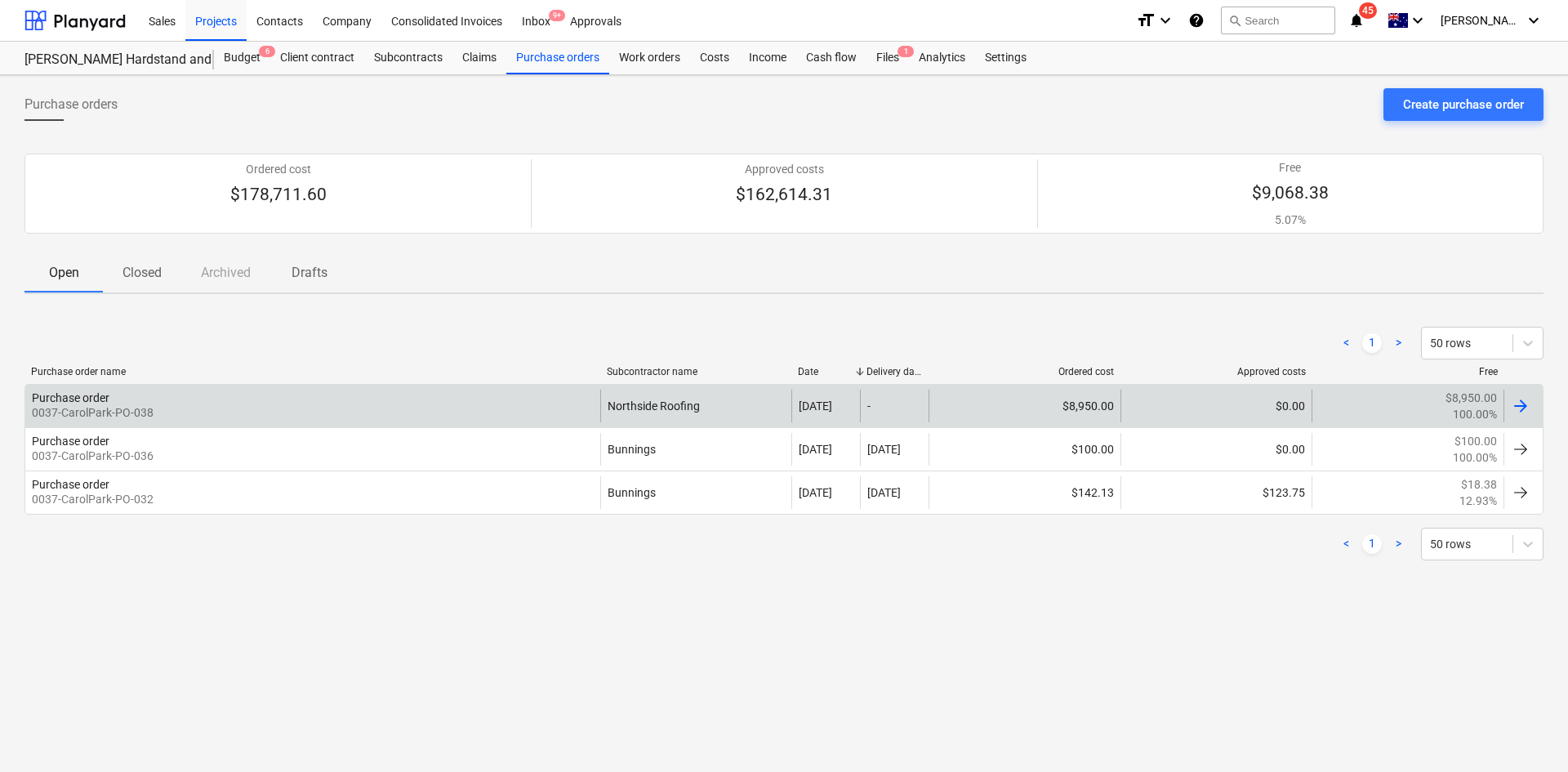
click at [433, 395] on div "Purchase order 0037-CarolPark-PO-038" at bounding box center [312, 405] width 575 height 32
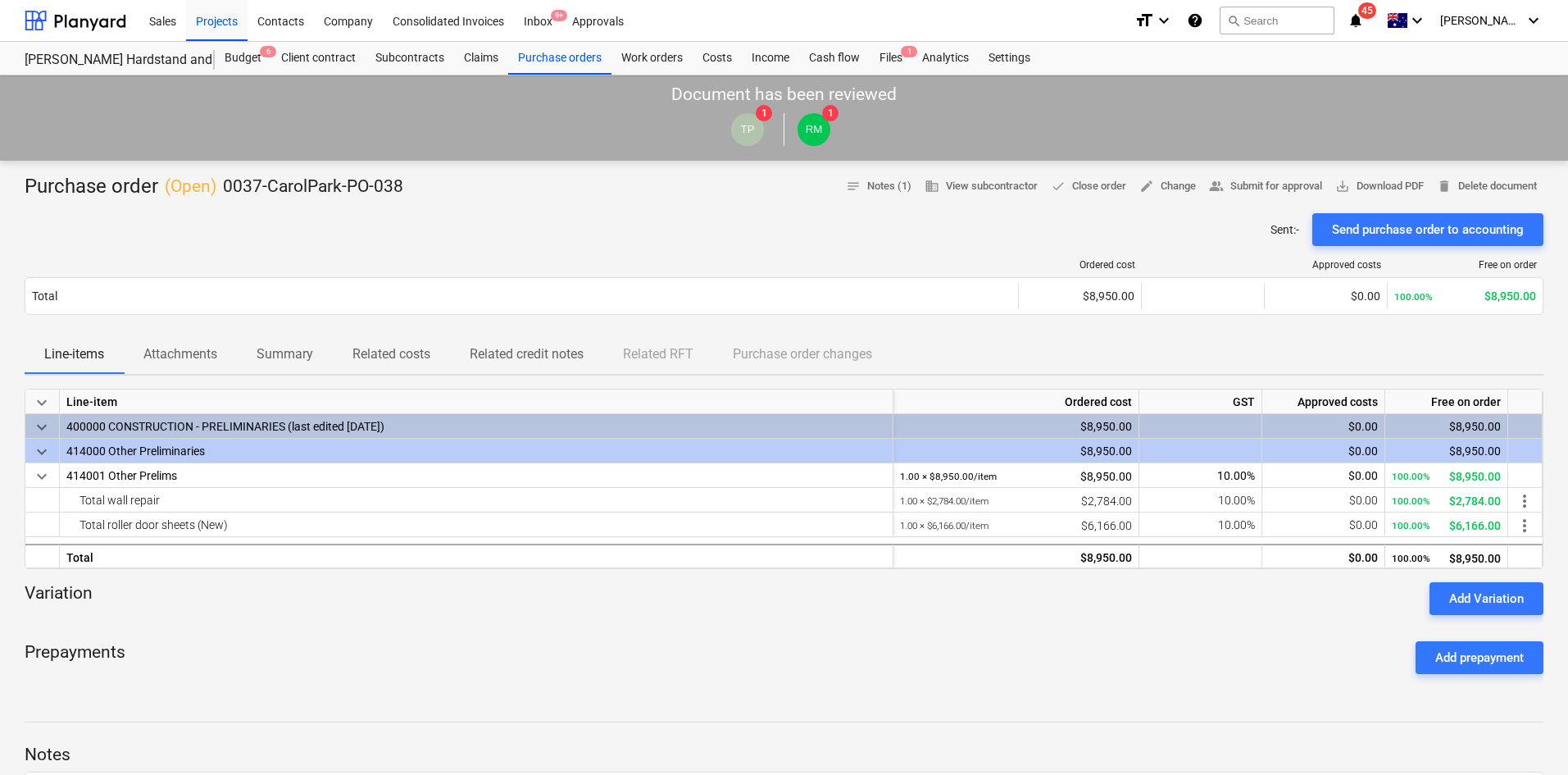
click at [486, 226] on div "Sent : - Send purchase order to accounting" at bounding box center [784, 229] width 1519 height 33
click at [252, 89] on div "Document has been reviewed TP 1 RM 1" at bounding box center [784, 117] width 1568 height 85
click at [249, 56] on div "Budget 6" at bounding box center [243, 57] width 56 height 33
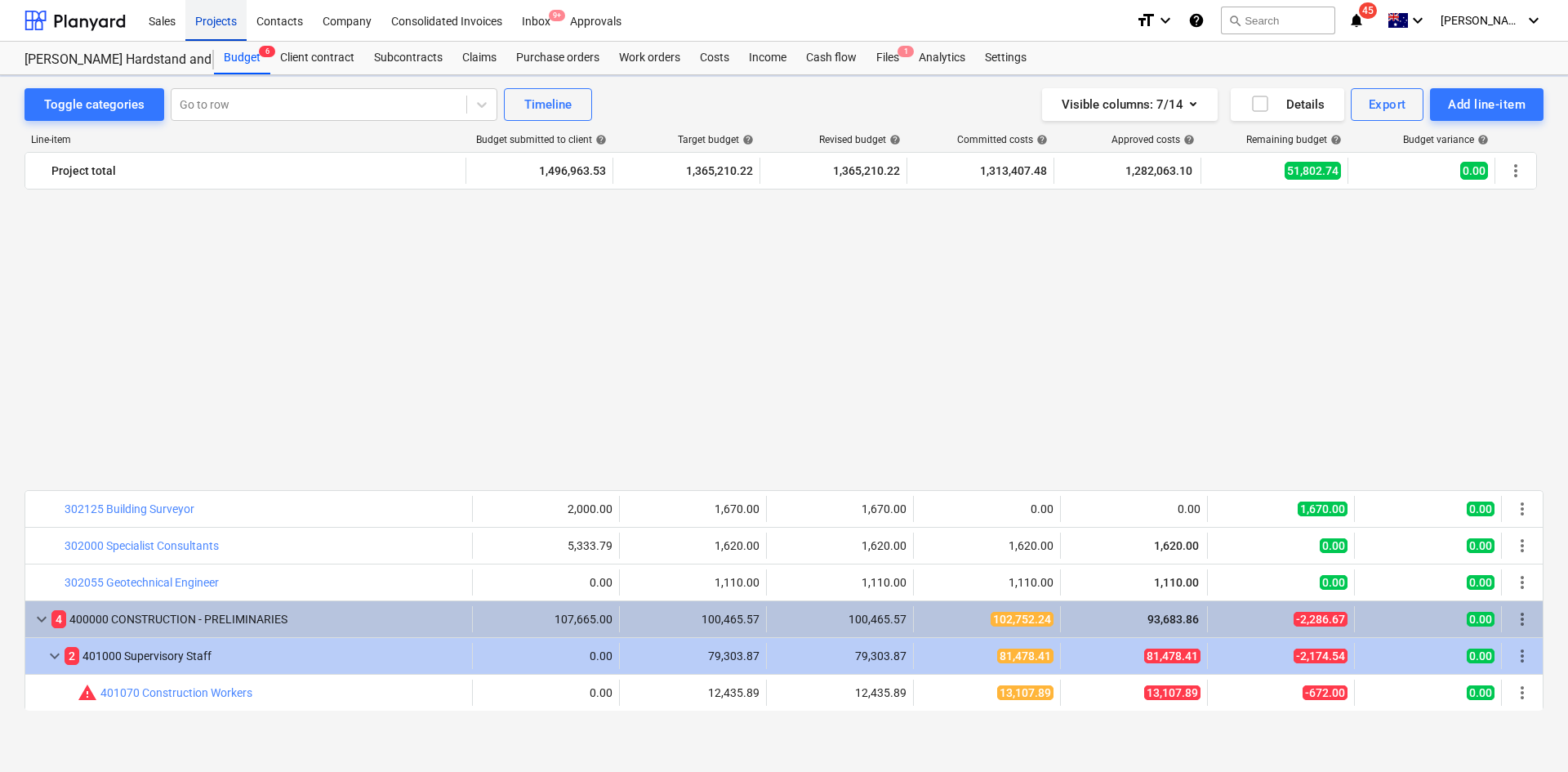
click at [203, 29] on div "Projects" at bounding box center [216, 20] width 61 height 41
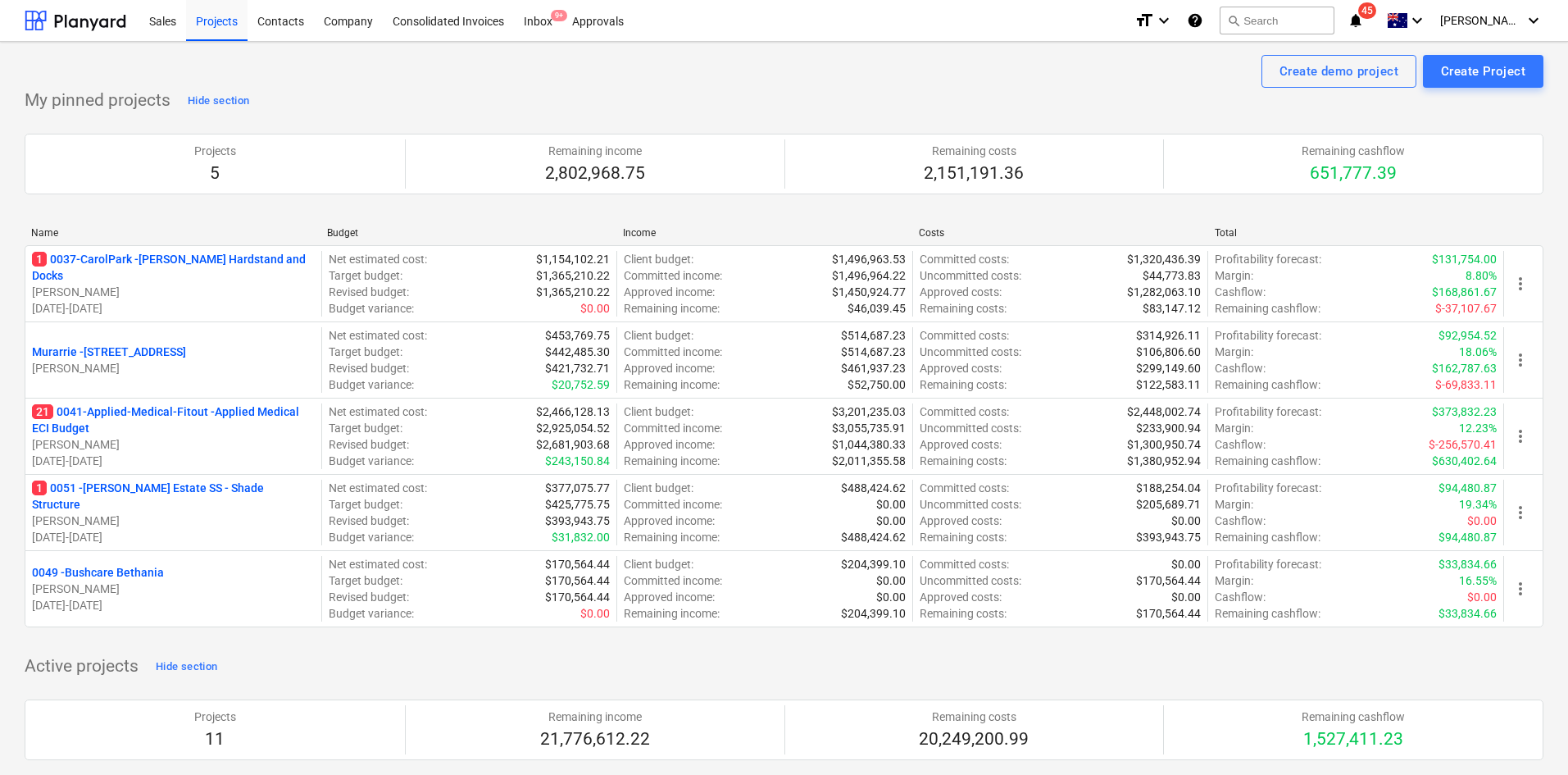
click at [858, 55] on div "Create demo project Create Project" at bounding box center [784, 71] width 1519 height 33
click at [172, 501] on p "1 0051 - [PERSON_NAME] Estate SS - Shade Structure" at bounding box center [173, 495] width 283 height 33
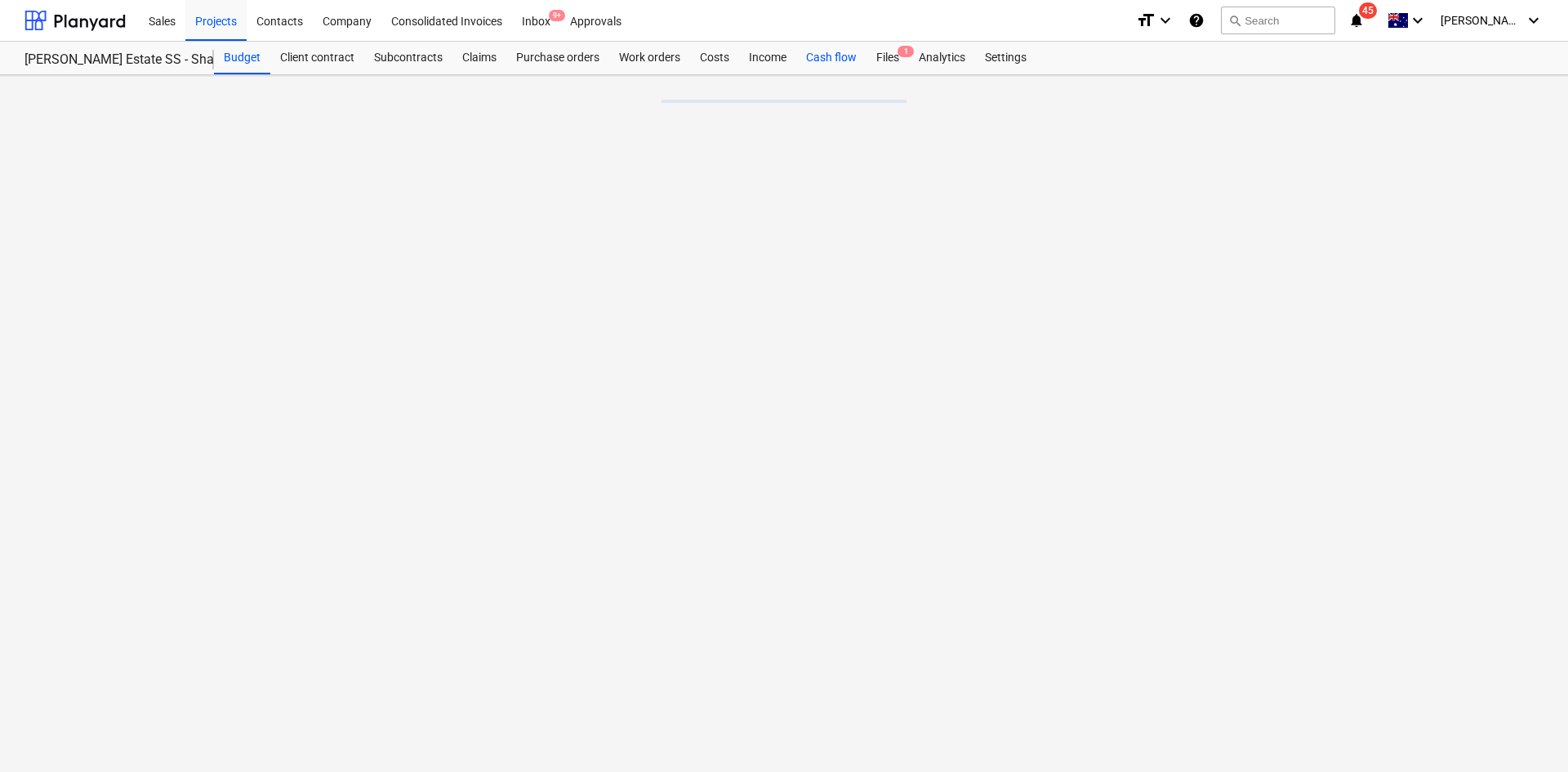
click at [833, 52] on div "Cash flow" at bounding box center [830, 57] width 70 height 32
click at [892, 64] on div "Files 1" at bounding box center [887, 57] width 42 height 32
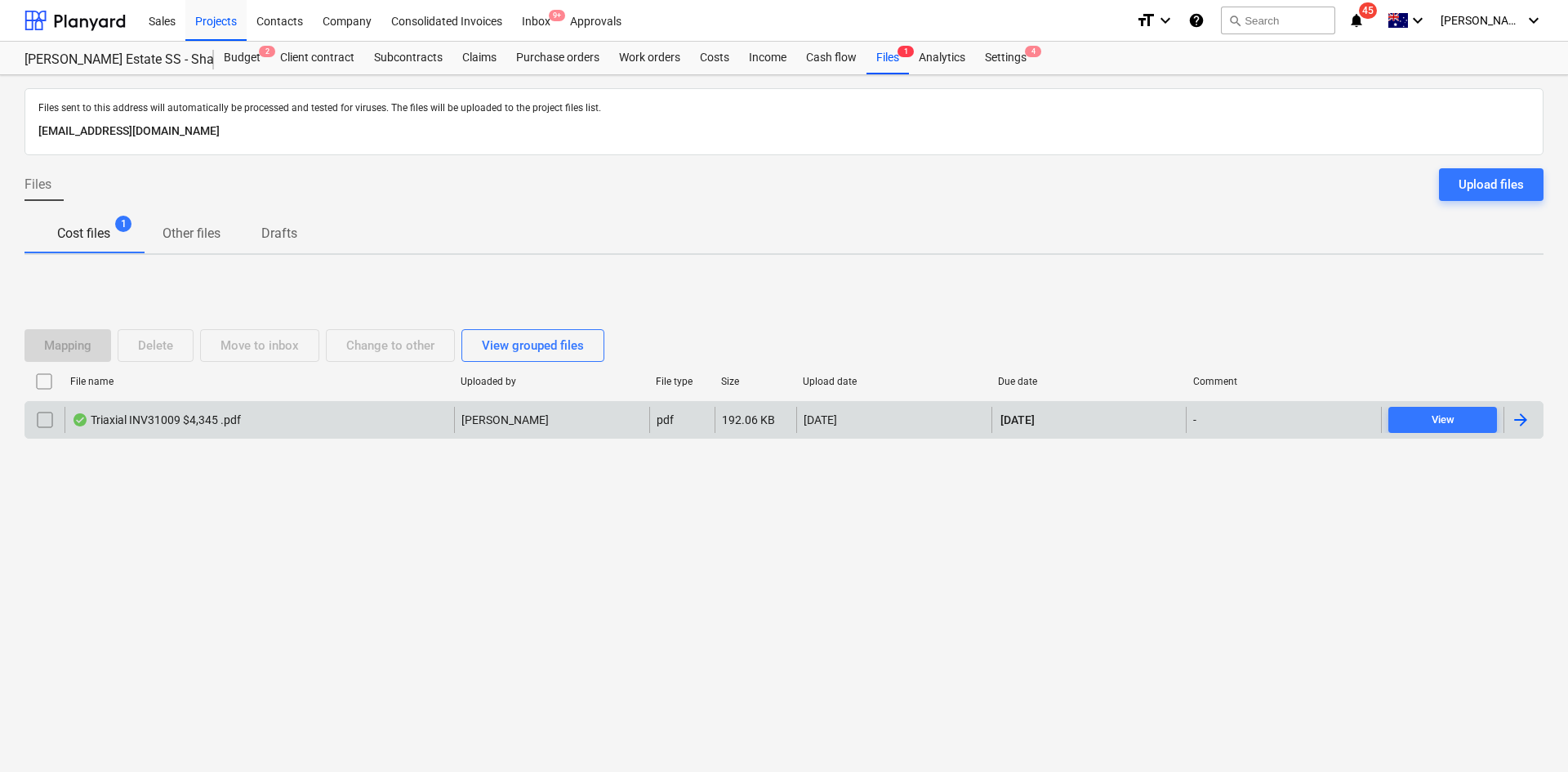
click at [452, 428] on div "Triaxial INV31009 $4,345 .pdf" at bounding box center [259, 419] width 389 height 27
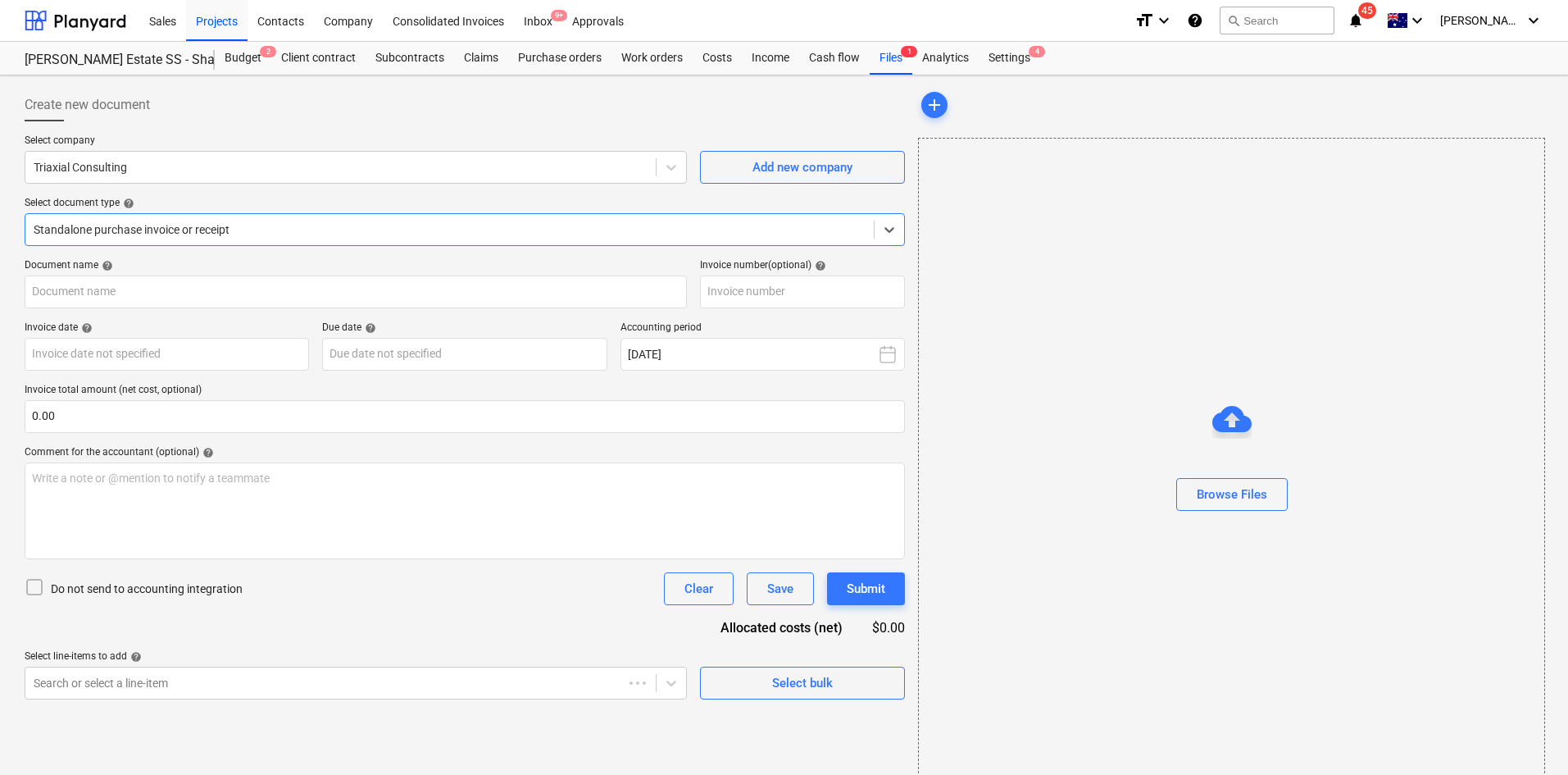
type input "31009"
type input "[DATE]"
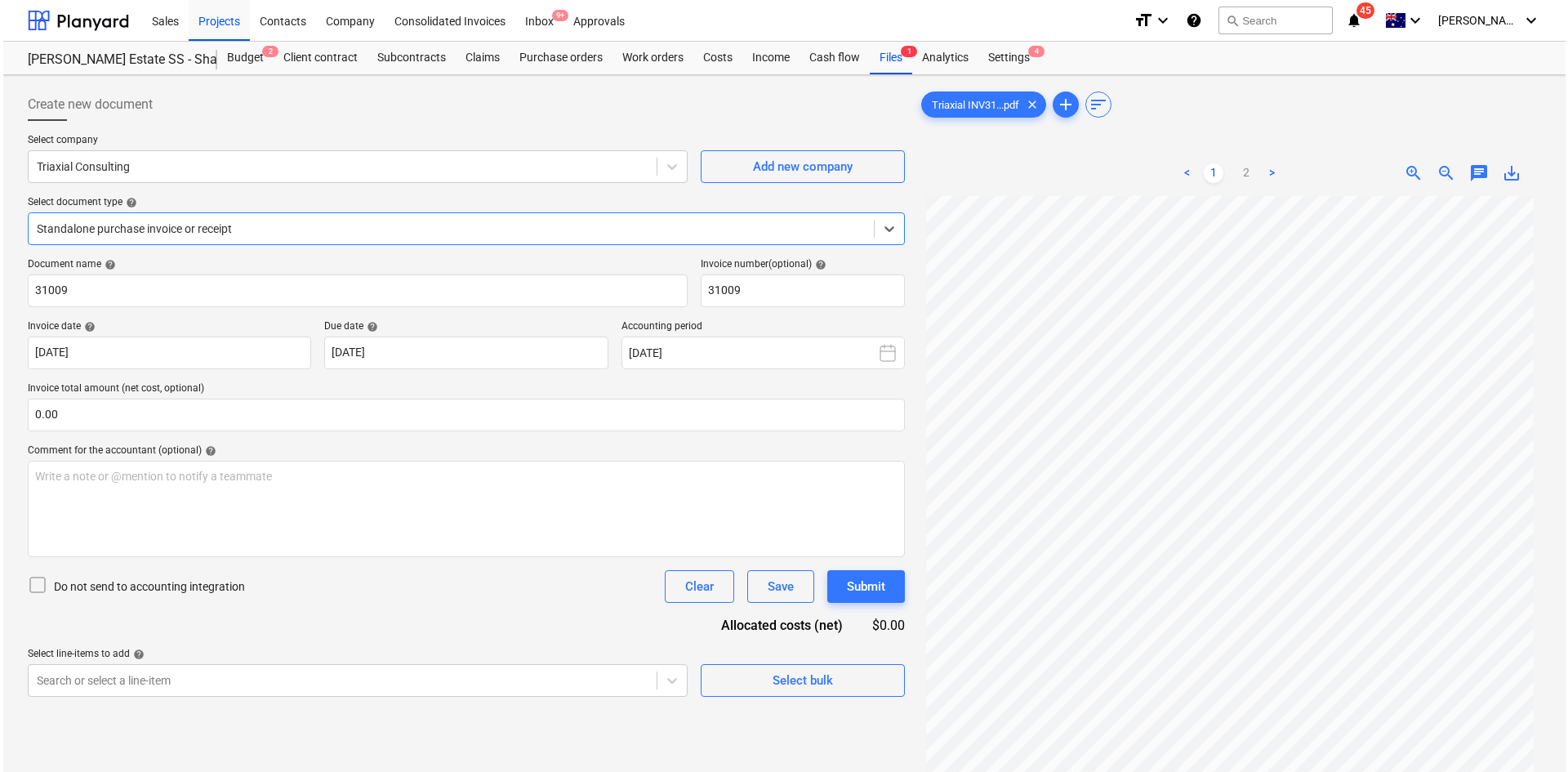
scroll to position [137, 0]
click at [414, 61] on div "Subcontracts" at bounding box center [409, 57] width 88 height 32
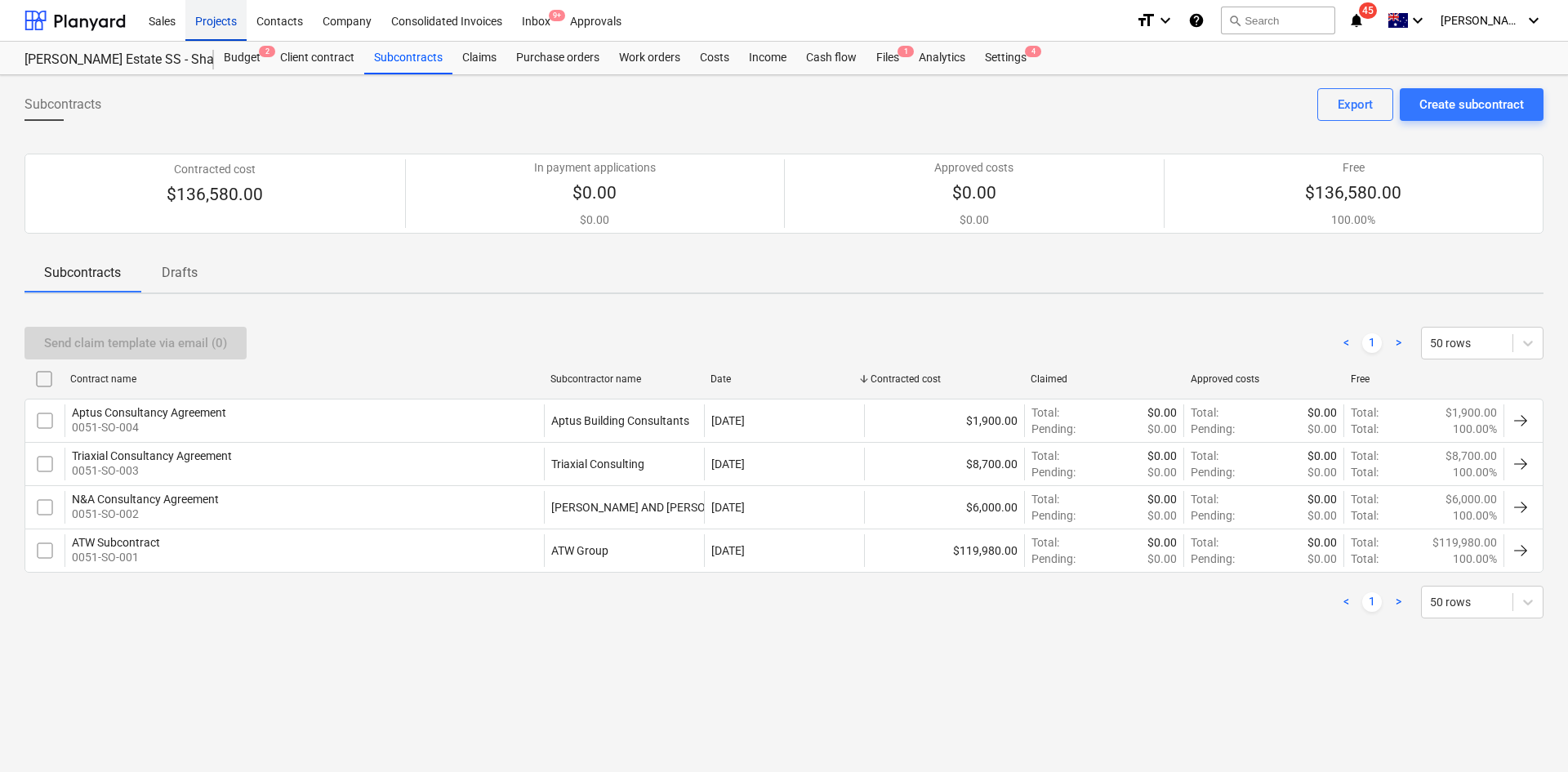
click at [227, 17] on div "Projects" at bounding box center [216, 20] width 61 height 41
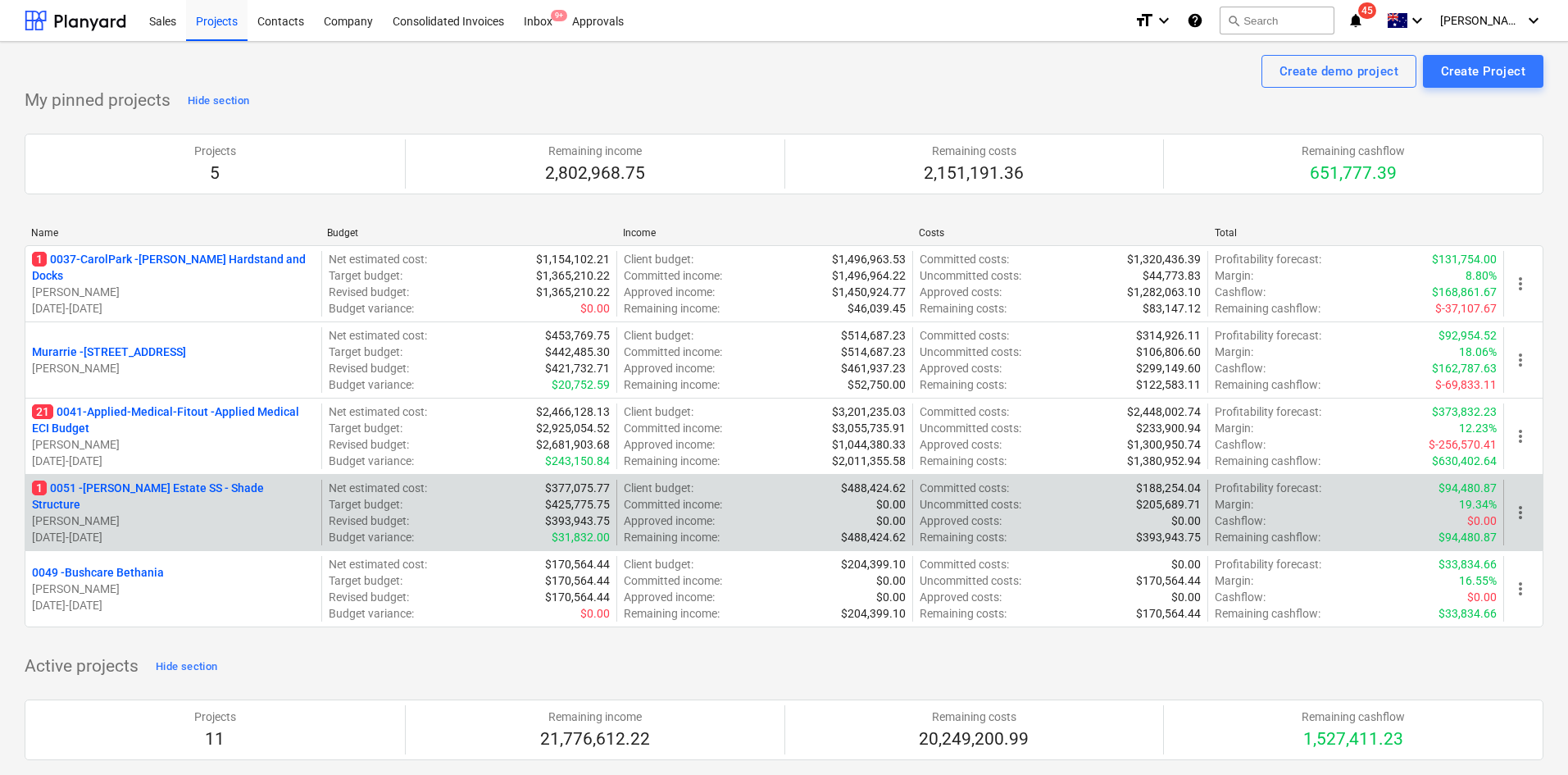
click at [157, 513] on p "[PERSON_NAME]" at bounding box center [173, 521] width 283 height 17
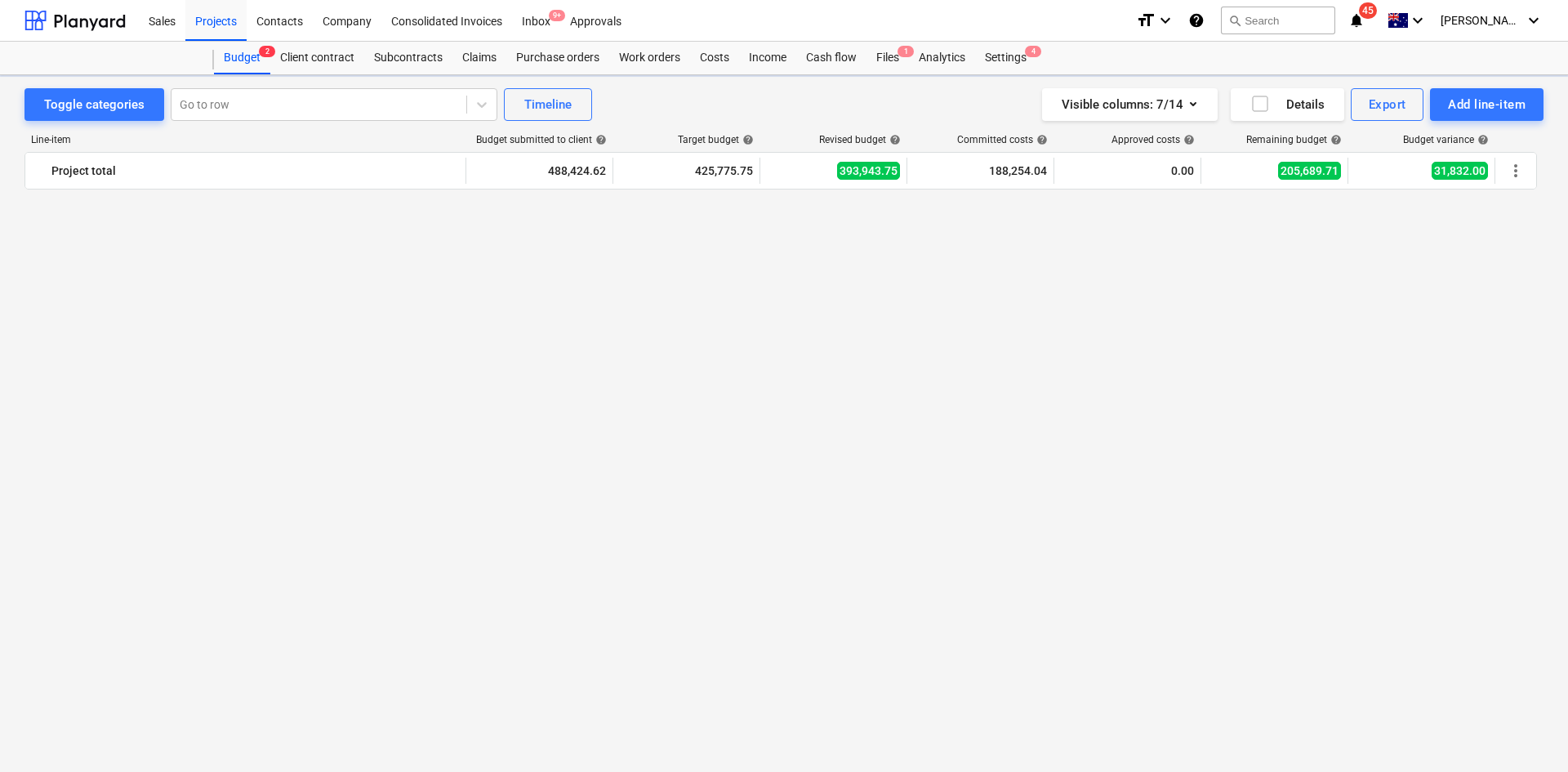
scroll to position [3535, 0]
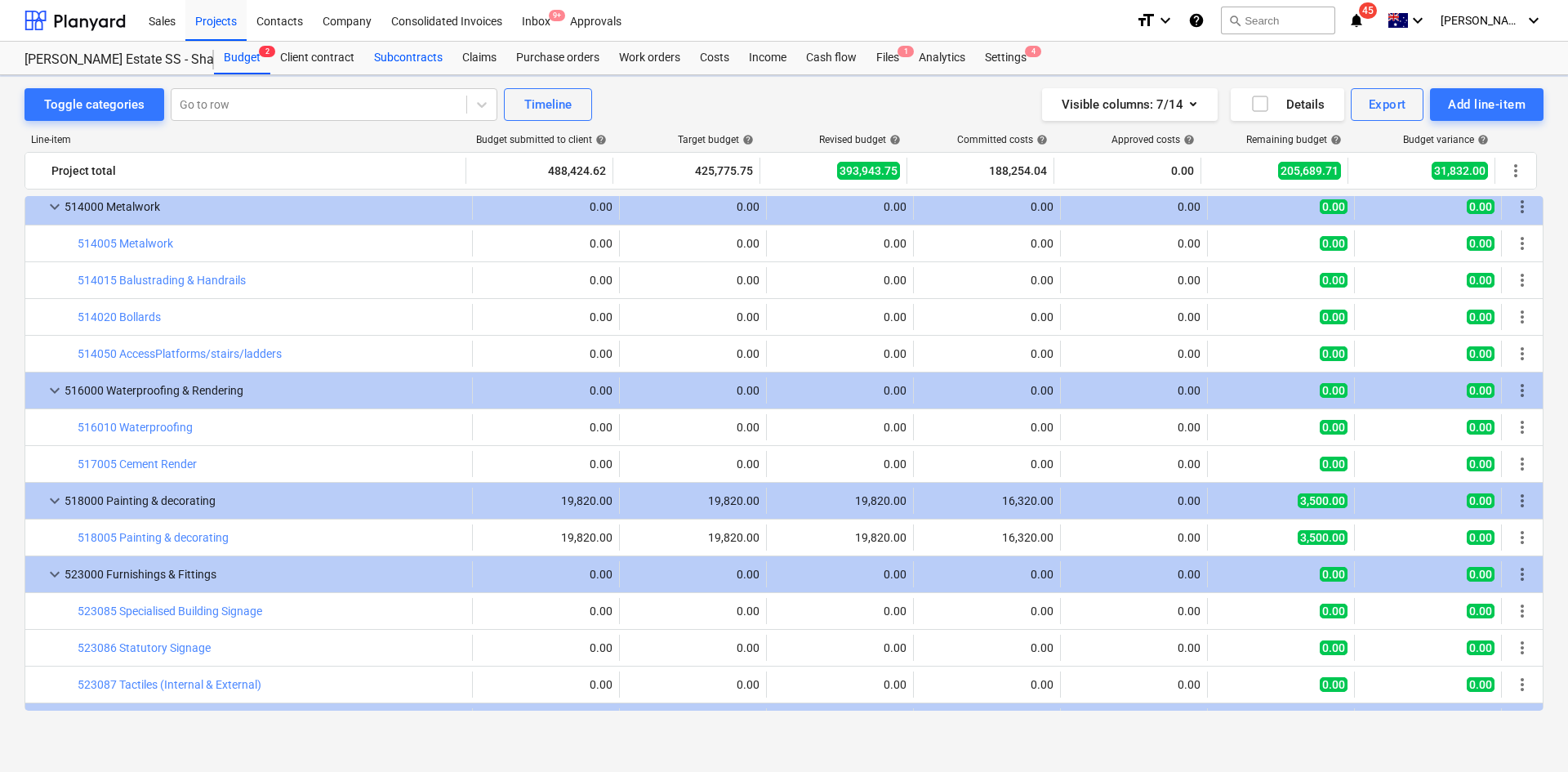
click at [399, 61] on div "Subcontracts" at bounding box center [409, 57] width 88 height 32
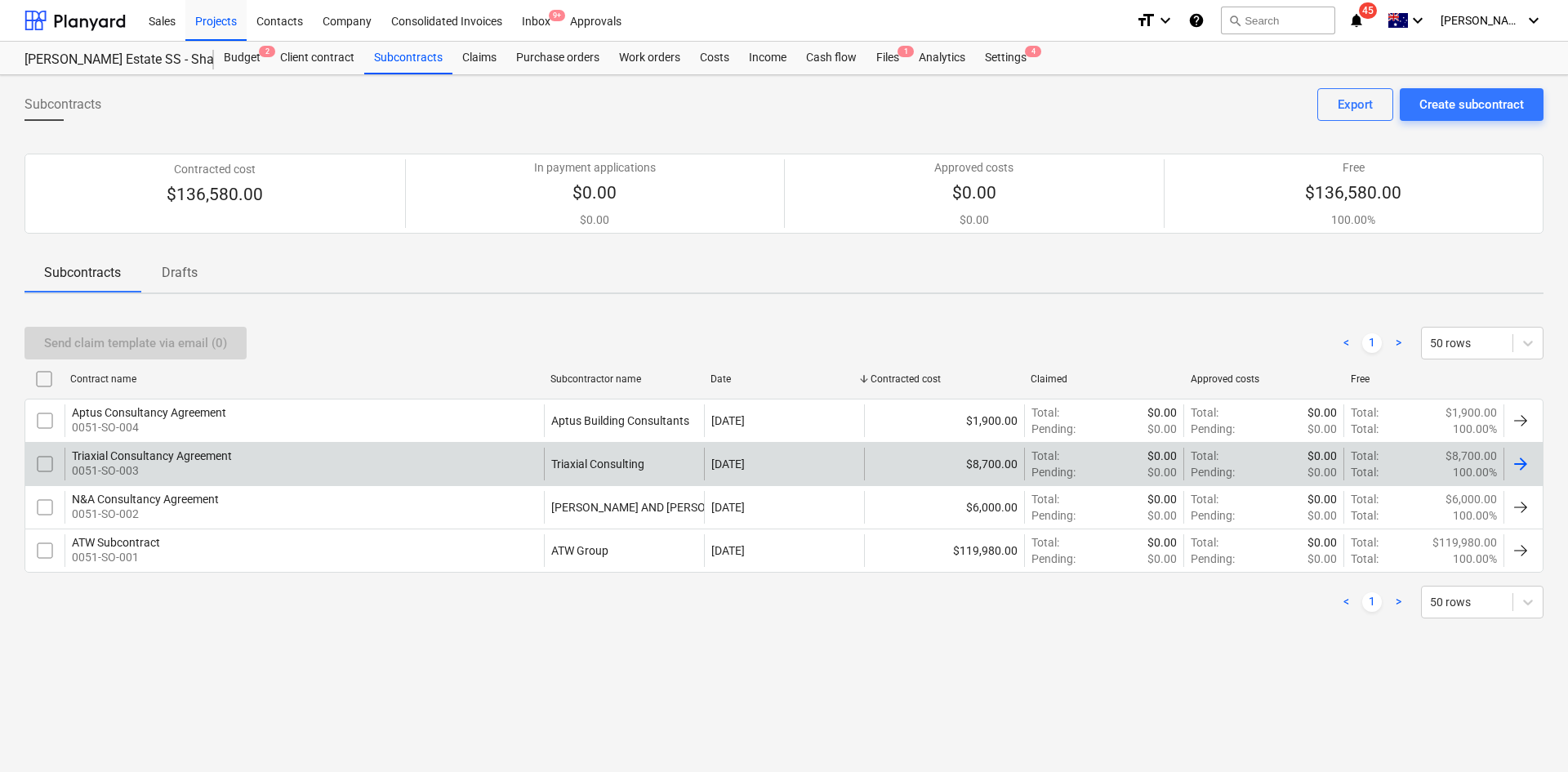
click at [235, 467] on div "Triaxial Consultancy Agreement 0051-SO-003" at bounding box center [305, 464] width 479 height 32
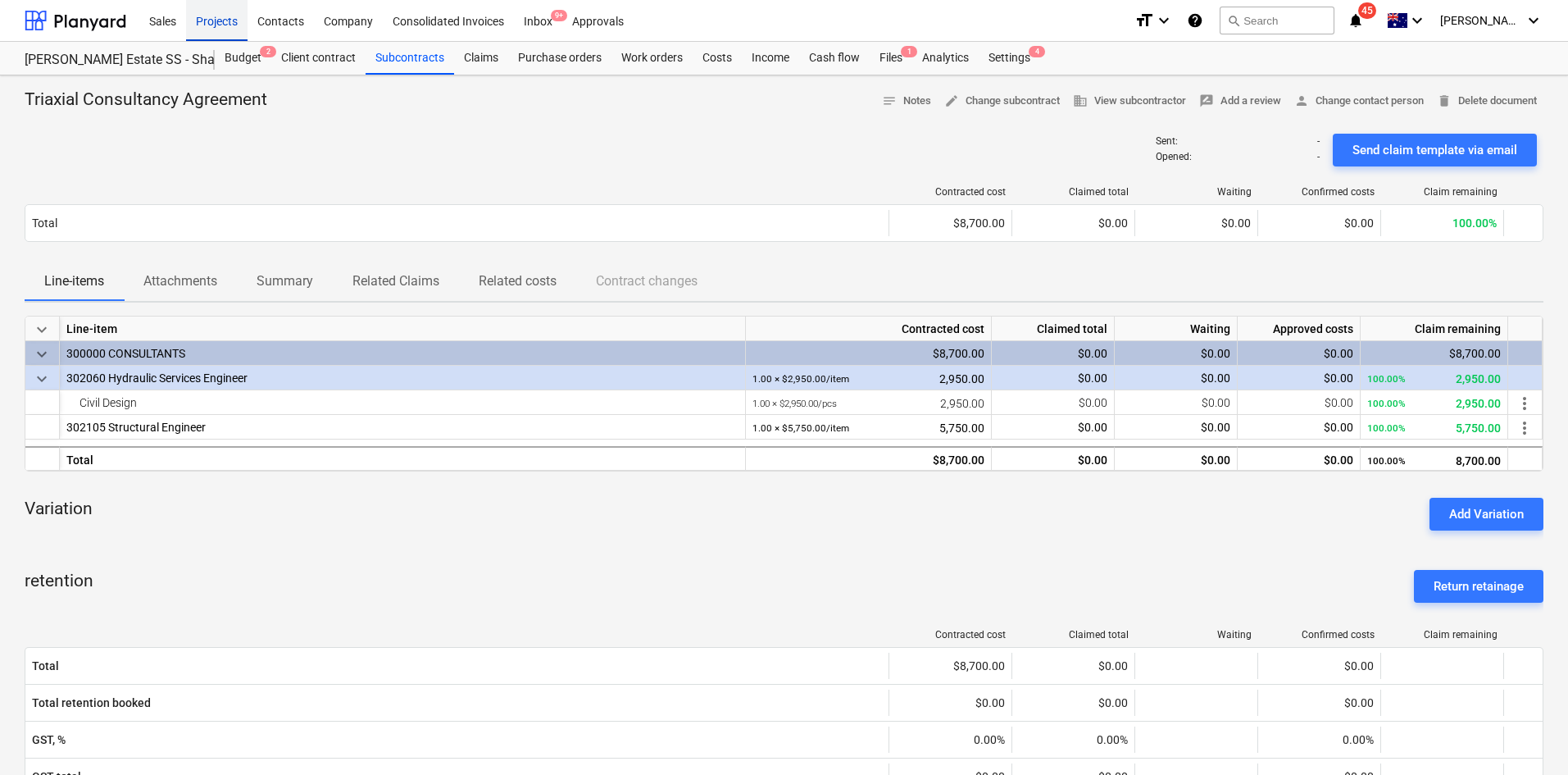
click at [204, 19] on div "Projects" at bounding box center [217, 20] width 61 height 41
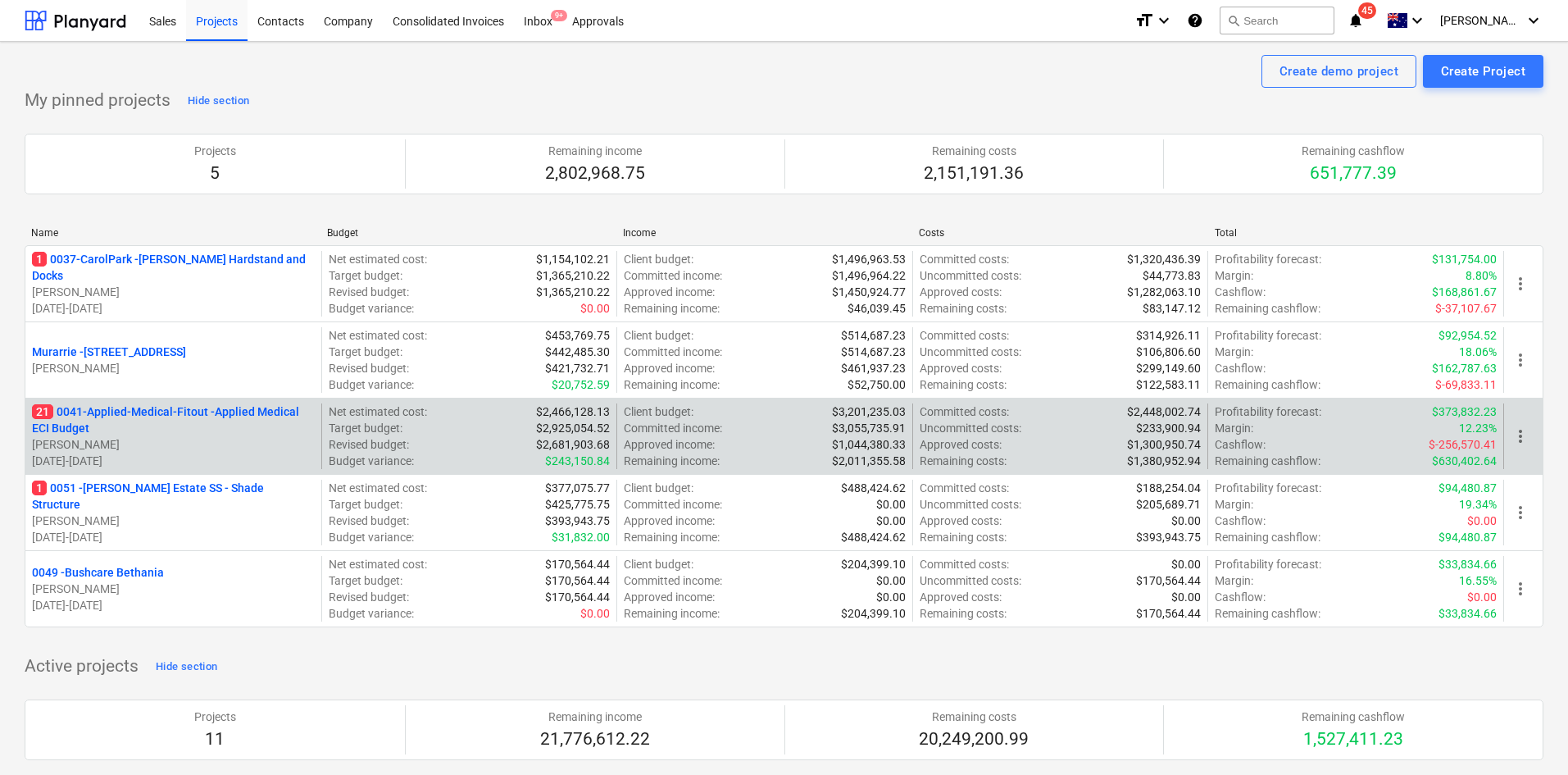
click at [228, 414] on p "21 0041-Applied-Medical-Fitout - Applied Medical ECI Budget" at bounding box center [173, 419] width 283 height 33
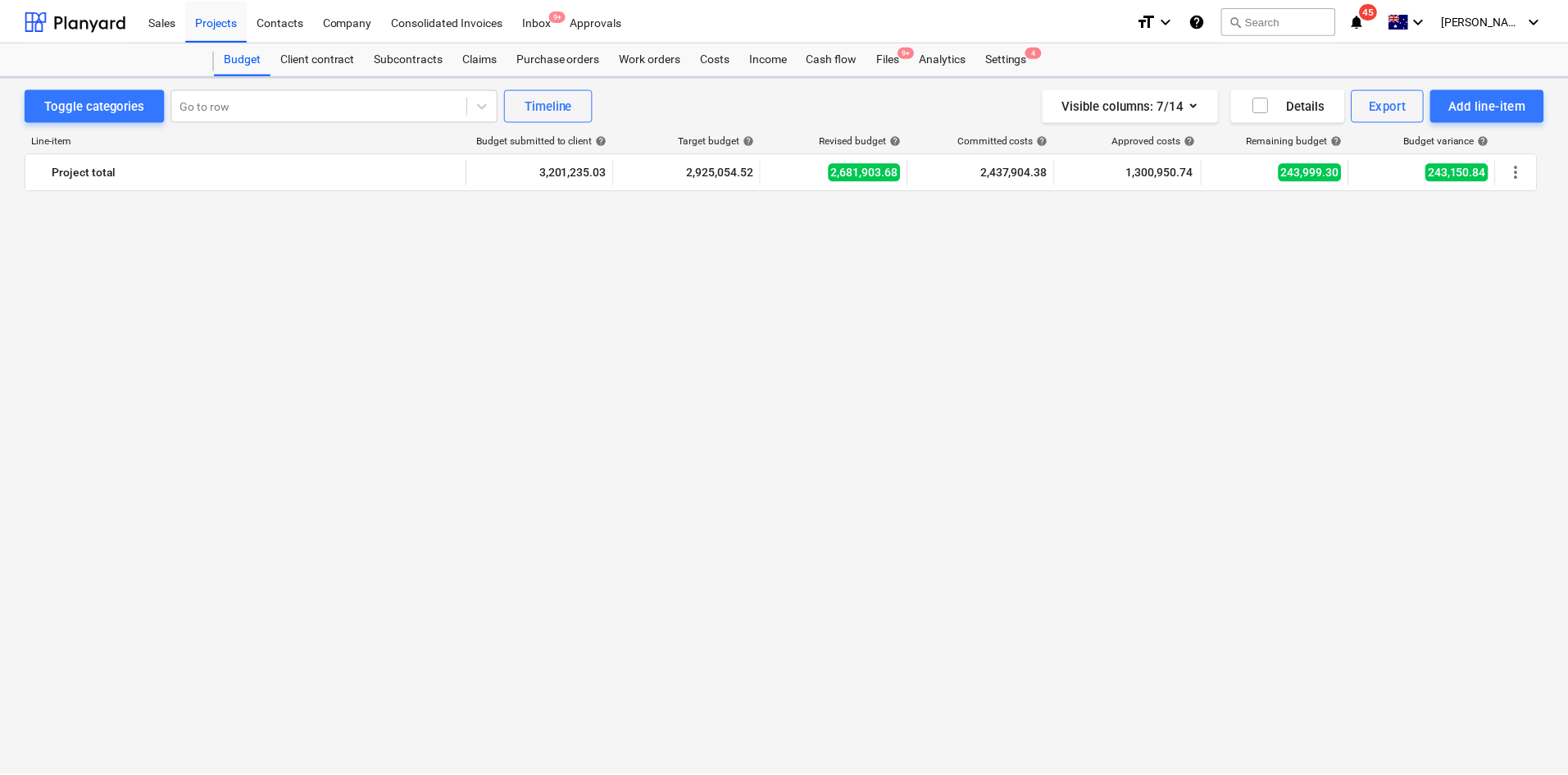
scroll to position [3549, 0]
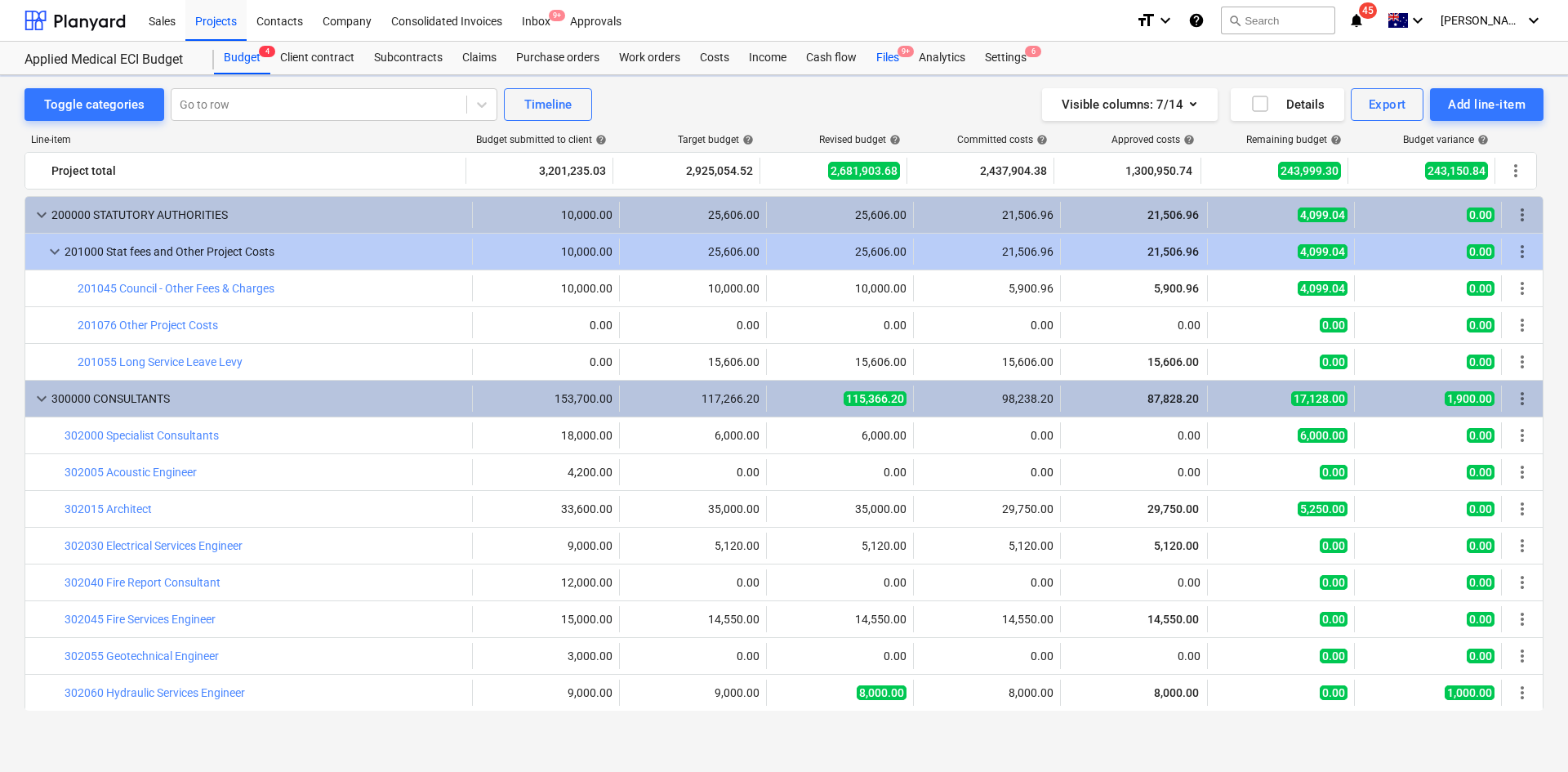
click at [901, 61] on div "Files 9+" at bounding box center [887, 57] width 42 height 32
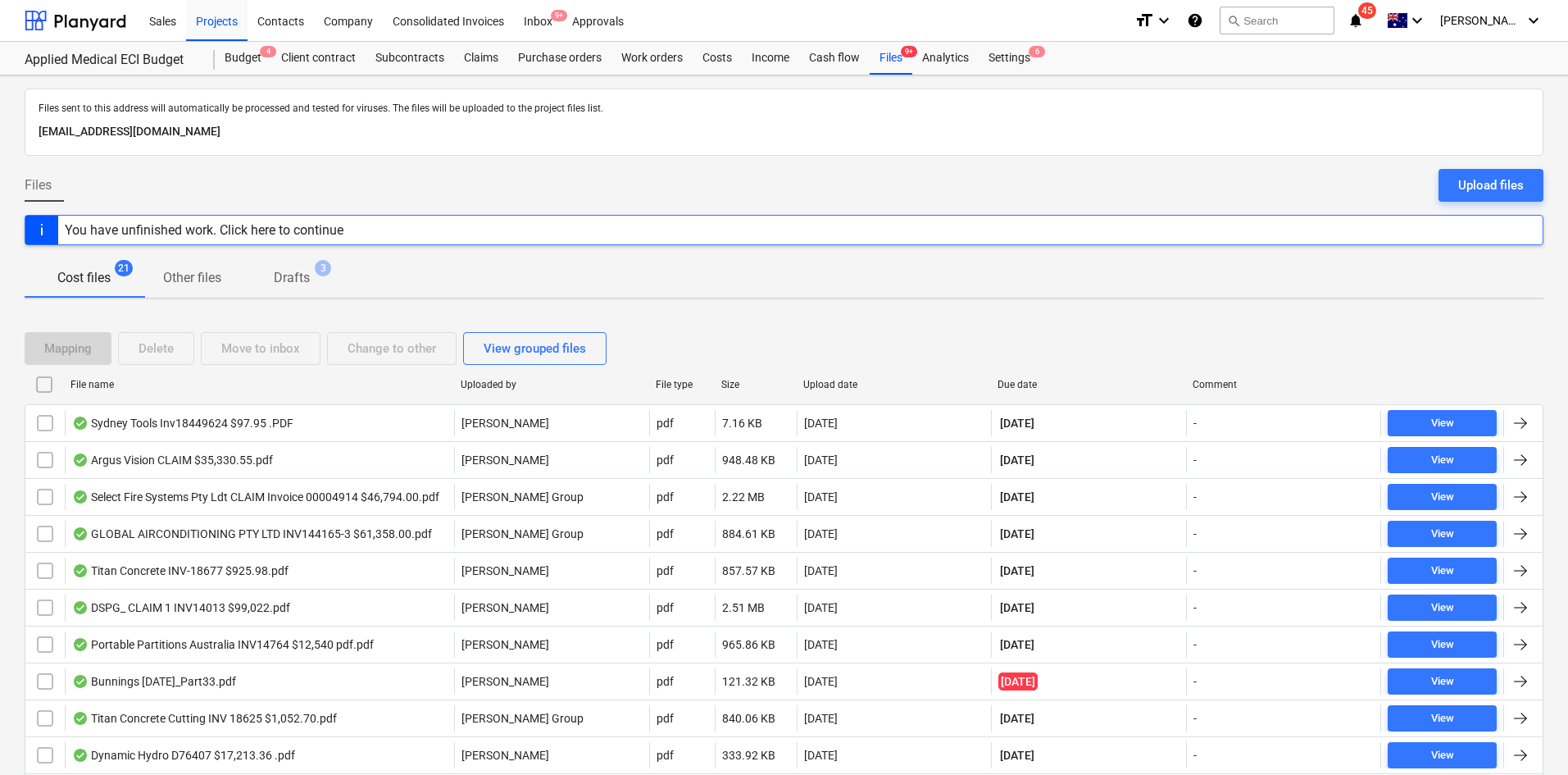
click at [1075, 291] on div "Cost files 21 Other files Drafts 3" at bounding box center [784, 278] width 1519 height 39
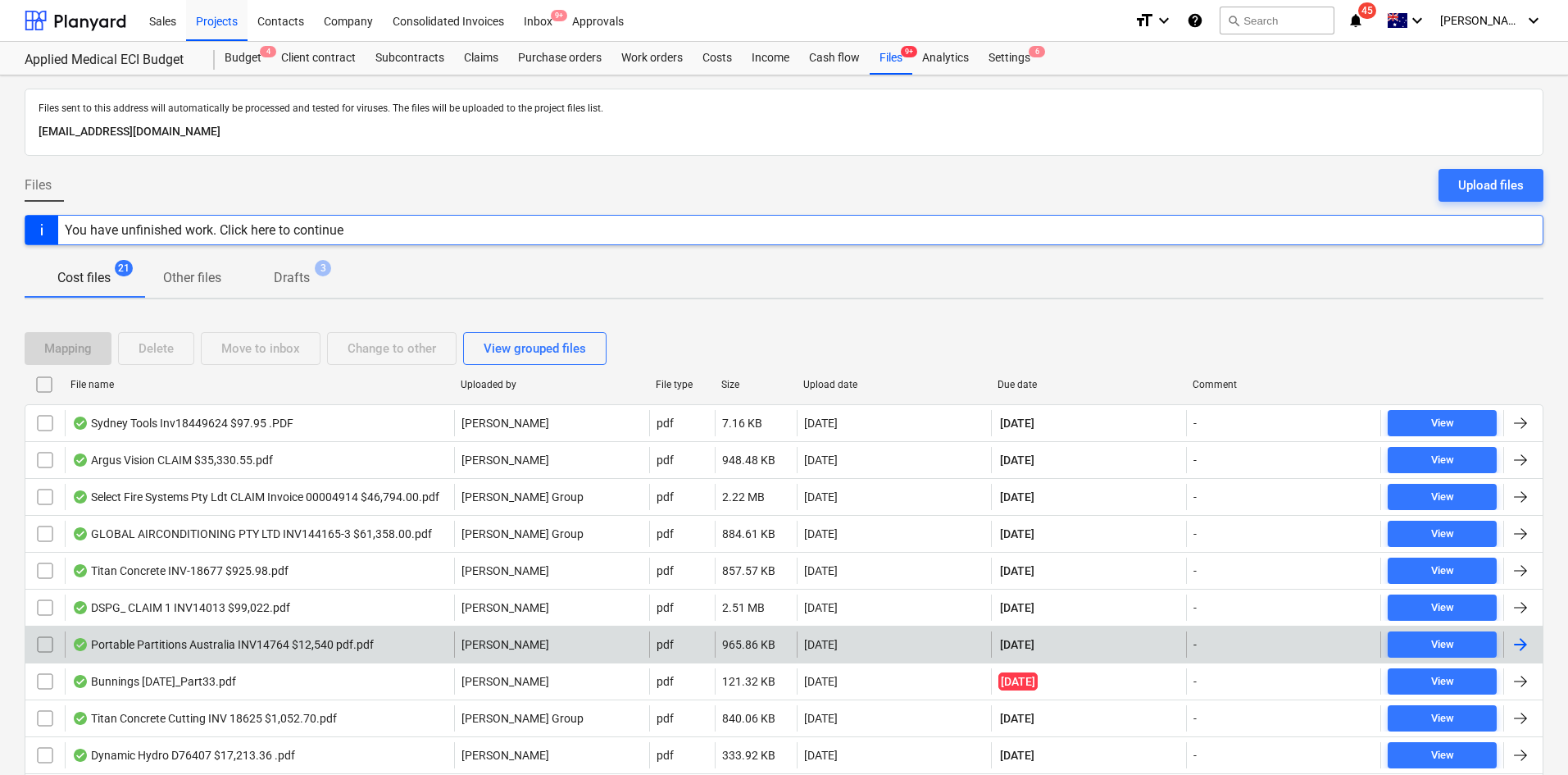
click at [314, 658] on div "Portable Partitions Australia INV14764 $12,540 pdf.pdf J. Keane pdf 965.86 KB 2…" at bounding box center [784, 643] width 1519 height 36
click at [339, 643] on div "Portable Partitions Australia INV14764 $12,540 pdf.pdf" at bounding box center [223, 644] width 302 height 13
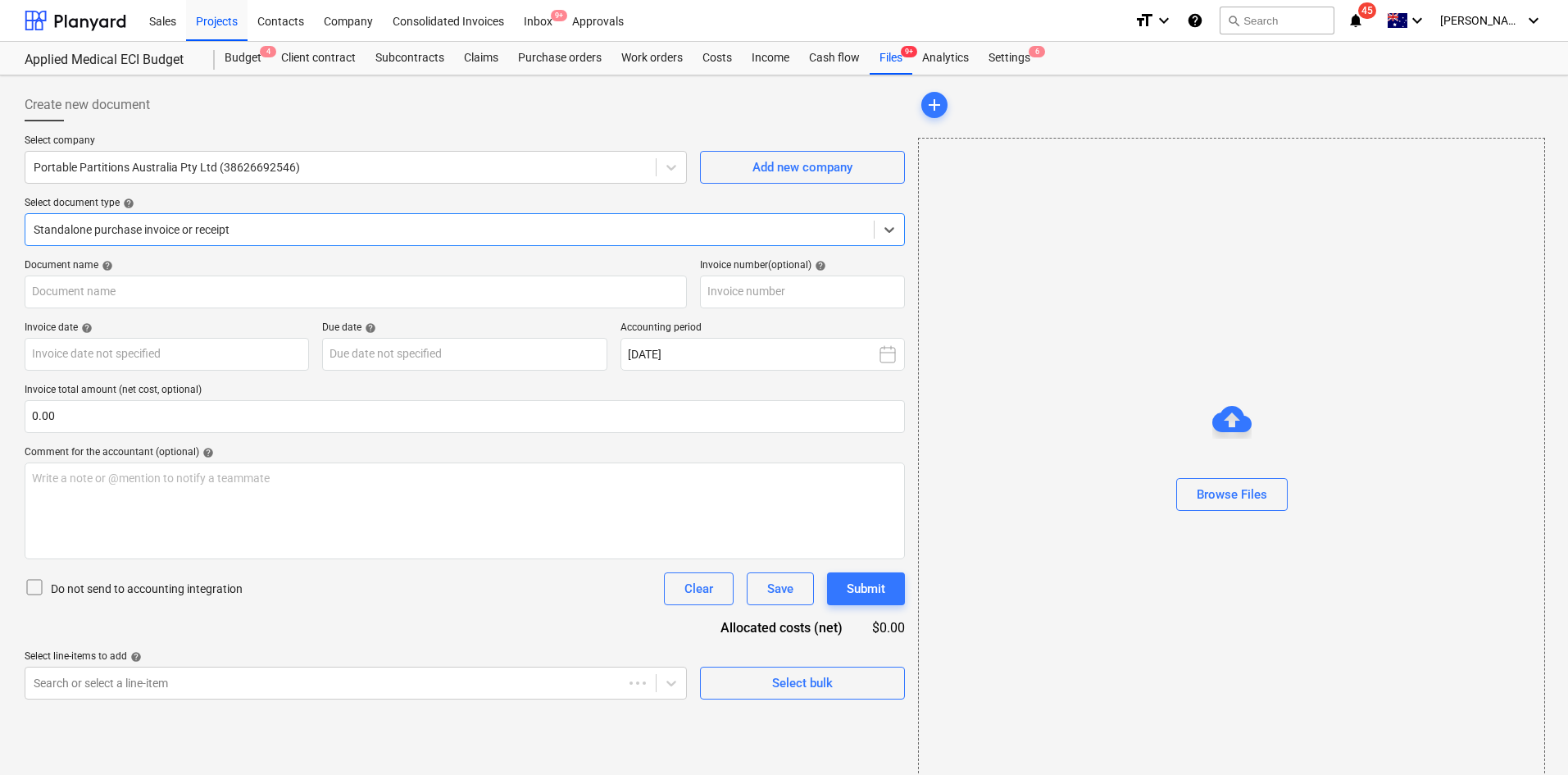
type input "14764"
type input "[DATE]"
click at [702, 111] on div "Create new document" at bounding box center [466, 105] width 884 height 33
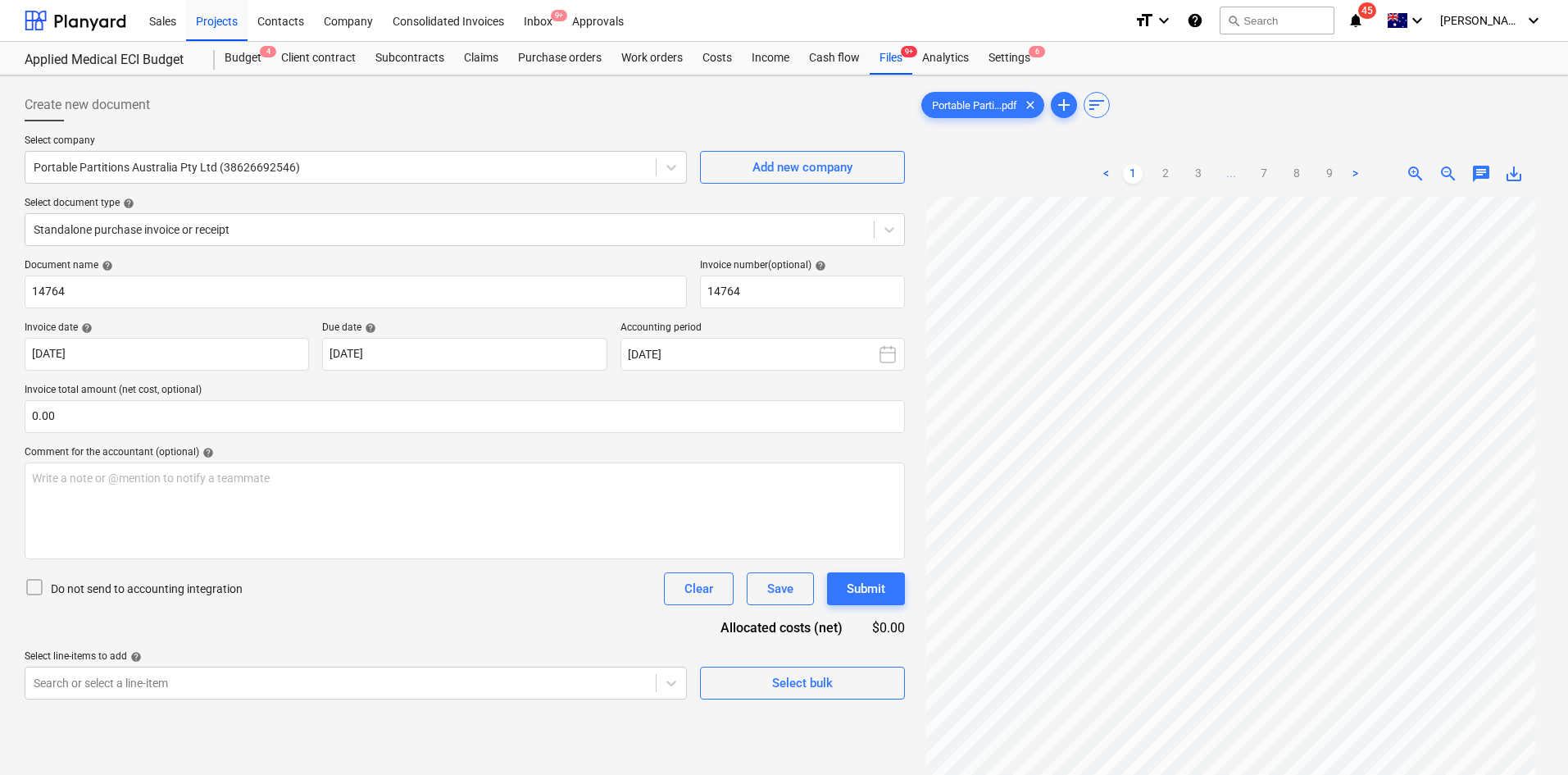
click at [765, 100] on div "Create new document" at bounding box center [464, 105] width 881 height 33
click at [910, 56] on span "9+" at bounding box center [909, 52] width 17 height 12
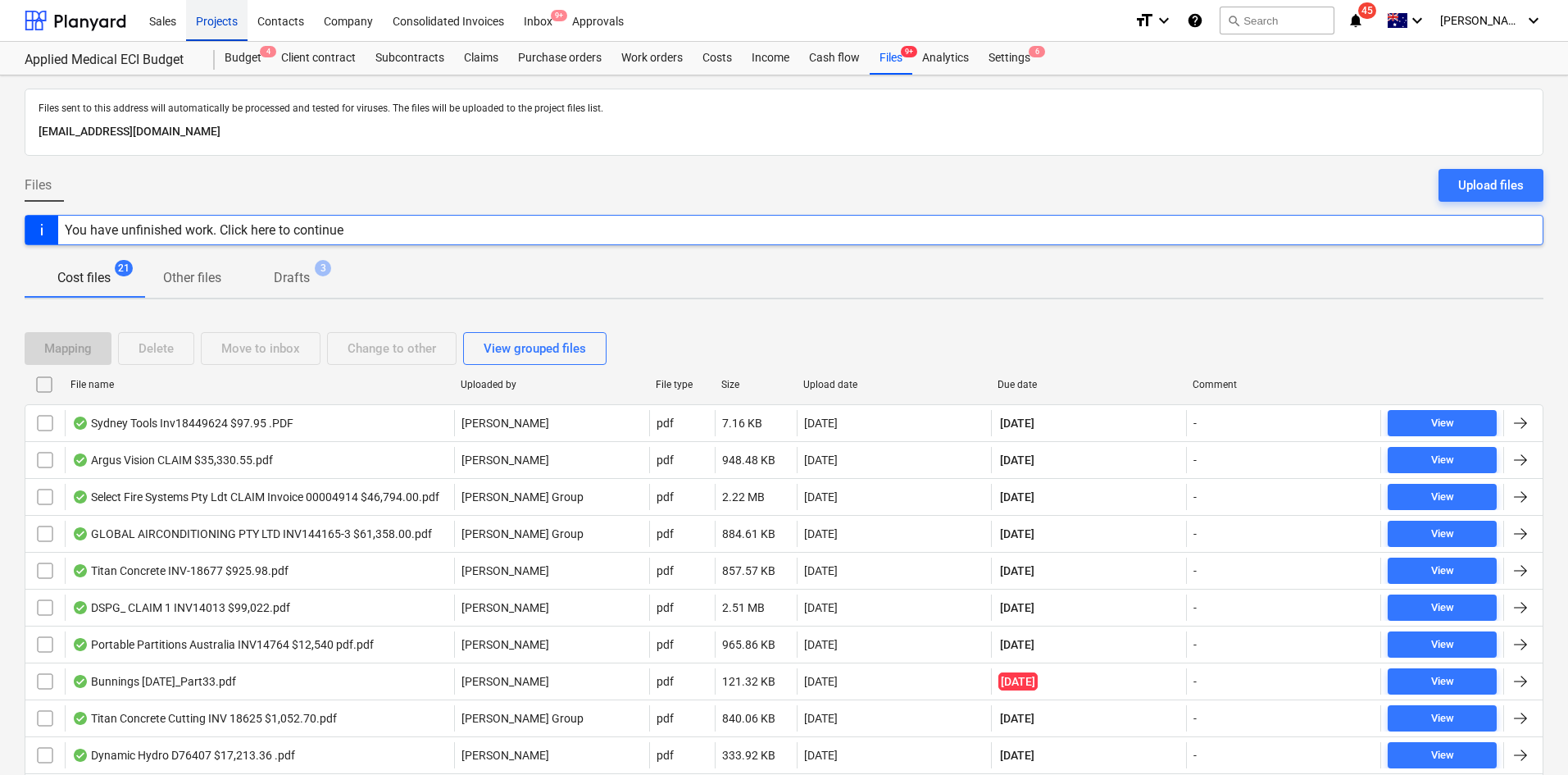
click at [226, 23] on div "Projects" at bounding box center [217, 20] width 61 height 41
